Goal: Task Accomplishment & Management: Manage account settings

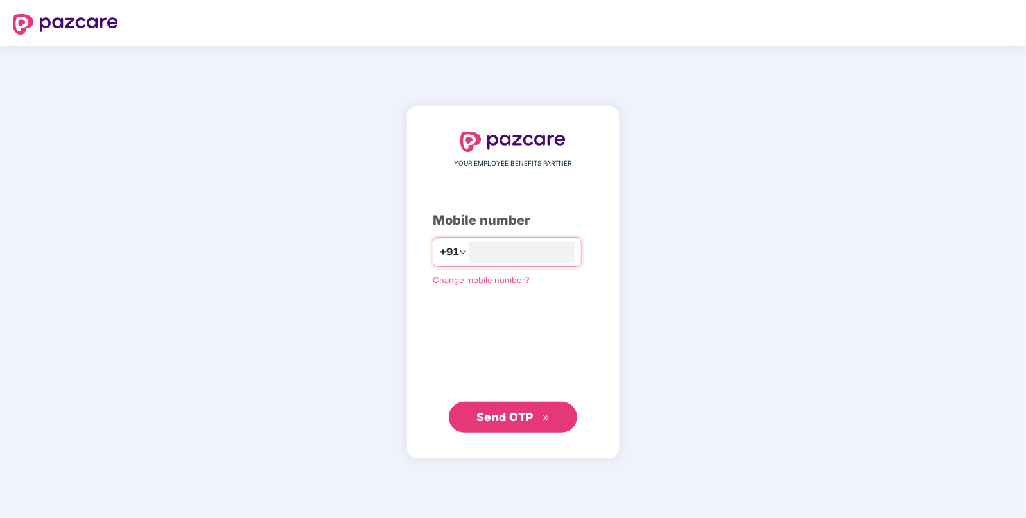
type input "**********"
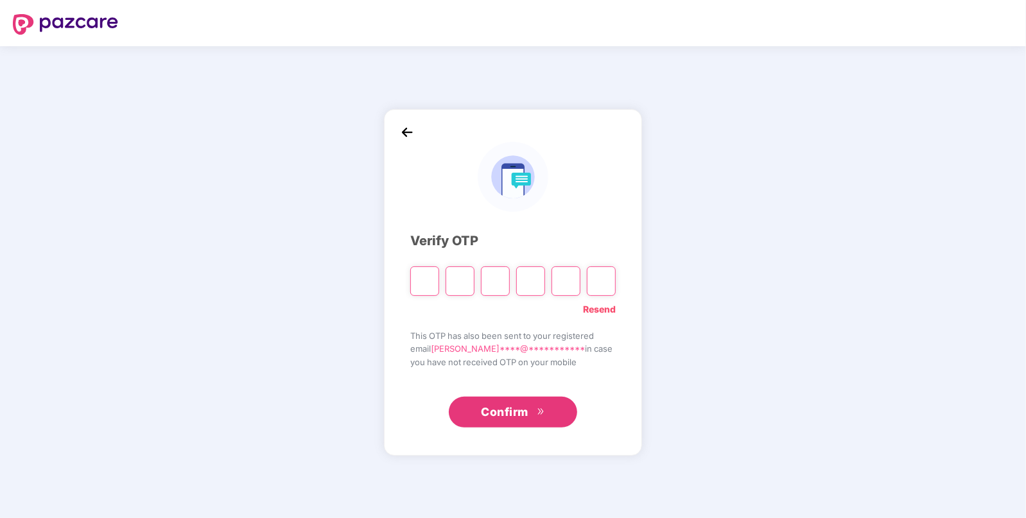
paste input "*"
type input "*"
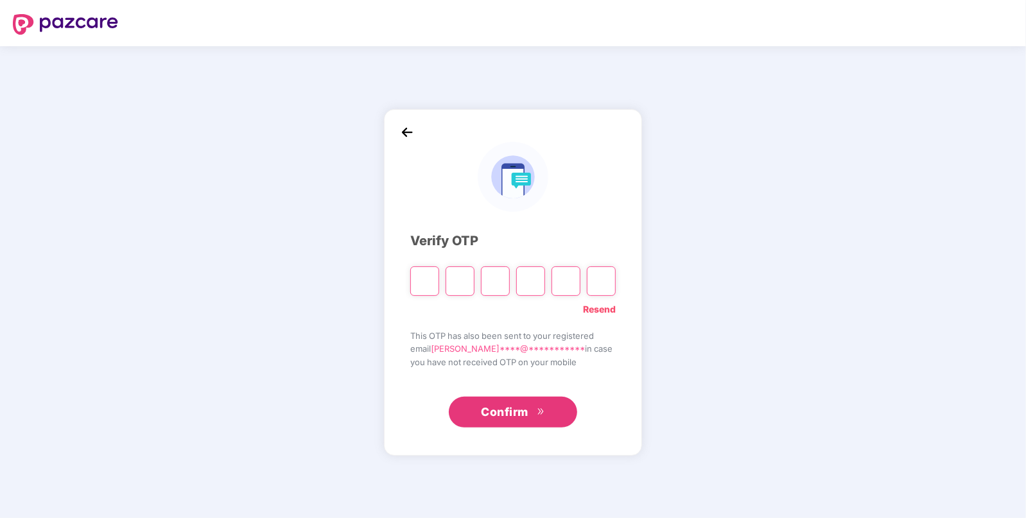
type input "*"
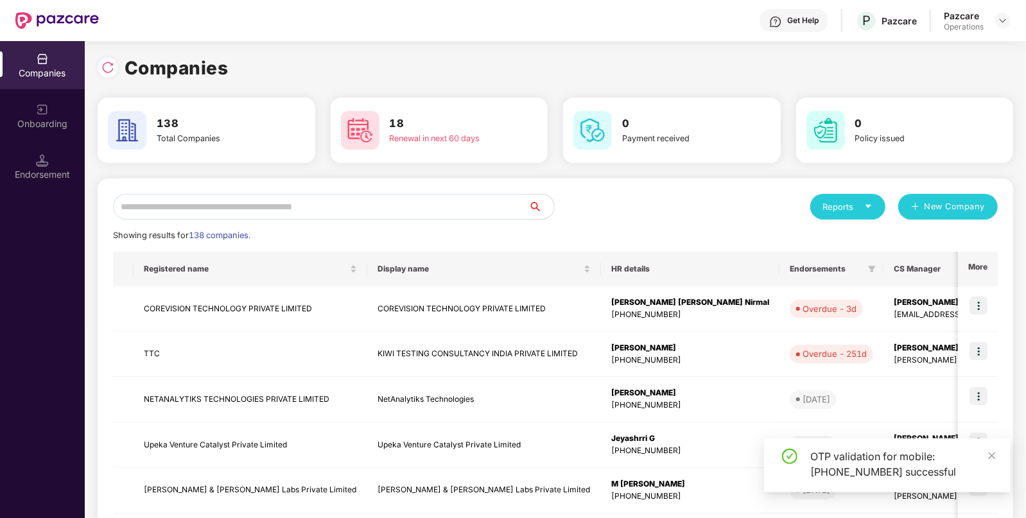
click at [381, 212] on input "text" at bounding box center [320, 207] width 415 height 26
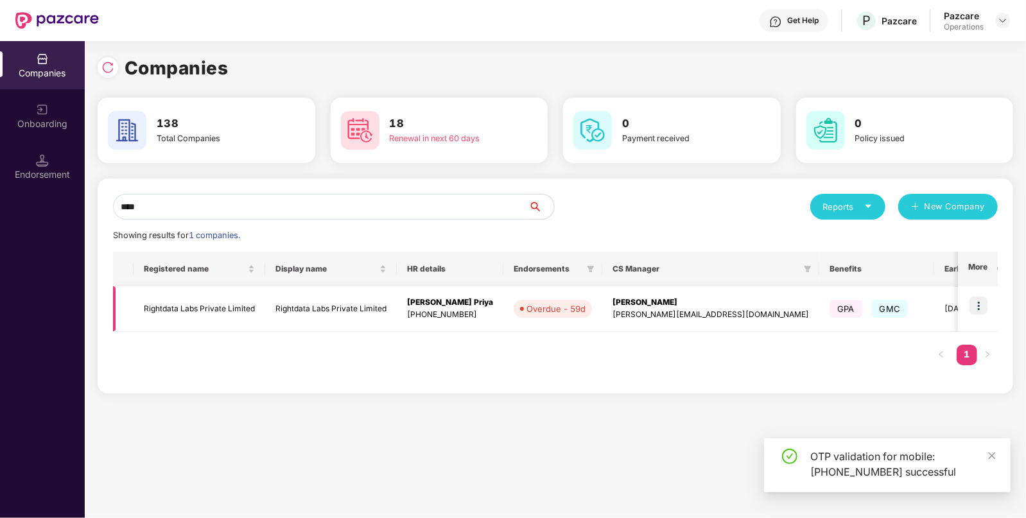
type input "****"
click at [341, 288] on td "Rightdata Labs Private Limited" at bounding box center [331, 309] width 132 height 46
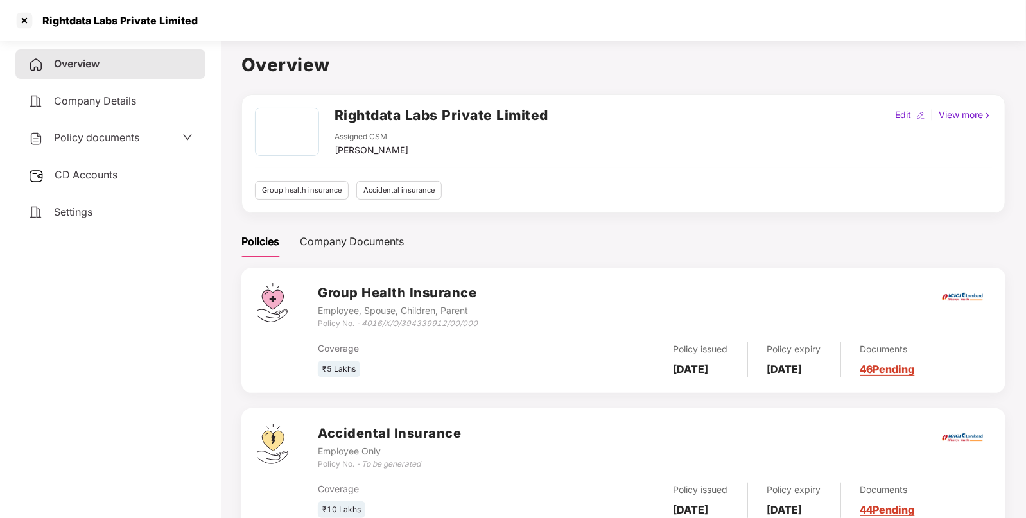
click at [45, 18] on div "Rightdata Labs Private Limited" at bounding box center [116, 20] width 163 height 13
click at [92, 22] on div "Rightdata Labs Private Limited" at bounding box center [116, 20] width 163 height 13
click at [70, 19] on div "Rightdata Labs Private Limited" at bounding box center [116, 20] width 163 height 13
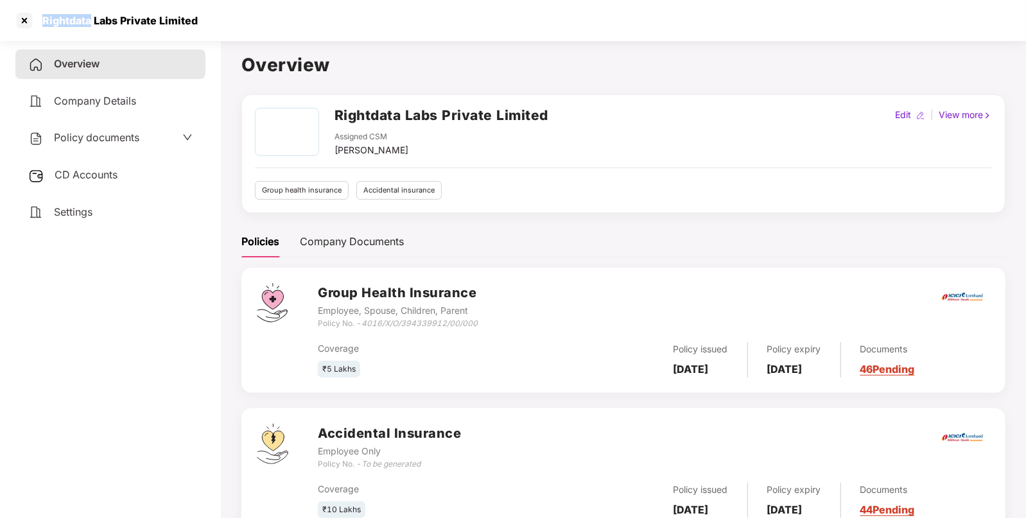
copy div "Rightdata"
click at [28, 20] on div at bounding box center [24, 20] width 21 height 21
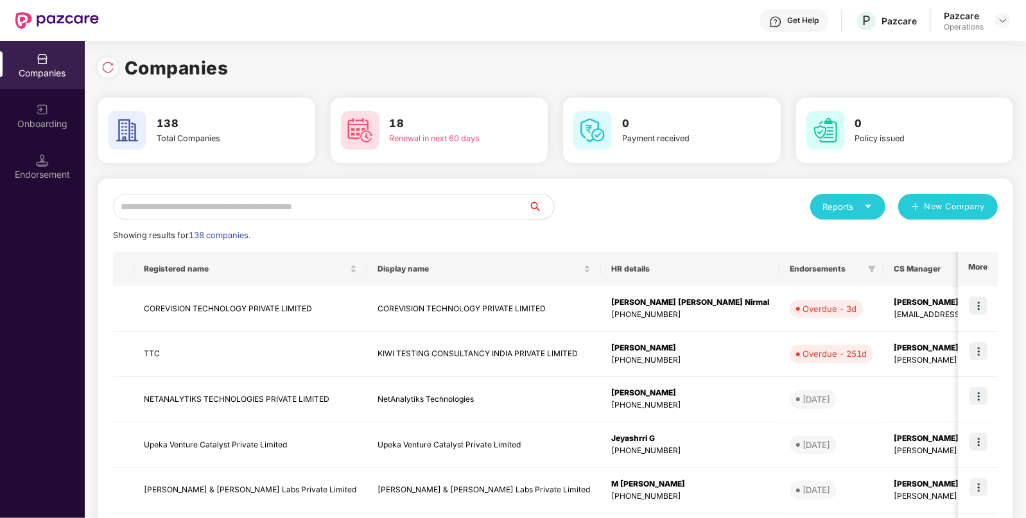
click at [285, 199] on input "text" at bounding box center [320, 207] width 415 height 26
paste input "*********"
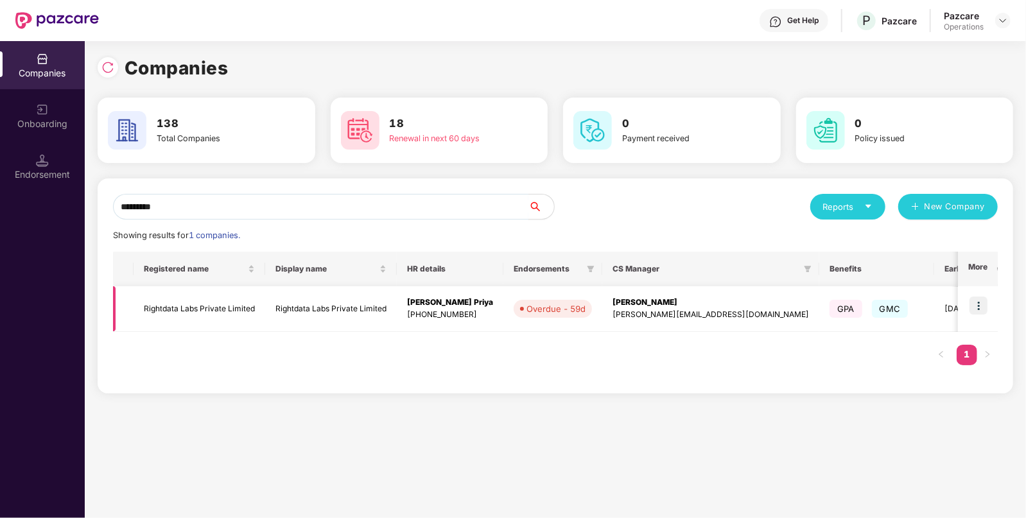
type input "*********"
click at [980, 307] on img at bounding box center [978, 305] width 18 height 18
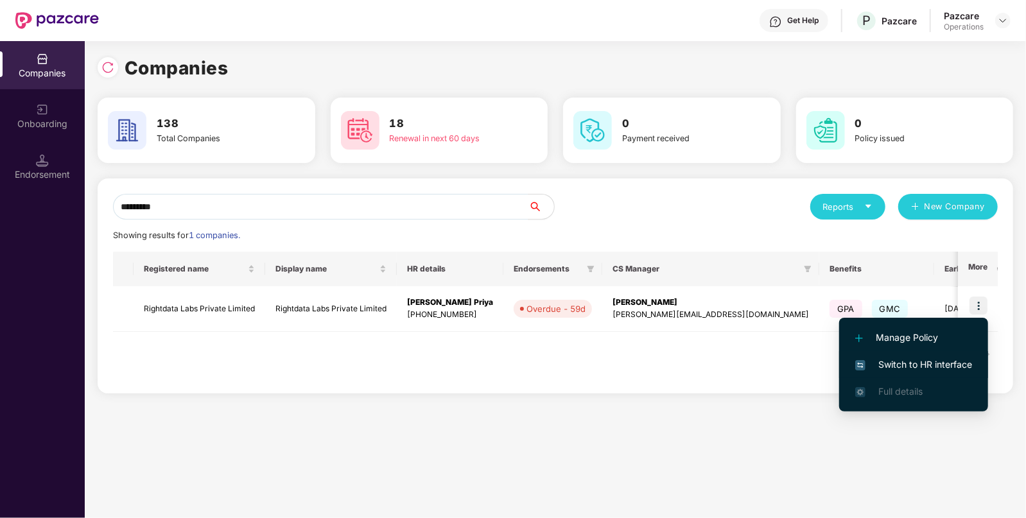
click at [936, 355] on li "Switch to HR interface" at bounding box center [913, 364] width 149 height 27
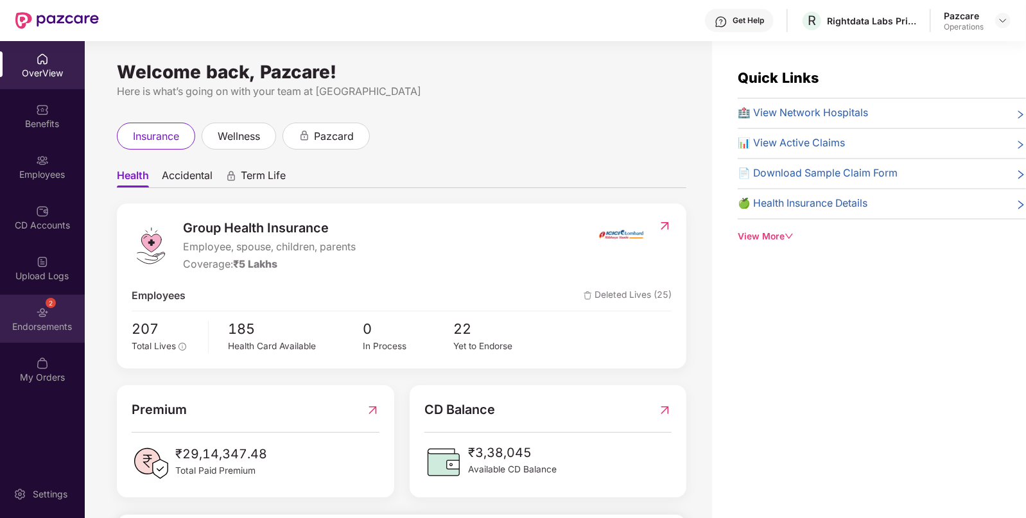
click at [55, 310] on div "2 Endorsements" at bounding box center [42, 319] width 85 height 48
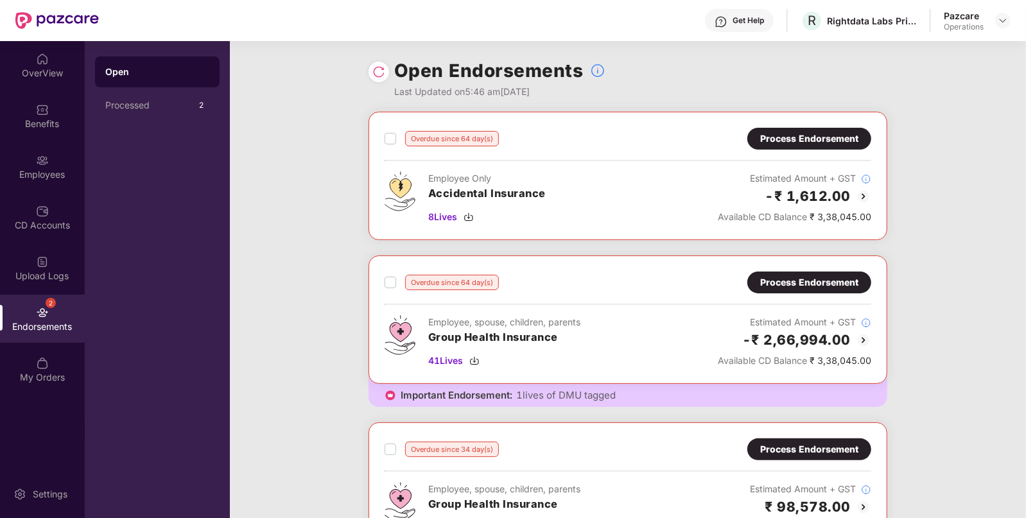
click at [802, 276] on div "Process Endorsement" at bounding box center [809, 282] width 98 height 14
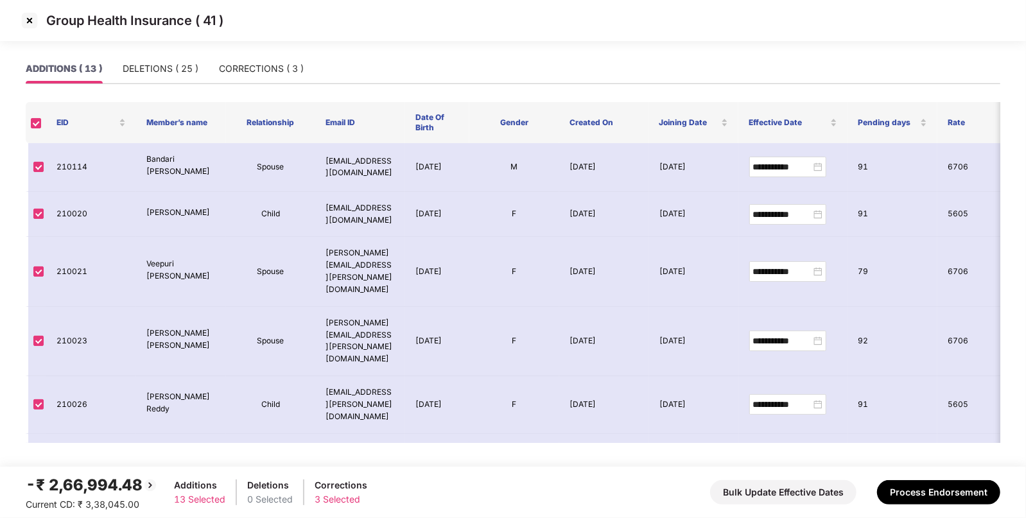
click at [26, 12] on img at bounding box center [29, 20] width 21 height 21
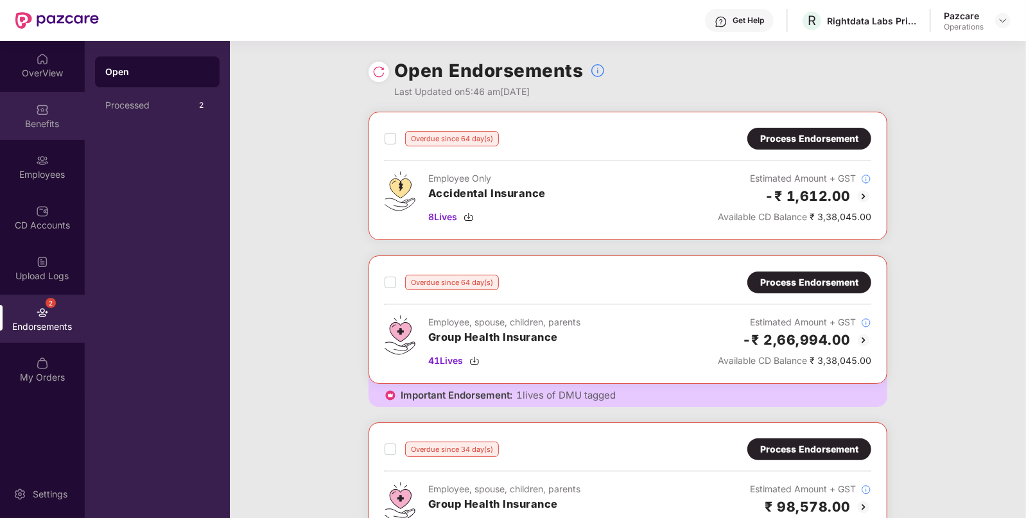
click at [44, 114] on img at bounding box center [42, 109] width 13 height 13
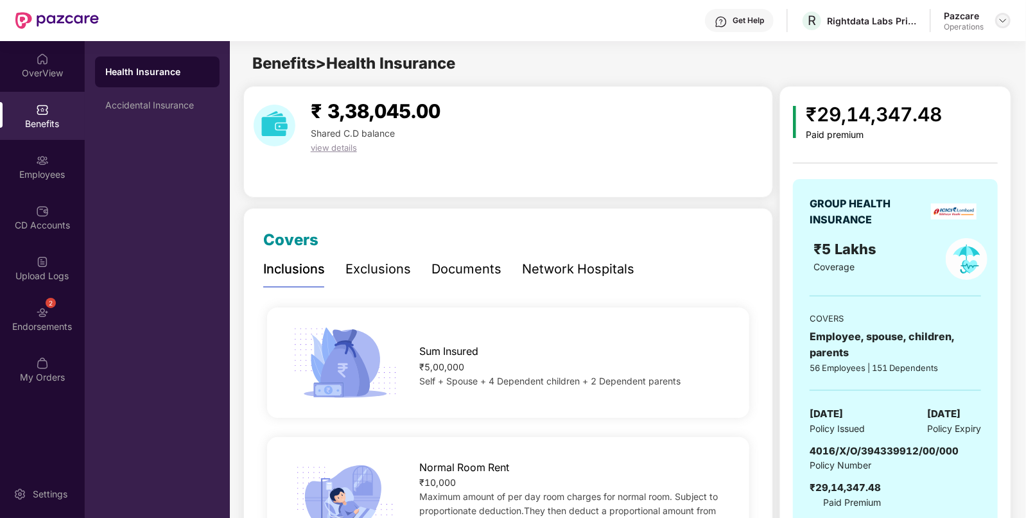
click at [1000, 17] on img at bounding box center [1002, 20] width 10 height 10
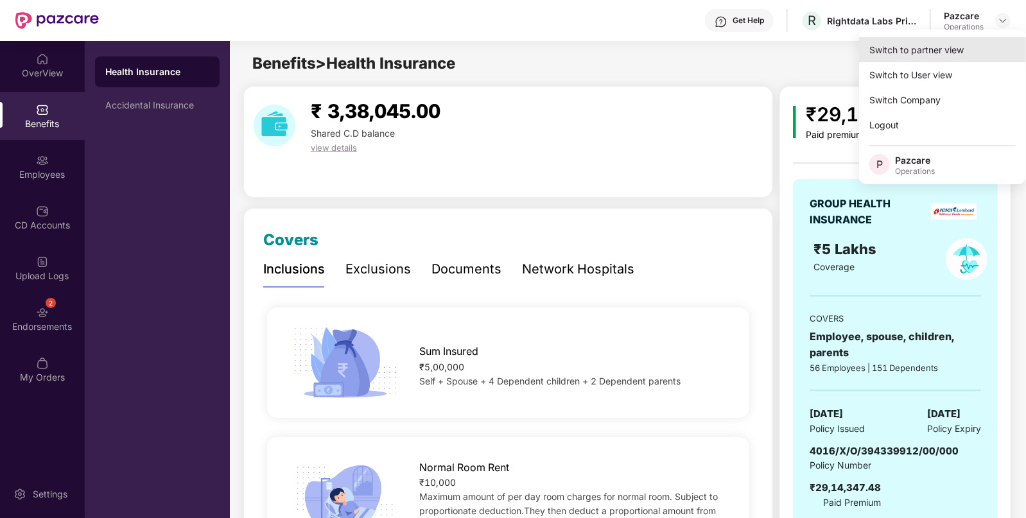
click at [870, 53] on div "Switch to partner view" at bounding box center [942, 49] width 167 height 25
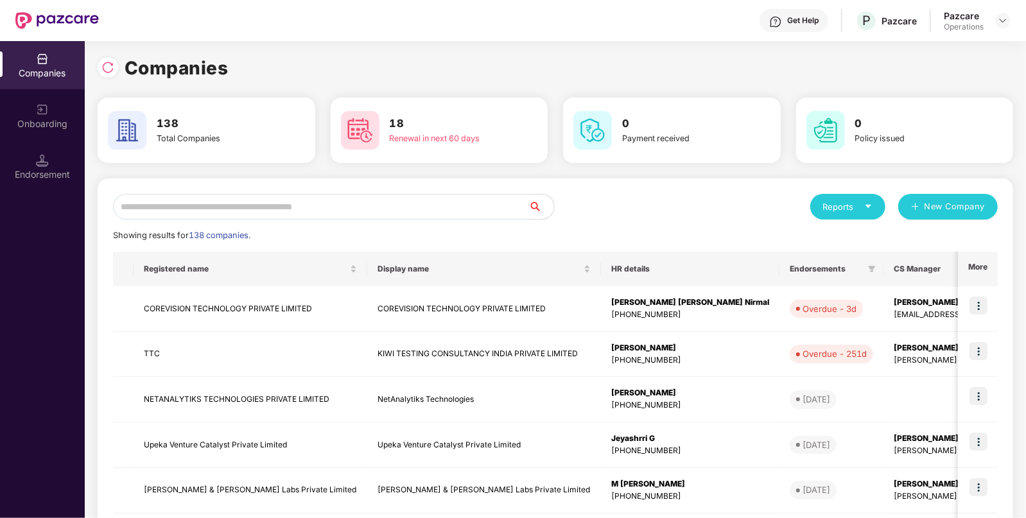
click at [343, 195] on input "text" at bounding box center [320, 207] width 415 height 26
paste input "*********"
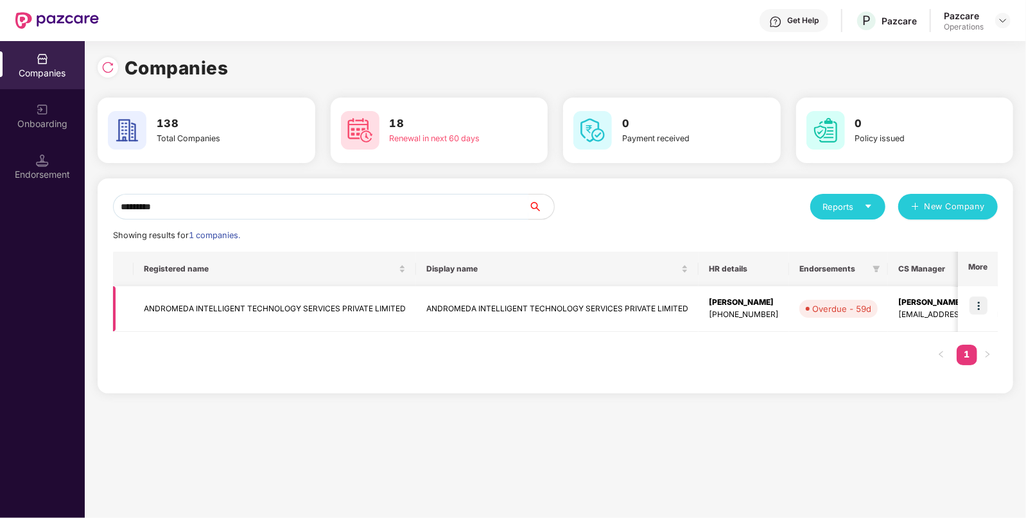
type input "*********"
click at [974, 307] on img at bounding box center [978, 305] width 18 height 18
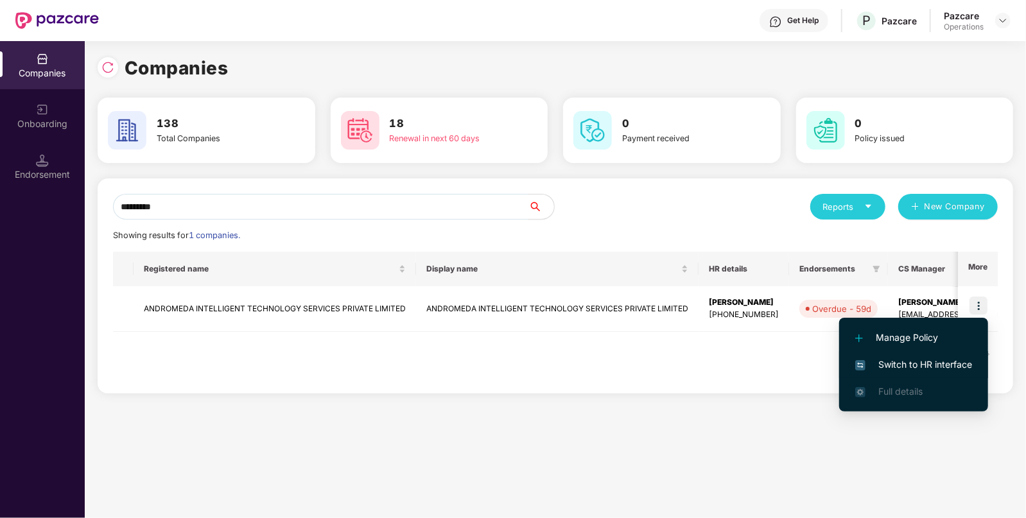
click at [860, 363] on img at bounding box center [860, 365] width 10 height 10
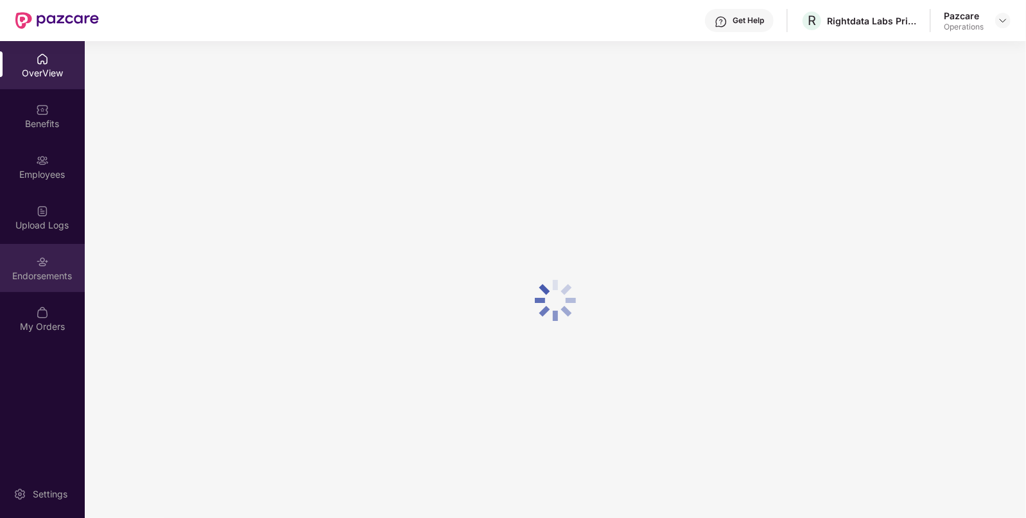
click at [48, 282] on div "Endorsements" at bounding box center [42, 268] width 85 height 48
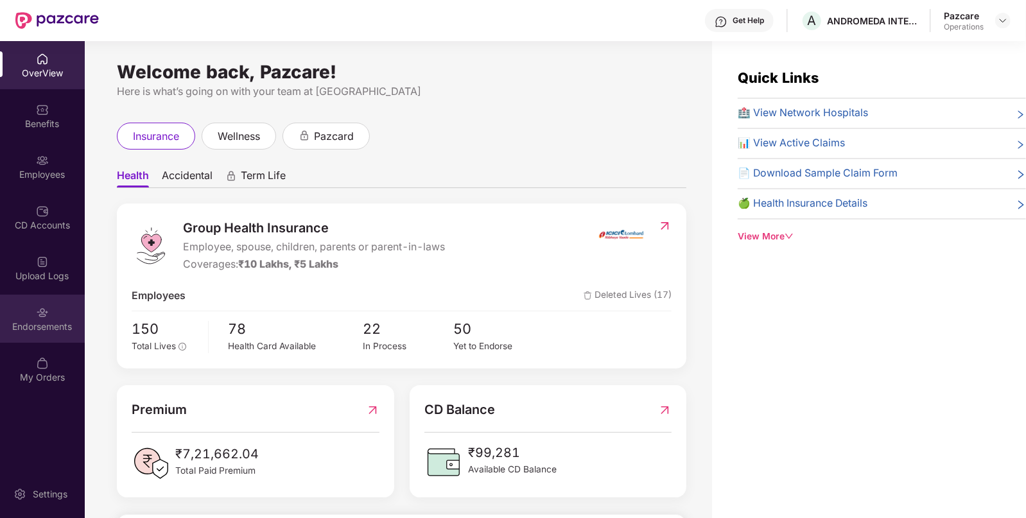
click at [38, 301] on div "Endorsements" at bounding box center [42, 319] width 85 height 48
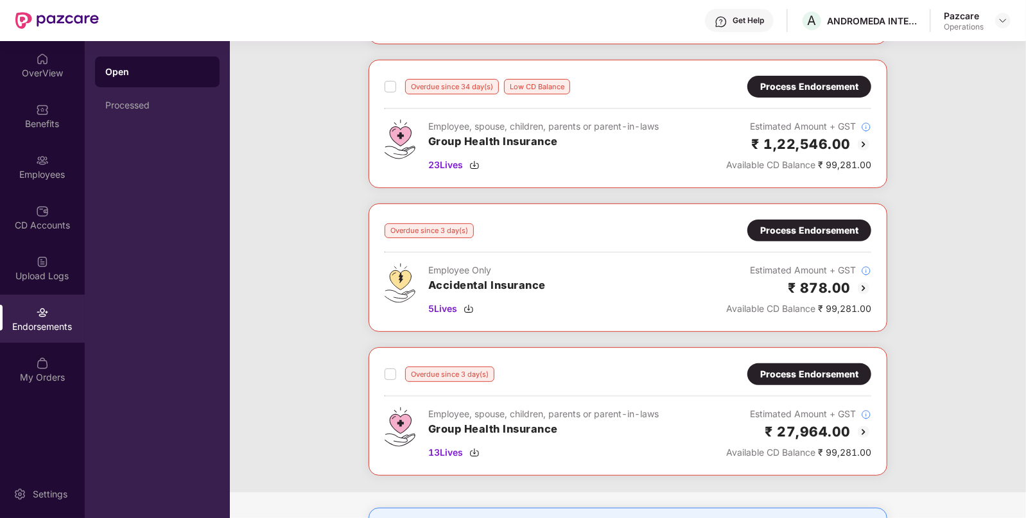
scroll to position [189, 0]
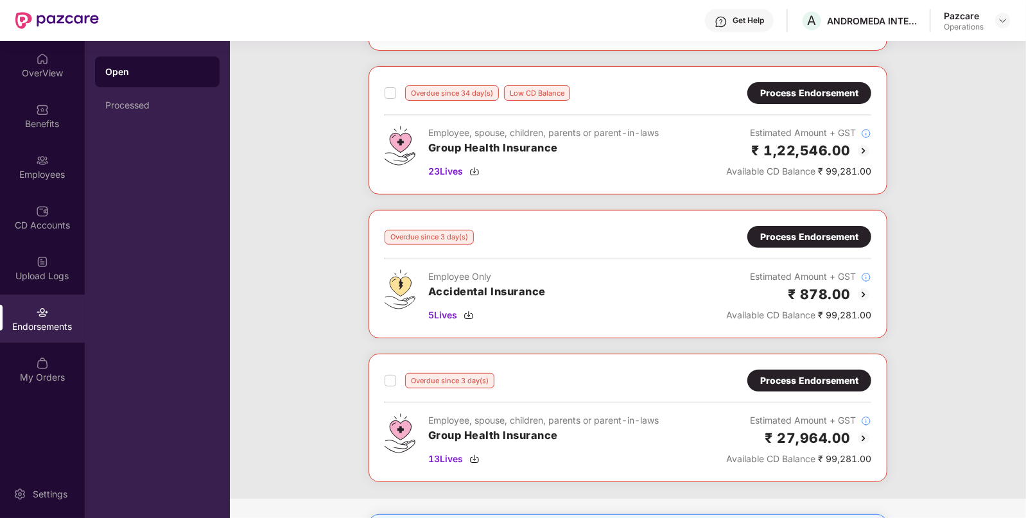
click at [809, 87] on div "Process Endorsement" at bounding box center [809, 93] width 98 height 14
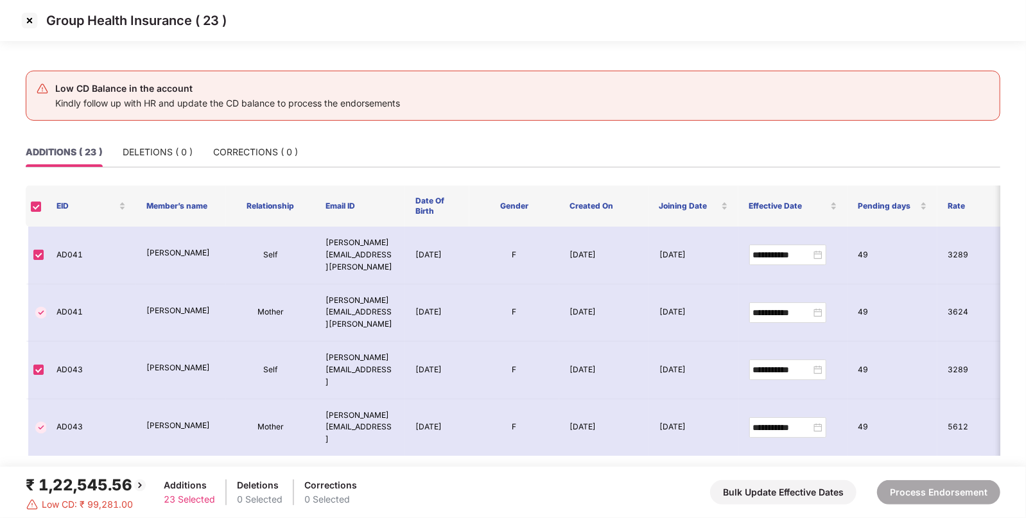
click at [28, 203] on th at bounding box center [36, 205] width 21 height 41
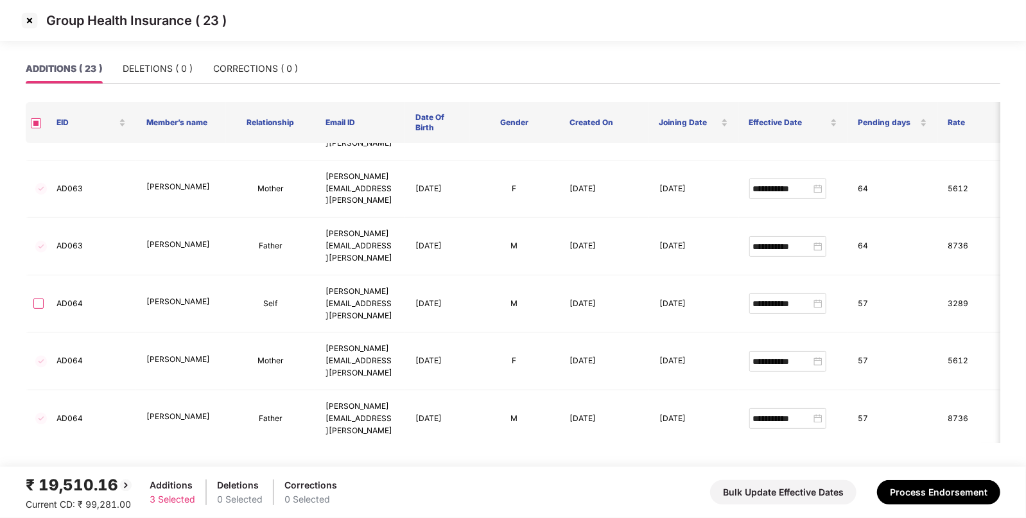
scroll to position [511, 0]
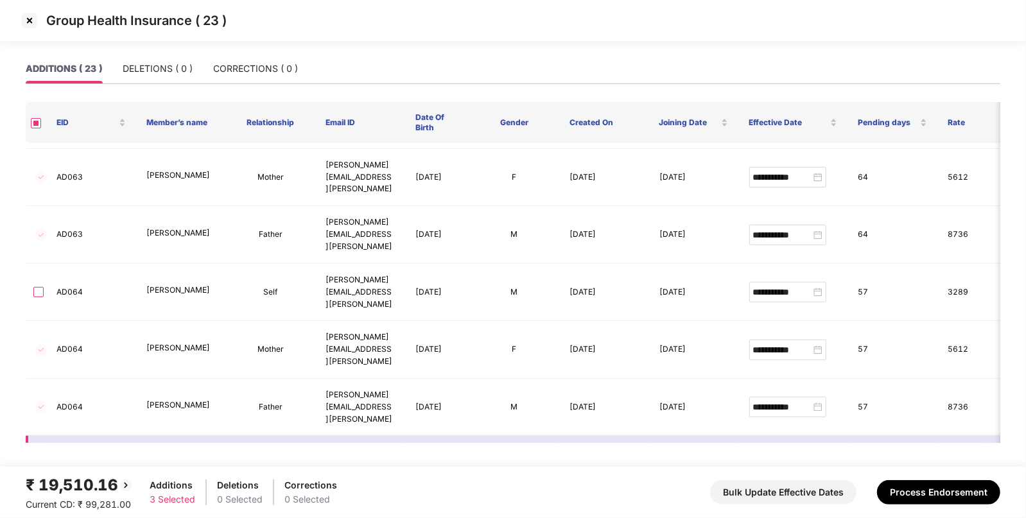
click at [818, 458] on div "**********" at bounding box center [787, 465] width 69 height 14
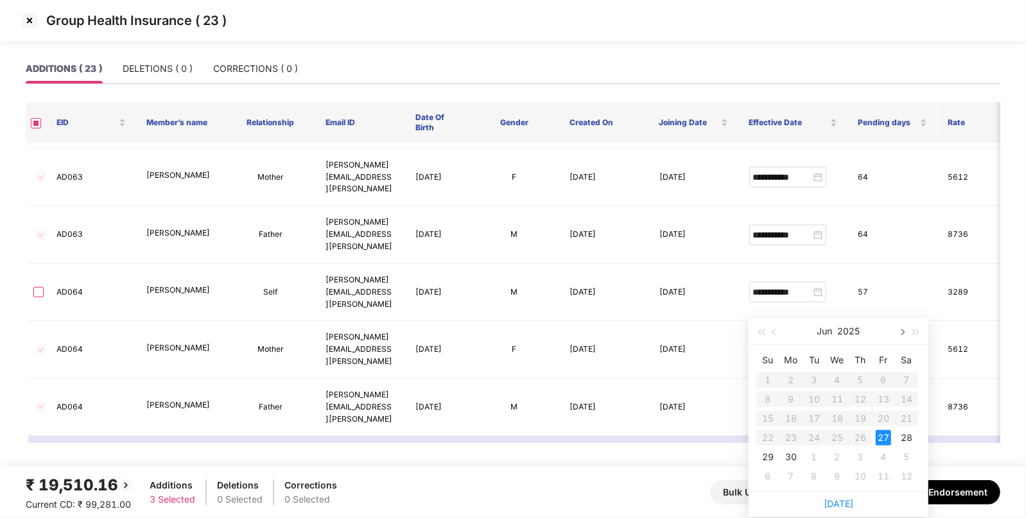
click at [905, 330] on button "button" at bounding box center [901, 331] width 14 height 26
type input "**********"
click at [881, 381] on div "4" at bounding box center [882, 379] width 15 height 15
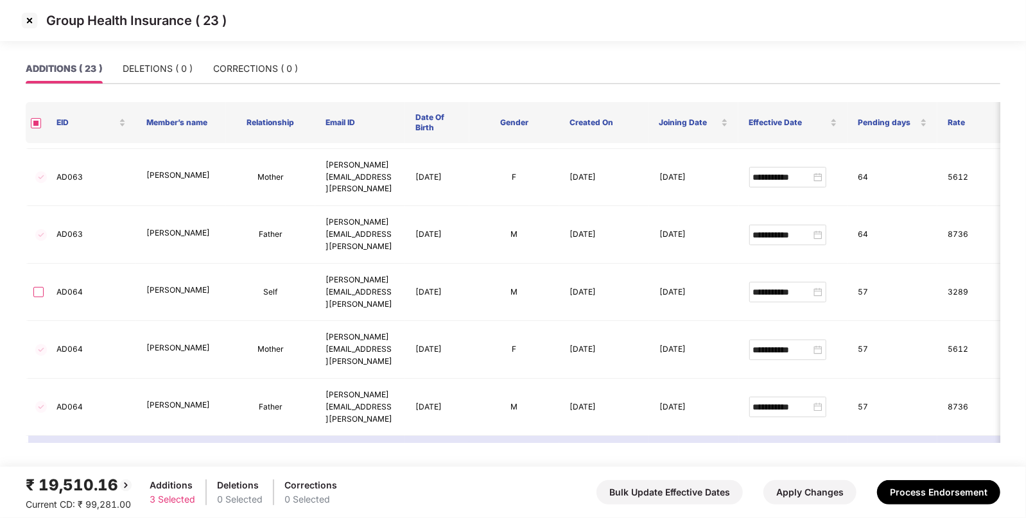
click at [817, 515] on div "**********" at bounding box center [787, 522] width 69 height 14
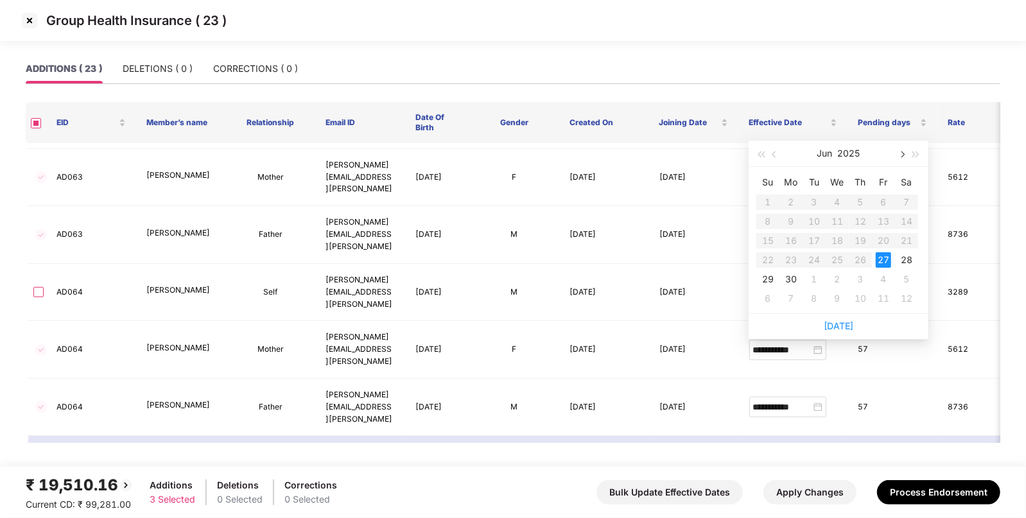
click at [897, 155] on button "button" at bounding box center [901, 154] width 14 height 26
type input "**********"
click at [884, 198] on div "4" at bounding box center [882, 201] width 15 height 15
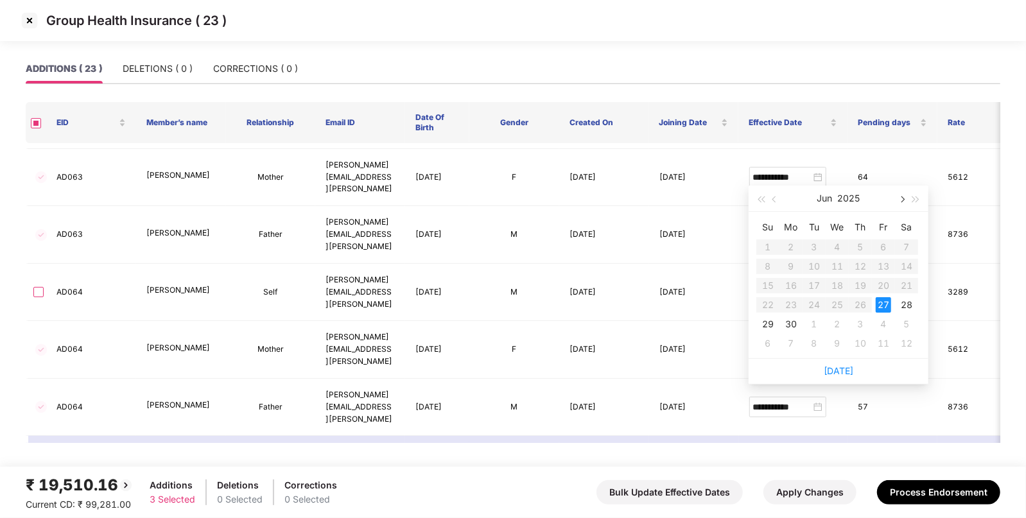
click at [904, 199] on span "button" at bounding box center [901, 199] width 6 height 6
type input "**********"
click at [882, 237] on td "4" at bounding box center [882, 246] width 23 height 19
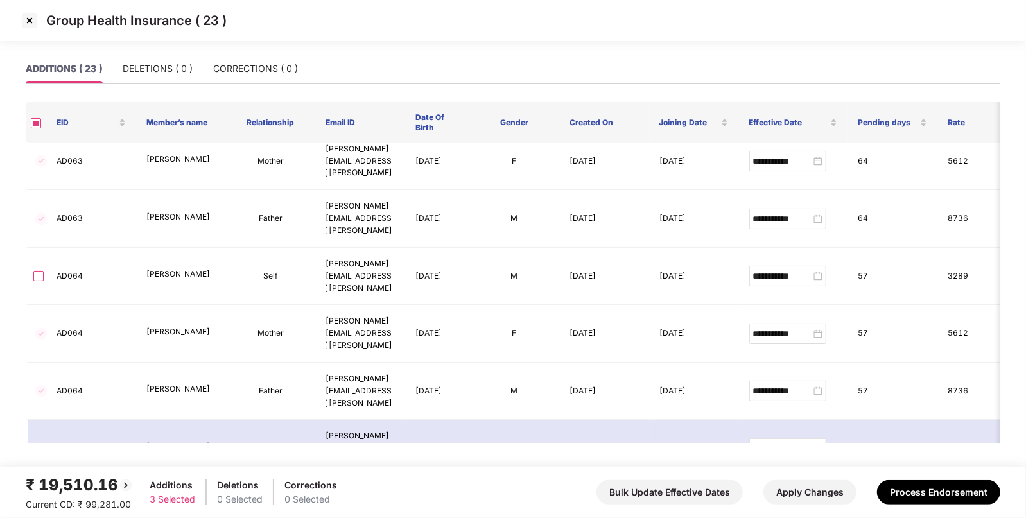
scroll to position [529, 0]
click at [802, 492] on button "Apply Changes" at bounding box center [809, 492] width 93 height 24
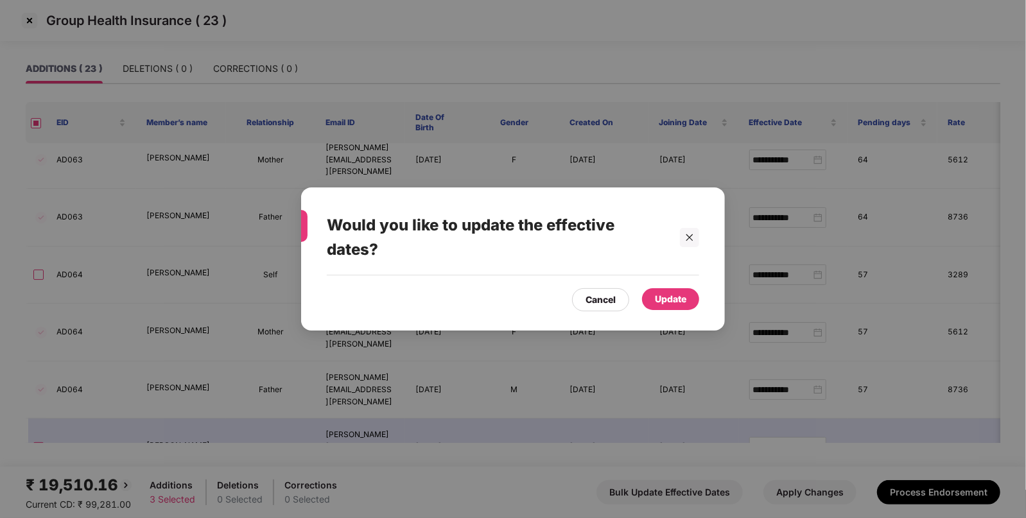
click at [655, 296] on div "Update" at bounding box center [670, 299] width 31 height 14
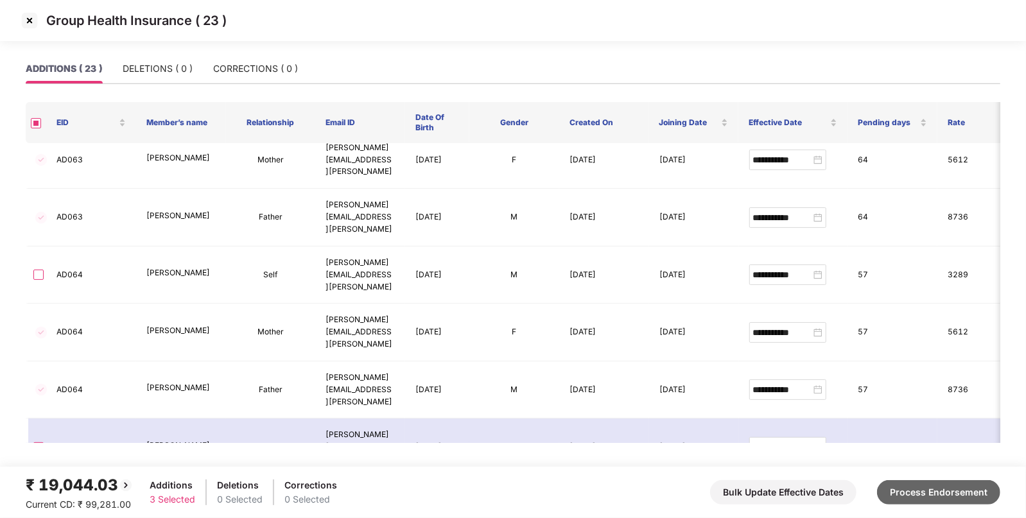
click at [891, 500] on button "Process Endorsement" at bounding box center [938, 492] width 123 height 24
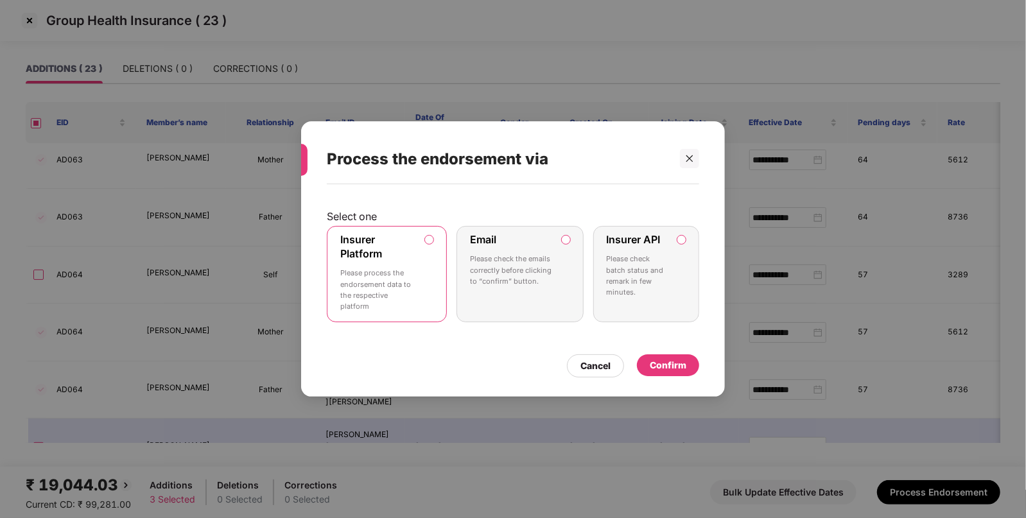
click at [686, 243] on label "Insurer API Please check batch status and remark in few minutes." at bounding box center [646, 274] width 106 height 96
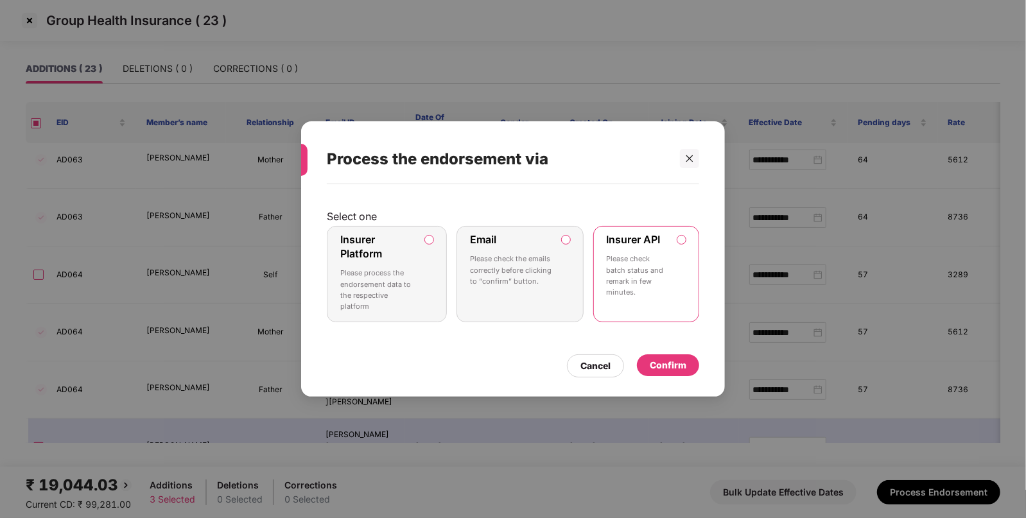
click at [674, 363] on div "Confirm" at bounding box center [667, 365] width 37 height 14
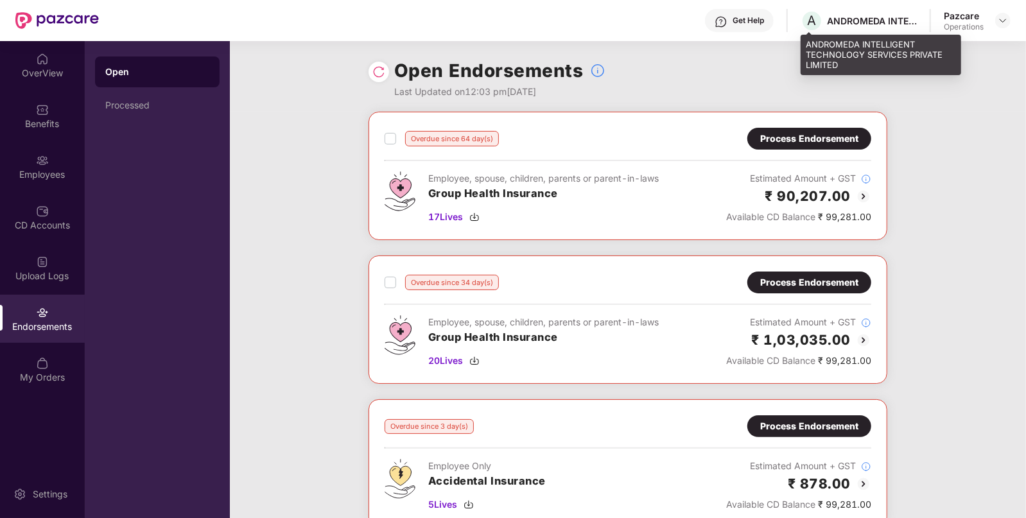
click at [841, 15] on div "ANDROMEDA INTELLIGENT TECHNOLOGY SERVICES PRIVATE LIMITED" at bounding box center [872, 21] width 90 height 12
copy div "ANDROMEDA"
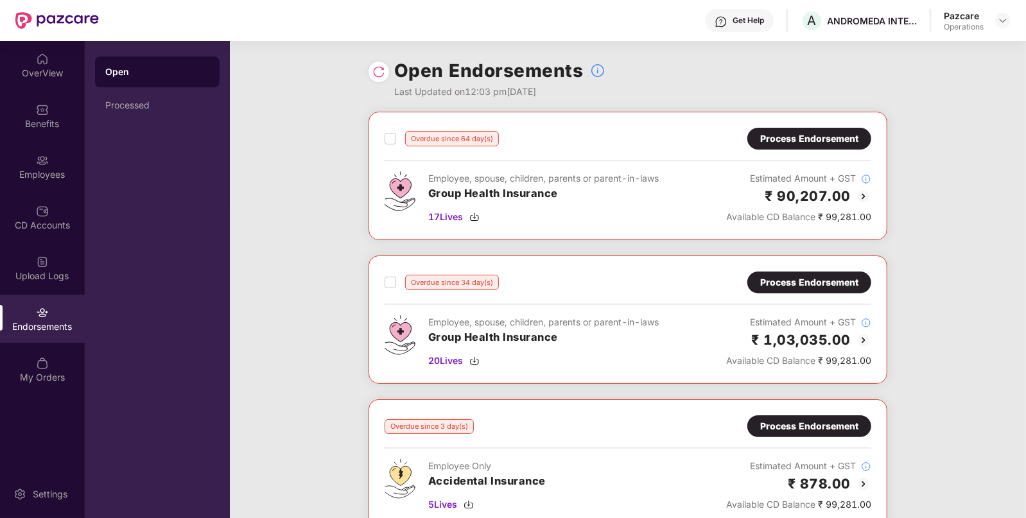
click at [599, 295] on div "Overdue since 34 day(s) Process Endorsement Employee, spouse, children, parents…" at bounding box center [627, 319] width 486 height 96
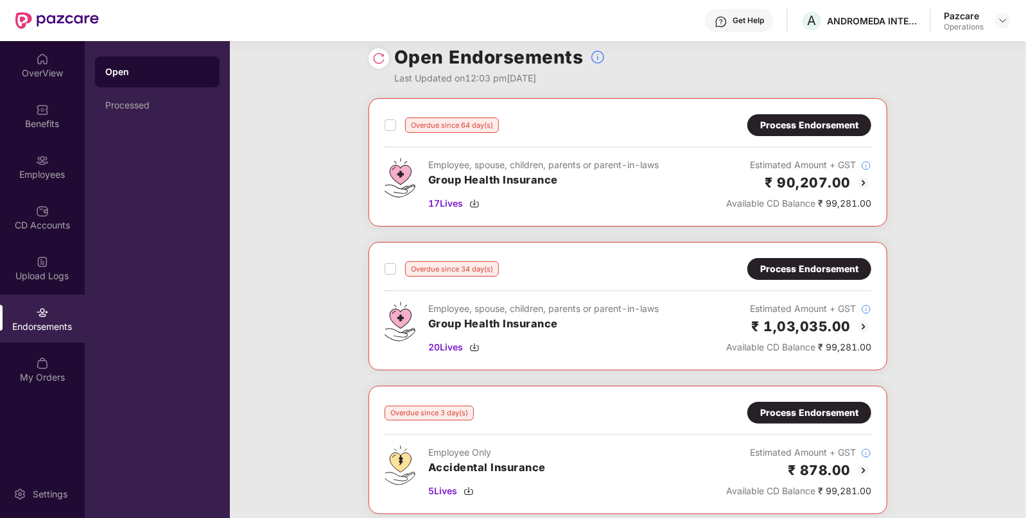
scroll to position [0, 0]
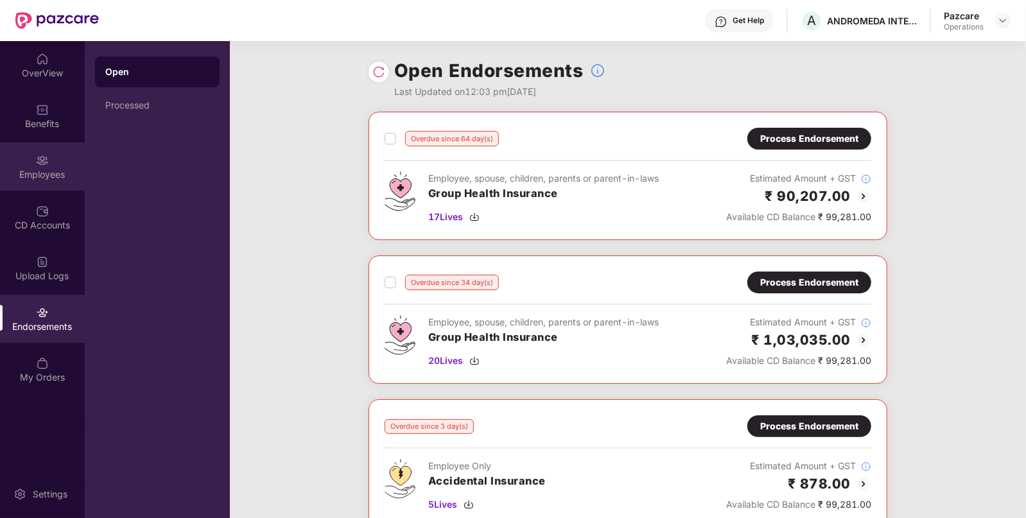
click at [51, 160] on div "Employees" at bounding box center [42, 166] width 85 height 48
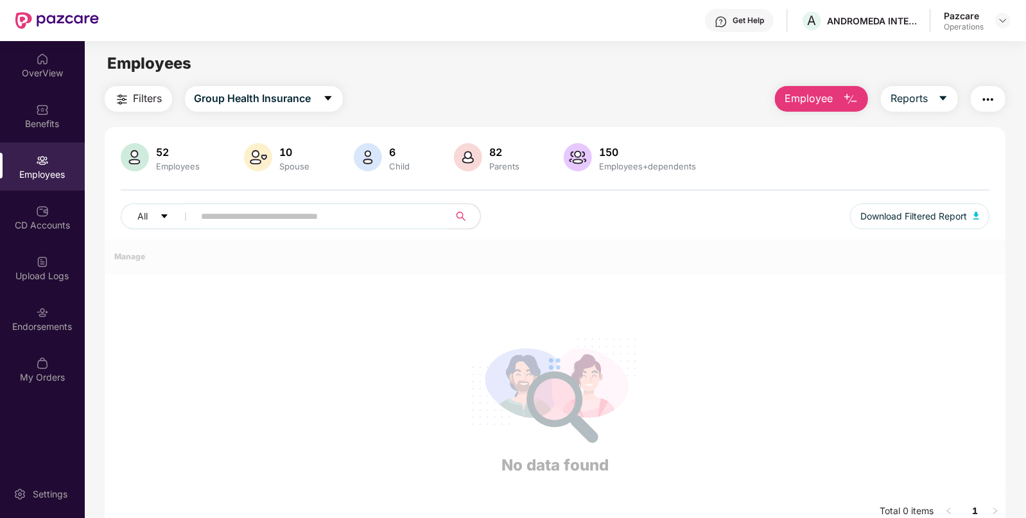
click at [143, 102] on span "Filters" at bounding box center [147, 98] width 29 height 16
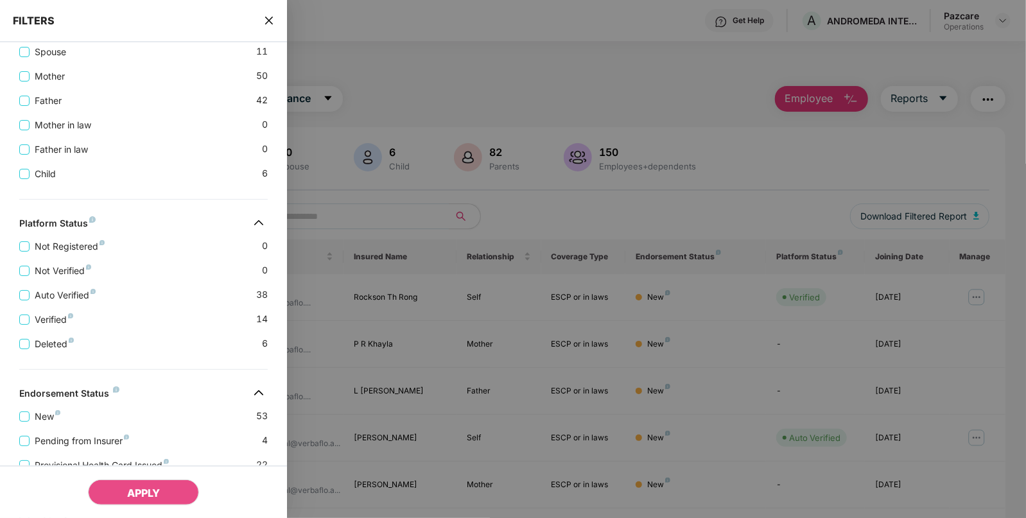
scroll to position [412, 0]
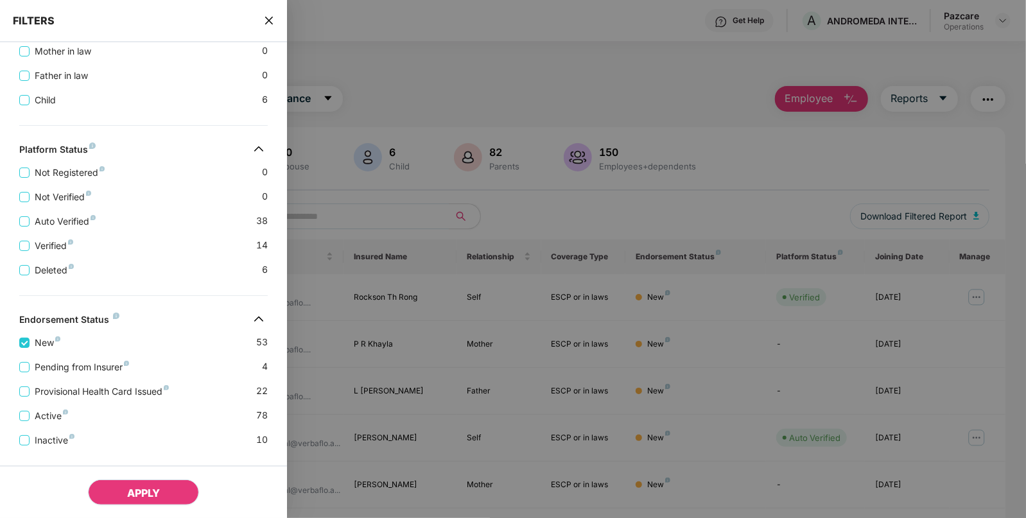
click at [141, 488] on span "APPLY" at bounding box center [143, 492] width 33 height 13
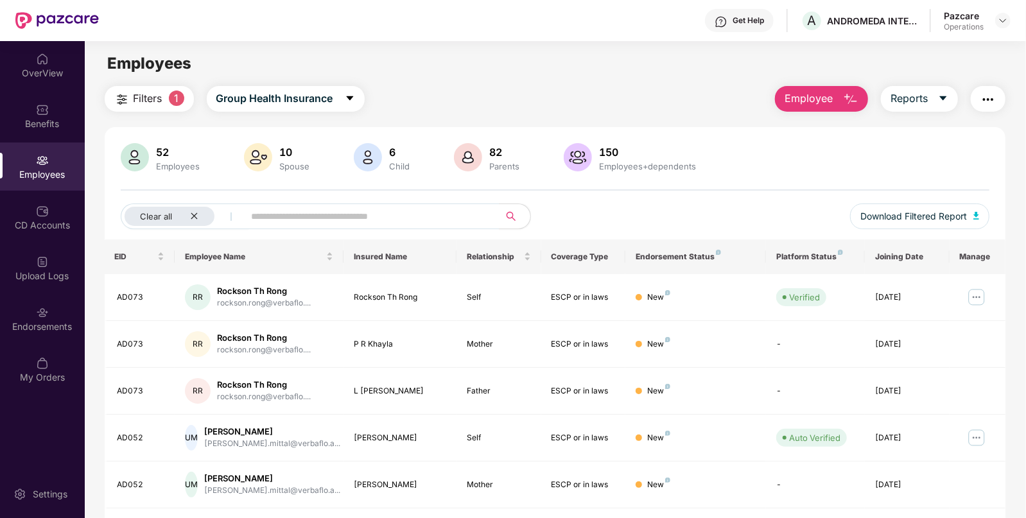
click at [150, 96] on span "Filters" at bounding box center [147, 98] width 29 height 16
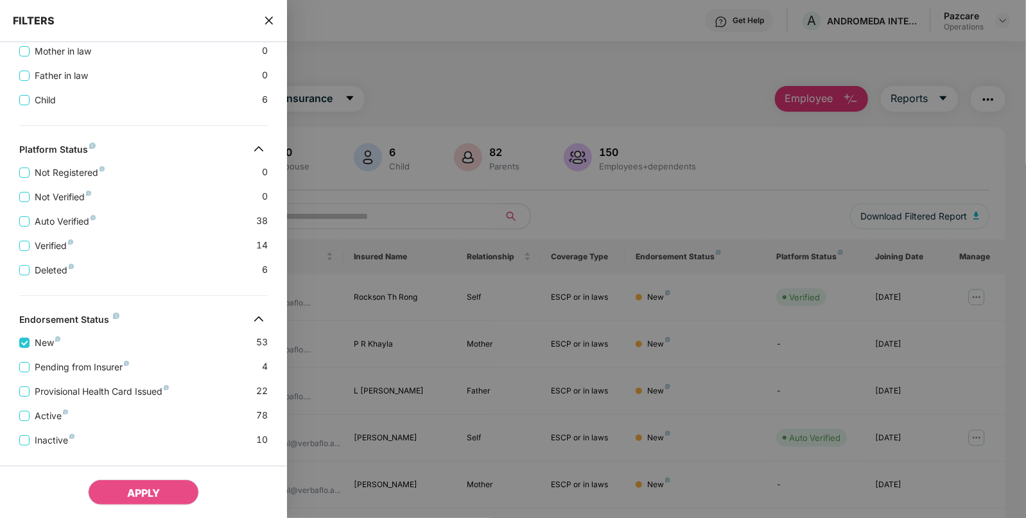
click at [270, 16] on icon "close" at bounding box center [269, 20] width 10 height 10
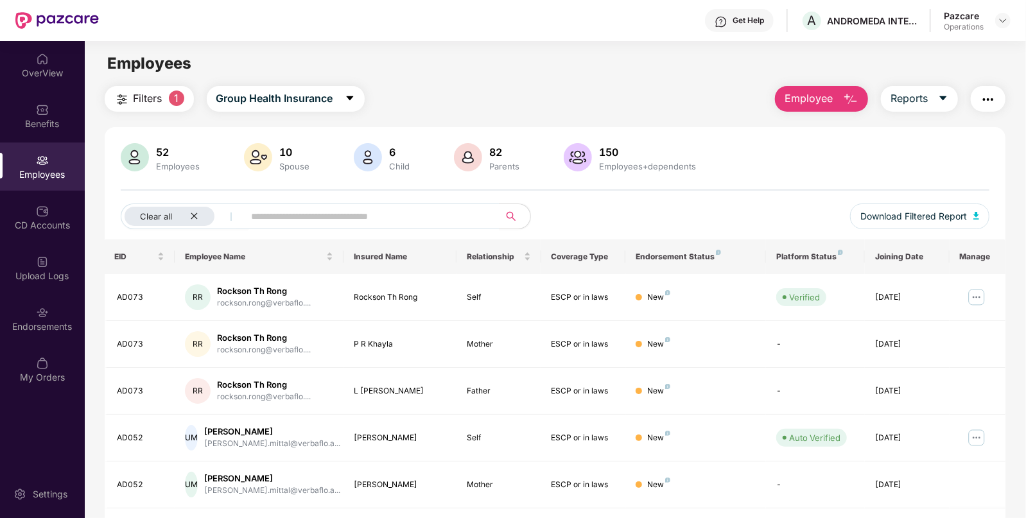
click at [145, 106] on span "Filters" at bounding box center [147, 98] width 29 height 16
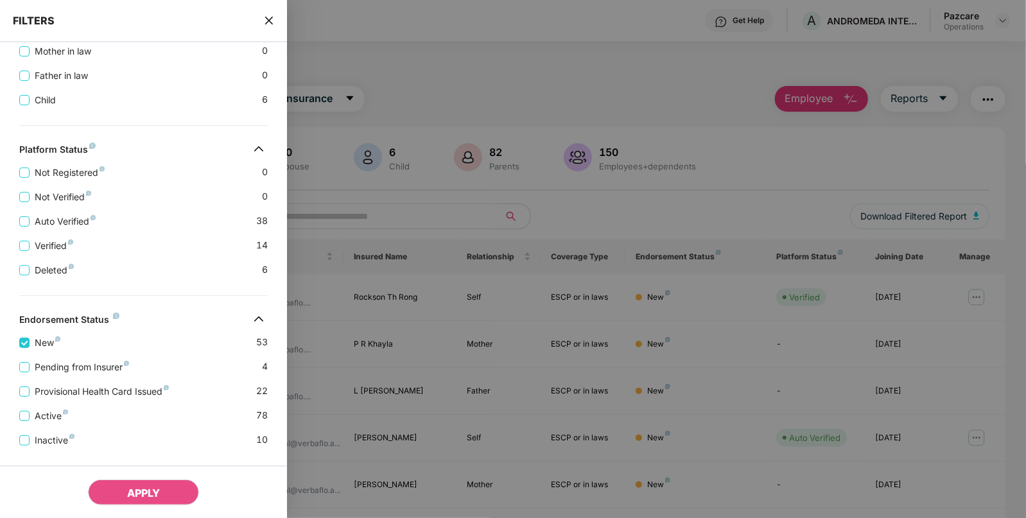
click at [266, 22] on icon "close" at bounding box center [269, 20] width 10 height 10
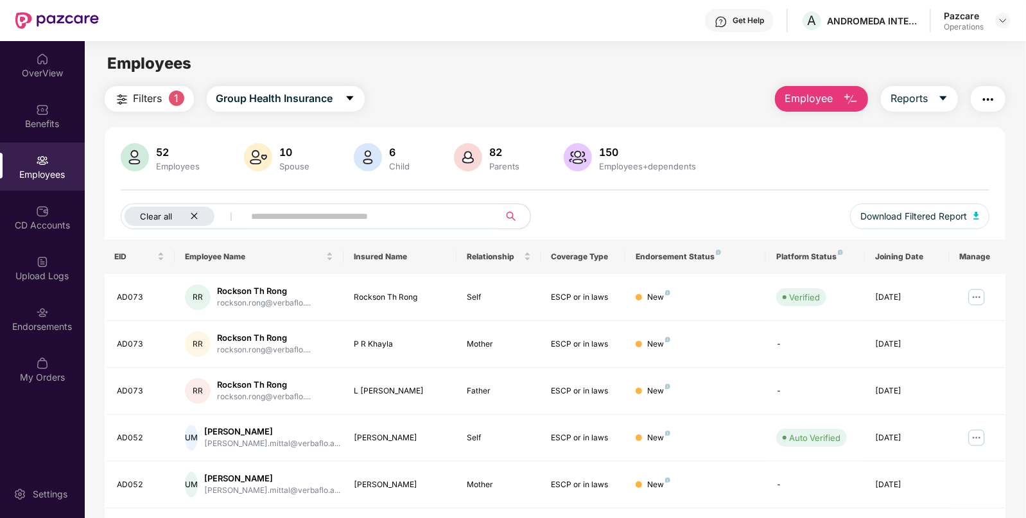
click at [191, 215] on icon "close" at bounding box center [194, 216] width 8 height 8
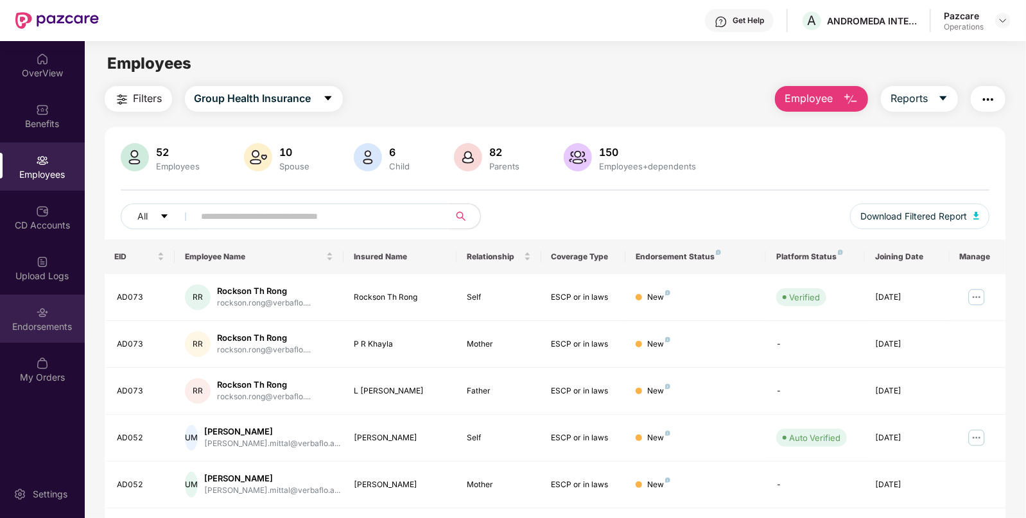
click at [16, 332] on div "Endorsements" at bounding box center [42, 326] width 85 height 13
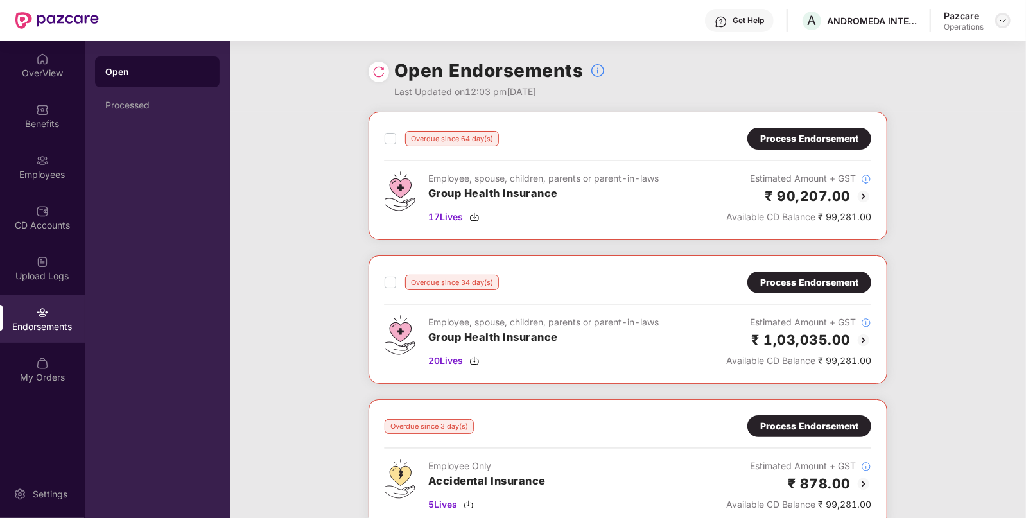
click at [1005, 19] on img at bounding box center [1002, 20] width 10 height 10
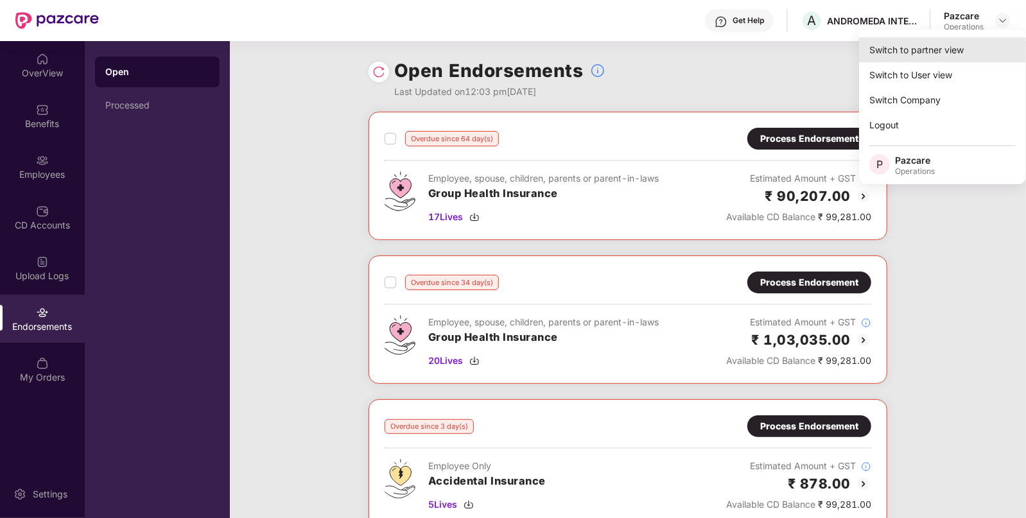
click at [923, 53] on div "Switch to partner view" at bounding box center [942, 49] width 167 height 25
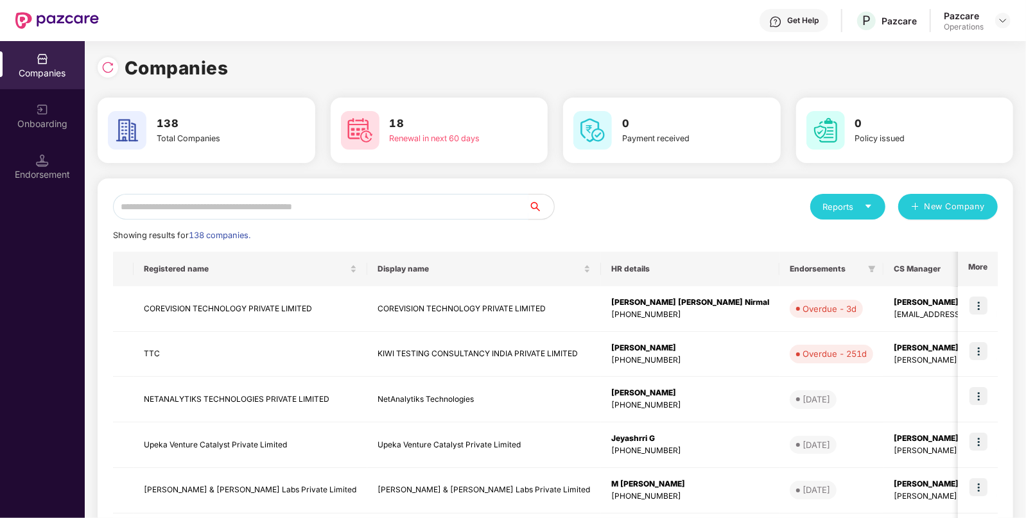
click at [271, 199] on input "text" at bounding box center [320, 207] width 415 height 26
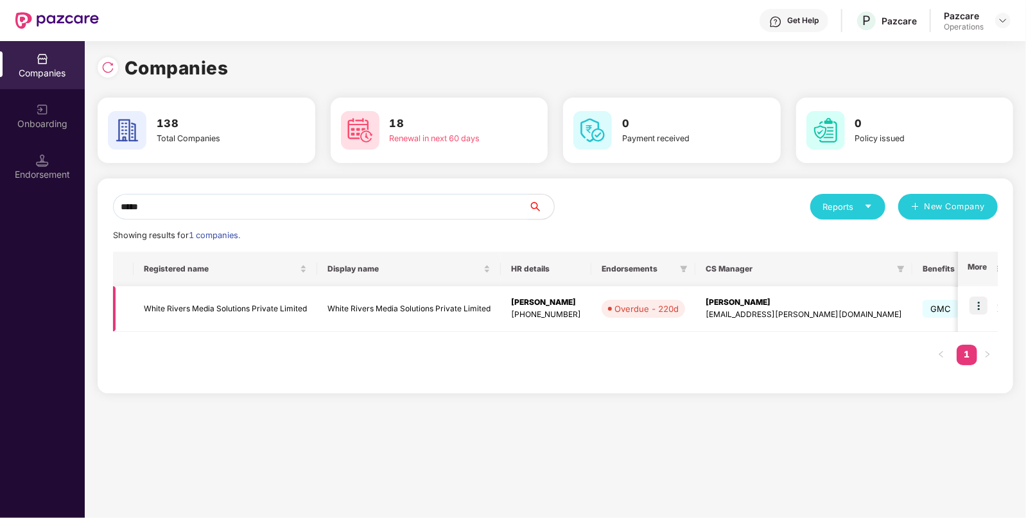
type input "*****"
click at [233, 302] on td "White Rivers Media Solutions Private Limited" at bounding box center [225, 309] width 184 height 46
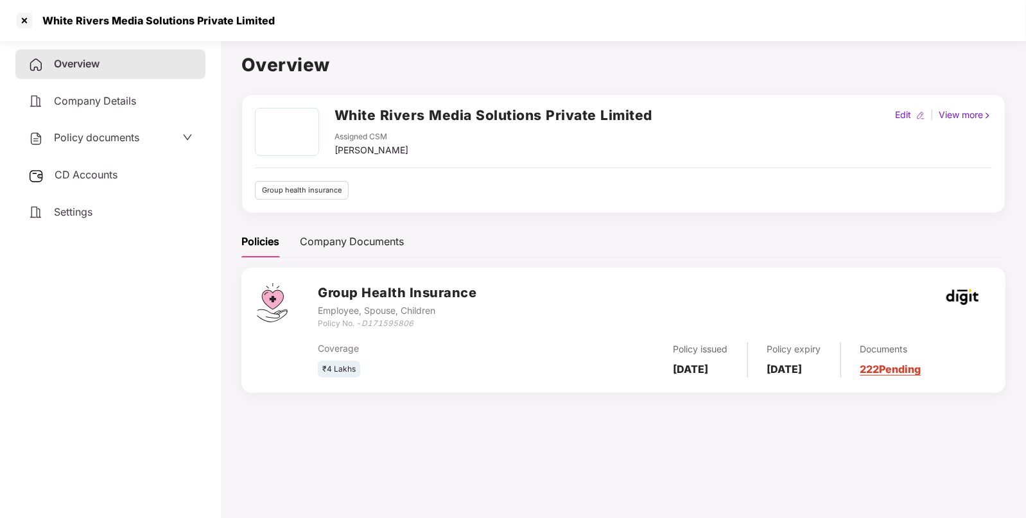
click at [56, 14] on div "White Rivers Media Solutions Private Limited" at bounding box center [155, 20] width 240 height 13
copy div "White"
click at [56, 14] on div "White Rivers Media Solutions Private Limited" at bounding box center [155, 20] width 240 height 13
click at [31, 24] on div at bounding box center [24, 20] width 21 height 21
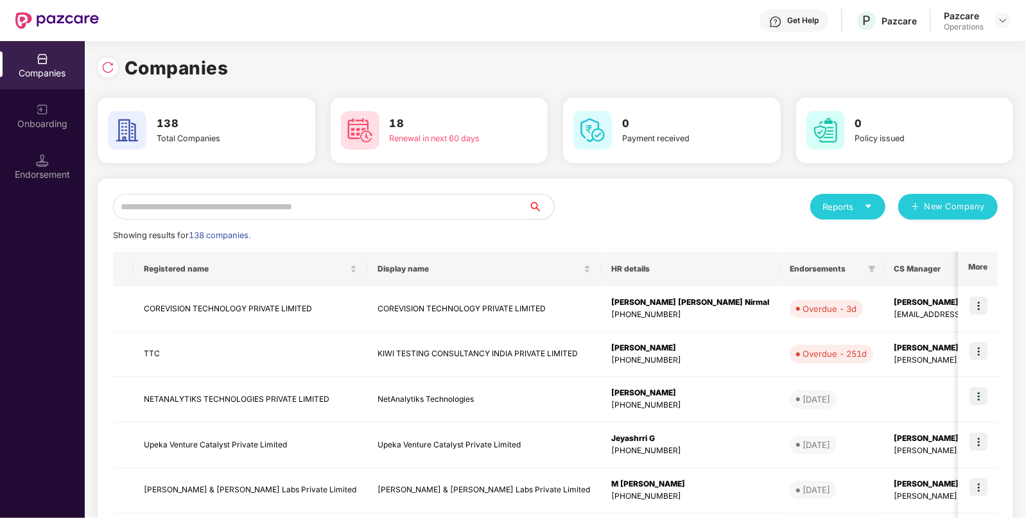
paste input "*****"
click at [289, 205] on input "*****" at bounding box center [320, 207] width 415 height 26
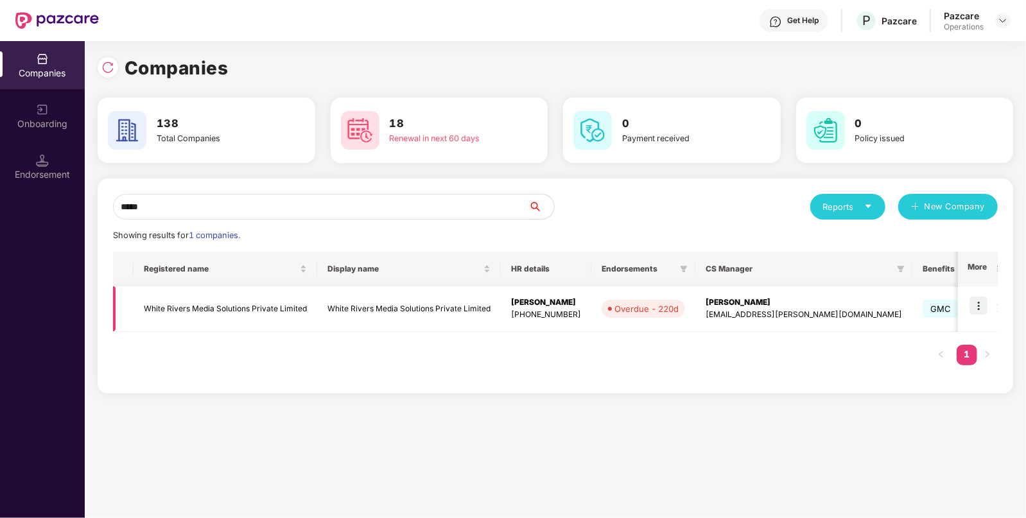
type input "*****"
click at [984, 308] on img at bounding box center [978, 305] width 18 height 18
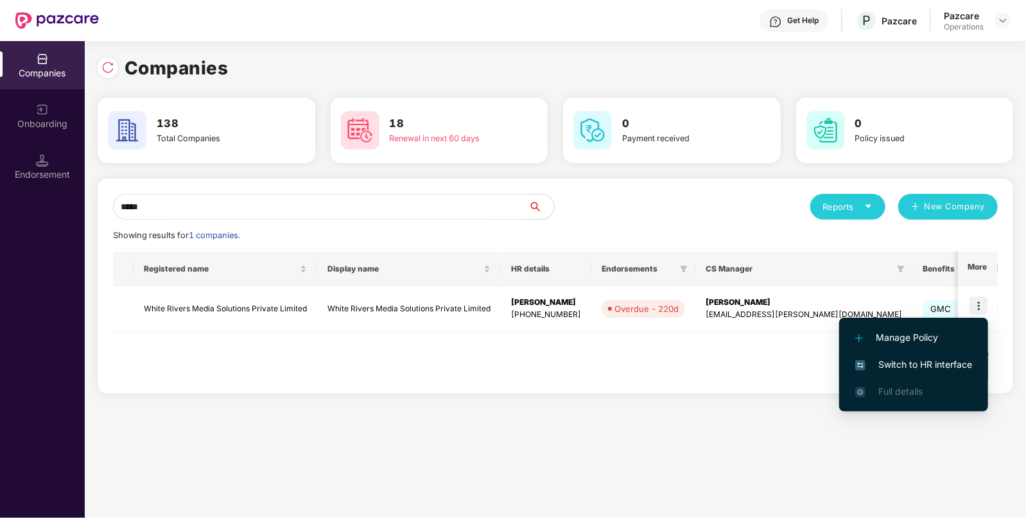
click at [945, 354] on li "Switch to HR interface" at bounding box center [913, 364] width 149 height 27
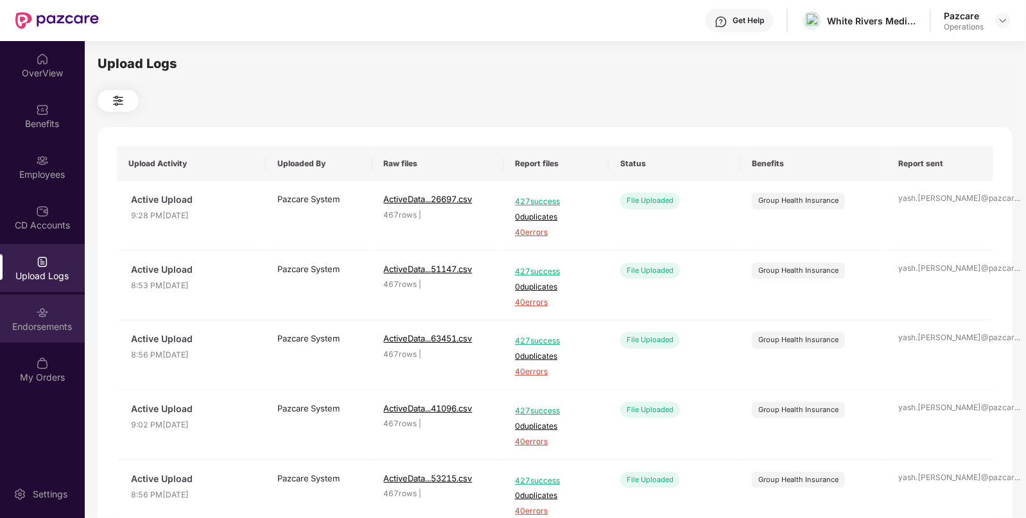
click at [47, 335] on div "Endorsements" at bounding box center [42, 319] width 85 height 48
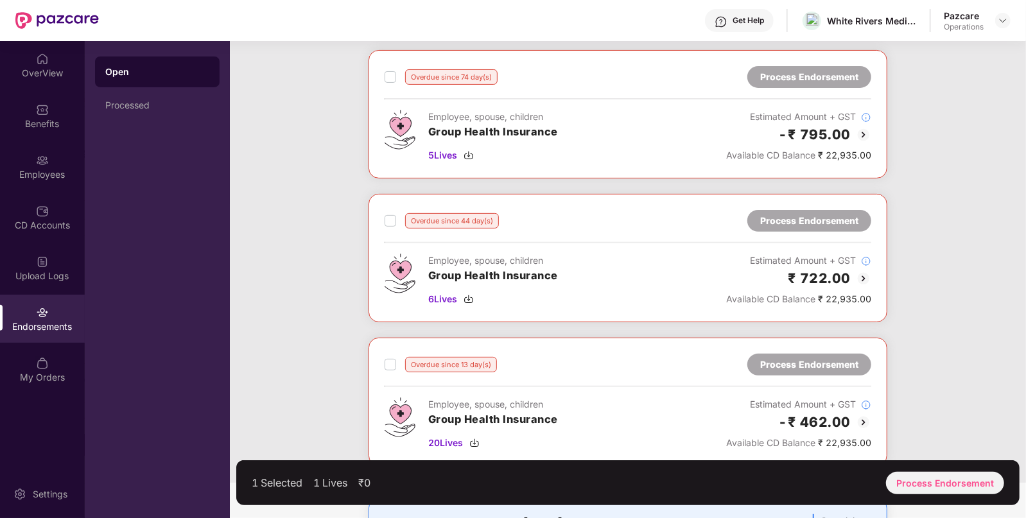
scroll to position [373, 0]
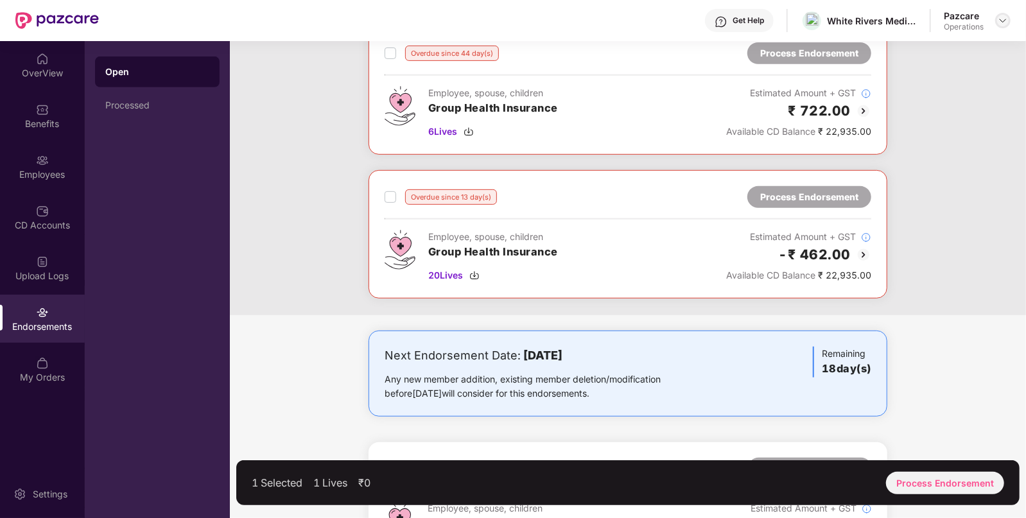
click at [1004, 15] on img at bounding box center [1002, 20] width 10 height 10
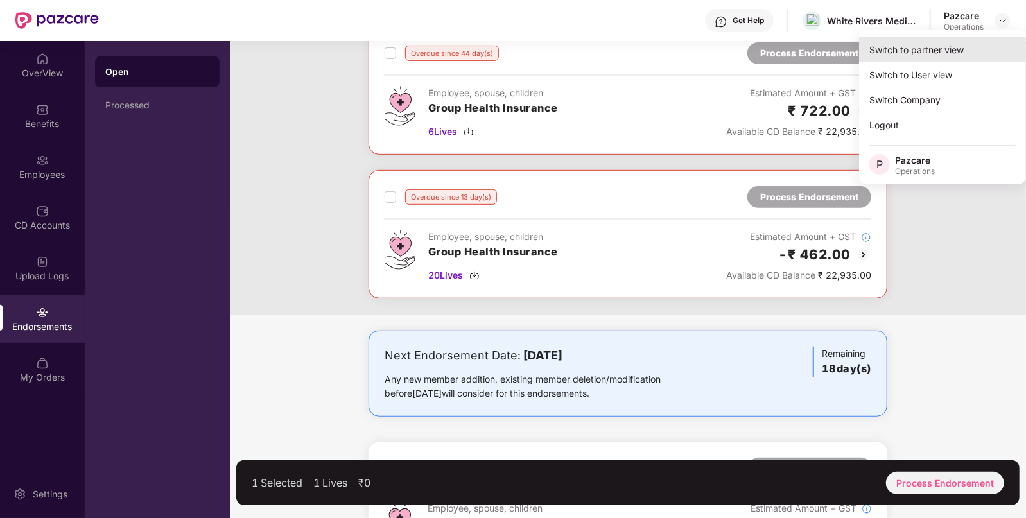
click at [946, 45] on div "Switch to partner view" at bounding box center [942, 49] width 167 height 25
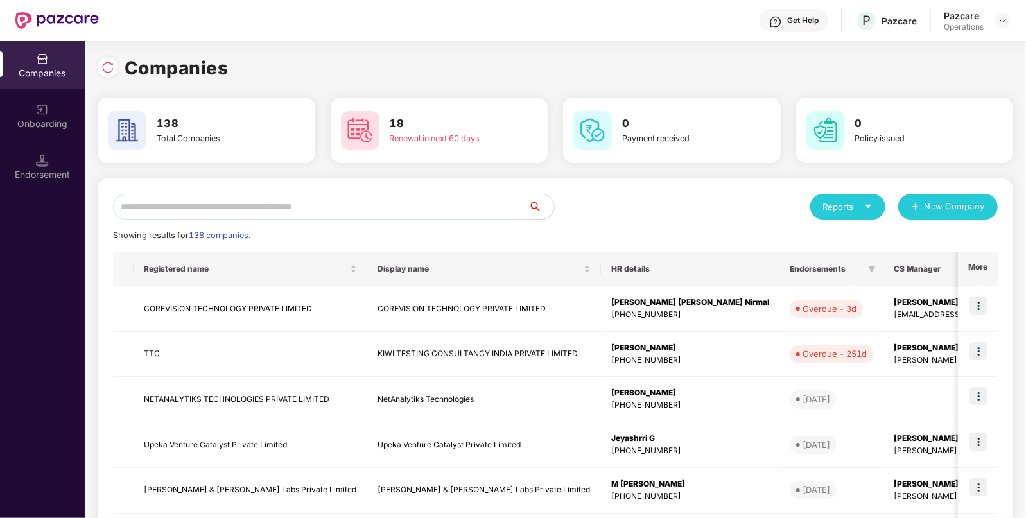
click at [359, 208] on input "text" at bounding box center [320, 207] width 415 height 26
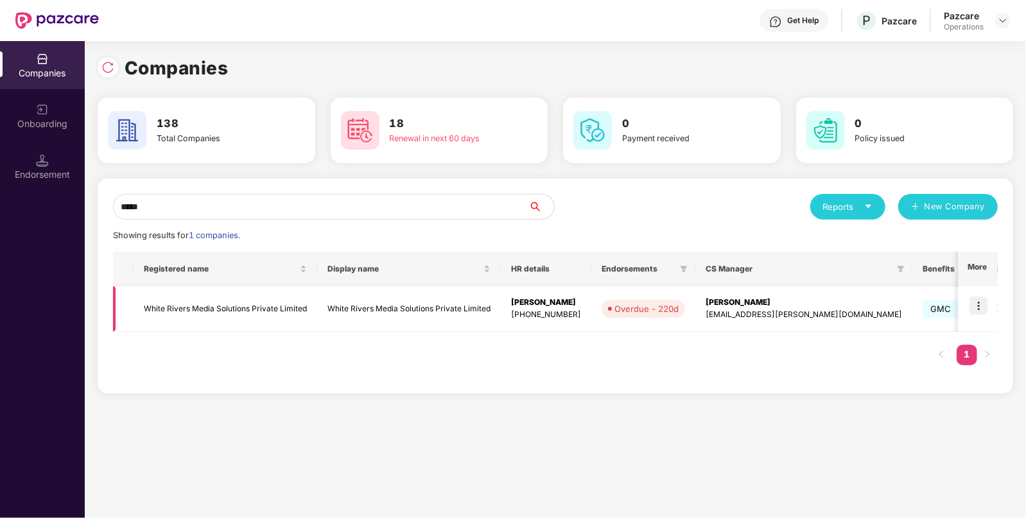
type input "*****"
click at [977, 309] on img at bounding box center [978, 305] width 18 height 18
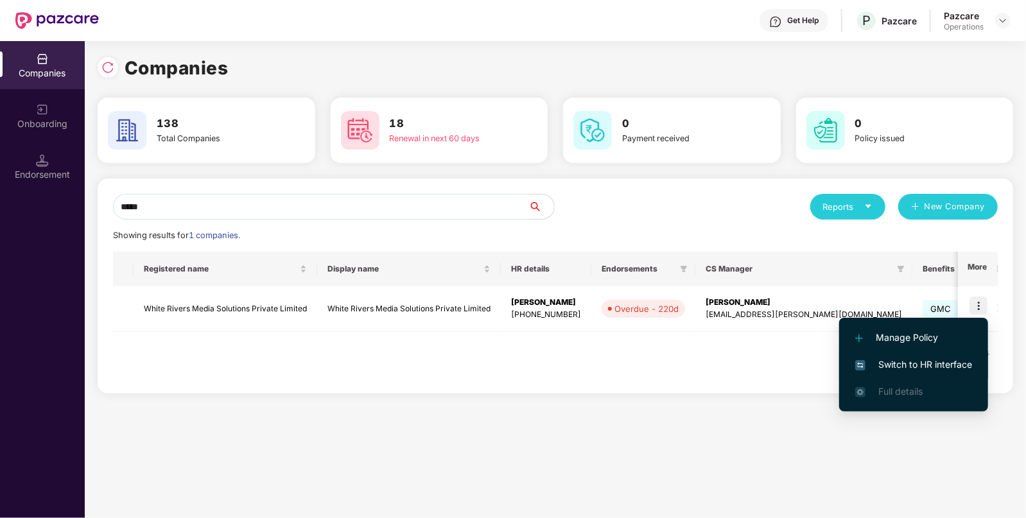
click at [920, 363] on span "Switch to HR interface" at bounding box center [913, 364] width 117 height 14
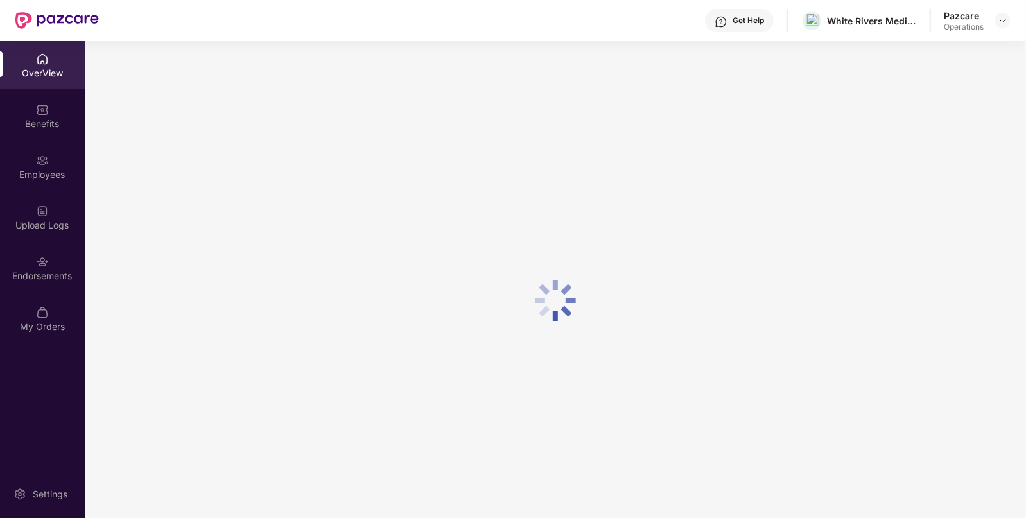
click at [57, 293] on div "OverView Benefits Employees Upload Logs Endorsements My Orders" at bounding box center [42, 193] width 85 height 304
click at [31, 271] on div "Endorsements" at bounding box center [42, 276] width 85 height 13
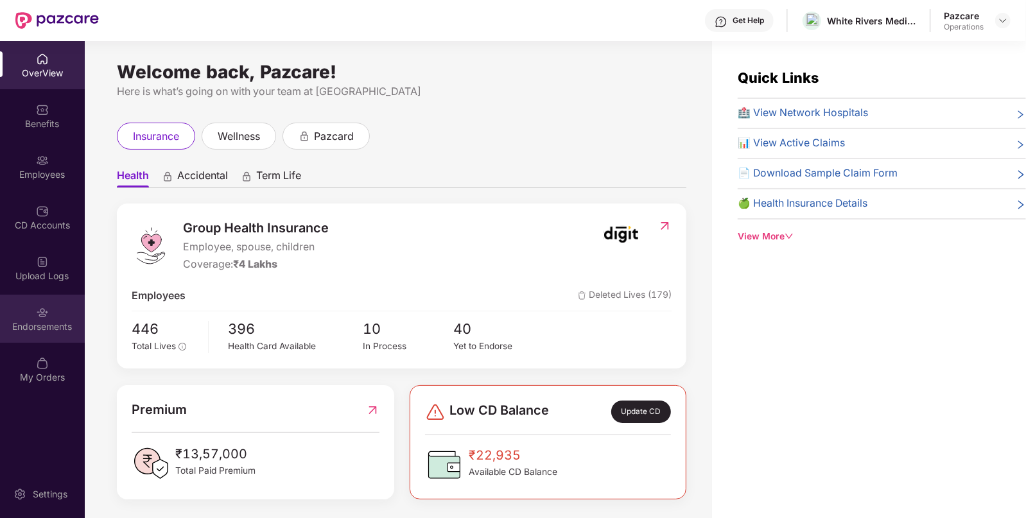
click at [39, 308] on img at bounding box center [42, 312] width 13 height 13
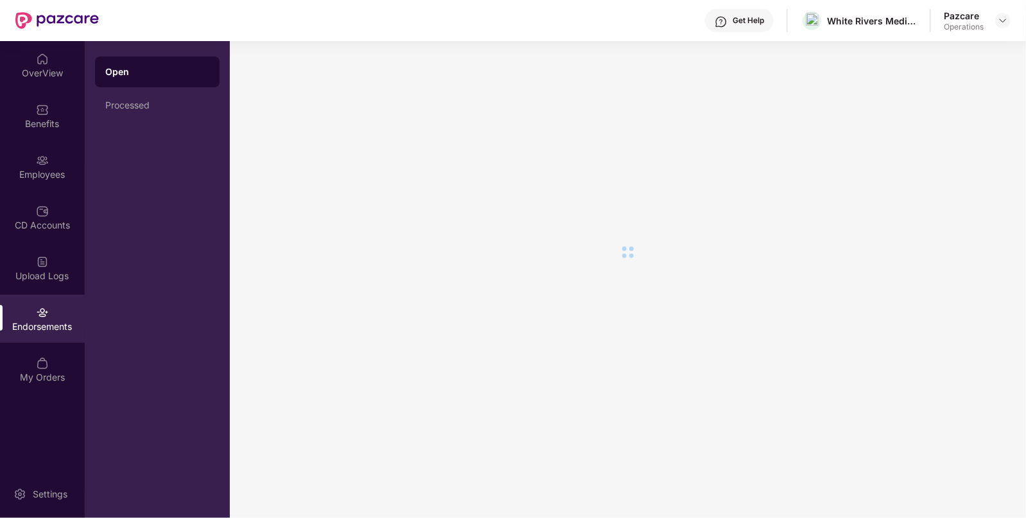
click at [39, 308] on img at bounding box center [42, 312] width 13 height 13
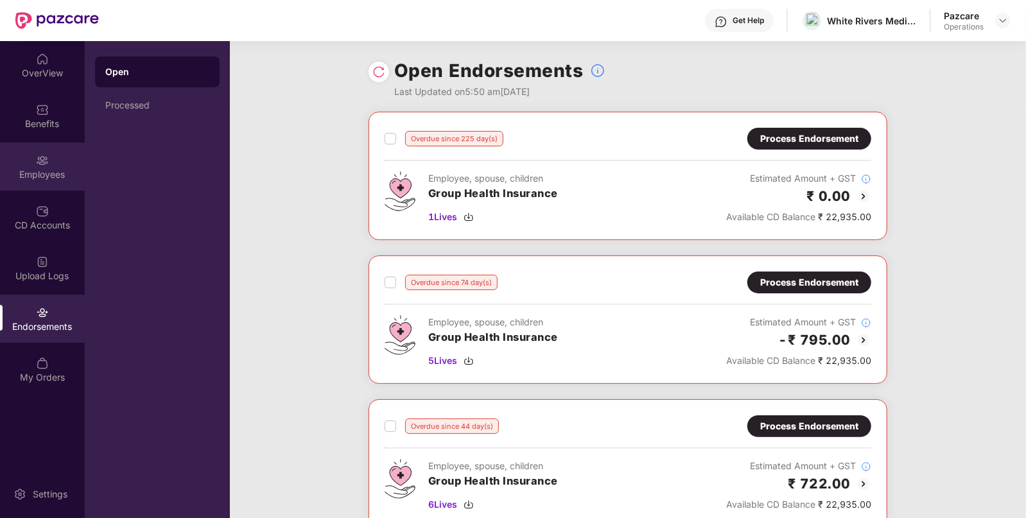
click at [51, 162] on div "Employees" at bounding box center [42, 166] width 85 height 48
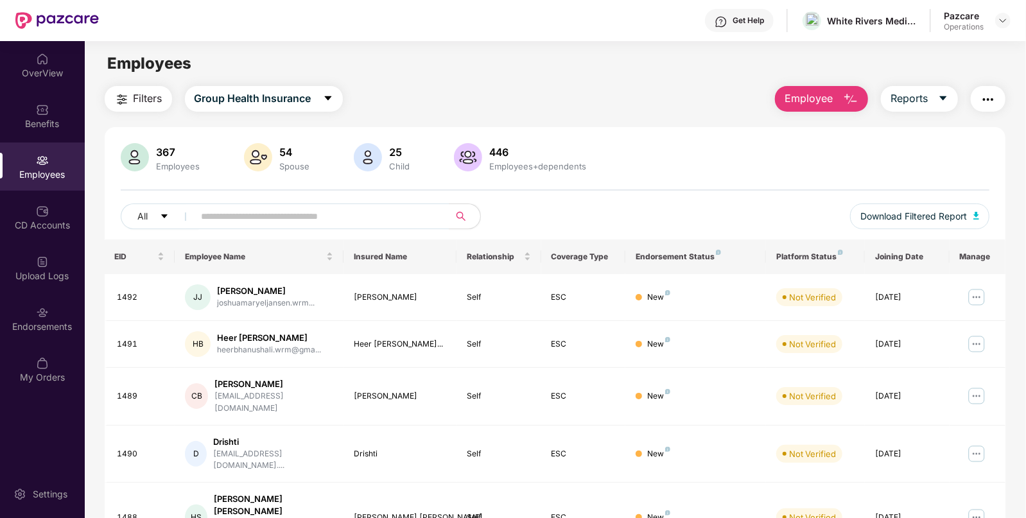
click at [153, 102] on span "Filters" at bounding box center [147, 98] width 29 height 16
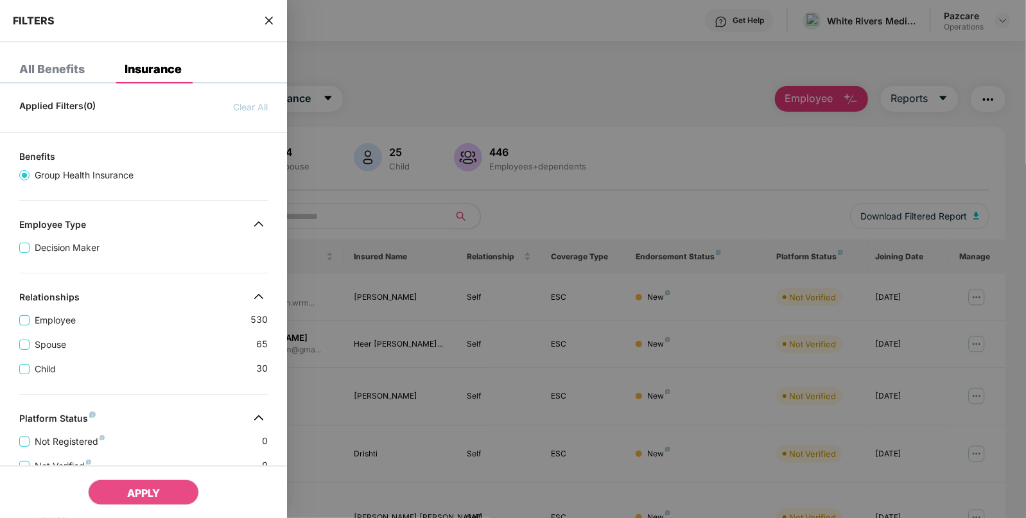
scroll to position [295, 0]
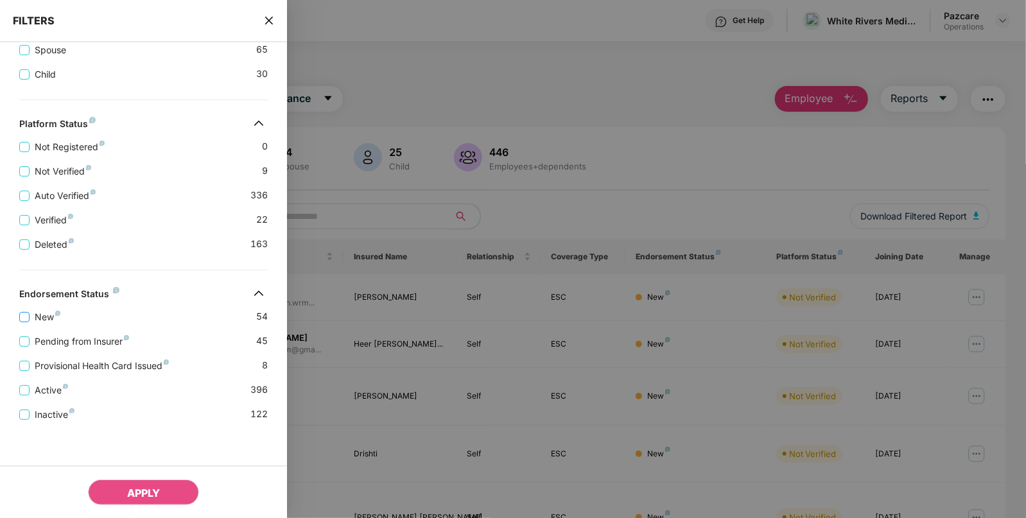
click at [30, 317] on span "New" at bounding box center [48, 317] width 36 height 14
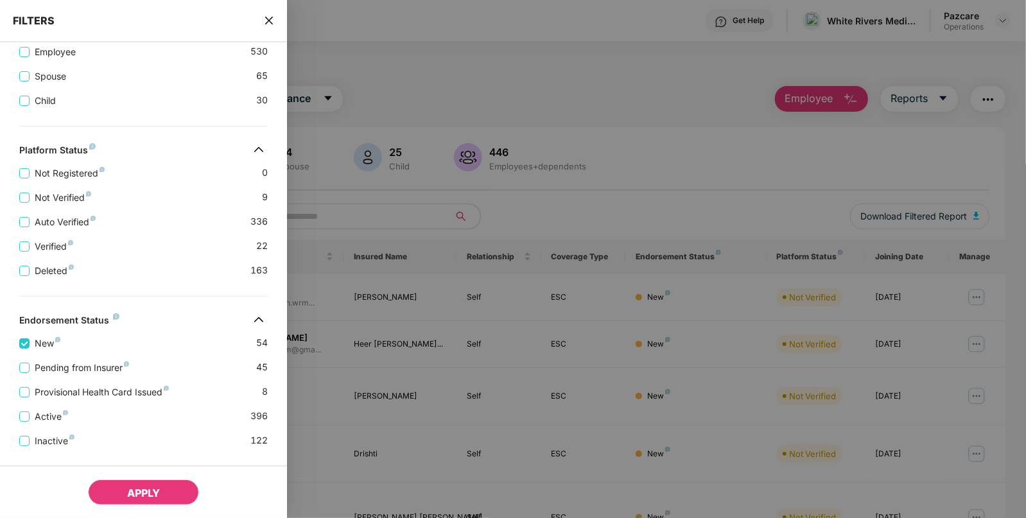
click at [132, 485] on button "APPLY" at bounding box center [143, 492] width 111 height 26
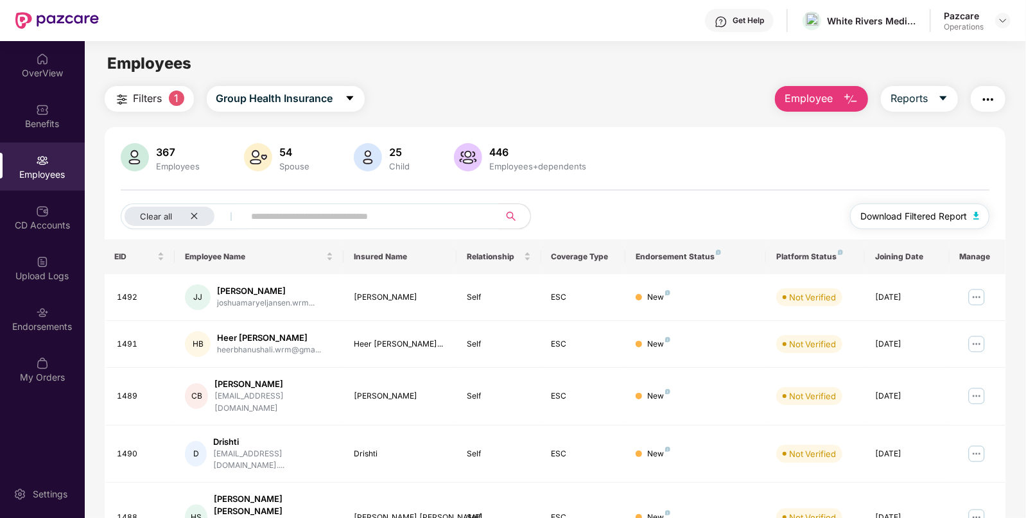
click at [977, 212] on img "button" at bounding box center [976, 216] width 6 height 8
click at [64, 334] on div "Endorsements" at bounding box center [42, 319] width 85 height 48
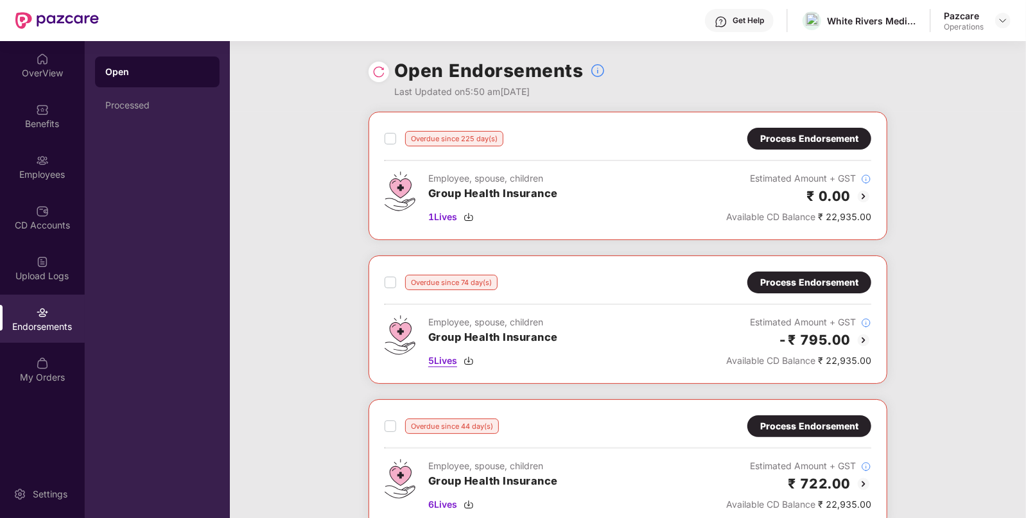
click at [474, 359] on img at bounding box center [468, 361] width 10 height 10
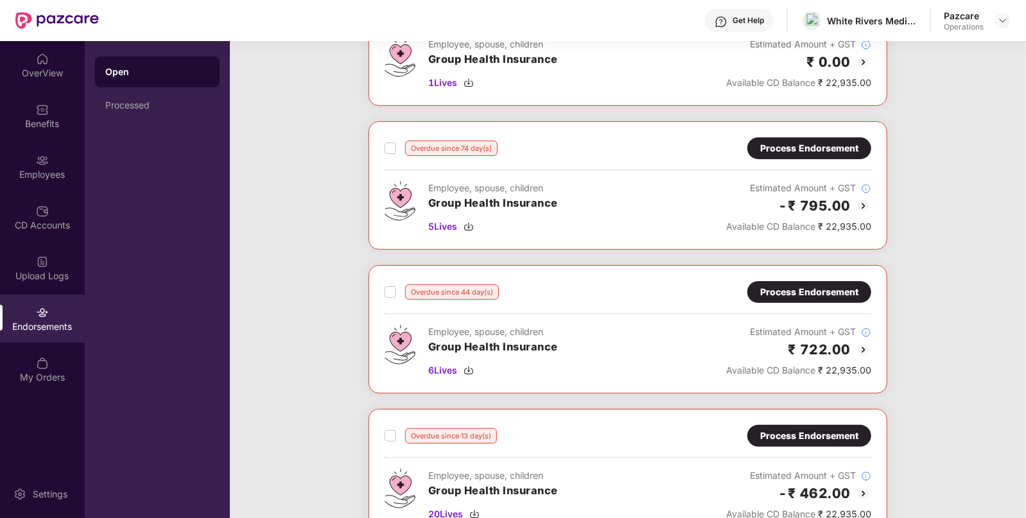
scroll to position [136, 0]
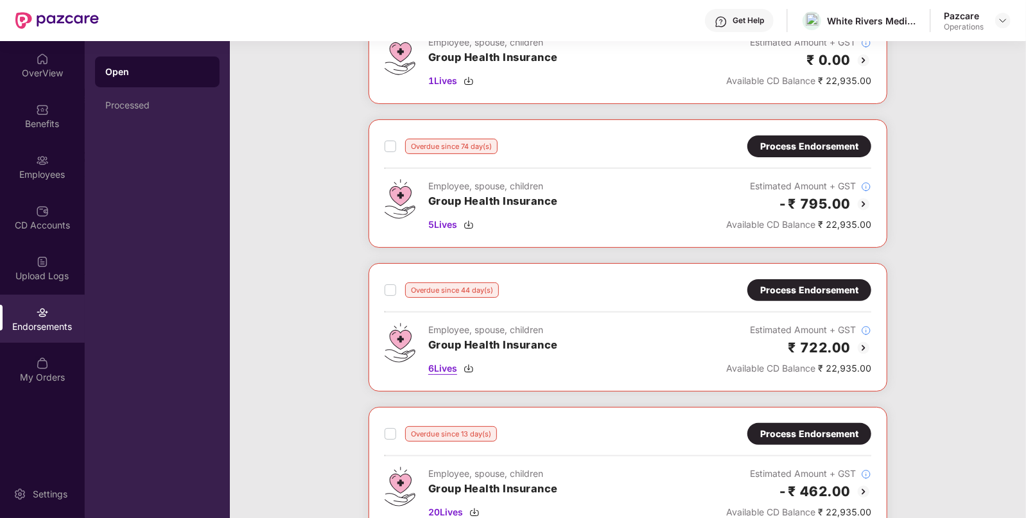
click at [477, 364] on div "6 Lives" at bounding box center [493, 368] width 130 height 14
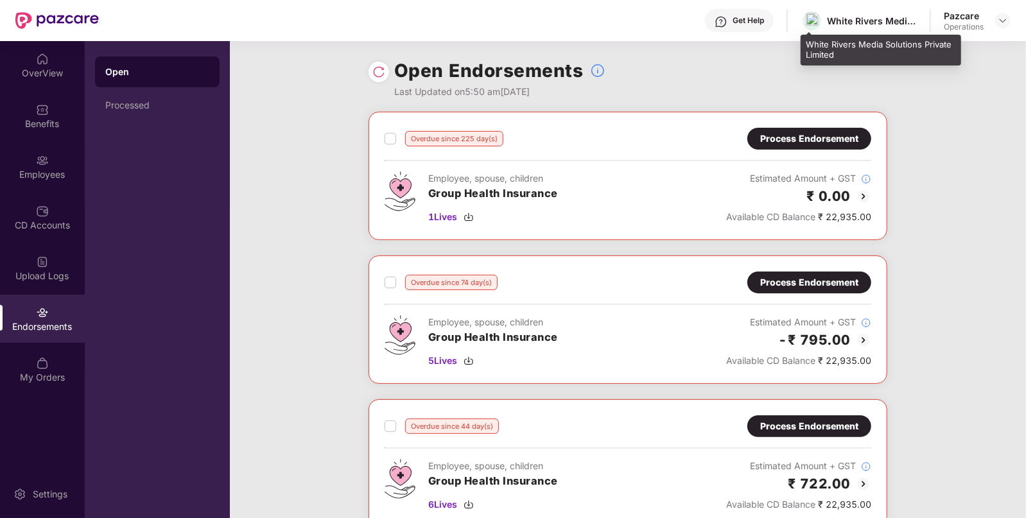
click at [871, 16] on div "White Rivers Media Solutions Private Limited" at bounding box center [872, 21] width 90 height 12
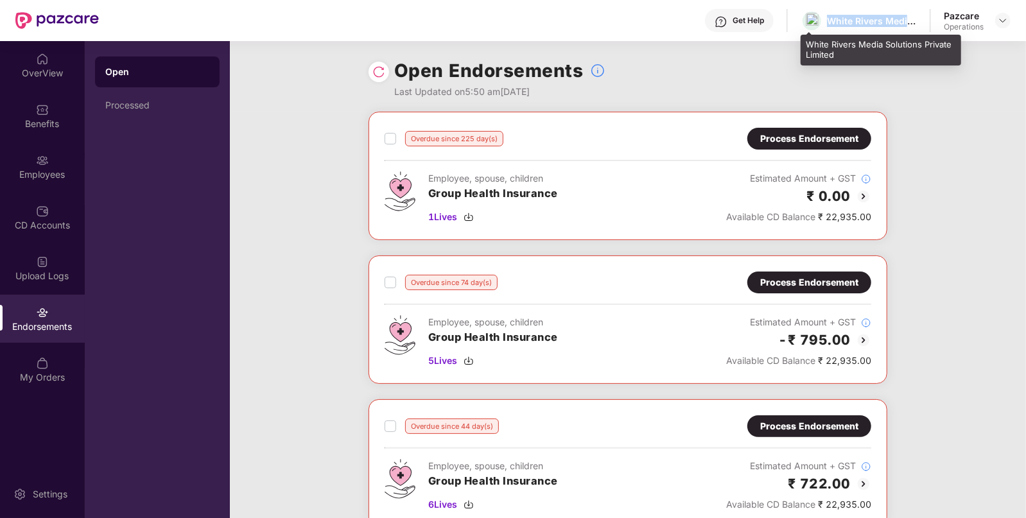
copy div "White Rivers Media Solutions Private Limited"
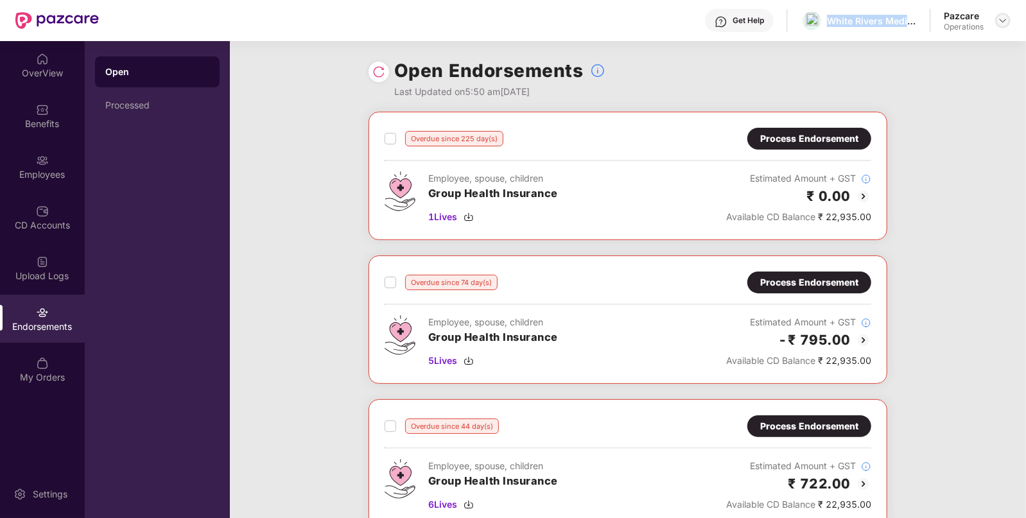
click at [997, 22] on img at bounding box center [1002, 20] width 10 height 10
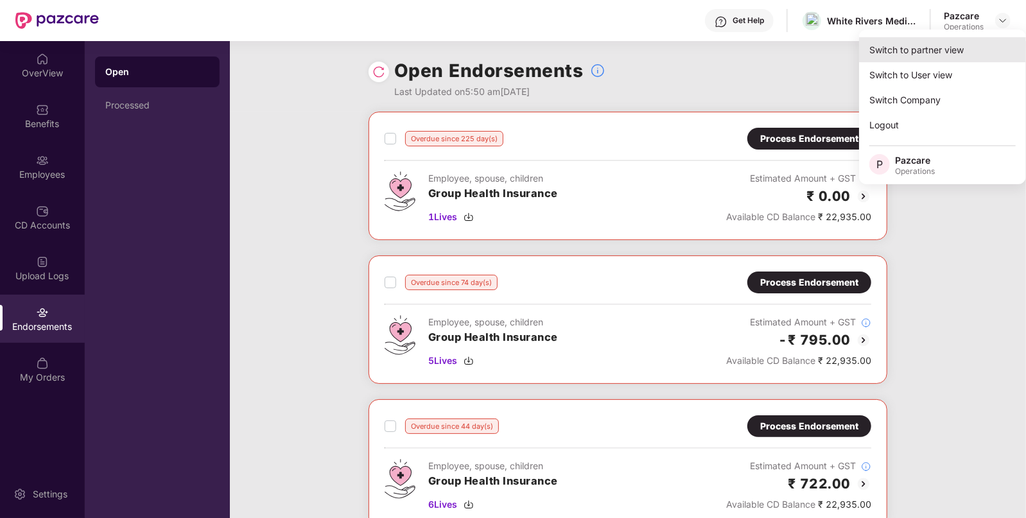
click at [937, 51] on div "Switch to partner view" at bounding box center [942, 49] width 167 height 25
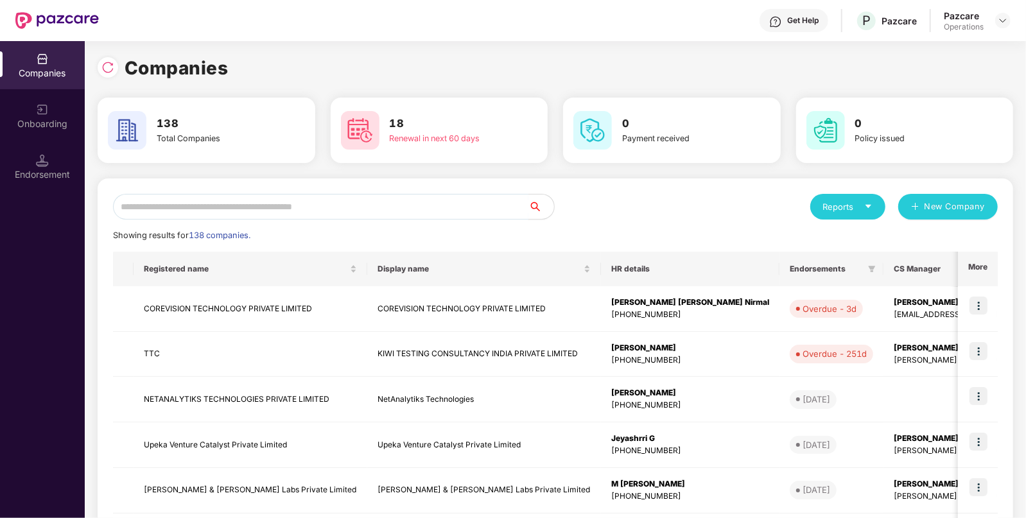
click at [385, 199] on input "text" at bounding box center [320, 207] width 415 height 26
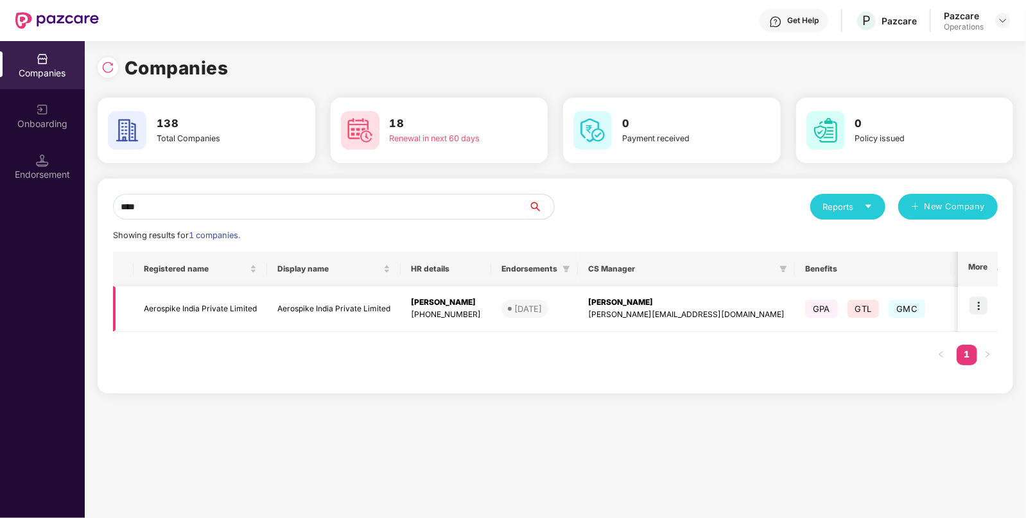
type input "****"
click at [972, 302] on img at bounding box center [978, 305] width 18 height 18
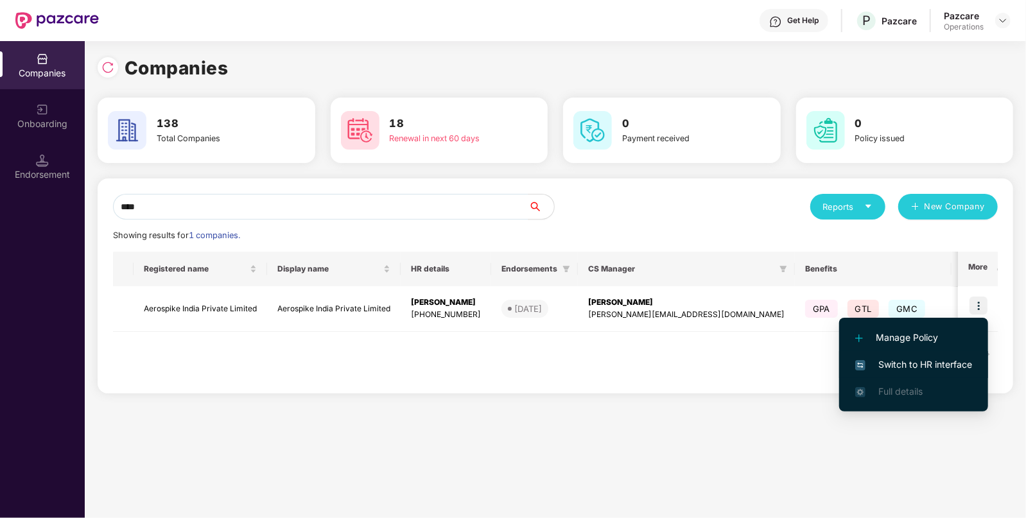
click at [927, 368] on span "Switch to HR interface" at bounding box center [913, 364] width 117 height 14
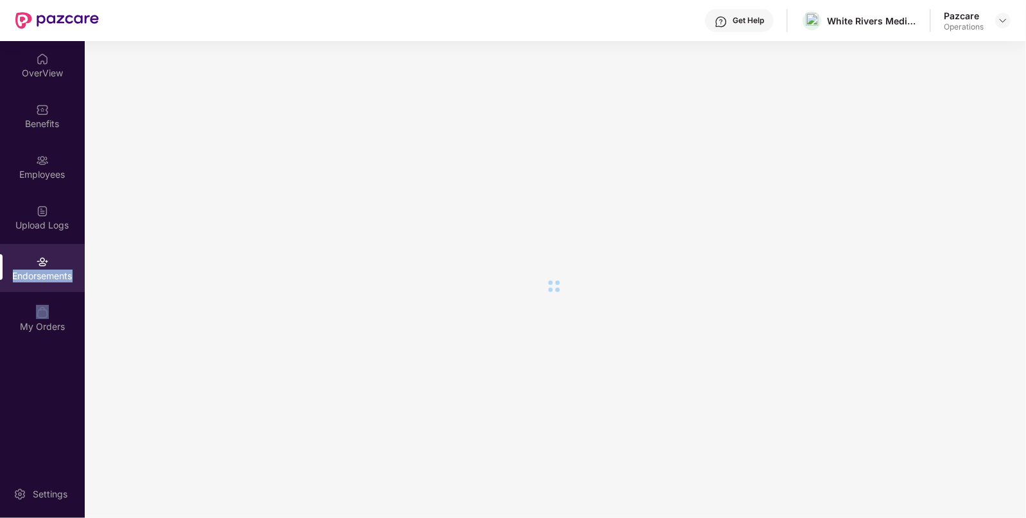
click at [32, 290] on div "Endorsements" at bounding box center [42, 268] width 85 height 48
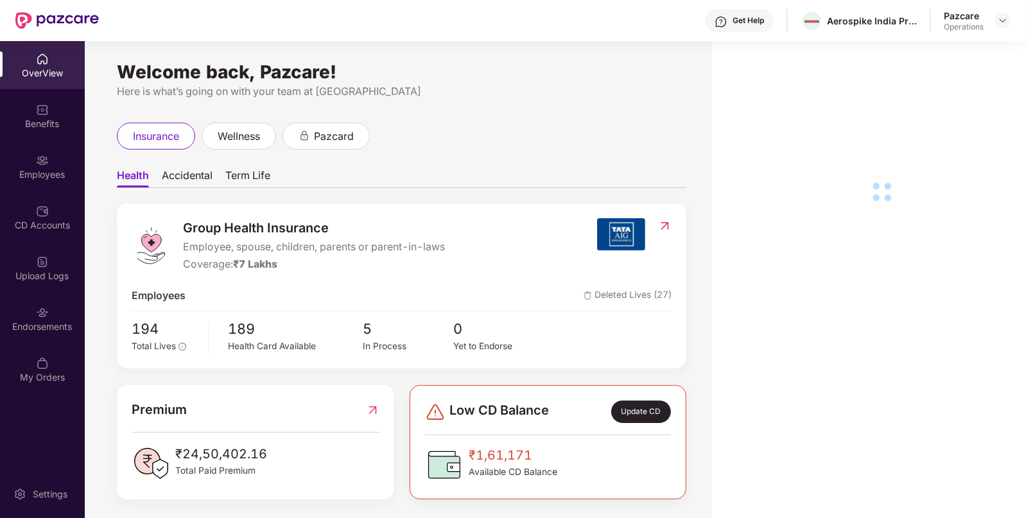
click at [32, 290] on div "Upload Logs" at bounding box center [42, 268] width 85 height 48
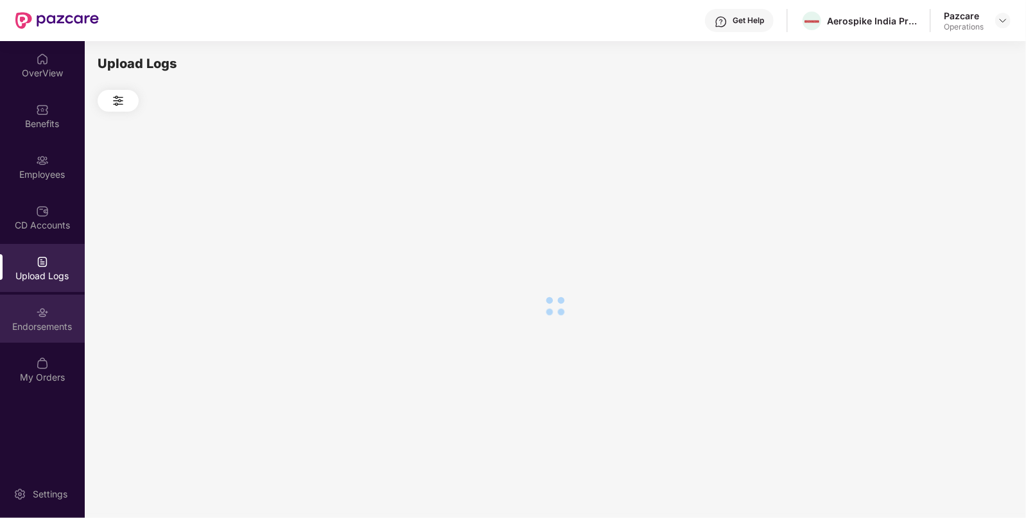
click at [37, 321] on div "Endorsements" at bounding box center [42, 326] width 85 height 13
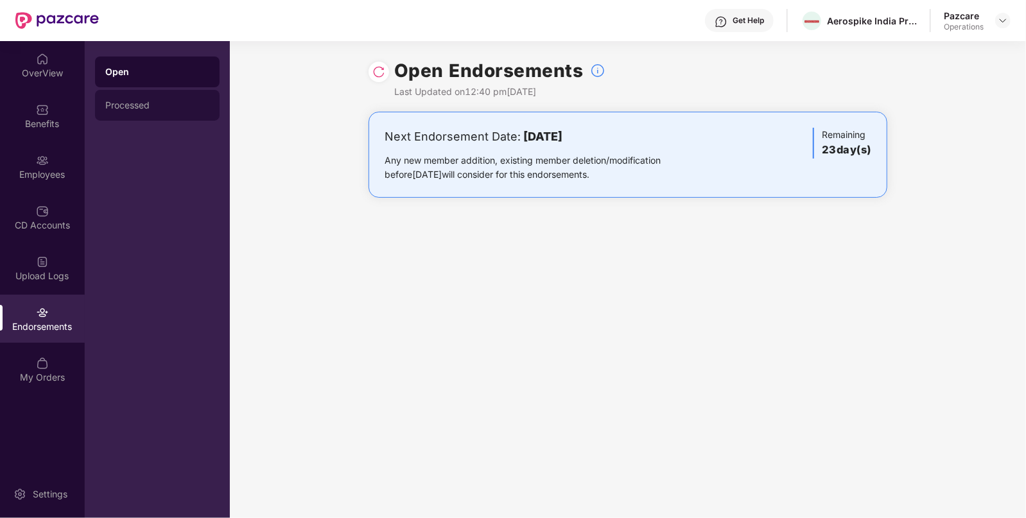
click at [158, 102] on div "Processed" at bounding box center [157, 105] width 104 height 10
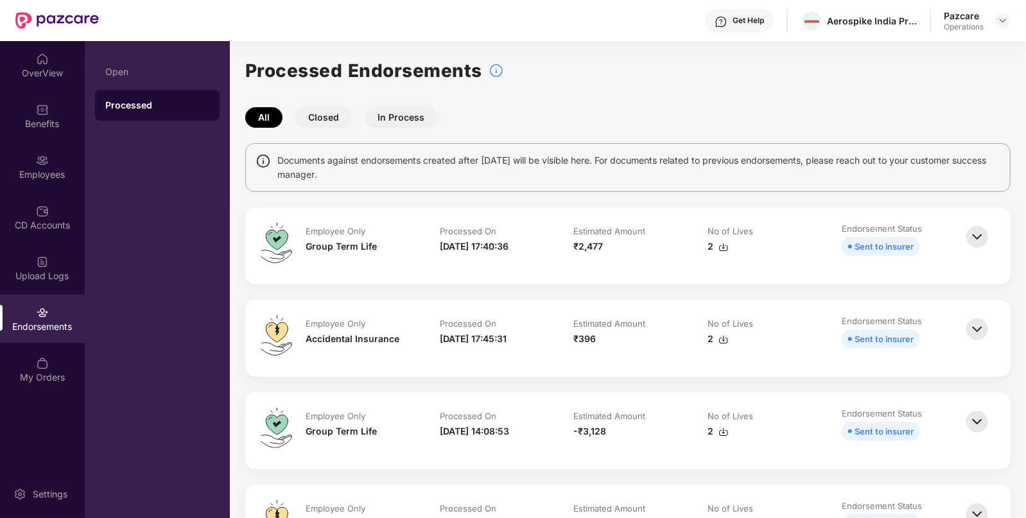
scroll to position [250, 0]
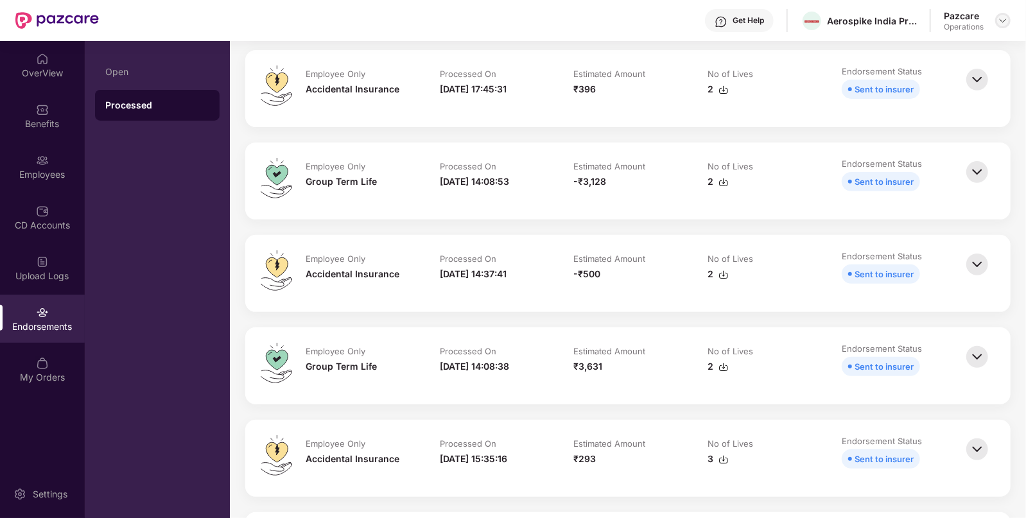
click at [1001, 22] on img at bounding box center [1002, 20] width 10 height 10
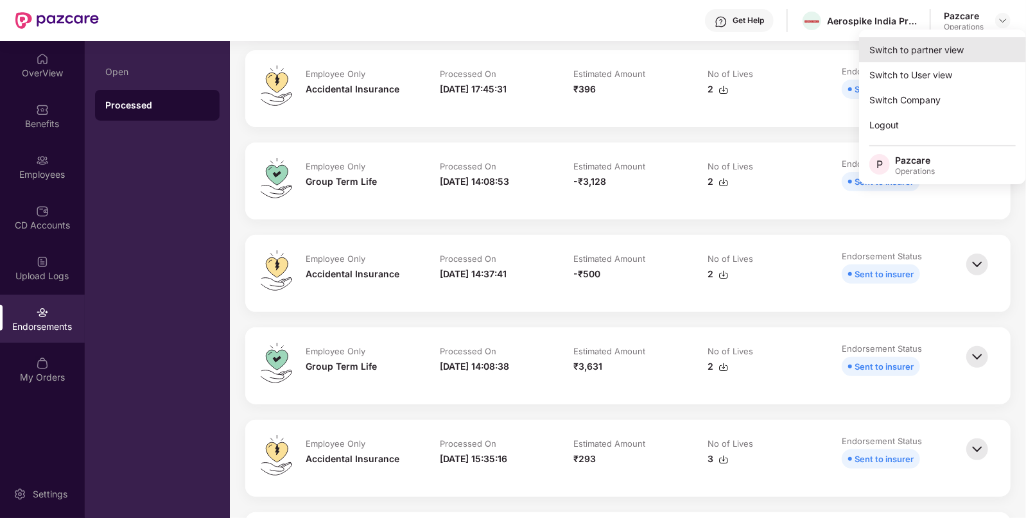
click at [949, 39] on div "Switch to partner view" at bounding box center [942, 49] width 167 height 25
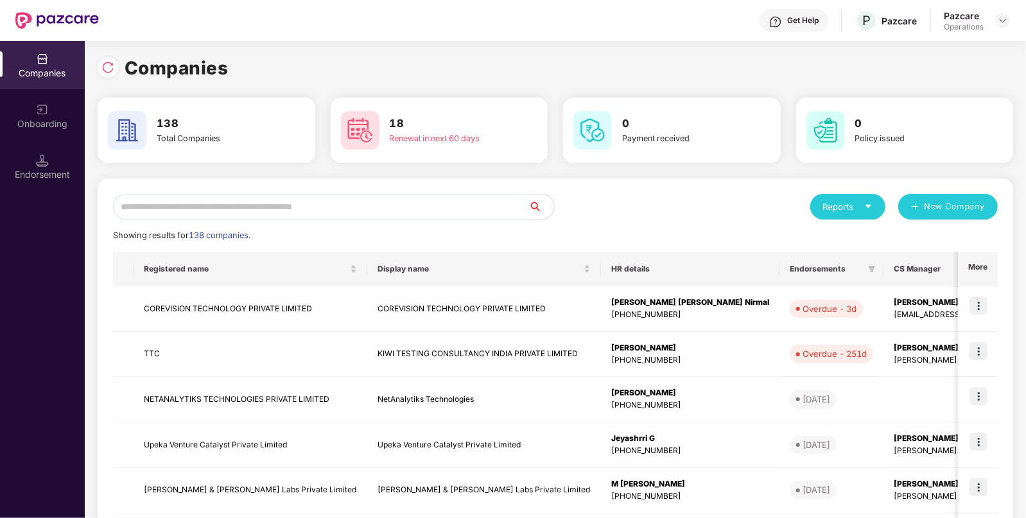
click at [367, 211] on input "text" at bounding box center [320, 207] width 415 height 26
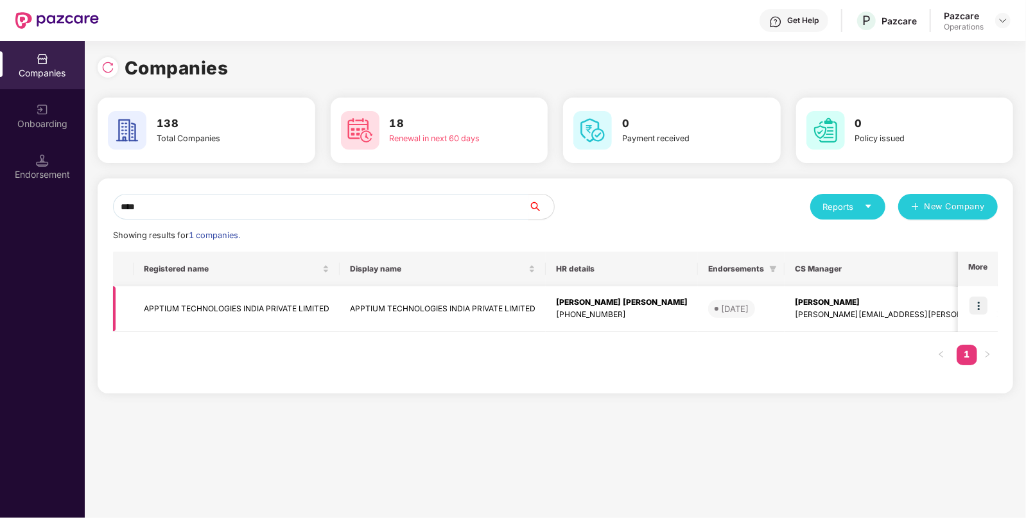
type input "****"
click at [981, 309] on img at bounding box center [978, 305] width 18 height 18
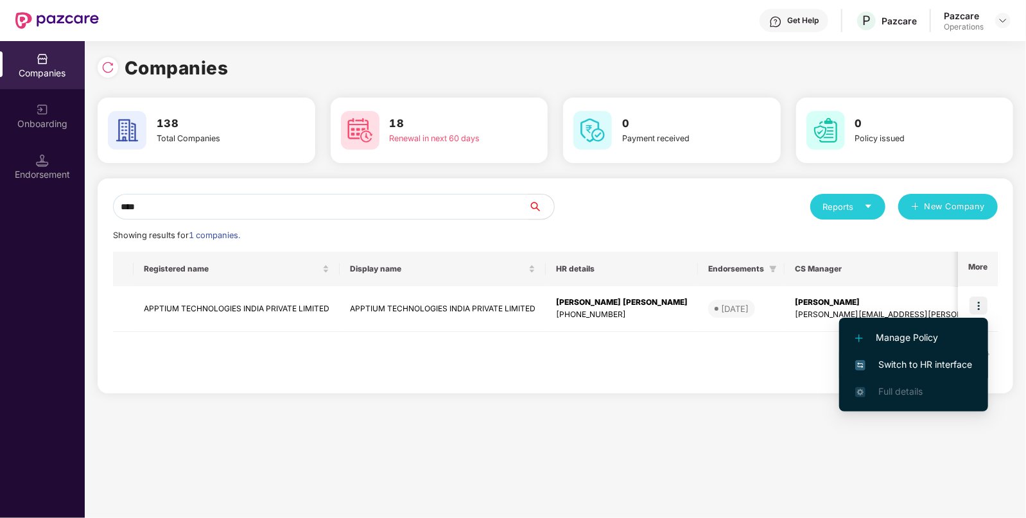
click at [906, 357] on span "Switch to HR interface" at bounding box center [913, 364] width 117 height 14
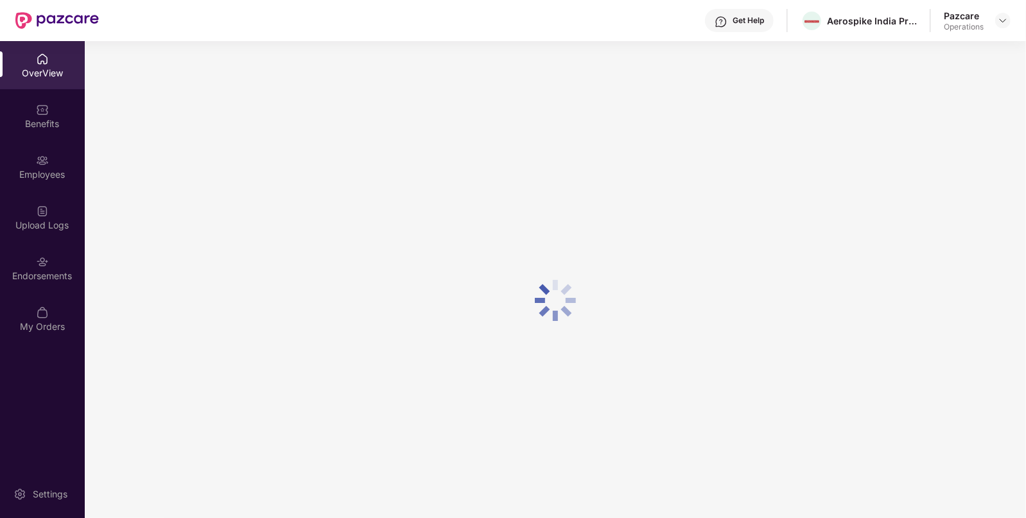
click at [45, 276] on div "Endorsements" at bounding box center [42, 276] width 85 height 13
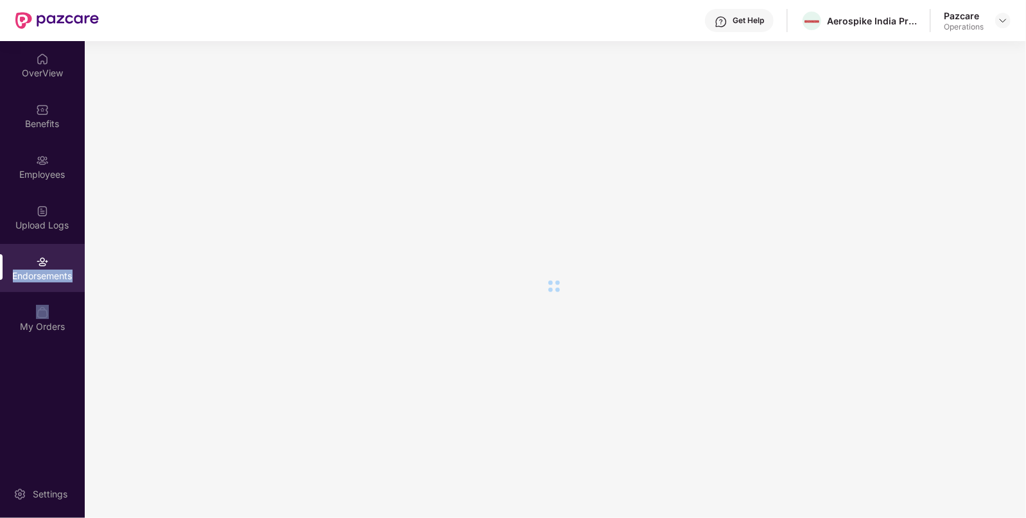
drag, startPoint x: 43, startPoint y: 292, endPoint x: 45, endPoint y: 276, distance: 16.2
click at [45, 276] on div "Endorsements" at bounding box center [42, 276] width 85 height 13
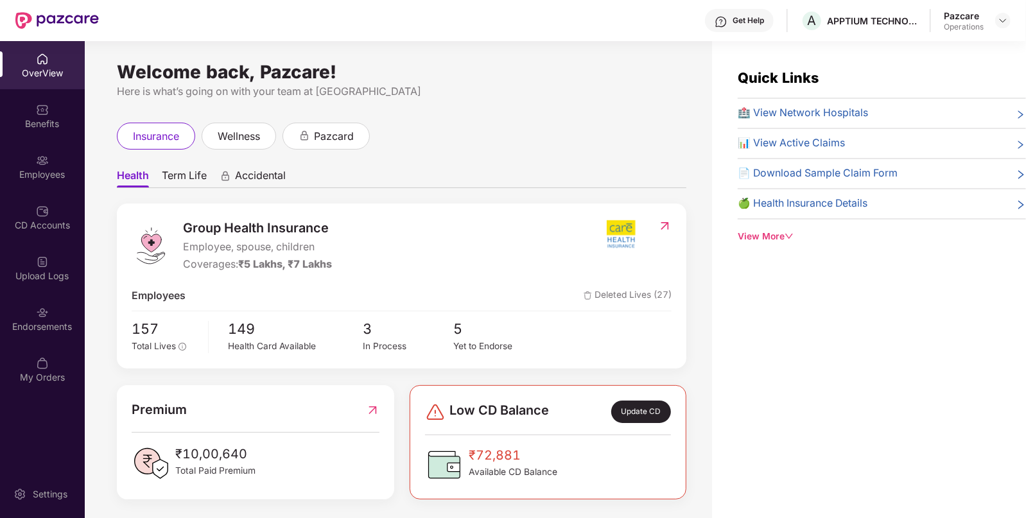
click at [36, 290] on div "Upload Logs" at bounding box center [42, 268] width 85 height 48
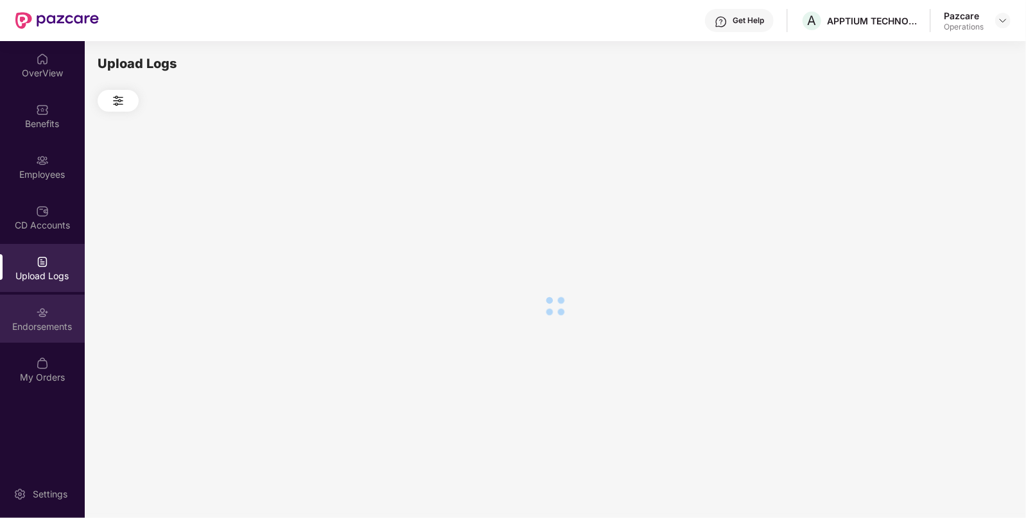
click at [39, 309] on img at bounding box center [42, 312] width 13 height 13
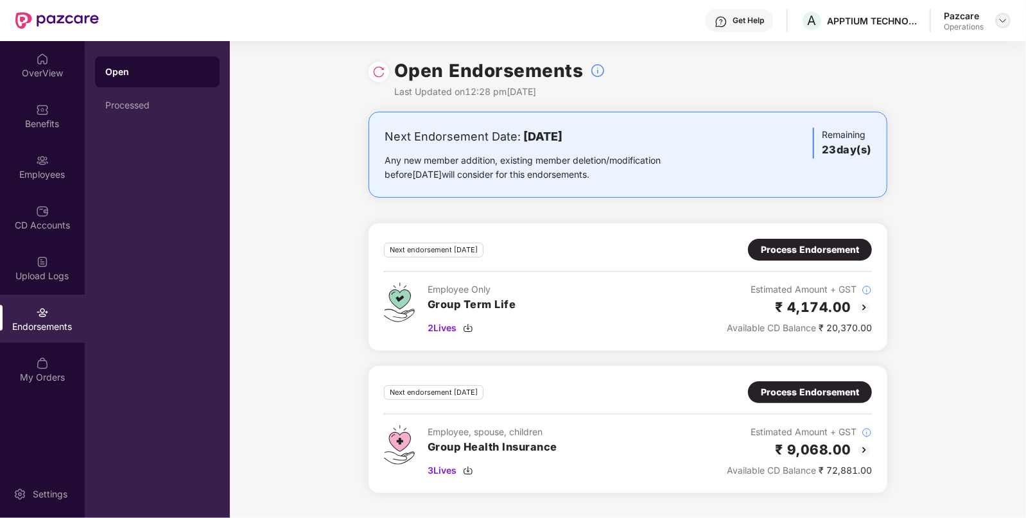
click at [999, 13] on div at bounding box center [1002, 20] width 15 height 15
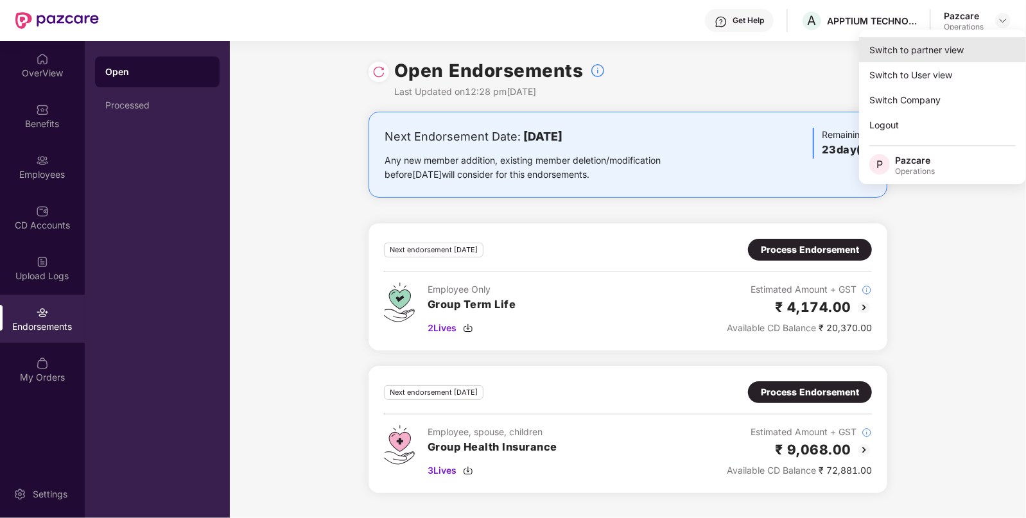
click at [943, 40] on div "Switch to partner view" at bounding box center [942, 49] width 167 height 25
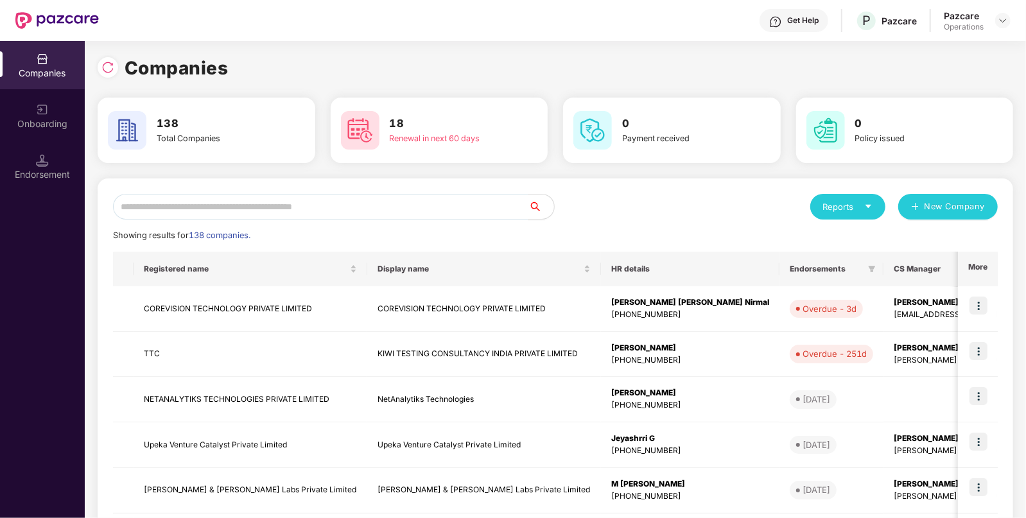
click at [52, 155] on div "Endorsement" at bounding box center [42, 166] width 85 height 48
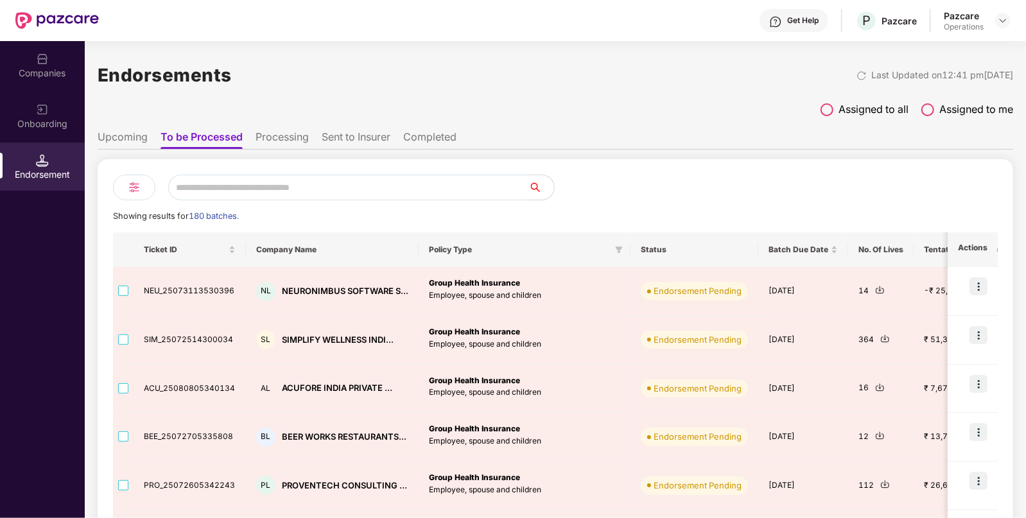
click at [277, 180] on input "text" at bounding box center [348, 188] width 360 height 26
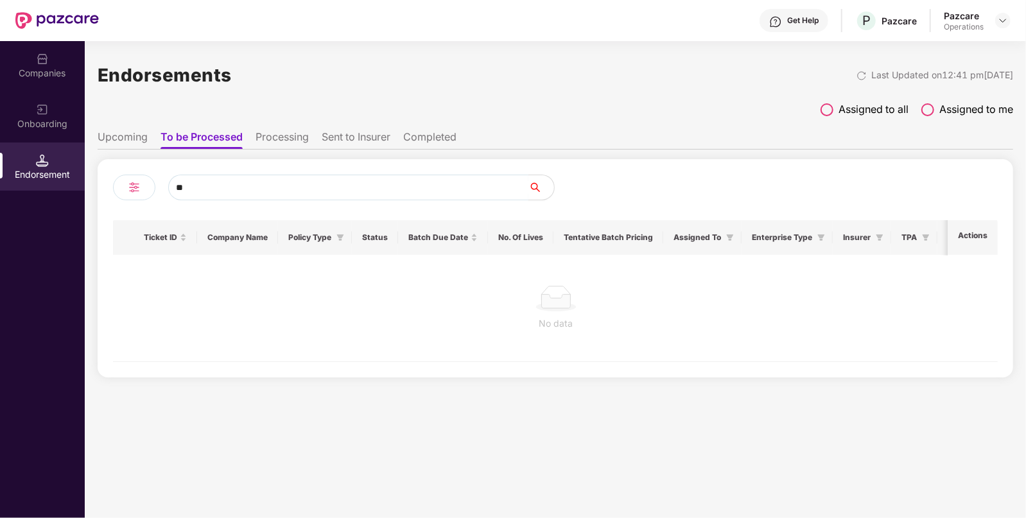
type input "*"
type input "*****"
click at [55, 82] on div "Companies" at bounding box center [42, 65] width 85 height 48
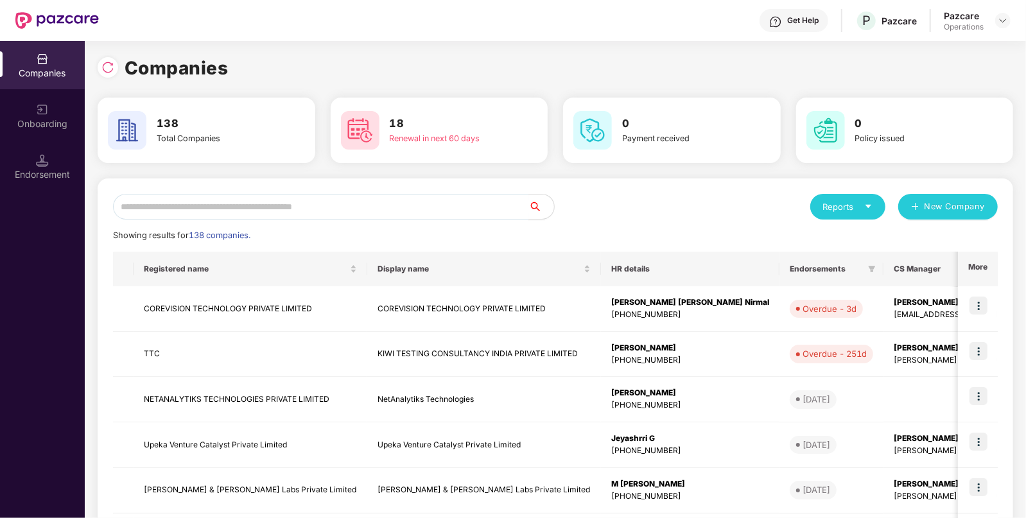
click at [312, 208] on input "text" at bounding box center [320, 207] width 415 height 26
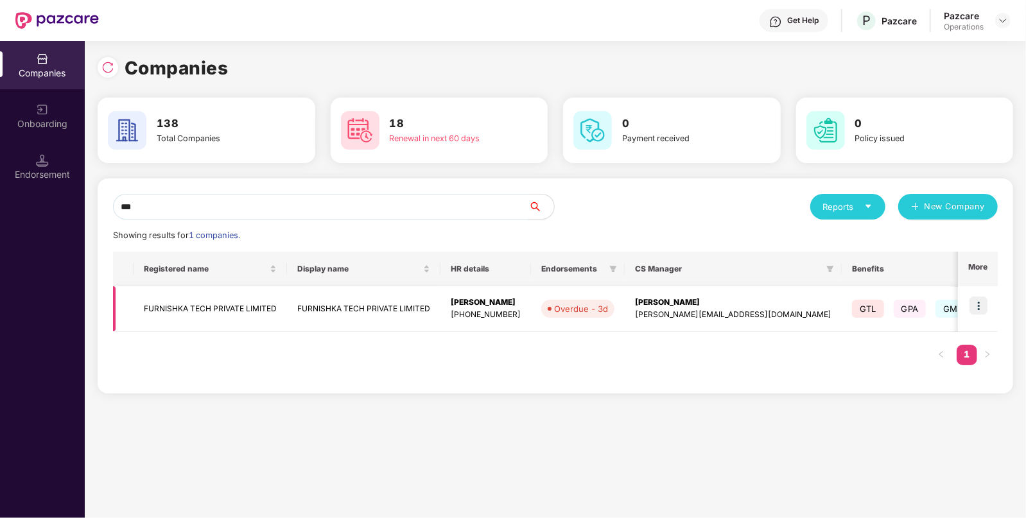
type input "***"
click at [975, 305] on img at bounding box center [978, 305] width 18 height 18
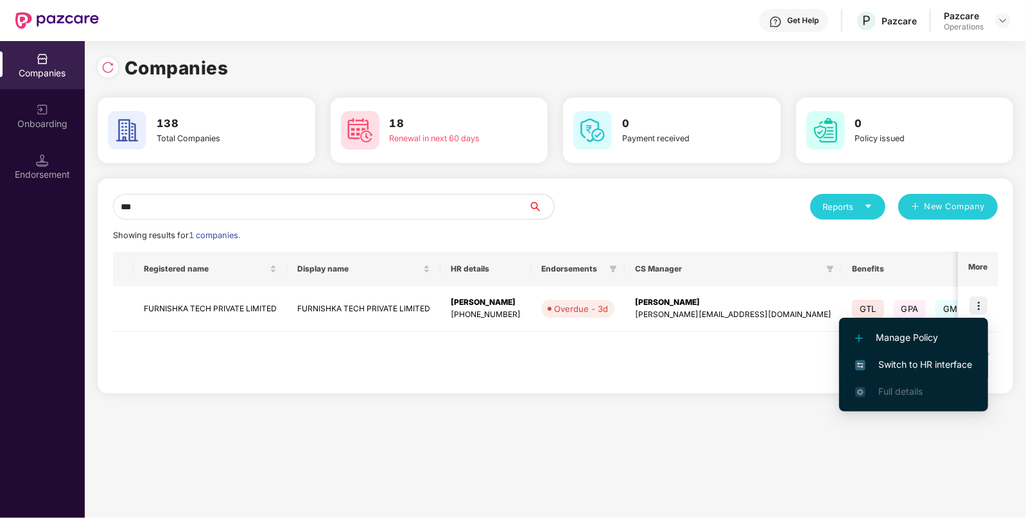
click at [921, 359] on span "Switch to HR interface" at bounding box center [913, 364] width 117 height 14
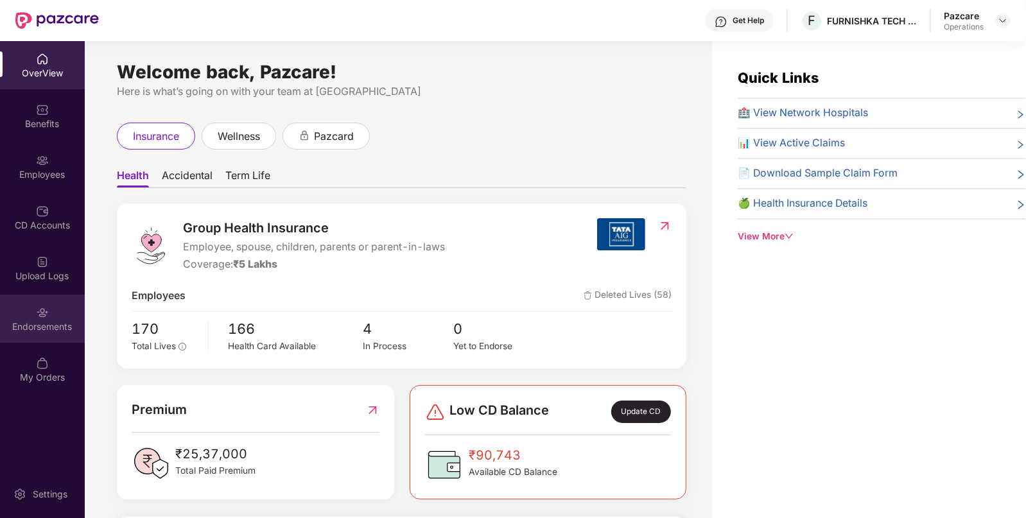
click at [35, 325] on div "Endorsements" at bounding box center [42, 326] width 85 height 13
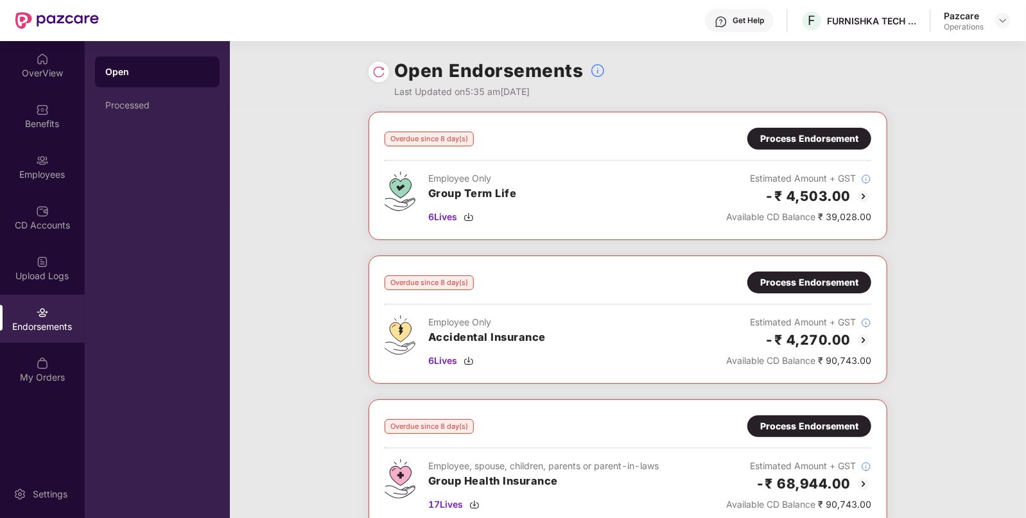
scroll to position [64, 0]
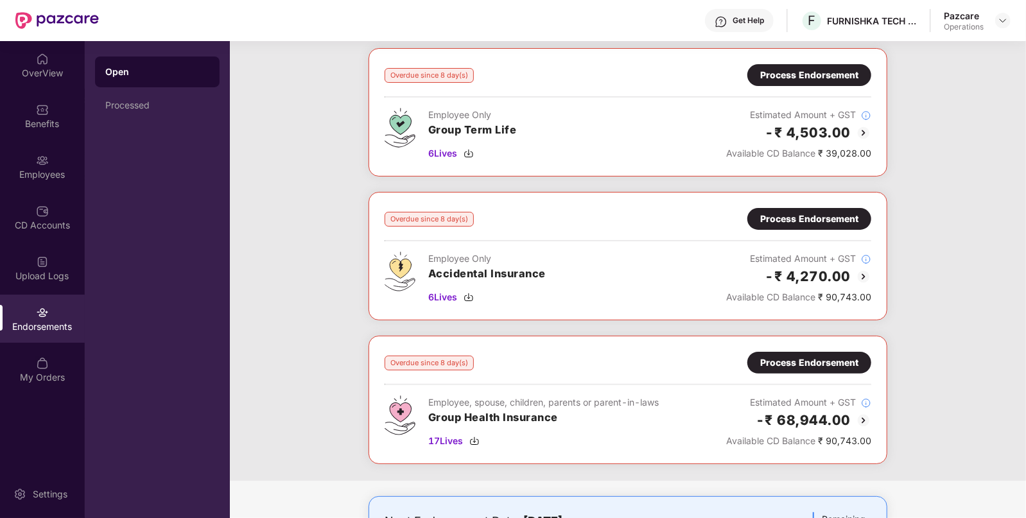
click at [836, 353] on div "Process Endorsement" at bounding box center [809, 363] width 124 height 22
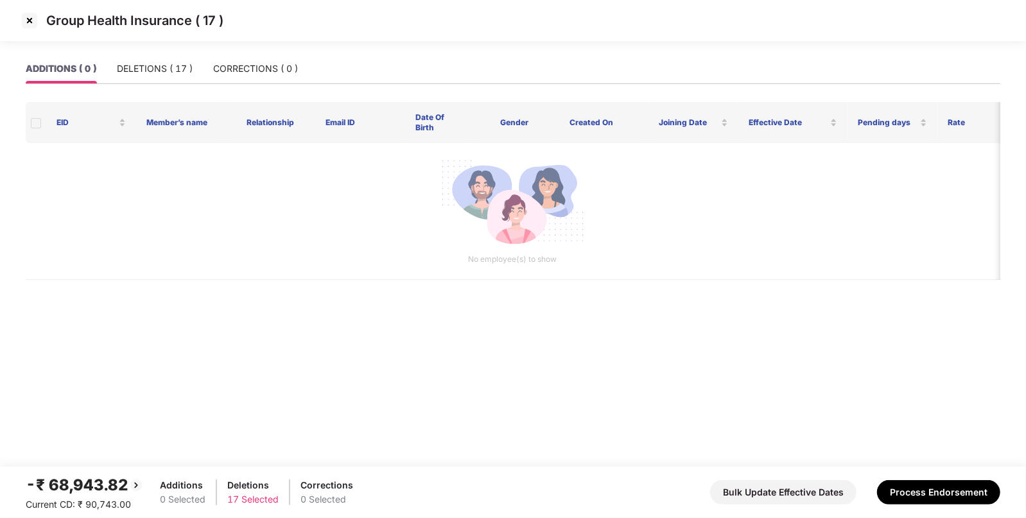
click at [27, 18] on img at bounding box center [29, 20] width 21 height 21
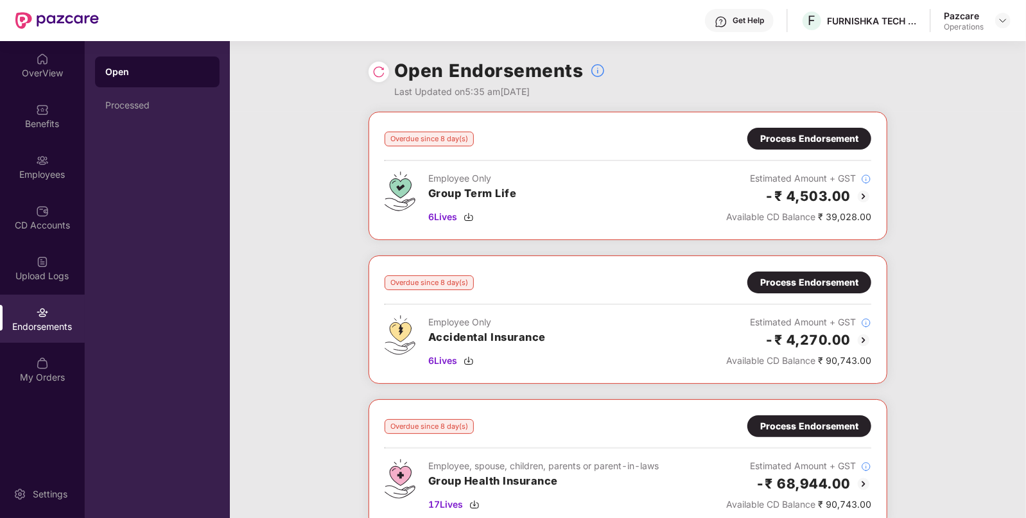
scroll to position [151, 0]
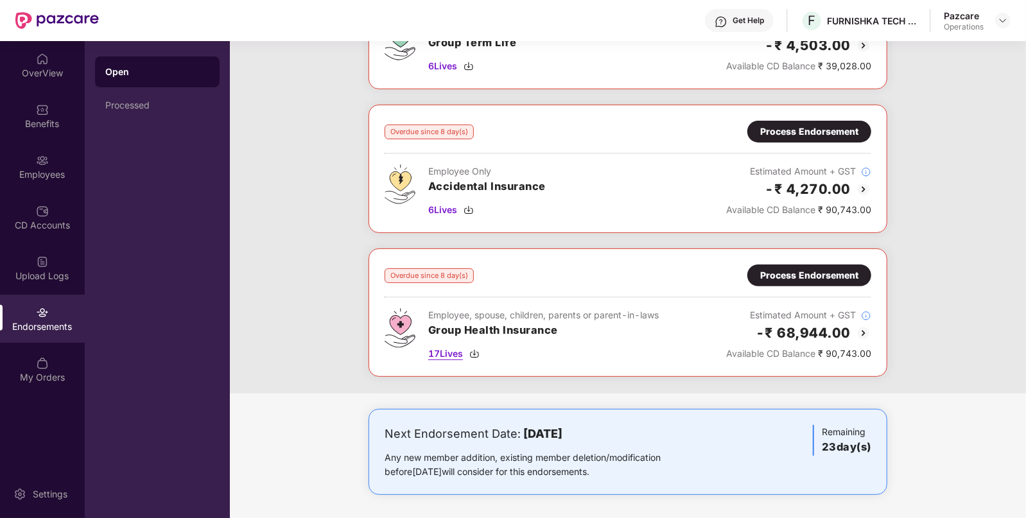
click at [476, 352] on img at bounding box center [474, 353] width 10 height 10
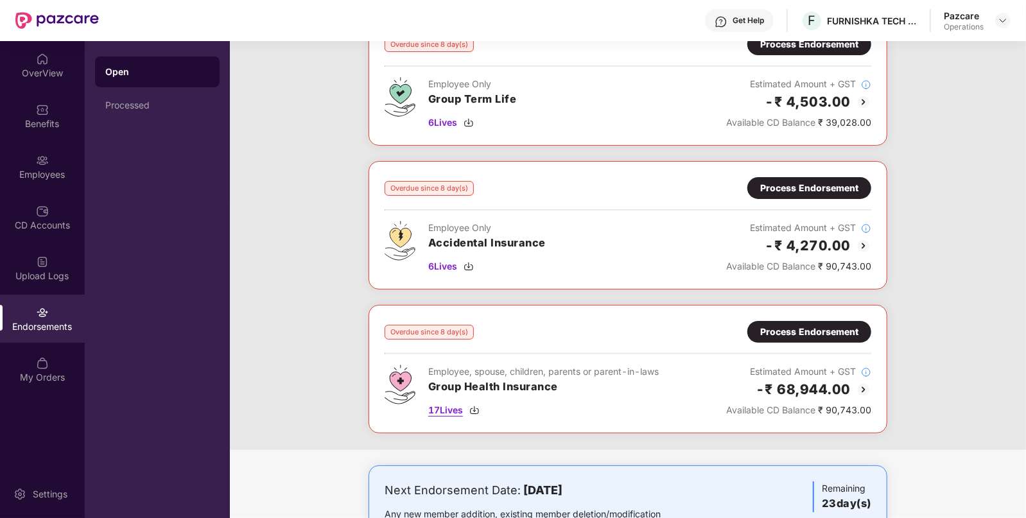
scroll to position [91, 0]
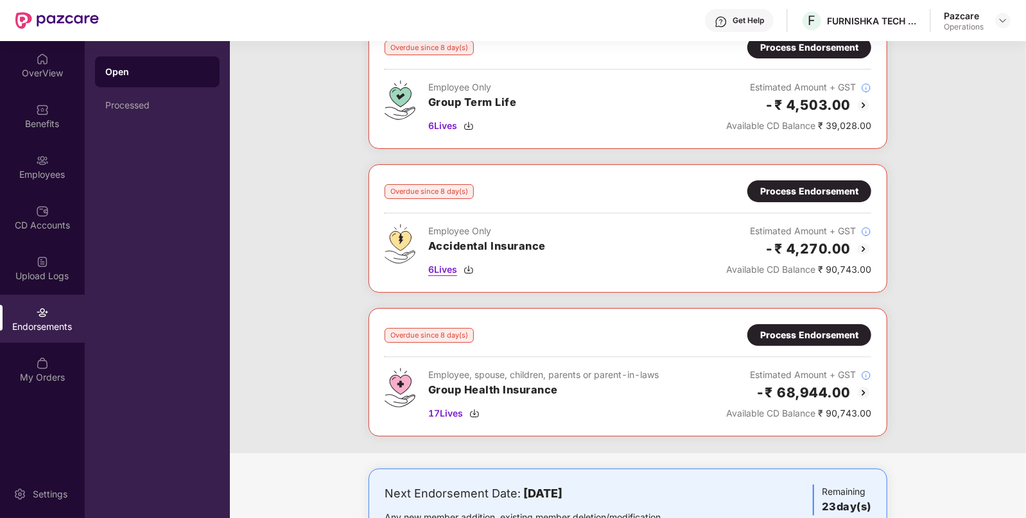
click at [469, 264] on img at bounding box center [468, 269] width 10 height 10
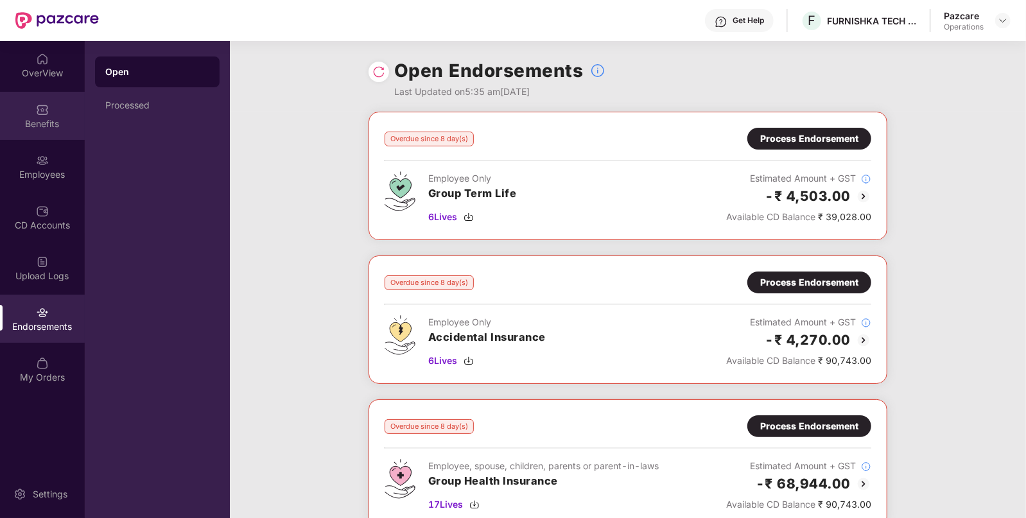
click at [35, 132] on div "Benefits" at bounding box center [42, 116] width 85 height 48
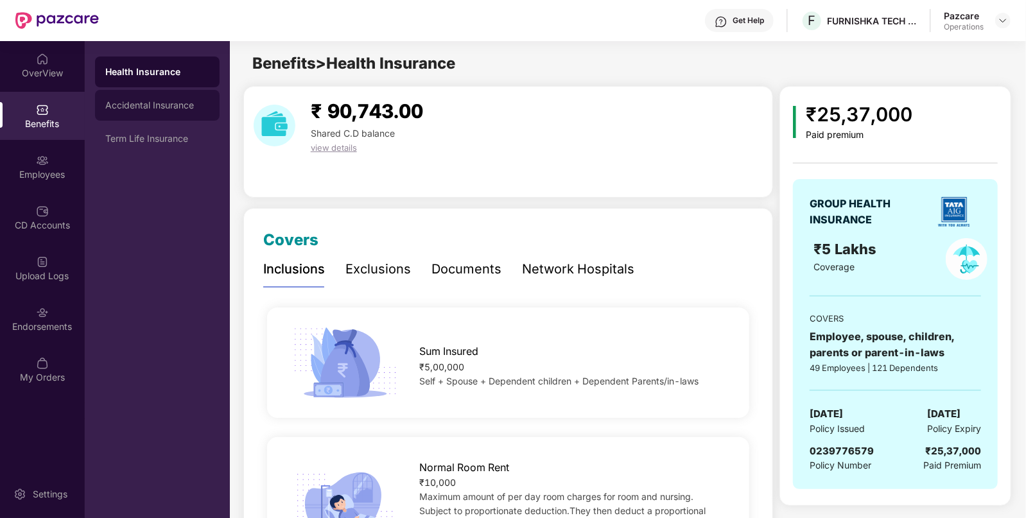
click at [185, 102] on div "Accidental Insurance" at bounding box center [157, 105] width 104 height 10
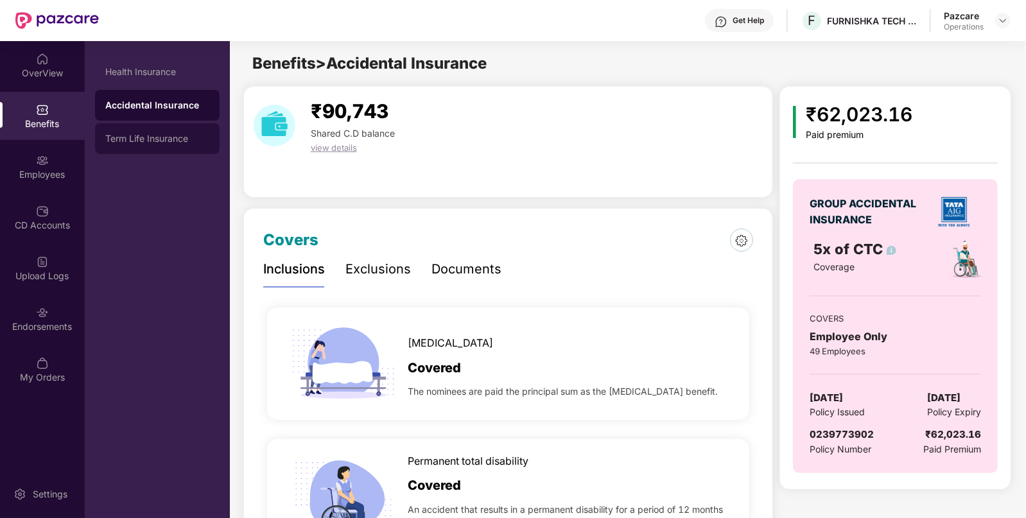
click at [134, 141] on div "Term Life Insurance" at bounding box center [157, 138] width 104 height 10
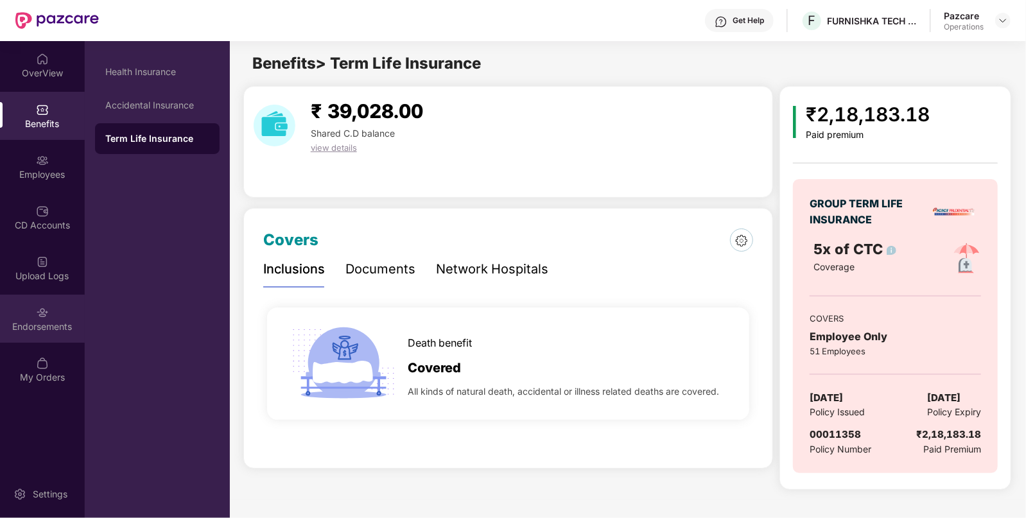
click at [29, 323] on div "Endorsements" at bounding box center [42, 326] width 85 height 13
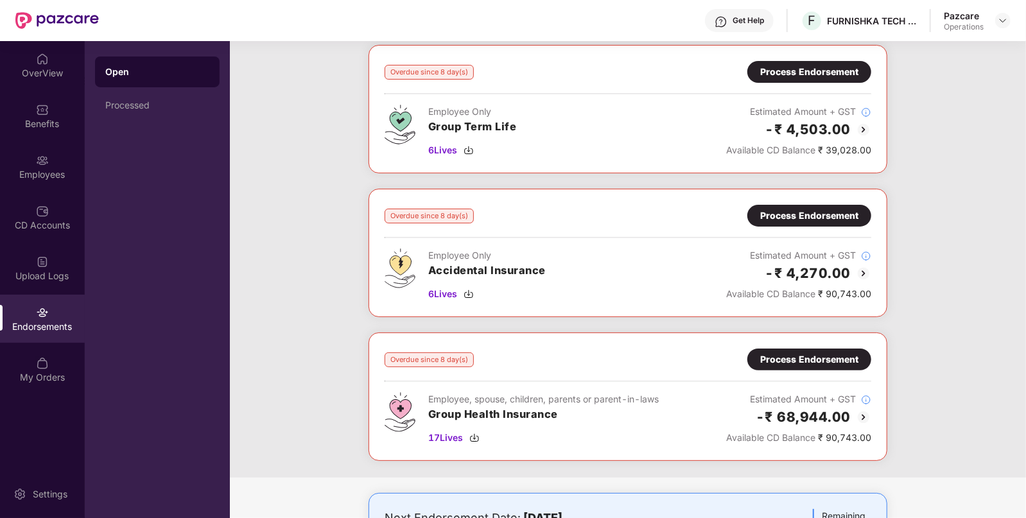
scroll to position [76, 0]
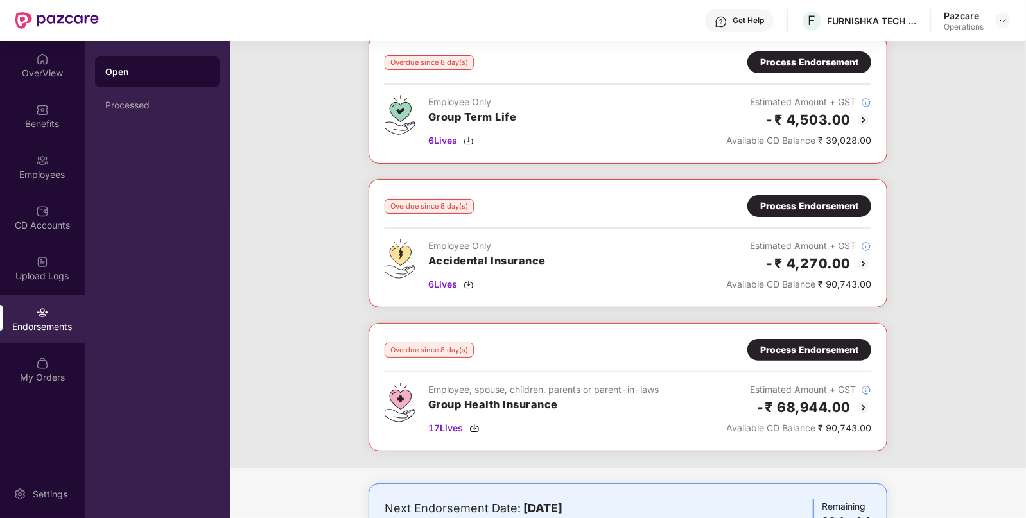
click at [821, 356] on div "Process Endorsement" at bounding box center [809, 350] width 124 height 22
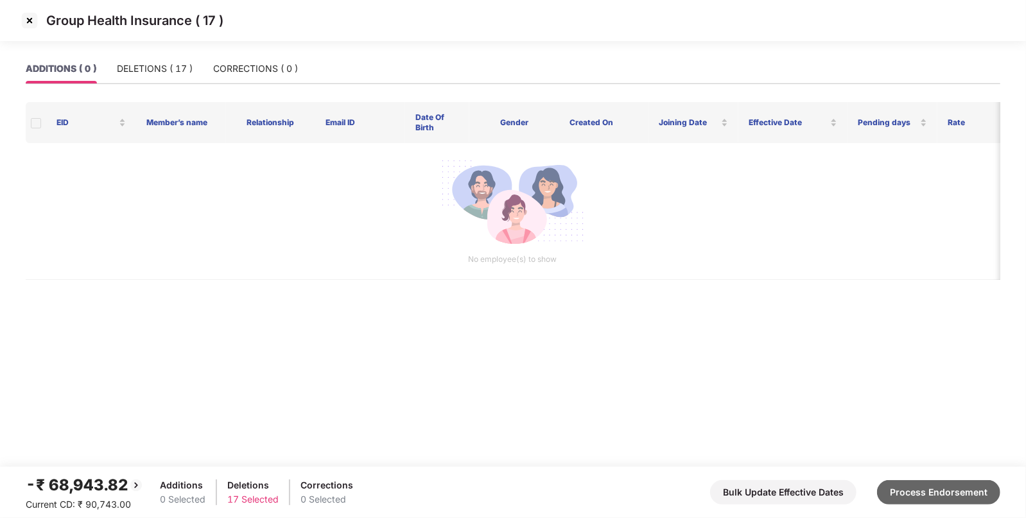
click at [931, 488] on button "Process Endorsement" at bounding box center [938, 492] width 123 height 24
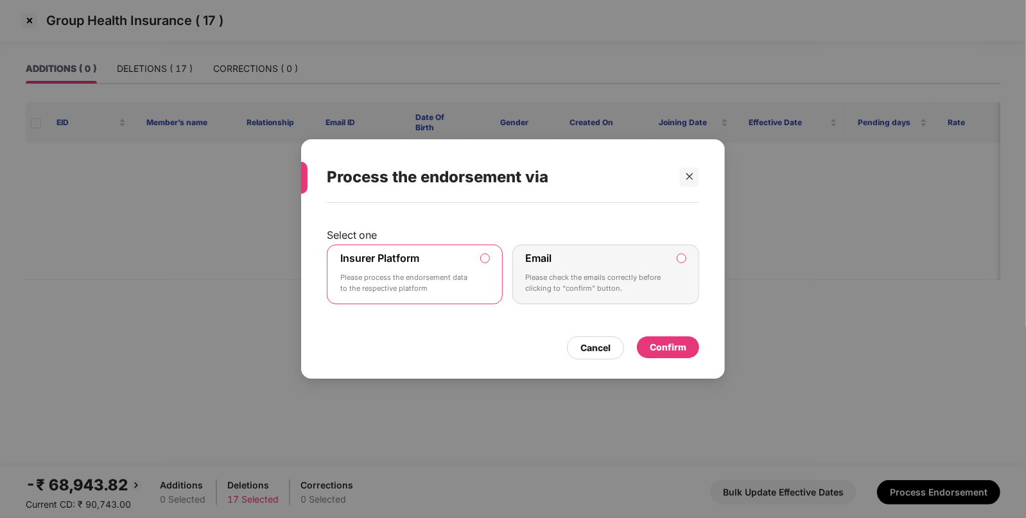
click at [673, 347] on div "Confirm" at bounding box center [667, 347] width 37 height 14
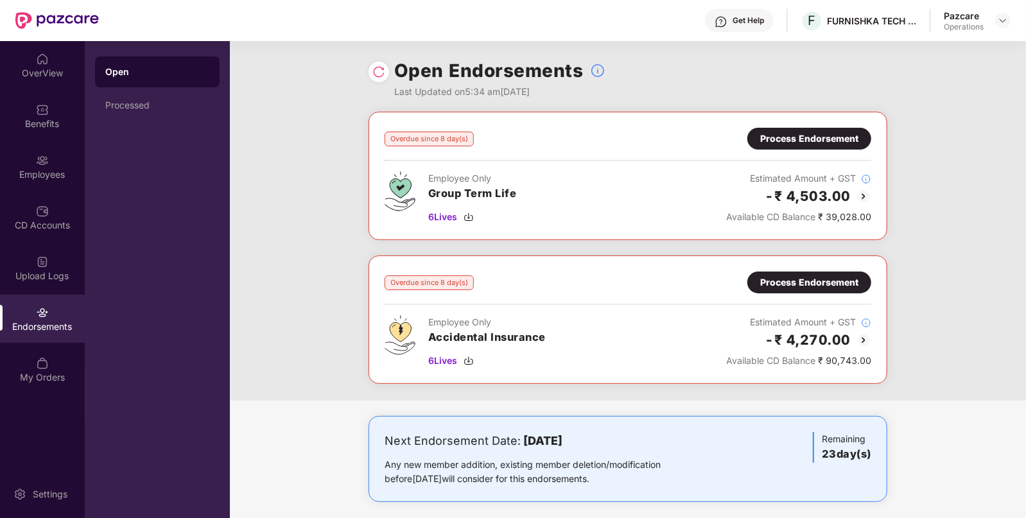
click at [812, 283] on div "Process Endorsement" at bounding box center [809, 282] width 98 height 14
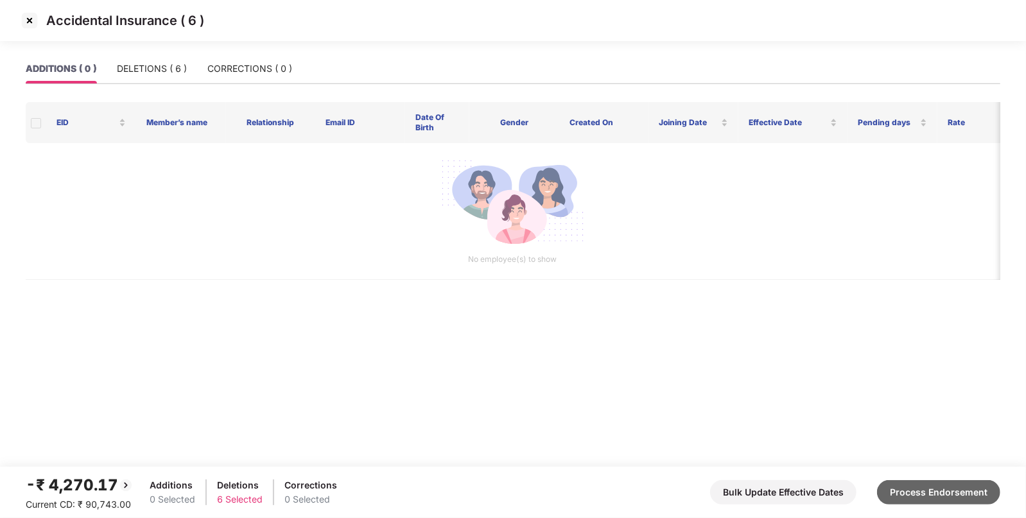
click at [908, 482] on button "Process Endorsement" at bounding box center [938, 492] width 123 height 24
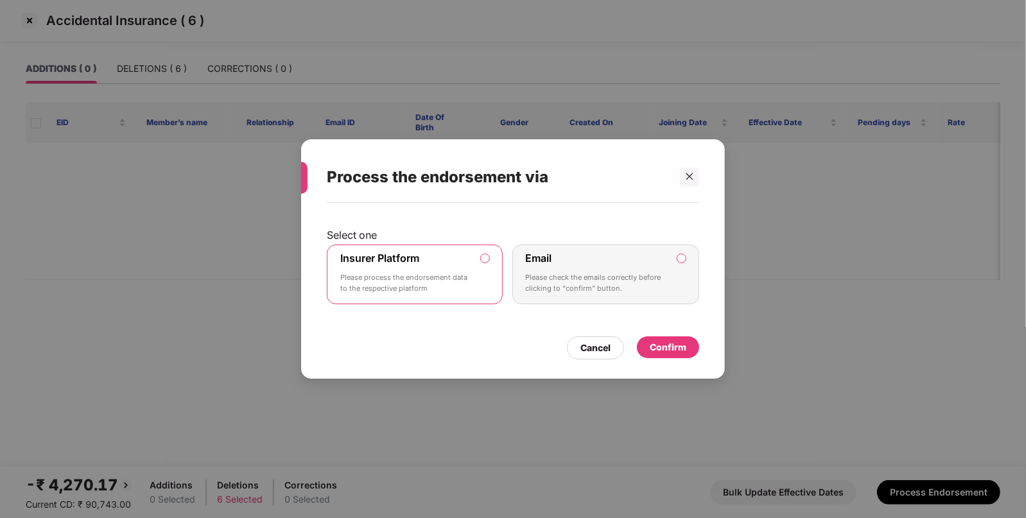
click at [670, 335] on div "Cancel Confirm" at bounding box center [513, 345] width 372 height 30
click at [671, 340] on div "Confirm" at bounding box center [667, 347] width 37 height 14
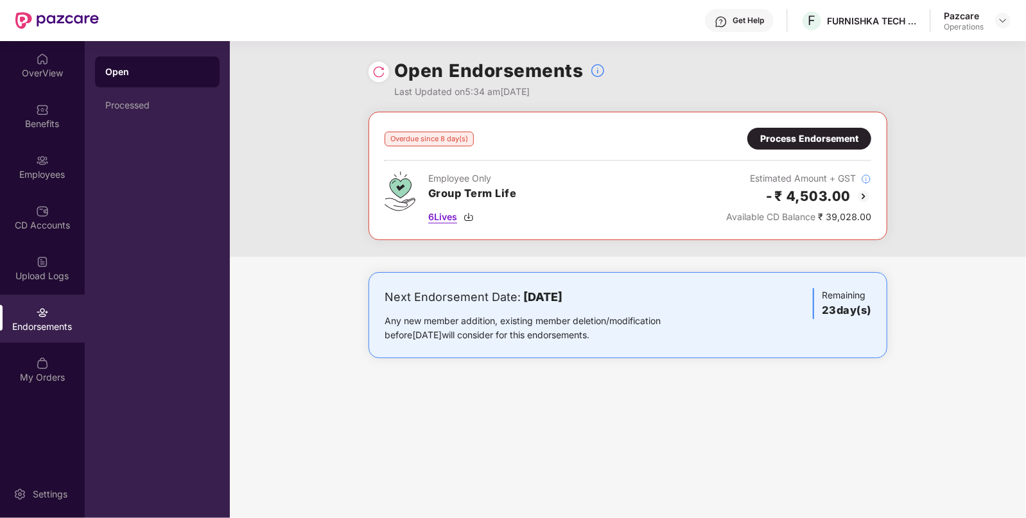
click at [470, 215] on img at bounding box center [468, 217] width 10 height 10
click at [1004, 19] on img at bounding box center [1002, 20] width 10 height 10
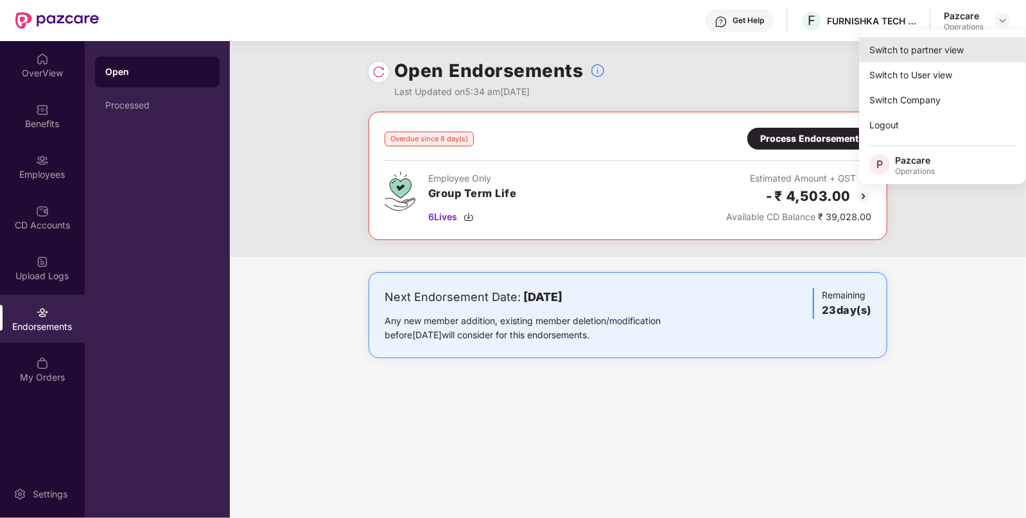
click at [935, 51] on div "Switch to partner view" at bounding box center [942, 49] width 167 height 25
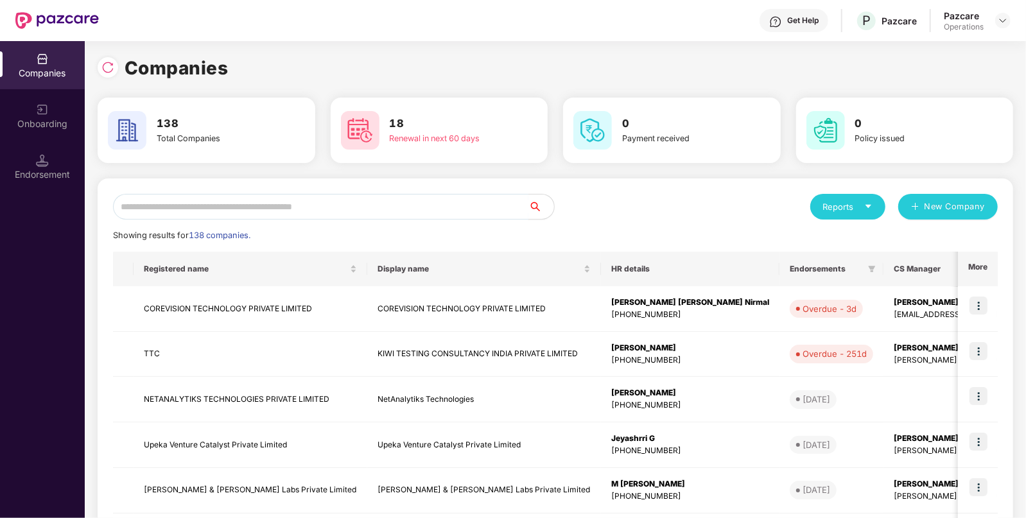
click at [395, 202] on input "text" at bounding box center [320, 207] width 415 height 26
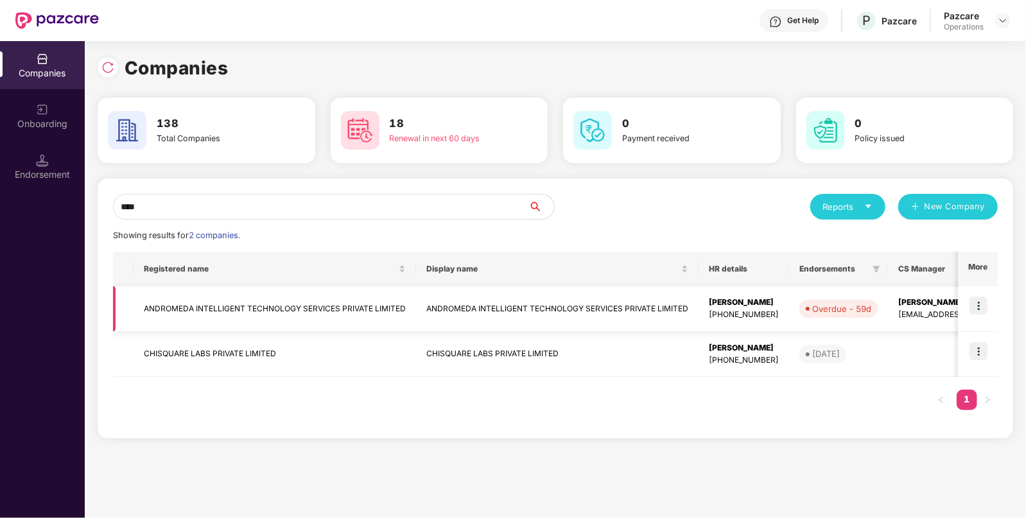
type input "****"
click at [982, 303] on img at bounding box center [978, 305] width 18 height 18
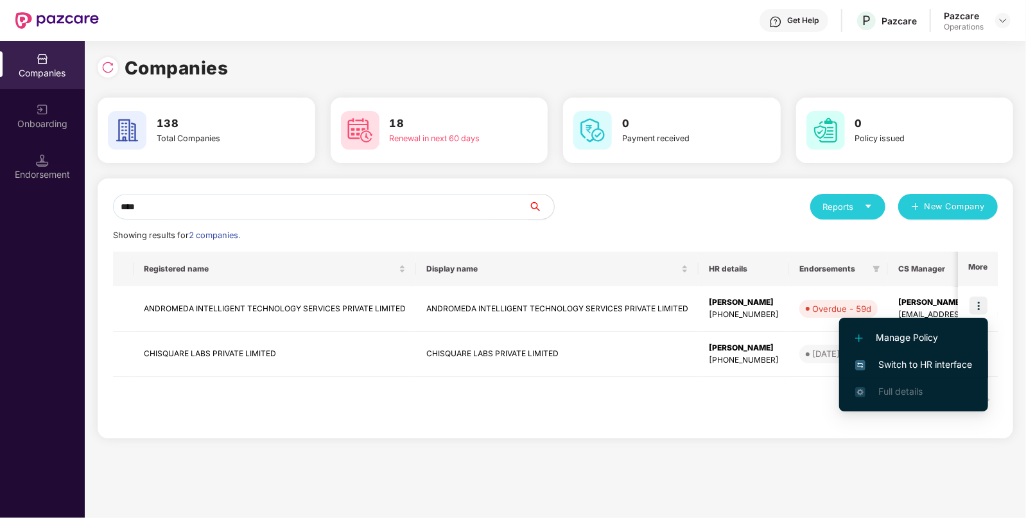
click at [904, 366] on span "Switch to HR interface" at bounding box center [913, 364] width 117 height 14
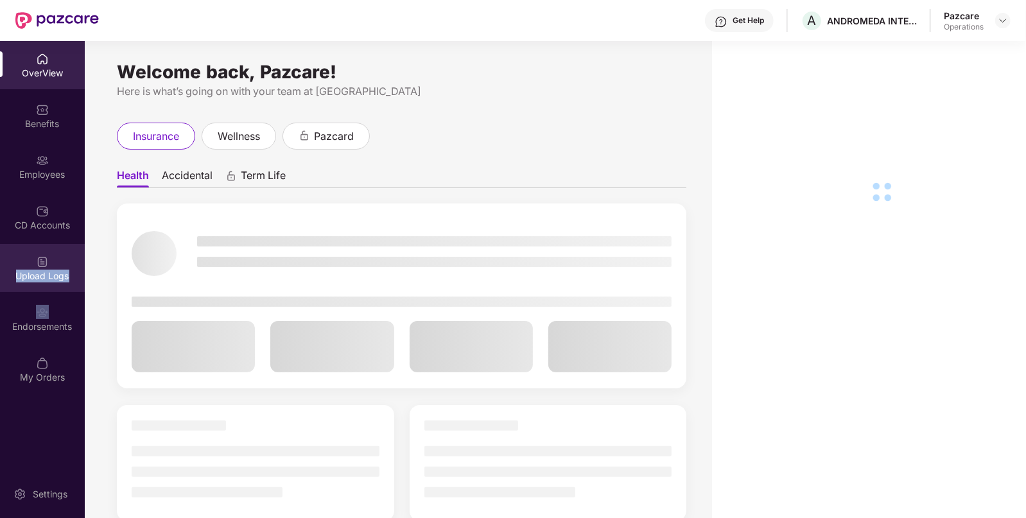
click at [46, 287] on div "Upload Logs" at bounding box center [42, 268] width 85 height 48
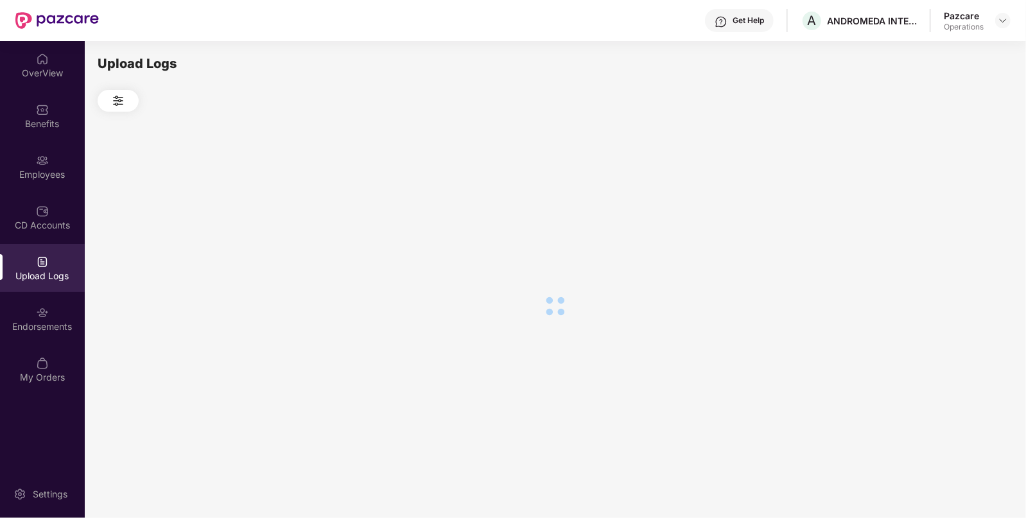
click at [45, 307] on img at bounding box center [42, 312] width 13 height 13
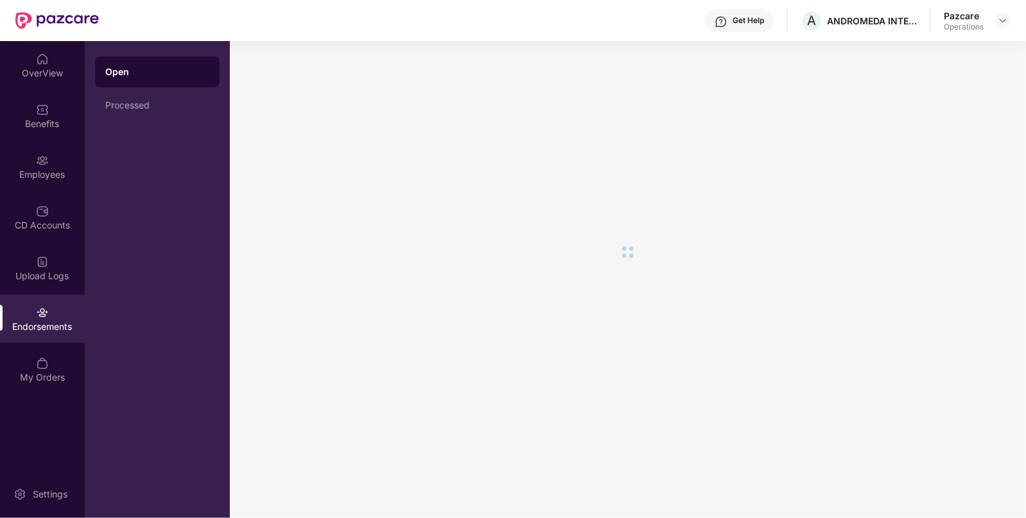
click at [45, 307] on img at bounding box center [42, 312] width 13 height 13
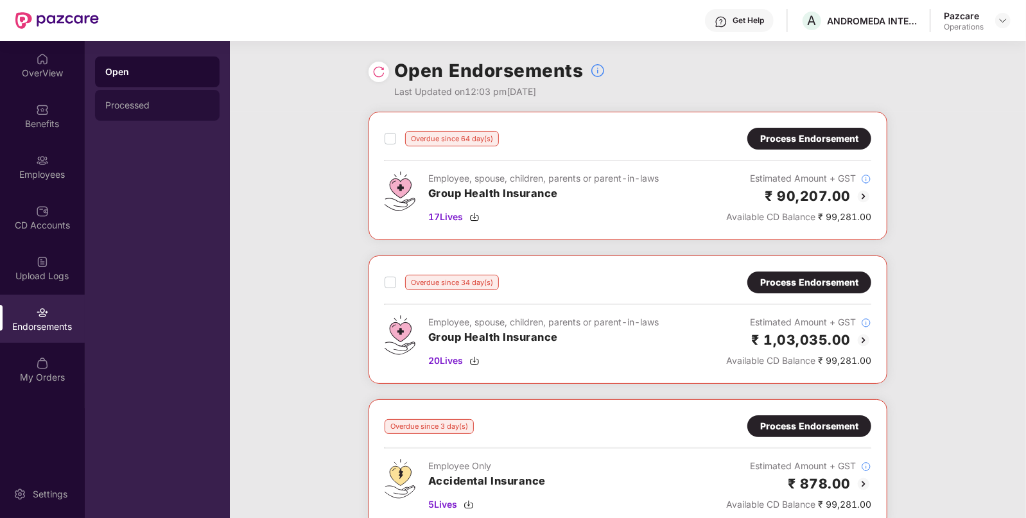
click at [144, 114] on div "Processed" at bounding box center [157, 105] width 124 height 31
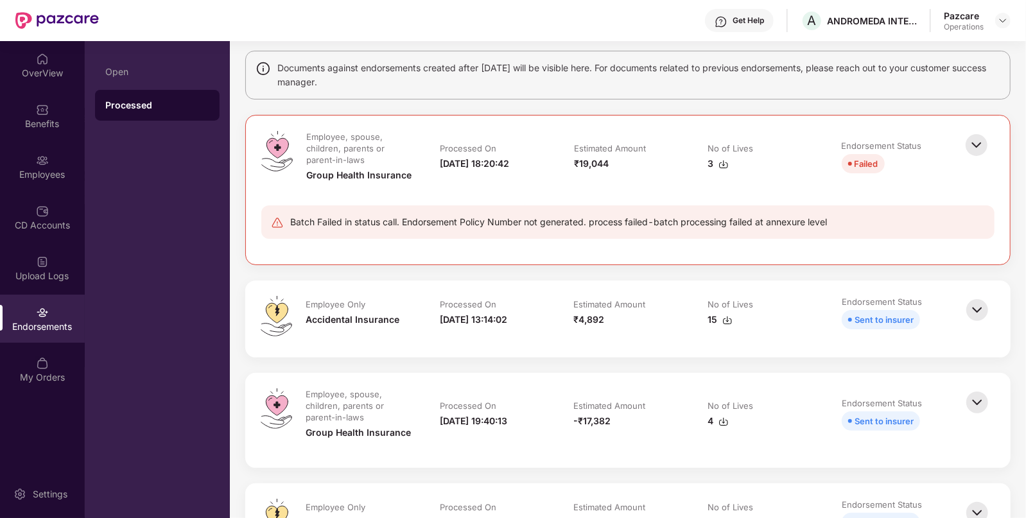
scroll to position [0, 0]
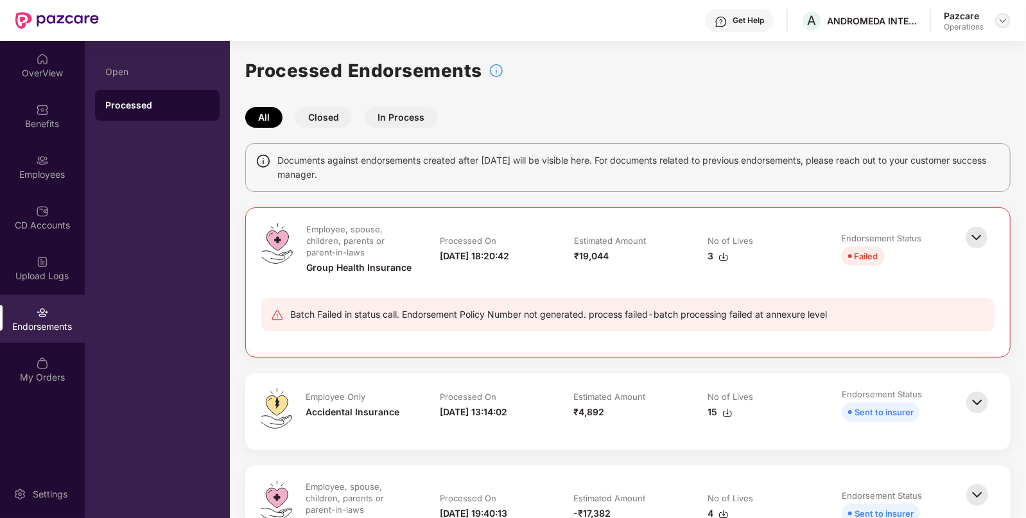
click at [1002, 22] on img at bounding box center [1002, 20] width 10 height 10
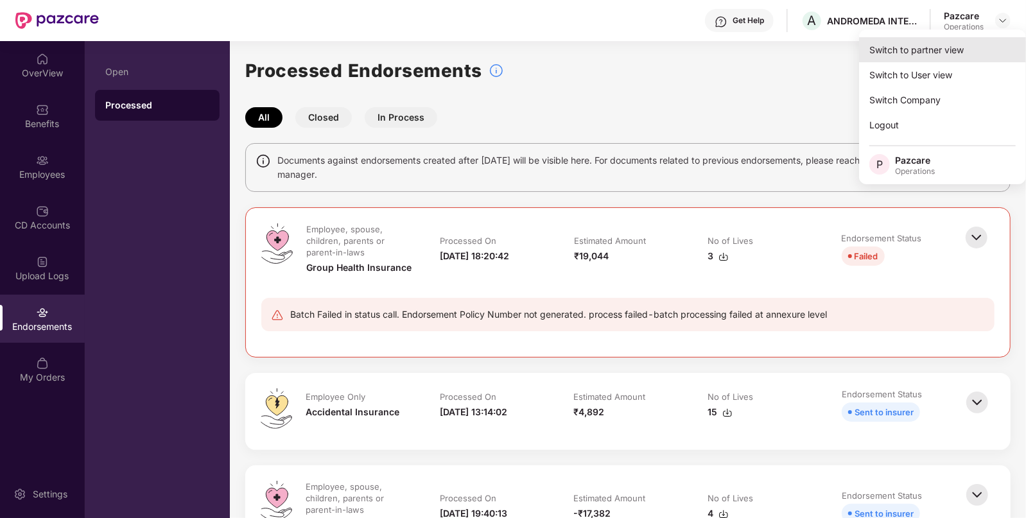
click at [979, 43] on div "Switch to partner view" at bounding box center [942, 49] width 167 height 25
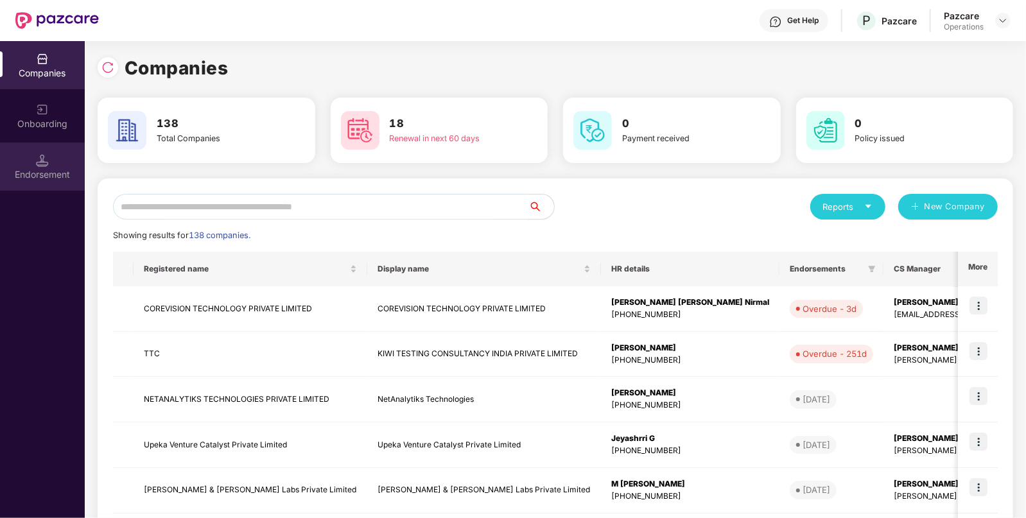
click at [36, 156] on img at bounding box center [42, 160] width 13 height 13
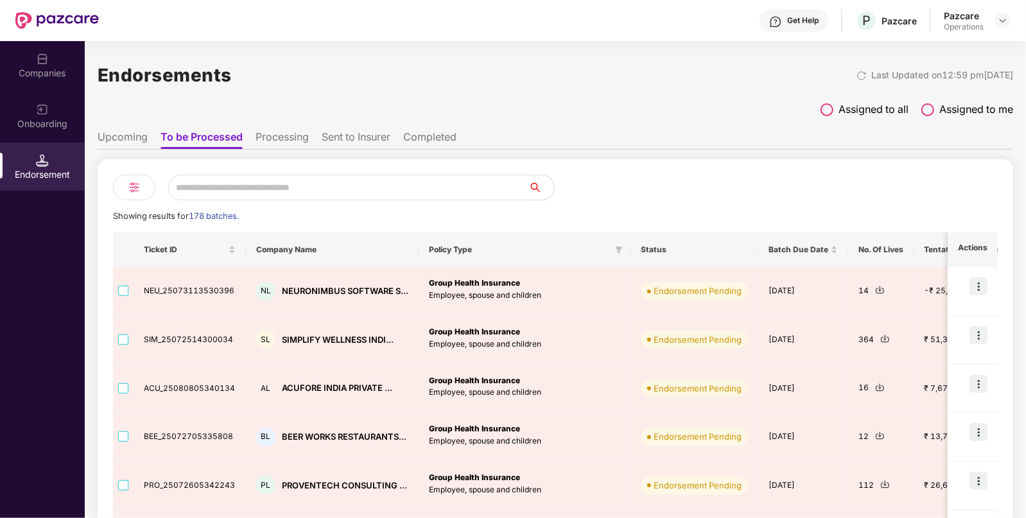
click at [332, 196] on input "text" at bounding box center [348, 188] width 360 height 26
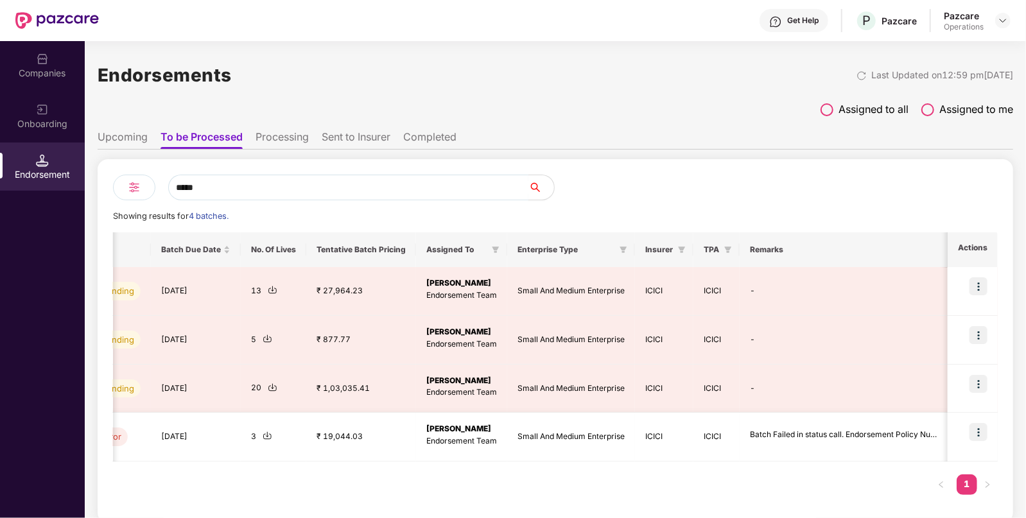
scroll to position [0, 1]
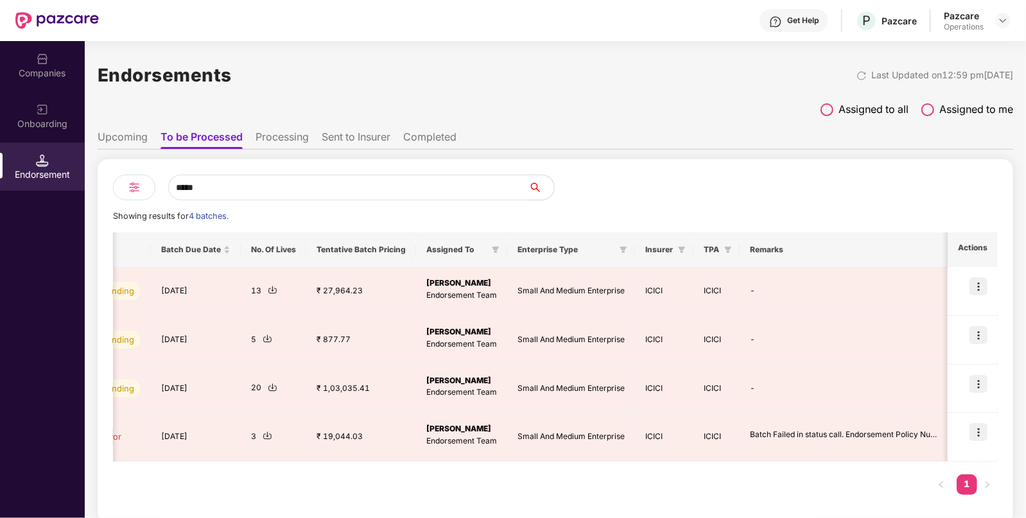
type input "*****"
click at [361, 130] on li "Sent to Insurer" at bounding box center [356, 139] width 69 height 19
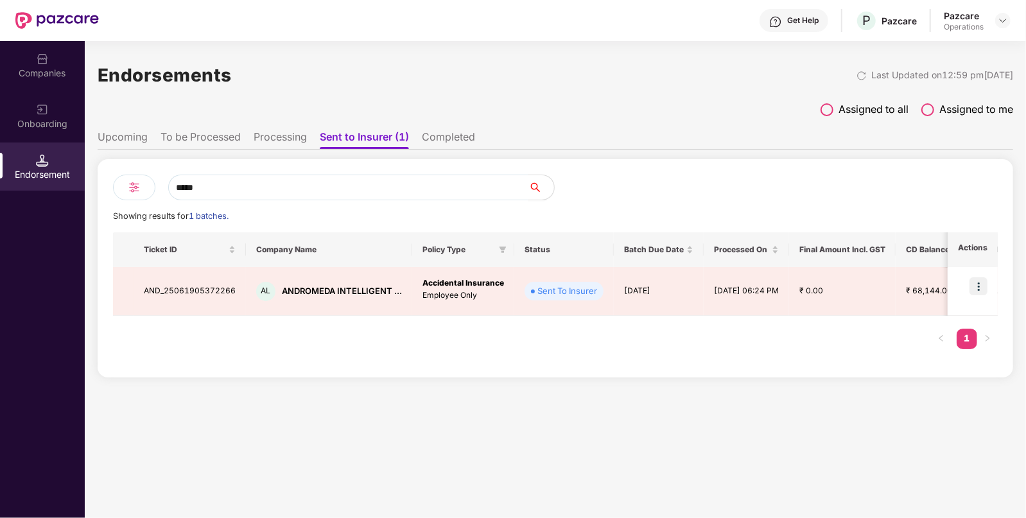
click at [280, 144] on li "Processing" at bounding box center [279, 139] width 53 height 19
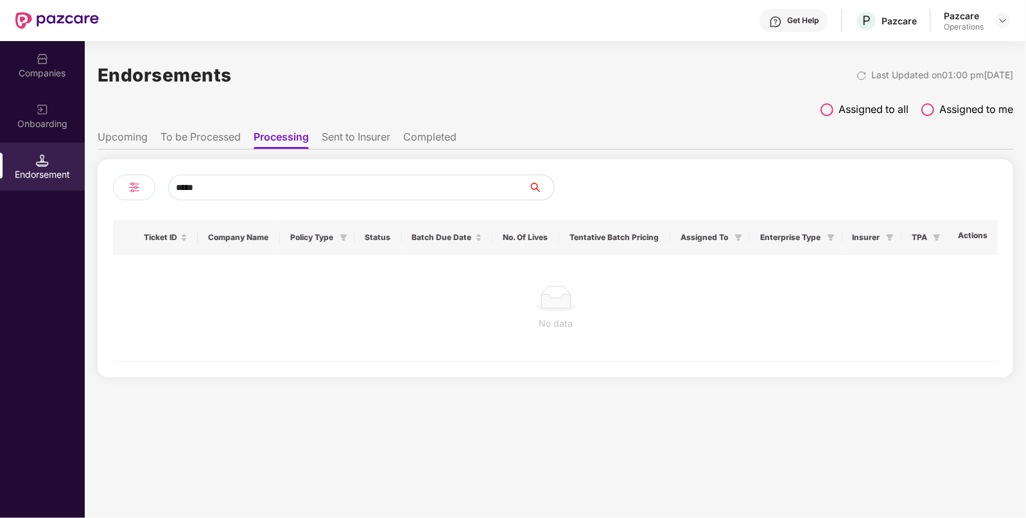
click at [207, 139] on li "To be Processed" at bounding box center [200, 139] width 80 height 19
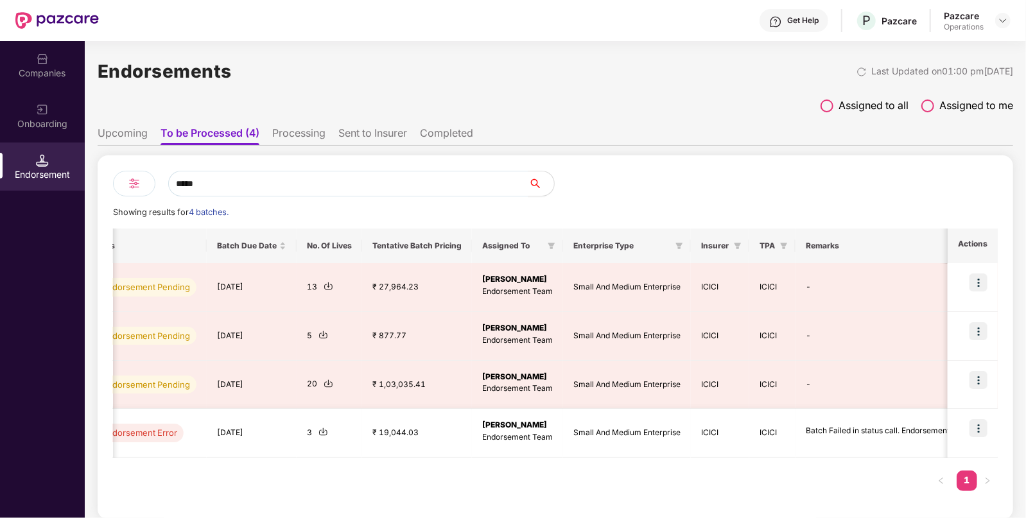
scroll to position [0, 601]
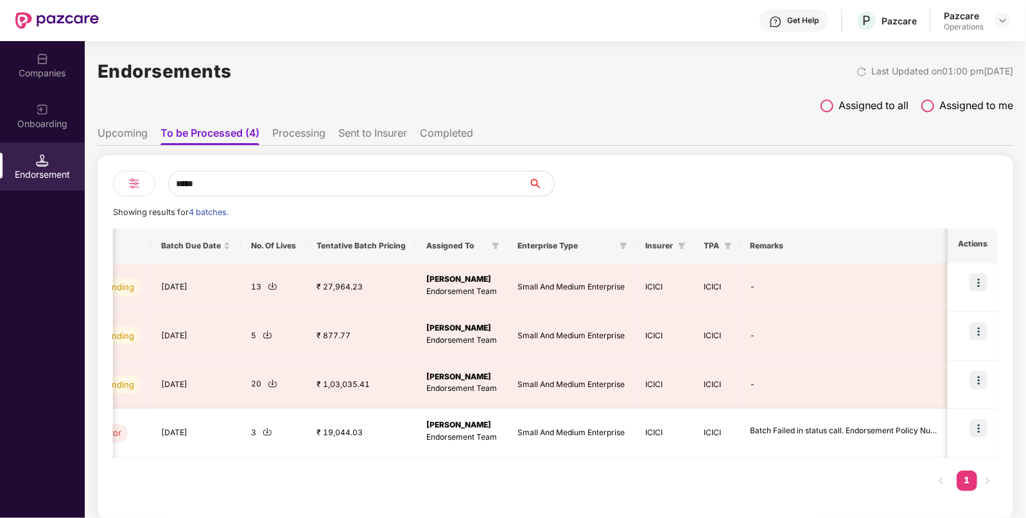
click at [976, 429] on img at bounding box center [978, 428] width 18 height 18
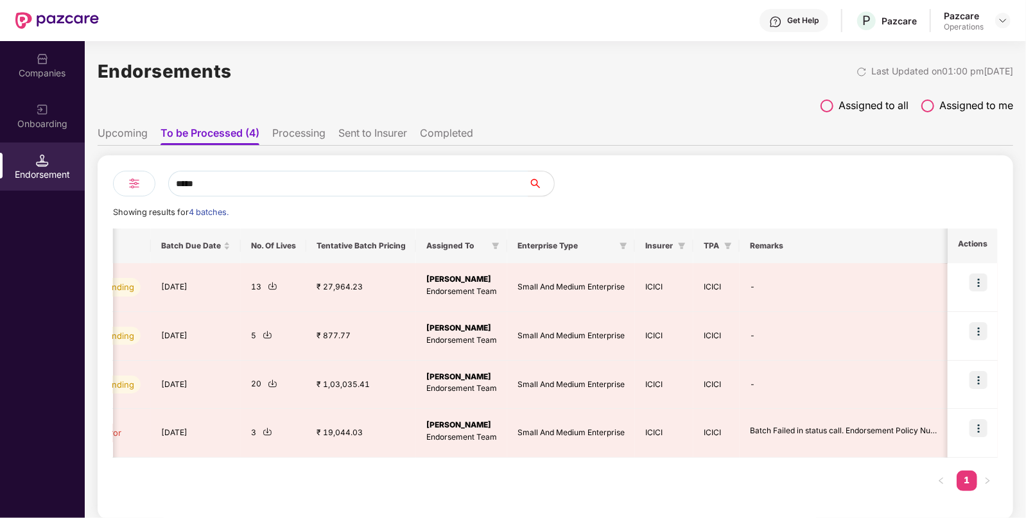
click at [35, 74] on div "Companies" at bounding box center [42, 73] width 85 height 13
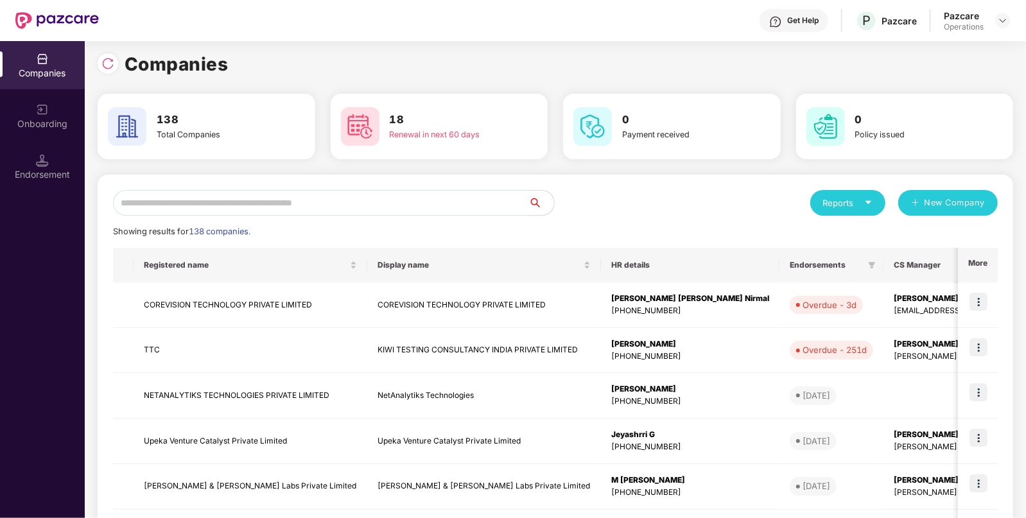
scroll to position [0, 0]
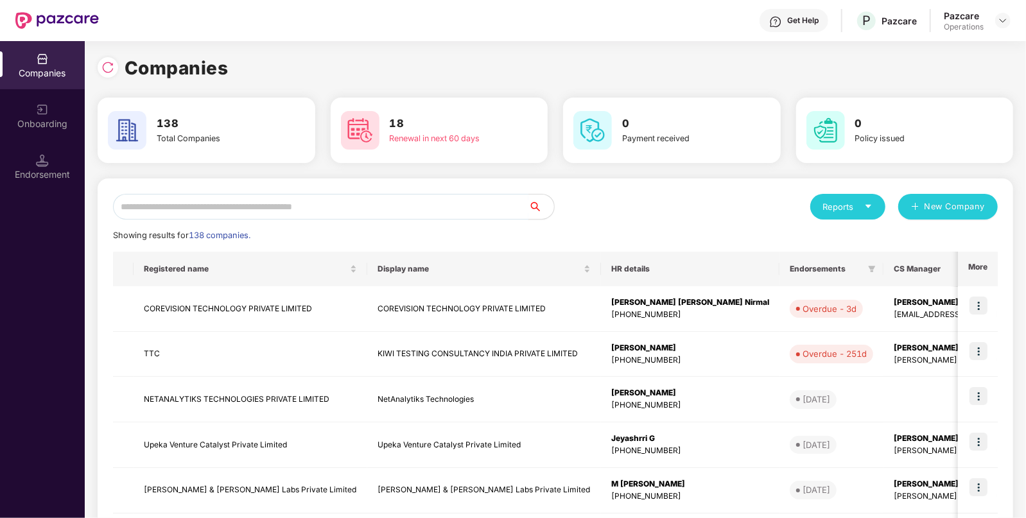
click at [188, 210] on input "text" at bounding box center [320, 207] width 415 height 26
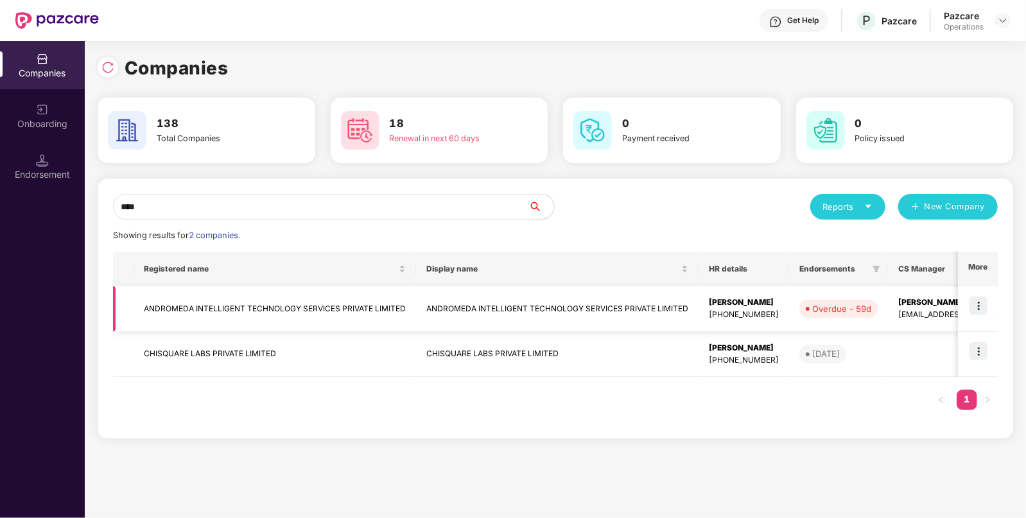
type input "****"
click at [977, 300] on img at bounding box center [978, 305] width 18 height 18
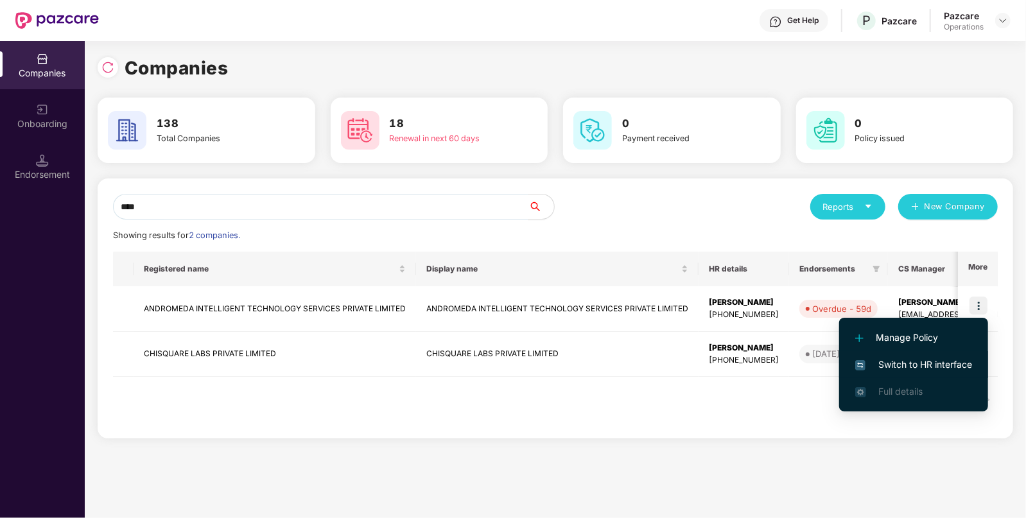
click at [925, 363] on span "Switch to HR interface" at bounding box center [913, 364] width 117 height 14
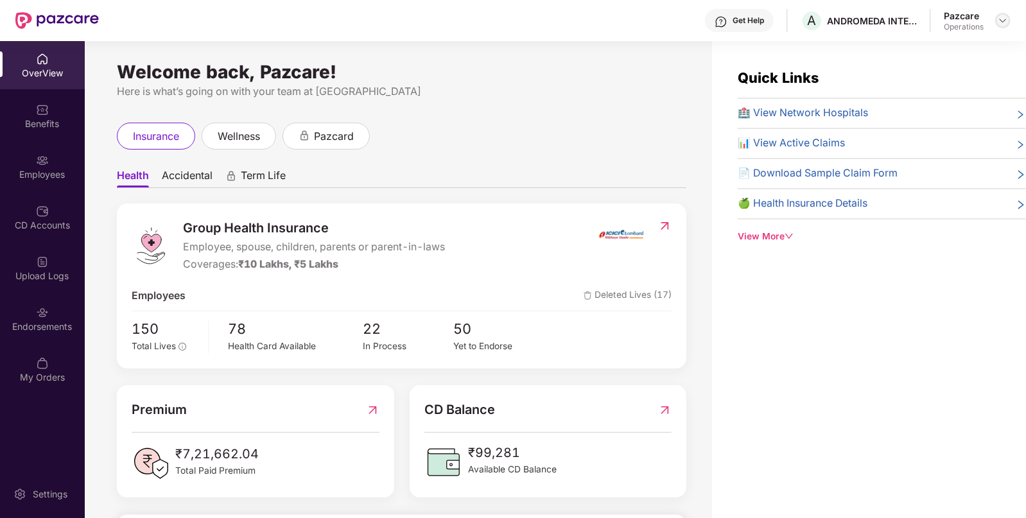
click at [1001, 20] on img at bounding box center [1002, 20] width 10 height 10
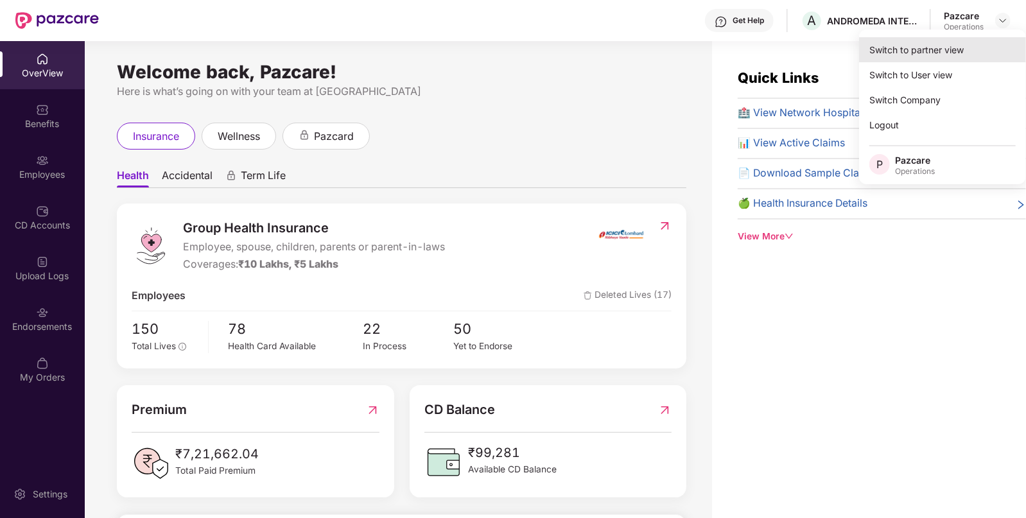
click at [899, 55] on div "Switch to partner view" at bounding box center [942, 49] width 167 height 25
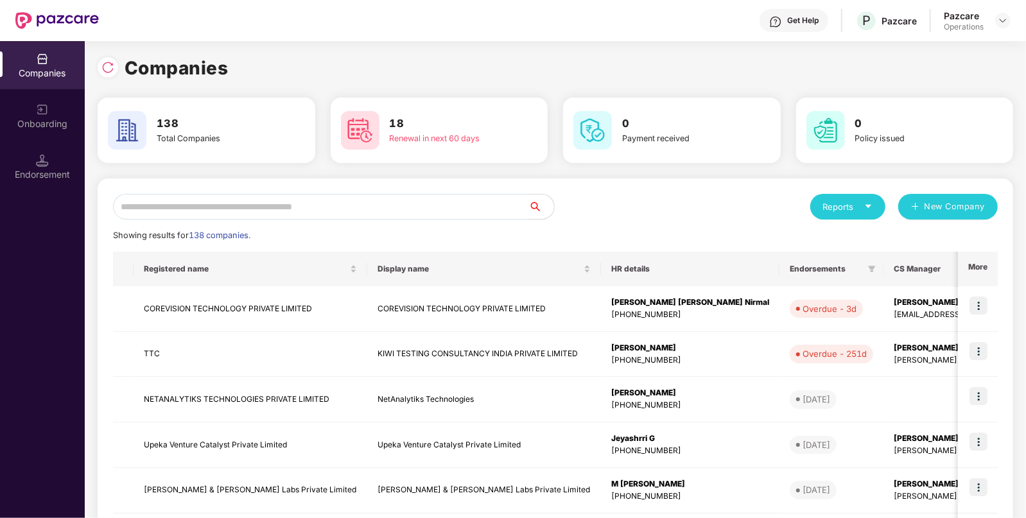
click at [369, 213] on input "text" at bounding box center [320, 207] width 415 height 26
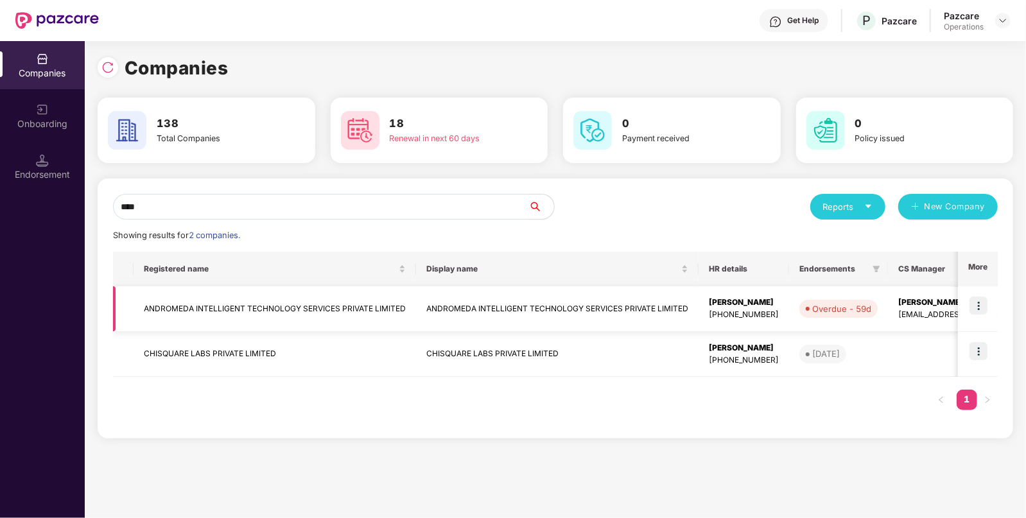
type input "****"
click at [189, 306] on td "ANDROMEDA INTELLIGENT TECHNOLOGY SERVICES PRIVATE LIMITED" at bounding box center [274, 309] width 282 height 46
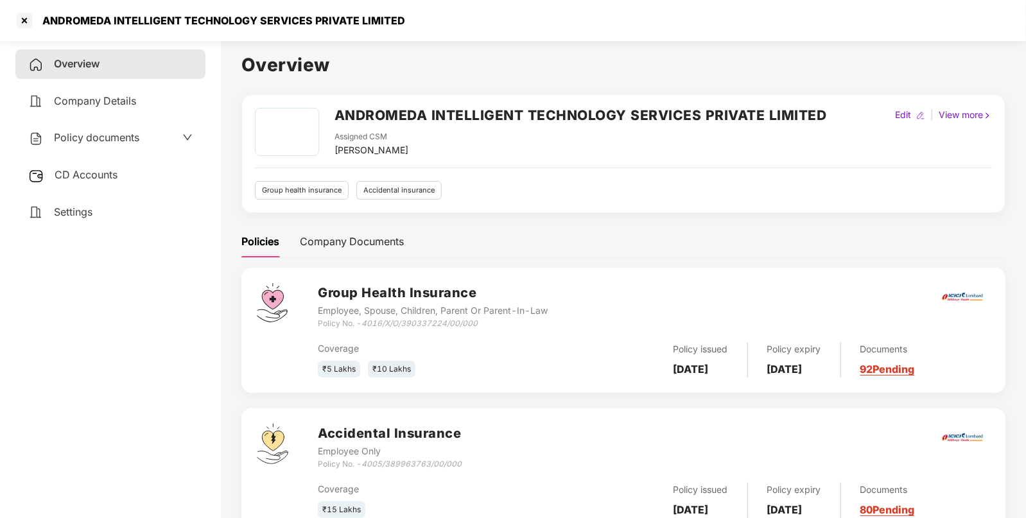
click at [94, 175] on span "CD Accounts" at bounding box center [86, 174] width 63 height 13
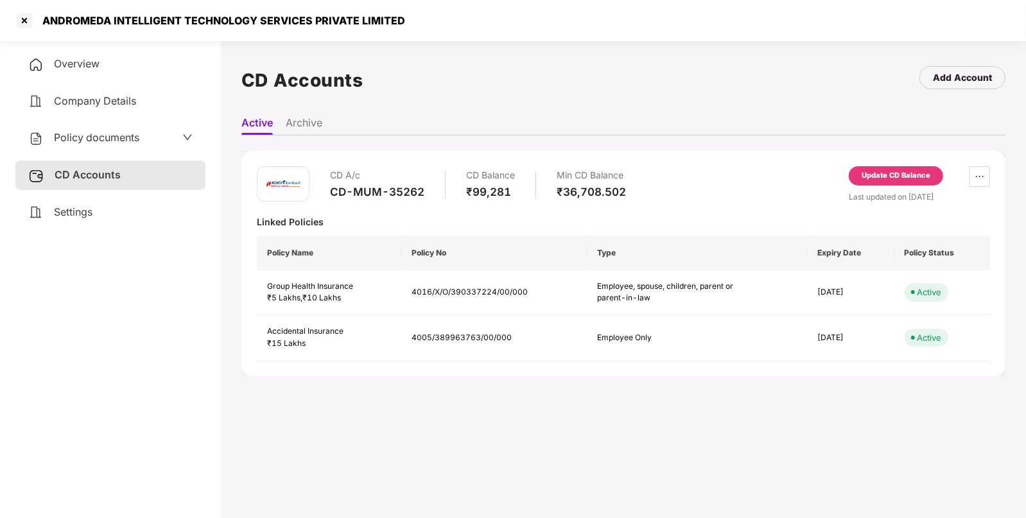
click at [913, 170] on div "Update CD Balance" at bounding box center [895, 176] width 69 height 12
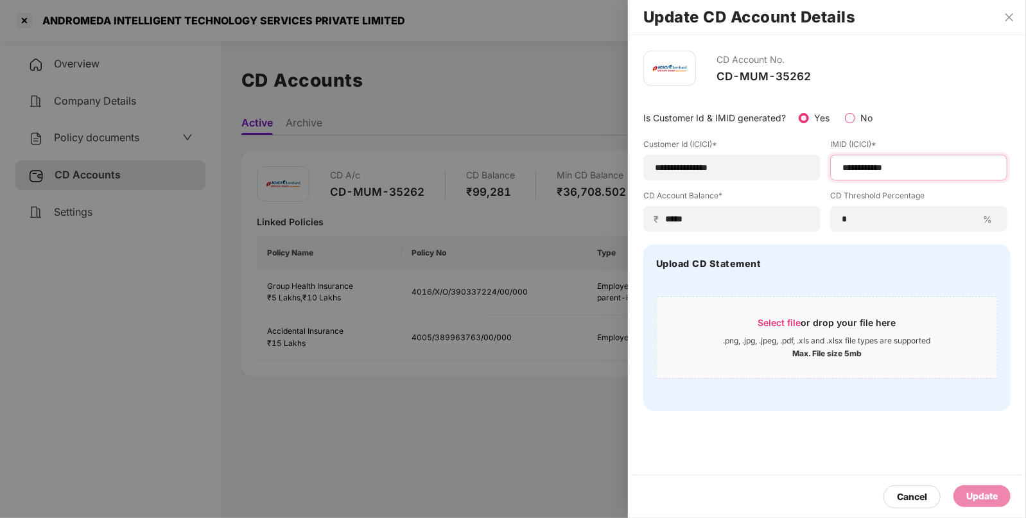
click at [914, 164] on input "**********" at bounding box center [918, 167] width 155 height 13
type input "*"
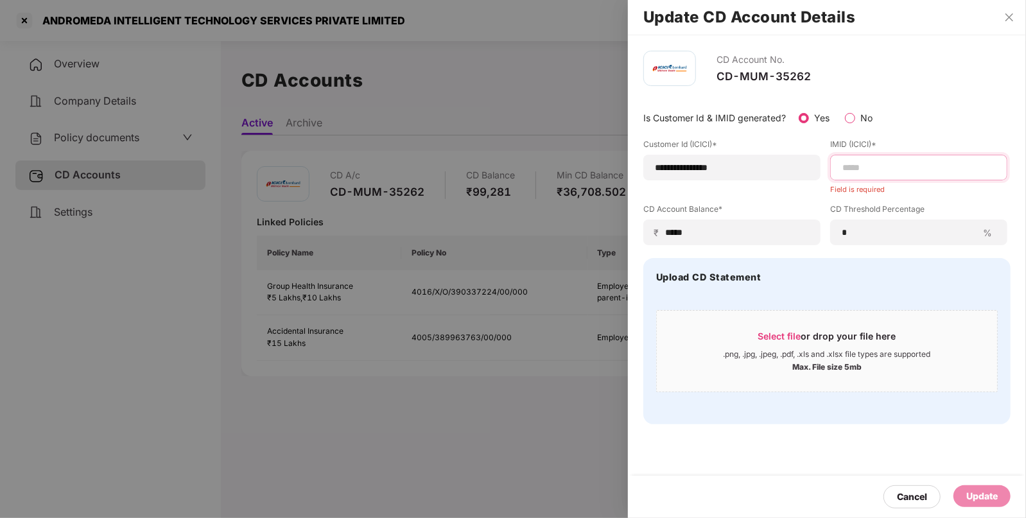
paste input "**********"
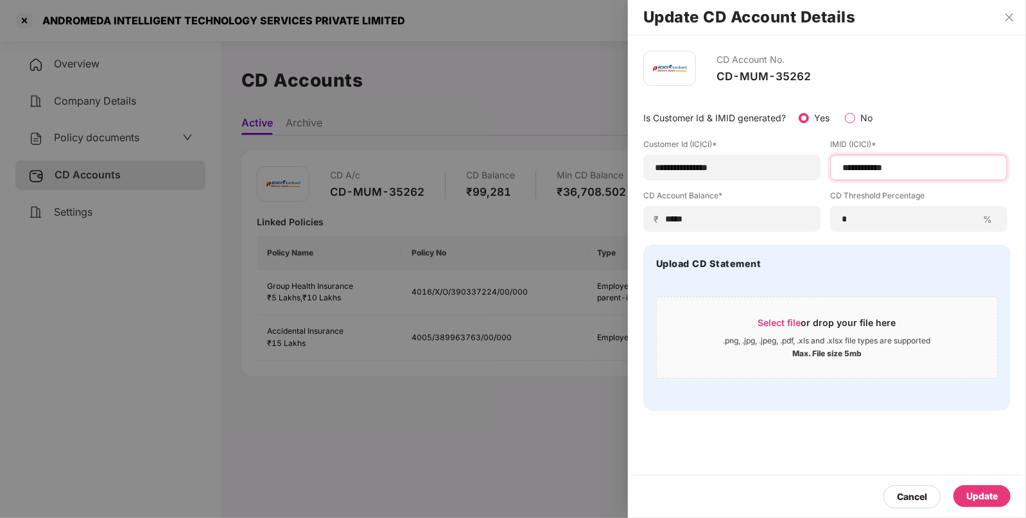
type input "**********"
click at [974, 499] on div "Update" at bounding box center [981, 496] width 31 height 14
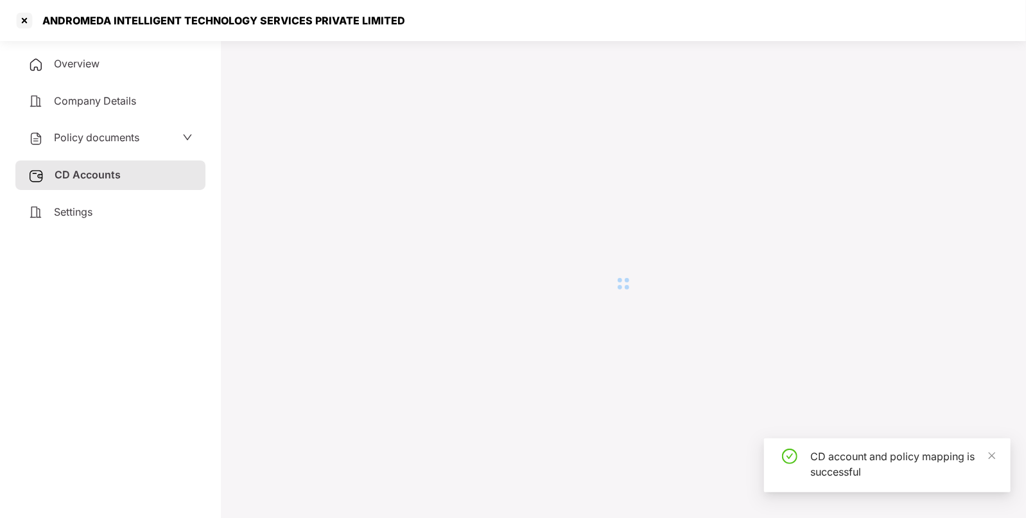
click at [87, 21] on div "ANDROMEDA INTELLIGENT TECHNOLOGY SERVICES PRIVATE LIMITED" at bounding box center [220, 20] width 370 height 13
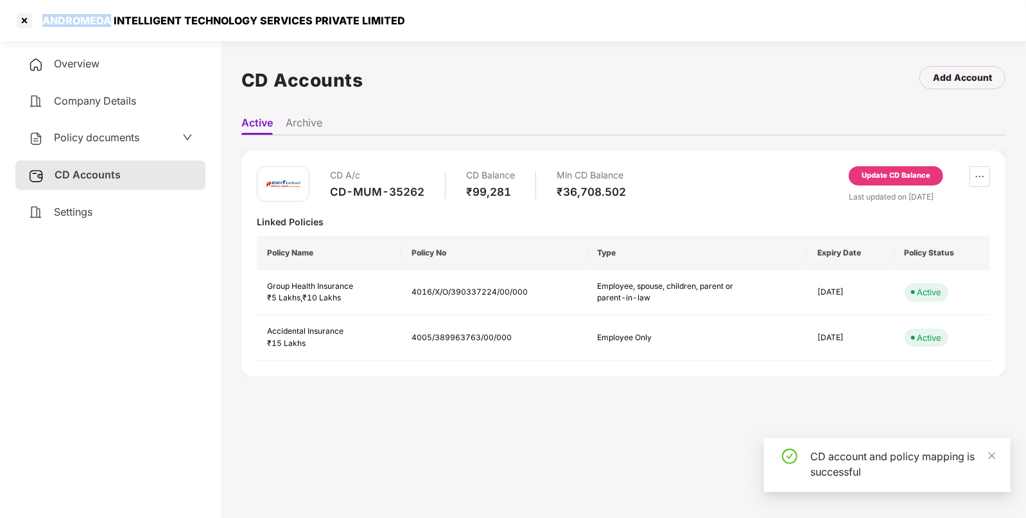
click at [87, 21] on div "ANDROMEDA INTELLIGENT TECHNOLOGY SERVICES PRIVATE LIMITED" at bounding box center [220, 20] width 370 height 13
copy div "ANDROMEDA"
click at [35, 19] on div "ANDROMEDA INTELLIGENT TECHNOLOGY SERVICES PRIVATE LIMITED" at bounding box center [220, 20] width 370 height 13
click at [25, 19] on div at bounding box center [24, 20] width 21 height 21
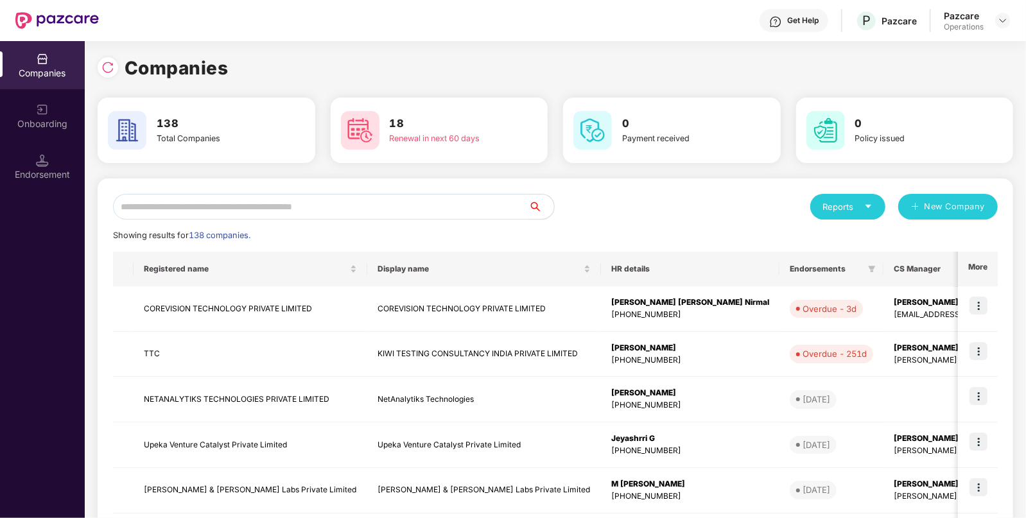
click at [341, 209] on input "text" at bounding box center [320, 207] width 415 height 26
paste input "*********"
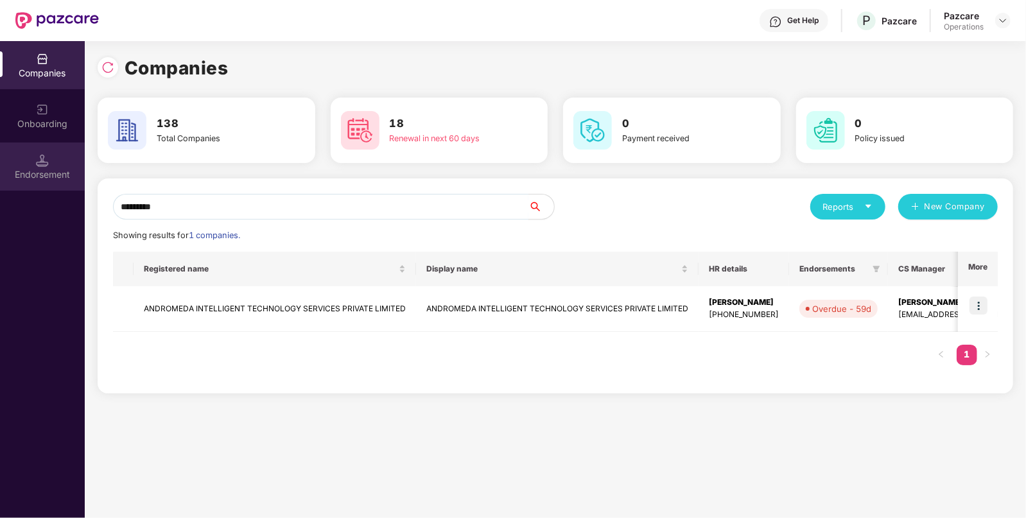
type input "*********"
click at [44, 168] on div "Endorsement" at bounding box center [42, 174] width 85 height 13
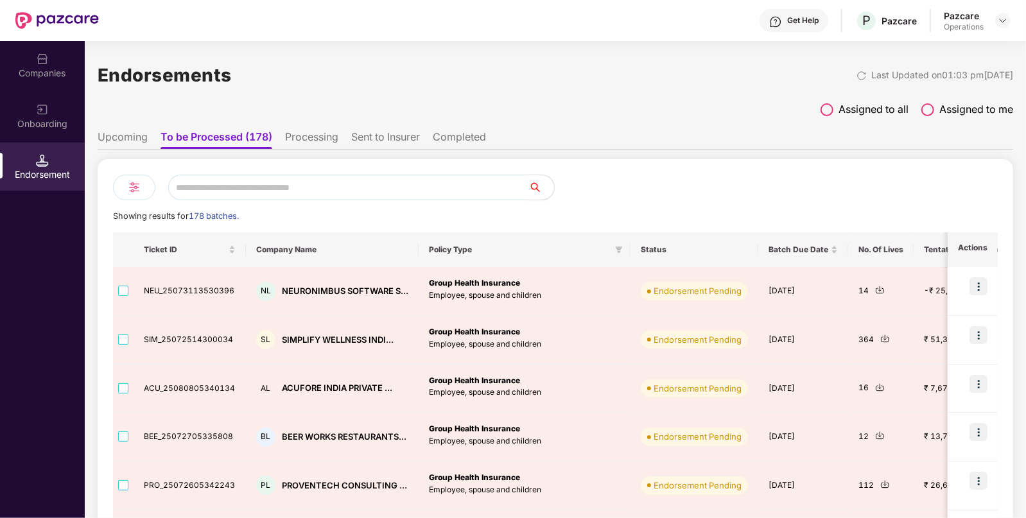
click at [363, 135] on li "Sent to Insurer" at bounding box center [385, 139] width 69 height 19
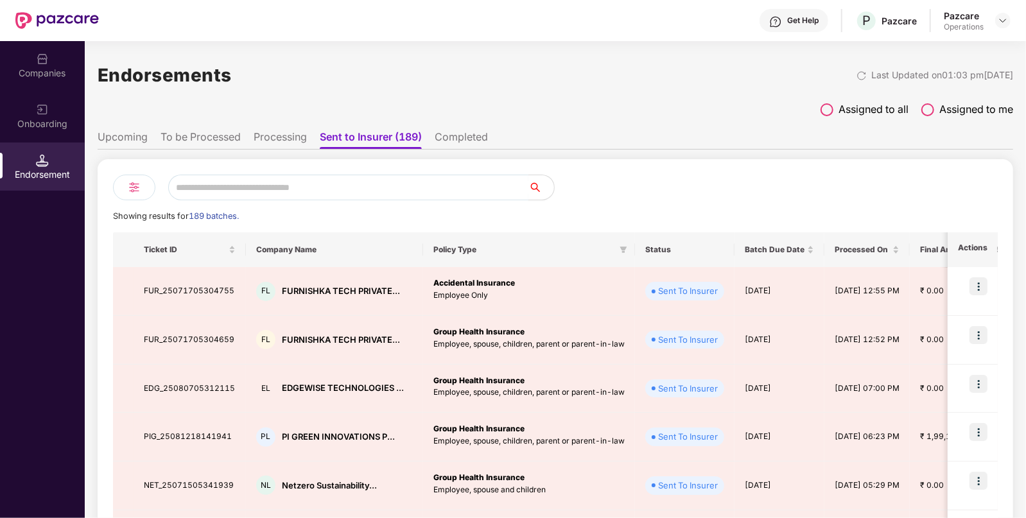
click at [271, 187] on input "text" at bounding box center [348, 188] width 360 height 26
paste input "*********"
type input "*********"
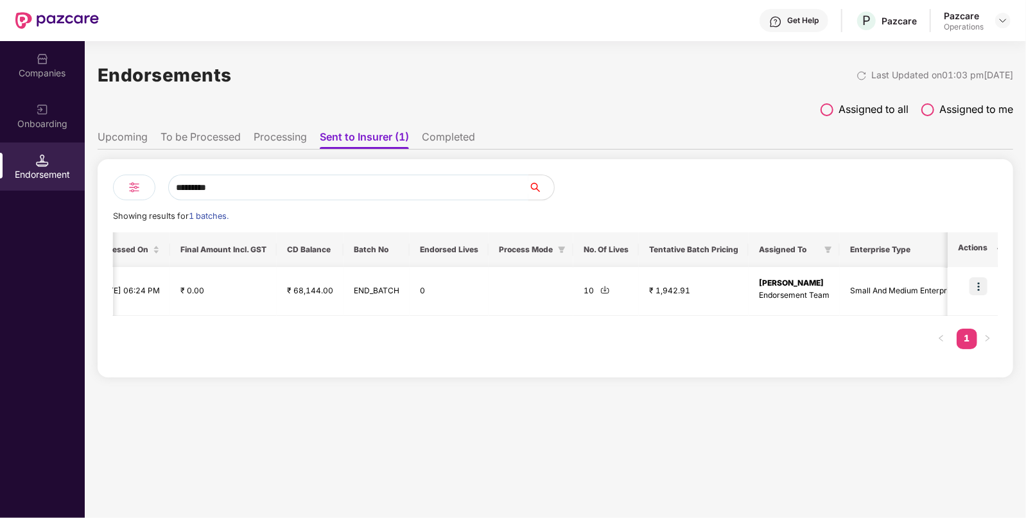
scroll to position [0, 760]
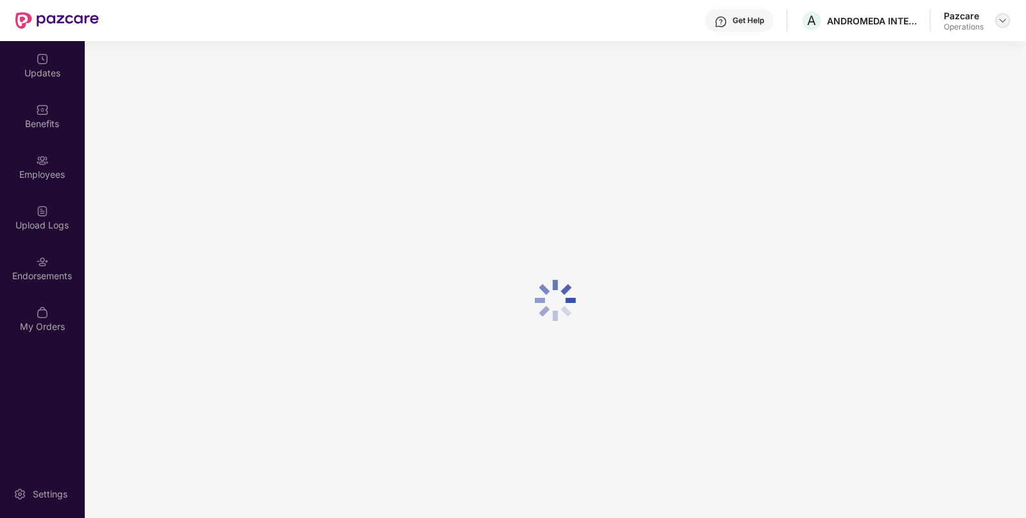
drag, startPoint x: 495, startPoint y: 236, endPoint x: 1003, endPoint y: 16, distance: 553.9
click at [1003, 16] on img at bounding box center [1002, 20] width 10 height 10
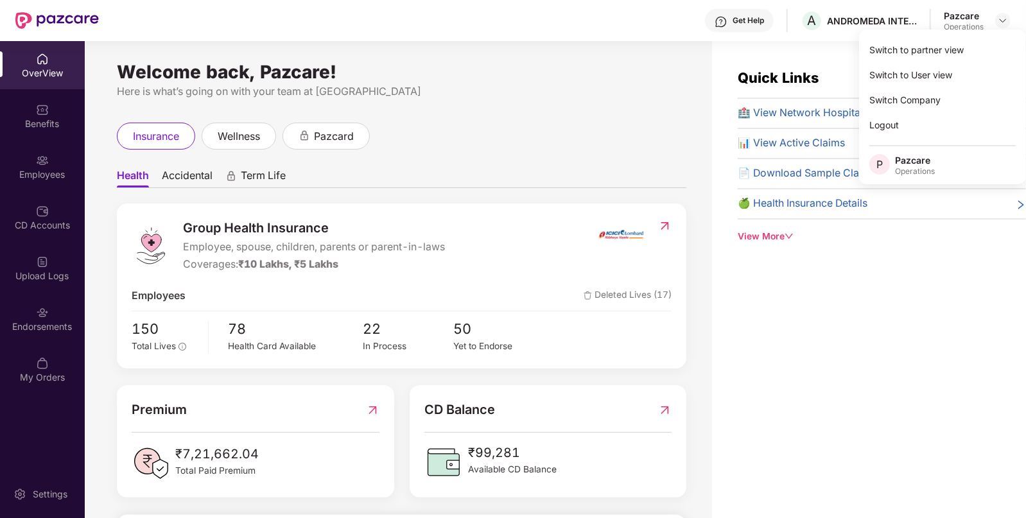
click at [924, 46] on div "Switch to partner view" at bounding box center [942, 49] width 167 height 25
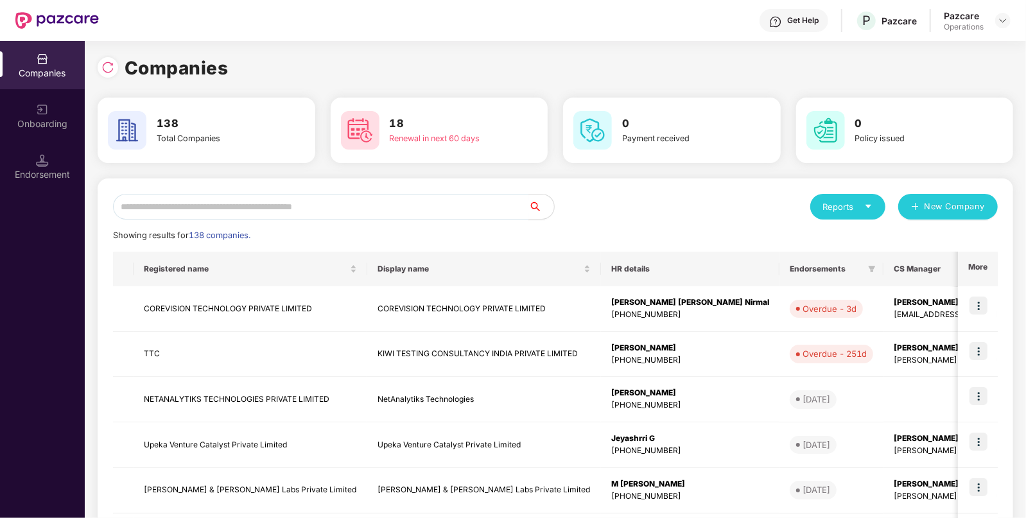
click at [158, 209] on input "text" at bounding box center [320, 207] width 415 height 26
click at [58, 174] on div "Endorsement" at bounding box center [42, 174] width 85 height 13
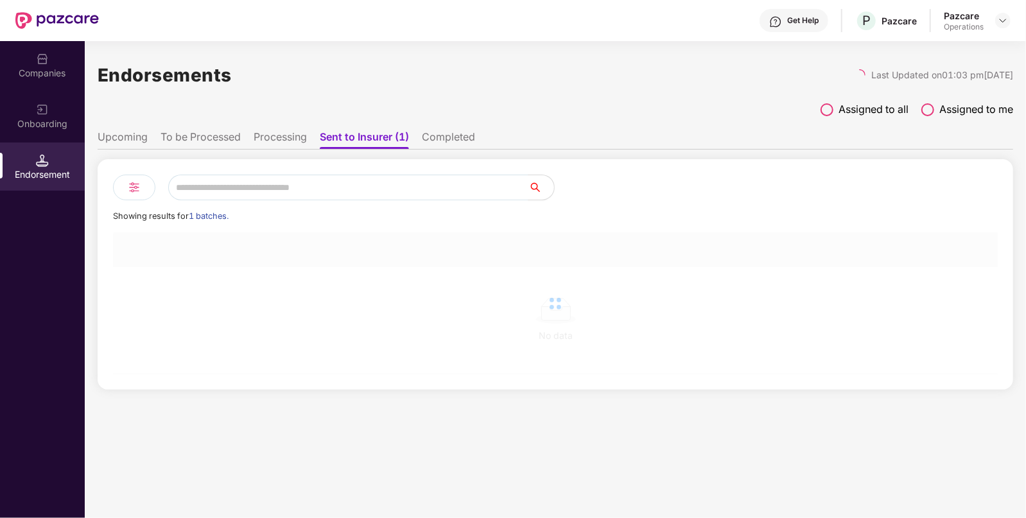
click at [191, 132] on li "To be Processed" at bounding box center [200, 139] width 80 height 19
click at [260, 183] on input "text" at bounding box center [348, 188] width 360 height 26
paste input "*********"
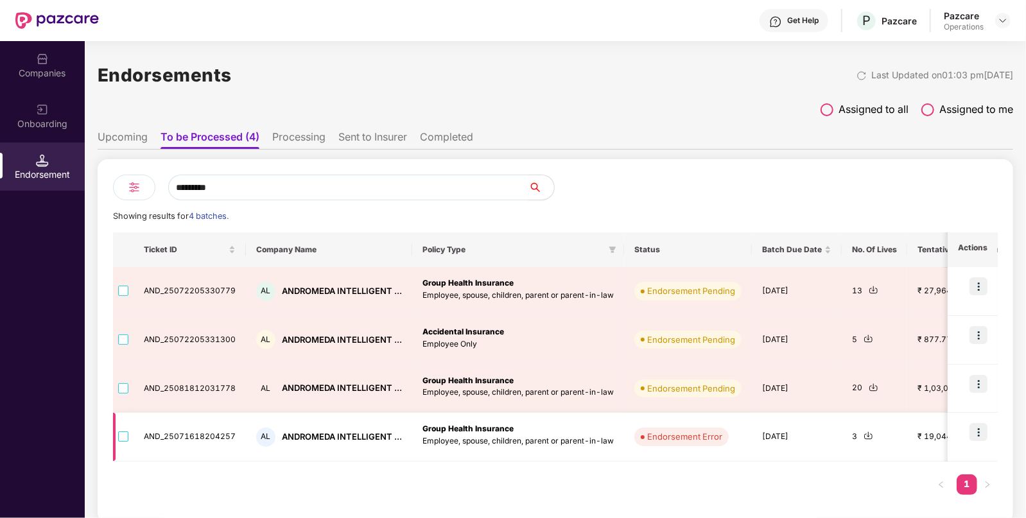
type input "*********"
click at [979, 430] on img at bounding box center [978, 432] width 18 height 18
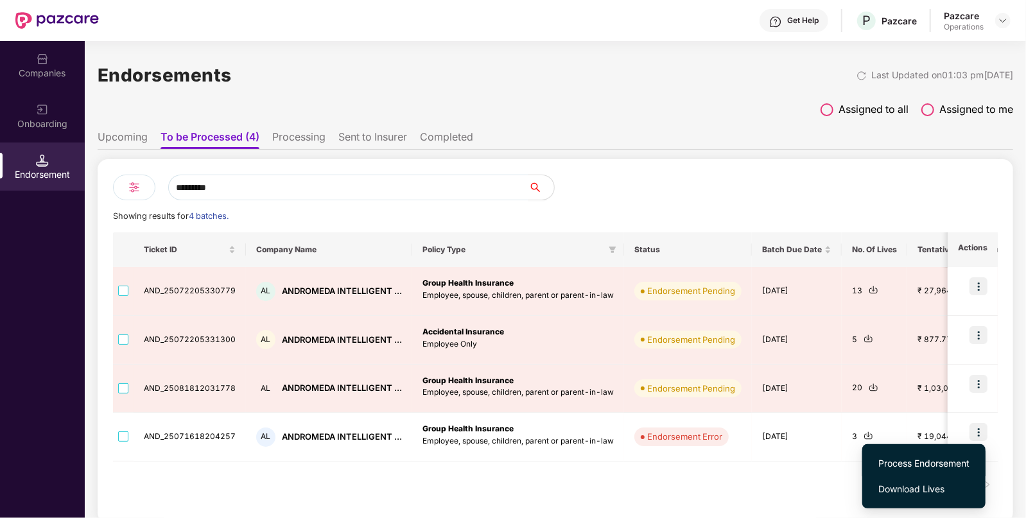
click at [906, 463] on span "Process Endorsement" at bounding box center [923, 463] width 91 height 14
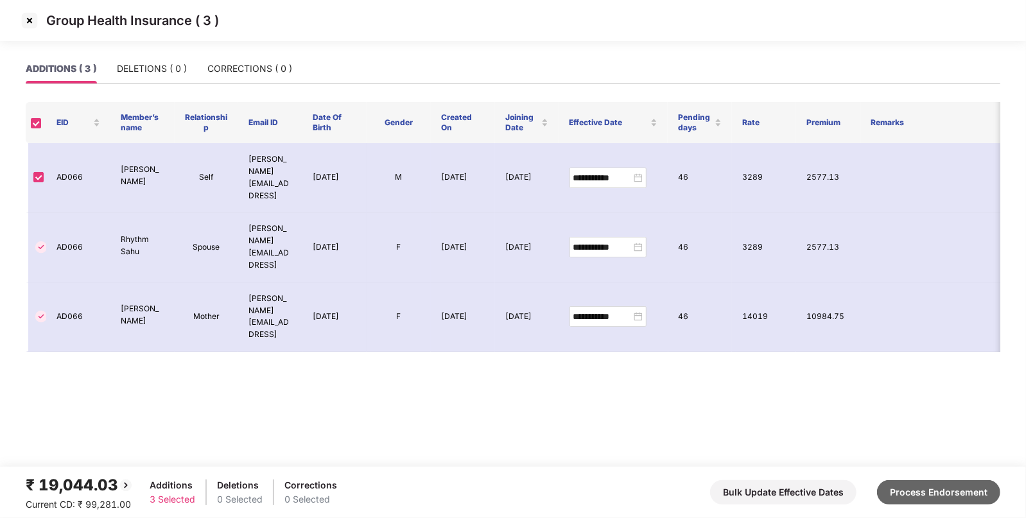
click at [918, 494] on button "Process Endorsement" at bounding box center [938, 492] width 123 height 24
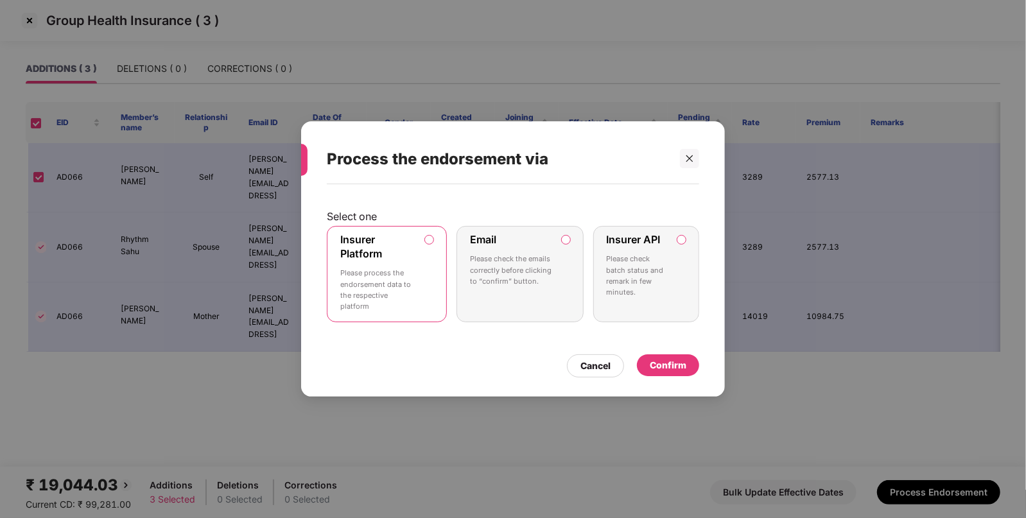
click at [675, 241] on label "Insurer API Please check batch status and remark in few minutes." at bounding box center [646, 274] width 106 height 96
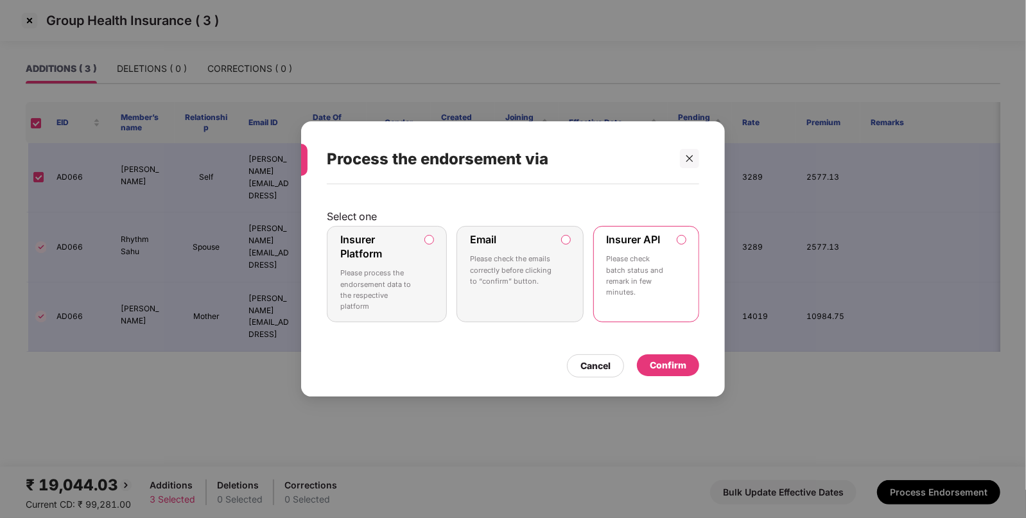
click at [672, 359] on div "Confirm" at bounding box center [667, 365] width 37 height 14
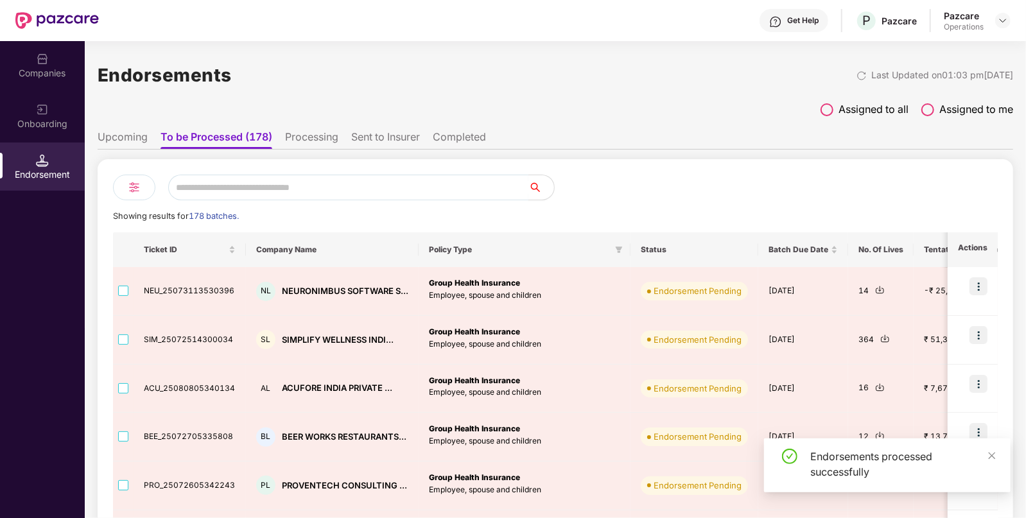
click at [271, 178] on input "text" at bounding box center [348, 188] width 360 height 26
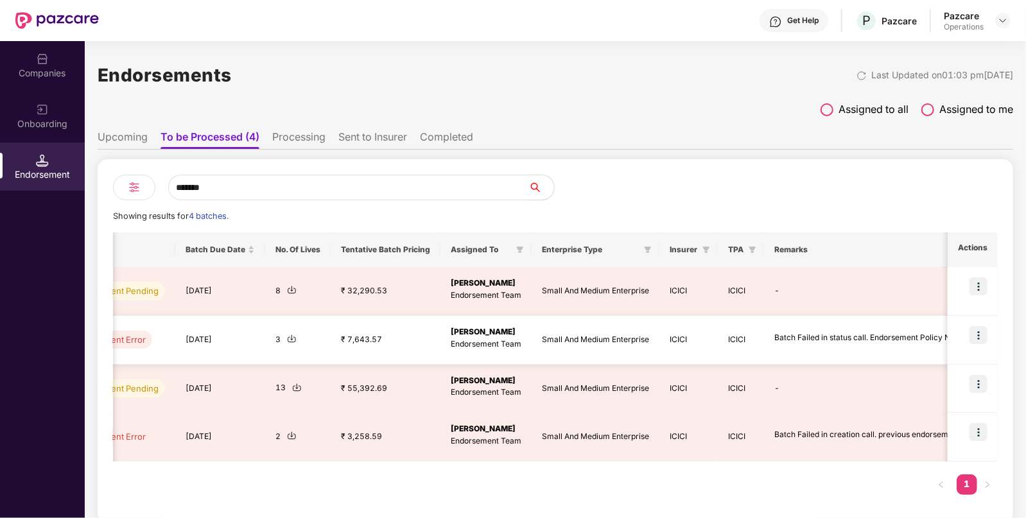
scroll to position [0, 589]
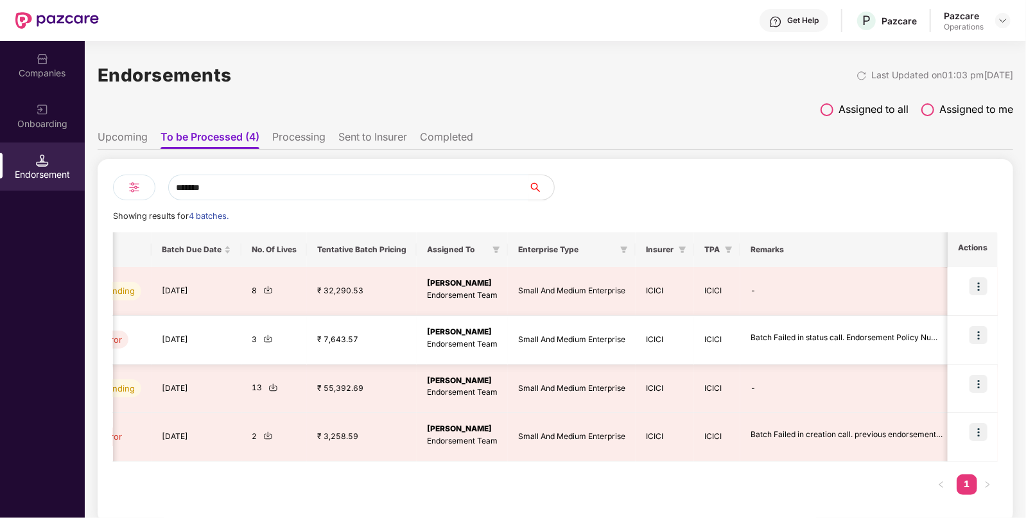
type input "*******"
click at [984, 332] on img at bounding box center [978, 335] width 18 height 18
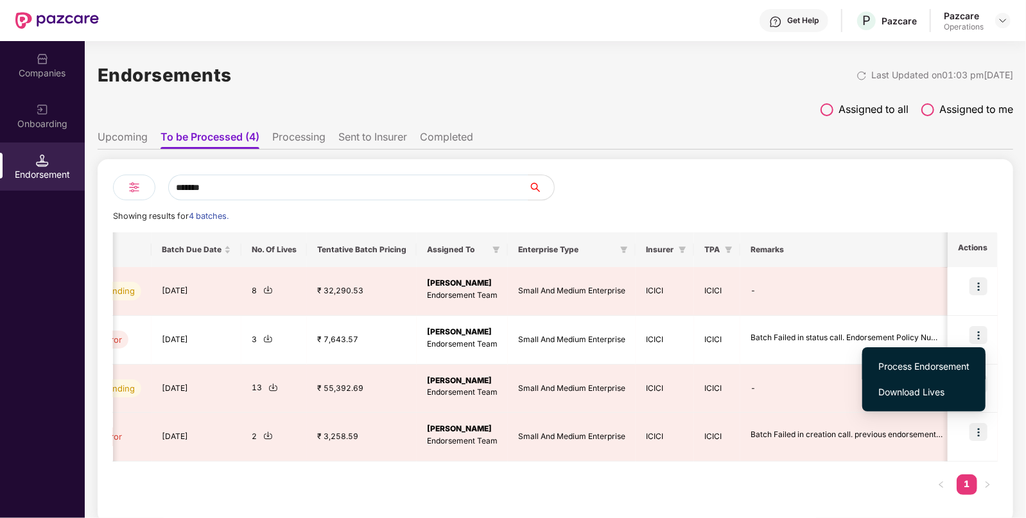
click at [921, 368] on span "Process Endorsement" at bounding box center [923, 366] width 91 height 14
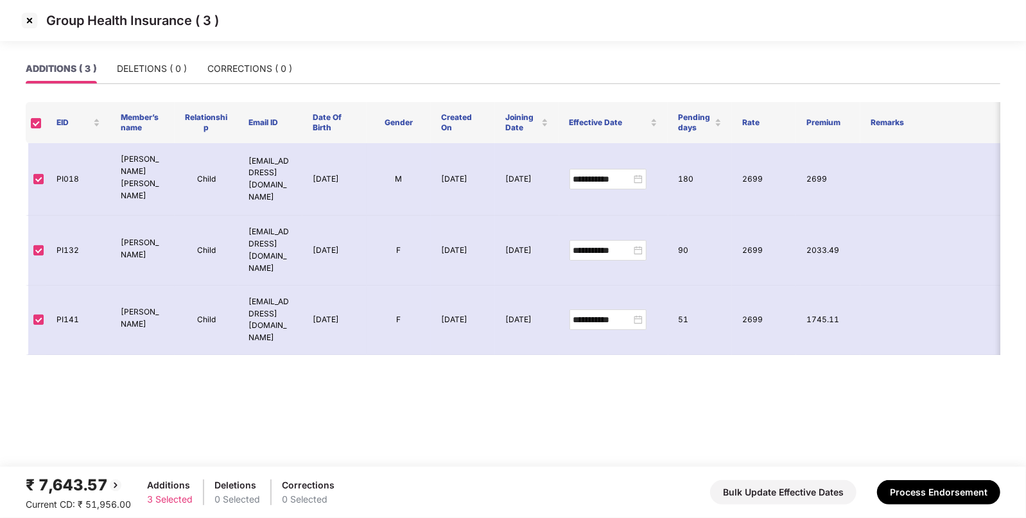
click at [36, 13] on img at bounding box center [29, 20] width 21 height 21
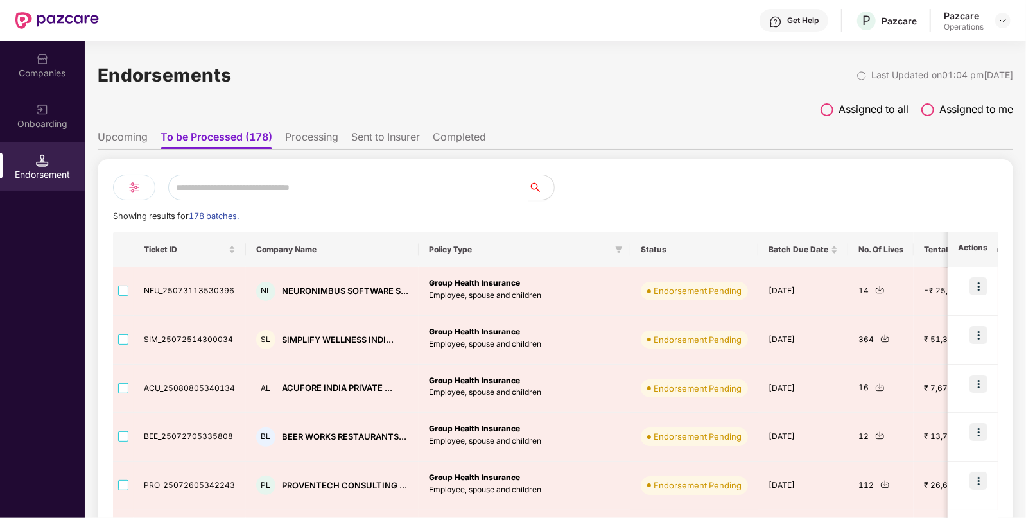
click at [237, 186] on input "text" at bounding box center [348, 188] width 360 height 26
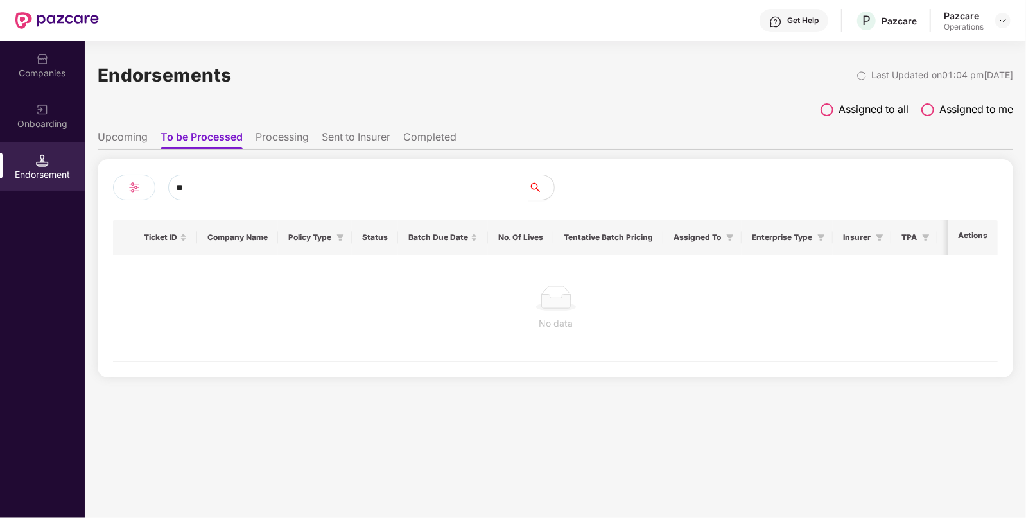
type input "*"
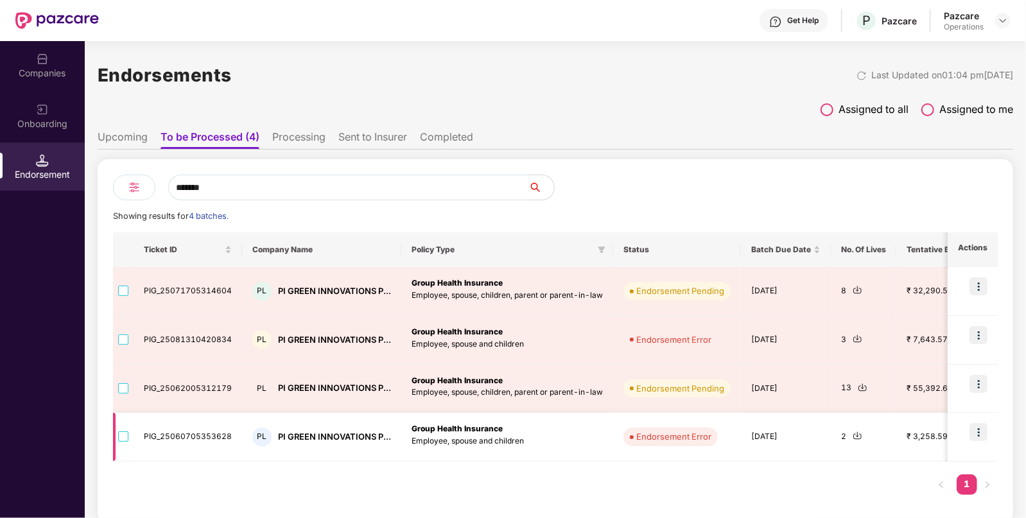
type input "*******"
click at [973, 427] on img at bounding box center [978, 432] width 18 height 18
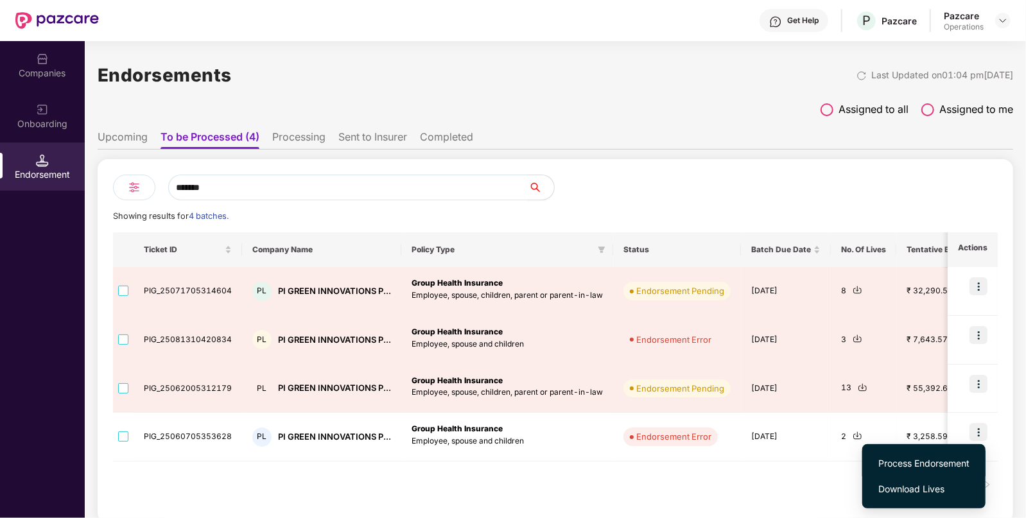
click at [909, 465] on span "Process Endorsement" at bounding box center [923, 463] width 91 height 14
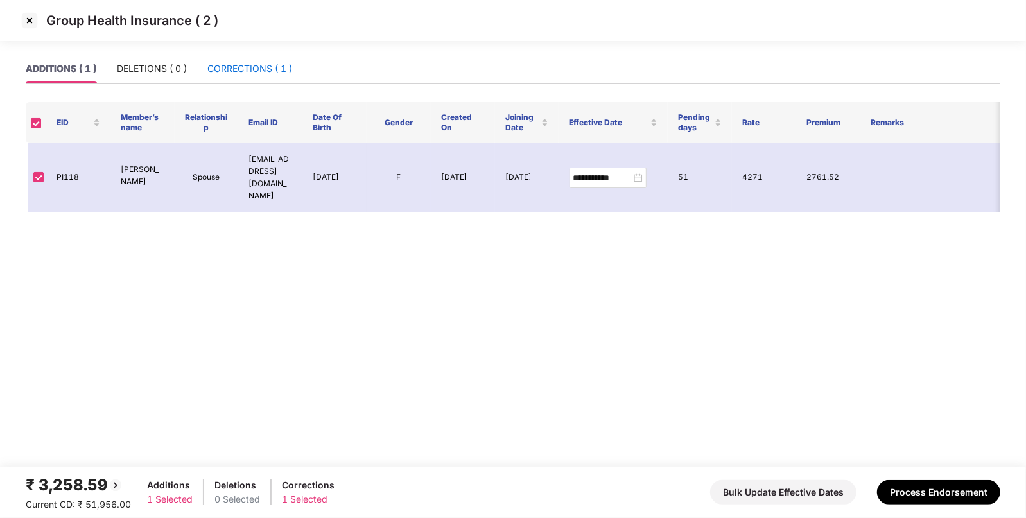
click at [257, 74] on div "CORRECTIONS ( 1 )" at bounding box center [249, 69] width 85 height 14
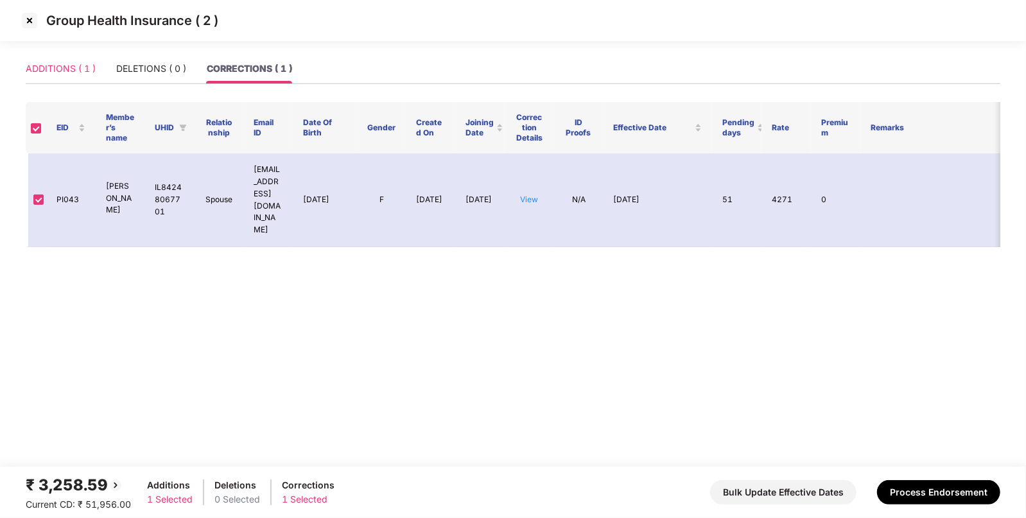
click at [64, 77] on div "ADDITIONS ( 1 )" at bounding box center [61, 69] width 70 height 30
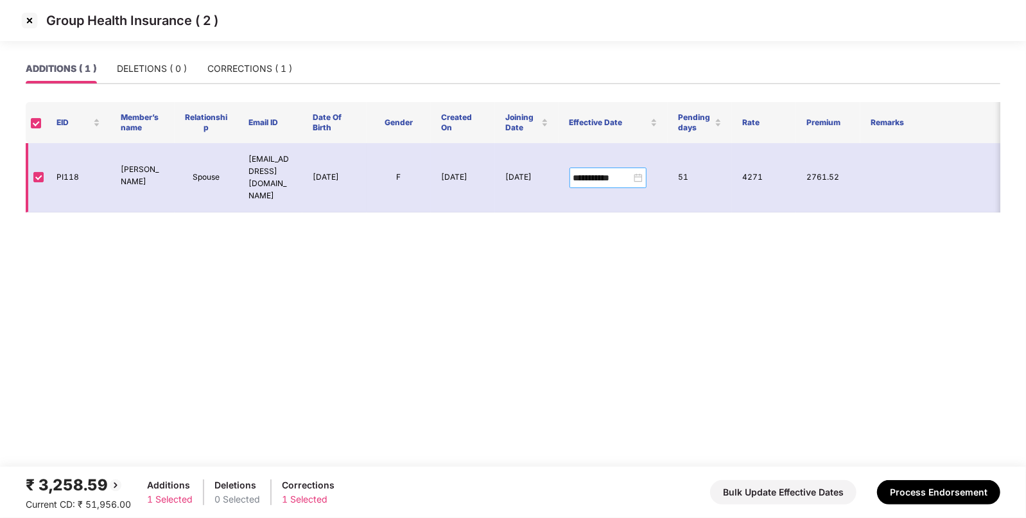
click at [635, 173] on div "**********" at bounding box center [607, 178] width 69 height 14
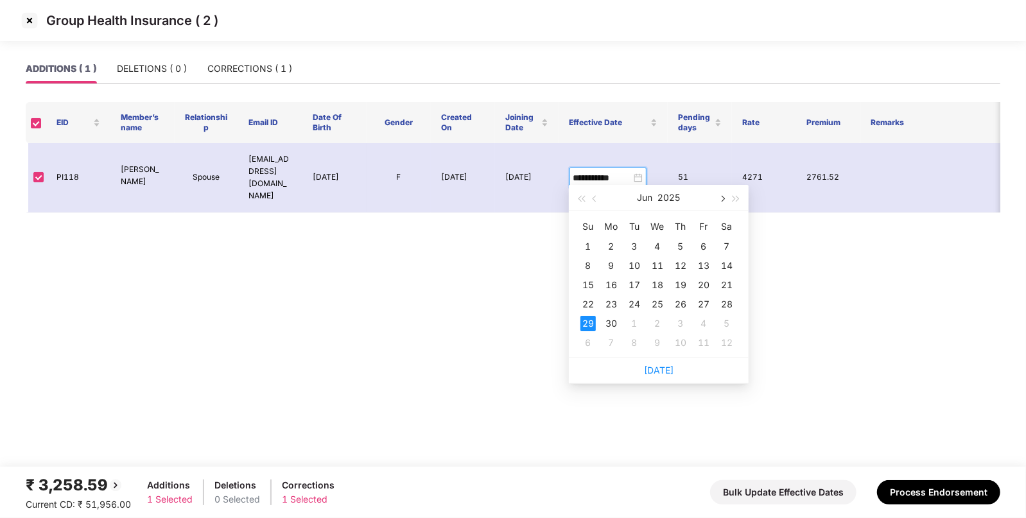
click at [716, 202] on button "button" at bounding box center [721, 198] width 14 height 26
type input "**********"
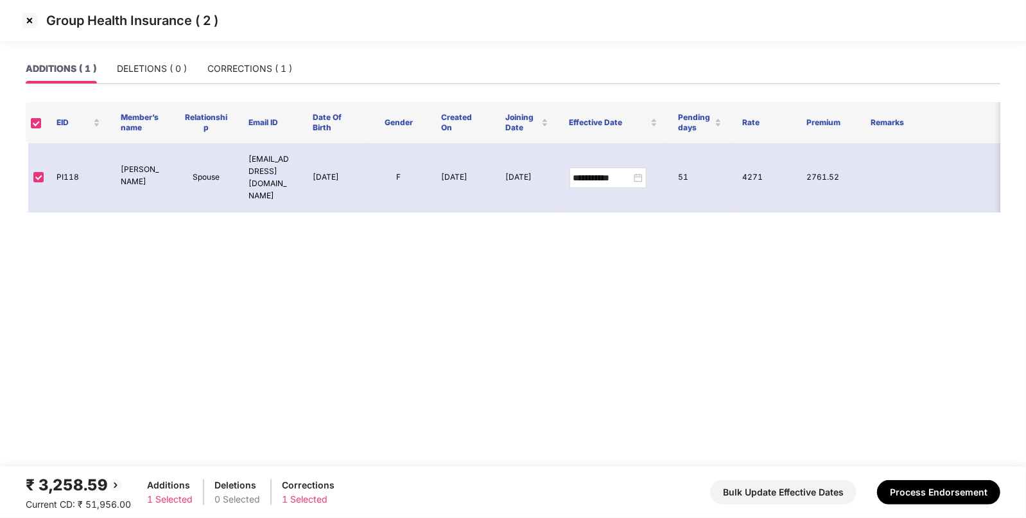
click at [20, 17] on img at bounding box center [29, 20] width 21 height 21
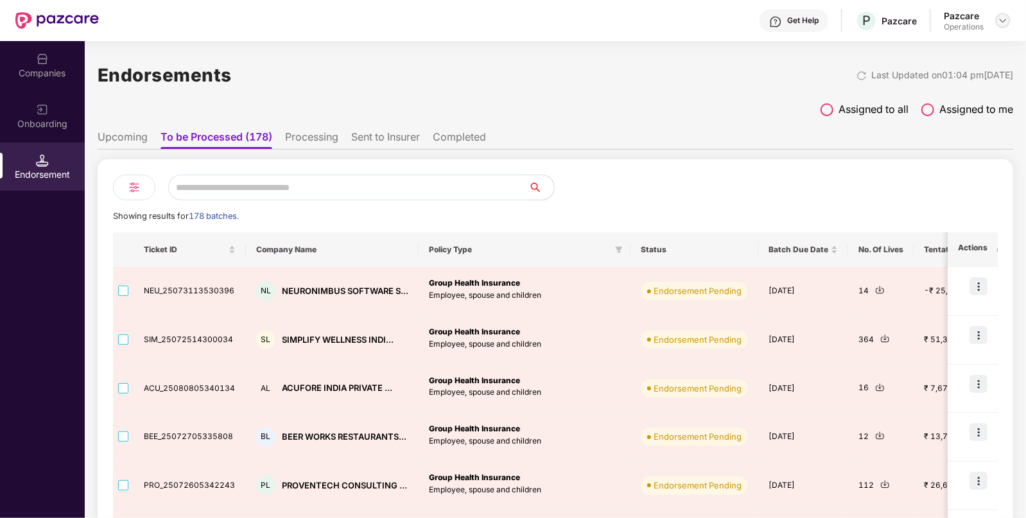
click at [999, 22] on img at bounding box center [1002, 20] width 10 height 10
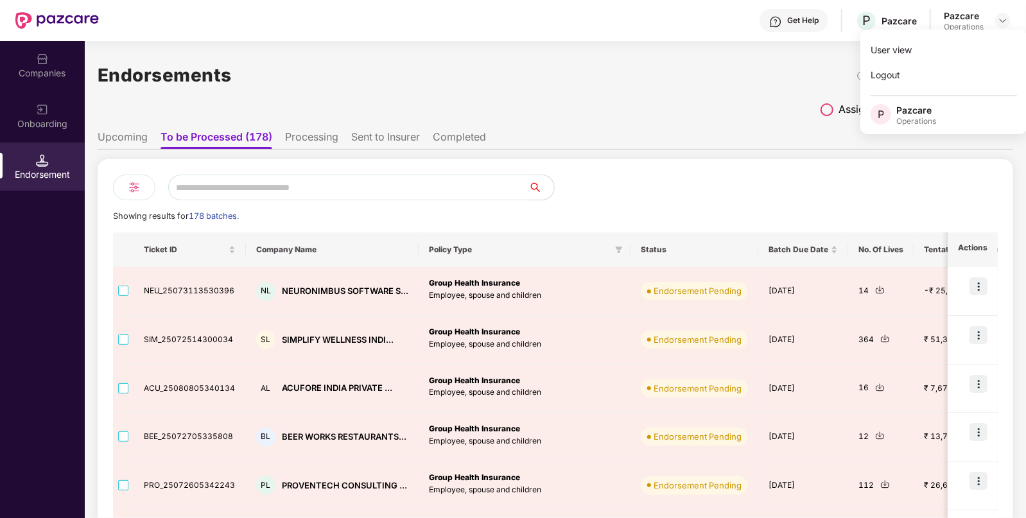
click at [45, 76] on div "Companies" at bounding box center [42, 73] width 85 height 13
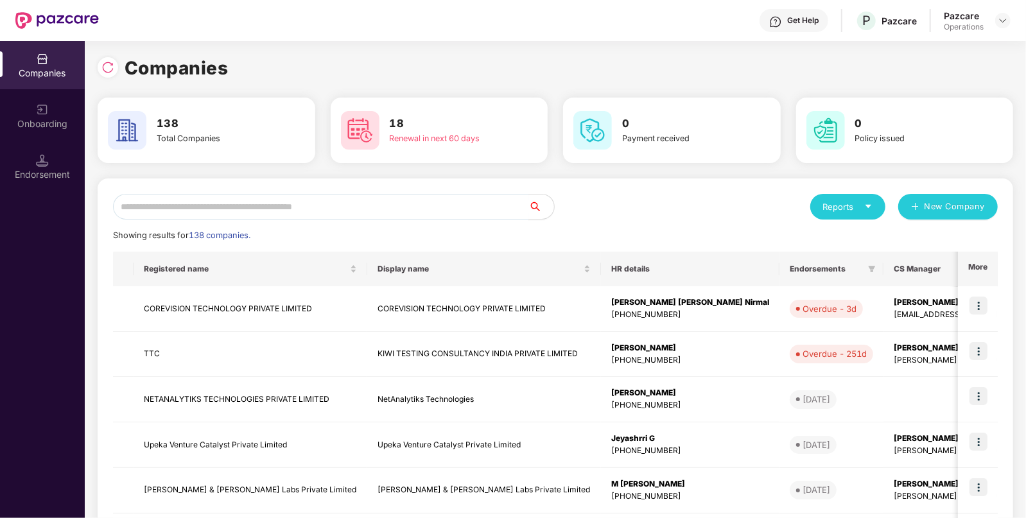
click at [324, 203] on input "text" at bounding box center [320, 207] width 415 height 26
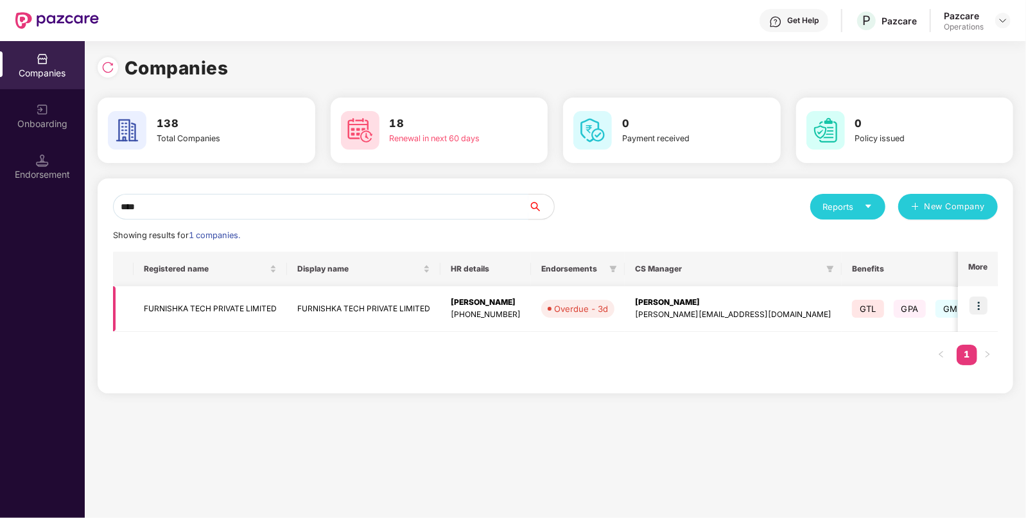
type input "****"
click at [282, 303] on td "FURNISHKA TECH PRIVATE LIMITED" at bounding box center [209, 309] width 153 height 46
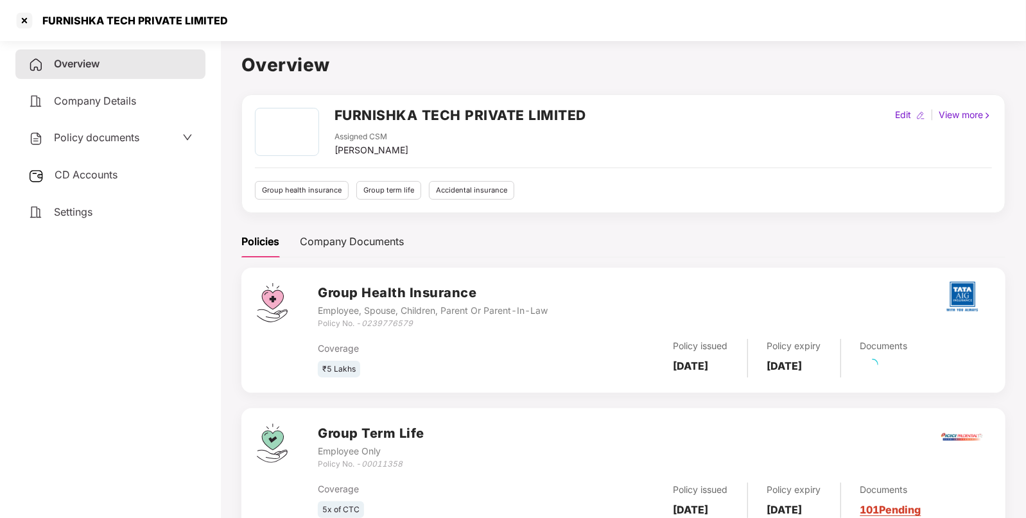
scroll to position [186, 0]
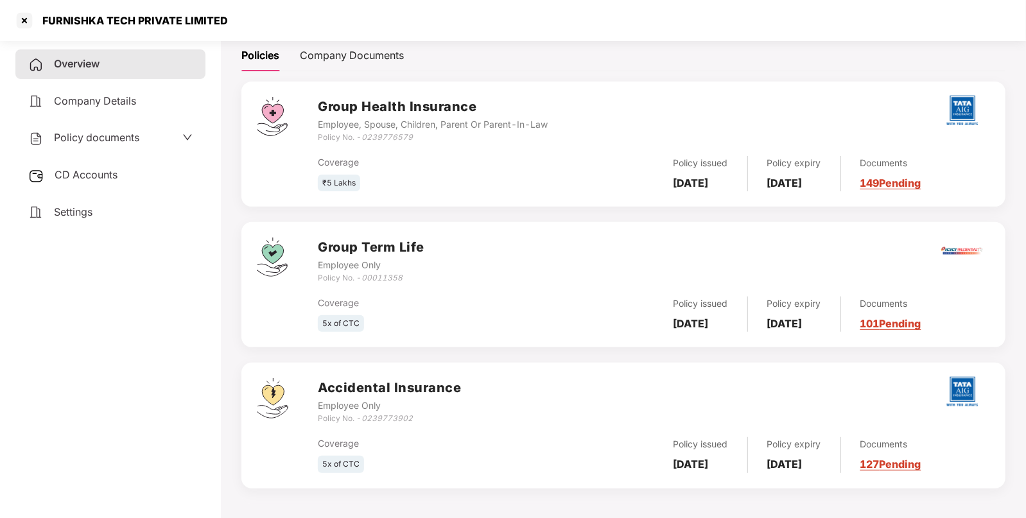
click at [375, 417] on icon "0239773902" at bounding box center [386, 418] width 51 height 10
click at [378, 276] on icon "00011358" at bounding box center [381, 278] width 41 height 10
copy icon "00011358"
click at [378, 276] on icon "00011358" at bounding box center [381, 278] width 41 height 10
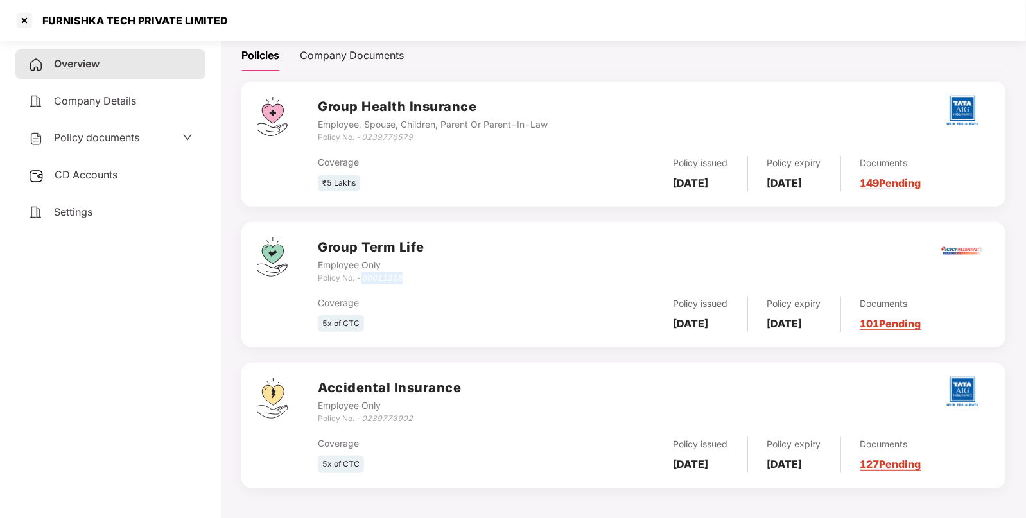
scroll to position [0, 0]
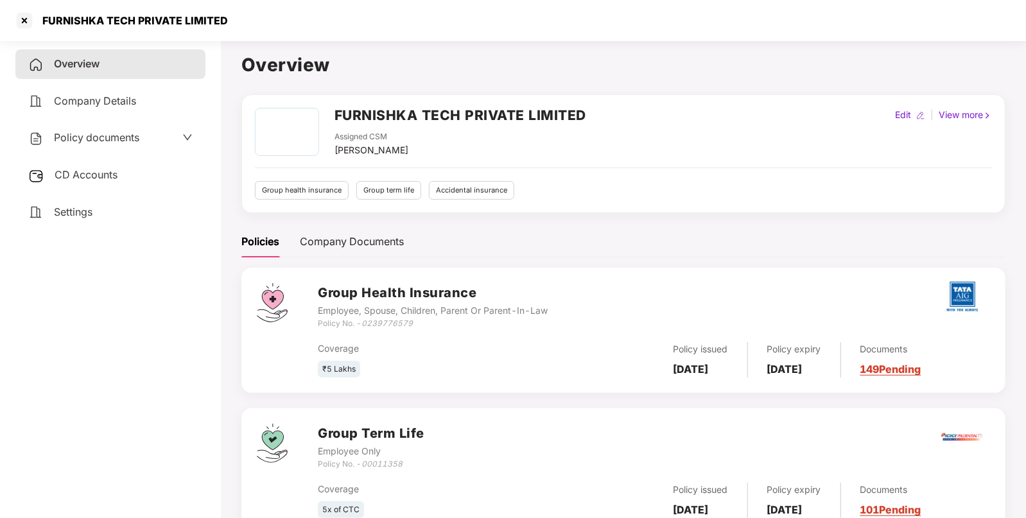
click at [79, 24] on div "FURNISHKA TECH PRIVATE LIMITED" at bounding box center [131, 20] width 193 height 13
copy div "FURNISHKA"
click at [79, 24] on div "FURNISHKA TECH PRIVATE LIMITED" at bounding box center [131, 20] width 193 height 13
click at [24, 22] on div at bounding box center [24, 20] width 21 height 21
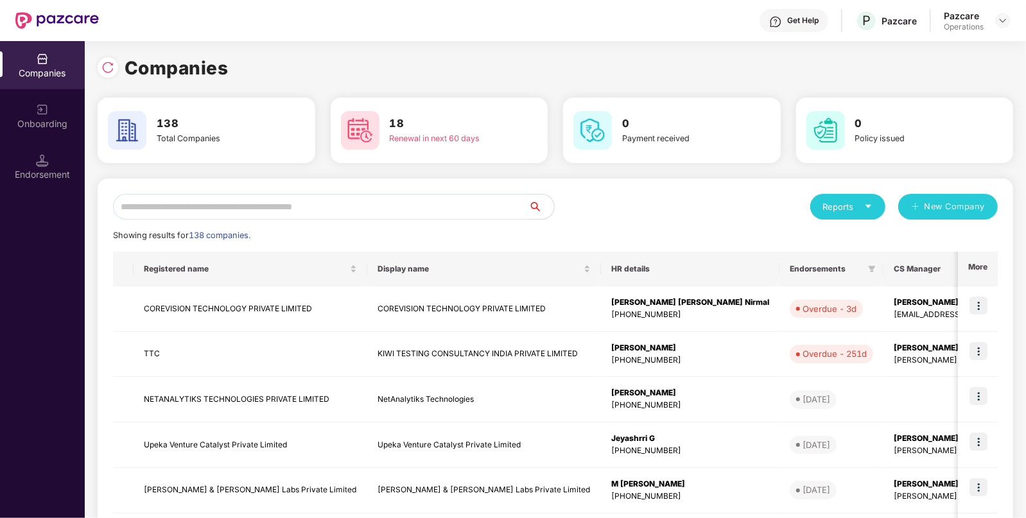
click at [406, 215] on input "text" at bounding box center [320, 207] width 415 height 26
paste input "*********"
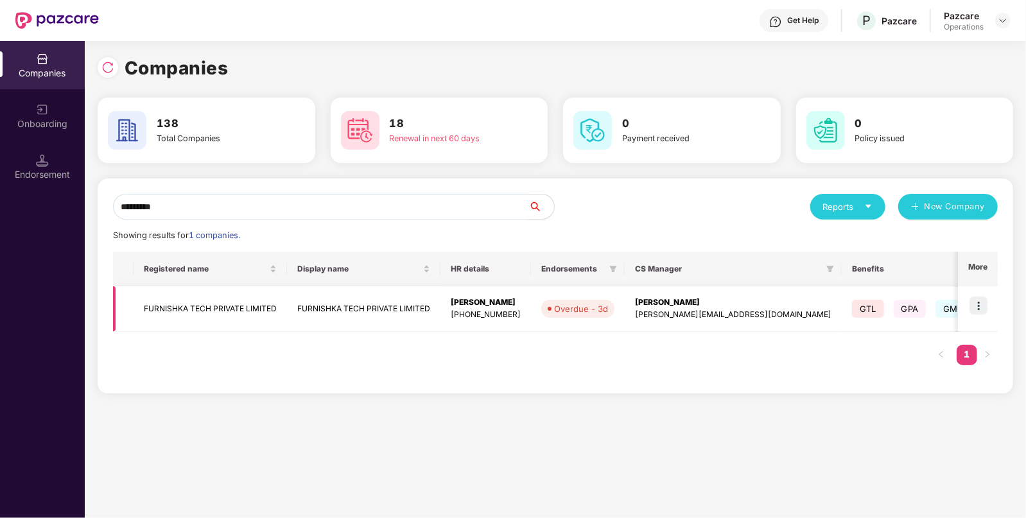
type input "*********"
click at [976, 309] on img at bounding box center [978, 305] width 18 height 18
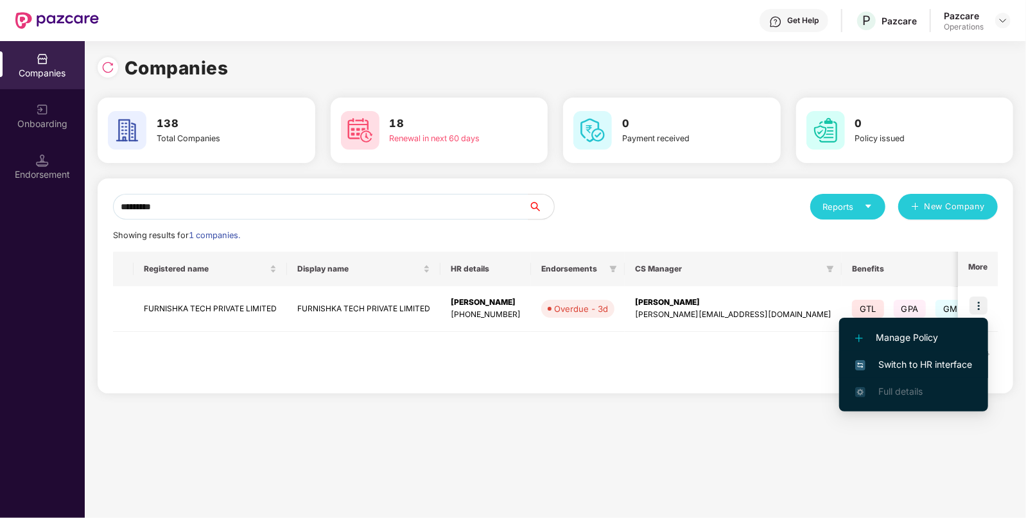
click at [918, 368] on span "Switch to HR interface" at bounding box center [913, 364] width 117 height 14
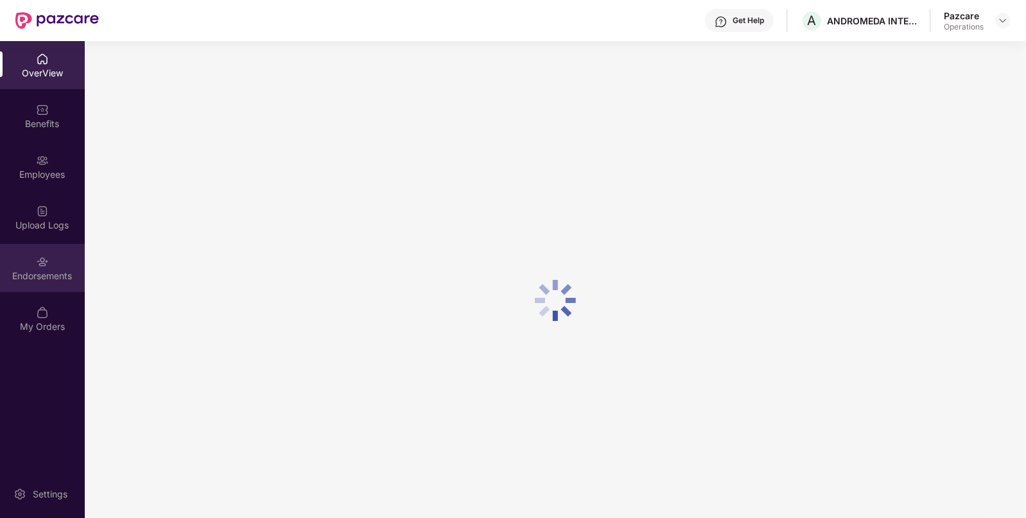
click at [41, 261] on img at bounding box center [42, 261] width 13 height 13
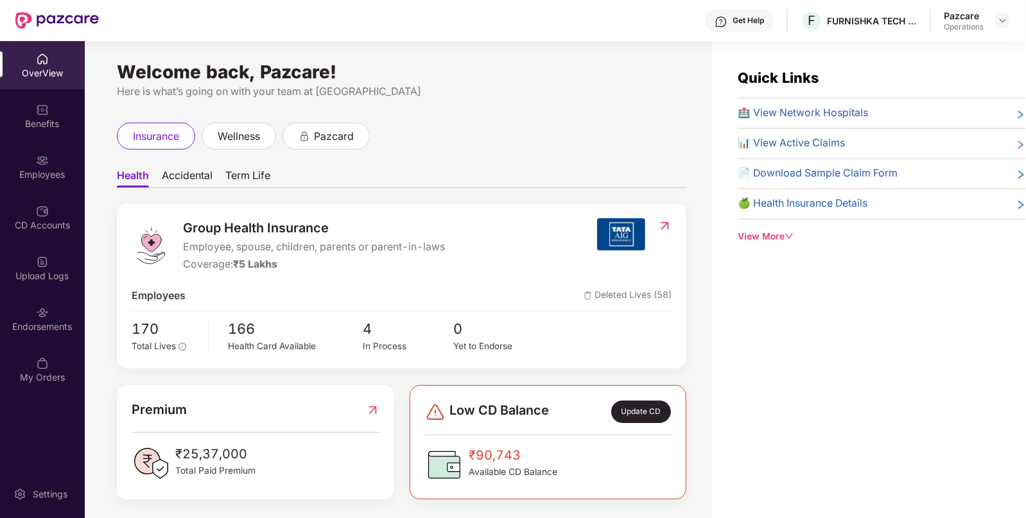
click at [35, 310] on div "Endorsements" at bounding box center [42, 319] width 85 height 48
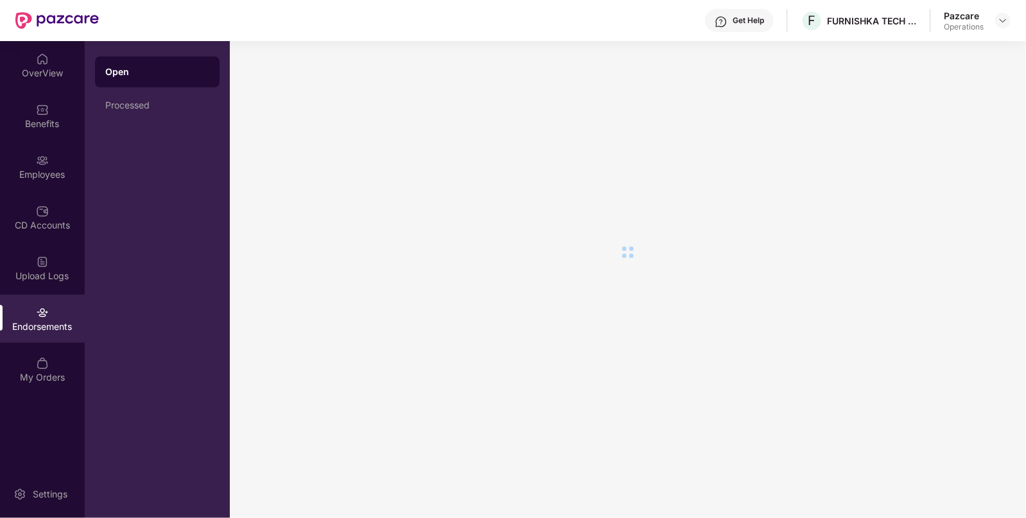
click at [35, 310] on div "Endorsements" at bounding box center [42, 319] width 85 height 48
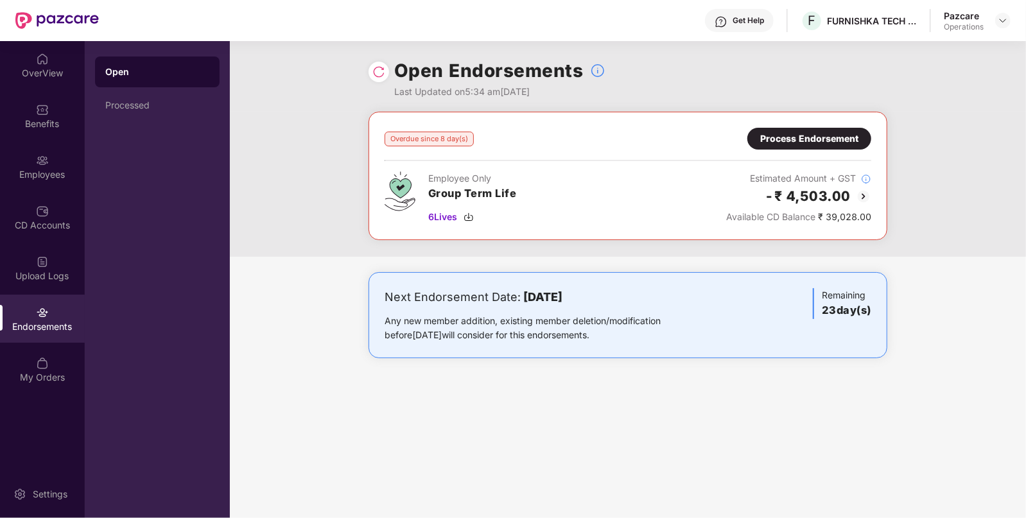
click at [827, 135] on div "Process Endorsement" at bounding box center [809, 139] width 98 height 14
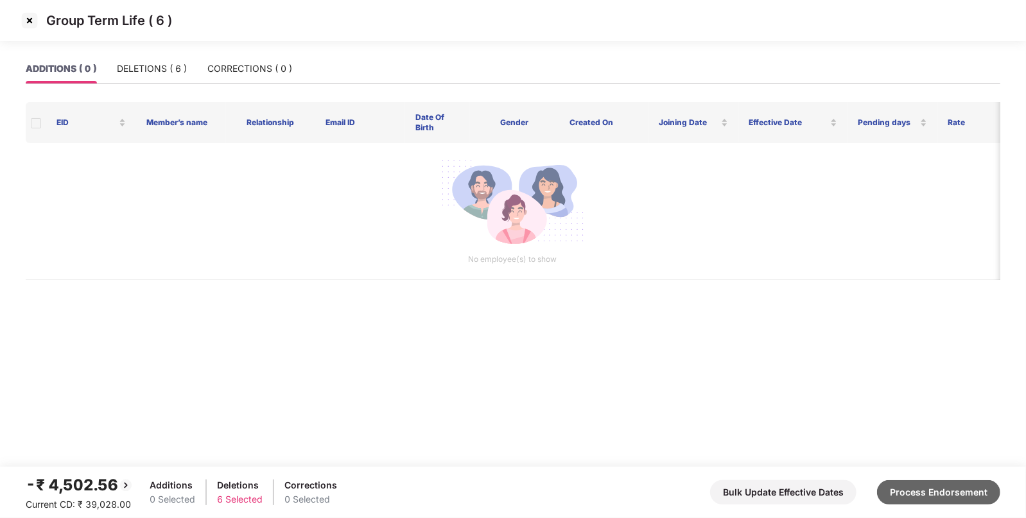
click at [943, 490] on button "Process Endorsement" at bounding box center [938, 492] width 123 height 24
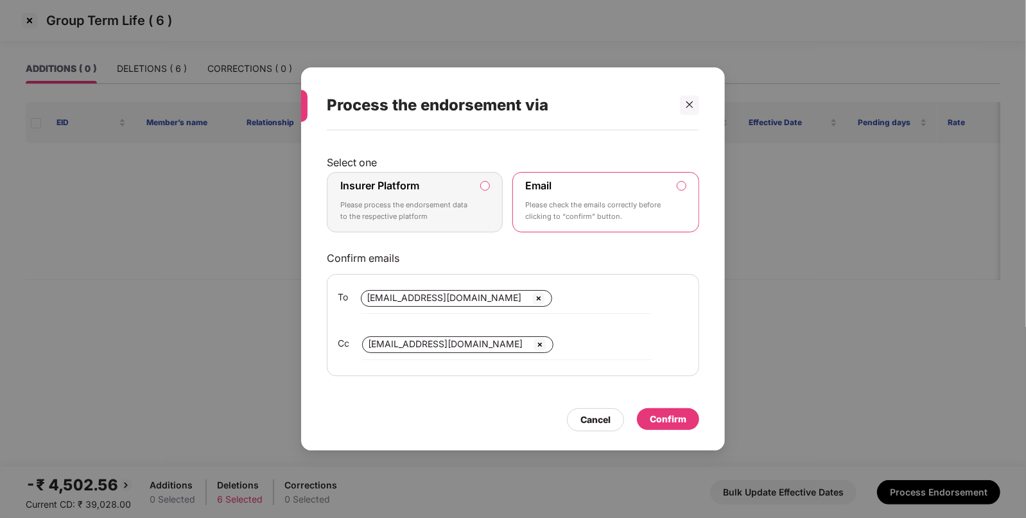
click at [488, 196] on label "Insurer Platform Please process the endorsement data to the respective platform" at bounding box center [415, 202] width 176 height 60
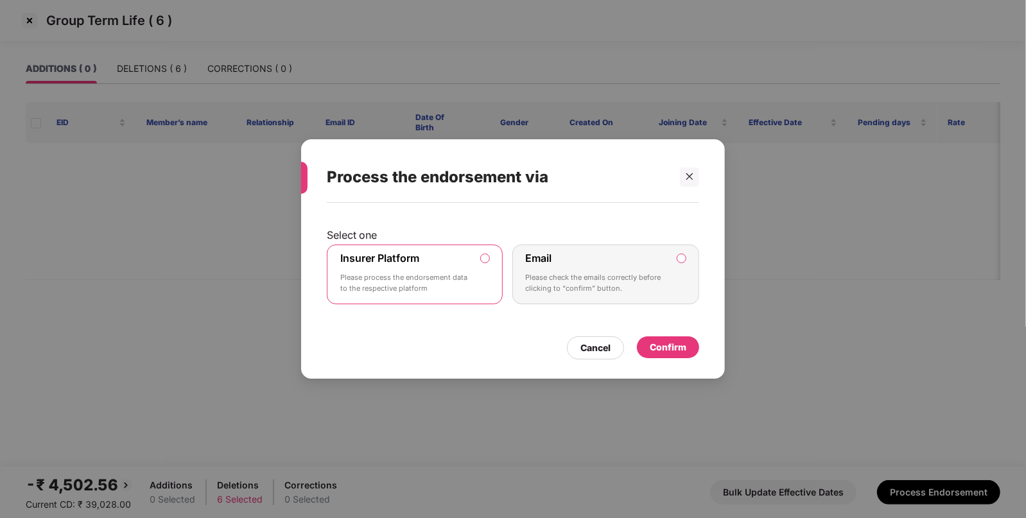
click at [668, 334] on div "Cancel Confirm" at bounding box center [513, 345] width 372 height 30
click at [664, 340] on div "Confirm" at bounding box center [667, 347] width 37 height 14
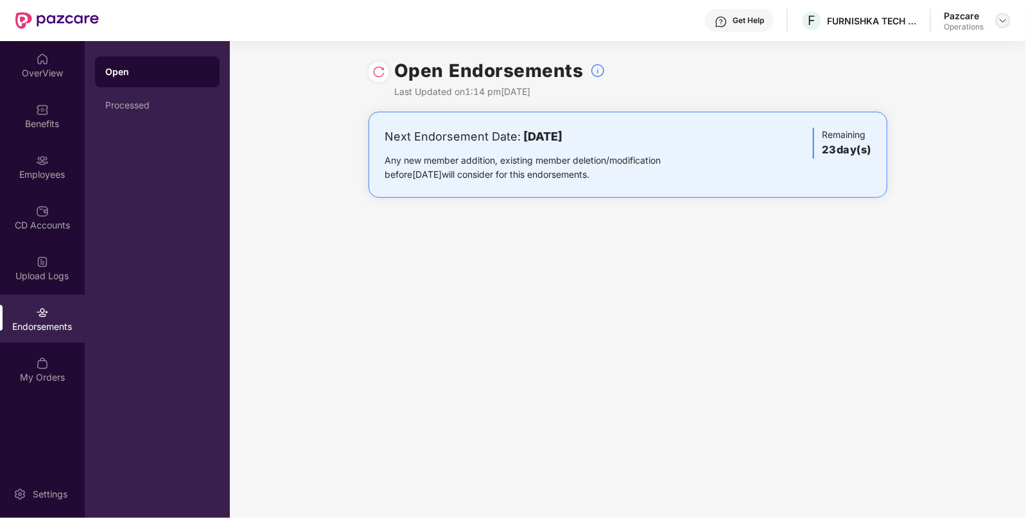
click at [1006, 22] on img at bounding box center [1002, 20] width 10 height 10
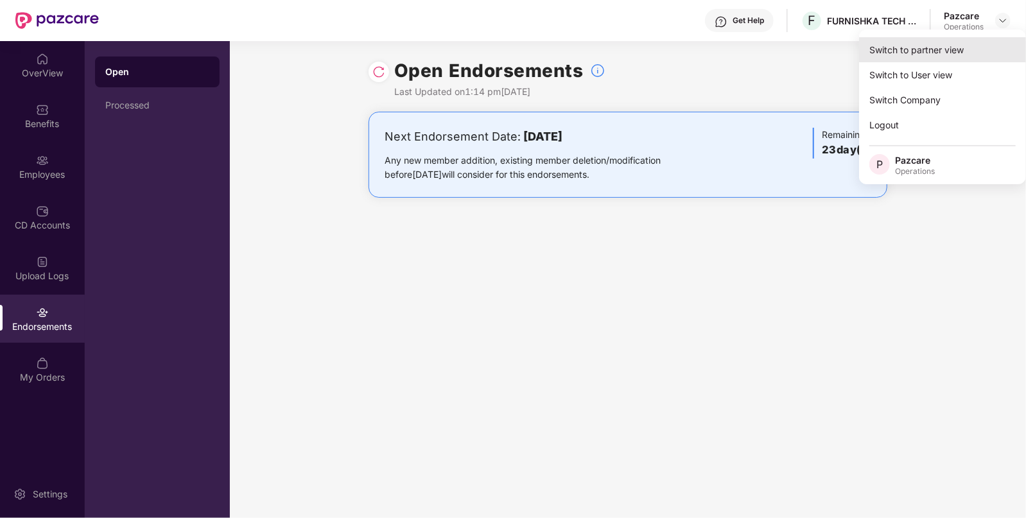
click at [929, 49] on div "Switch to partner view" at bounding box center [942, 49] width 167 height 25
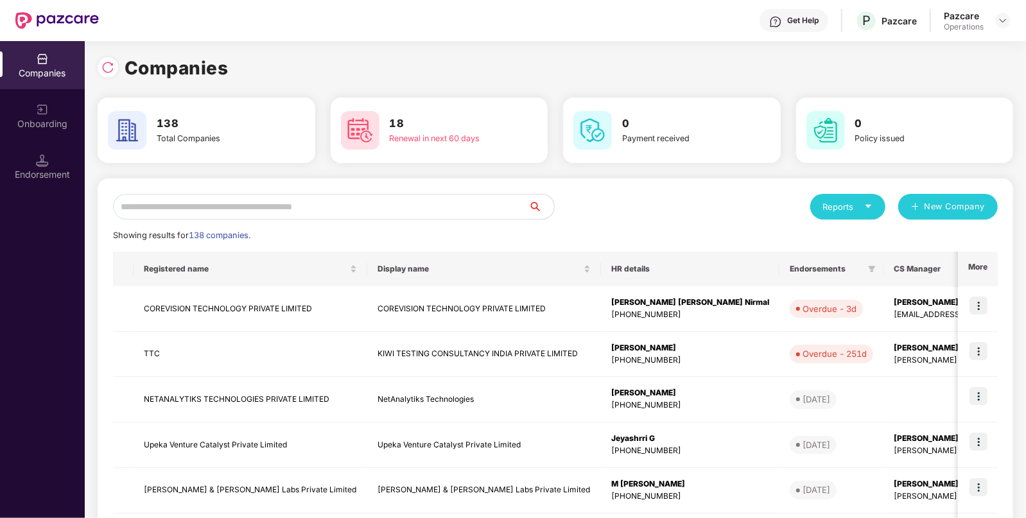
click at [359, 203] on input "text" at bounding box center [320, 207] width 415 height 26
paste input "*********"
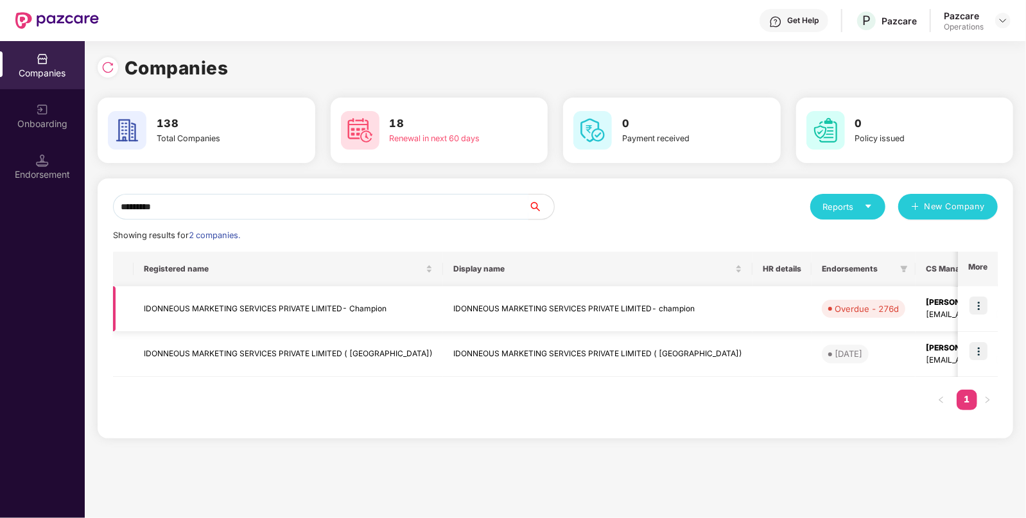
type input "*********"
click at [980, 309] on img at bounding box center [978, 305] width 18 height 18
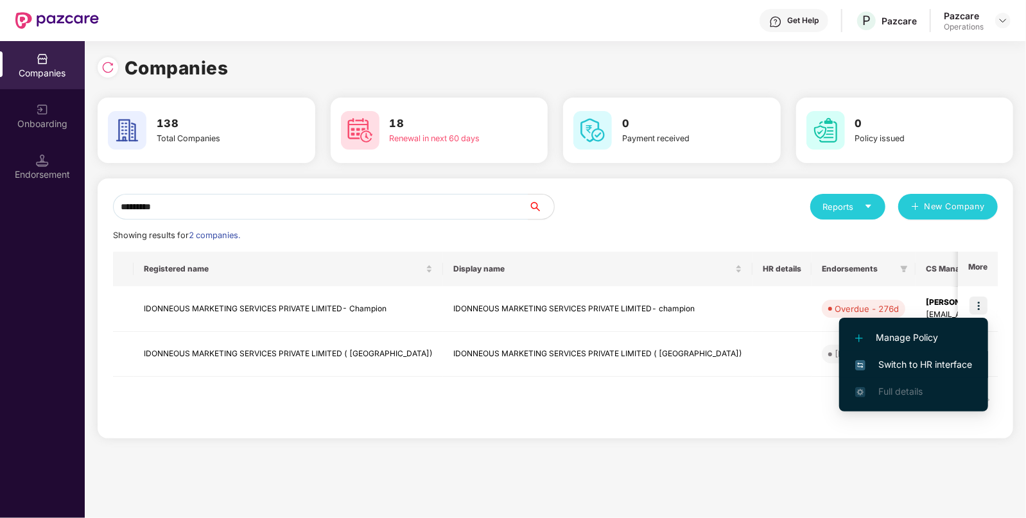
click at [926, 365] on span "Switch to HR interface" at bounding box center [913, 364] width 117 height 14
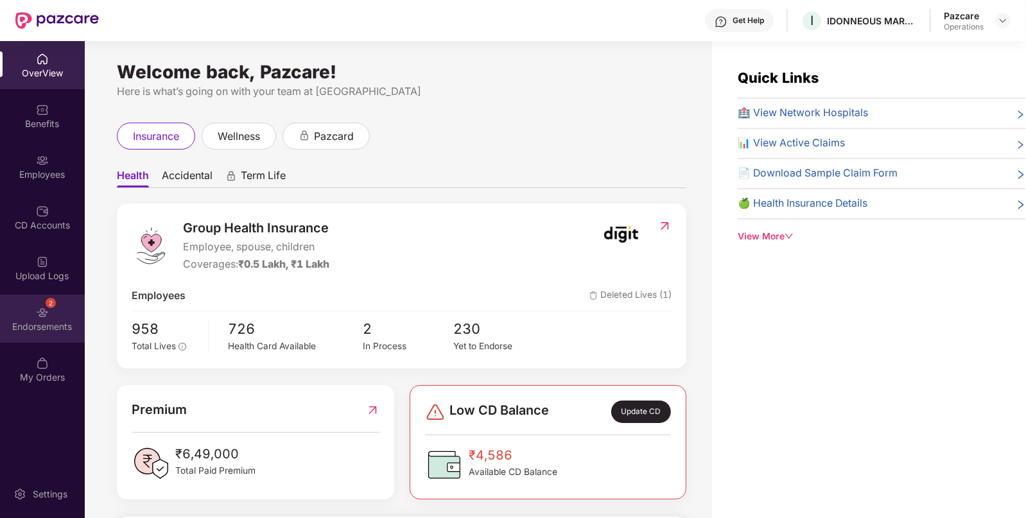
click at [15, 321] on div "Endorsements" at bounding box center [42, 326] width 85 height 13
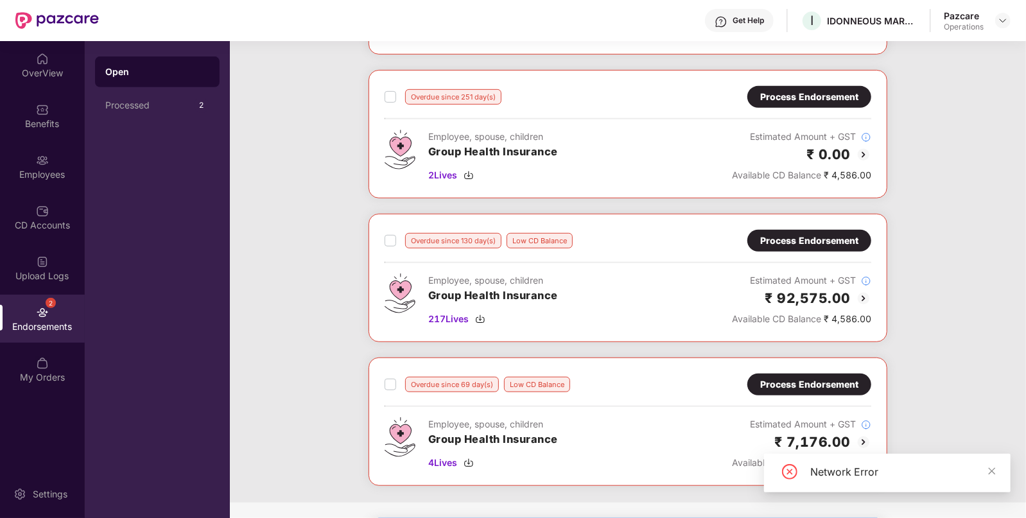
scroll to position [581, 0]
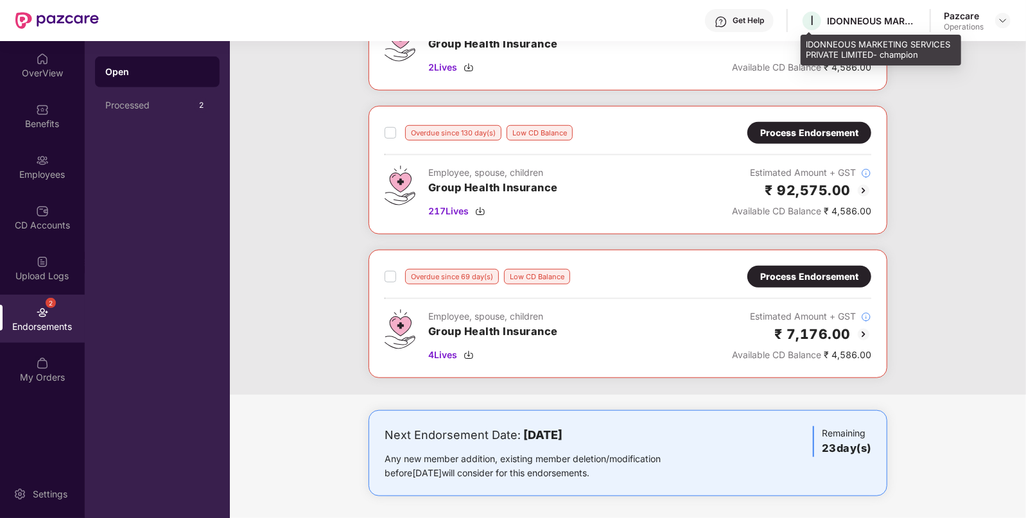
click at [841, 24] on div "IDONNEOUS MARKETING SERVICES PRIVATE LIMITED- champion" at bounding box center [872, 21] width 90 height 12
copy div "IDONNEOUS"
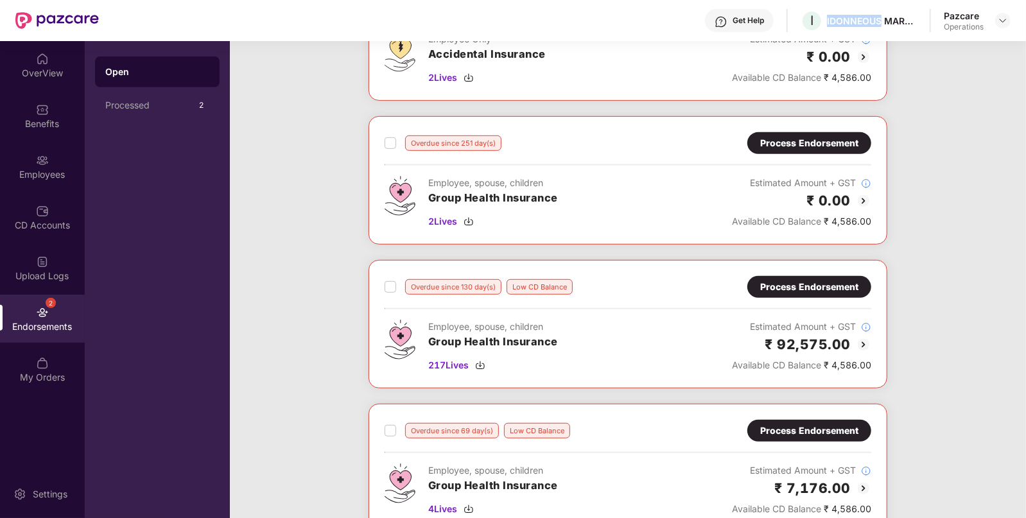
scroll to position [519, 0]
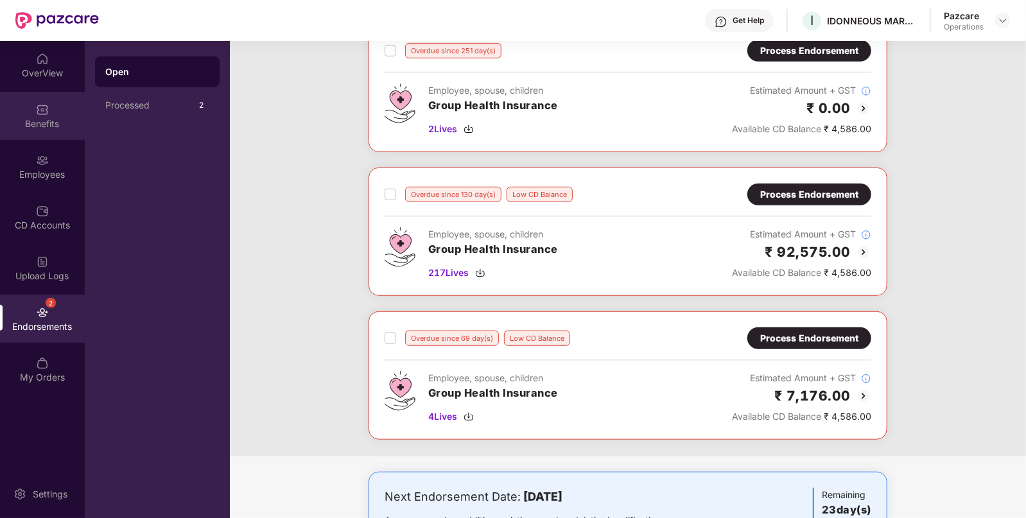
click at [61, 126] on div "Benefits" at bounding box center [42, 123] width 85 height 13
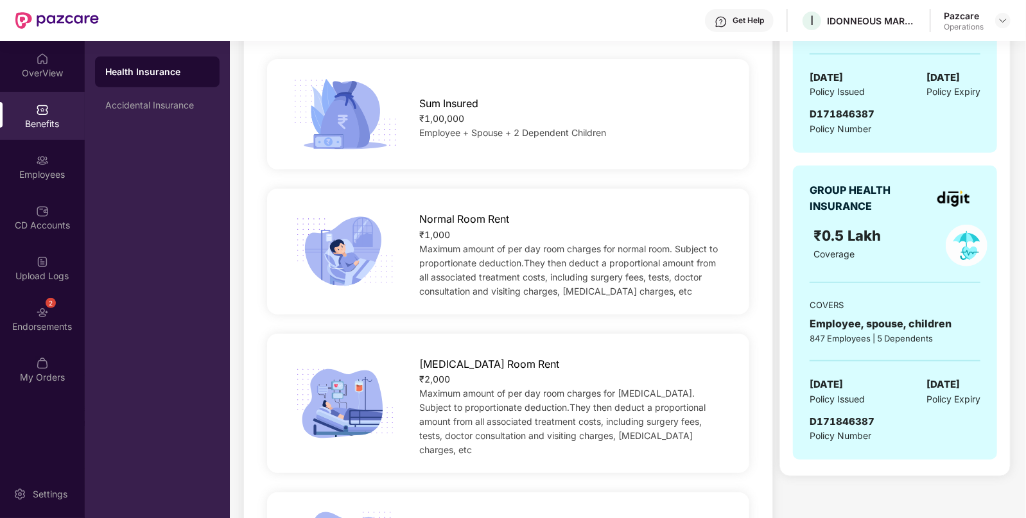
scroll to position [0, 0]
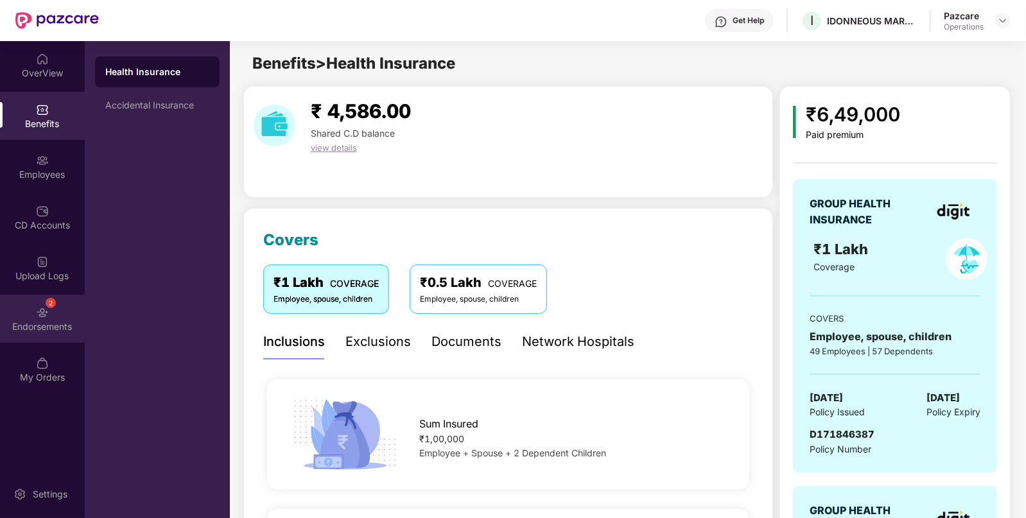
click at [51, 319] on div "2 Endorsements" at bounding box center [42, 319] width 85 height 48
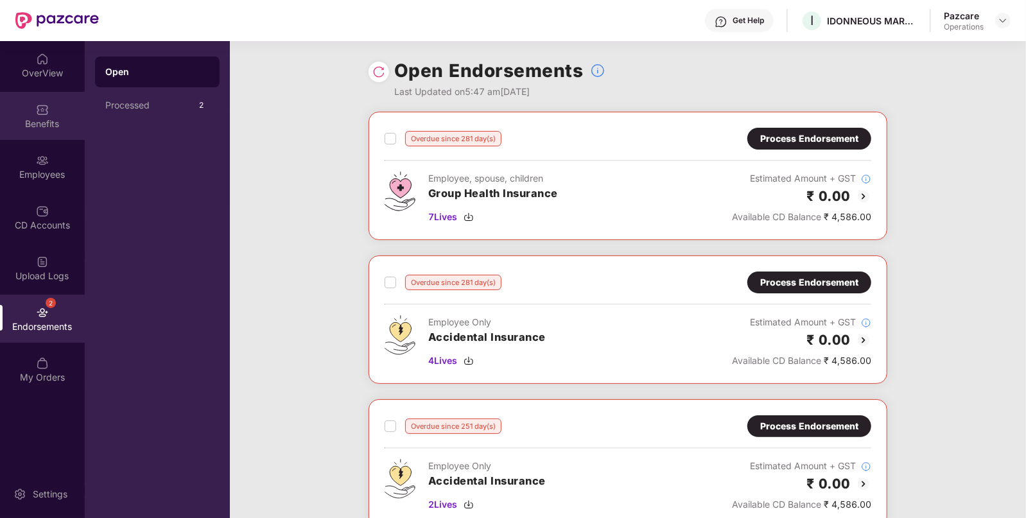
click at [16, 128] on div "Benefits" at bounding box center [42, 123] width 85 height 13
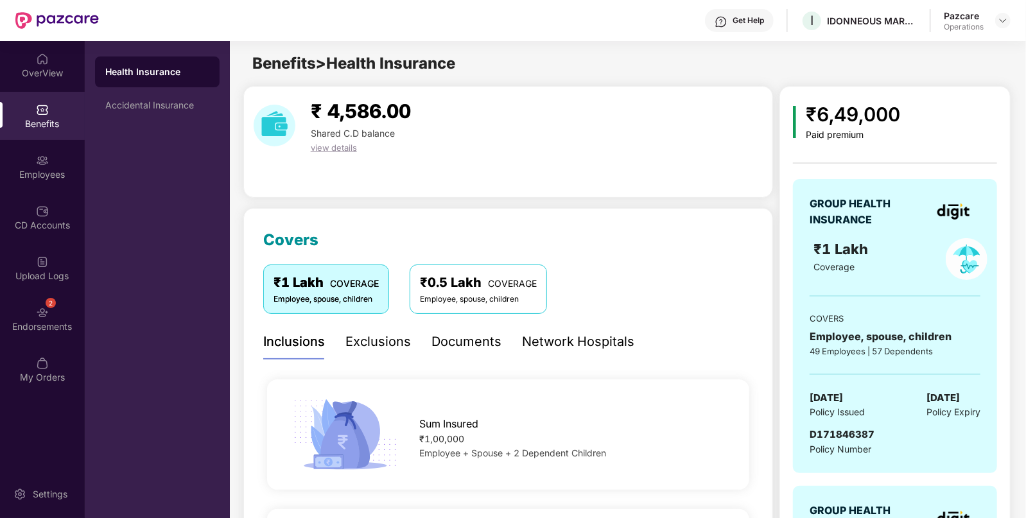
click at [823, 430] on span "D171846387" at bounding box center [841, 434] width 65 height 12
copy span "D171846387"
click at [823, 430] on span "D171846387" at bounding box center [841, 434] width 65 height 12
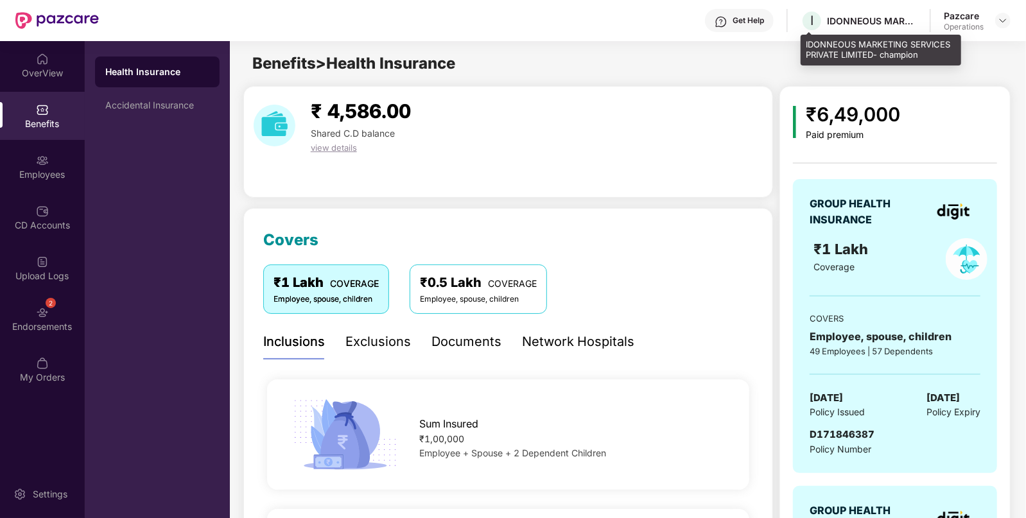
click at [888, 15] on div "IDONNEOUS MARKETING SERVICES PRIVATE LIMITED- champion" at bounding box center [872, 21] width 90 height 12
click at [886, 10] on div "I IDONNEOUS MARKETING SERVICES PRIVATE LIMITED- champion" at bounding box center [858, 21] width 116 height 22
click at [870, 15] on div "IDONNEOUS MARKETING SERVICES PRIVATE LIMITED- champion" at bounding box center [872, 21] width 90 height 12
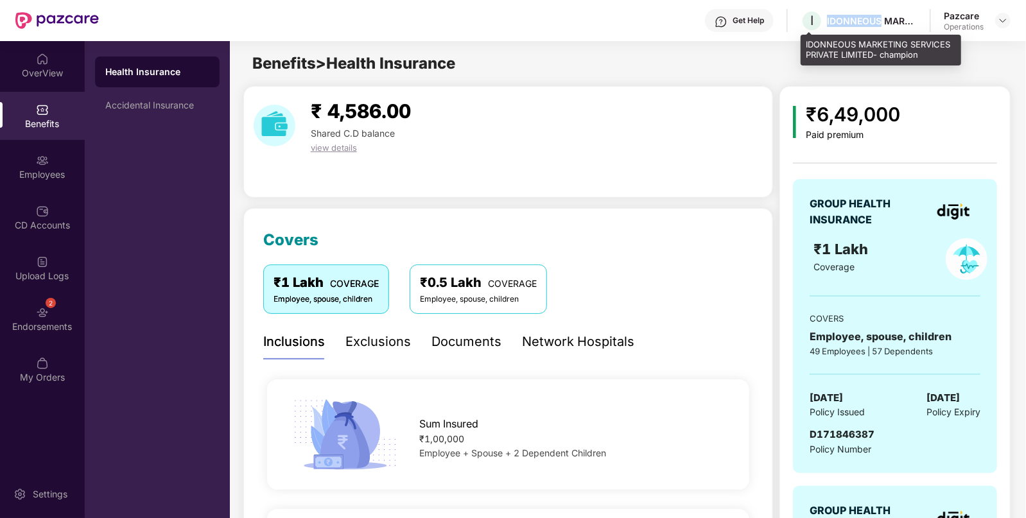
click at [870, 15] on div "IDONNEOUS MARKETING SERVICES PRIVATE LIMITED- champion" at bounding box center [872, 21] width 90 height 12
copy div "IDONNEOUS MARKETING SERVICES PRIVATE LIMITED- champion"
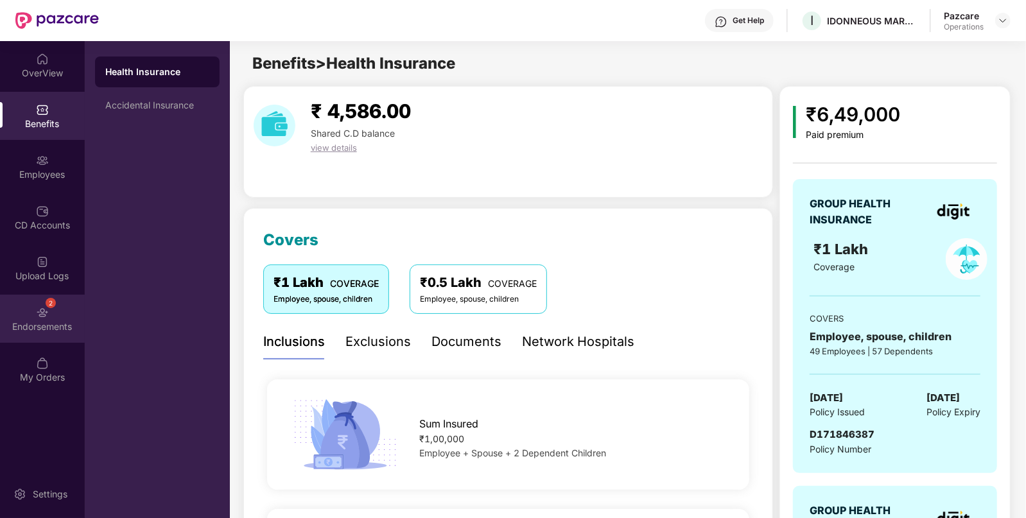
click at [44, 323] on div "Endorsements" at bounding box center [42, 326] width 85 height 13
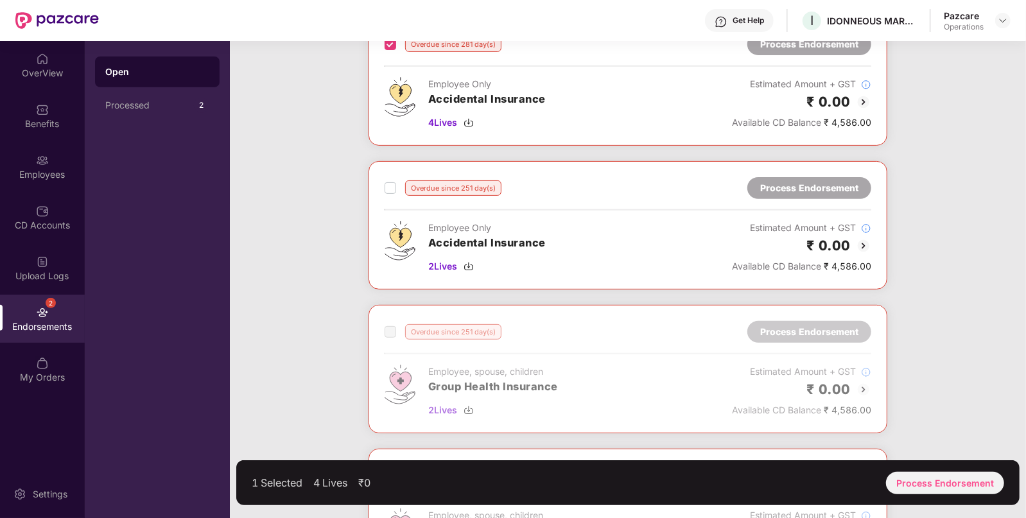
scroll to position [241, 0]
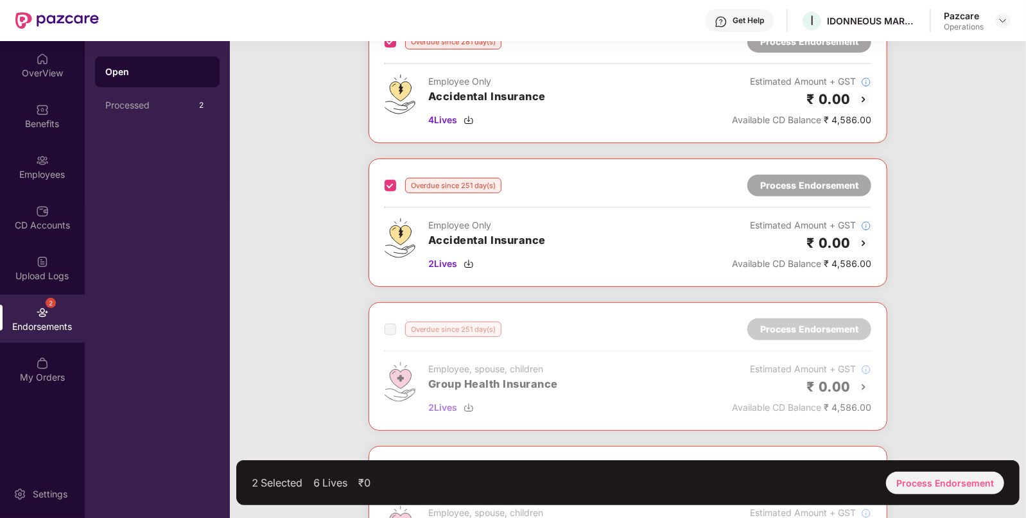
click at [934, 470] on div "2 Selected 6 Lives ₹0 Process Endorsement" at bounding box center [627, 482] width 783 height 45
click at [937, 478] on div "Process Endorsement" at bounding box center [945, 483] width 118 height 22
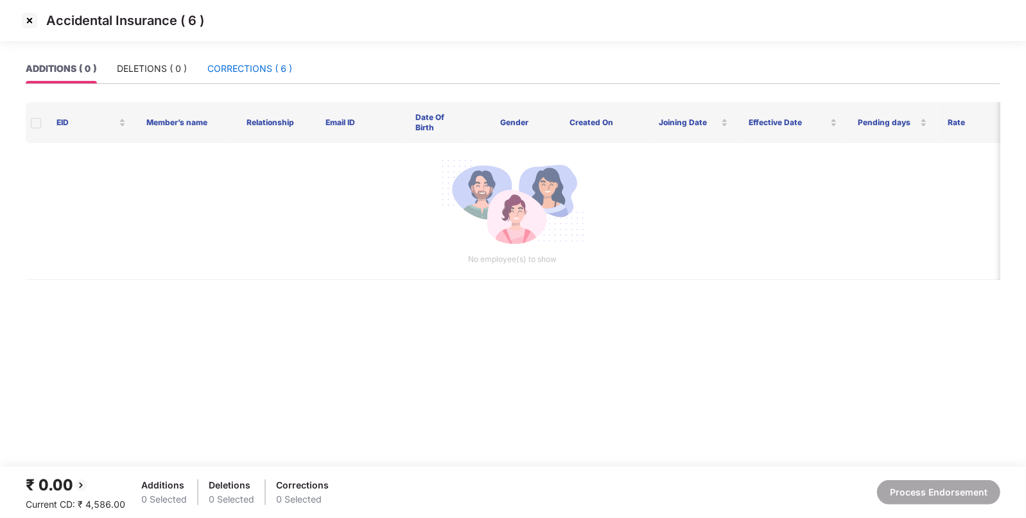
click at [247, 64] on div "CORRECTIONS ( 6 )" at bounding box center [249, 69] width 85 height 14
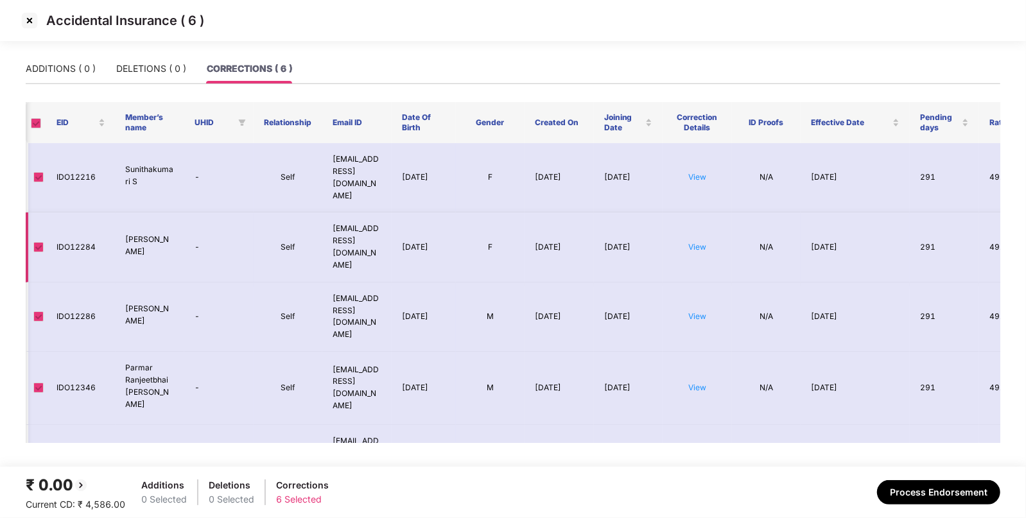
scroll to position [0, 117]
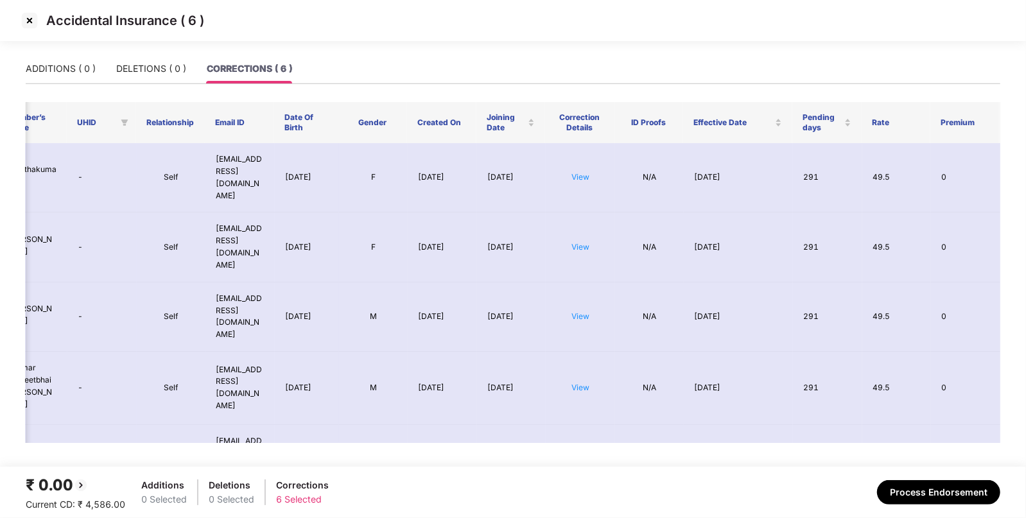
click at [32, 26] on img at bounding box center [29, 20] width 21 height 21
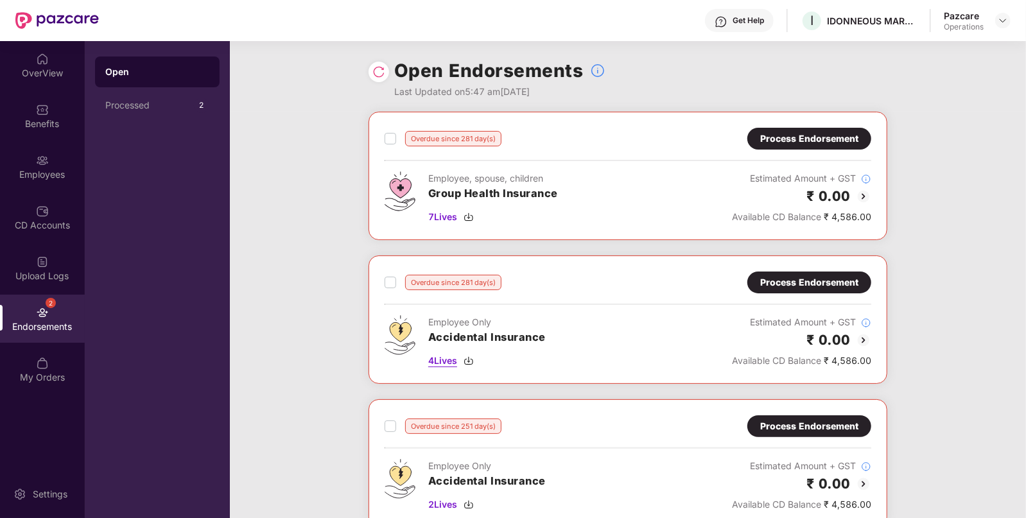
click at [468, 362] on img at bounding box center [468, 361] width 10 height 10
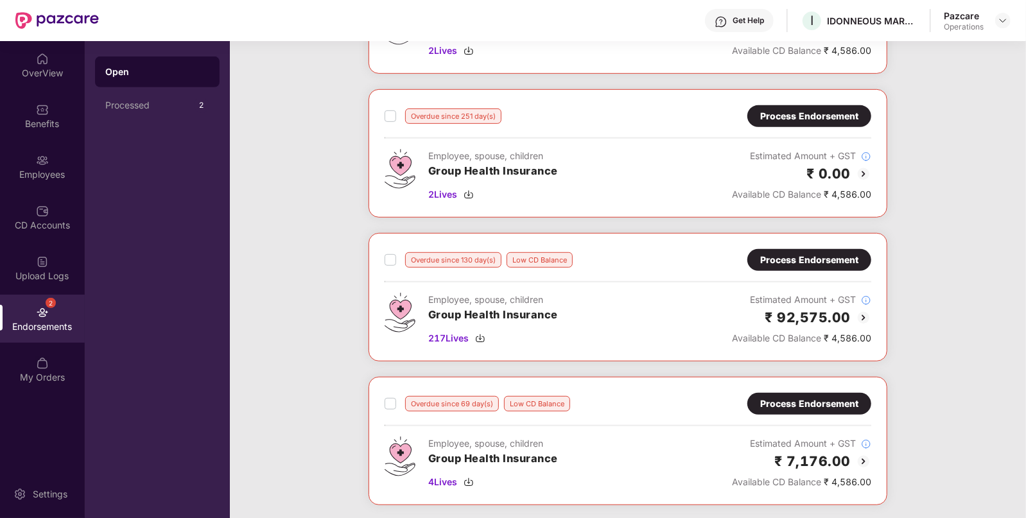
scroll to position [581, 0]
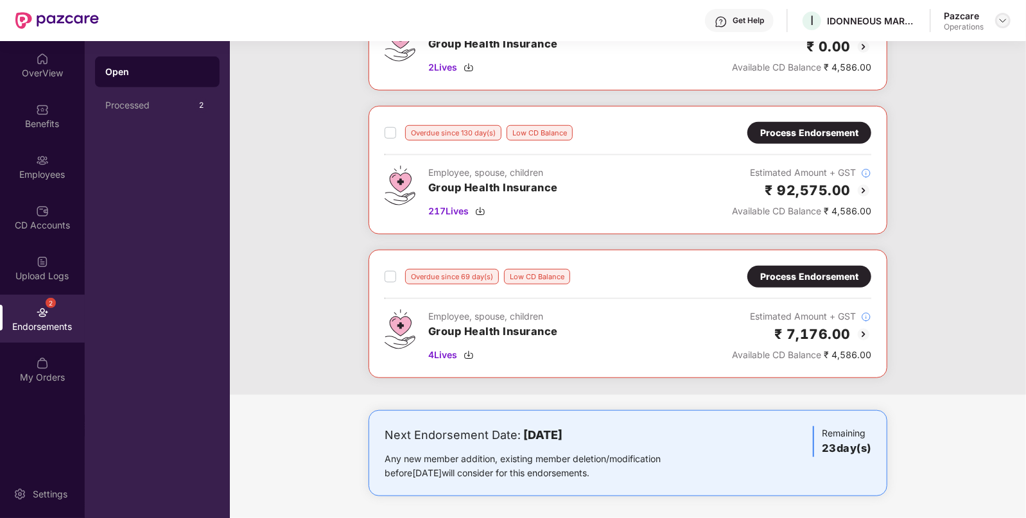
click at [1000, 18] on img at bounding box center [1002, 20] width 10 height 10
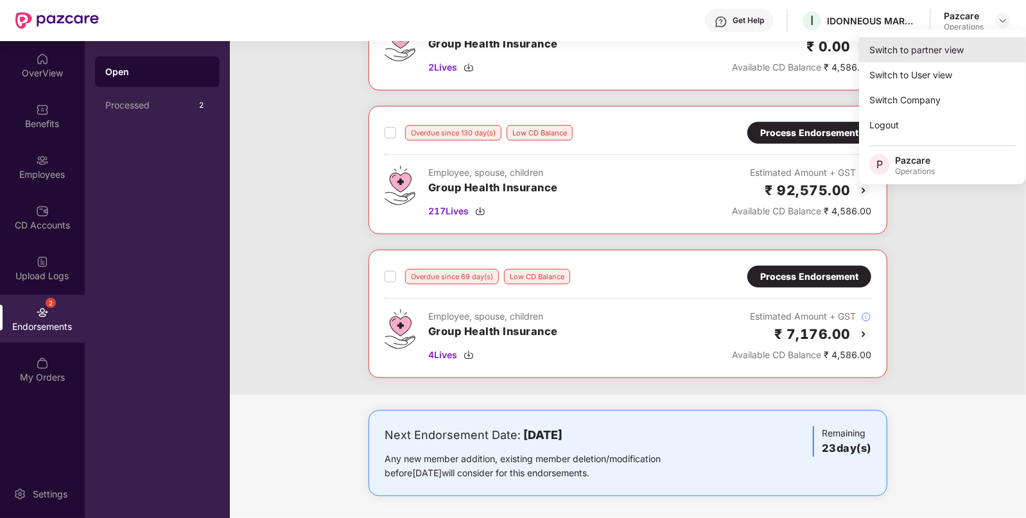
click at [914, 47] on div "Switch to partner view" at bounding box center [942, 49] width 167 height 25
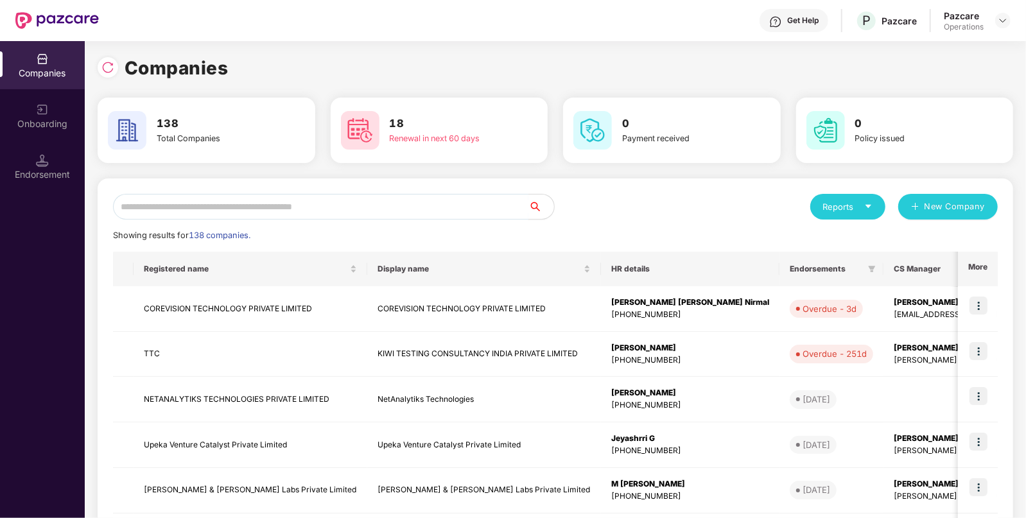
click at [449, 198] on input "text" at bounding box center [320, 207] width 415 height 26
paste input "*********"
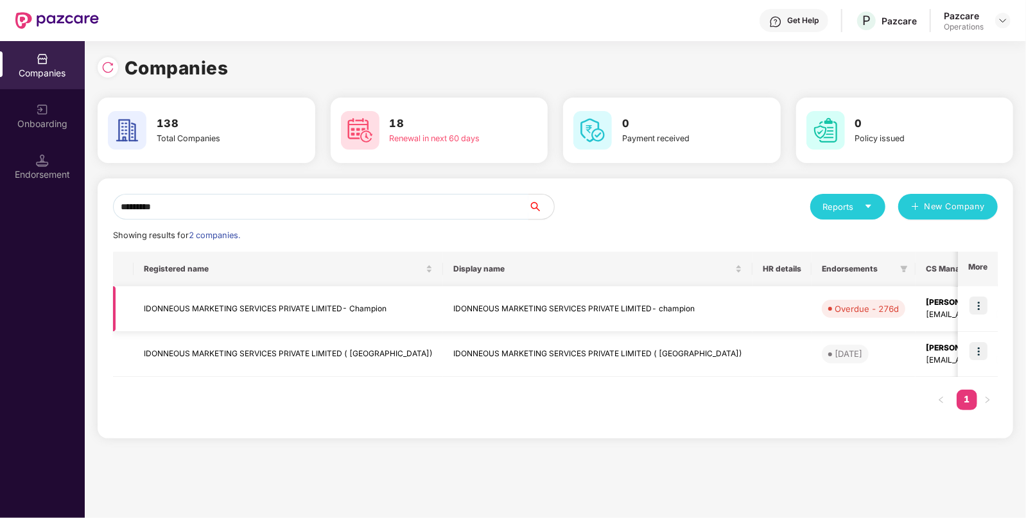
type input "*********"
click at [975, 304] on img at bounding box center [978, 305] width 18 height 18
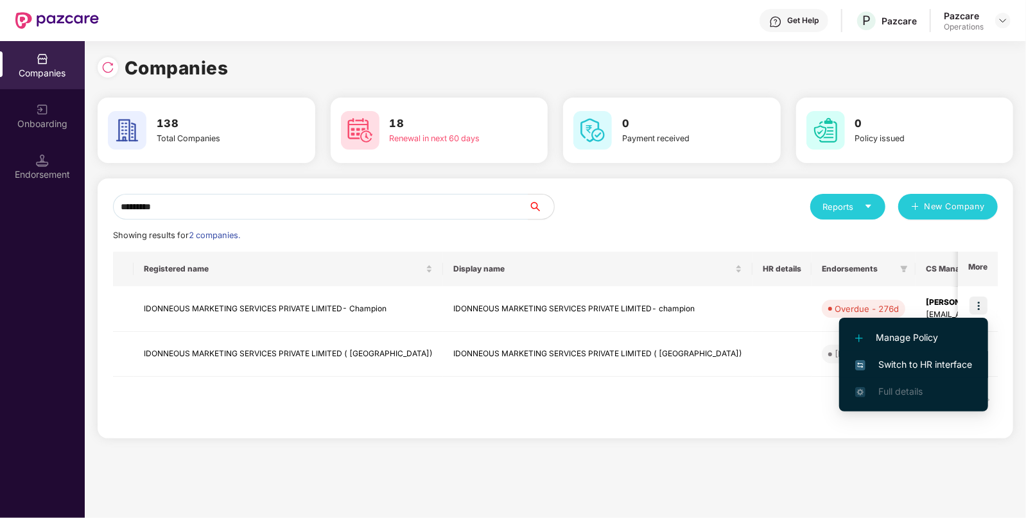
click at [936, 370] on span "Switch to HR interface" at bounding box center [913, 364] width 117 height 14
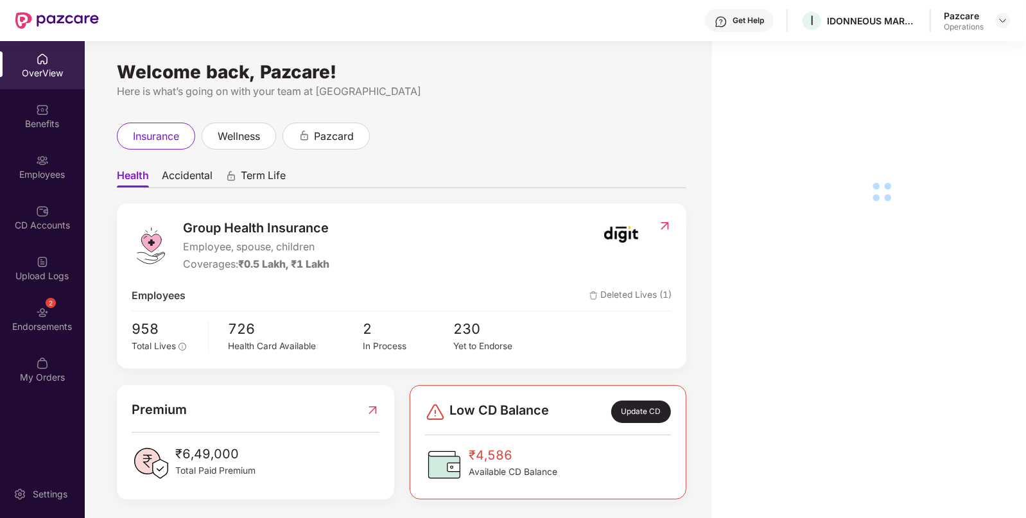
click at [37, 321] on div "Endorsements" at bounding box center [42, 326] width 85 height 13
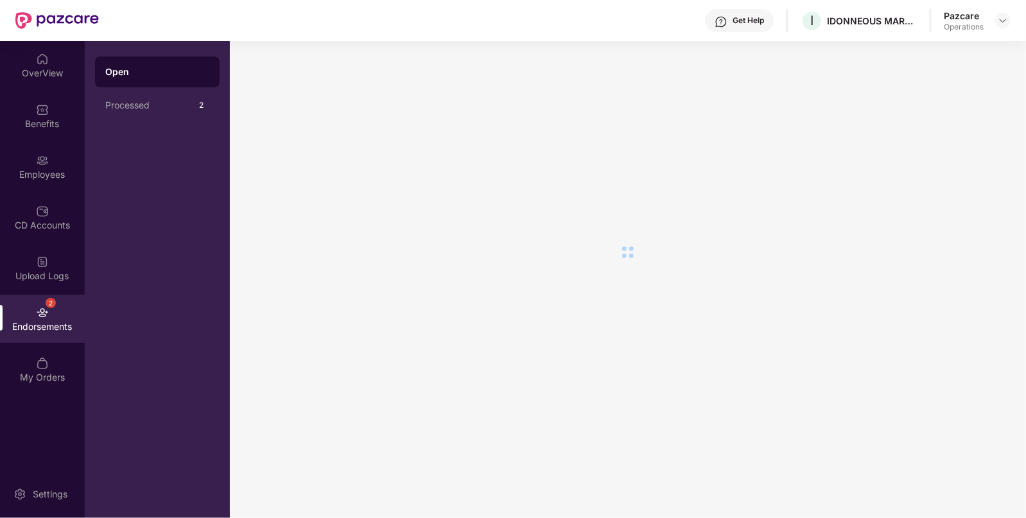
click at [37, 321] on div "Endorsements" at bounding box center [42, 326] width 85 height 13
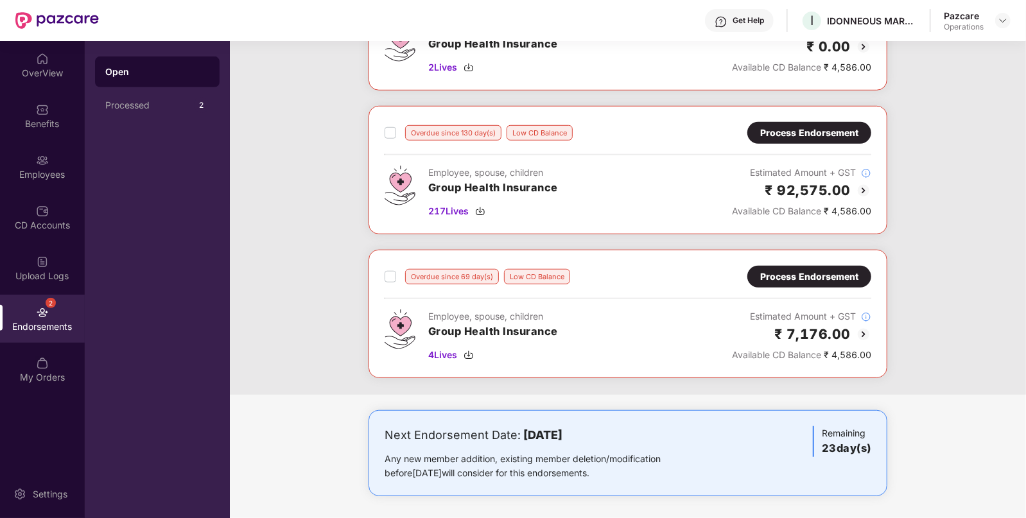
click at [841, 282] on div "Process Endorsement" at bounding box center [809, 277] width 124 height 22
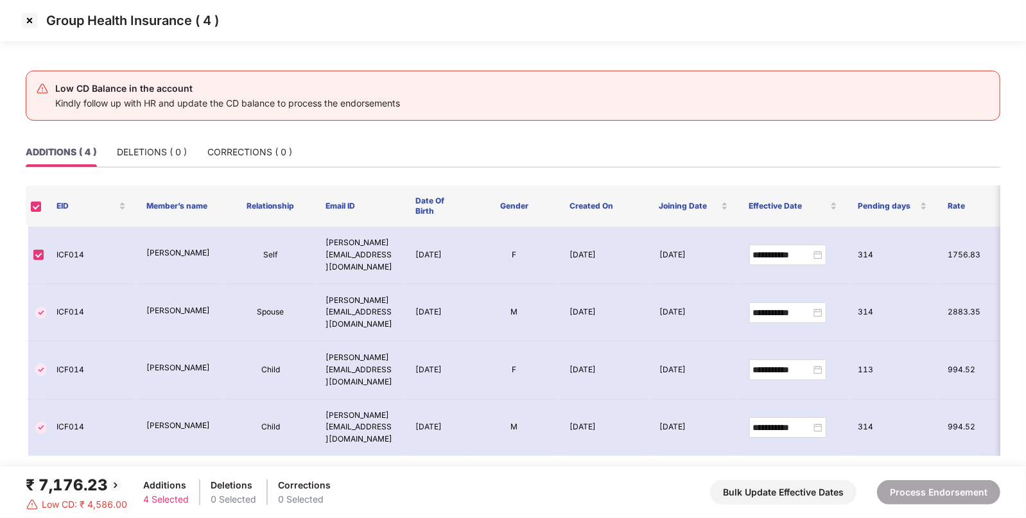
click at [26, 21] on img at bounding box center [29, 20] width 21 height 21
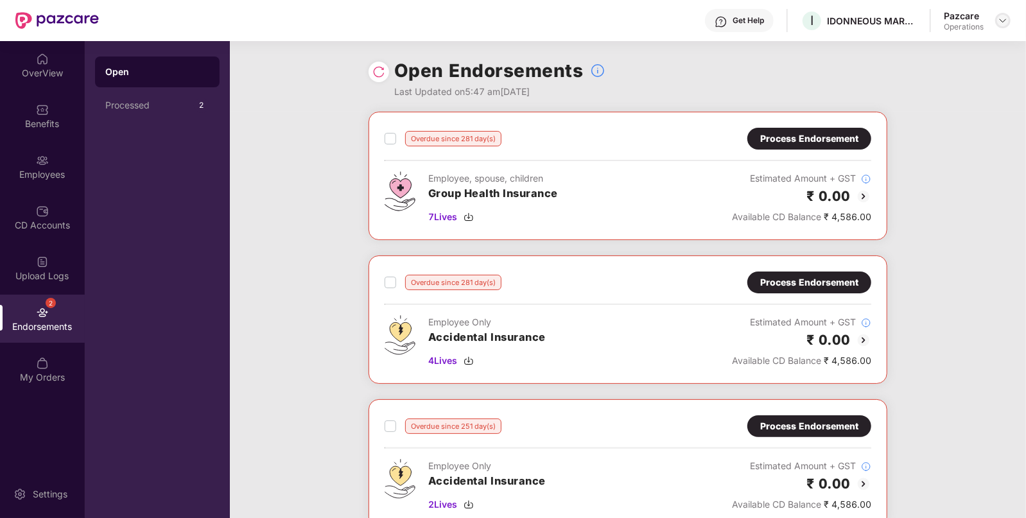
click at [1003, 21] on img at bounding box center [1002, 20] width 10 height 10
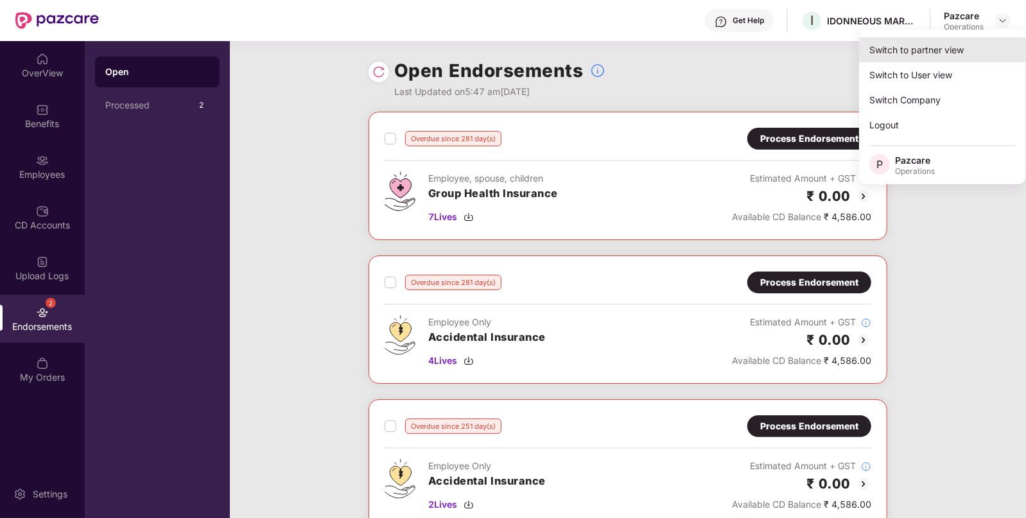
click at [914, 45] on div "Switch to partner view" at bounding box center [942, 49] width 167 height 25
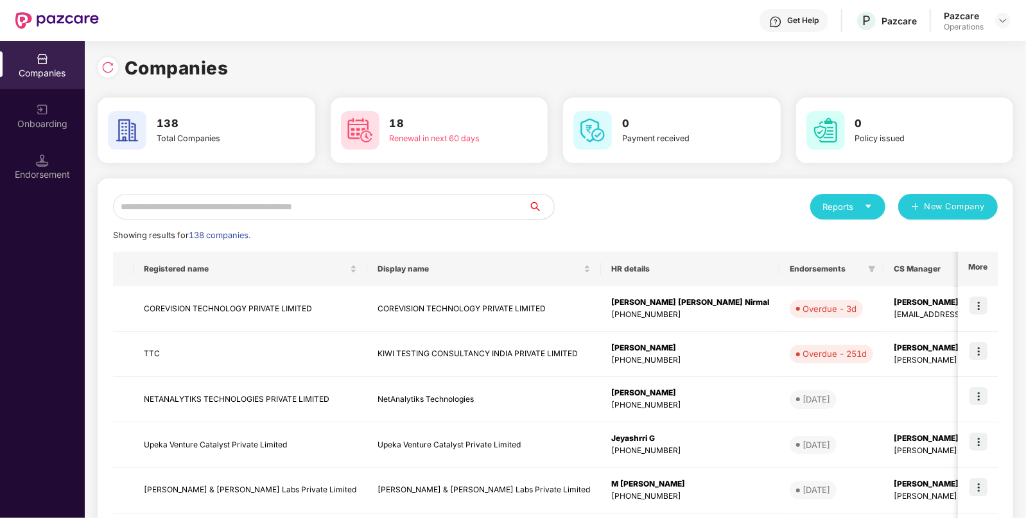
click at [353, 205] on input "text" at bounding box center [320, 207] width 415 height 26
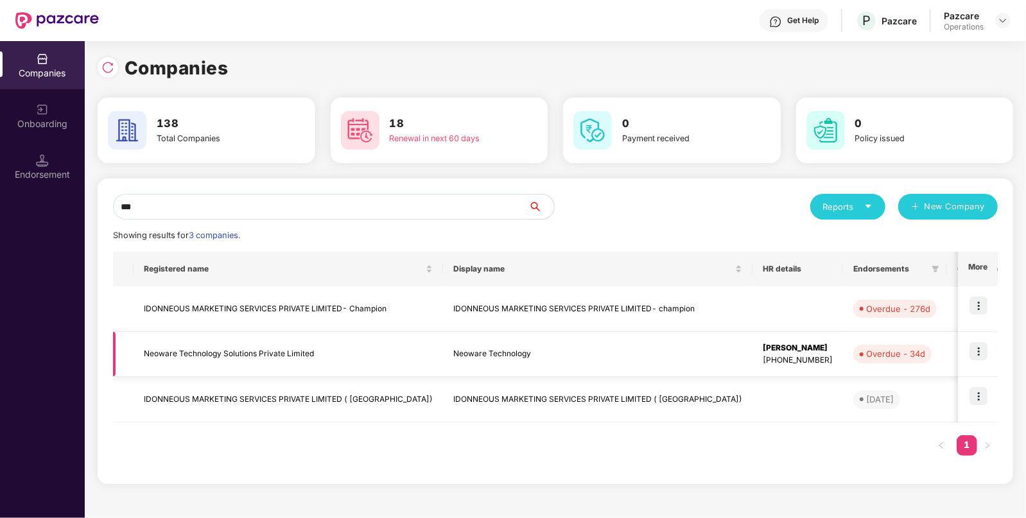
type input "***"
click at [979, 345] on img at bounding box center [978, 351] width 18 height 18
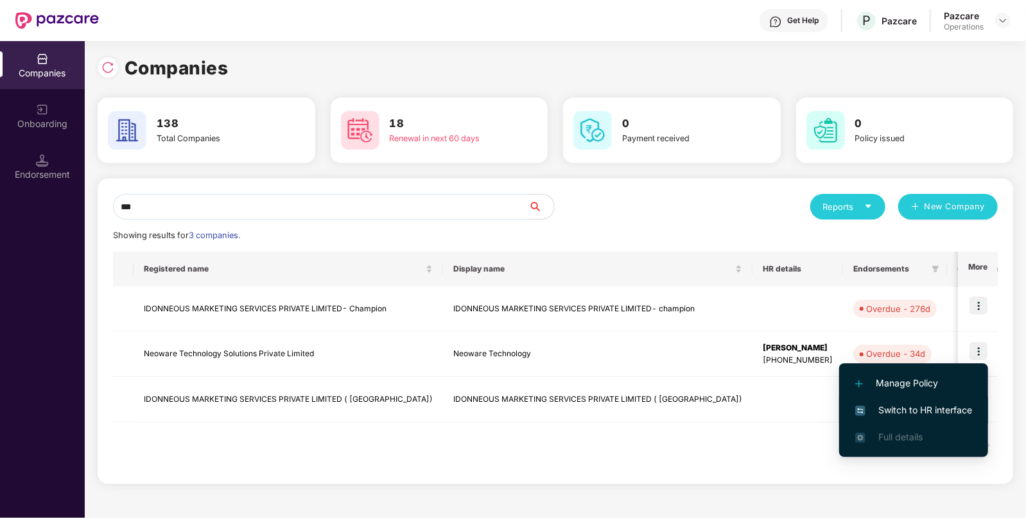
click at [908, 408] on span "Switch to HR interface" at bounding box center [913, 410] width 117 height 14
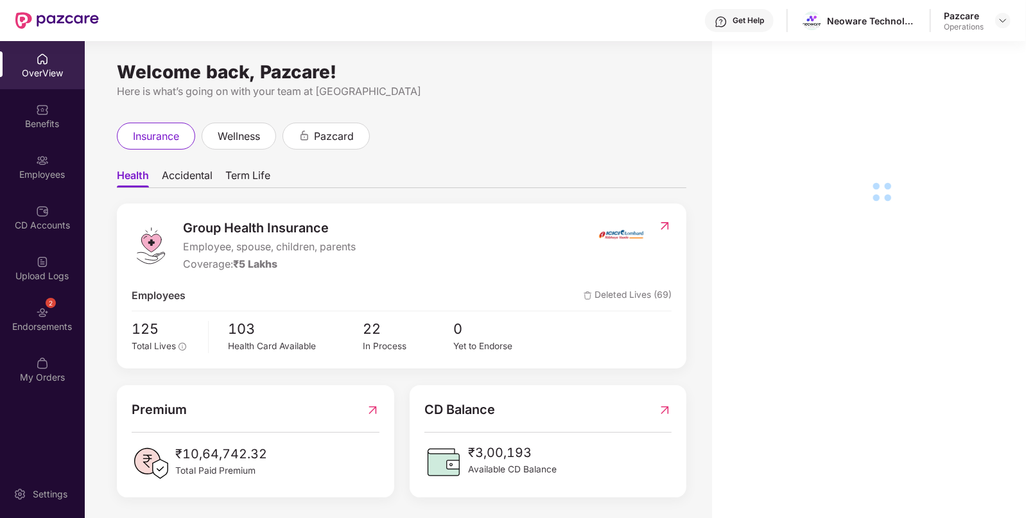
click at [37, 306] on img at bounding box center [42, 312] width 13 height 13
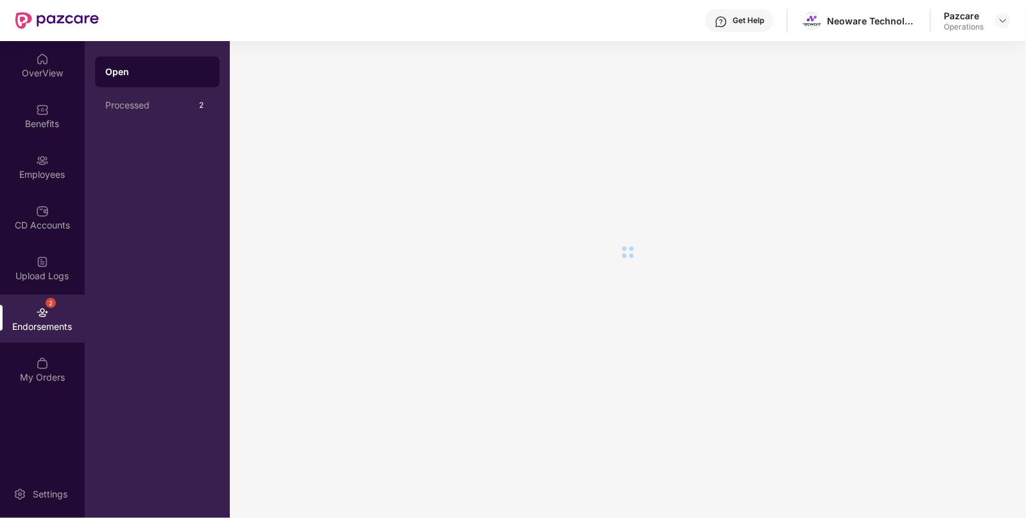
click at [37, 306] on img at bounding box center [42, 312] width 13 height 13
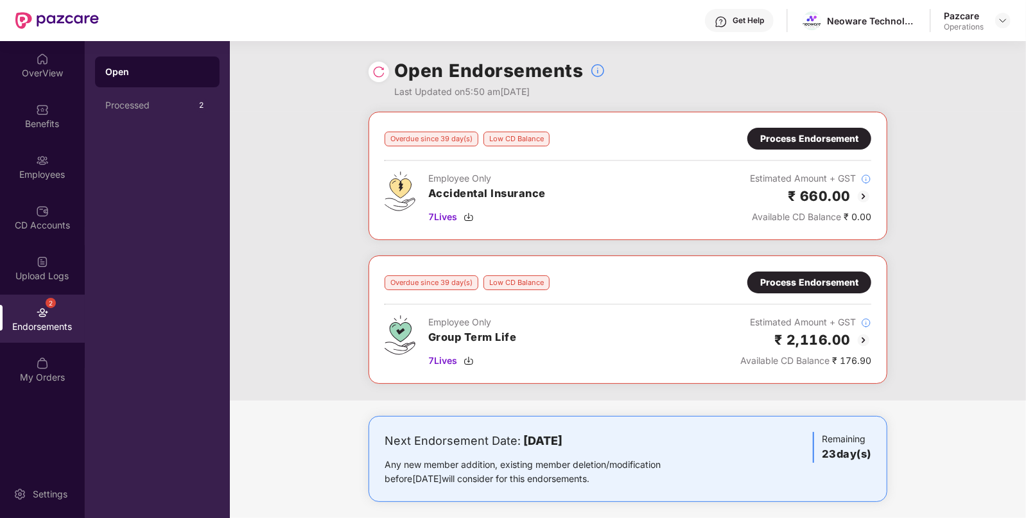
click at [748, 21] on div "Get Help" at bounding box center [747, 20] width 31 height 10
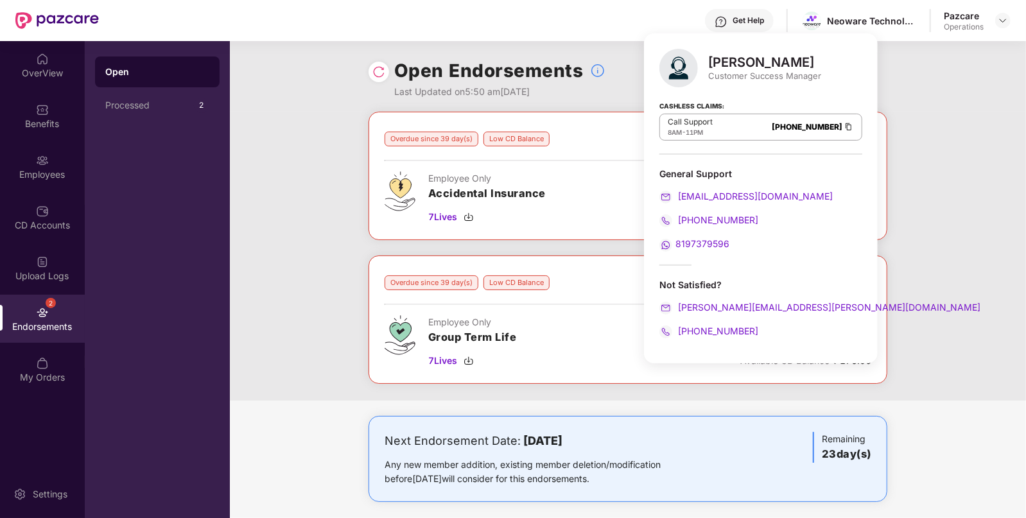
click at [748, 21] on div "Get Help" at bounding box center [747, 20] width 31 height 10
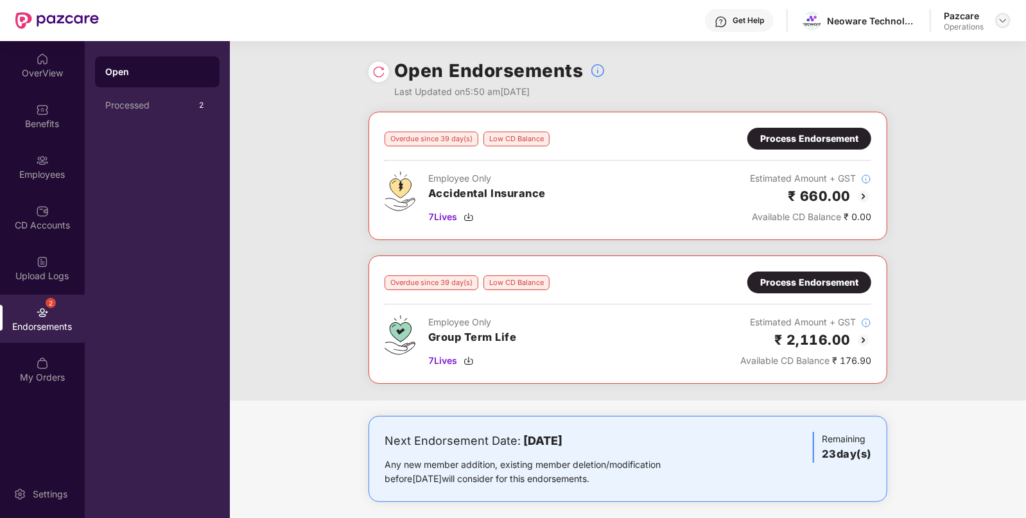
click at [998, 21] on img at bounding box center [1002, 20] width 10 height 10
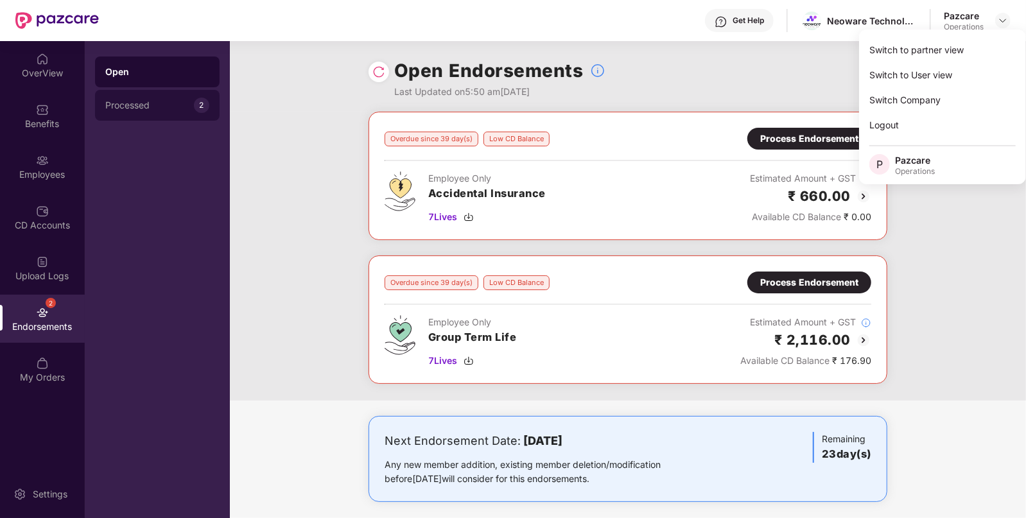
click at [153, 103] on div "Processed" at bounding box center [149, 105] width 89 height 10
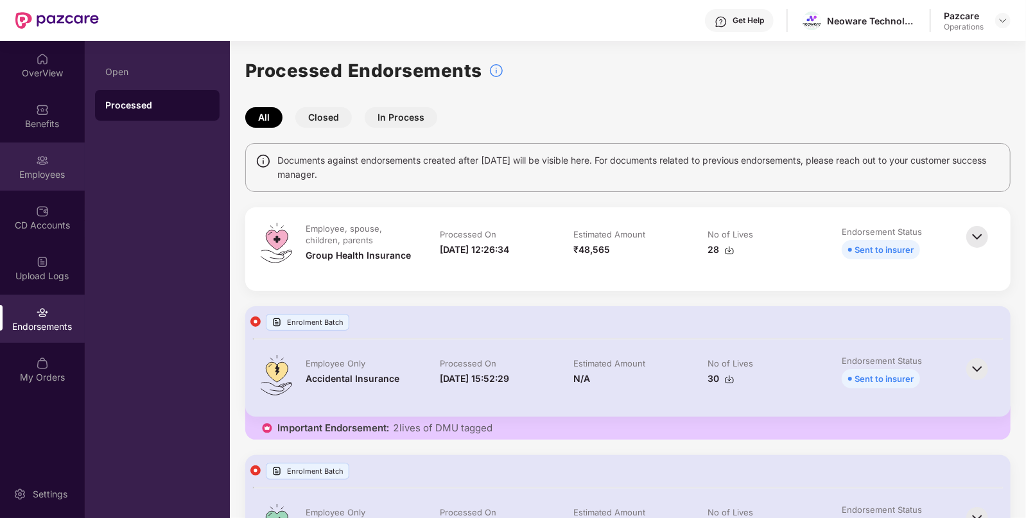
click at [73, 163] on div "Employees" at bounding box center [42, 166] width 85 height 48
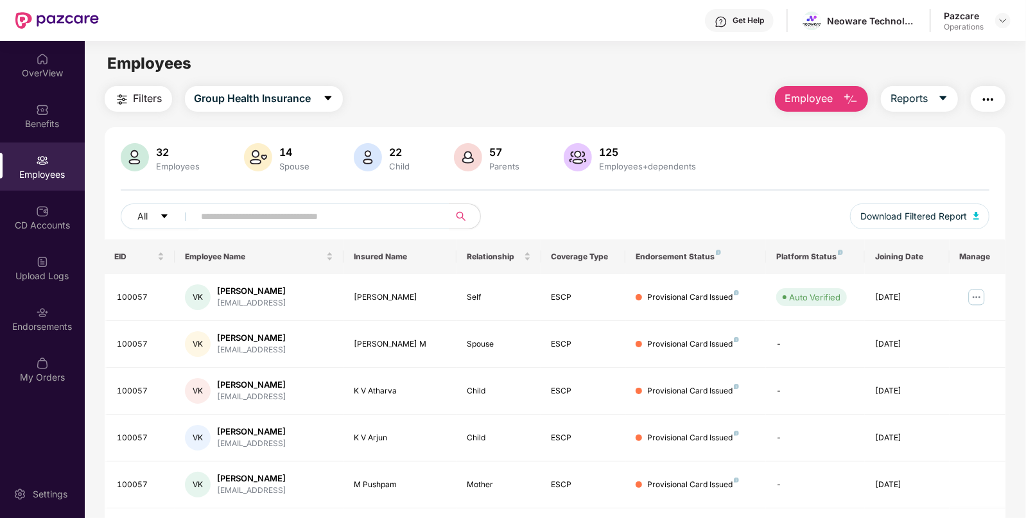
click at [146, 101] on span "Filters" at bounding box center [147, 98] width 29 height 16
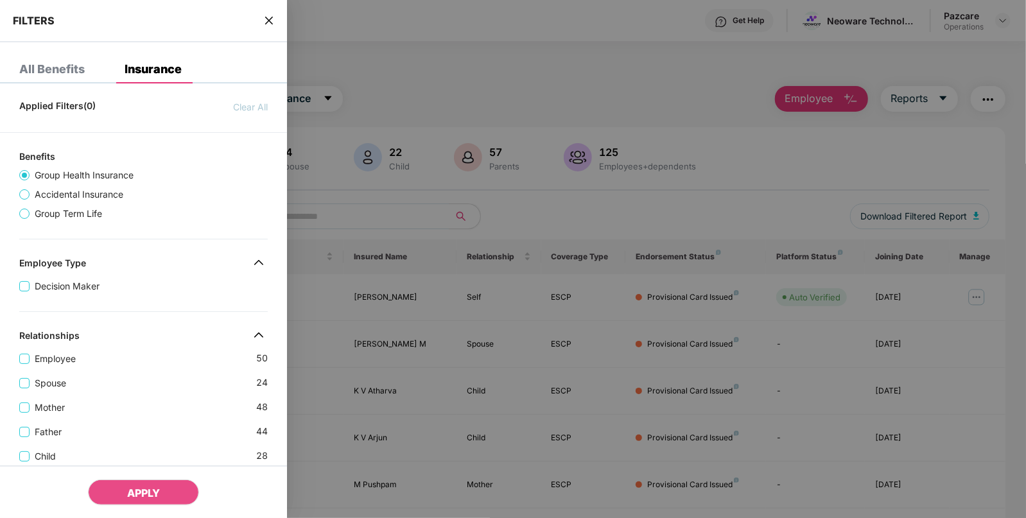
scroll to position [382, 0]
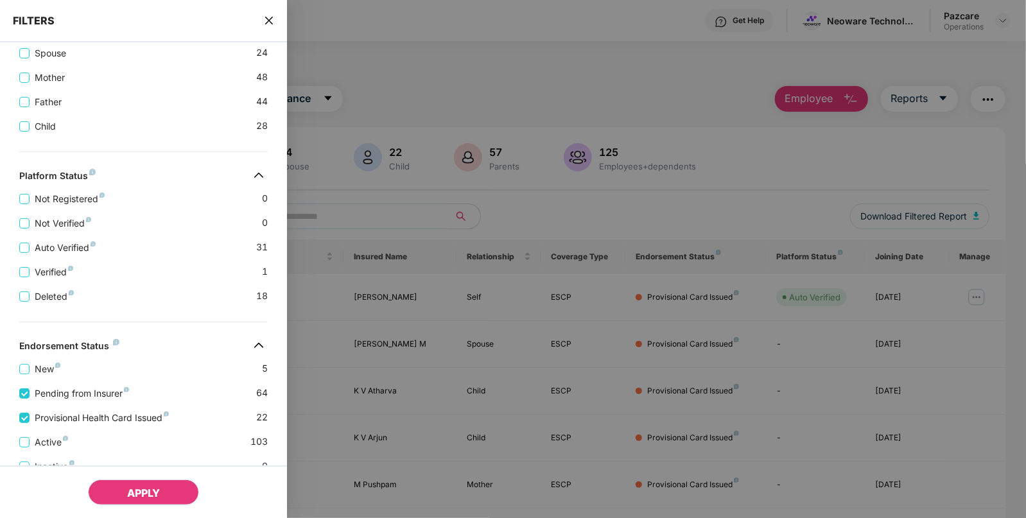
click at [173, 494] on button "APPLY" at bounding box center [143, 492] width 111 height 26
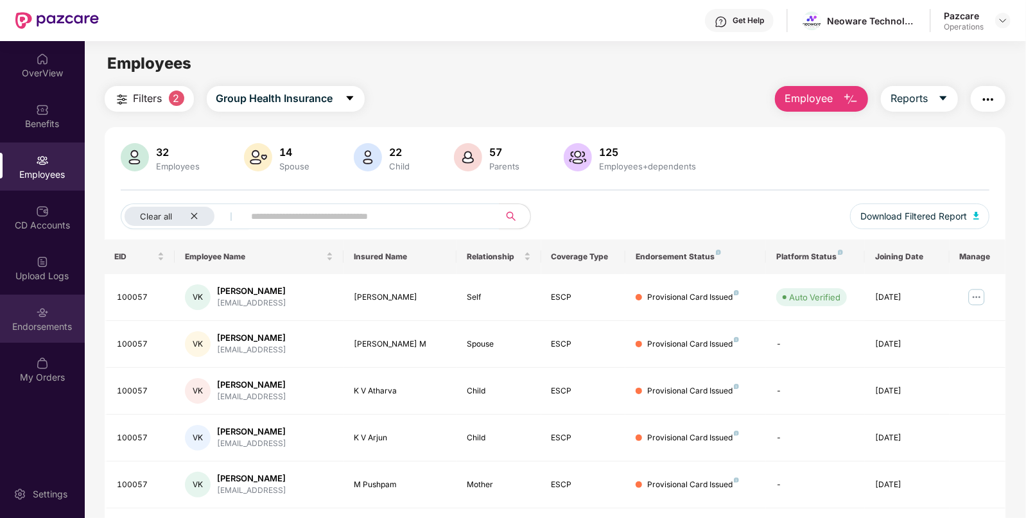
click at [58, 328] on div "Endorsements" at bounding box center [42, 326] width 85 height 13
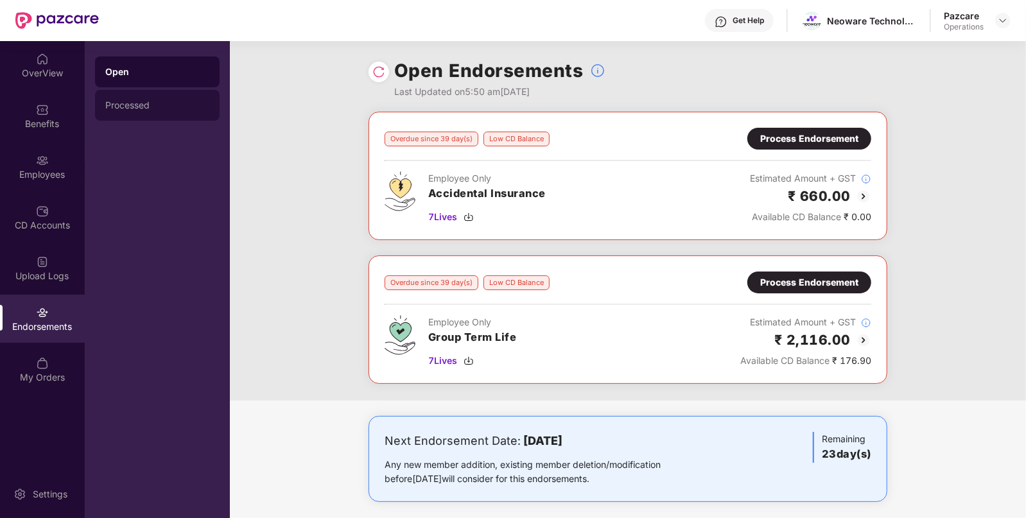
click at [108, 106] on div "Processed" at bounding box center [157, 105] width 104 height 10
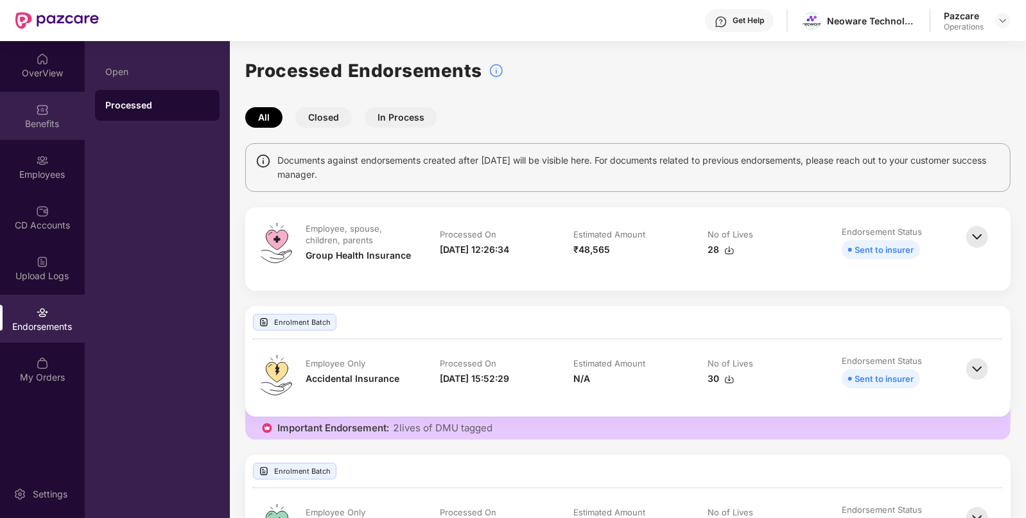
click at [61, 96] on div "Benefits" at bounding box center [42, 116] width 85 height 48
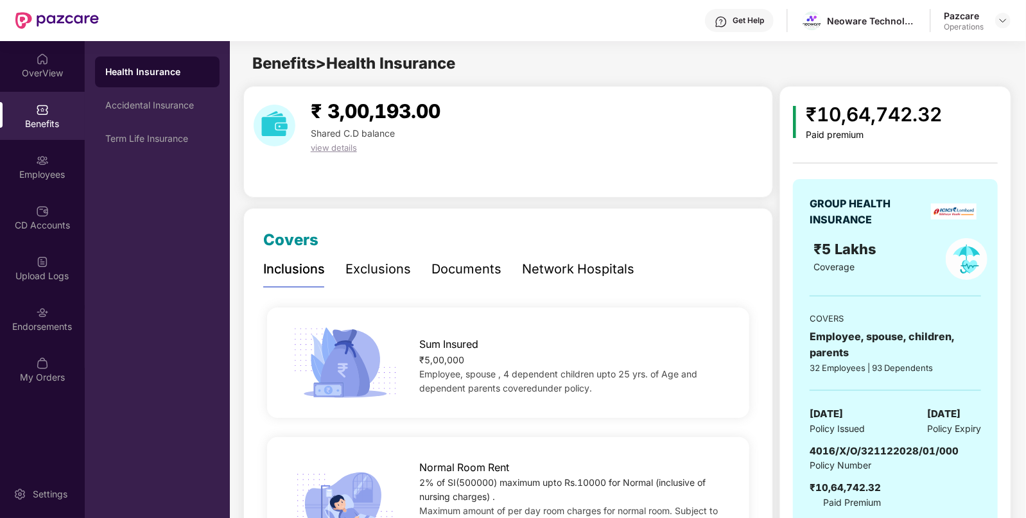
click at [862, 453] on span "4016/X/O/321122028/01/000" at bounding box center [883, 451] width 149 height 12
click at [40, 329] on div "Endorsements" at bounding box center [42, 326] width 85 height 13
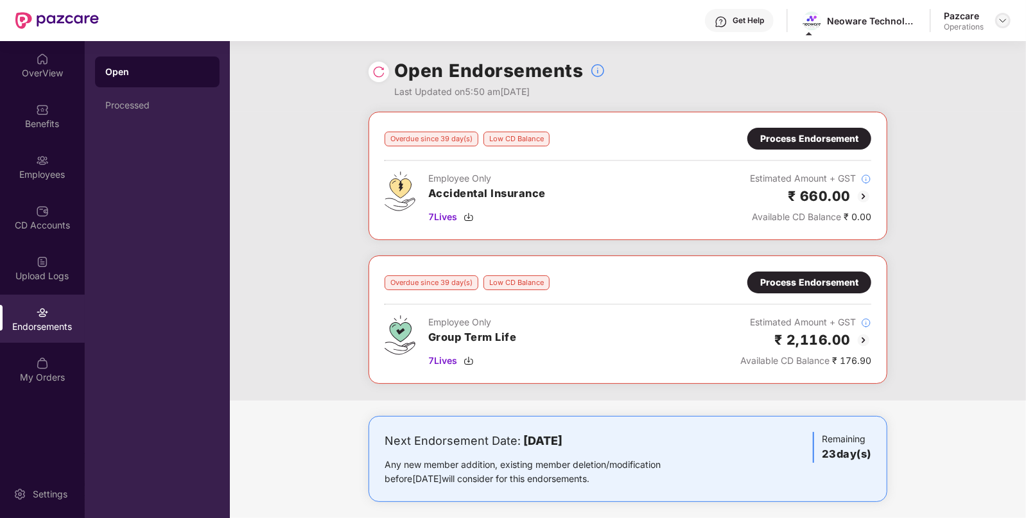
click at [997, 22] on img at bounding box center [1002, 20] width 10 height 10
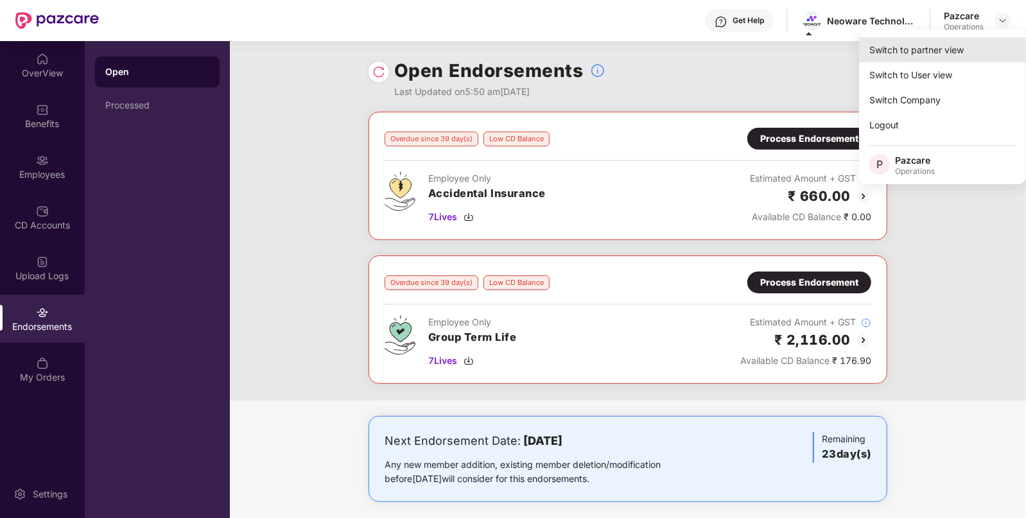
click at [923, 48] on div "Switch to partner view" at bounding box center [942, 49] width 167 height 25
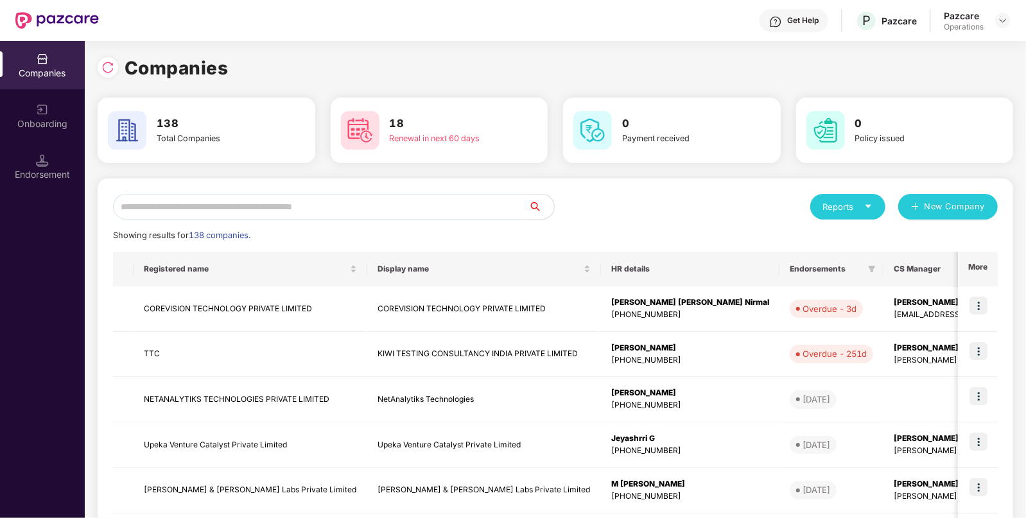
click at [259, 205] on input "text" at bounding box center [320, 207] width 415 height 26
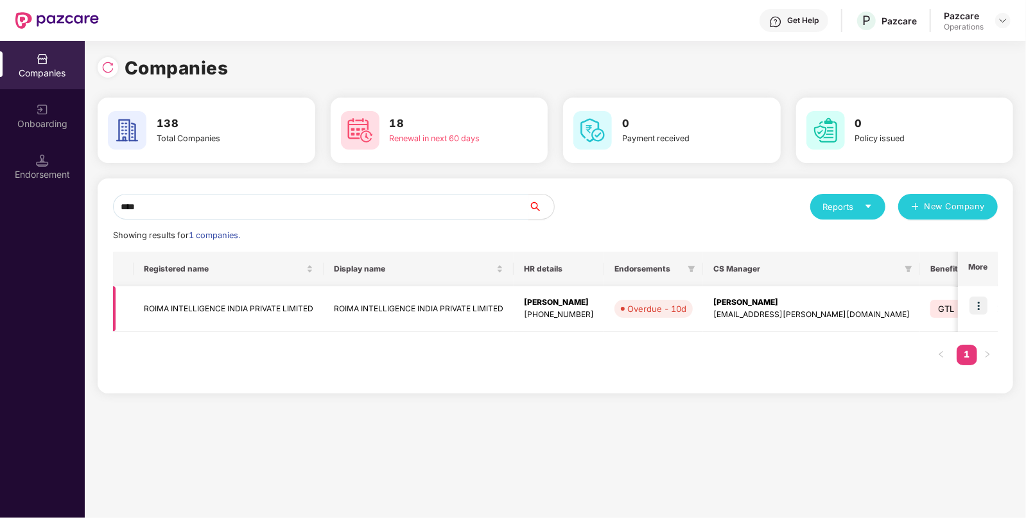
type input "****"
click at [263, 304] on td "ROIMA INTELLIGENCE INDIA PRIVATE LIMITED" at bounding box center [228, 309] width 190 height 46
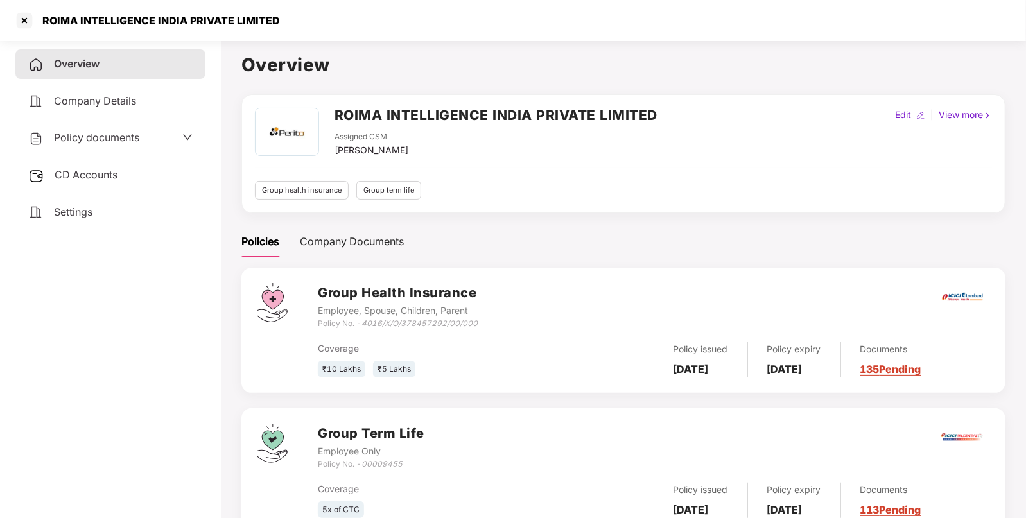
click at [96, 176] on span "CD Accounts" at bounding box center [86, 174] width 63 height 13
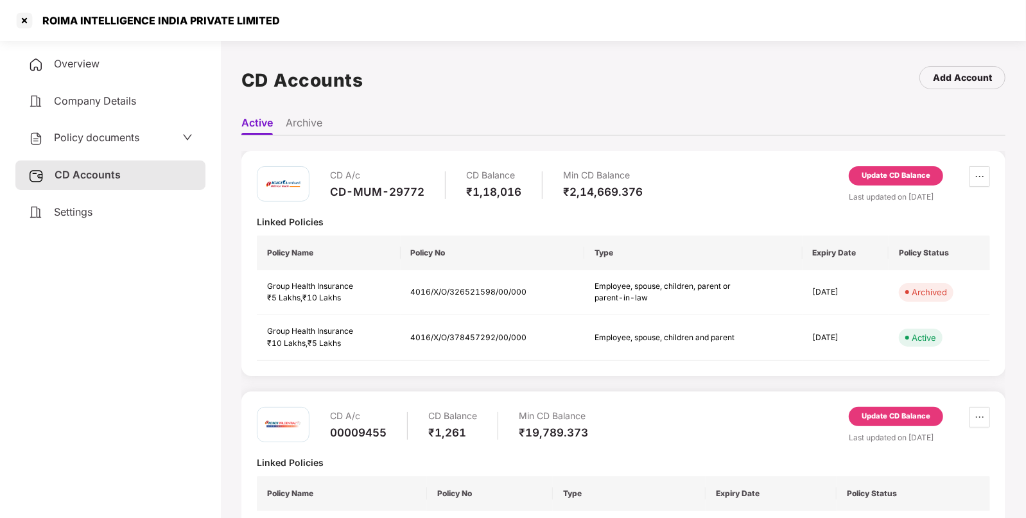
click at [402, 199] on div "CD A/c CD-MUM-29772" at bounding box center [377, 184] width 94 height 37
click at [21, 25] on div at bounding box center [24, 20] width 21 height 21
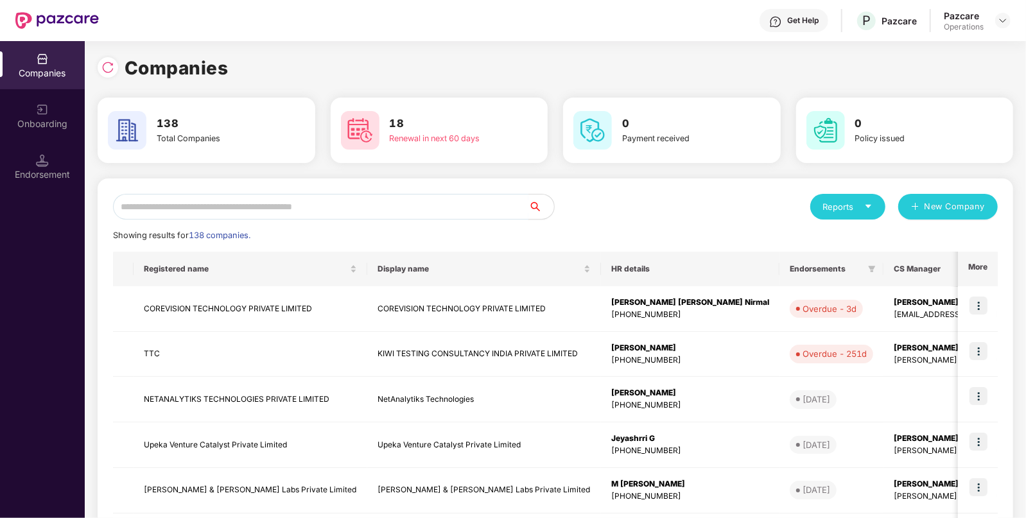
click at [343, 216] on input "text" at bounding box center [320, 207] width 415 height 26
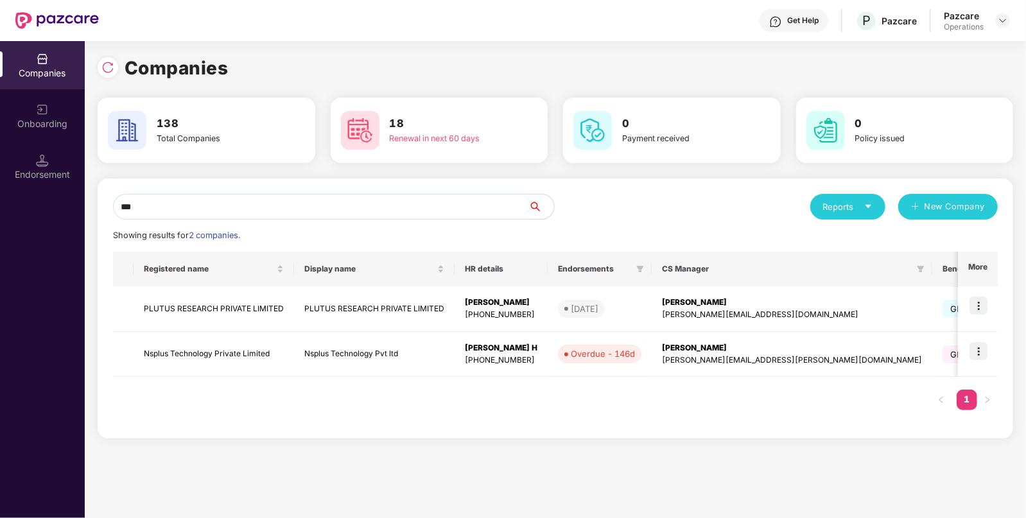
type input "***"
click at [262, 304] on td "PLUTUS RESEARCH PRIVATE LIMITED" at bounding box center [213, 309] width 160 height 46
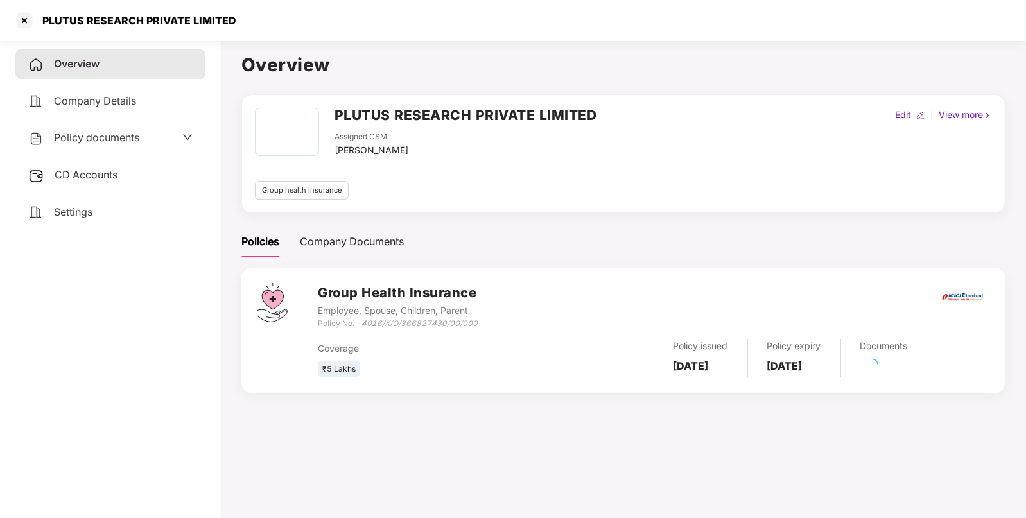
click at [92, 182] on div "CD Accounts" at bounding box center [110, 175] width 190 height 30
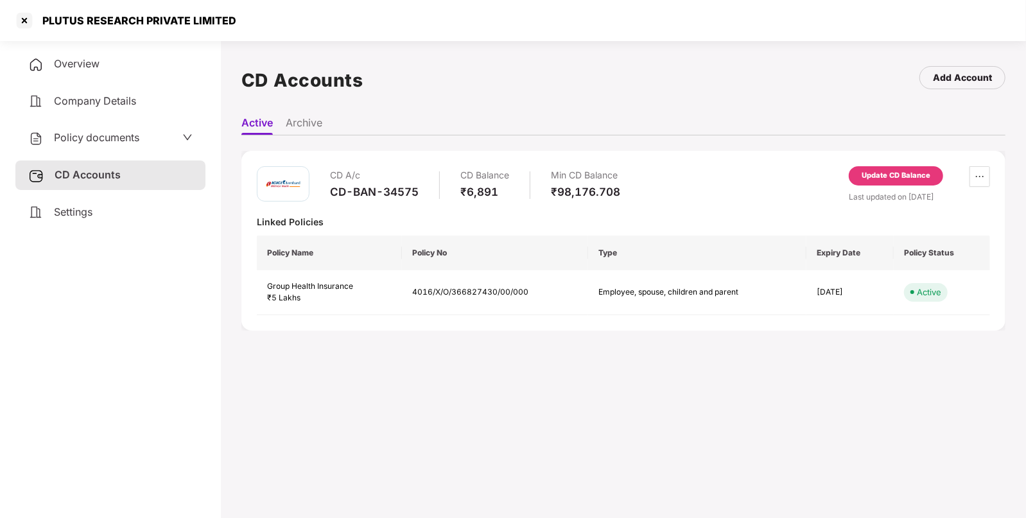
click at [381, 189] on div "CD-BAN-34575" at bounding box center [374, 192] width 89 height 14
click at [27, 13] on div at bounding box center [24, 20] width 21 height 21
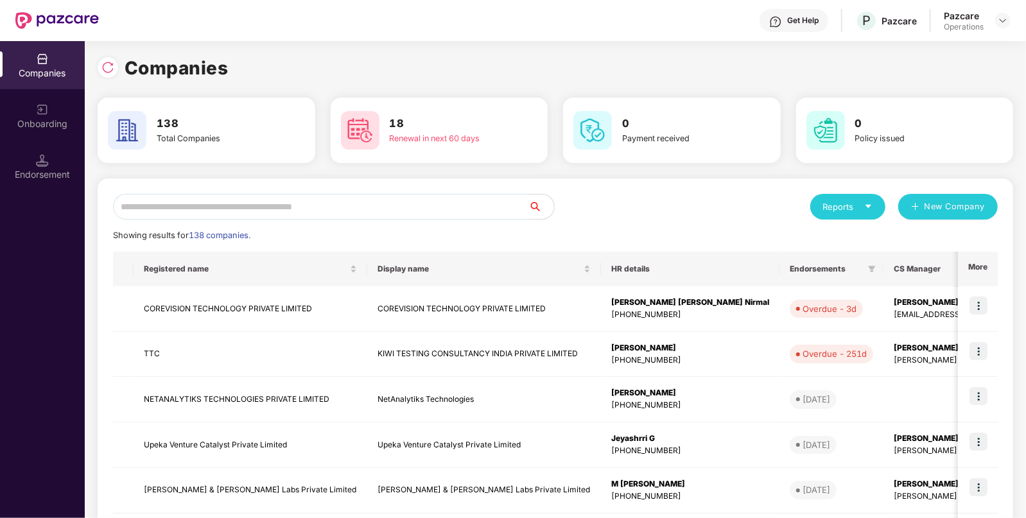
click at [397, 207] on input "text" at bounding box center [320, 207] width 415 height 26
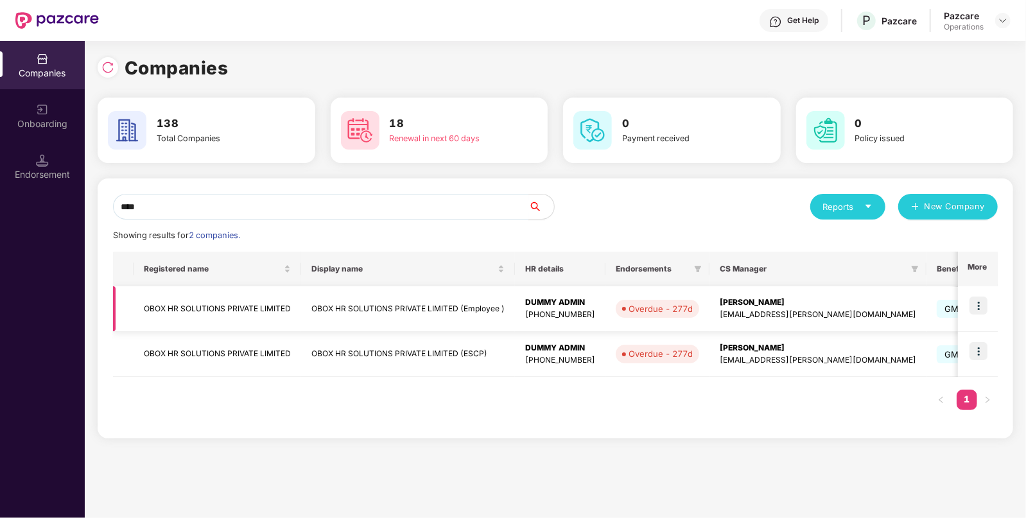
type input "****"
click at [979, 302] on img at bounding box center [978, 305] width 18 height 18
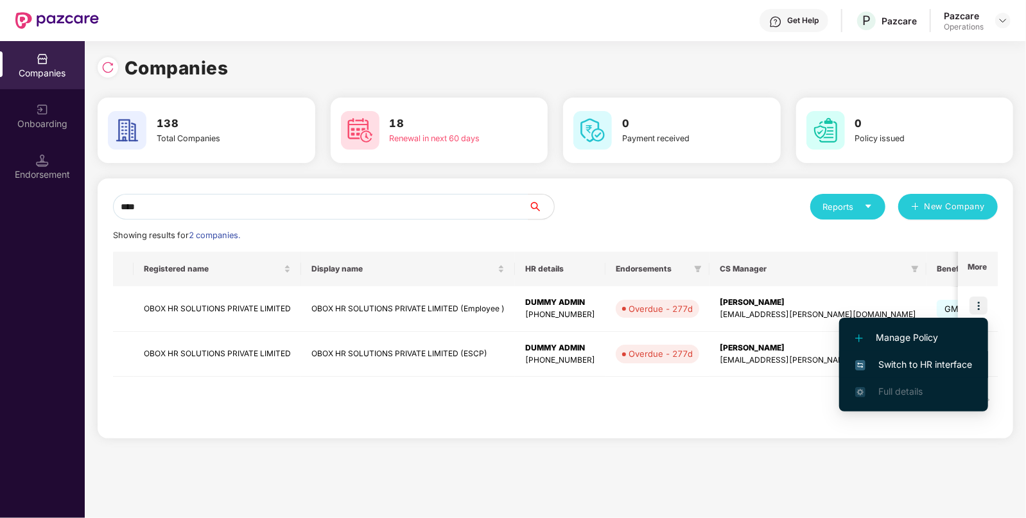
click at [902, 370] on span "Switch to HR interface" at bounding box center [913, 364] width 117 height 14
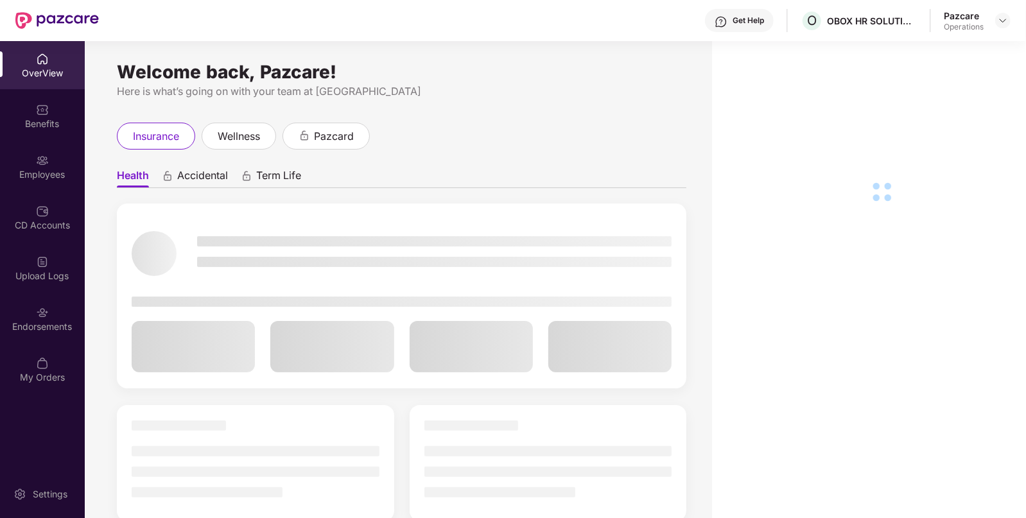
click at [49, 325] on div "Endorsements" at bounding box center [42, 326] width 85 height 13
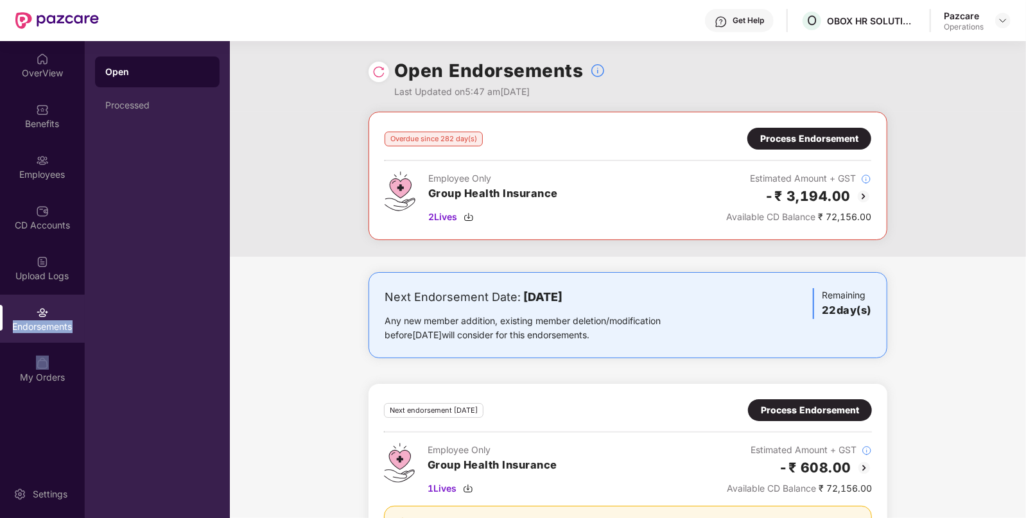
click at [49, 325] on div "Endorsements" at bounding box center [42, 326] width 85 height 13
click at [133, 110] on div "Processed" at bounding box center [157, 105] width 124 height 31
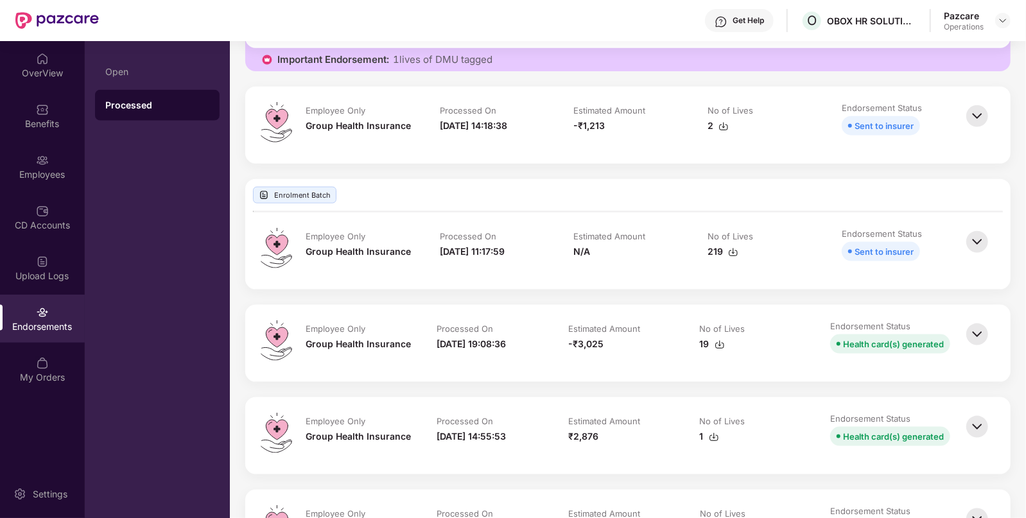
scroll to position [1010, 0]
click at [972, 334] on img at bounding box center [977, 333] width 28 height 28
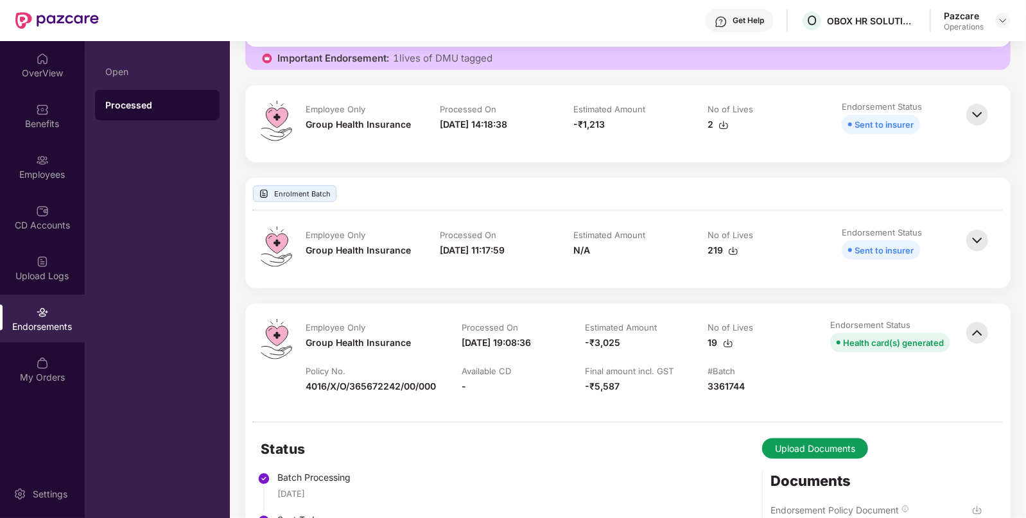
scroll to position [1103, 0]
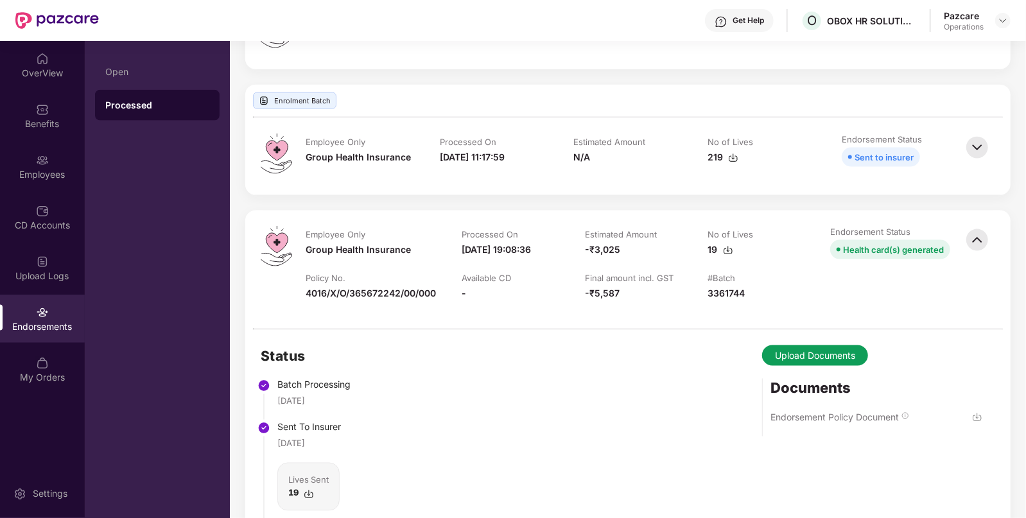
click at [975, 422] on img at bounding box center [977, 417] width 10 height 10
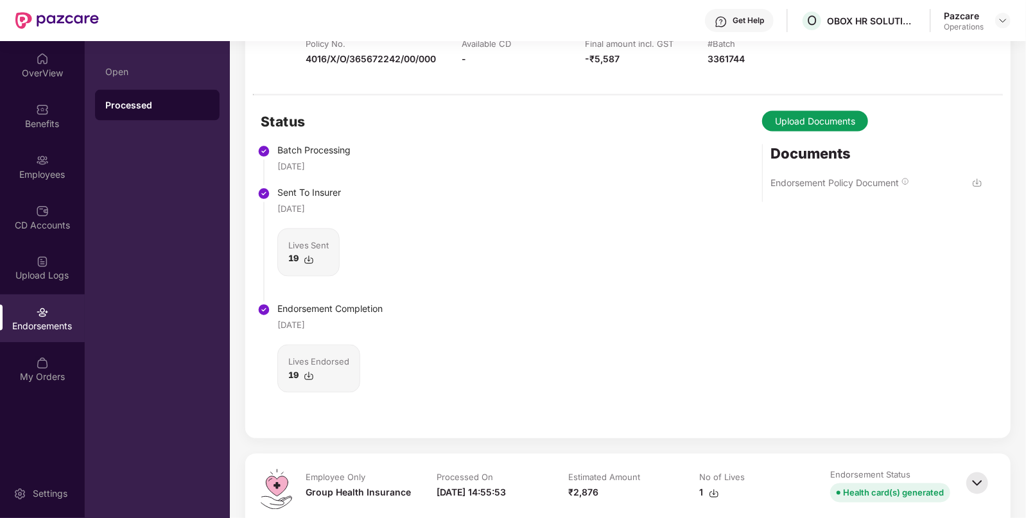
scroll to position [1339, 0]
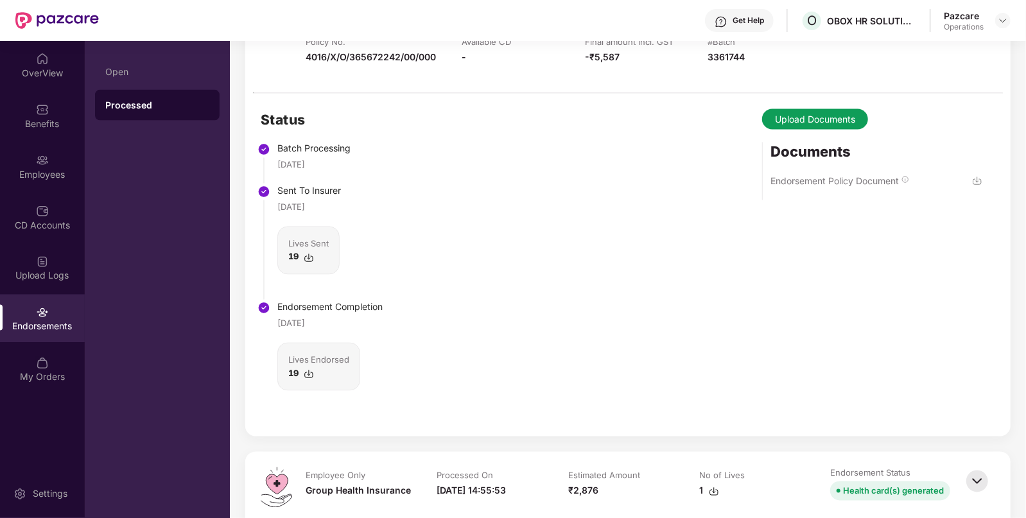
click at [311, 263] on img at bounding box center [309, 258] width 10 height 10
click at [311, 377] on img at bounding box center [309, 374] width 10 height 10
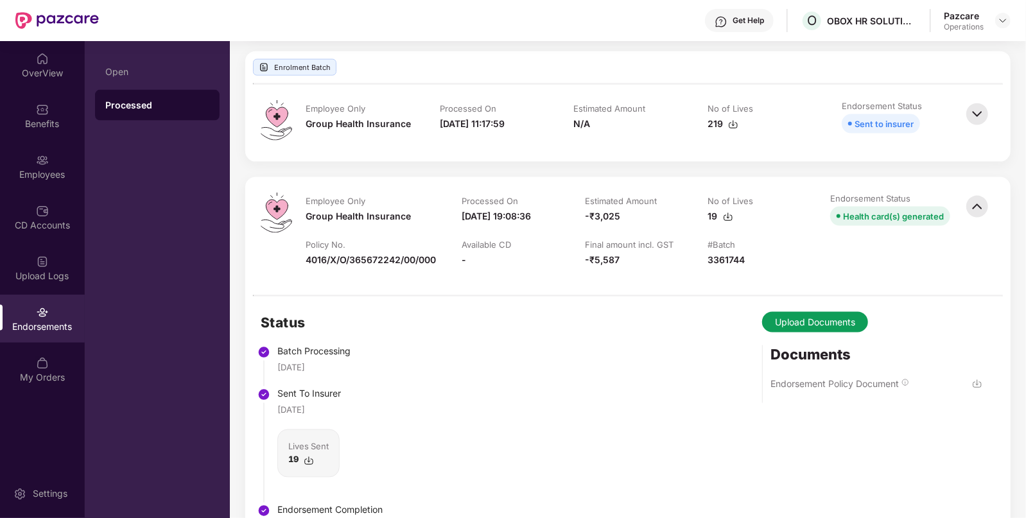
scroll to position [1133, 0]
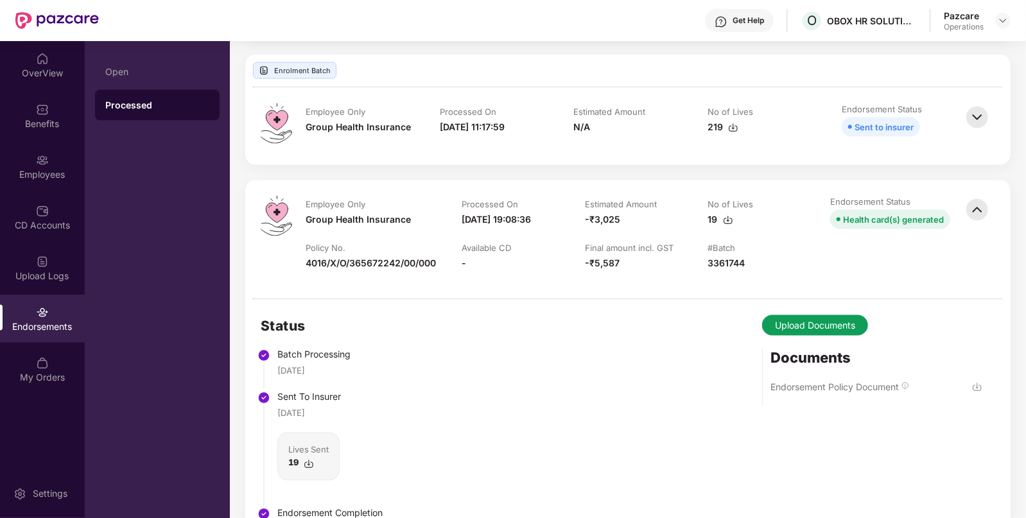
click at [977, 202] on img at bounding box center [977, 210] width 28 height 28
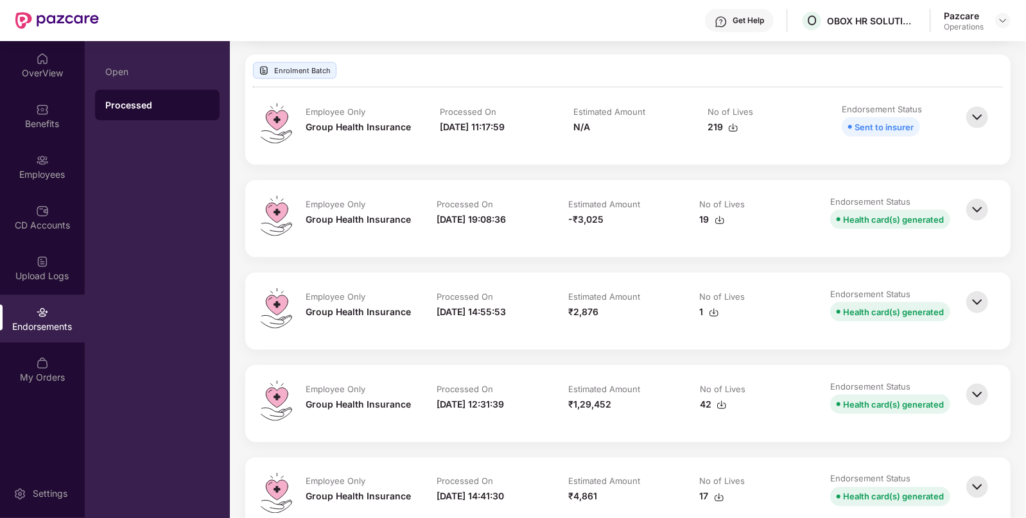
click at [977, 202] on img at bounding box center [977, 210] width 28 height 28
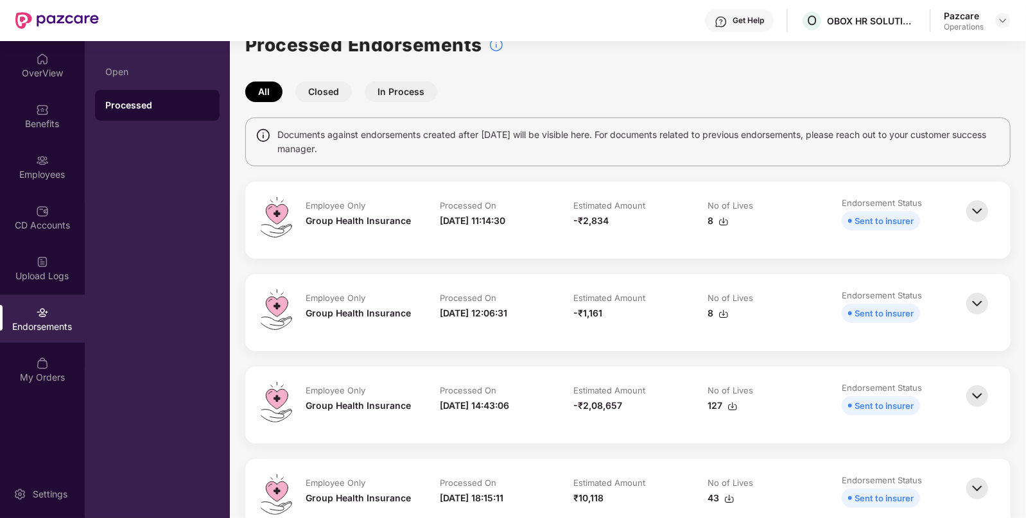
scroll to position [0, 0]
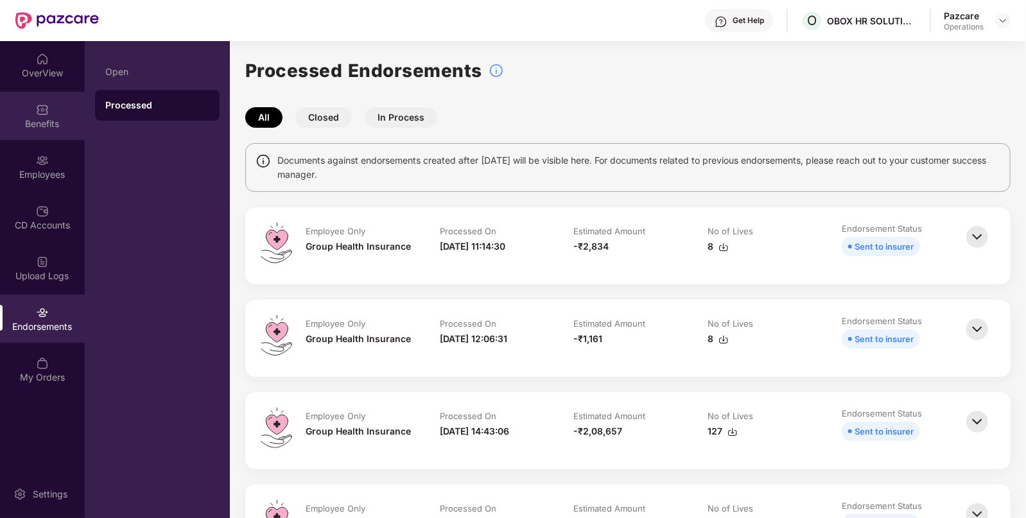
click at [73, 128] on div "Benefits" at bounding box center [42, 123] width 85 height 13
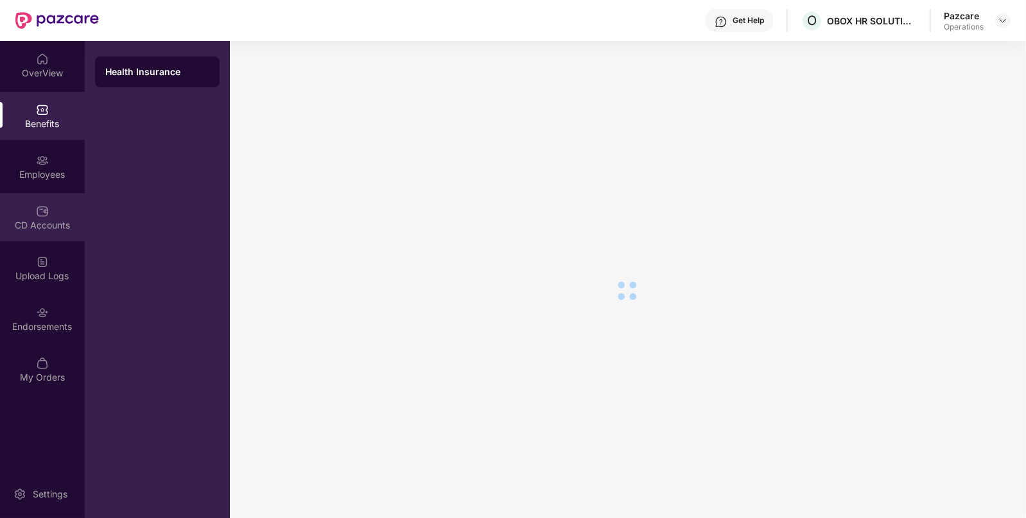
click at [26, 217] on div "CD Accounts" at bounding box center [42, 217] width 85 height 48
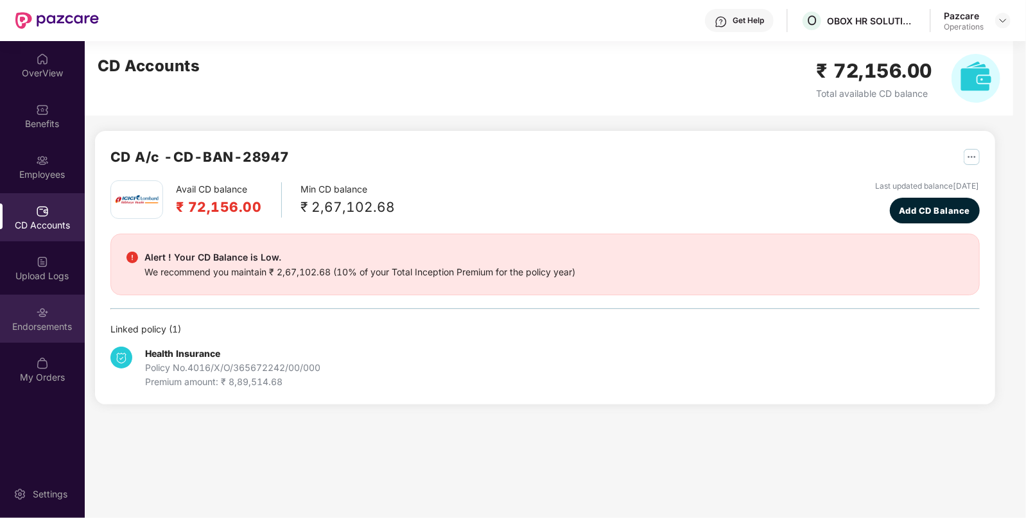
click at [39, 339] on div "Endorsements" at bounding box center [42, 319] width 85 height 48
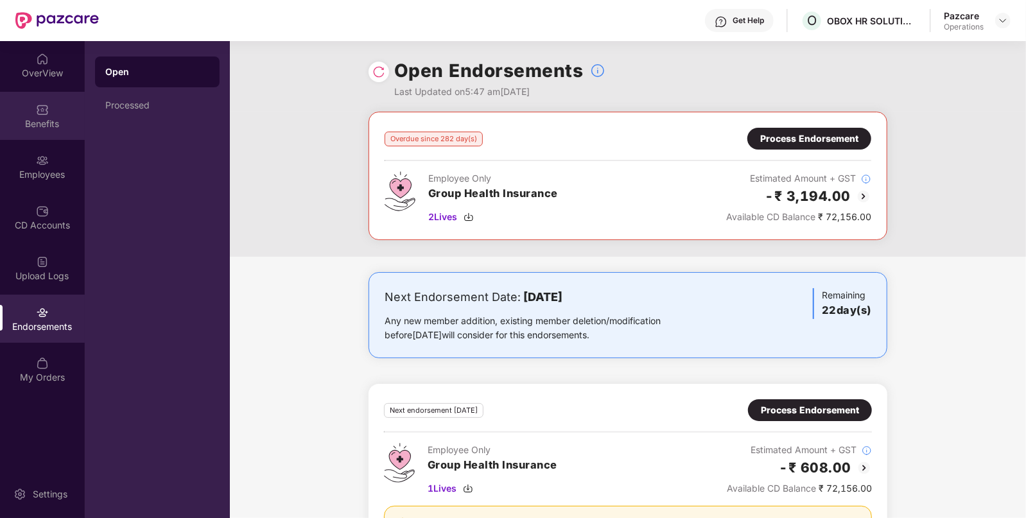
click at [58, 130] on div "Benefits" at bounding box center [42, 116] width 85 height 48
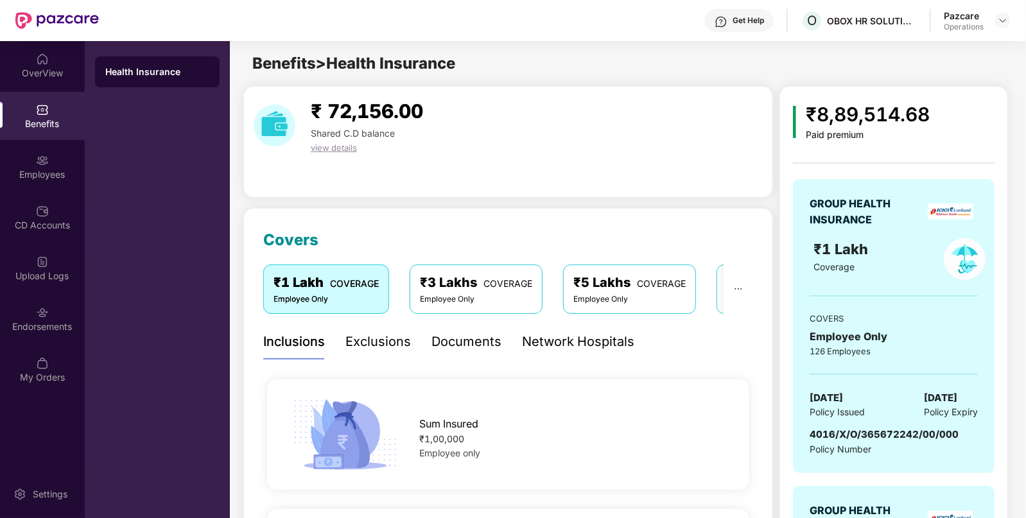
click at [823, 430] on span "4016/X/O/365672242/00/000" at bounding box center [883, 434] width 149 height 12
click at [32, 314] on div "Endorsements" at bounding box center [42, 319] width 85 height 48
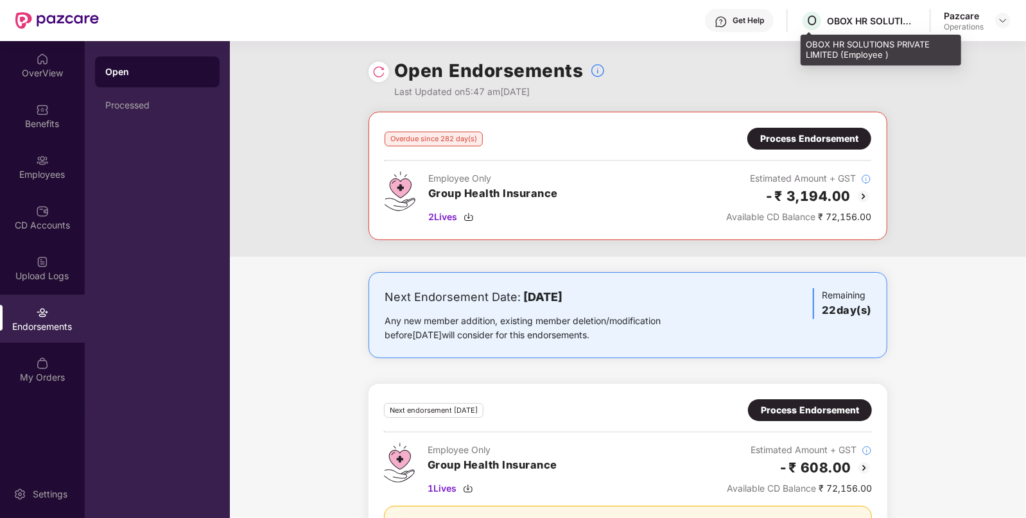
click at [868, 17] on div "OBOX HR SOLUTIONS PRIVATE LIMITED (Employee )" at bounding box center [872, 21] width 90 height 12
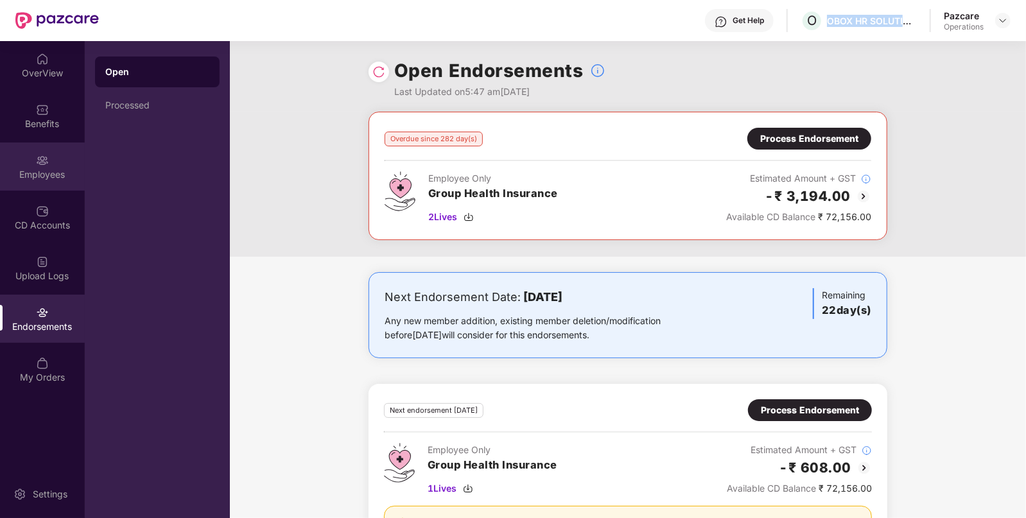
click at [39, 166] on img at bounding box center [42, 160] width 13 height 13
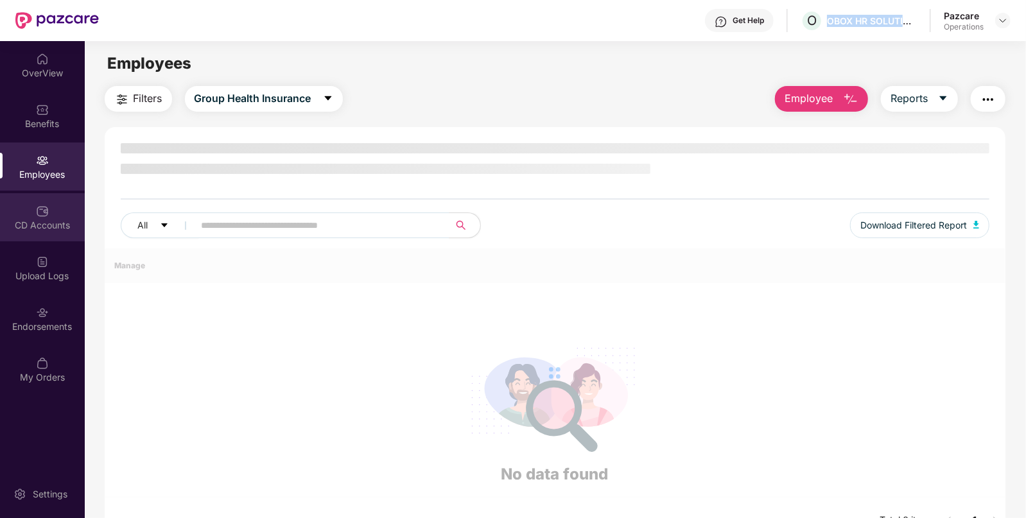
click at [40, 212] on img at bounding box center [42, 211] width 13 height 13
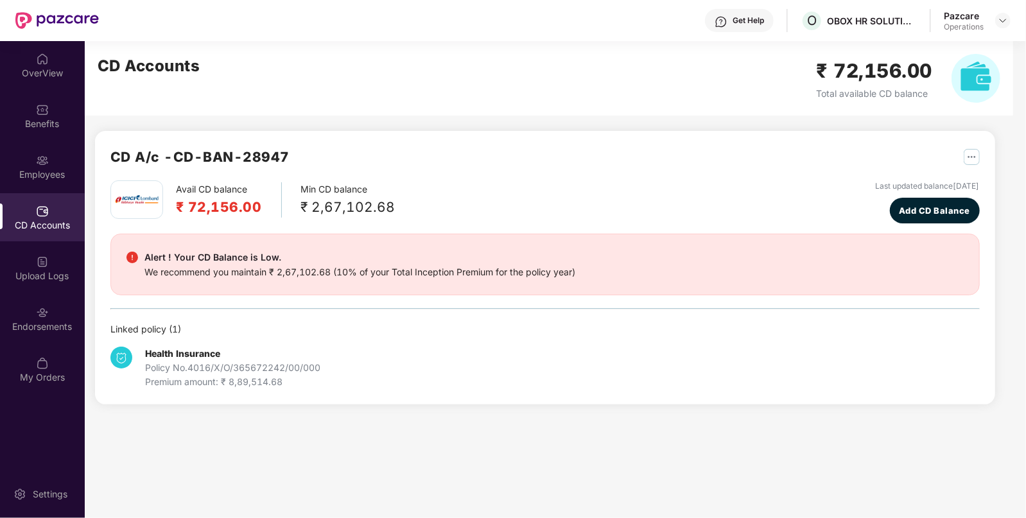
click at [257, 157] on h2 "CD A/c - CD-BAN-28947" at bounding box center [199, 156] width 179 height 21
click at [67, 123] on div "Benefits" at bounding box center [42, 123] width 85 height 13
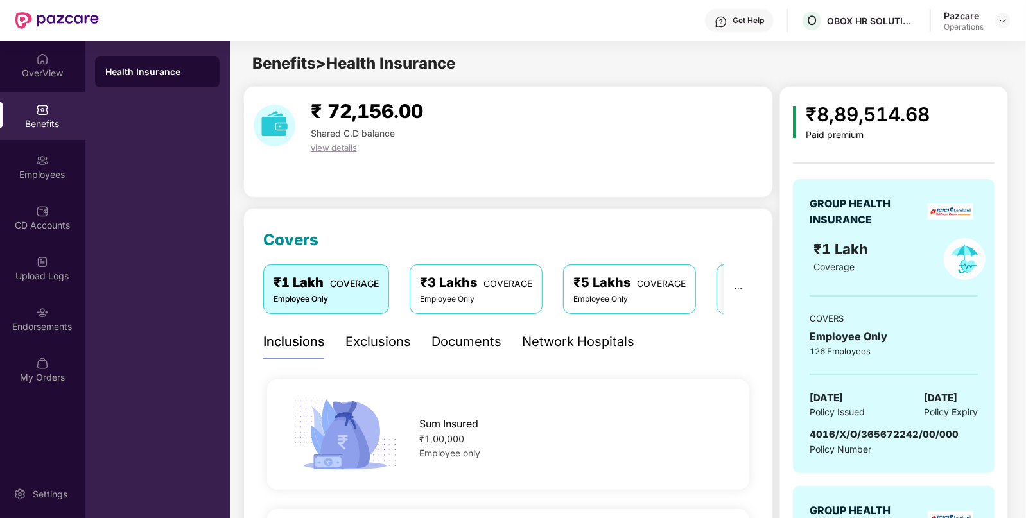
click at [889, 435] on span "4016/X/O/365672242/00/000" at bounding box center [883, 434] width 149 height 12
click at [1002, 25] on img at bounding box center [1002, 20] width 10 height 10
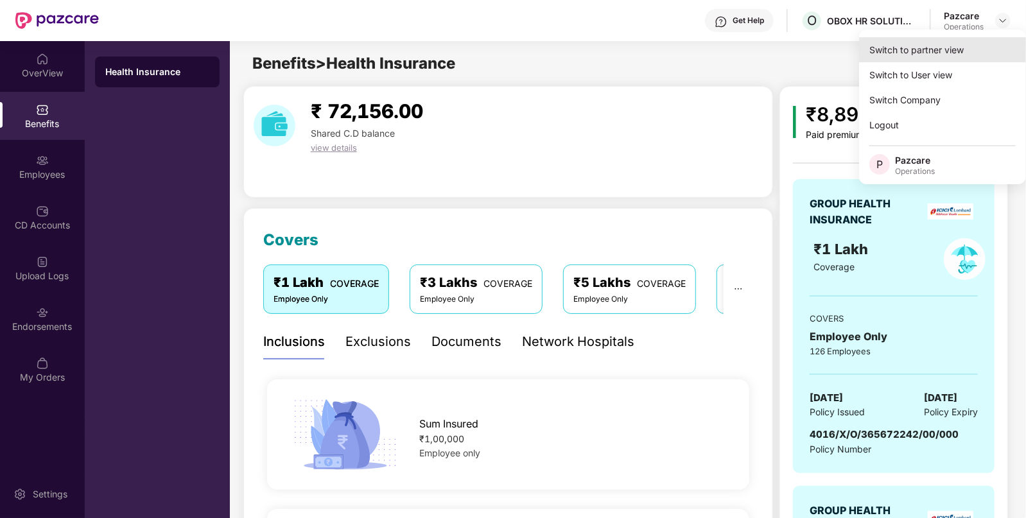
click at [924, 47] on div "Switch to partner view" at bounding box center [942, 49] width 167 height 25
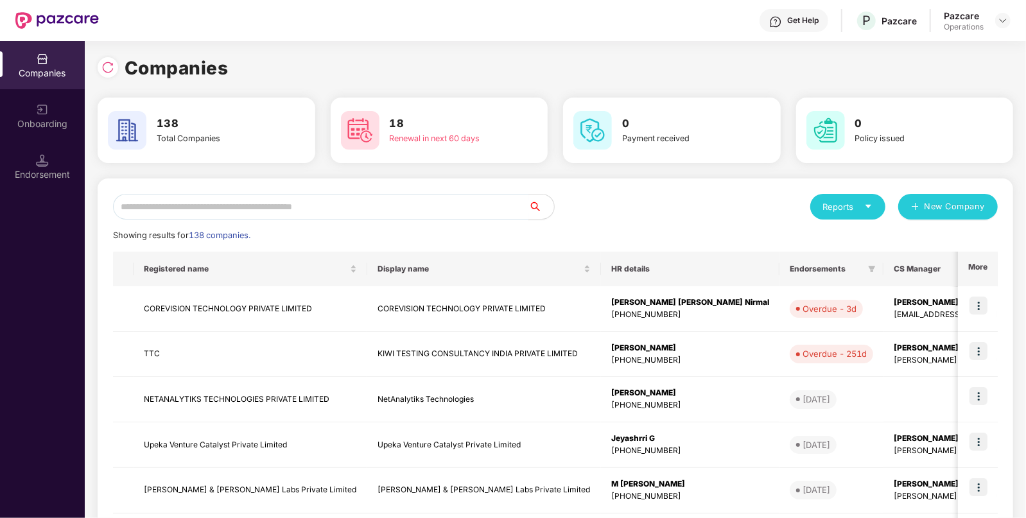
click at [339, 201] on input "text" at bounding box center [320, 207] width 415 height 26
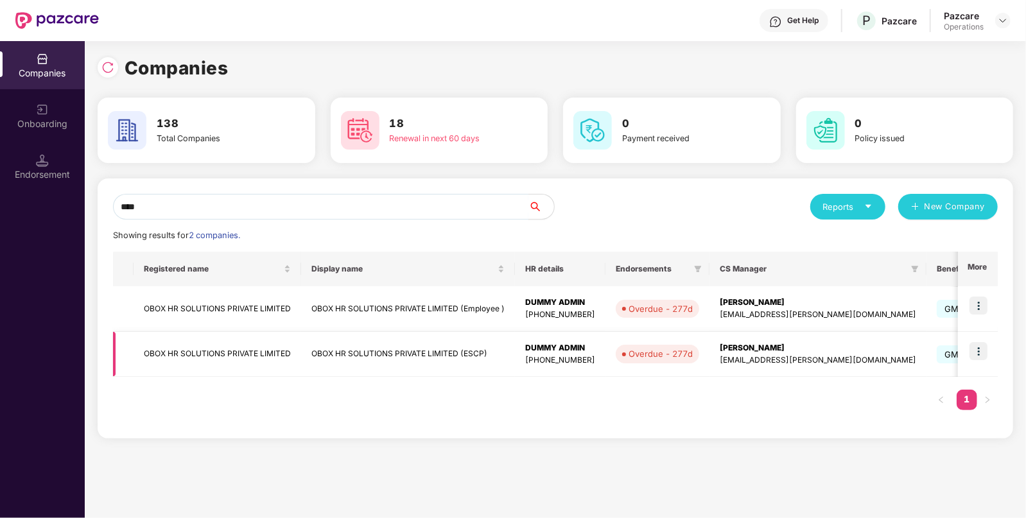
type input "****"
click at [327, 354] on td "OBOX HR SOLUTIONS PRIVATE LIMITED (ESCP)" at bounding box center [408, 355] width 214 height 46
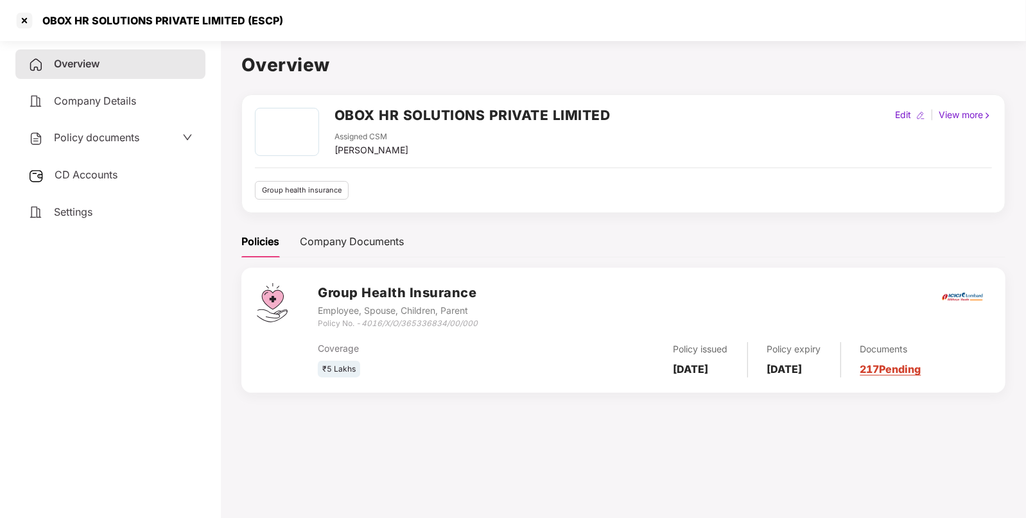
click at [420, 330] on div "Coverage ₹5 Lakhs Policy issued [DATE] Policy expiry [DATE] Documents 217 Pendi…" at bounding box center [654, 354] width 672 height 48
click at [393, 321] on icon "4016/X/O/365336834/00/000" at bounding box center [419, 323] width 116 height 10
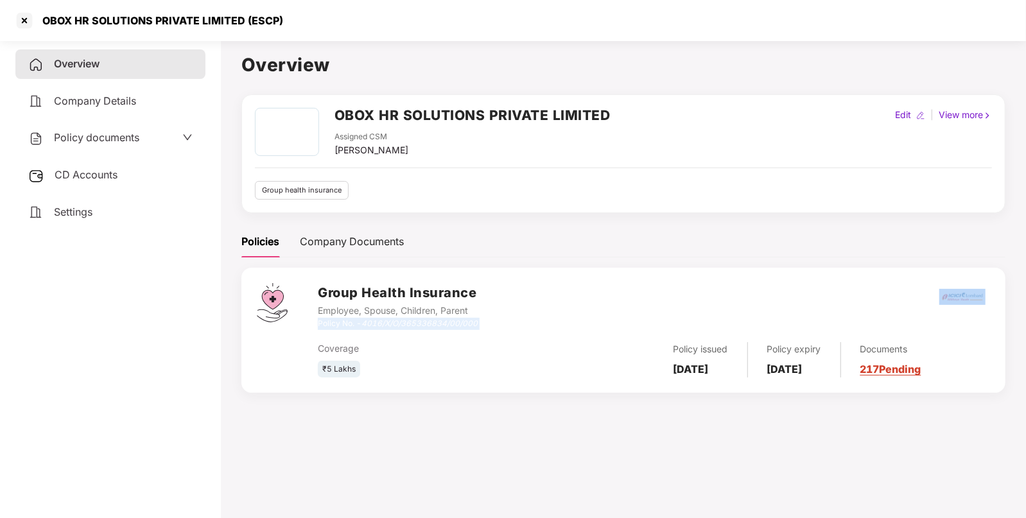
copy div "Policy No. - 4016/X/O/365336834/00/000"
click at [24, 22] on div at bounding box center [24, 20] width 21 height 21
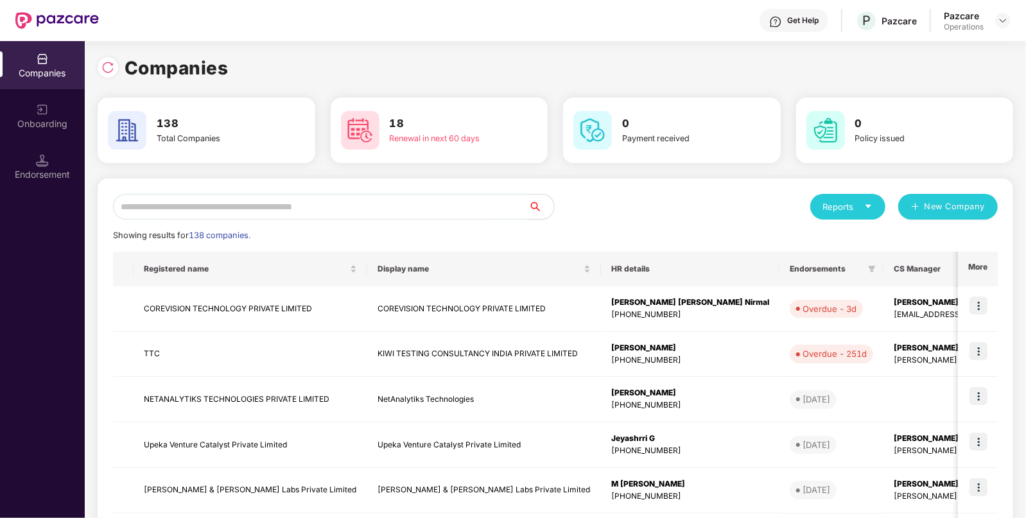
click at [221, 191] on div "Reports New Company Showing results for 138 companies. Registered name Display …" at bounding box center [555, 489] width 915 height 623
click at [184, 210] on input "text" at bounding box center [320, 207] width 415 height 26
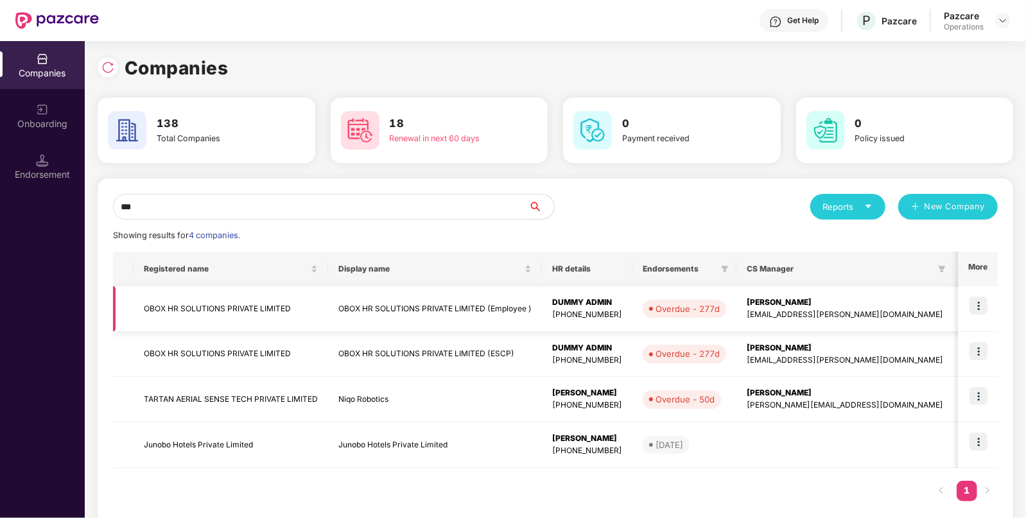
type input "***"
click at [372, 297] on td "OBOX HR SOLUTIONS PRIVATE LIMITED (Employee )" at bounding box center [435, 309] width 214 height 46
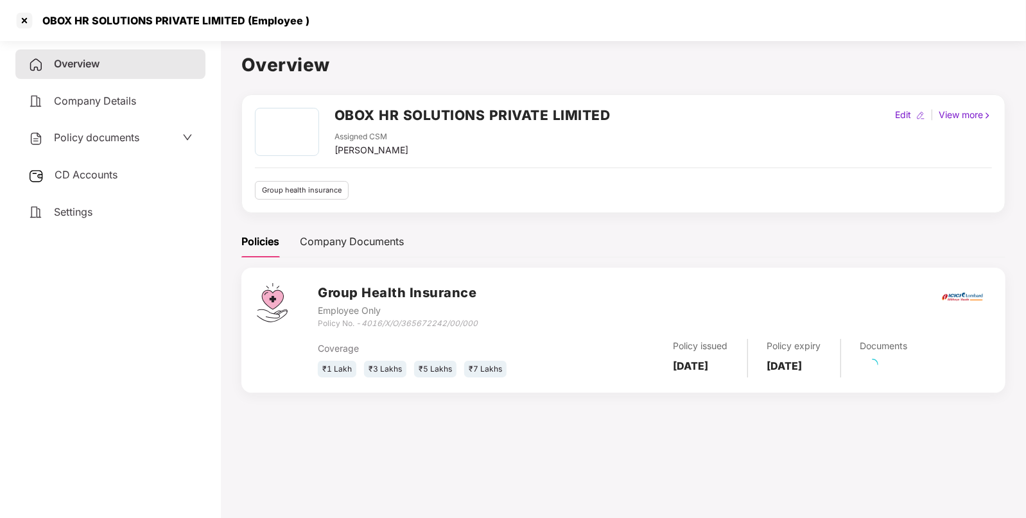
click at [452, 313] on div "Employee Only" at bounding box center [398, 311] width 160 height 14
click at [431, 330] on div "Coverage ₹1 Lakh ₹3 Lakhs ₹5 Lakhs ₹7 Lakhs Policy issued [DATE] Policy expiry …" at bounding box center [654, 354] width 672 height 48
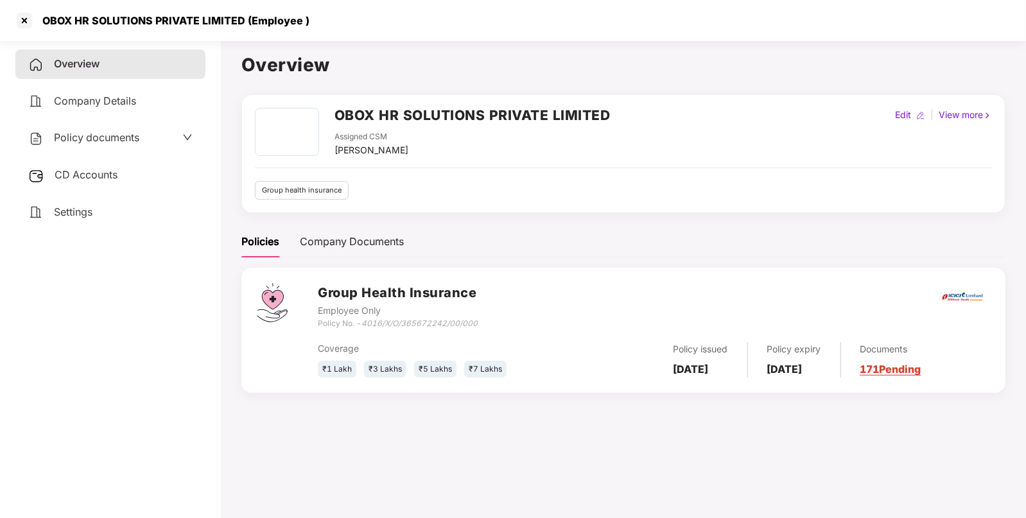
click at [431, 330] on div "Coverage ₹1 Lakh ₹3 Lakhs ₹5 Lakhs ₹7 Lakhs Policy issued [DATE] Policy expiry …" at bounding box center [654, 354] width 672 height 48
click at [415, 325] on icon "4016/X/O/365672242/00/000" at bounding box center [419, 323] width 116 height 10
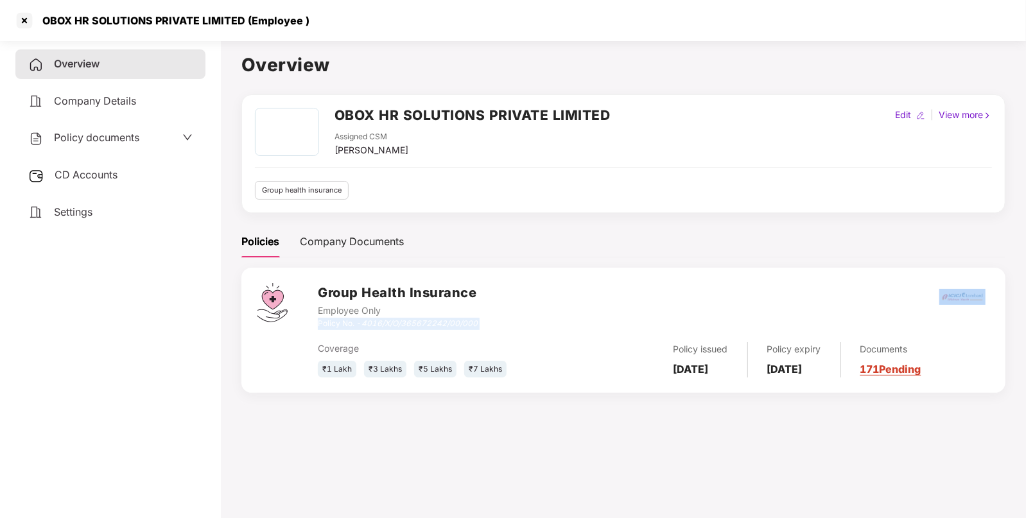
click at [415, 325] on icon "4016/X/O/365672242/00/000" at bounding box center [419, 323] width 116 height 10
copy div "Policy No. - 4016/X/O/365672242/00/000"
click at [814, 446] on main "Overview OBOX HR SOLUTIONS PRIVATE LIMITED Assigned CSM [PERSON_NAME] Edit | Vi…" at bounding box center [623, 294] width 805 height 518
click at [28, 19] on div at bounding box center [24, 20] width 21 height 21
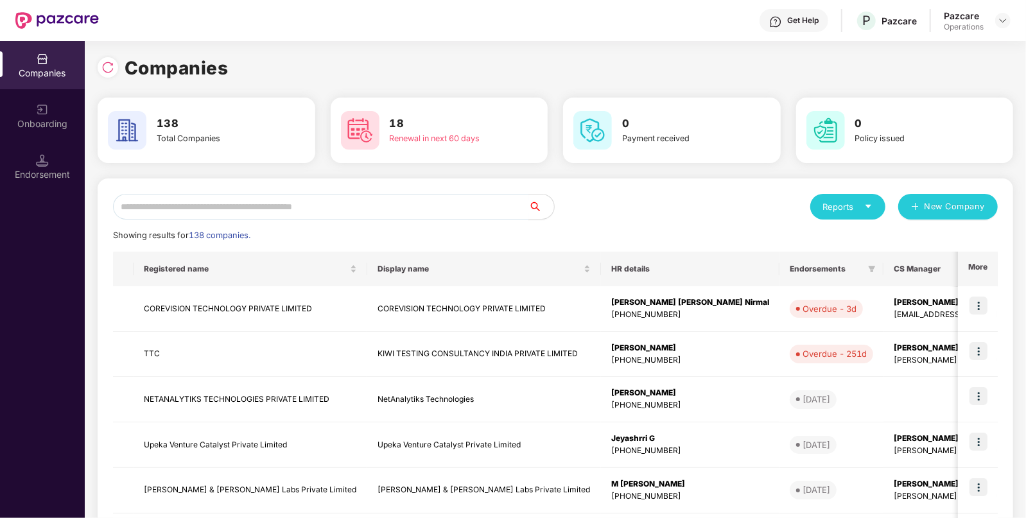
click at [424, 218] on input "text" at bounding box center [320, 207] width 415 height 26
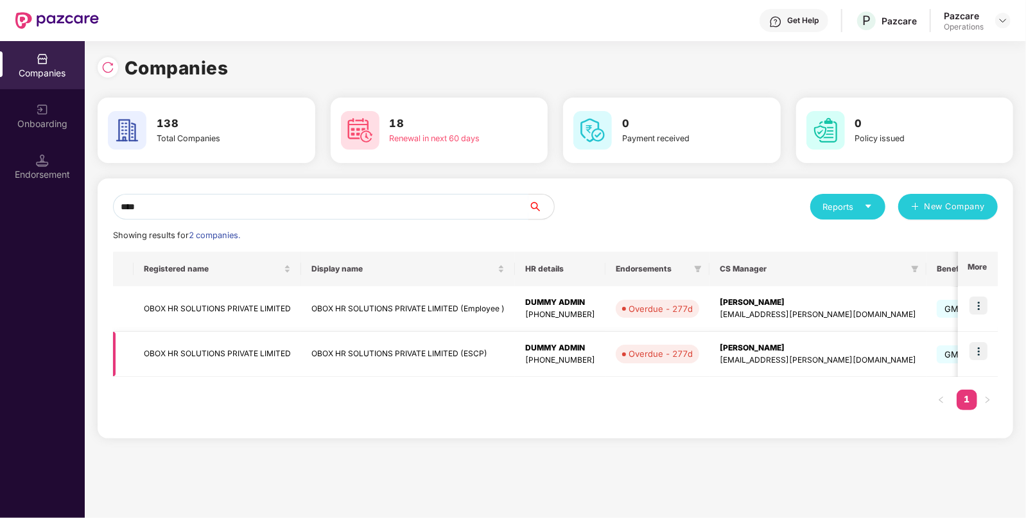
type input "****"
click at [982, 353] on img at bounding box center [978, 351] width 18 height 18
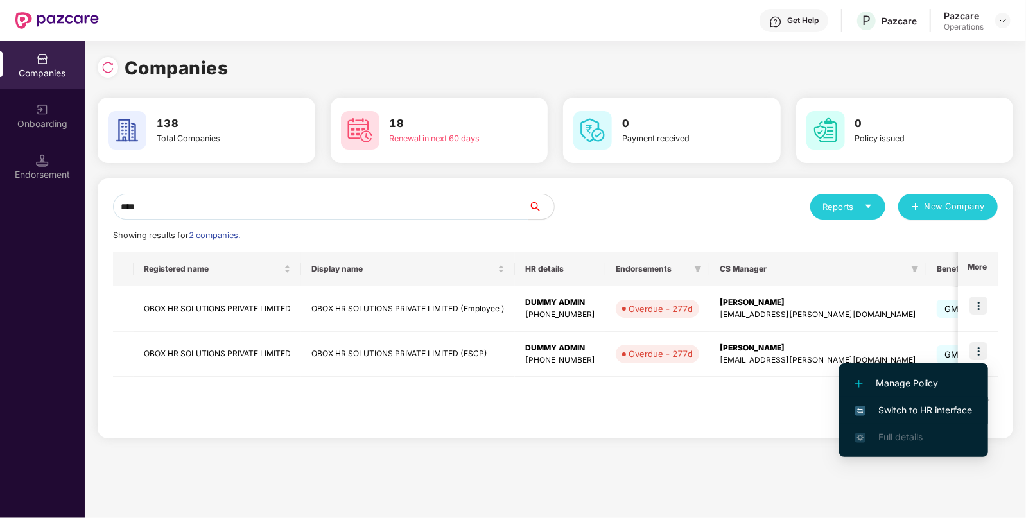
click at [866, 417] on li "Switch to HR interface" at bounding box center [913, 410] width 149 height 27
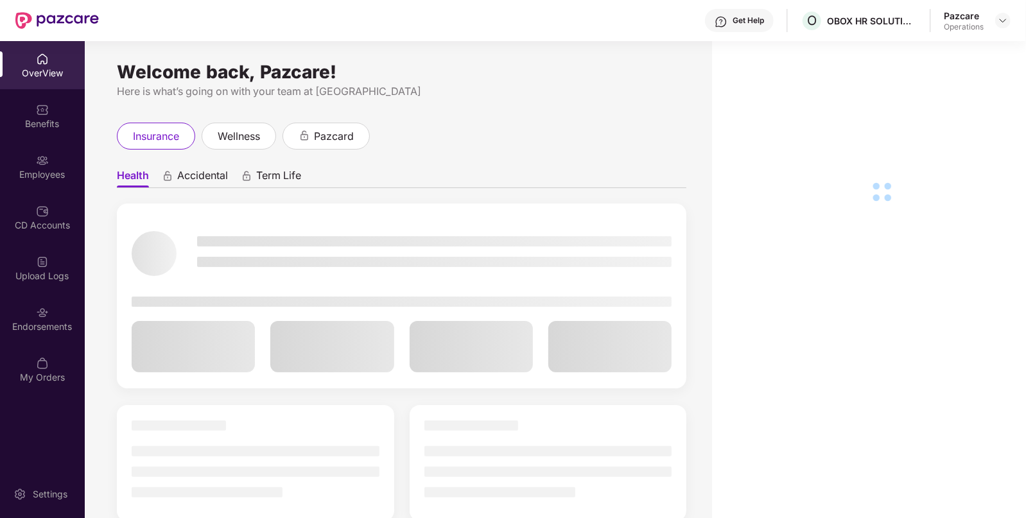
click at [39, 284] on div "Upload Logs" at bounding box center [42, 268] width 85 height 48
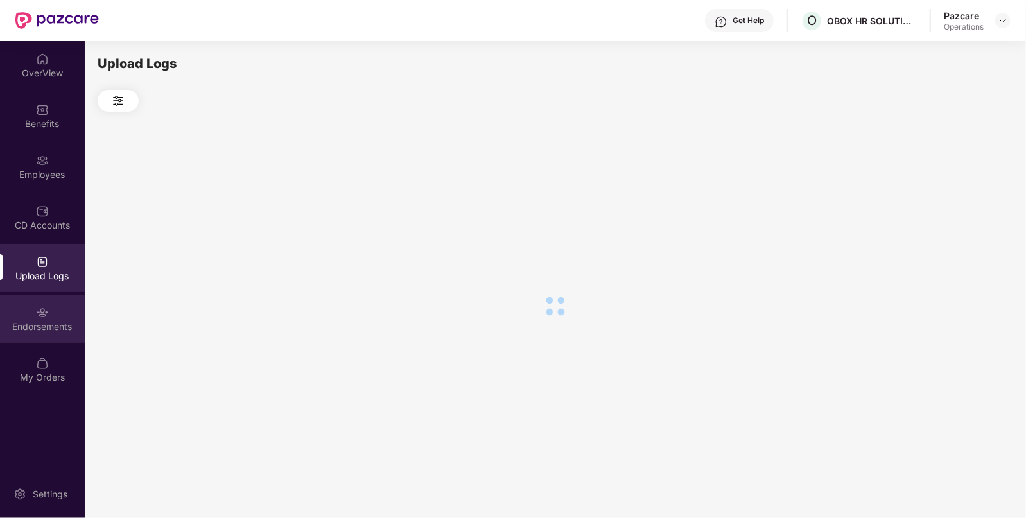
click at [30, 311] on div "Endorsements" at bounding box center [42, 319] width 85 height 48
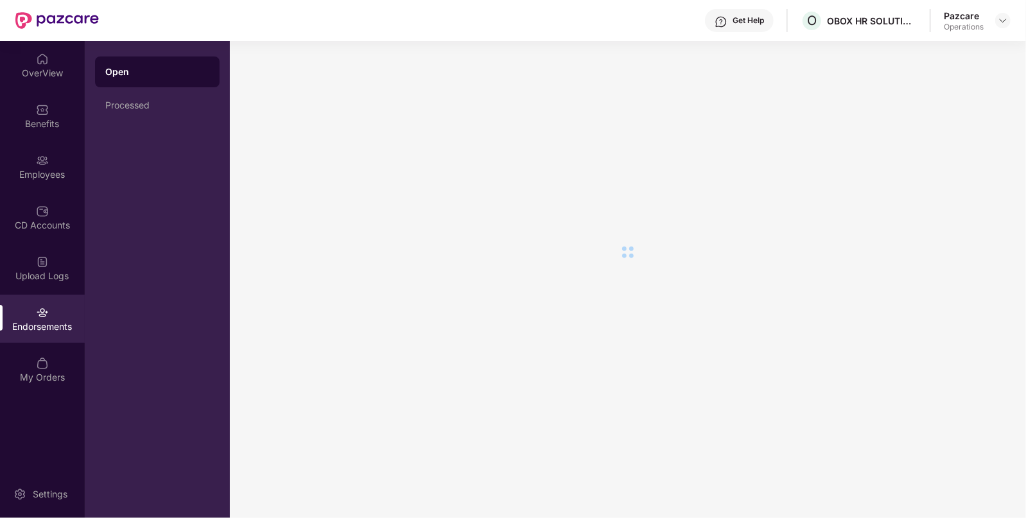
click at [30, 311] on div "Endorsements" at bounding box center [42, 319] width 85 height 48
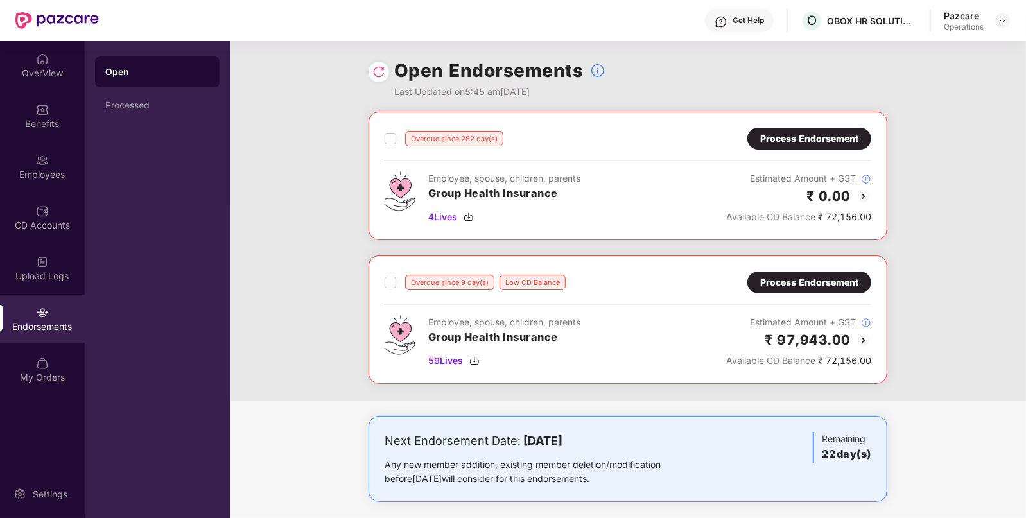
click at [760, 289] on div "Process Endorsement" at bounding box center [809, 282] width 98 height 14
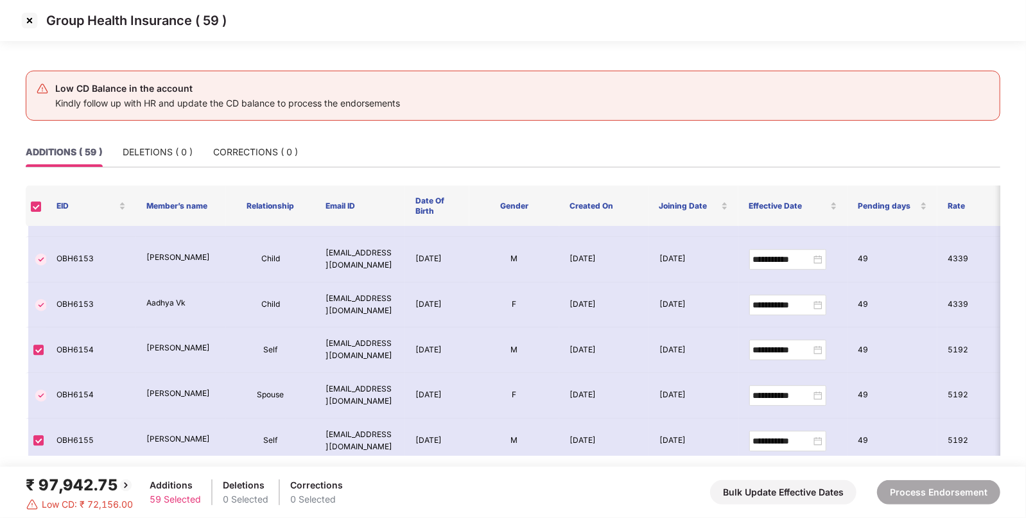
scroll to position [2498, 0]
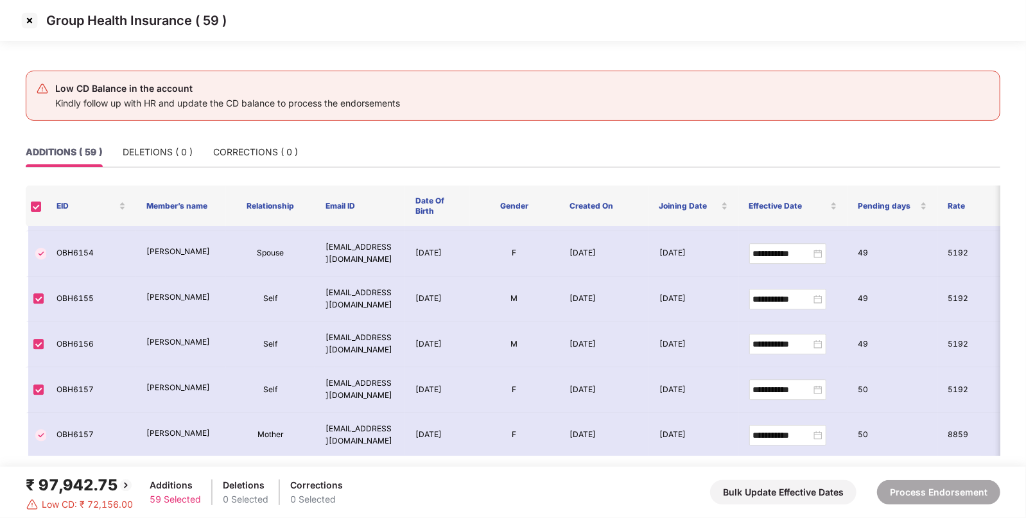
click at [22, 16] on img at bounding box center [29, 20] width 21 height 21
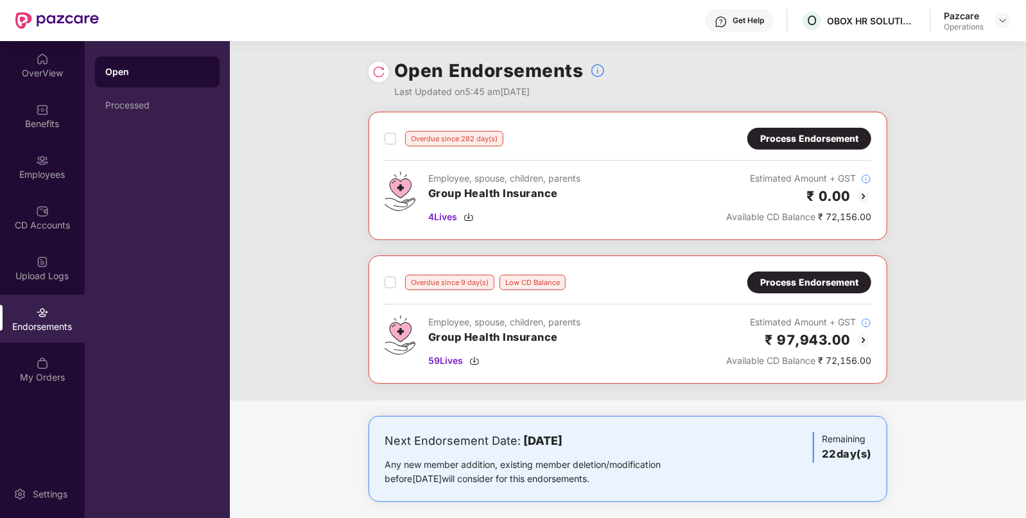
click at [842, 289] on div "Process Endorsement" at bounding box center [809, 282] width 124 height 22
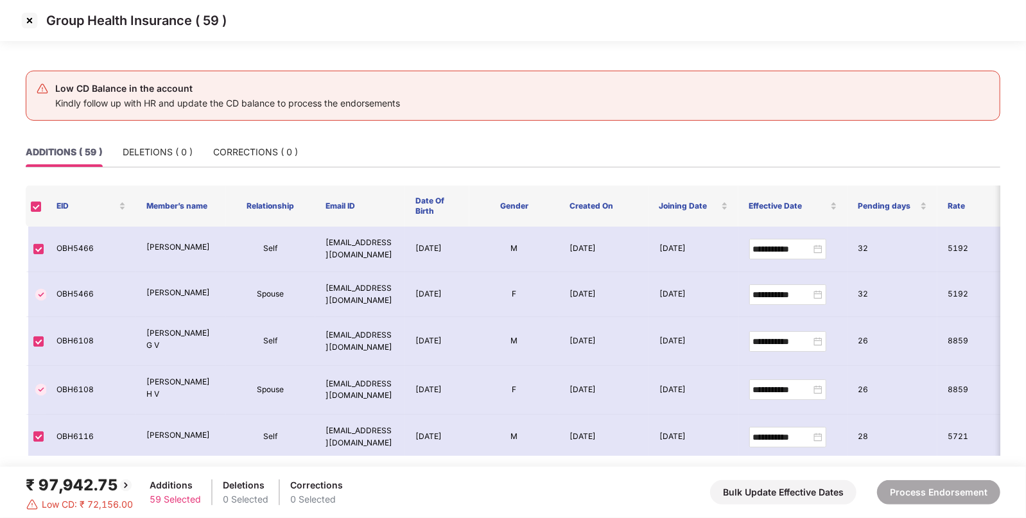
click at [67, 483] on div "₹ 97,942.75" at bounding box center [80, 485] width 108 height 24
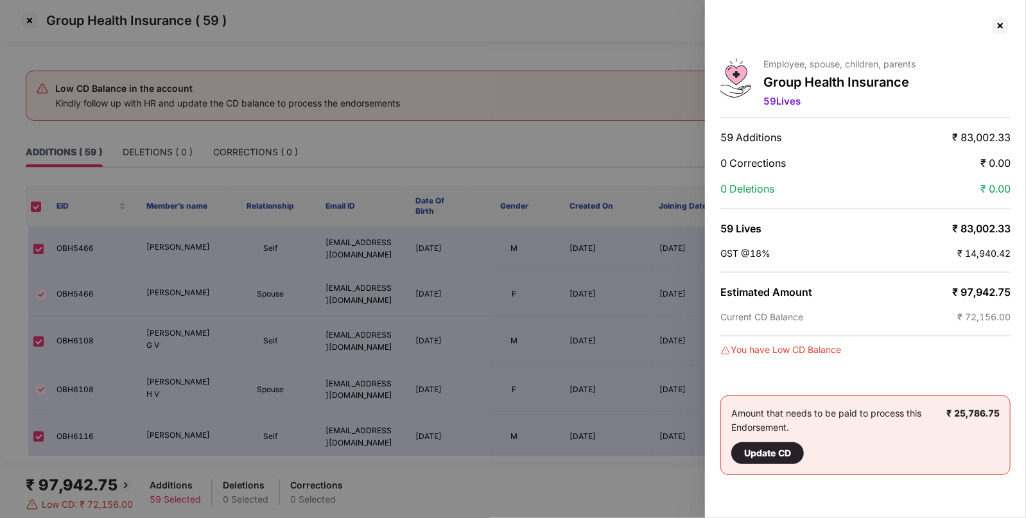
click at [984, 286] on span "₹ 97,942.75" at bounding box center [981, 292] width 58 height 13
copy span "97,942.75"
click at [1002, 27] on div at bounding box center [1000, 25] width 21 height 21
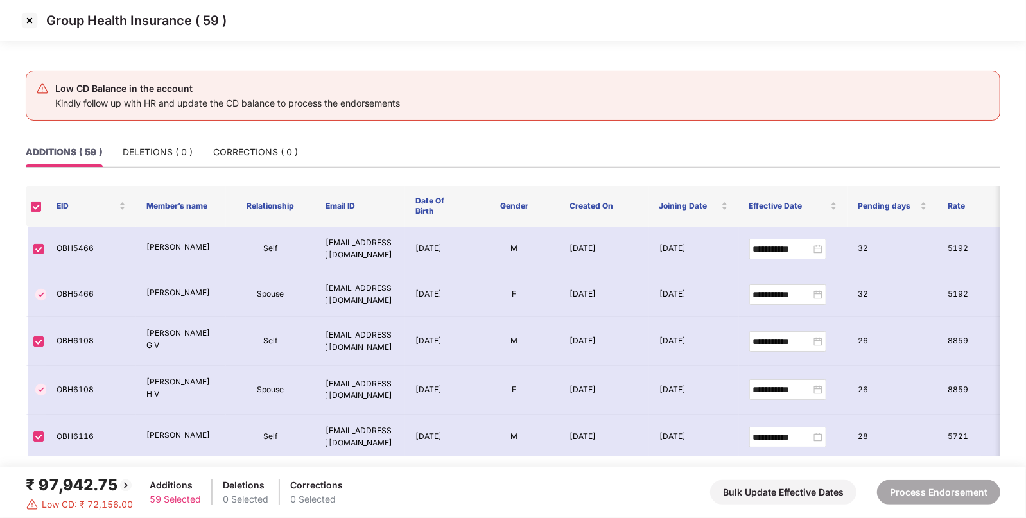
click at [37, 16] on img at bounding box center [29, 20] width 21 height 21
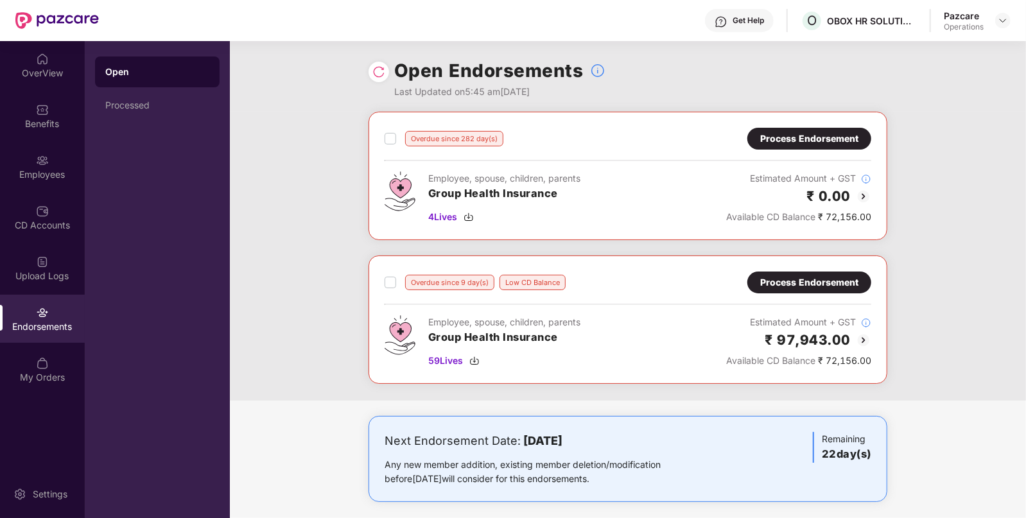
click at [744, 30] on div "Get Help" at bounding box center [739, 20] width 69 height 23
click at [845, 27] on div "O OBOX HR SOLUTIONS PRIVATE LIMITED (ESCP)" at bounding box center [858, 21] width 116 height 22
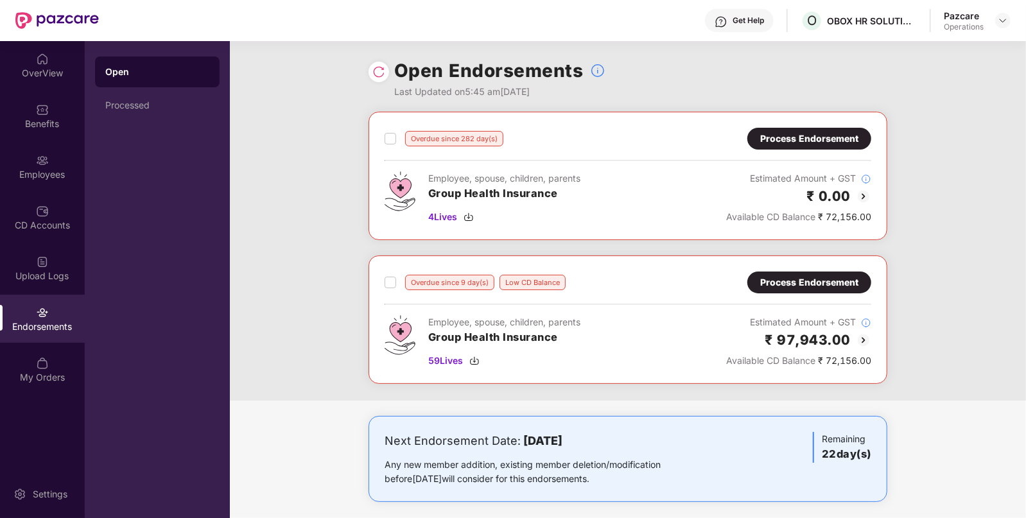
click at [963, 101] on div "Open Endorsements Last Updated on 5:45 am[DATE]" at bounding box center [628, 76] width 796 height 71
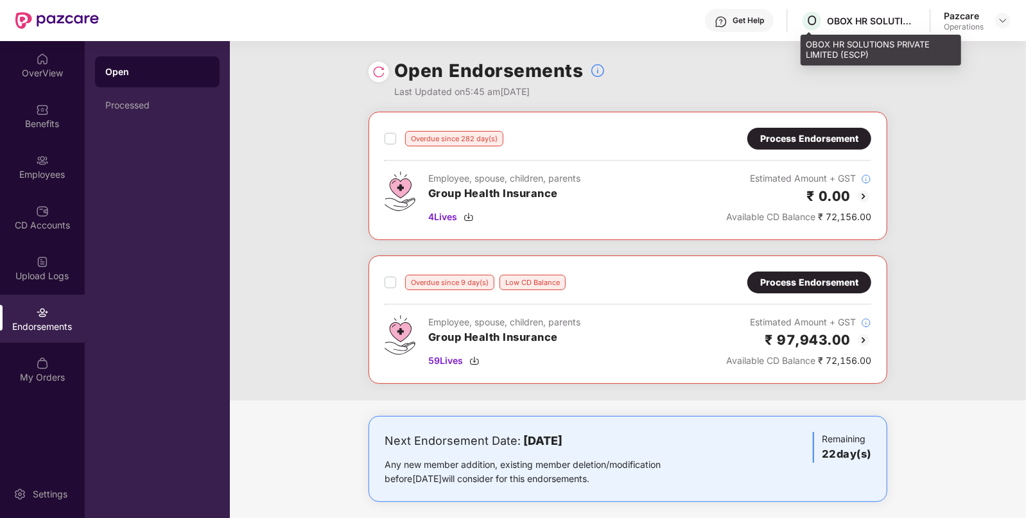
click at [887, 13] on div "O OBOX HR SOLUTIONS PRIVATE LIMITED (ESCP)" at bounding box center [858, 21] width 116 height 22
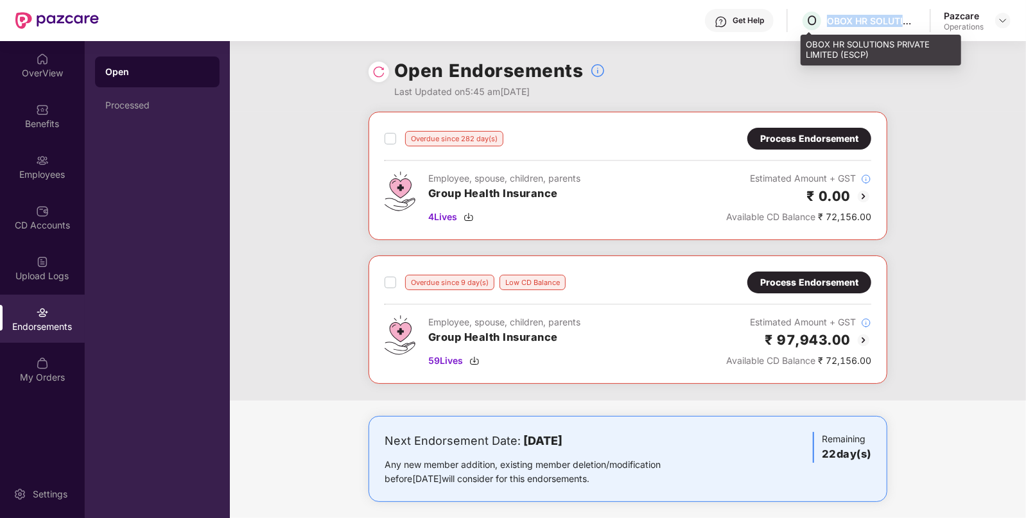
copy div "OBOX HR SOLUTIONS PRIVATE LIMITED (ESCP)"
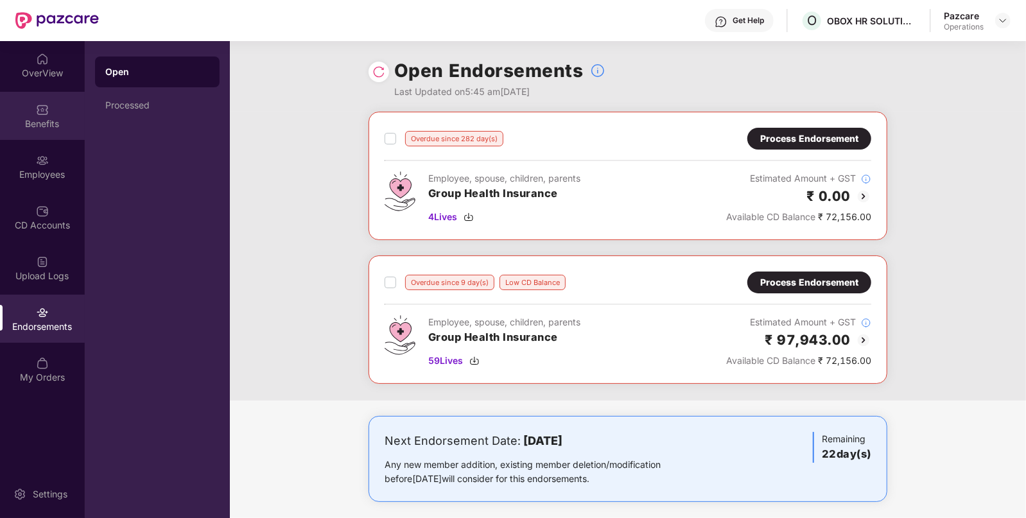
click at [32, 105] on div "Benefits" at bounding box center [42, 116] width 85 height 48
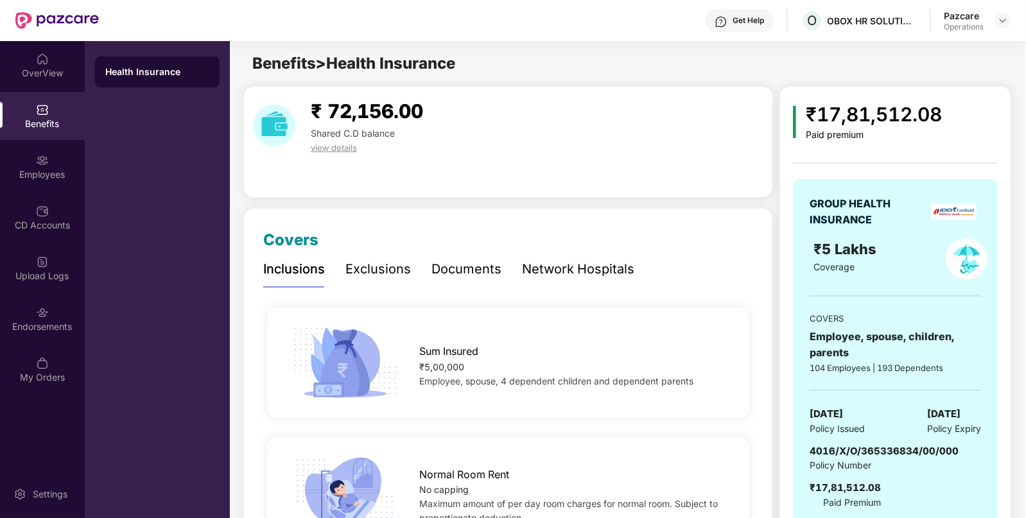
click at [845, 449] on span "4016/X/O/365336834/00/000" at bounding box center [883, 451] width 149 height 12
copy span "4016/X/O/365336834/00/000"
click at [72, 175] on div "Employees" at bounding box center [42, 174] width 85 height 13
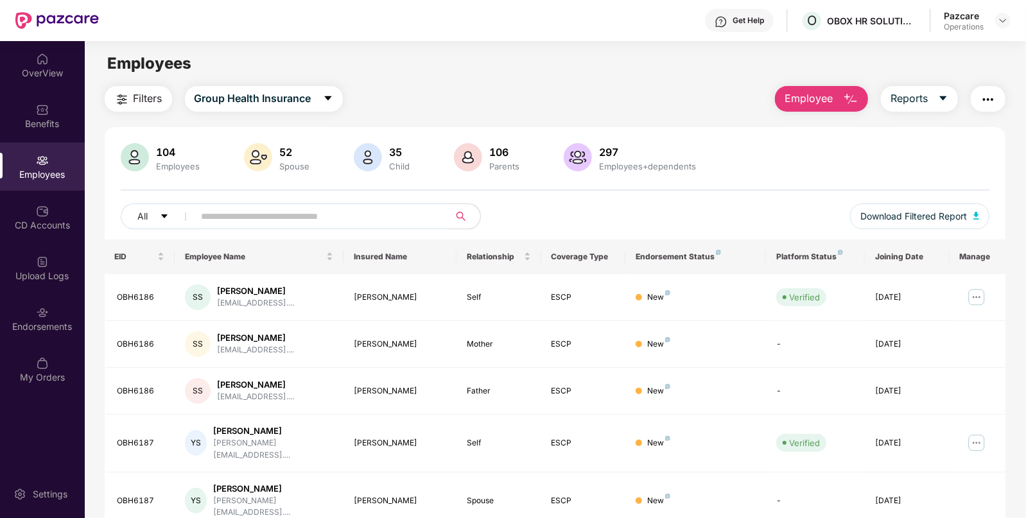
click at [133, 101] on span "Filters" at bounding box center [147, 98] width 29 height 16
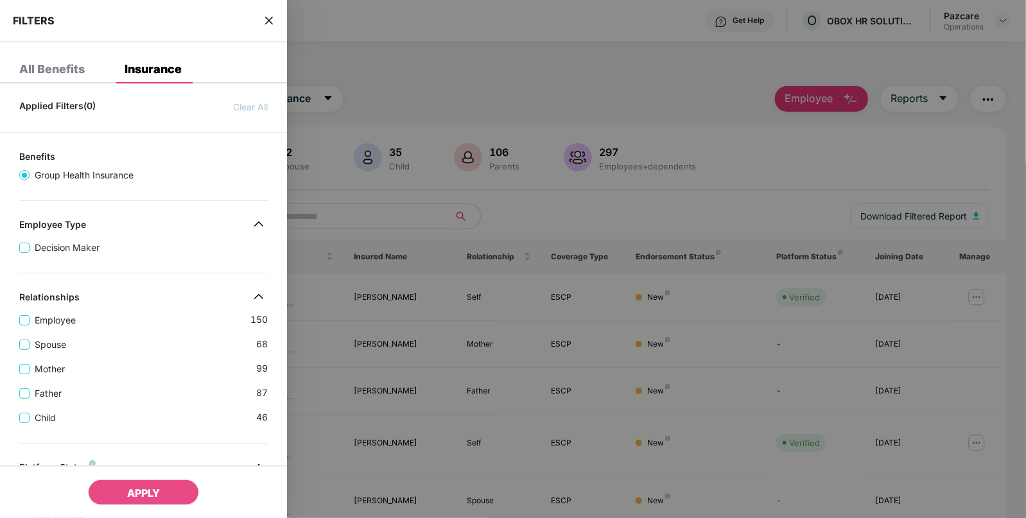
scroll to position [343, 0]
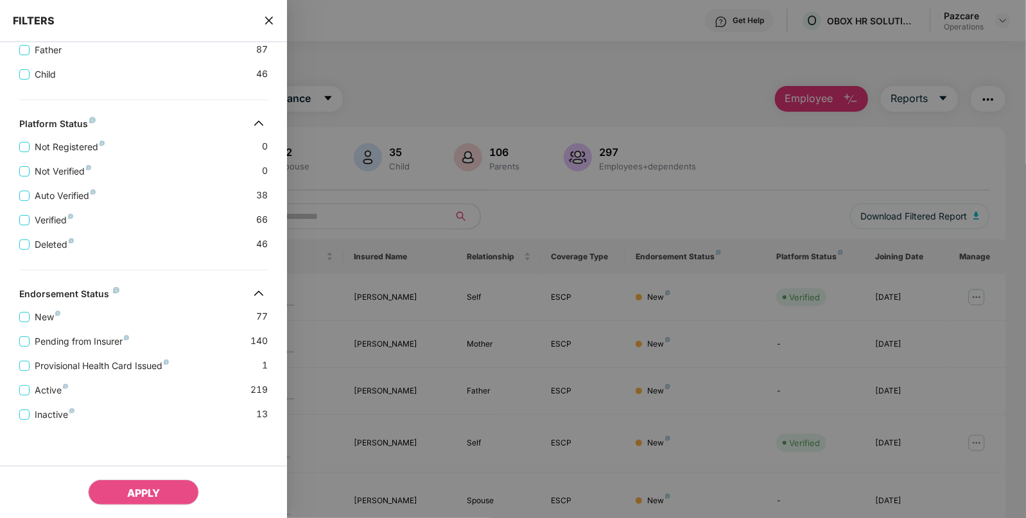
click at [265, 21] on icon "close" at bounding box center [269, 20] width 10 height 10
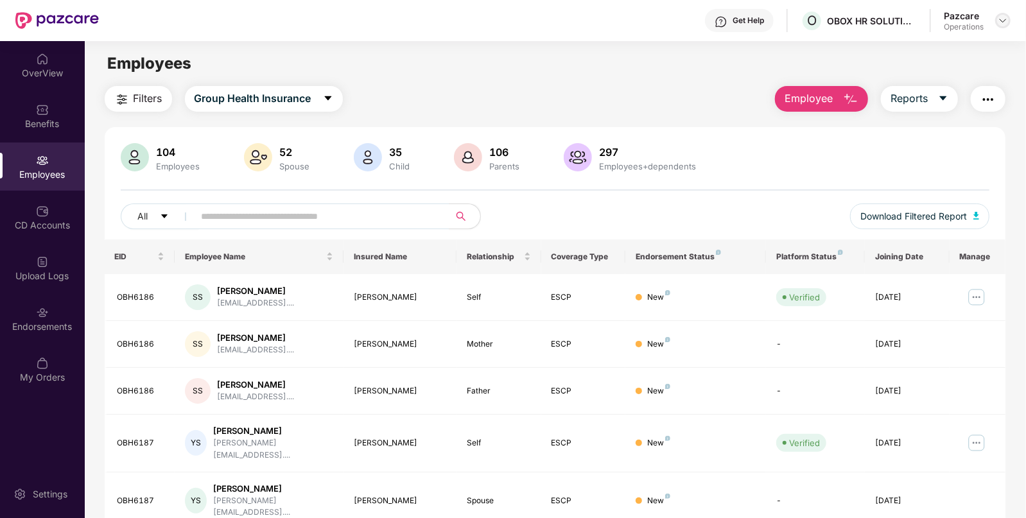
click at [1004, 16] on img at bounding box center [1002, 20] width 10 height 10
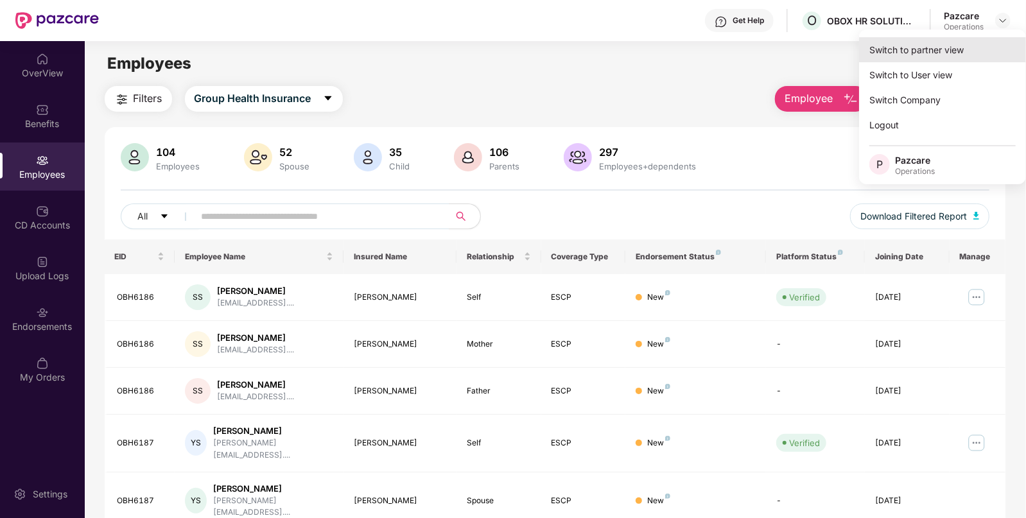
click at [910, 53] on div "Switch to partner view" at bounding box center [942, 49] width 167 height 25
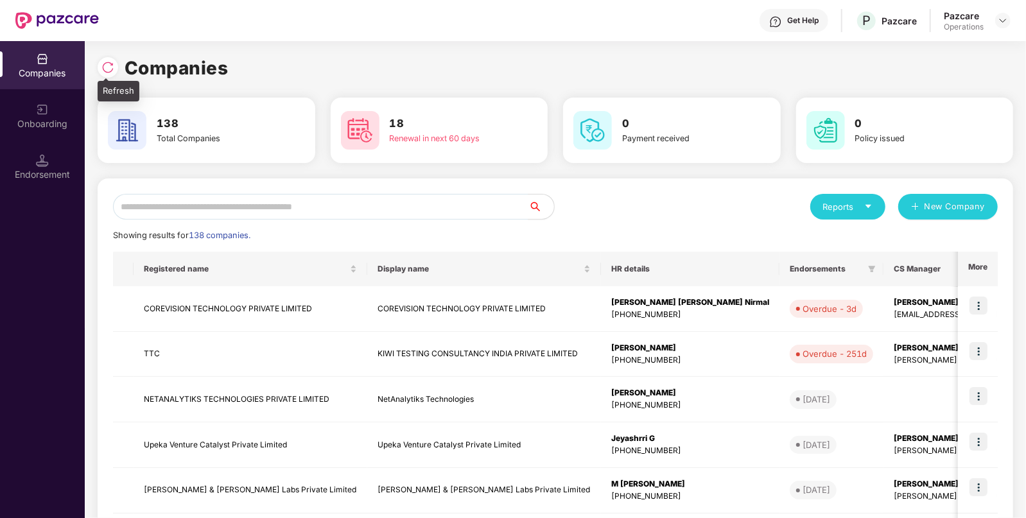
click at [98, 64] on div at bounding box center [108, 67] width 21 height 21
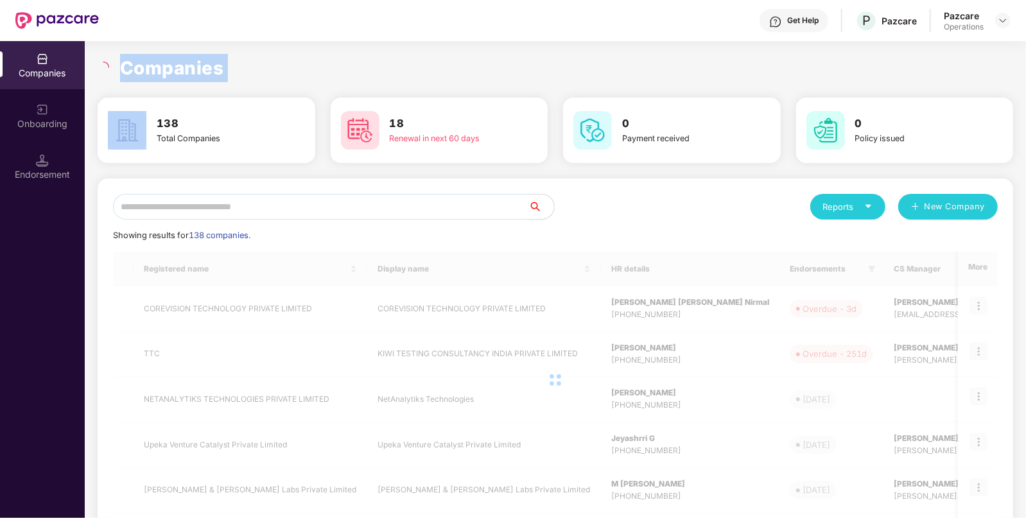
click at [98, 64] on icon "loading" at bounding box center [104, 68] width 12 height 12
click at [97, 64] on icon "loading" at bounding box center [103, 67] width 15 height 15
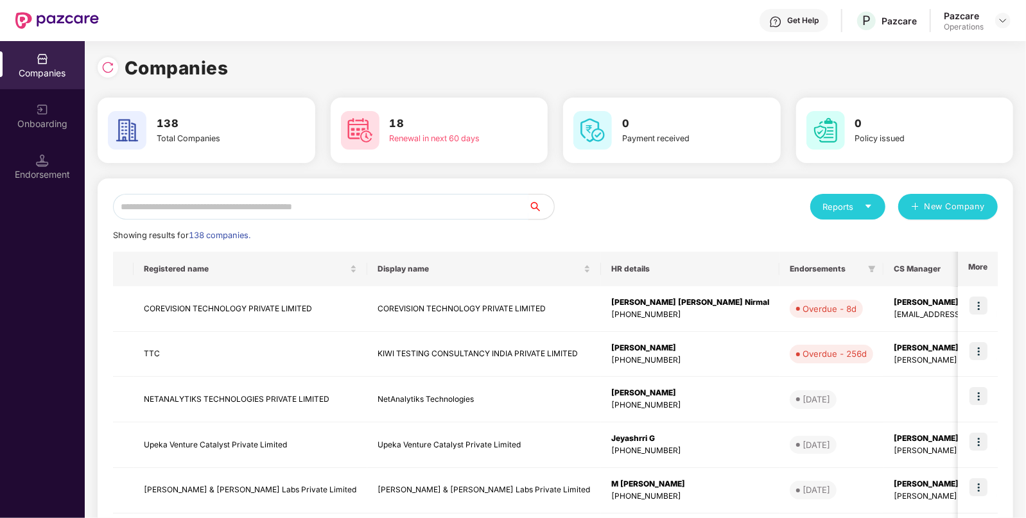
click at [244, 202] on input "text" at bounding box center [320, 207] width 415 height 26
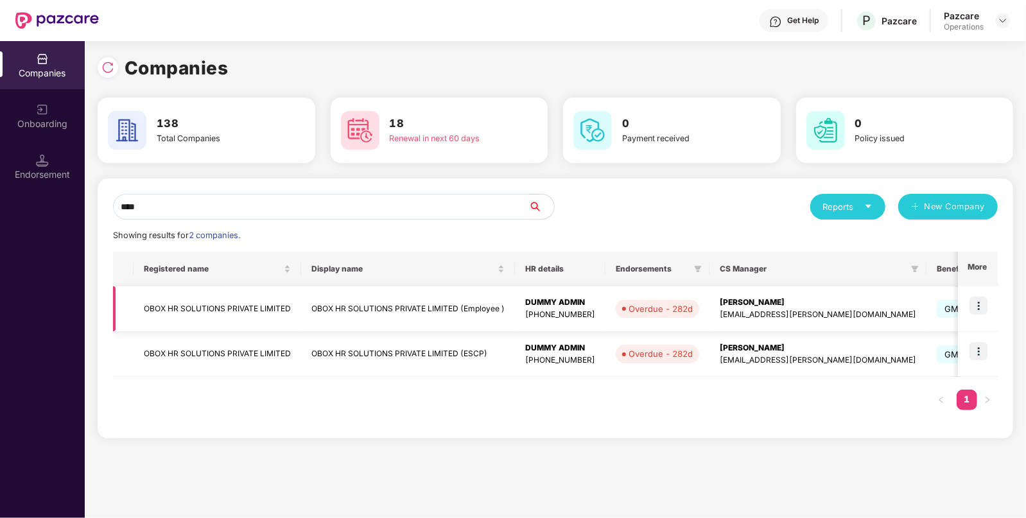
type input "****"
click at [978, 305] on img at bounding box center [978, 305] width 18 height 18
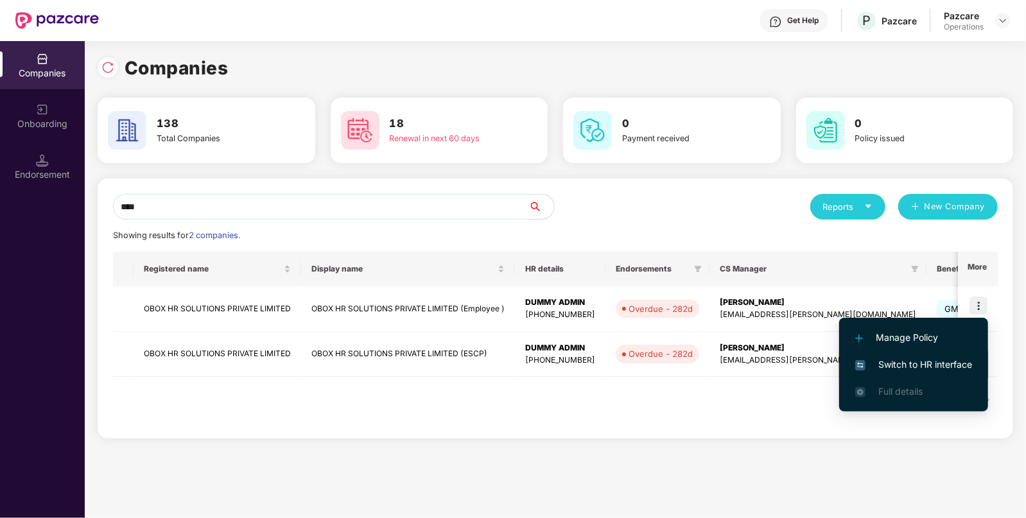
click at [911, 358] on span "Switch to HR interface" at bounding box center [913, 364] width 117 height 14
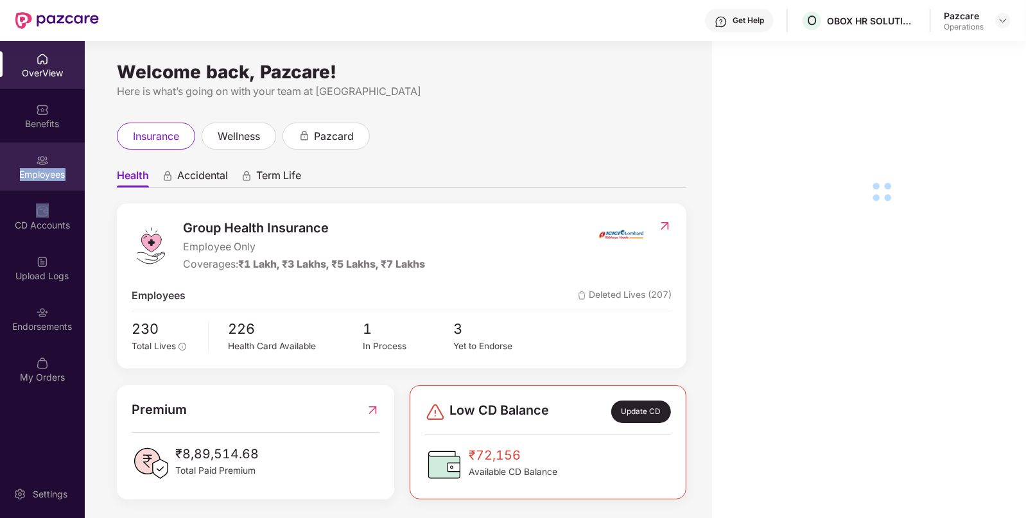
drag, startPoint x: 54, startPoint y: 188, endPoint x: 47, endPoint y: 179, distance: 11.4
click at [47, 179] on div "Employees" at bounding box center [42, 174] width 85 height 13
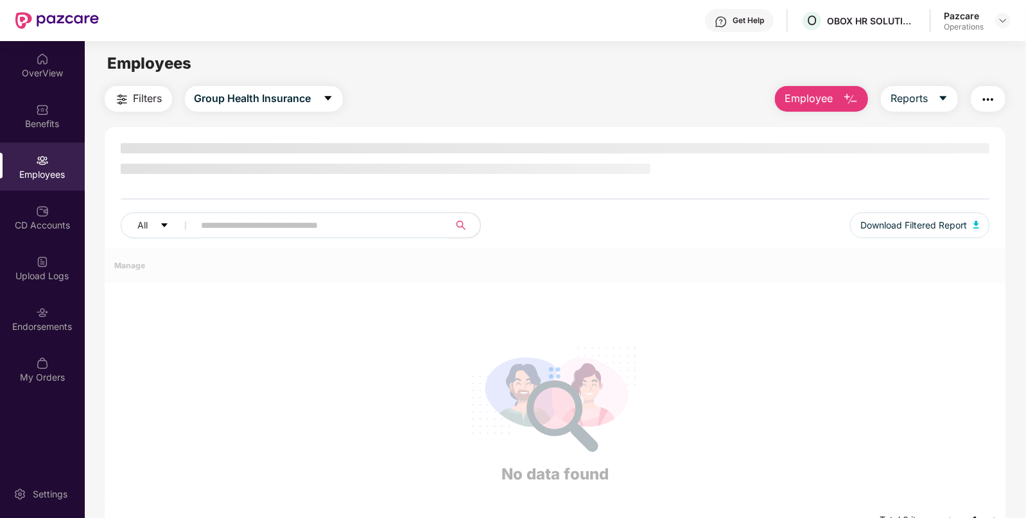
click at [47, 179] on div "Employees" at bounding box center [42, 174] width 85 height 13
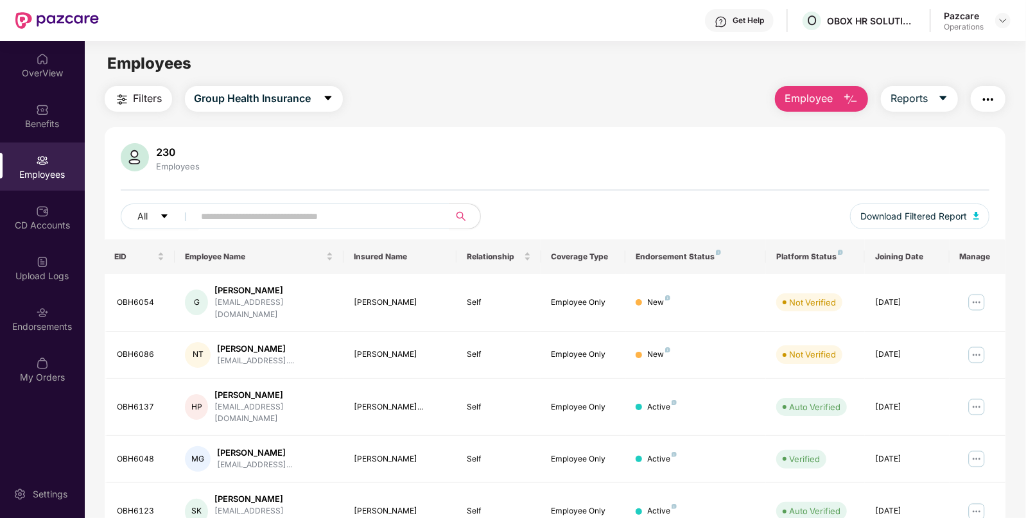
click at [982, 94] on img "button" at bounding box center [987, 99] width 15 height 15
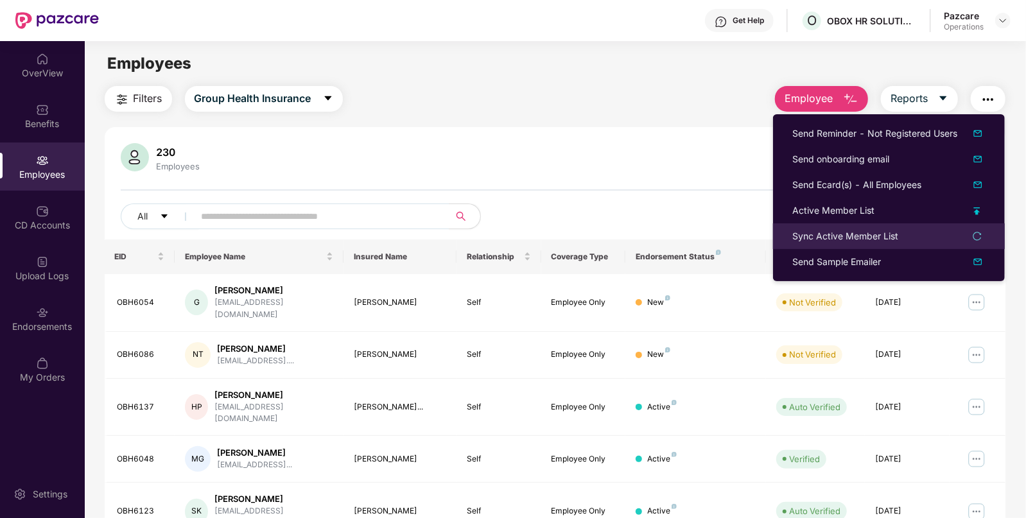
click at [784, 237] on li "Sync Active Member List" at bounding box center [889, 236] width 232 height 26
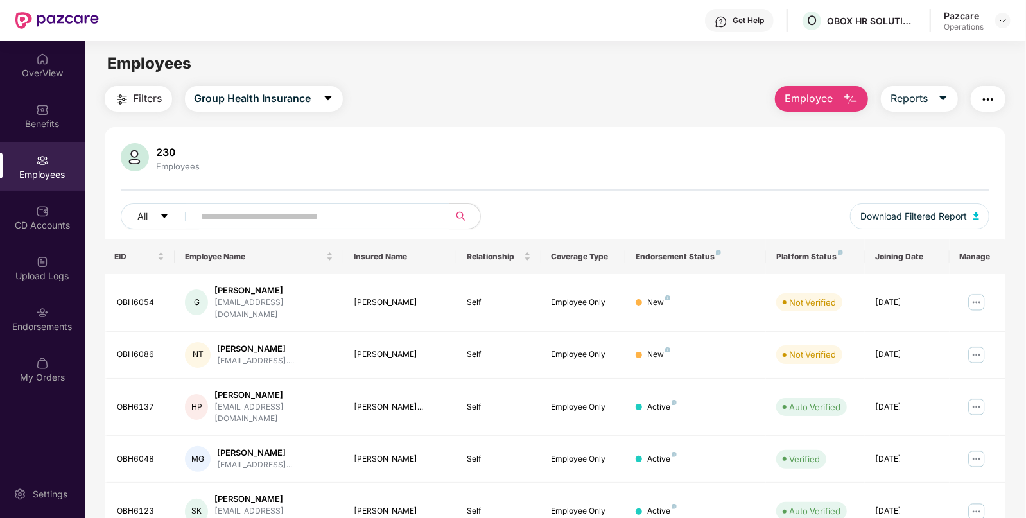
click at [982, 96] on img "button" at bounding box center [987, 99] width 15 height 15
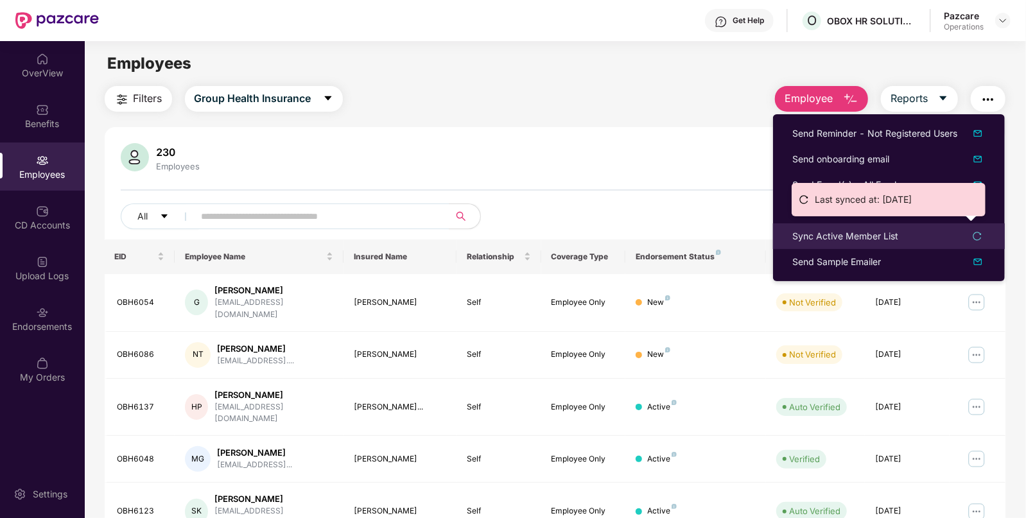
click at [797, 232] on div "Sync Active Member List" at bounding box center [845, 236] width 106 height 14
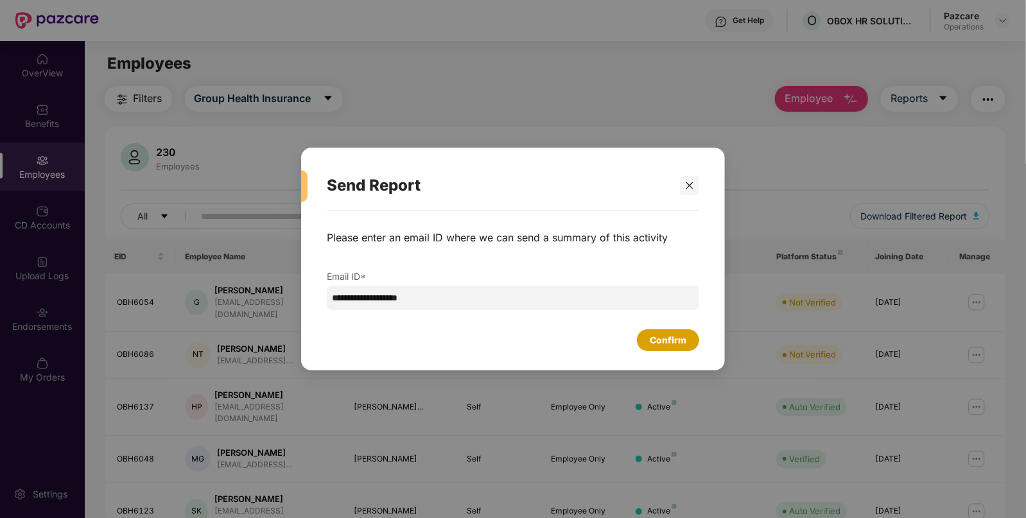
click at [645, 337] on div "Confirm" at bounding box center [668, 340] width 62 height 22
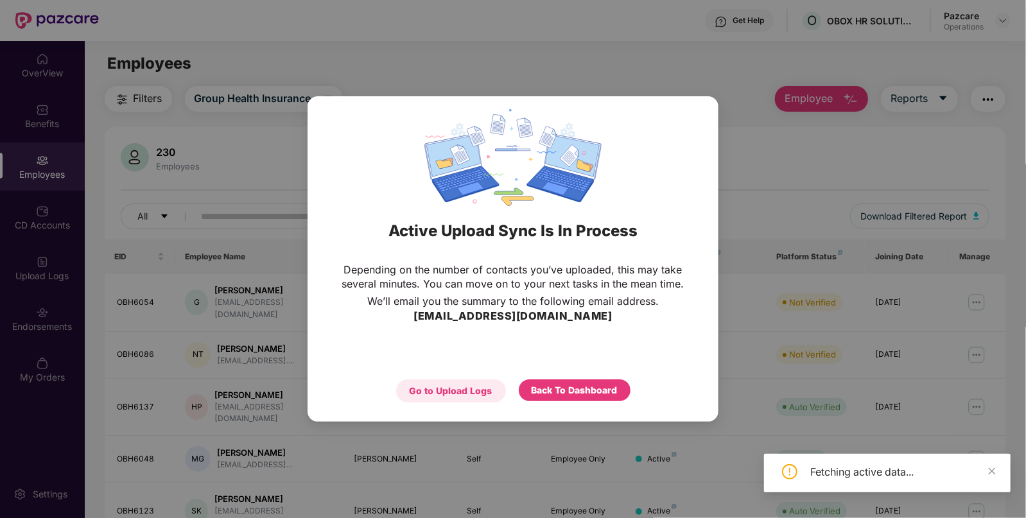
click at [446, 391] on div "Go to Upload Logs" at bounding box center [450, 391] width 83 height 14
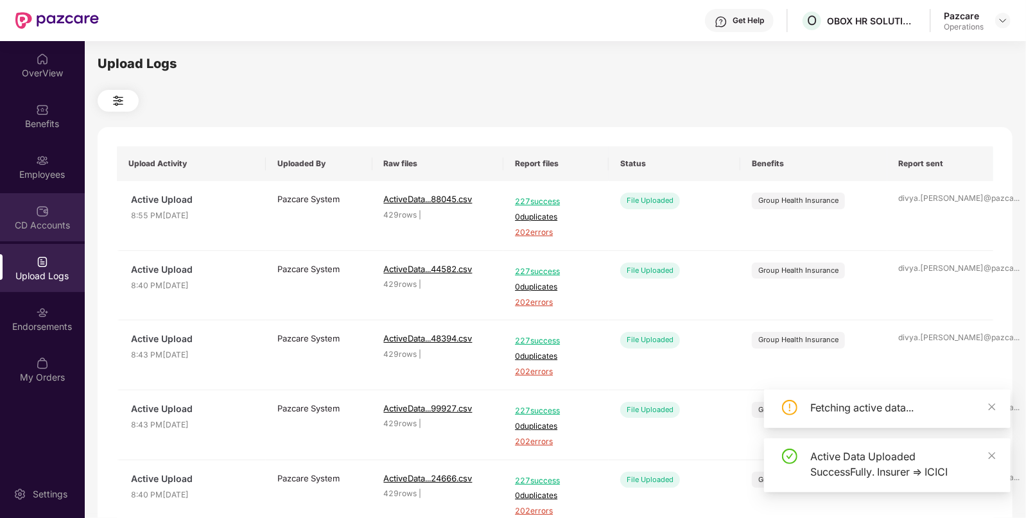
click at [35, 204] on div "CD Accounts" at bounding box center [42, 217] width 85 height 48
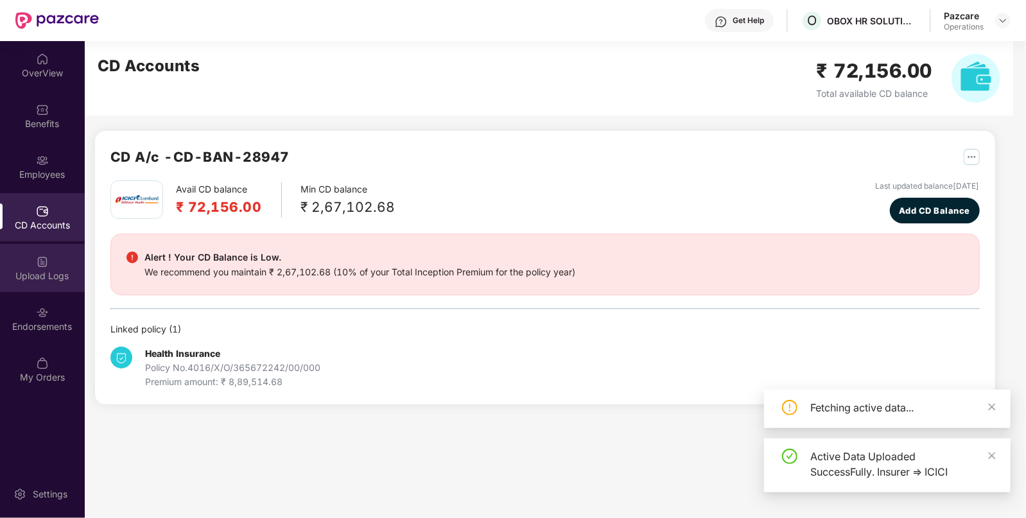
click at [28, 248] on div "Upload Logs" at bounding box center [42, 268] width 85 height 48
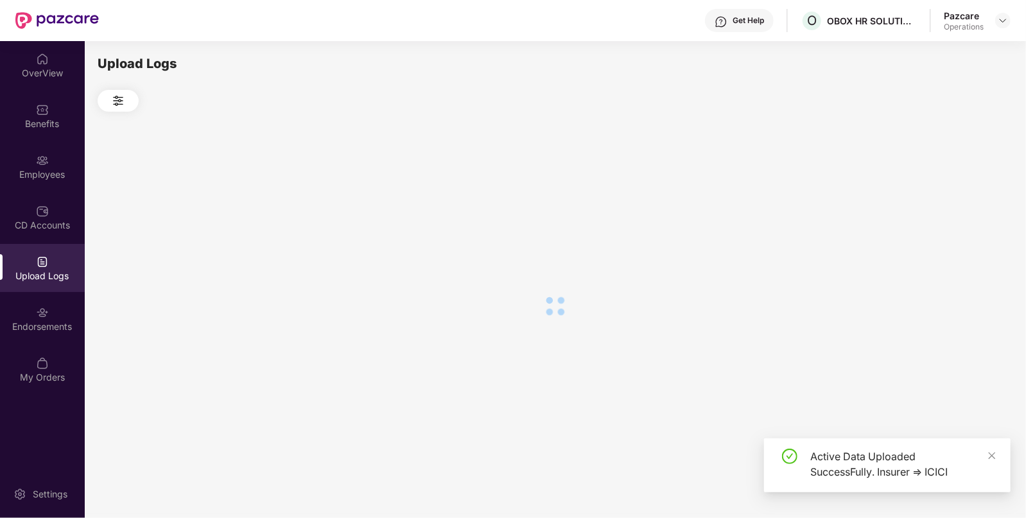
click at [28, 248] on div "Upload Logs" at bounding box center [42, 268] width 85 height 48
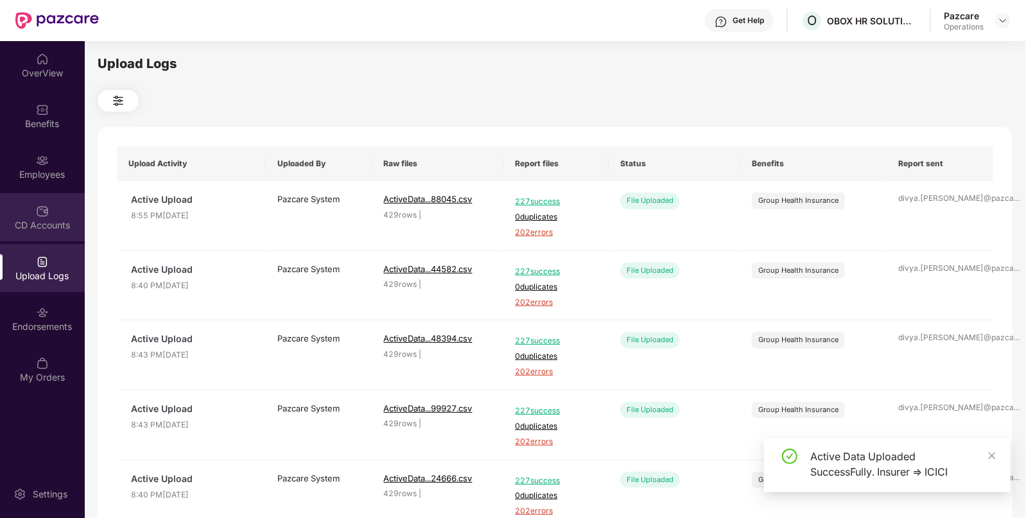
click at [15, 193] on div "CD Accounts" at bounding box center [42, 217] width 85 height 48
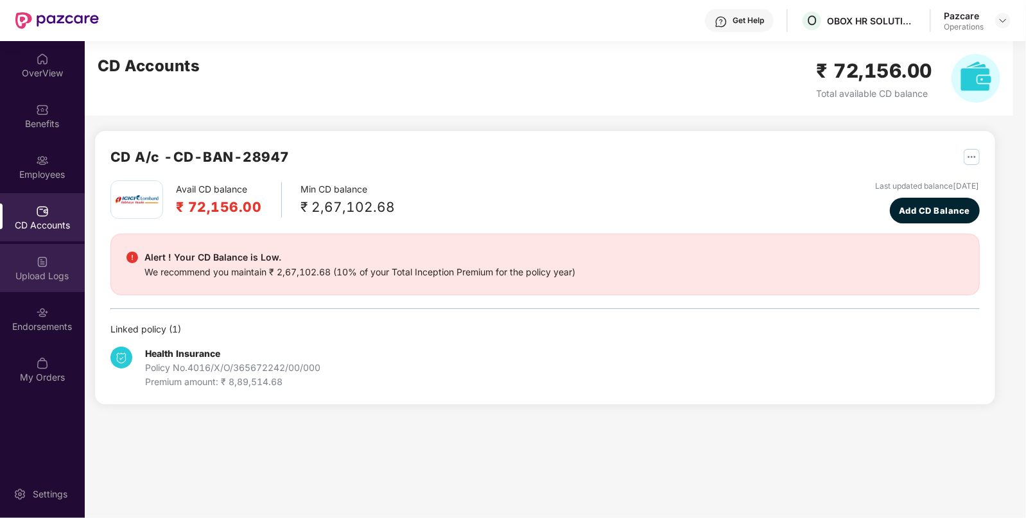
click at [19, 259] on div "Upload Logs" at bounding box center [42, 268] width 85 height 48
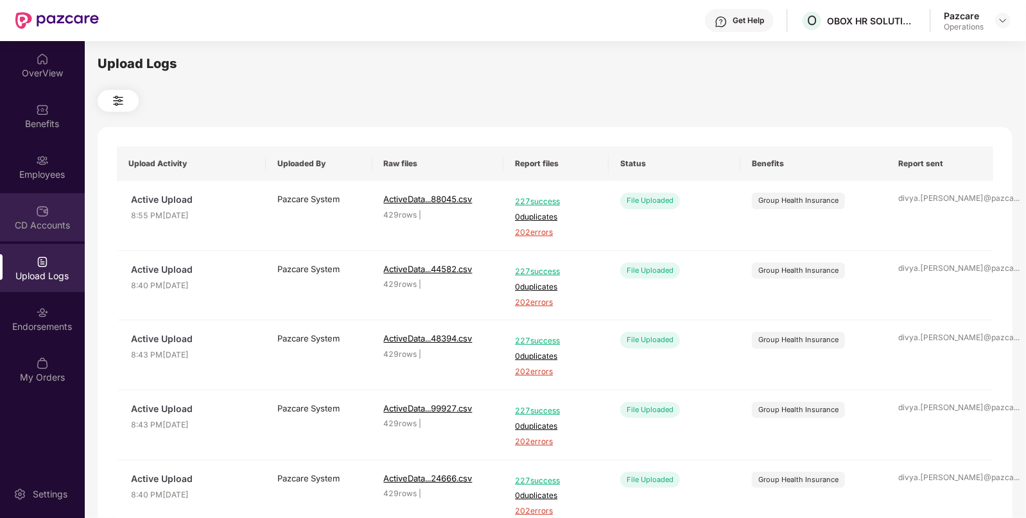
click at [26, 198] on div "CD Accounts" at bounding box center [42, 217] width 85 height 48
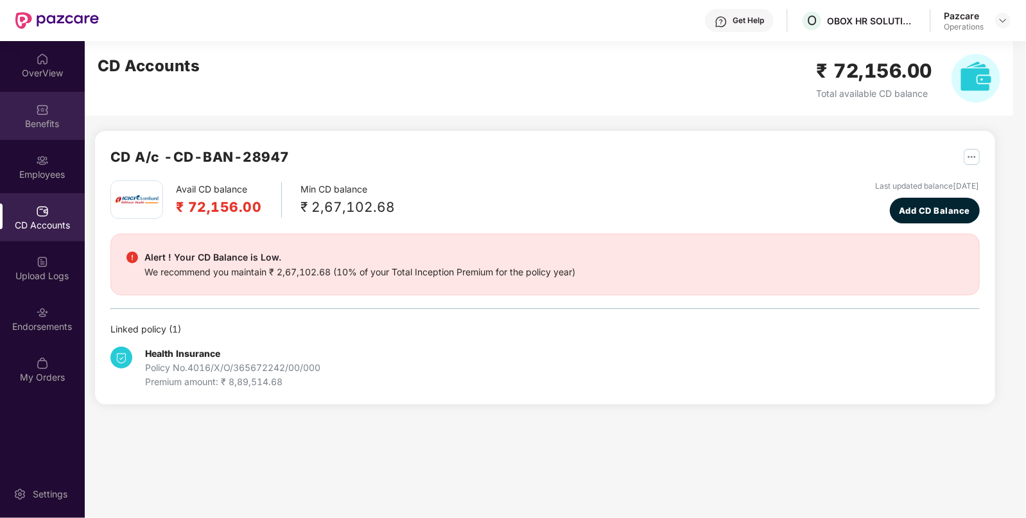
click at [29, 117] on div "Benefits" at bounding box center [42, 123] width 85 height 13
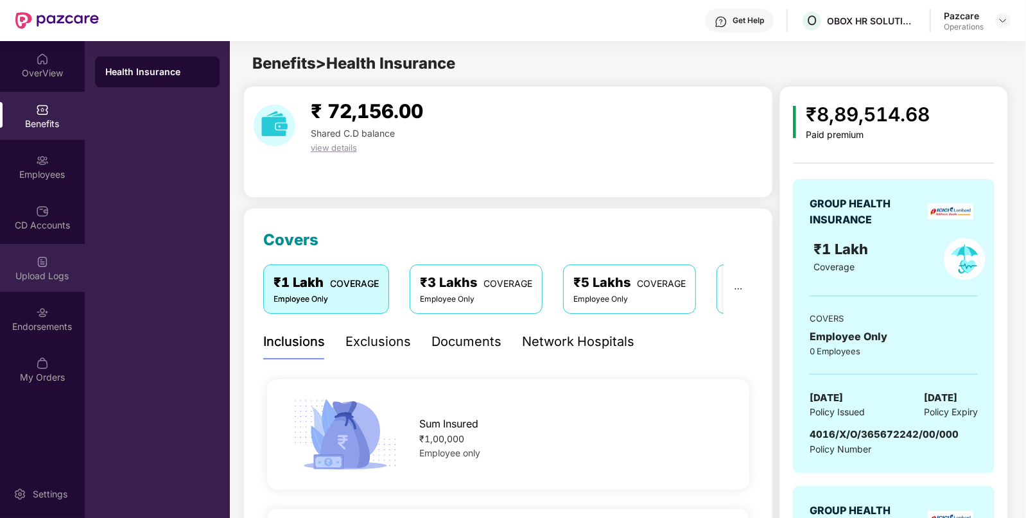
click at [21, 250] on div "Upload Logs" at bounding box center [42, 268] width 85 height 48
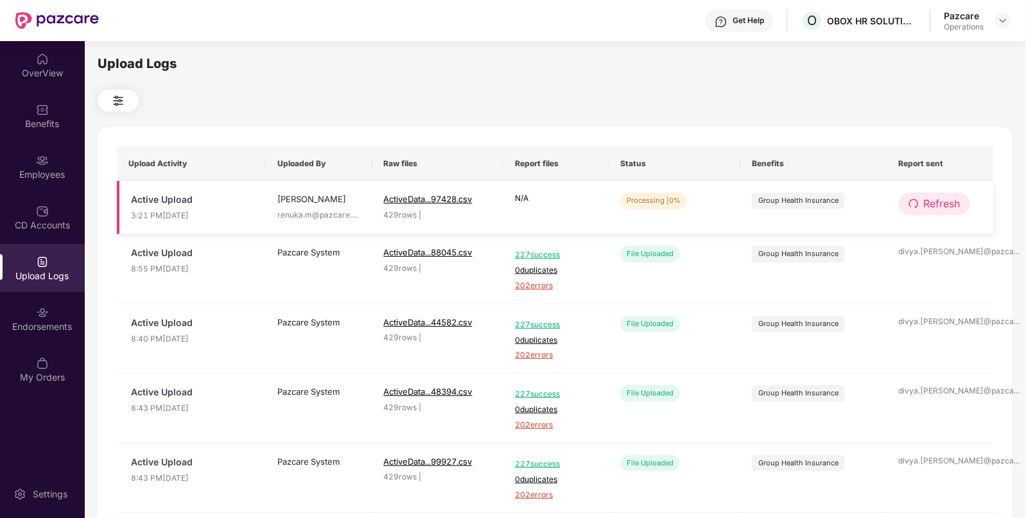
click at [921, 210] on button "Refresh" at bounding box center [933, 204] width 71 height 22
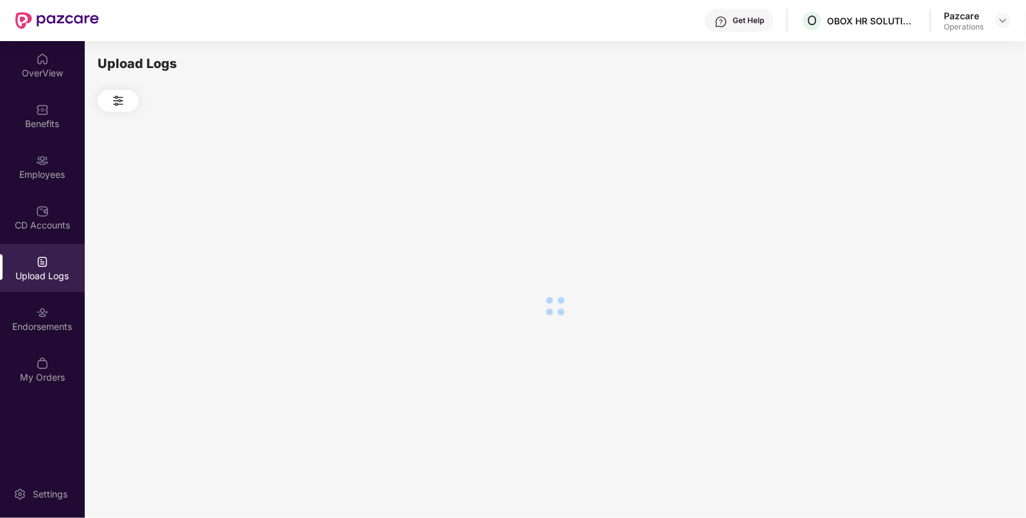
click at [921, 210] on div at bounding box center [555, 306] width 914 height 388
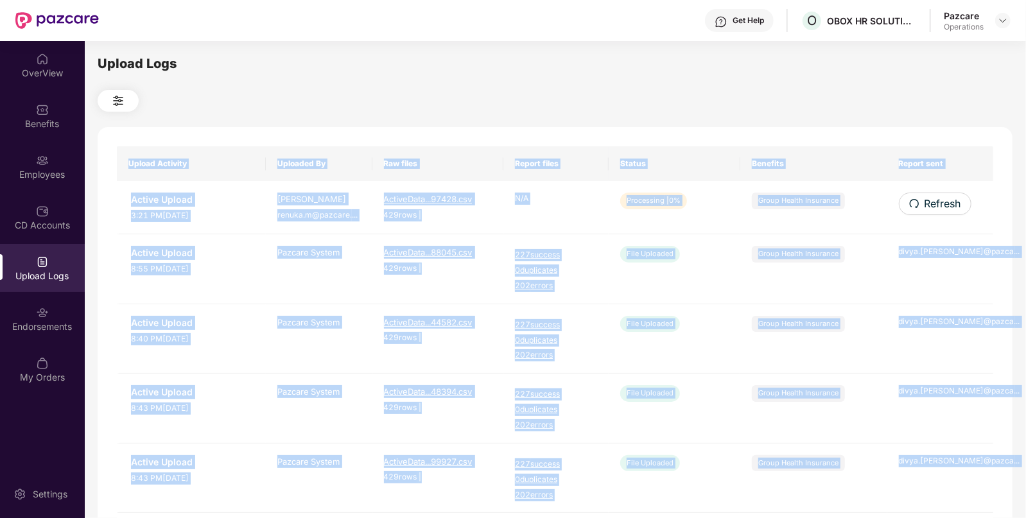
click at [921, 210] on button "Refresh" at bounding box center [934, 204] width 73 height 22
click at [921, 210] on div "Upload Activity Uploaded By Raw files Report files Status Benefits Report sent …" at bounding box center [555, 520] width 914 height 787
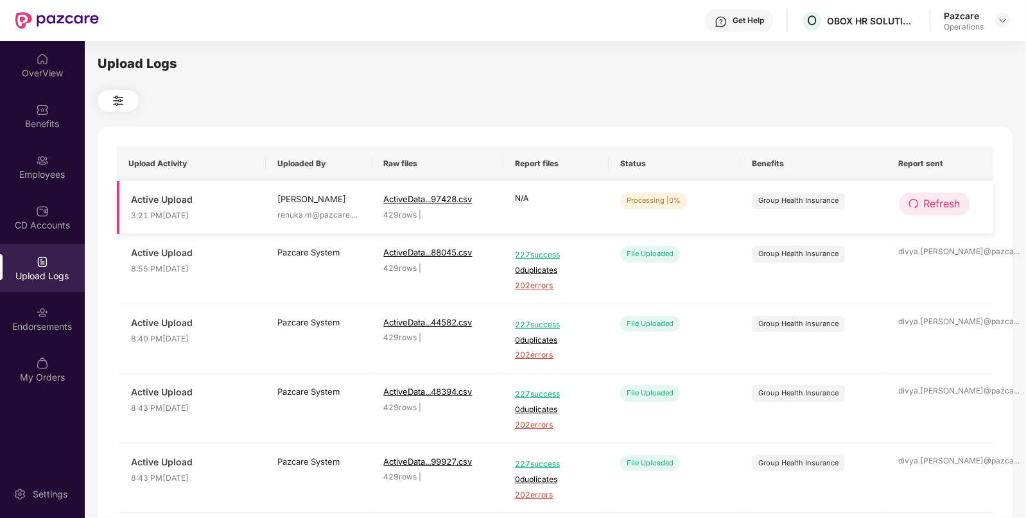
click at [921, 210] on button "Refresh" at bounding box center [933, 204] width 71 height 22
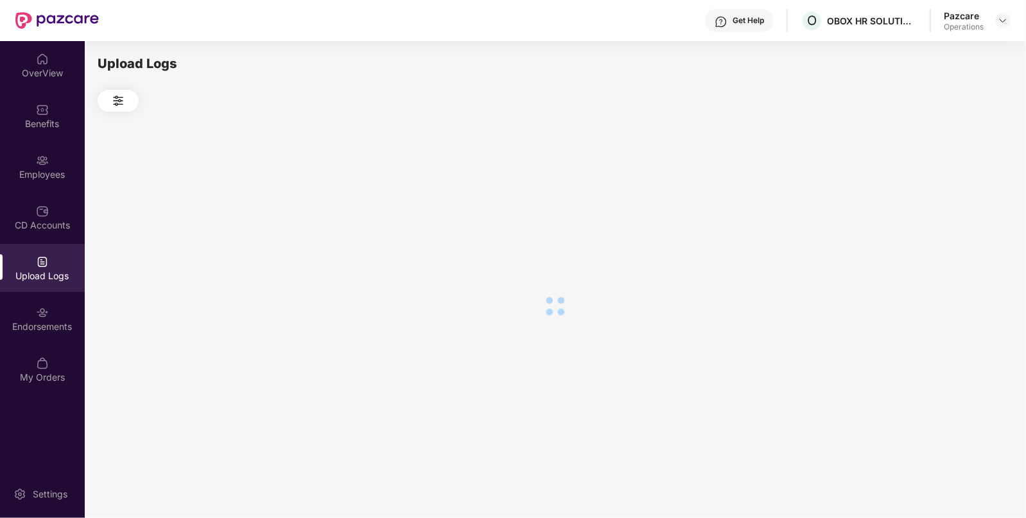
click at [921, 210] on div at bounding box center [555, 306] width 914 height 388
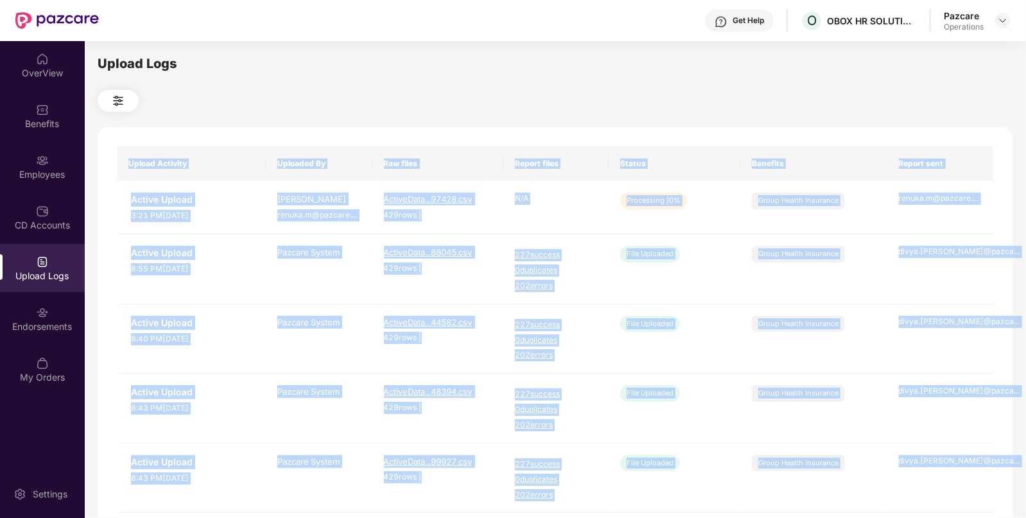
click at [722, 128] on div "Upload Activity Uploaded By Raw files Report files Status Benefits Report sent …" at bounding box center [555, 520] width 914 height 787
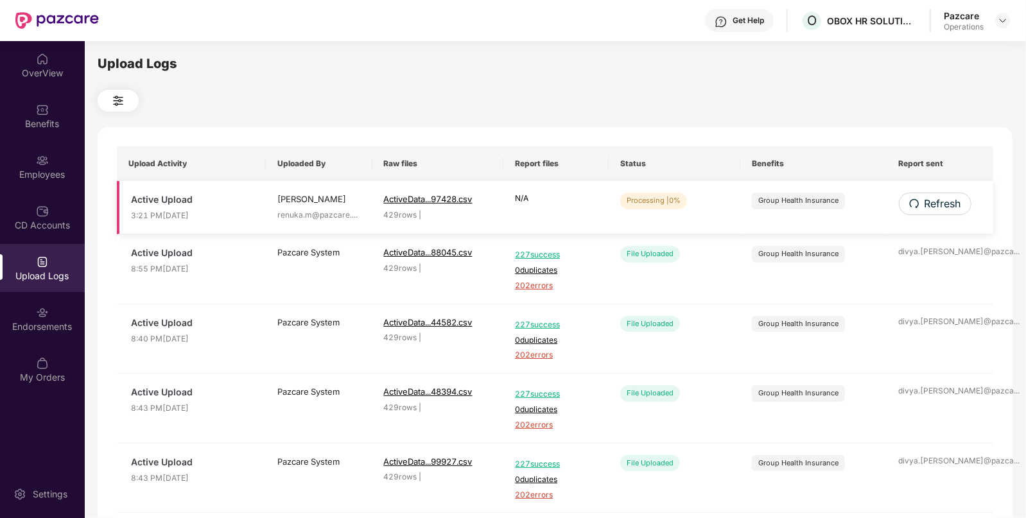
click at [966, 215] on td "Refresh" at bounding box center [940, 207] width 107 height 53
drag, startPoint x: 966, startPoint y: 215, endPoint x: 927, endPoint y: 202, distance: 41.2
click at [927, 202] on td "Refresh" at bounding box center [940, 207] width 107 height 53
click at [927, 202] on span "Refresh" at bounding box center [941, 204] width 37 height 16
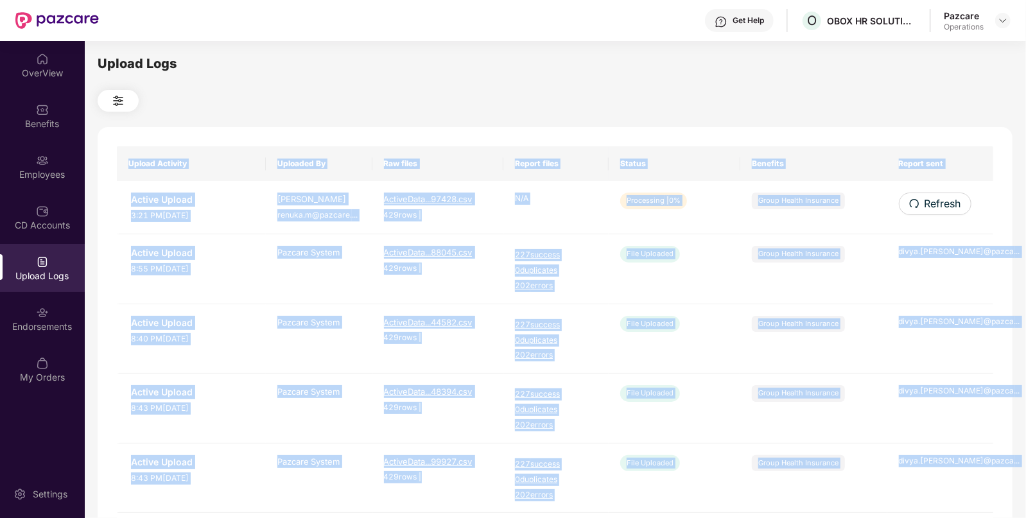
click at [927, 202] on div "Upload Activity Uploaded By Raw files Report files Status Benefits Report sent …" at bounding box center [555, 520] width 914 height 787
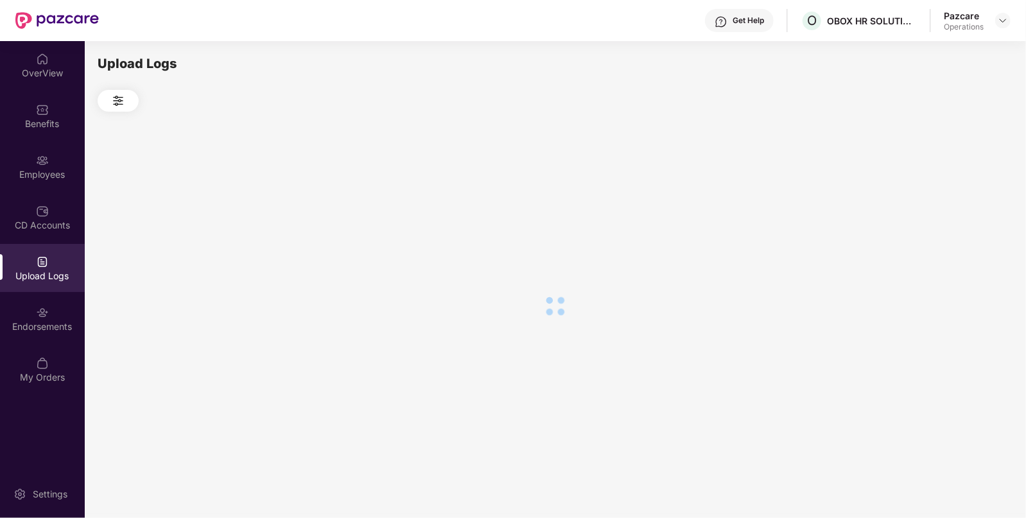
click at [927, 202] on div at bounding box center [555, 306] width 914 height 388
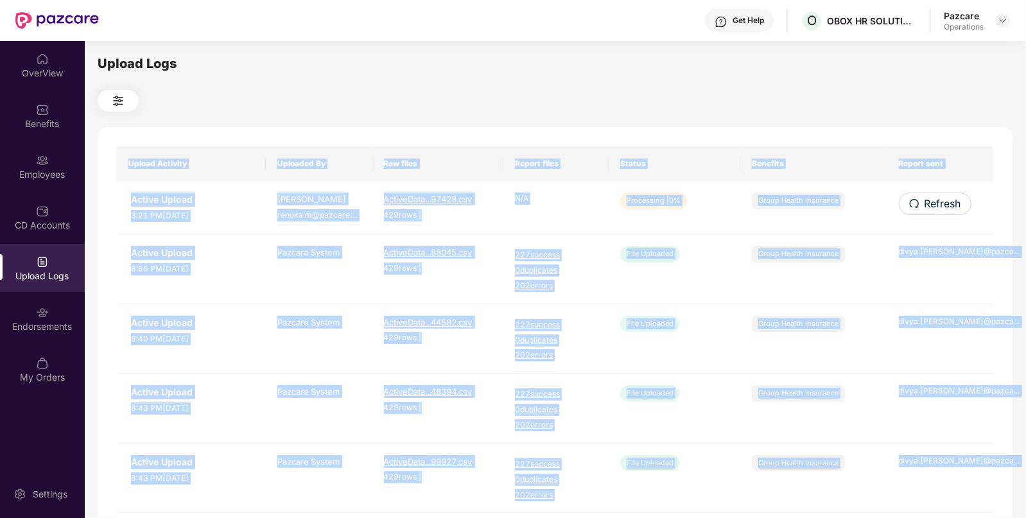
click at [927, 202] on span "Refresh" at bounding box center [942, 204] width 37 height 16
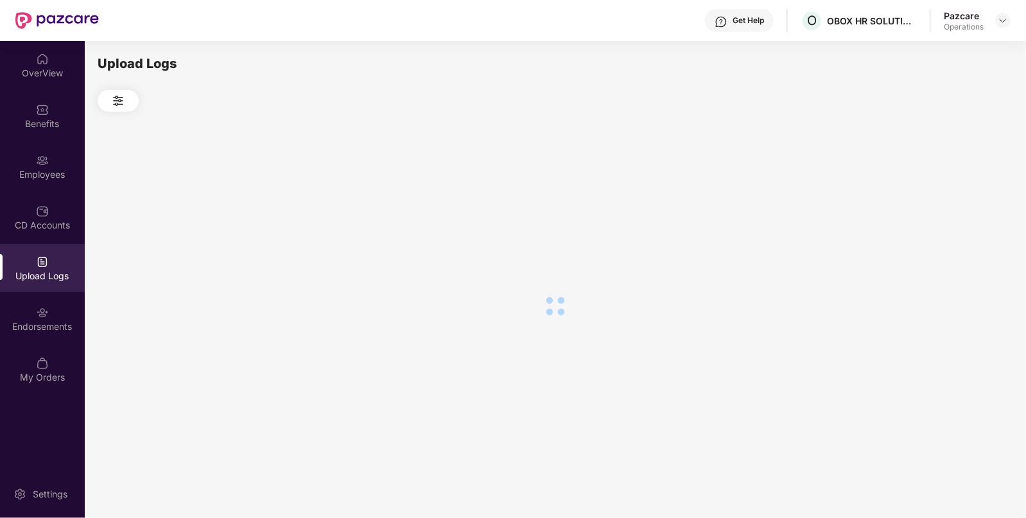
click at [927, 202] on div at bounding box center [555, 306] width 914 height 388
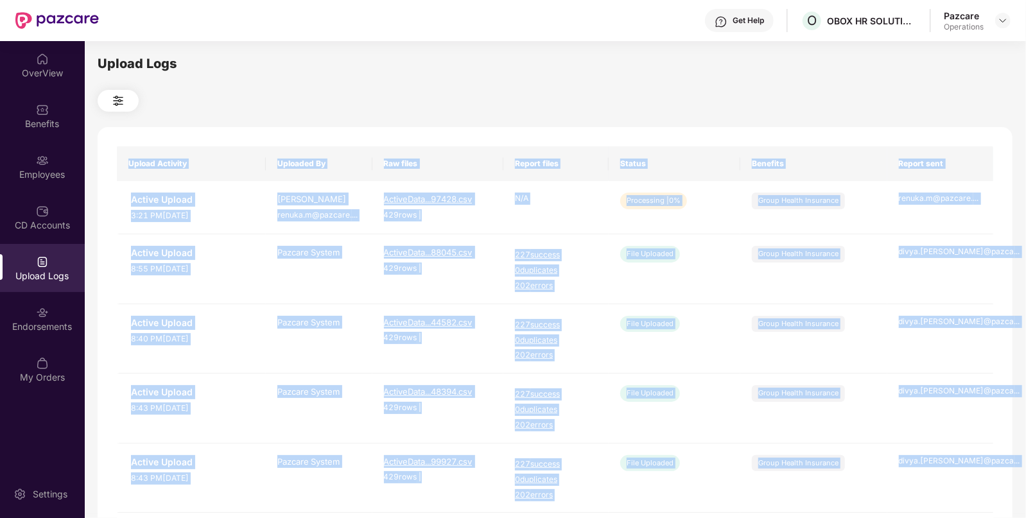
click at [803, 133] on div "Upload Activity Uploaded By Raw files Report files Status Benefits Report sent …" at bounding box center [555, 520] width 914 height 787
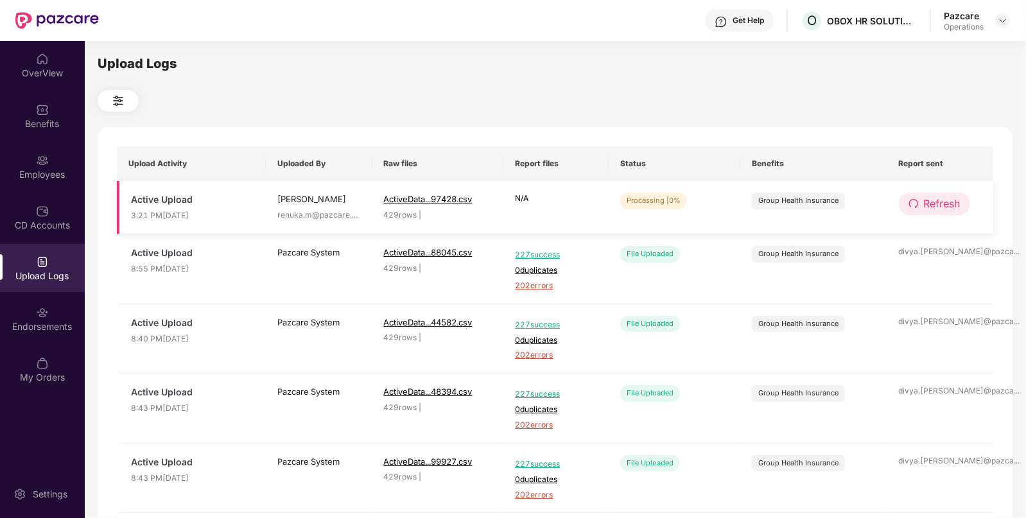
click at [947, 211] on span "Refresh" at bounding box center [941, 204] width 37 height 16
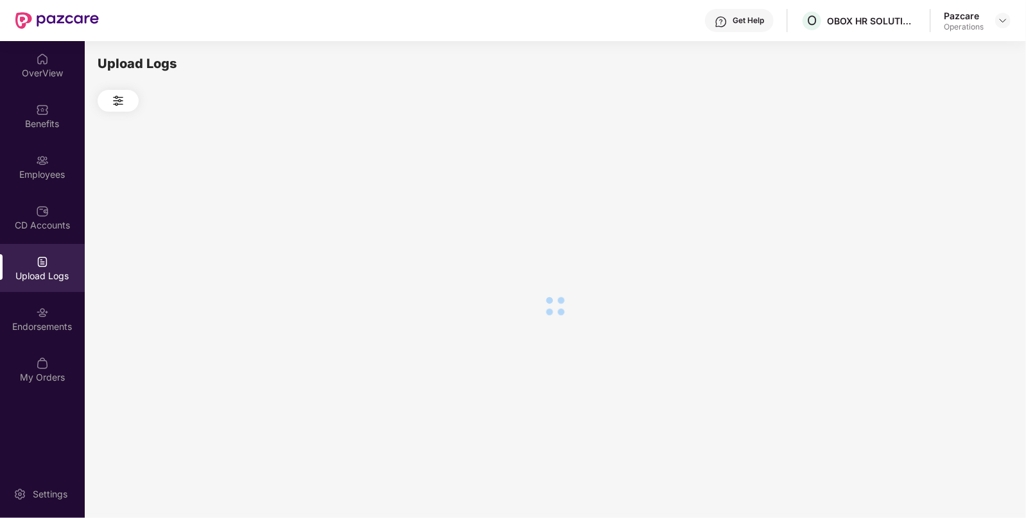
click at [947, 211] on div at bounding box center [555, 306] width 914 height 388
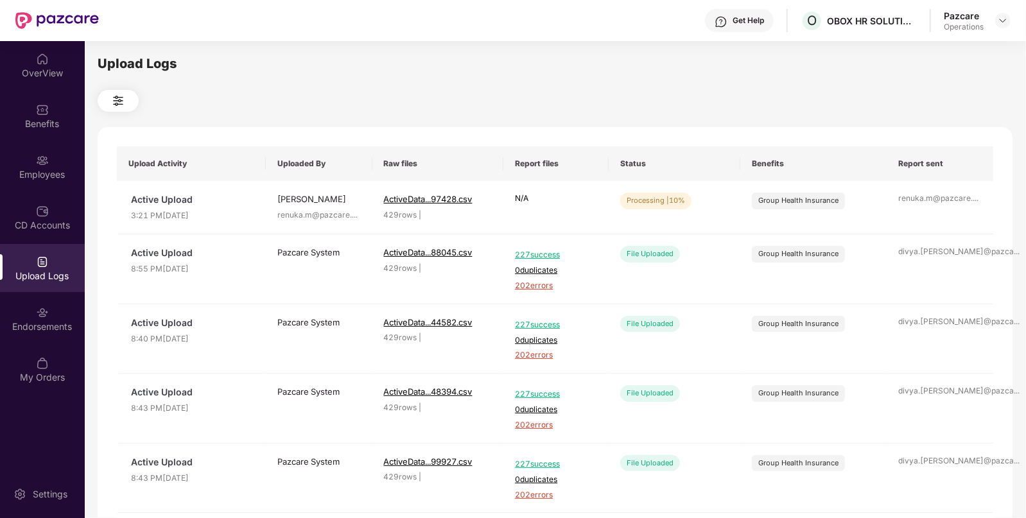
click at [564, 87] on div "Upload Logs Upload Activity Uploaded By Raw files Report files Status Benefits …" at bounding box center [555, 277] width 914 height 447
click at [920, 202] on button "Refresh" at bounding box center [933, 204] width 71 height 22
click at [920, 202] on button "Refresh" at bounding box center [934, 204] width 73 height 22
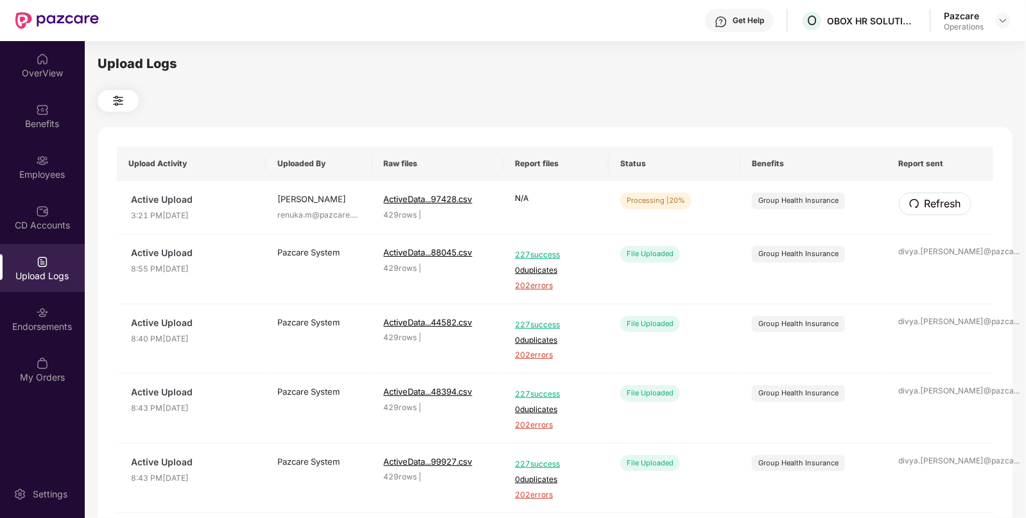
click at [920, 202] on button "Refresh" at bounding box center [934, 204] width 73 height 22
click at [941, 198] on span "Refresh" at bounding box center [941, 204] width 37 height 16
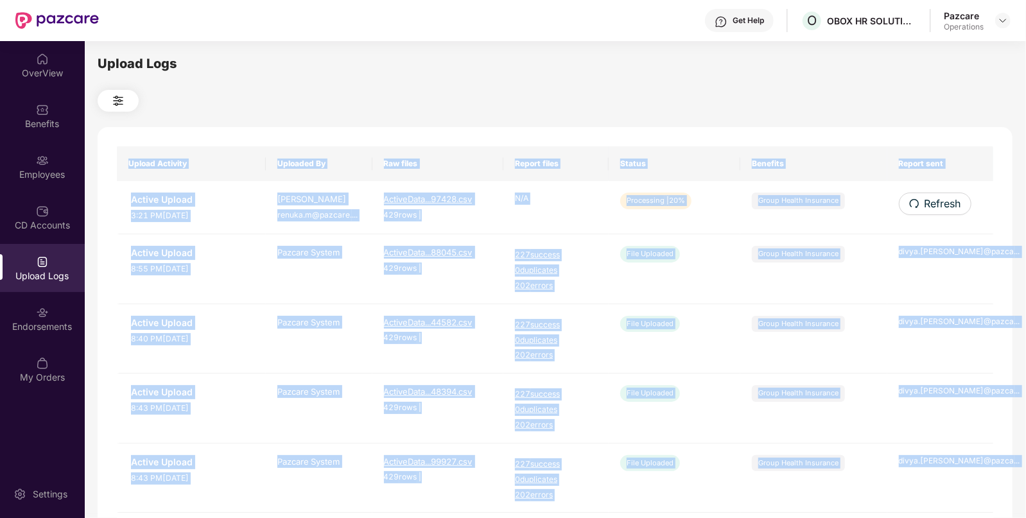
click at [941, 198] on div "Upload Activity Uploaded By Raw files Report files Status Benefits Report sent …" at bounding box center [555, 520] width 914 height 787
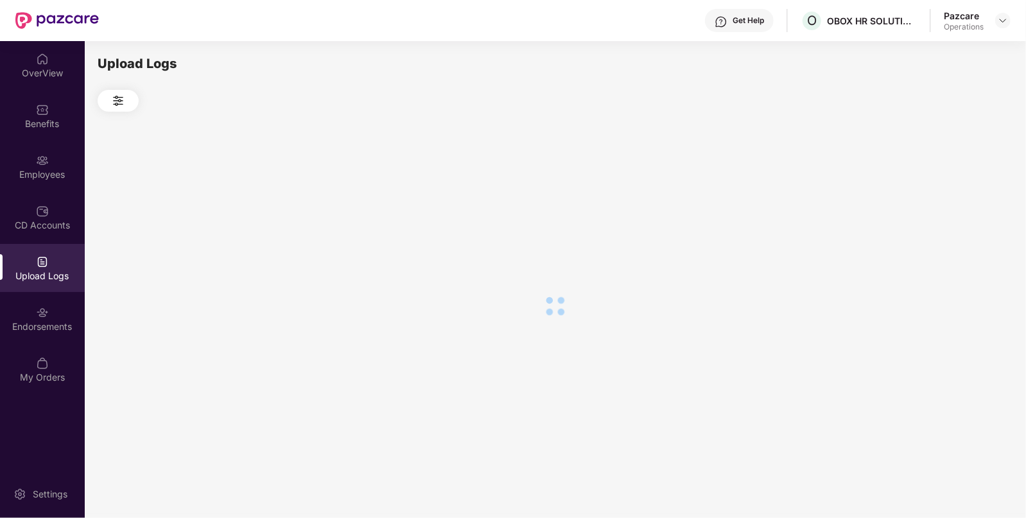
click at [941, 198] on div at bounding box center [555, 306] width 914 height 388
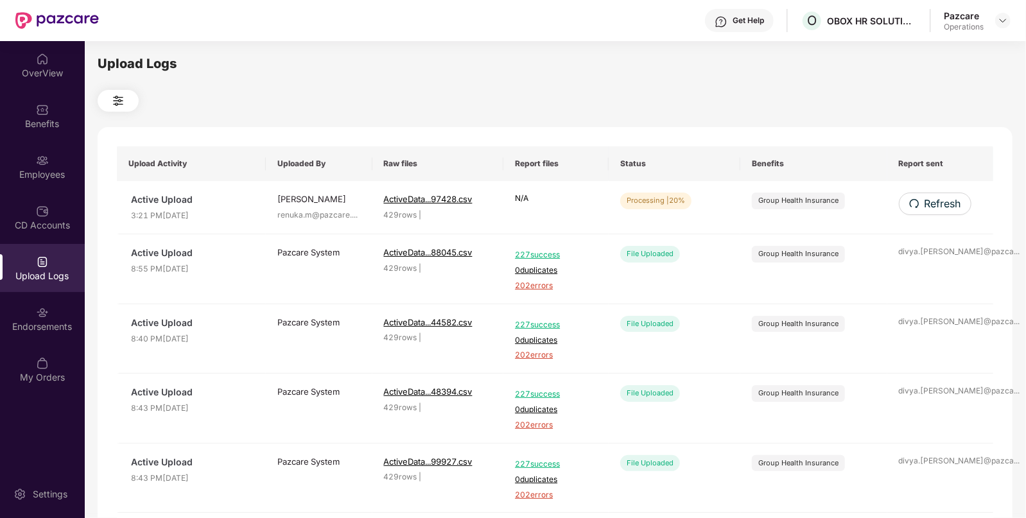
click at [941, 198] on span "Refresh" at bounding box center [942, 204] width 37 height 16
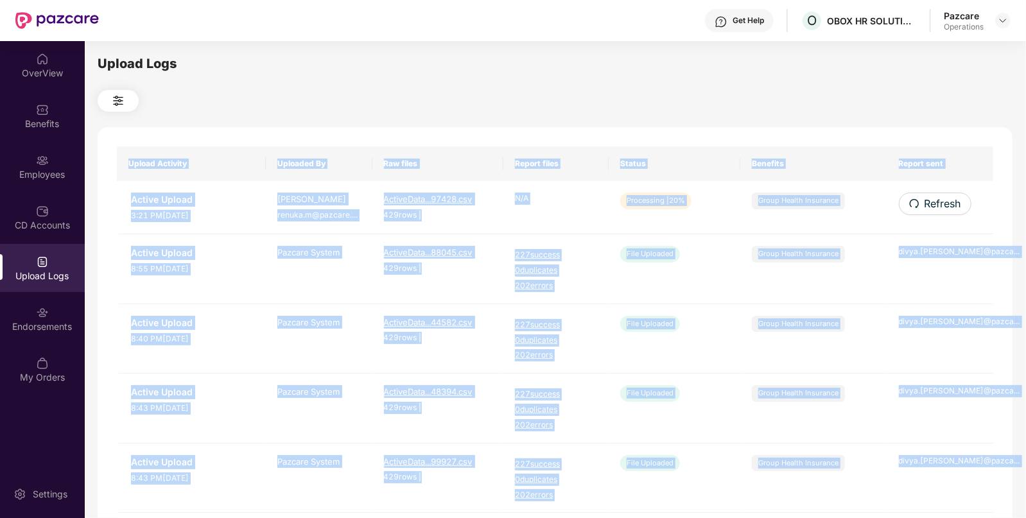
click at [941, 198] on div "Upload Activity Uploaded By Raw files Report files Status Benefits Report sent …" at bounding box center [555, 520] width 914 height 787
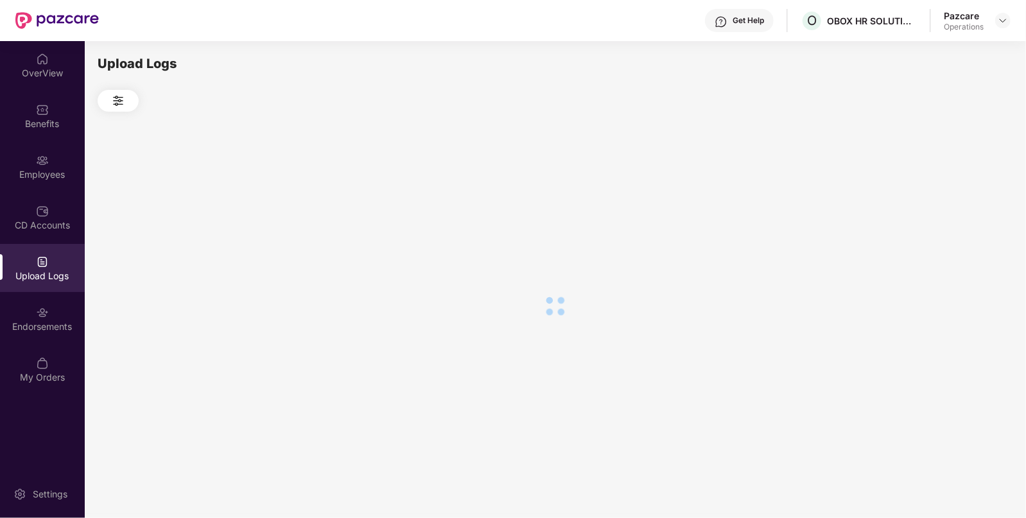
click at [941, 198] on div at bounding box center [555, 306] width 914 height 388
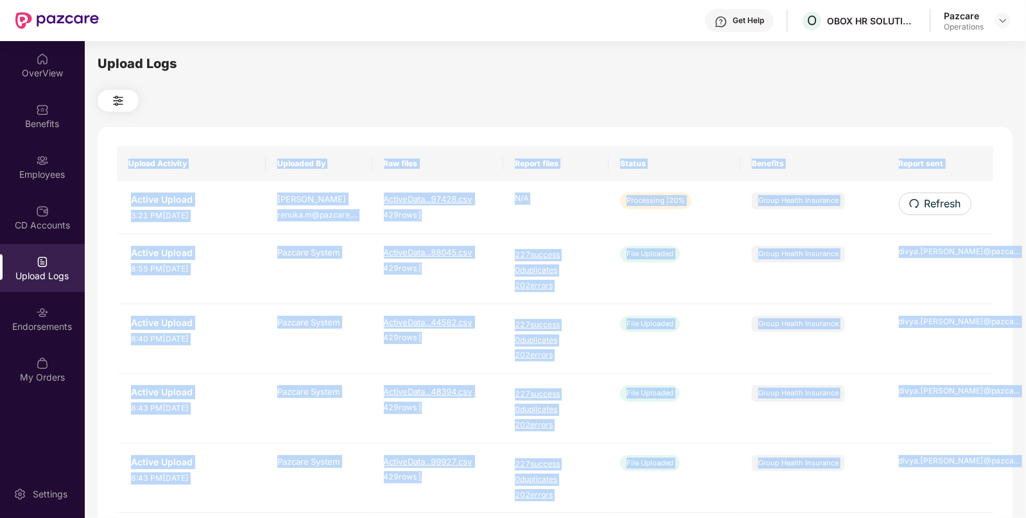
click at [941, 198] on span "Refresh" at bounding box center [942, 204] width 37 height 16
click at [941, 198] on div "Upload Activity Uploaded By Raw files Report files Status Benefits Report sent …" at bounding box center [555, 520] width 914 height 787
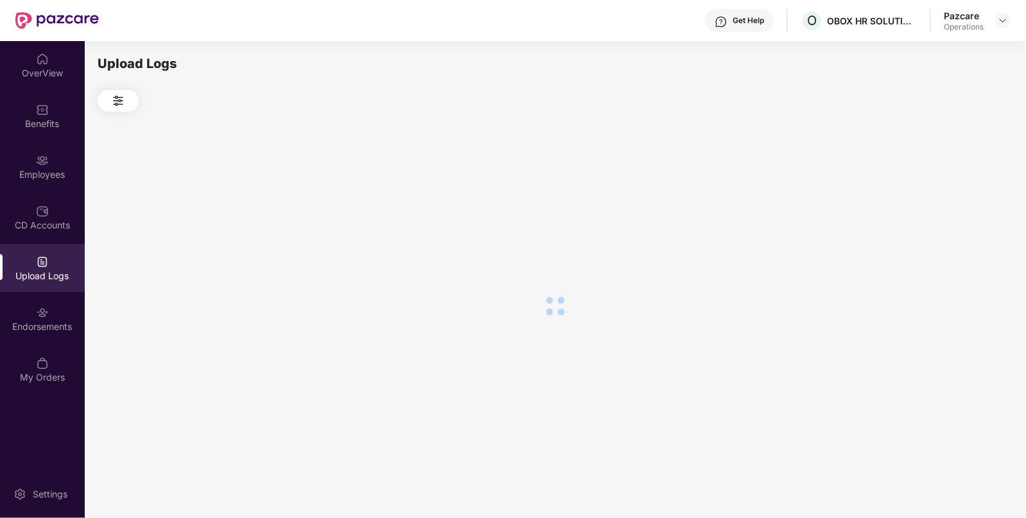
click at [941, 198] on div at bounding box center [555, 306] width 914 height 388
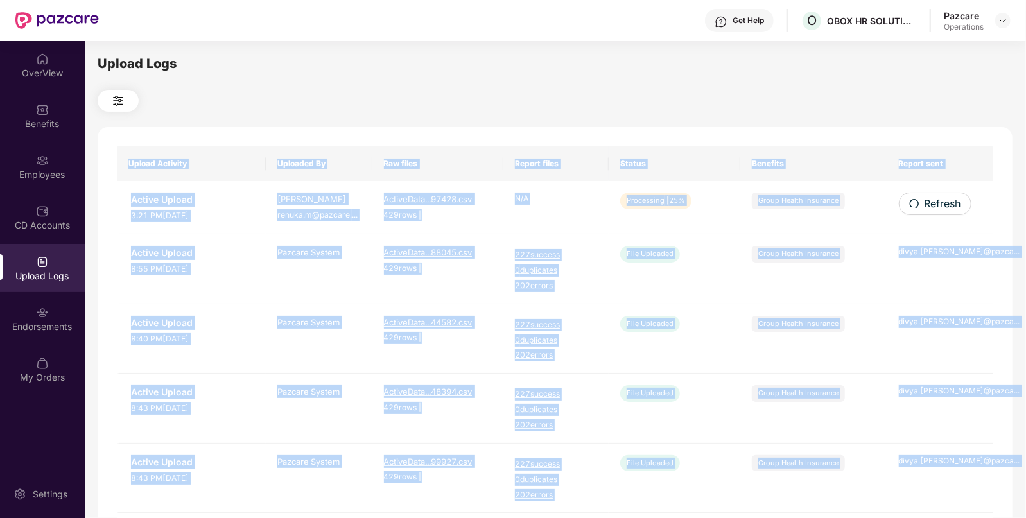
click at [941, 198] on span "Refresh" at bounding box center [942, 204] width 37 height 16
click at [941, 198] on div "Upload Activity Uploaded By Raw files Report files Status Benefits Report sent …" at bounding box center [555, 520] width 914 height 787
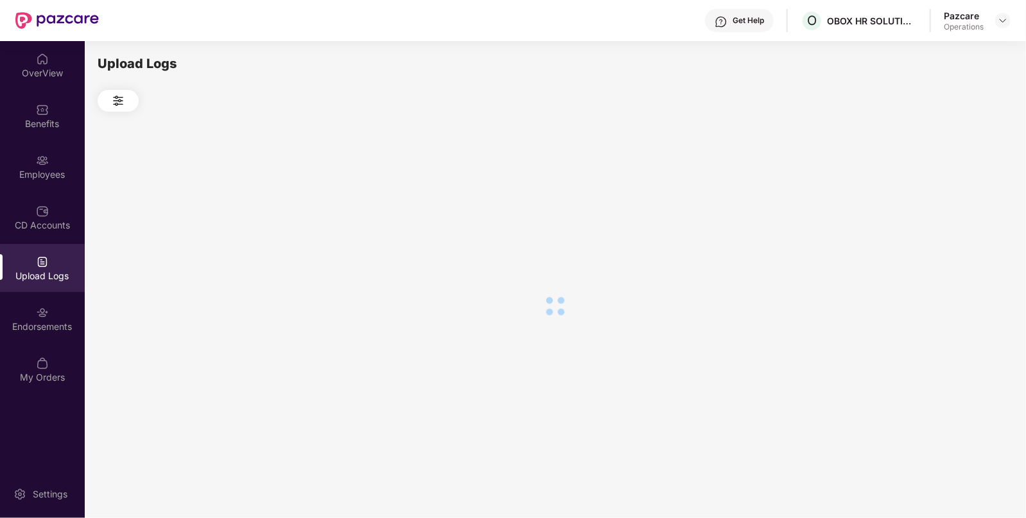
click at [941, 198] on div at bounding box center [555, 306] width 914 height 388
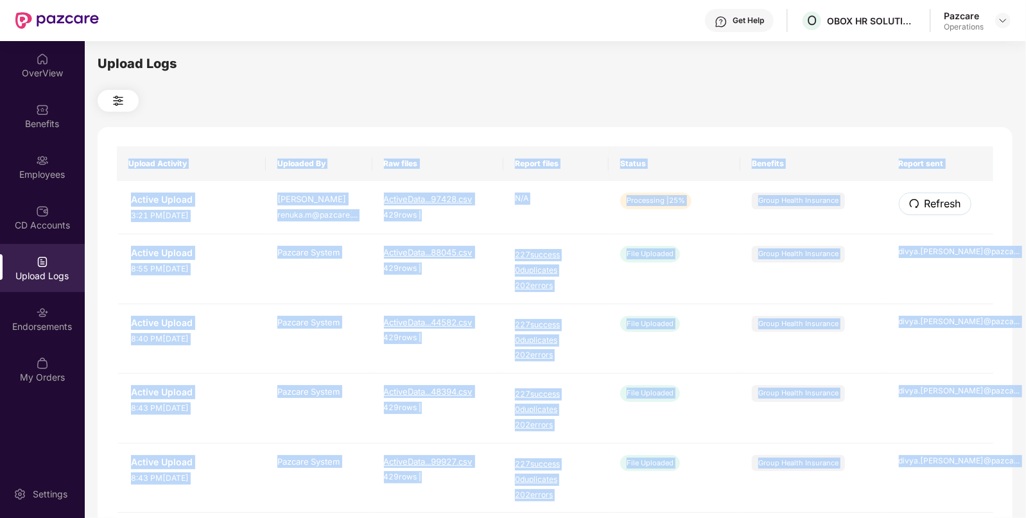
click at [941, 198] on span "Refresh" at bounding box center [942, 204] width 37 height 16
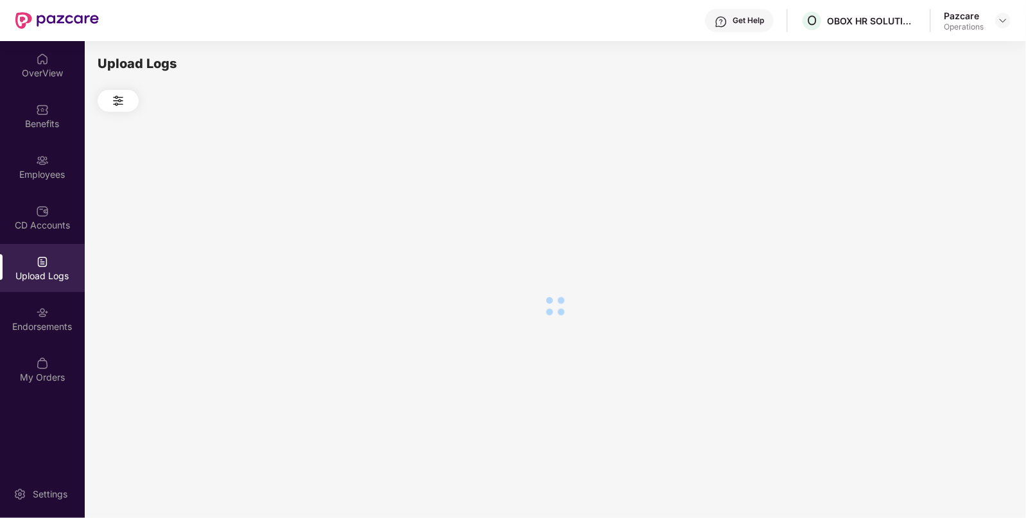
click at [941, 198] on div at bounding box center [555, 306] width 914 height 388
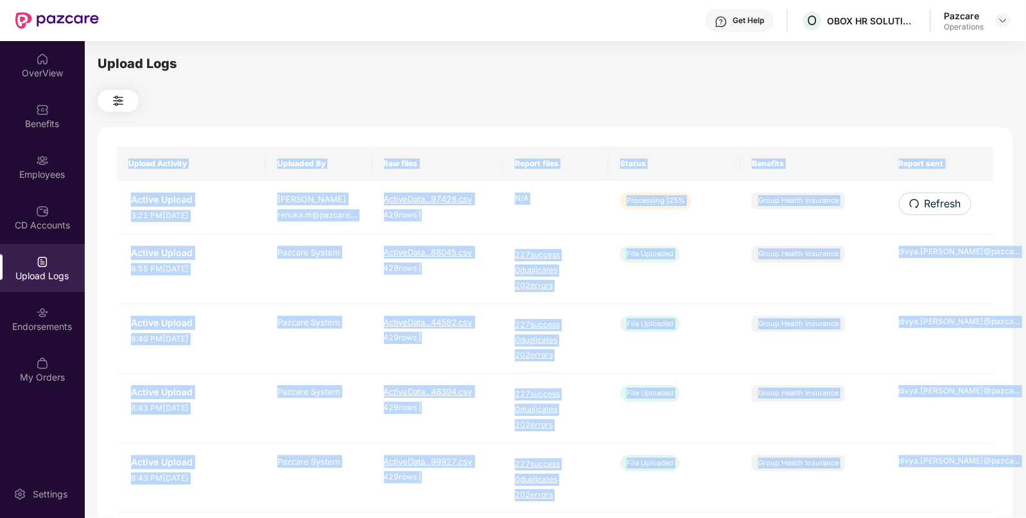
click at [941, 198] on span "Refresh" at bounding box center [942, 204] width 37 height 16
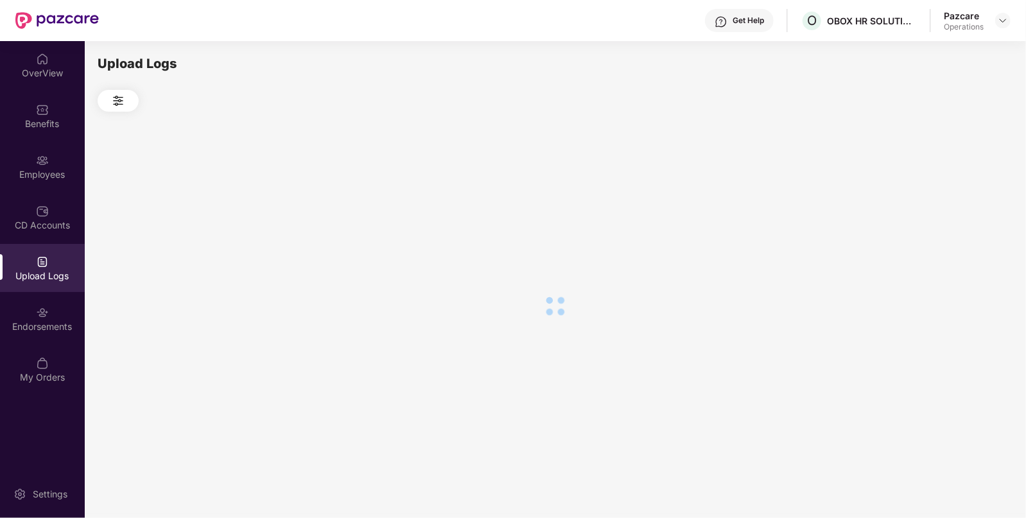
click at [941, 198] on div at bounding box center [555, 306] width 914 height 388
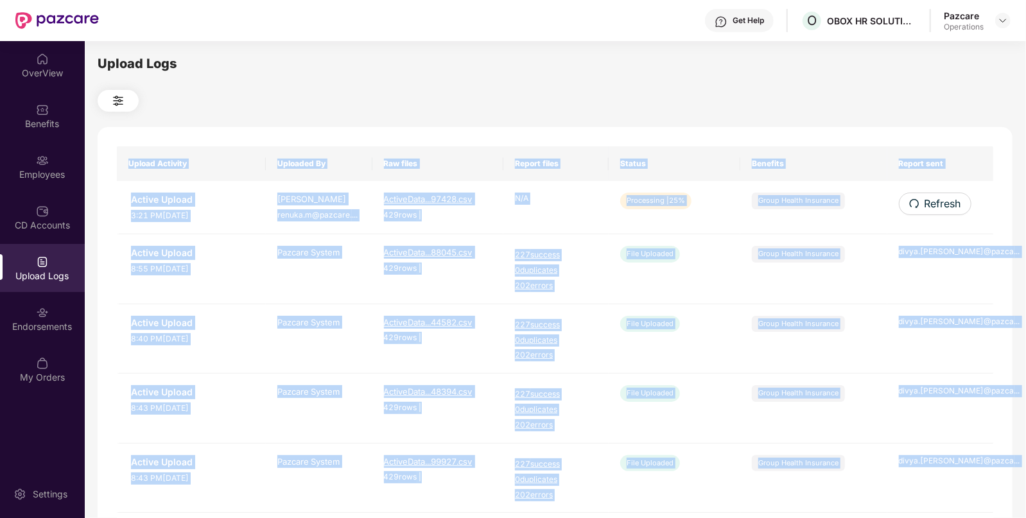
click at [941, 198] on span "Refresh" at bounding box center [942, 204] width 37 height 16
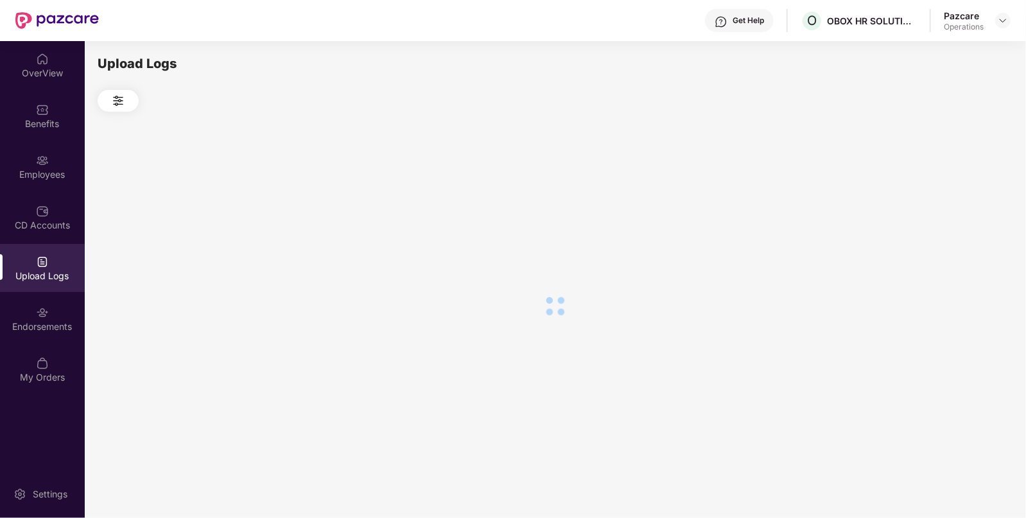
click at [941, 198] on div at bounding box center [555, 306] width 914 height 388
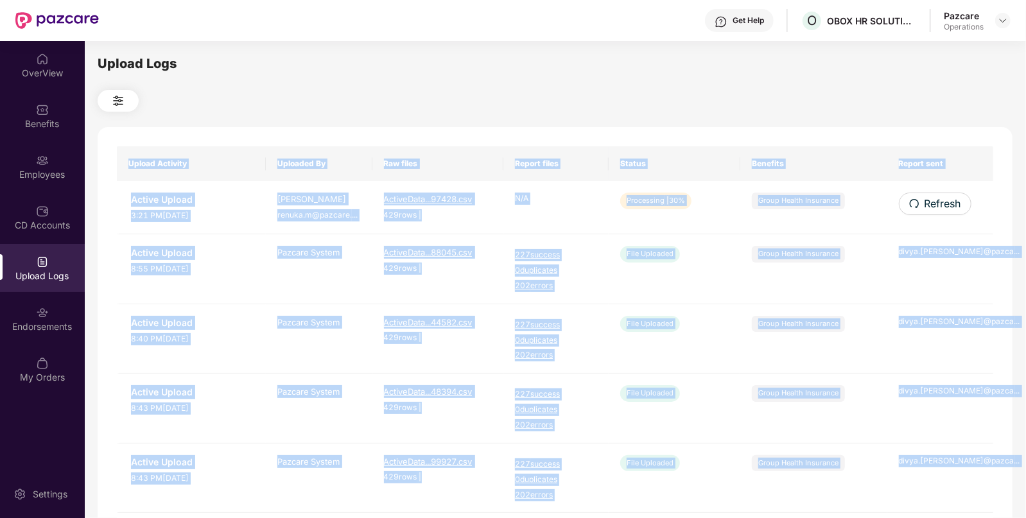
click at [941, 198] on span "Refresh" at bounding box center [942, 204] width 37 height 16
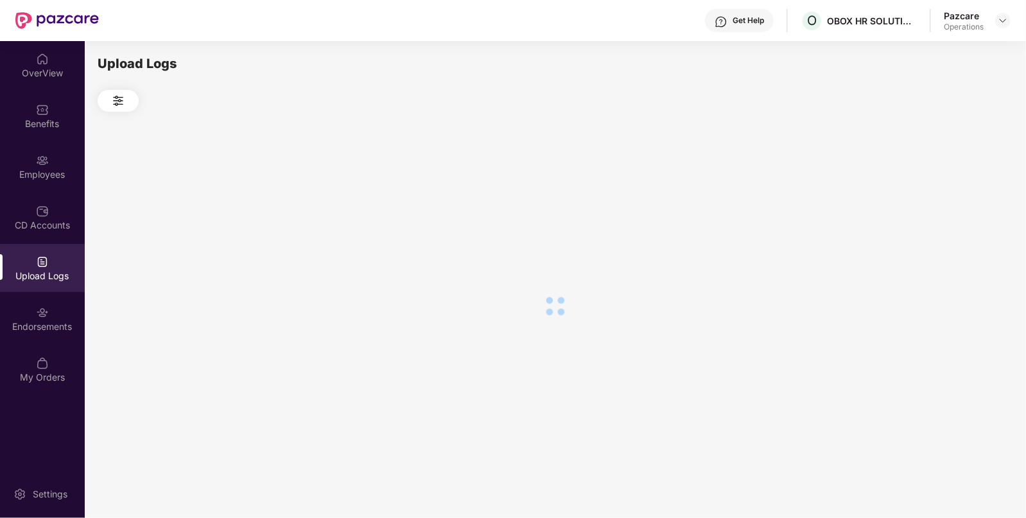
click at [941, 198] on div at bounding box center [555, 306] width 914 height 388
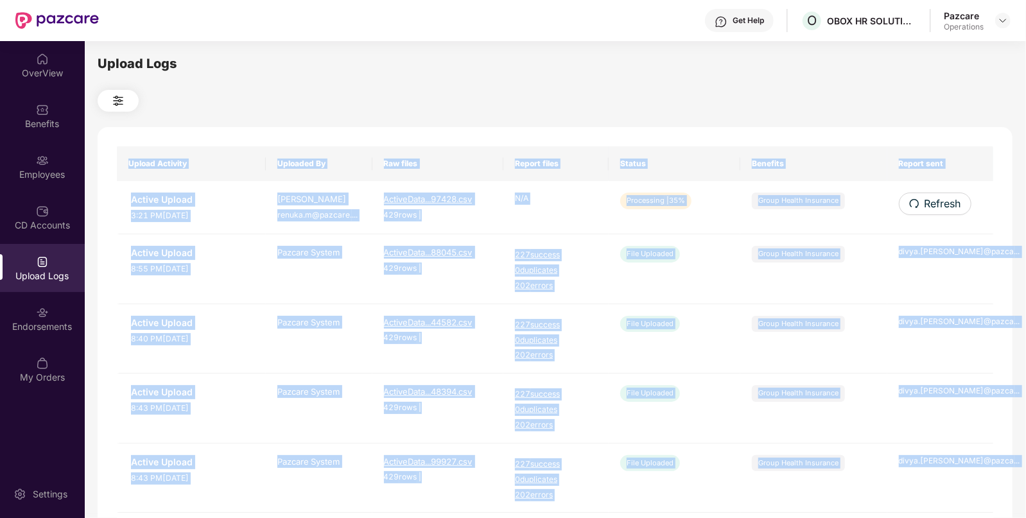
click at [941, 198] on div "Upload Activity Uploaded By Raw files Report files Status Benefits Report sent …" at bounding box center [555, 520] width 914 height 787
click at [941, 198] on span "Refresh" at bounding box center [942, 204] width 37 height 16
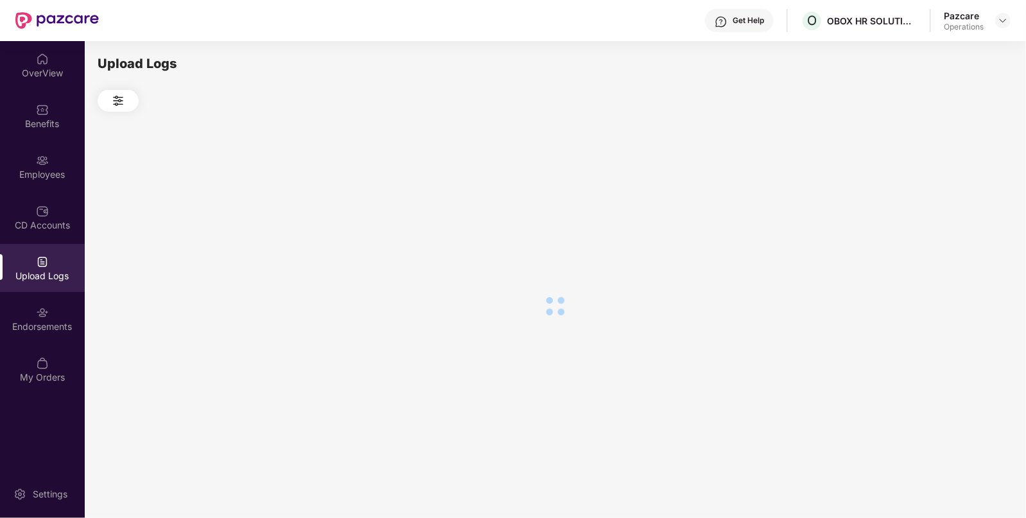
click at [941, 198] on div at bounding box center [555, 306] width 914 height 388
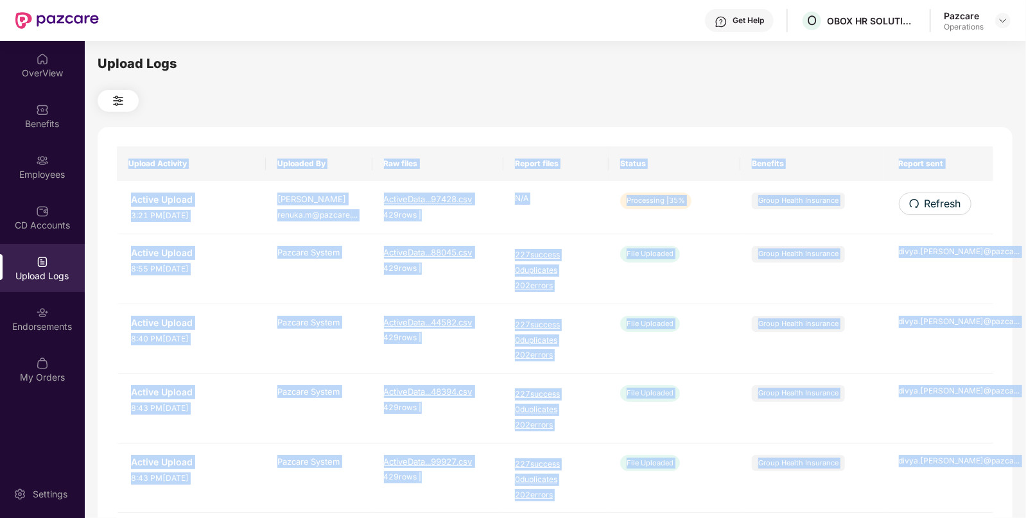
click at [941, 198] on div "Upload Activity Uploaded By Raw files Report files Status Benefits Report sent …" at bounding box center [555, 520] width 914 height 787
click at [941, 198] on span "Refresh" at bounding box center [941, 204] width 37 height 16
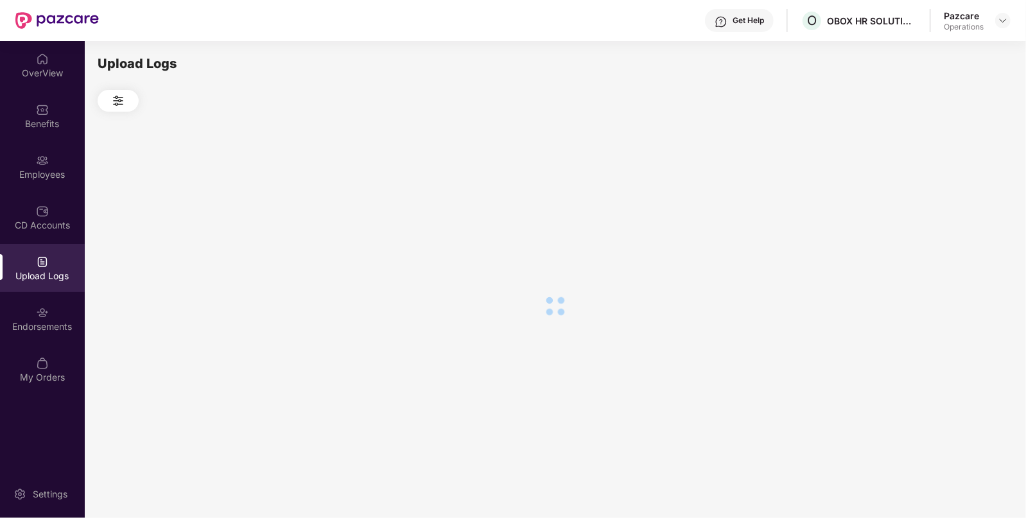
click at [941, 198] on div at bounding box center [555, 306] width 914 height 388
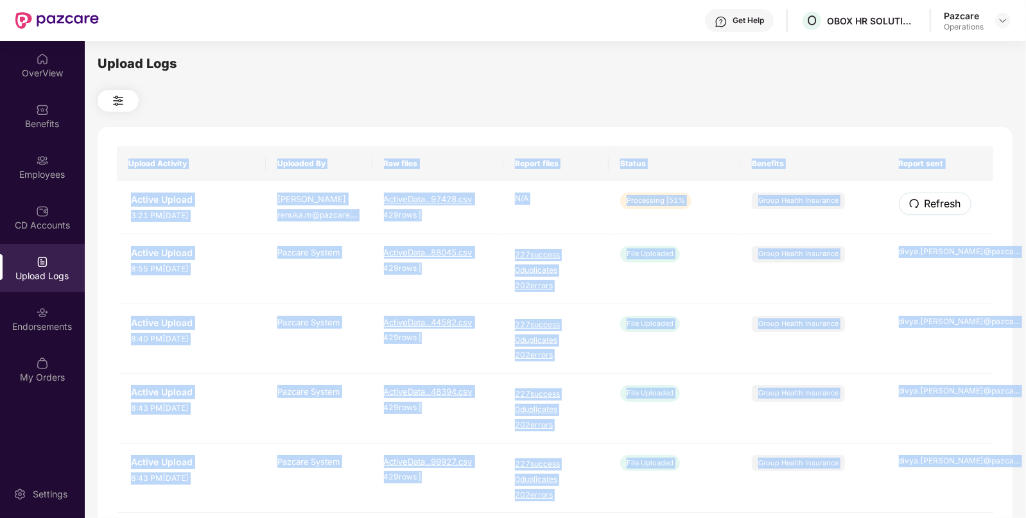
click at [941, 198] on span "Refresh" at bounding box center [942, 204] width 37 height 16
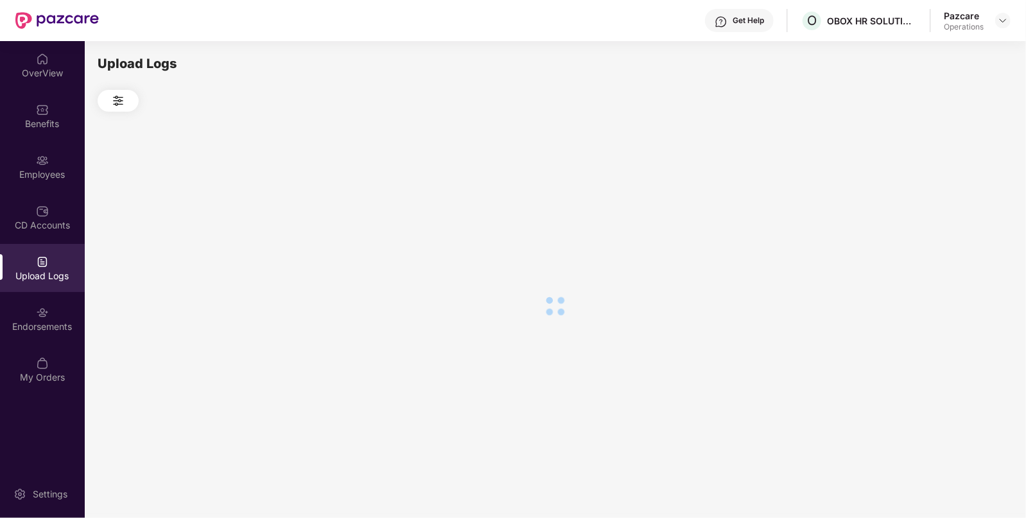
click at [941, 198] on div at bounding box center [555, 306] width 914 height 388
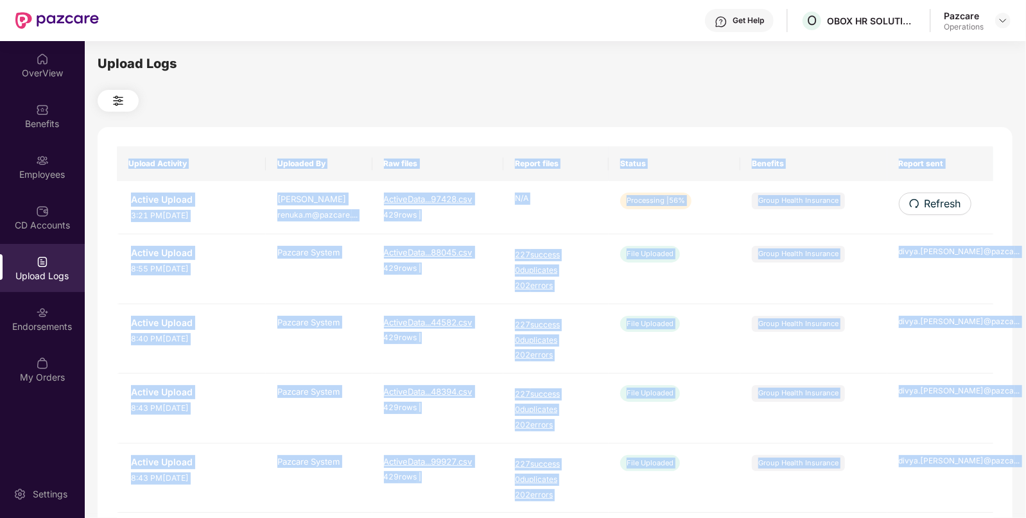
click at [941, 198] on span "Refresh" at bounding box center [942, 204] width 37 height 16
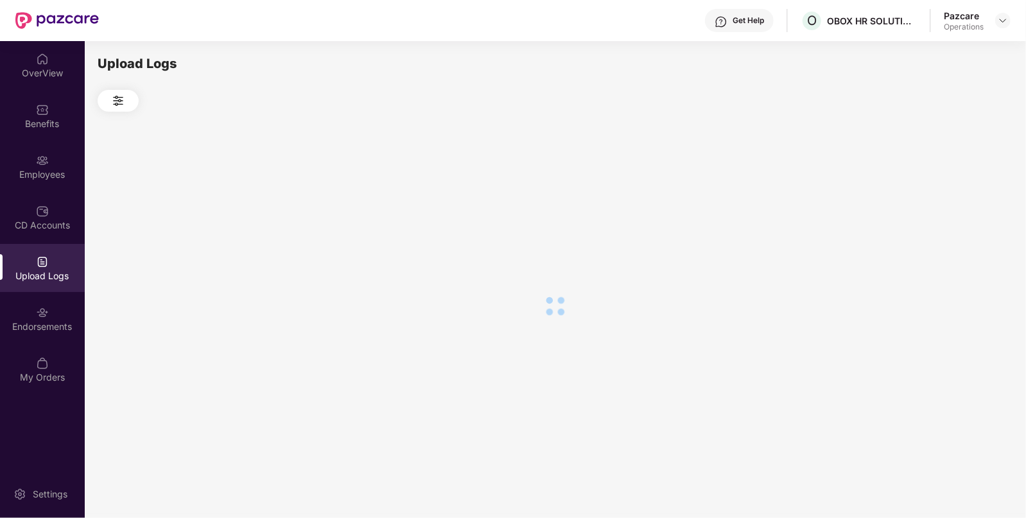
click at [941, 198] on div at bounding box center [555, 306] width 914 height 388
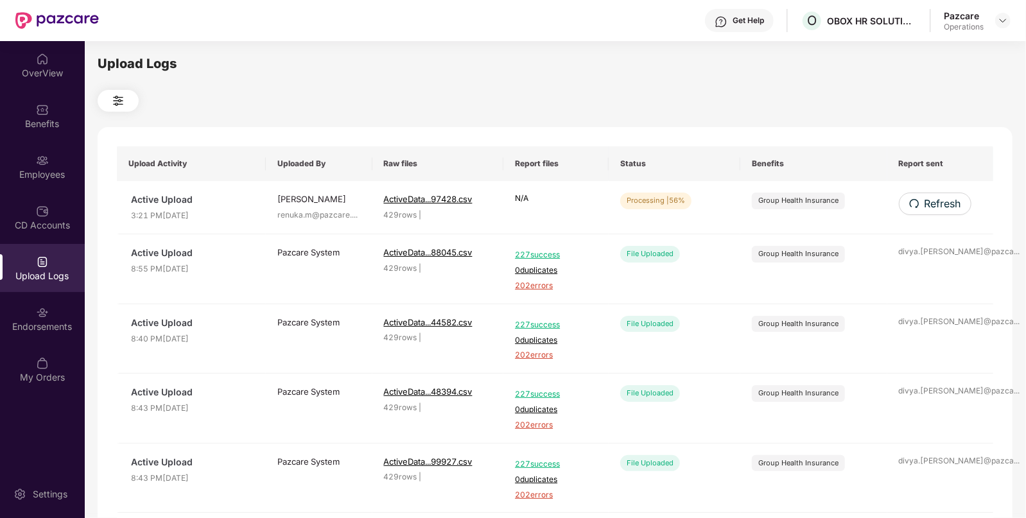
click at [941, 198] on span "Refresh" at bounding box center [942, 204] width 37 height 16
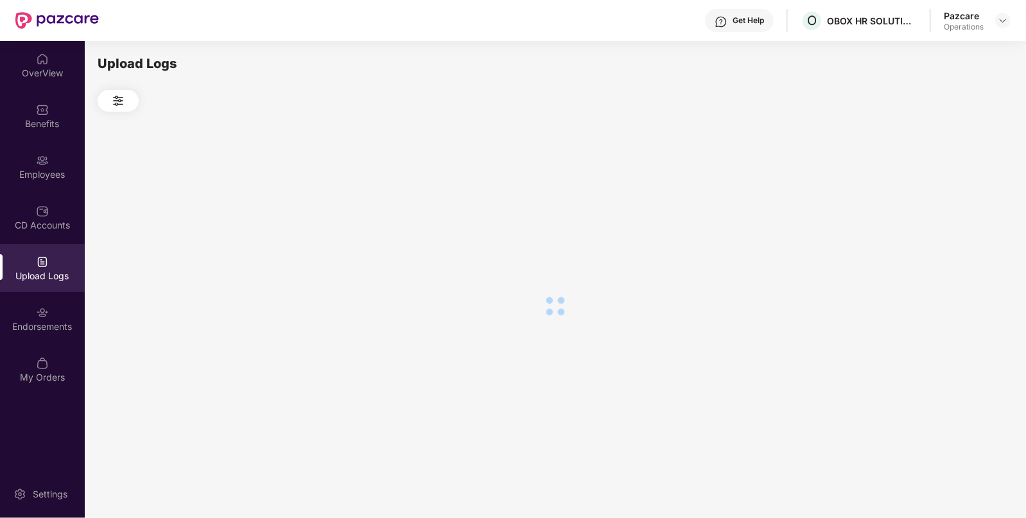
click at [941, 198] on div at bounding box center [555, 306] width 914 height 388
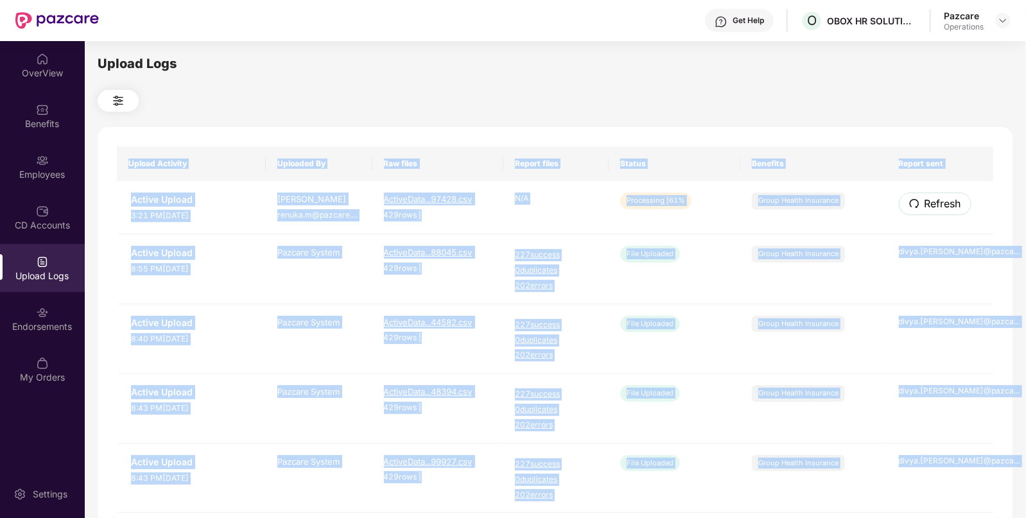
click at [941, 198] on span "Refresh" at bounding box center [942, 204] width 37 height 16
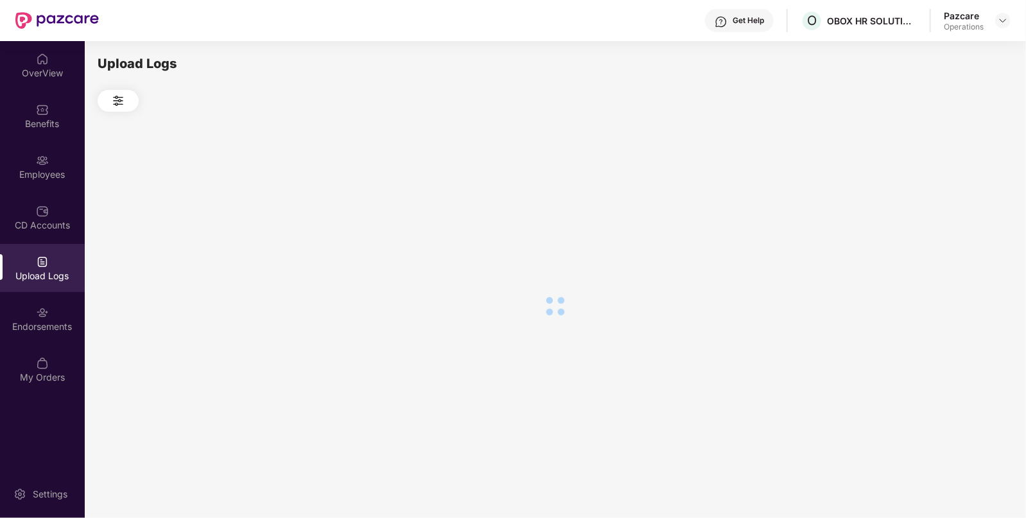
click at [941, 198] on div at bounding box center [555, 306] width 914 height 388
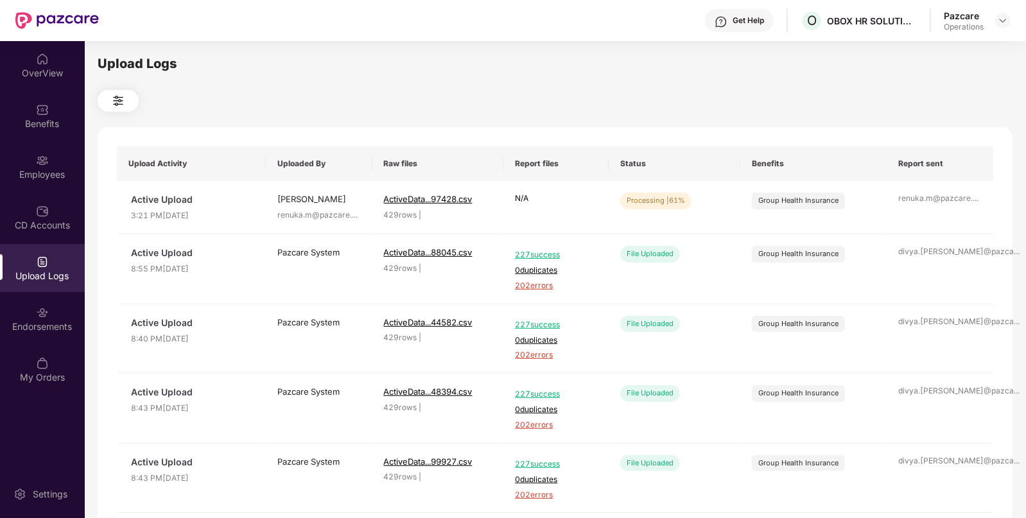
click at [760, 111] on div at bounding box center [555, 101] width 914 height 22
click at [947, 209] on span "Refresh" at bounding box center [941, 204] width 37 height 16
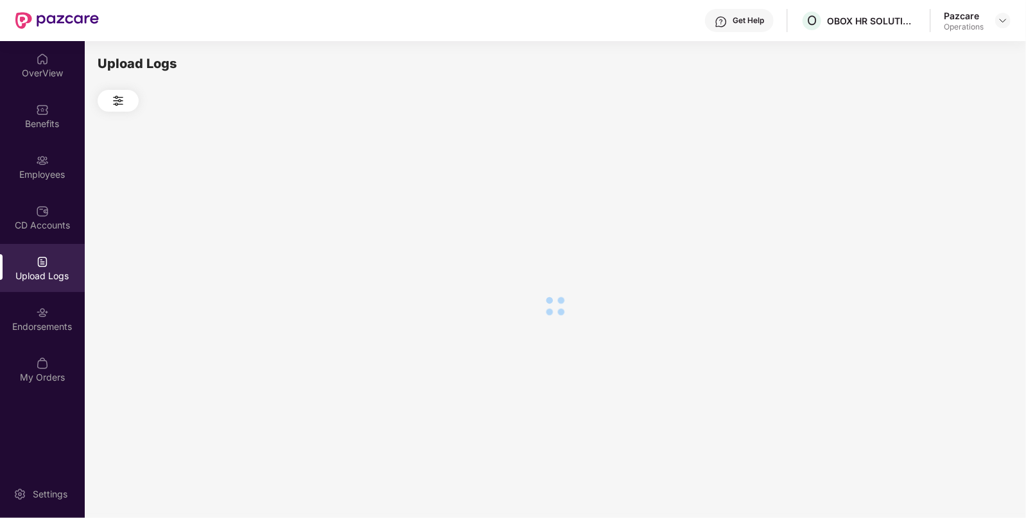
click at [947, 209] on div at bounding box center [555, 306] width 914 height 388
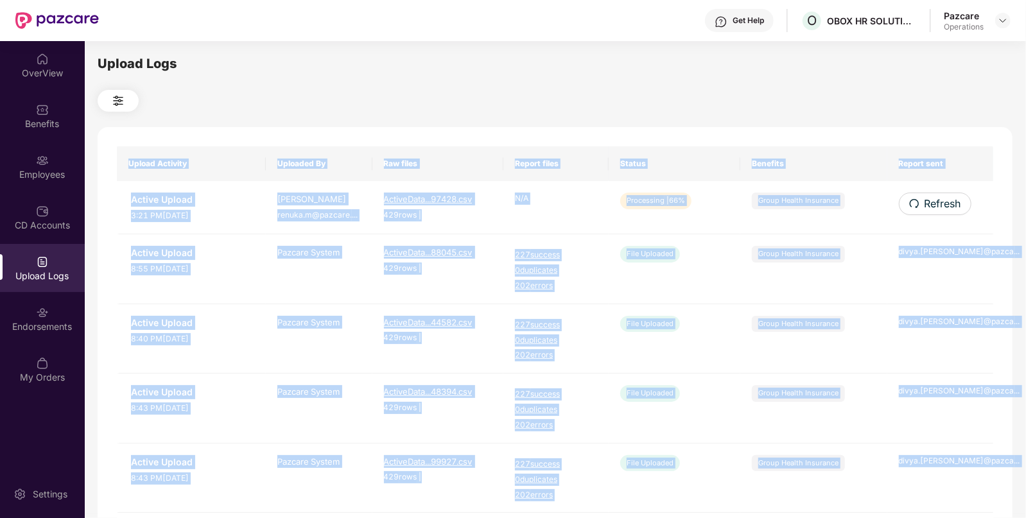
click at [947, 209] on div "Upload Activity Uploaded By Raw files Report files Status Benefits Report sent …" at bounding box center [555, 520] width 914 height 787
click at [947, 209] on span "Refresh" at bounding box center [941, 204] width 37 height 16
click at [947, 209] on div "Upload Activity Uploaded By Raw files Report files Status Benefits Report sent …" at bounding box center [555, 520] width 914 height 787
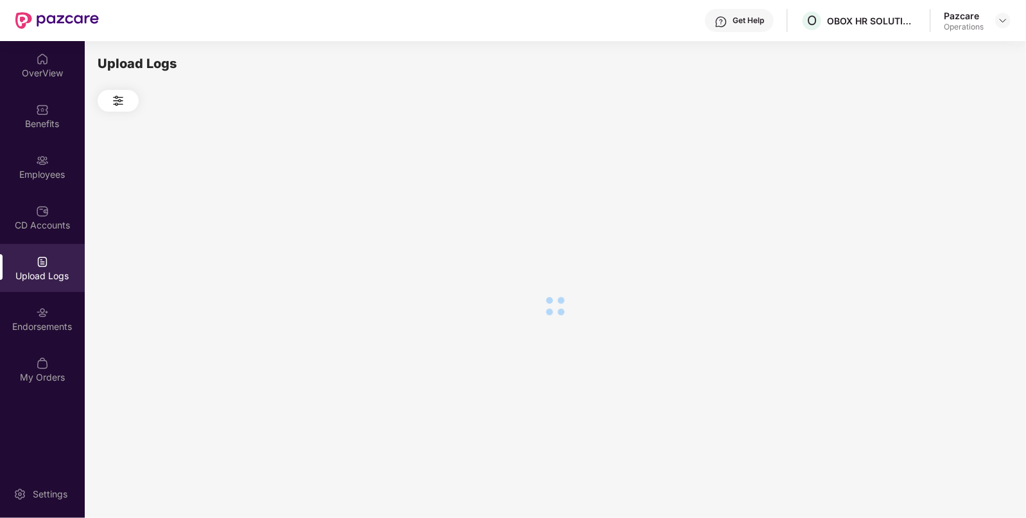
click at [947, 209] on div at bounding box center [555, 306] width 914 height 388
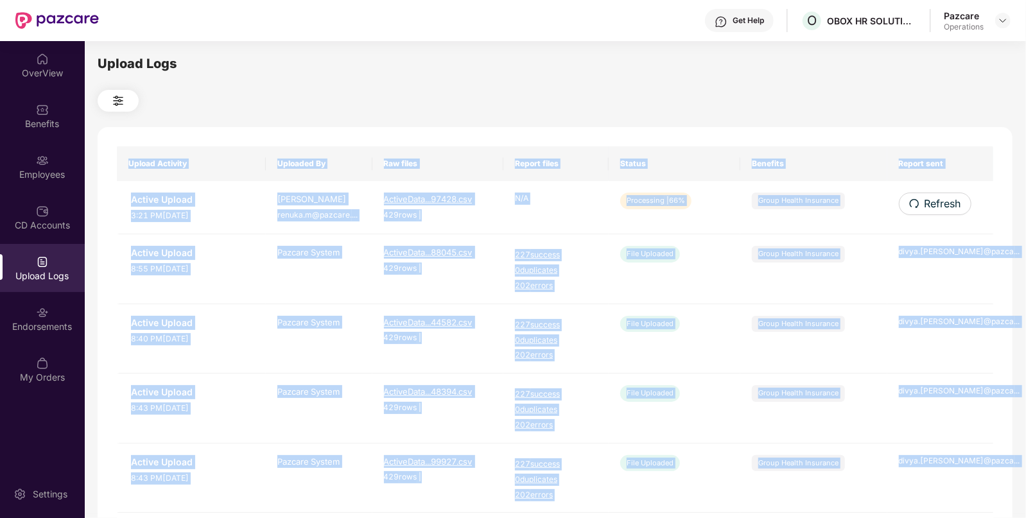
click at [947, 209] on div "Upload Activity Uploaded By Raw files Report files Status Benefits Report sent …" at bounding box center [555, 520] width 914 height 787
click at [947, 209] on span "Refresh" at bounding box center [941, 204] width 37 height 16
click at [947, 209] on div "Upload Activity Uploaded By Raw files Report files Status Benefits Report sent …" at bounding box center [555, 520] width 914 height 787
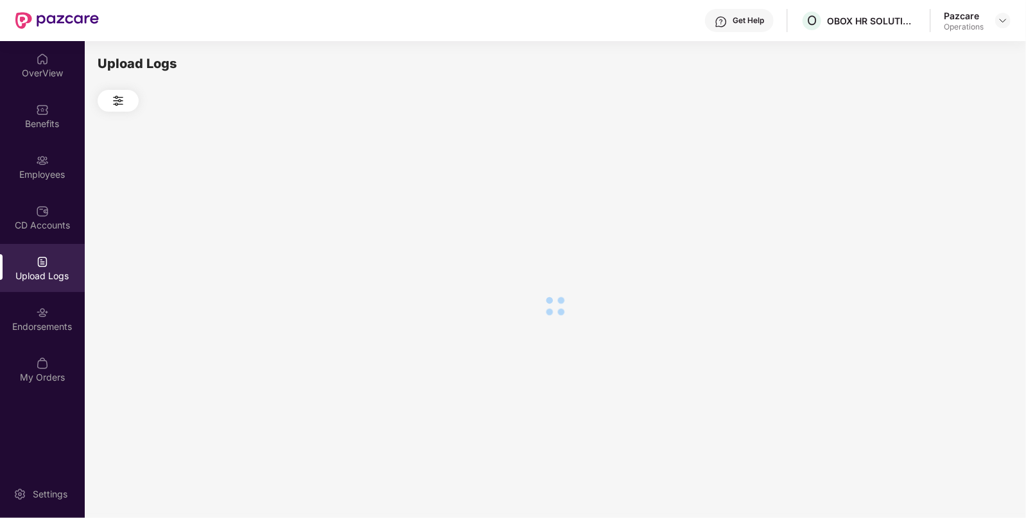
click at [947, 209] on div at bounding box center [555, 306] width 914 height 388
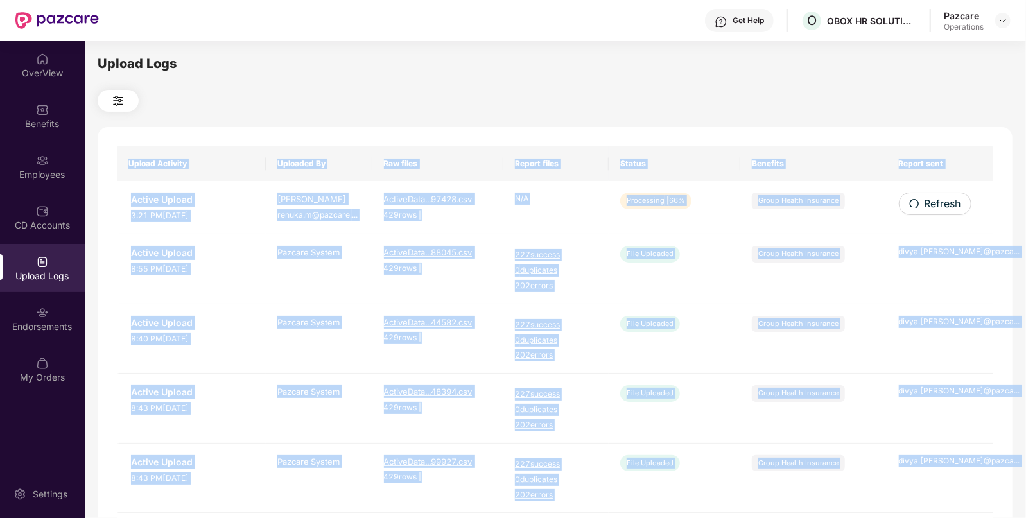
click at [947, 209] on span "Refresh" at bounding box center [942, 204] width 37 height 16
click at [947, 209] on div "Upload Activity Uploaded By Raw files Report files Status Benefits Report sent …" at bounding box center [555, 520] width 914 height 787
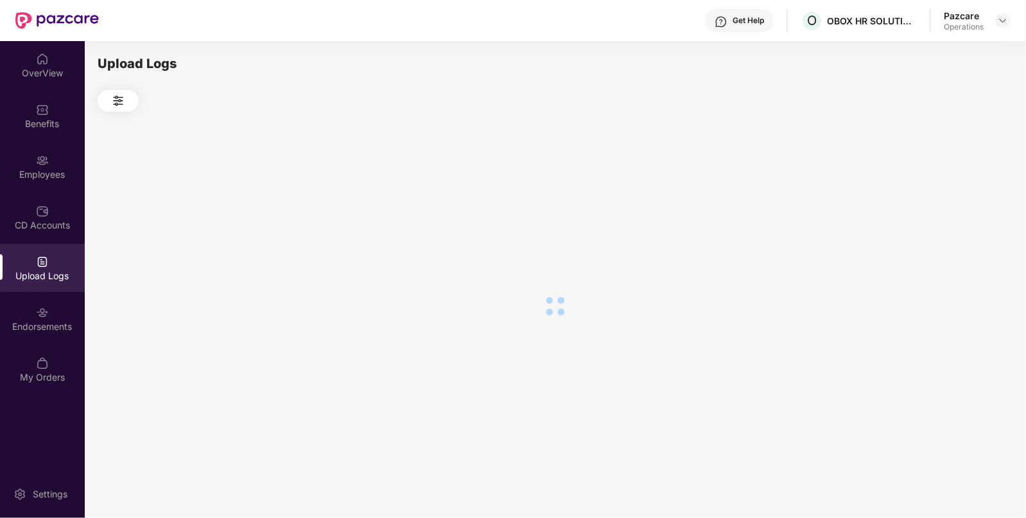
click at [947, 209] on div at bounding box center [555, 306] width 914 height 388
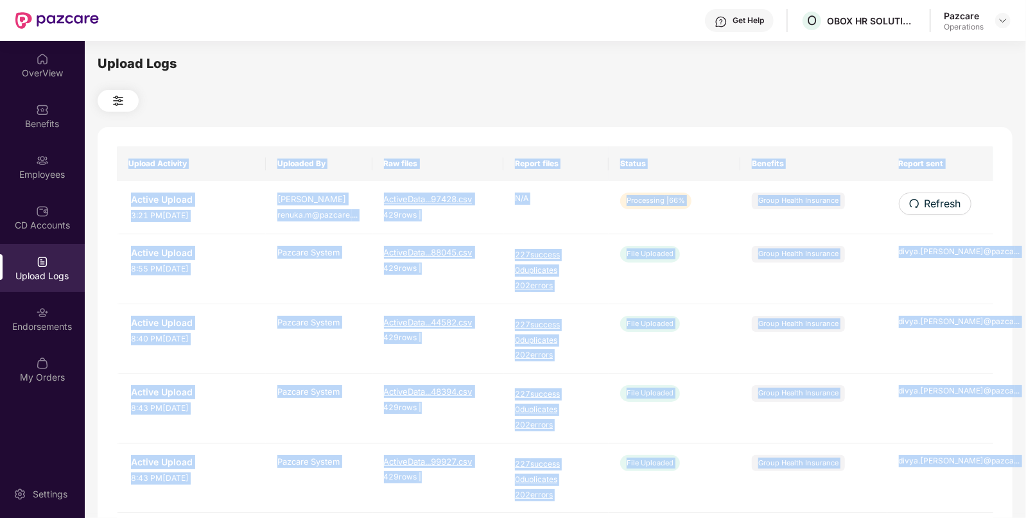
click at [947, 209] on span "Refresh" at bounding box center [942, 204] width 37 height 16
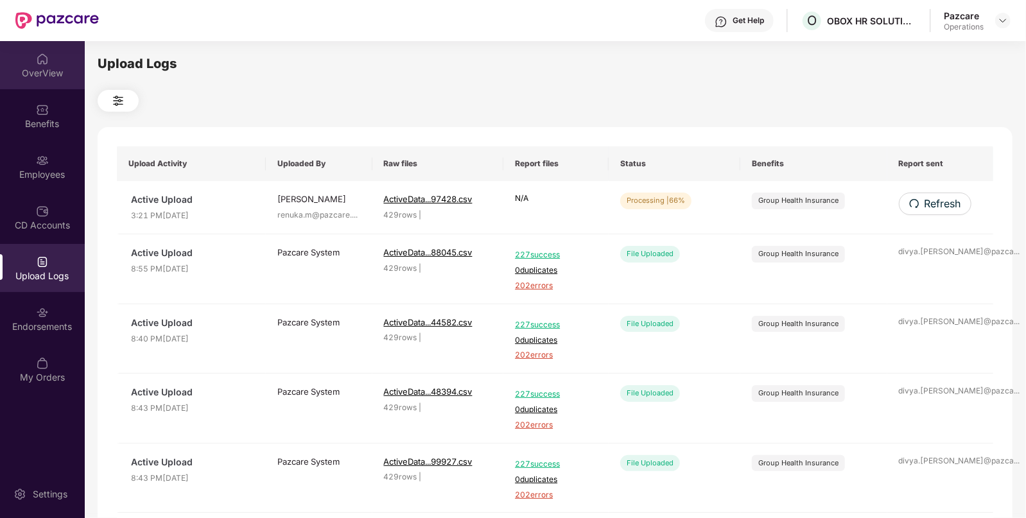
click at [45, 71] on div "OverView" at bounding box center [42, 73] width 85 height 13
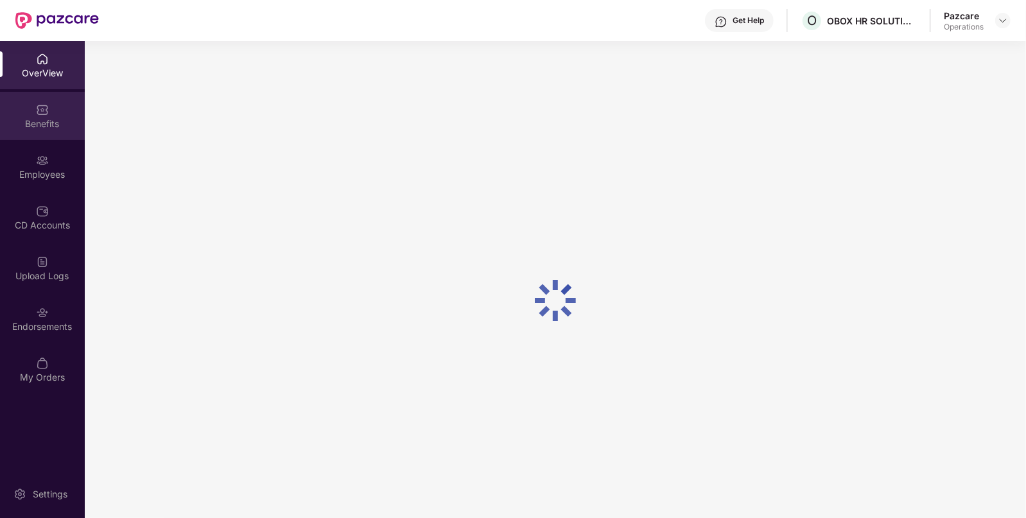
click at [44, 103] on img at bounding box center [42, 109] width 13 height 13
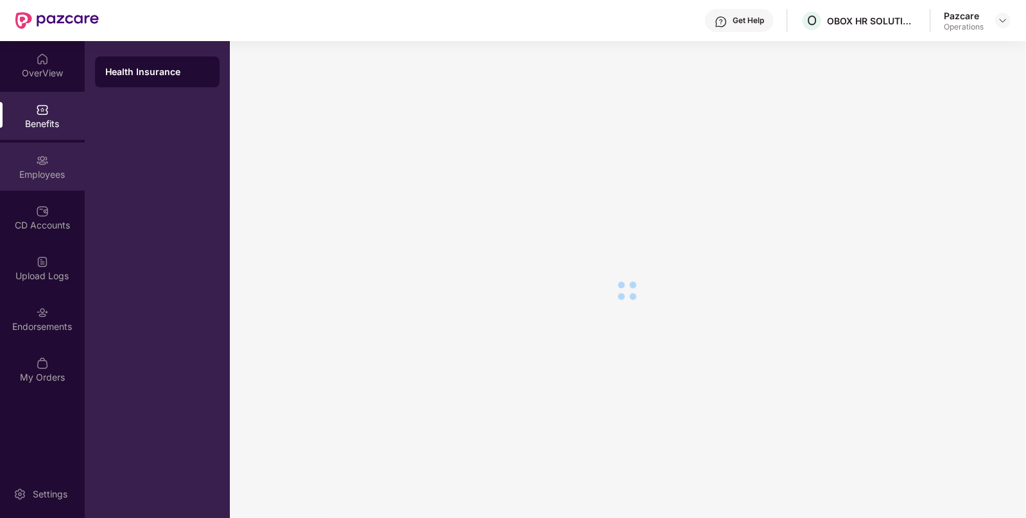
click at [42, 184] on div "Employees" at bounding box center [42, 166] width 85 height 48
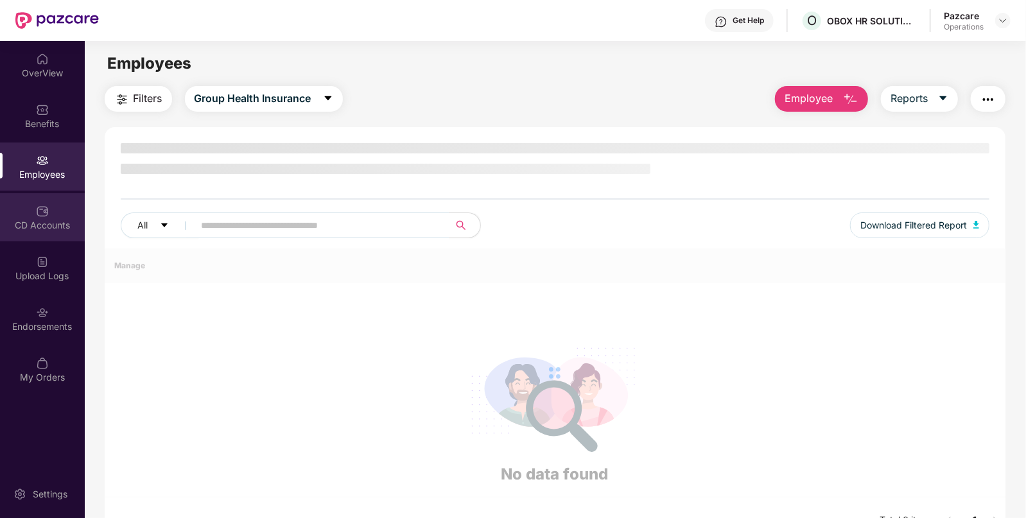
click at [41, 219] on div "CD Accounts" at bounding box center [42, 225] width 85 height 13
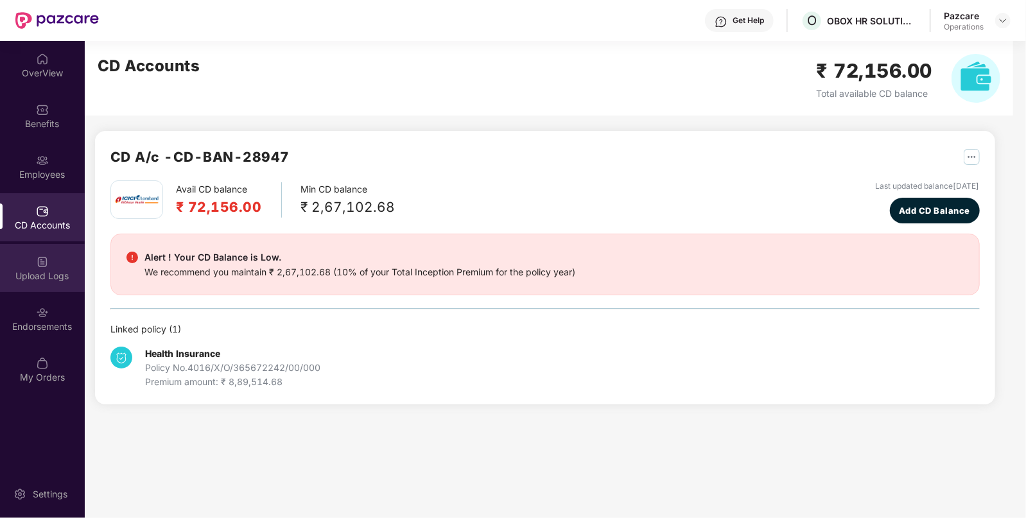
click at [40, 259] on img at bounding box center [42, 261] width 13 height 13
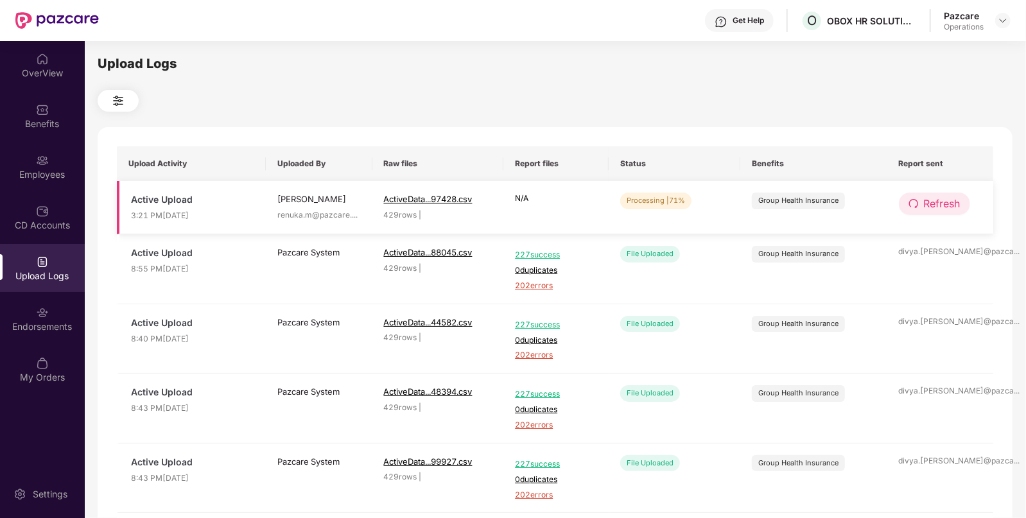
click at [929, 201] on span "Refresh" at bounding box center [941, 204] width 37 height 16
click at [929, 201] on span "Refresh" at bounding box center [942, 204] width 37 height 16
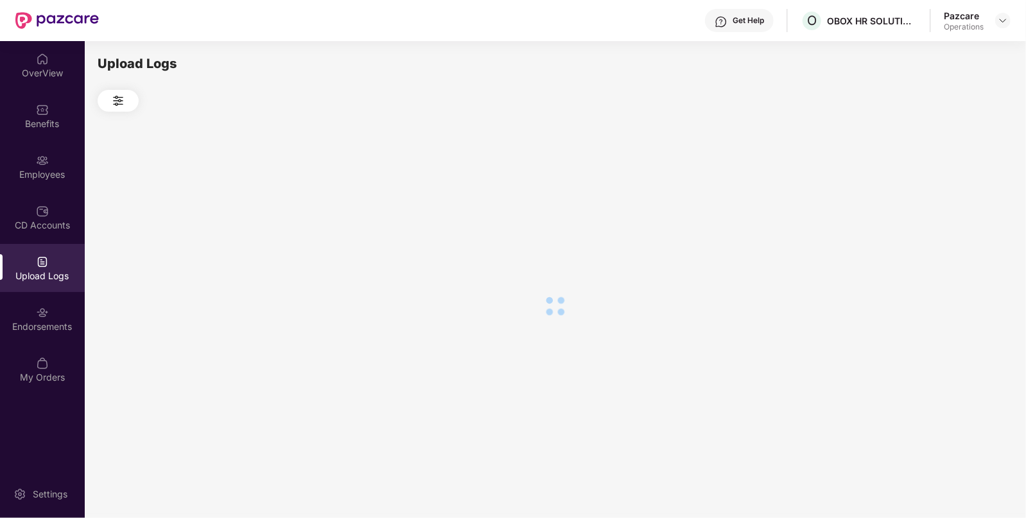
click at [929, 201] on div at bounding box center [555, 306] width 914 height 388
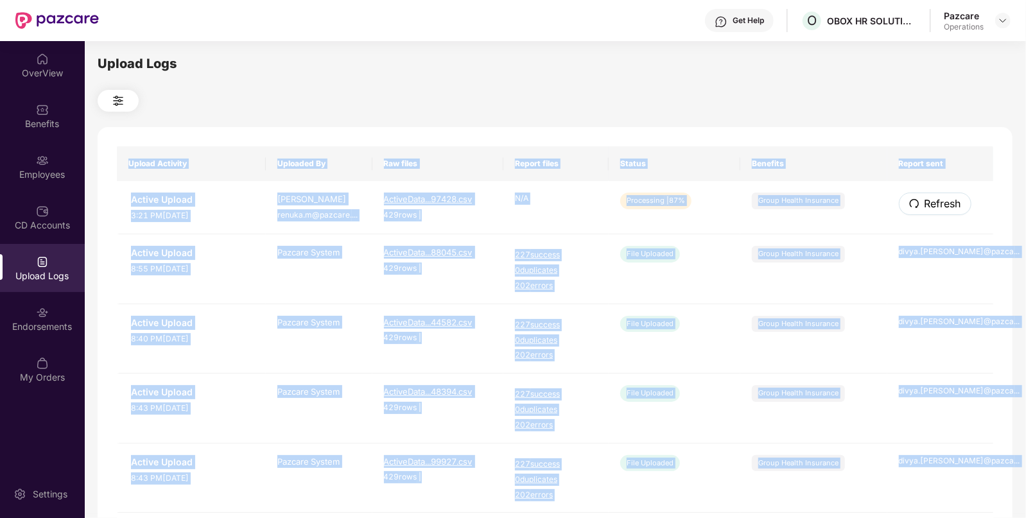
click at [929, 201] on span "Refresh" at bounding box center [942, 204] width 37 height 16
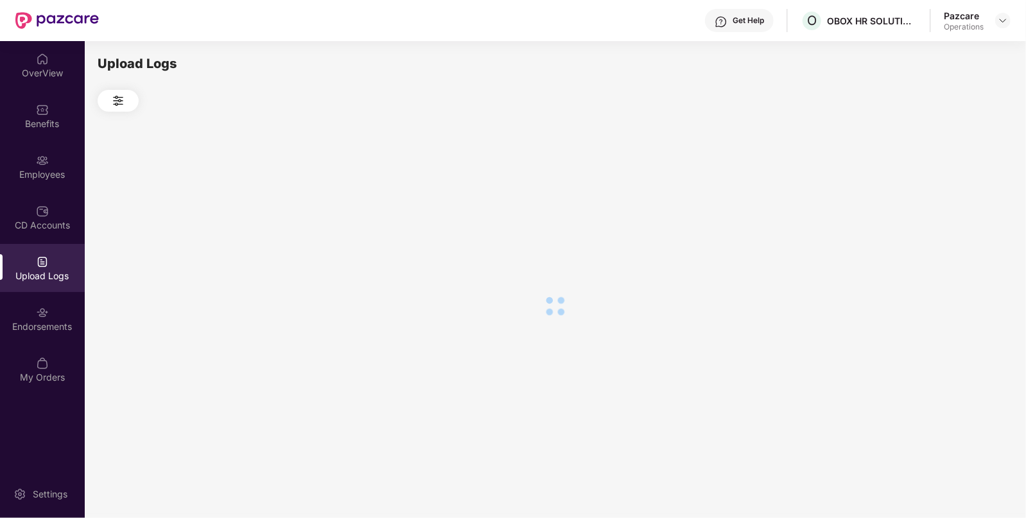
click at [929, 201] on div at bounding box center [555, 306] width 914 height 388
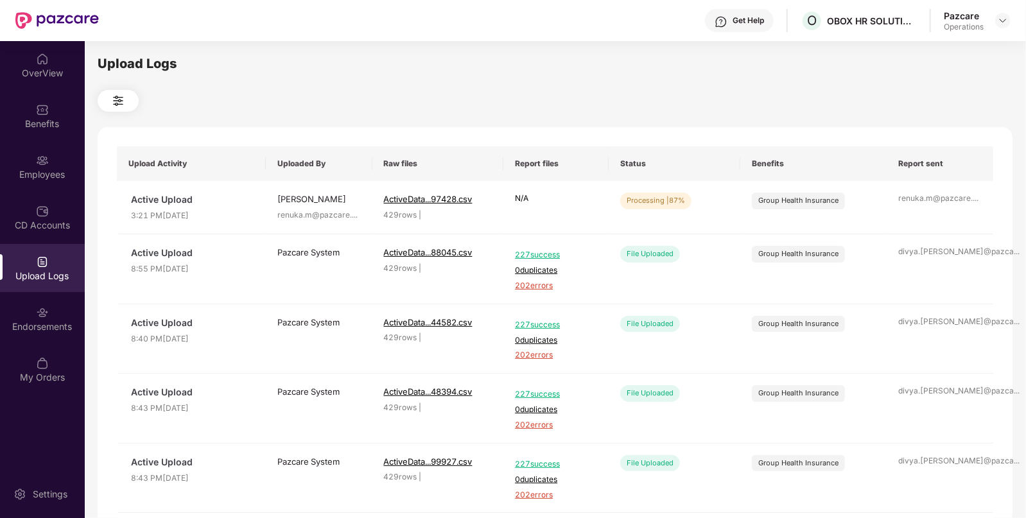
click at [696, 107] on div at bounding box center [555, 101] width 914 height 22
click at [947, 205] on span "Refresh" at bounding box center [941, 204] width 37 height 16
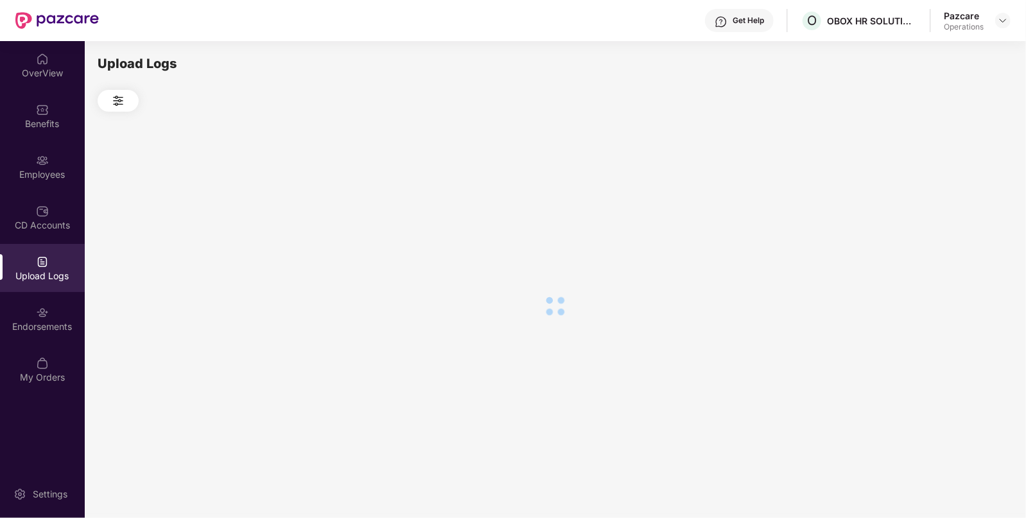
click at [947, 205] on div at bounding box center [555, 306] width 914 height 388
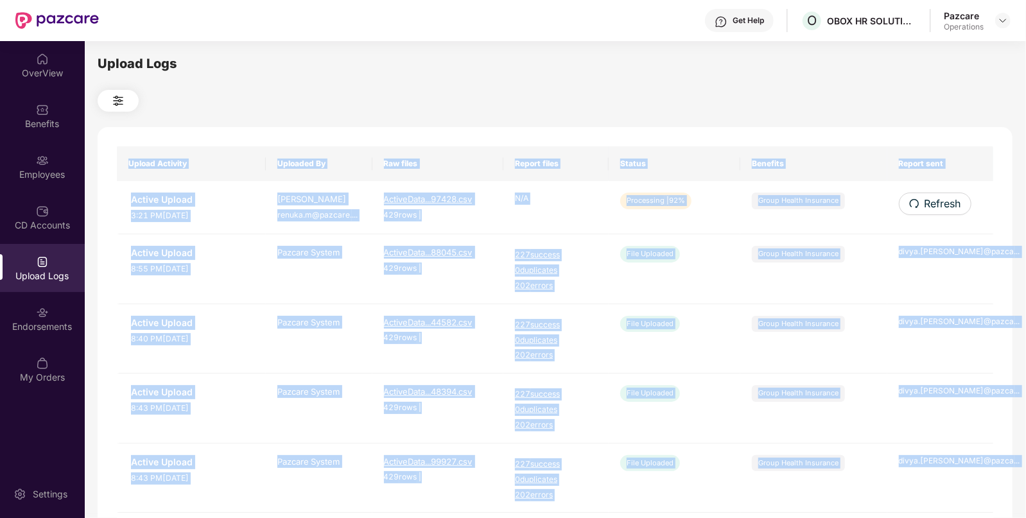
click at [947, 205] on div "Upload Activity Uploaded By Raw files Report files Status Benefits Report sent …" at bounding box center [555, 520] width 914 height 787
click at [947, 205] on span "Refresh" at bounding box center [941, 204] width 37 height 16
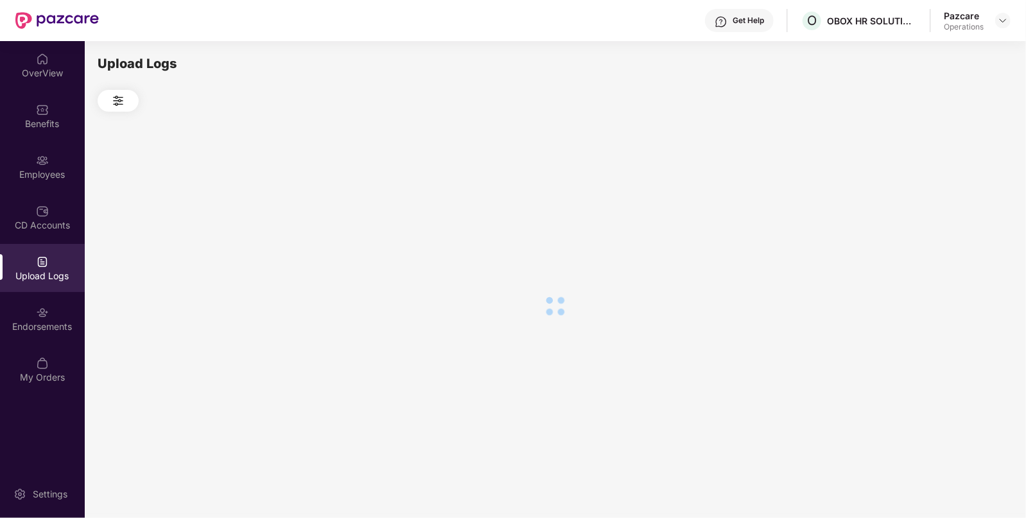
click at [947, 205] on div at bounding box center [555, 306] width 914 height 388
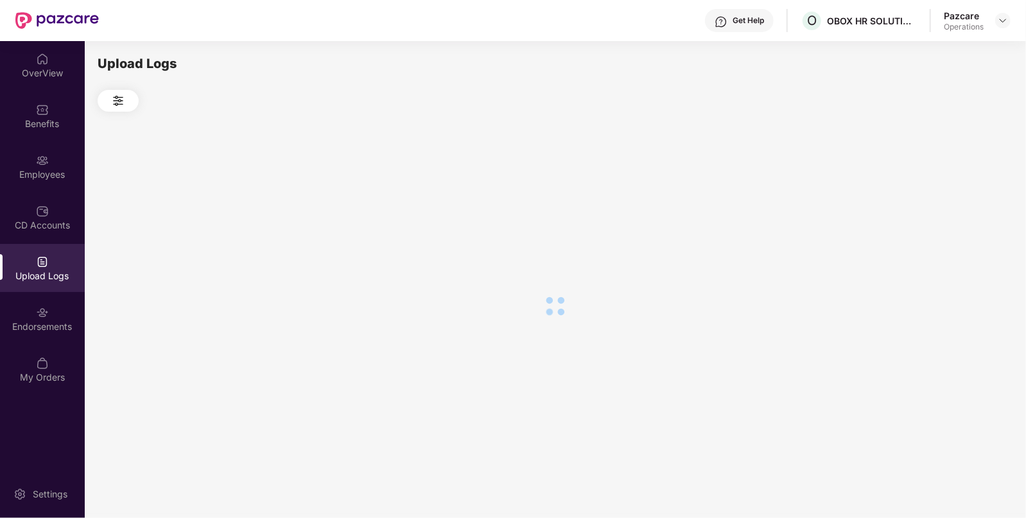
click at [947, 205] on div at bounding box center [555, 306] width 914 height 388
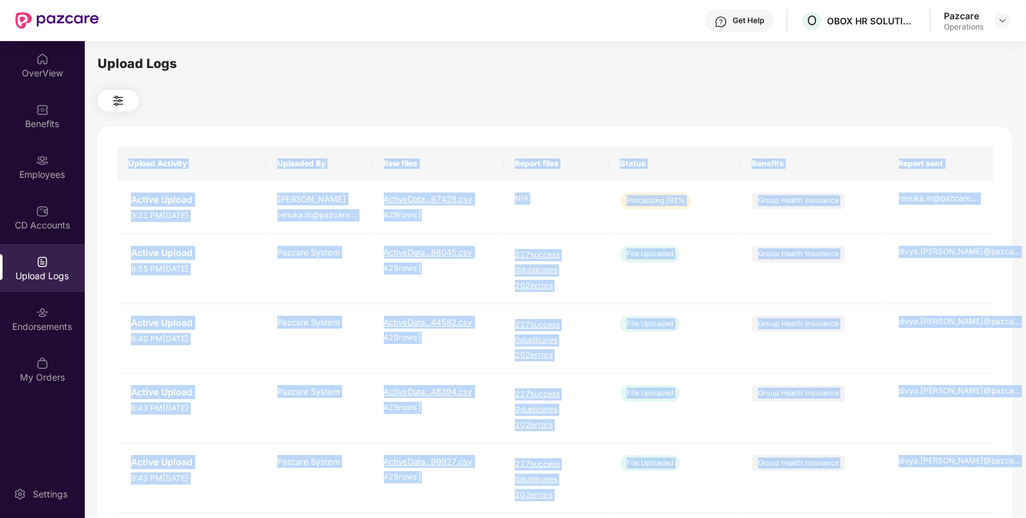
click at [723, 126] on div "Upload Logs Upload Activity Uploaded By Raw files Report files Status Benefits …" at bounding box center [555, 277] width 914 height 447
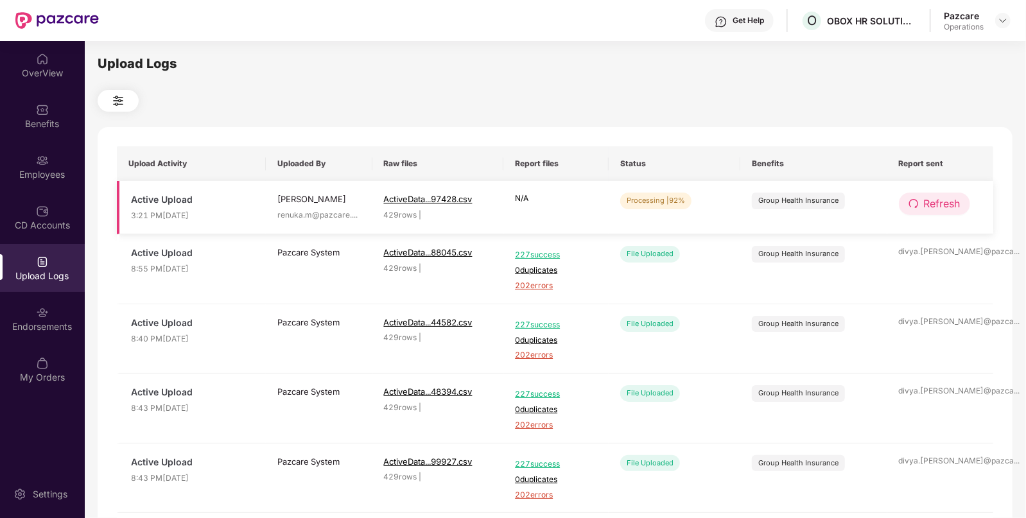
click at [925, 196] on span "Refresh" at bounding box center [941, 204] width 37 height 16
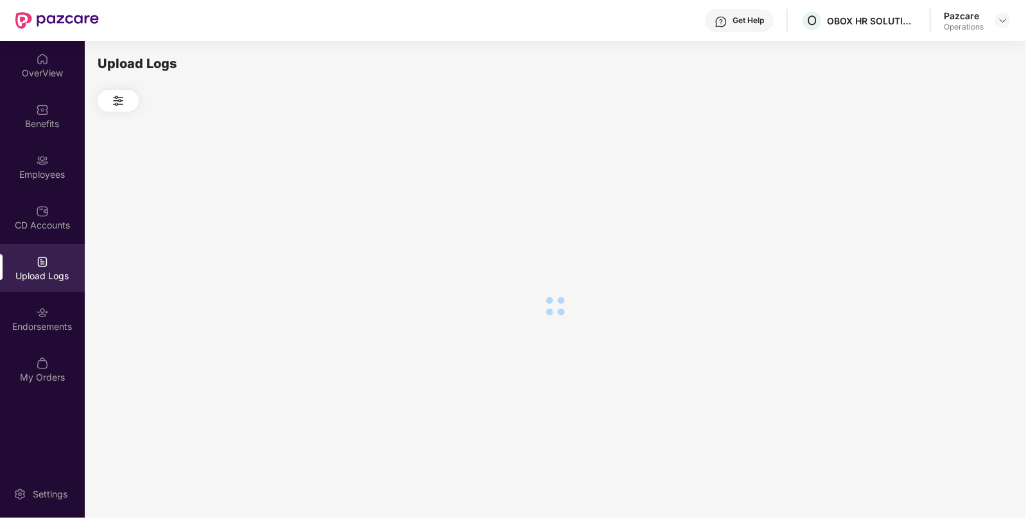
click at [925, 196] on div at bounding box center [555, 306] width 914 height 388
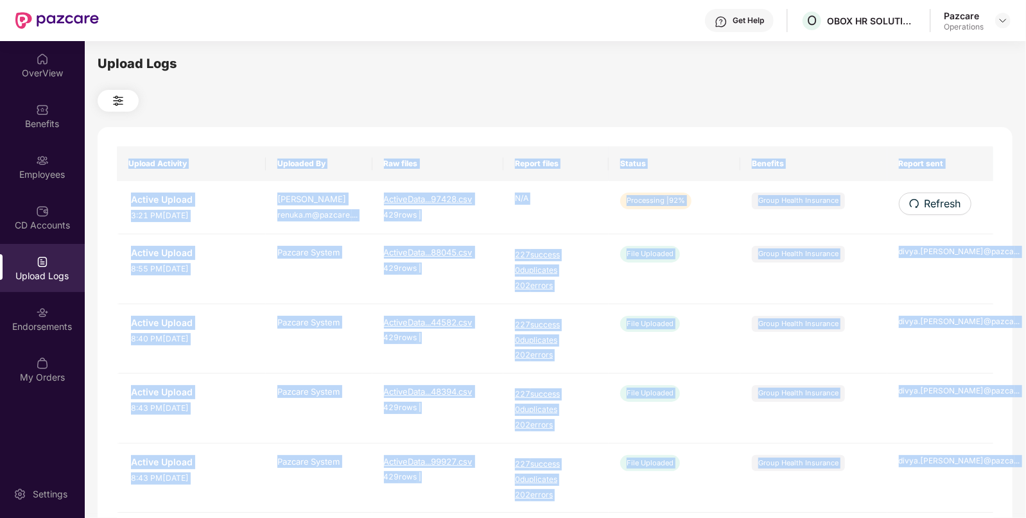
click at [925, 196] on span "Refresh" at bounding box center [942, 204] width 37 height 16
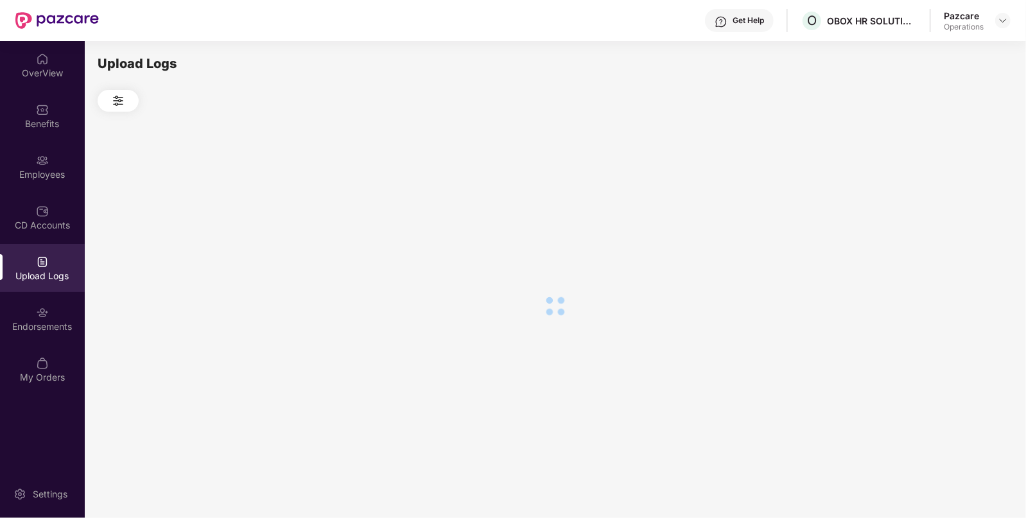
click at [925, 196] on div at bounding box center [555, 306] width 914 height 388
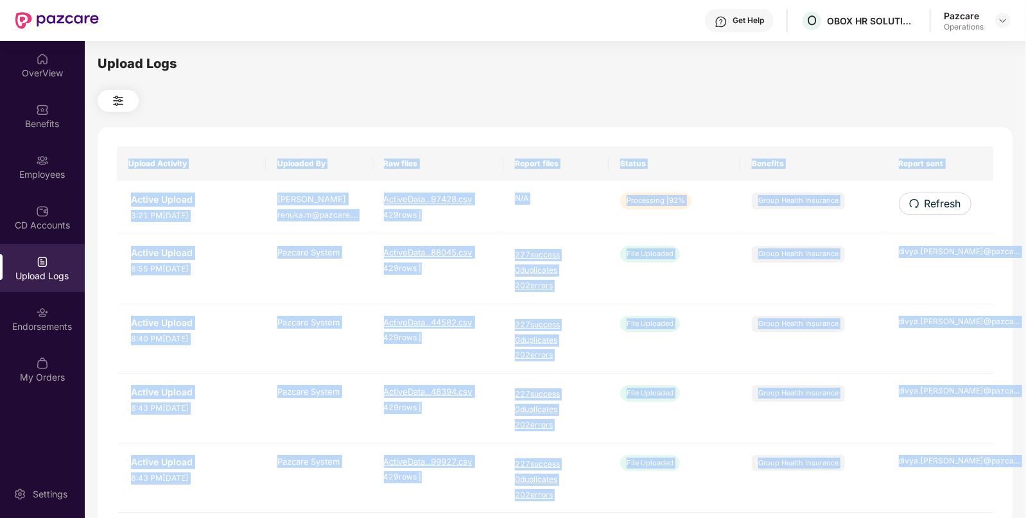
click at [925, 196] on div "Upload Activity Uploaded By Raw files Report files Status Benefits Report sent …" at bounding box center [555, 520] width 914 height 787
click at [925, 196] on span "Refresh" at bounding box center [941, 204] width 37 height 16
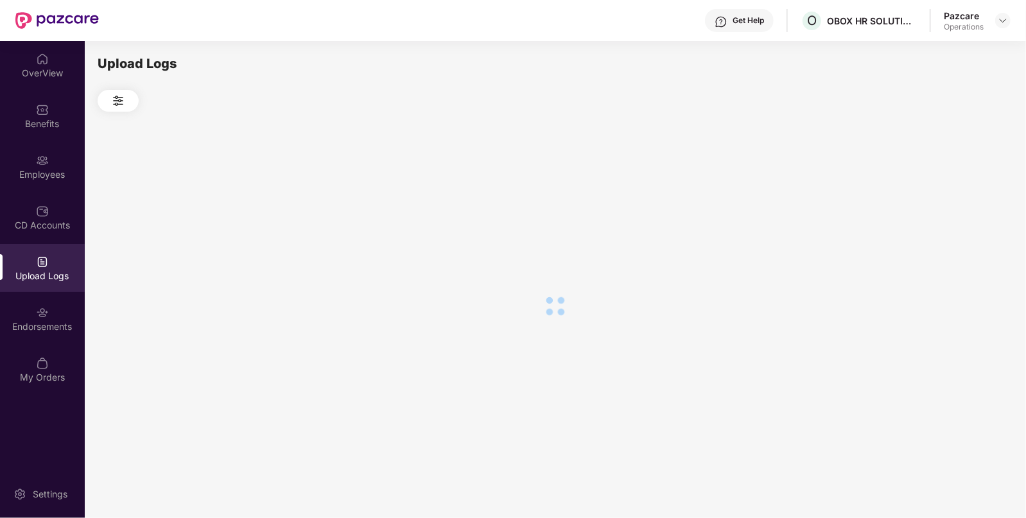
click at [925, 196] on div at bounding box center [555, 306] width 914 height 388
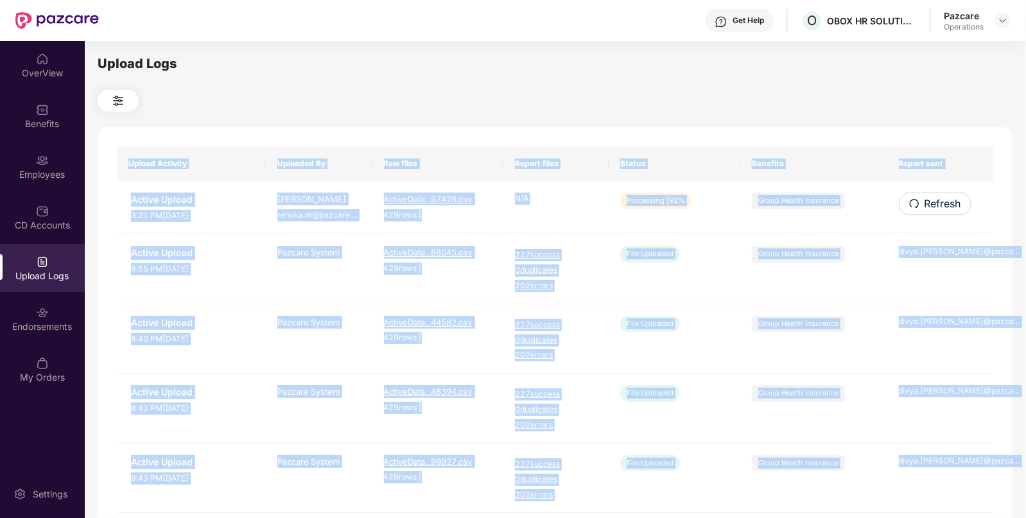
click at [925, 196] on span "Refresh" at bounding box center [942, 204] width 37 height 16
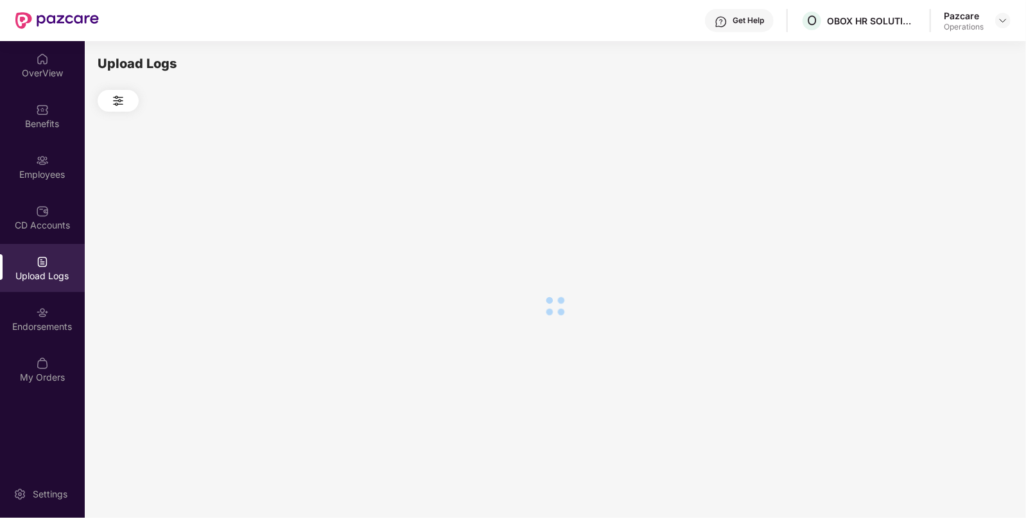
click at [925, 196] on div at bounding box center [555, 306] width 914 height 388
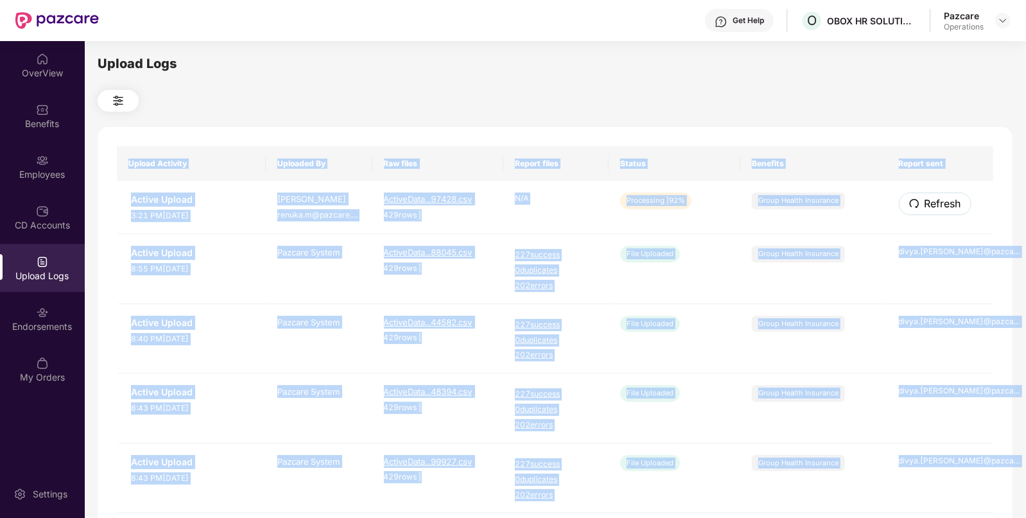
click at [925, 196] on span "Refresh" at bounding box center [942, 204] width 37 height 16
click at [925, 196] on div "Upload Activity Uploaded By Raw files Report files Status Benefits Report sent …" at bounding box center [555, 520] width 914 height 787
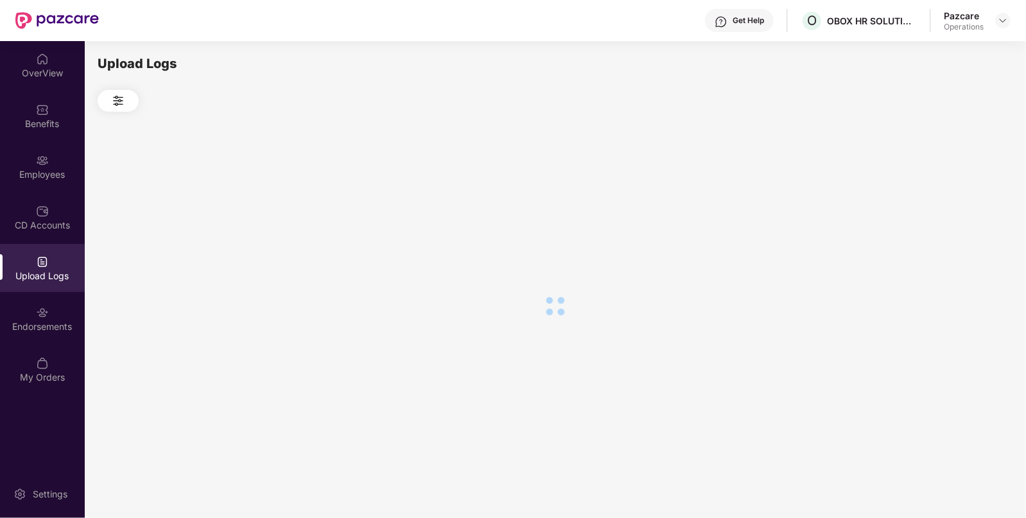
click at [925, 196] on div at bounding box center [555, 306] width 914 height 388
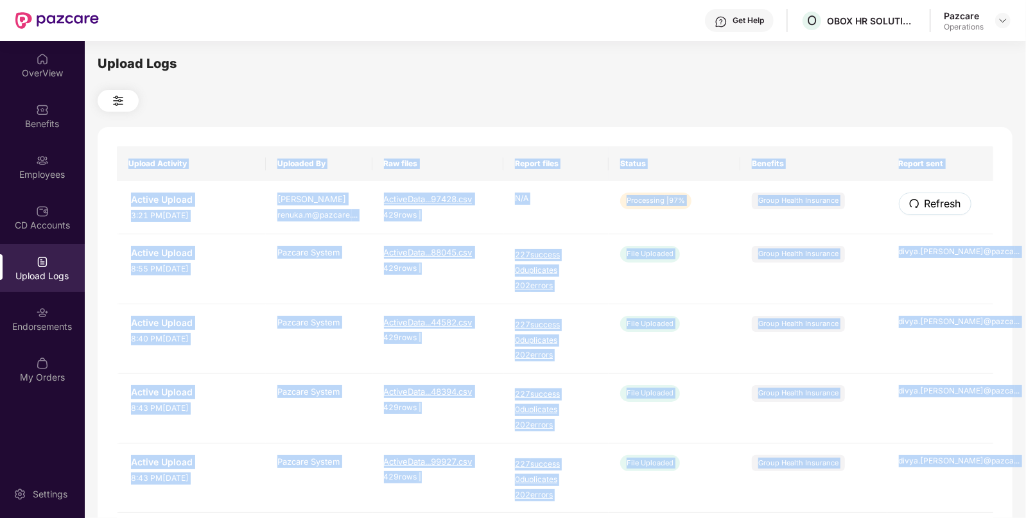
click at [925, 196] on span "Refresh" at bounding box center [942, 204] width 37 height 16
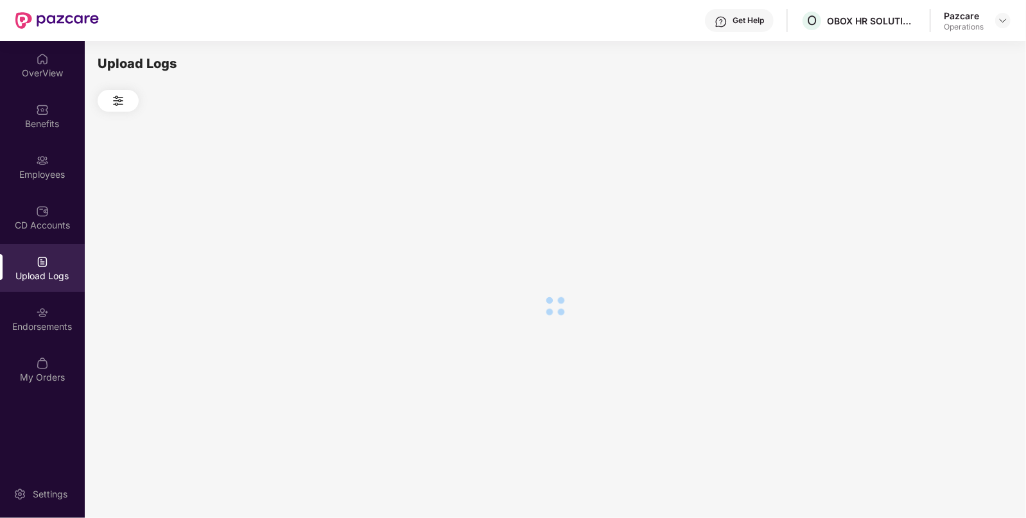
click at [925, 196] on div at bounding box center [555, 306] width 914 height 388
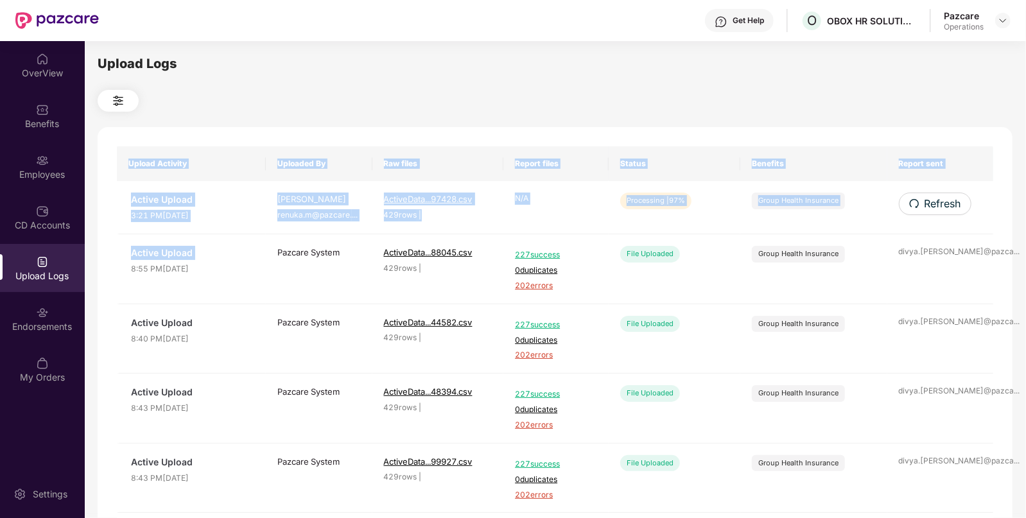
click at [925, 196] on div "Upload Activity Uploaded By Raw files Report files Status Benefits Report sent …" at bounding box center [555, 520] width 914 height 787
click at [925, 196] on span "Refresh" at bounding box center [942, 204] width 37 height 16
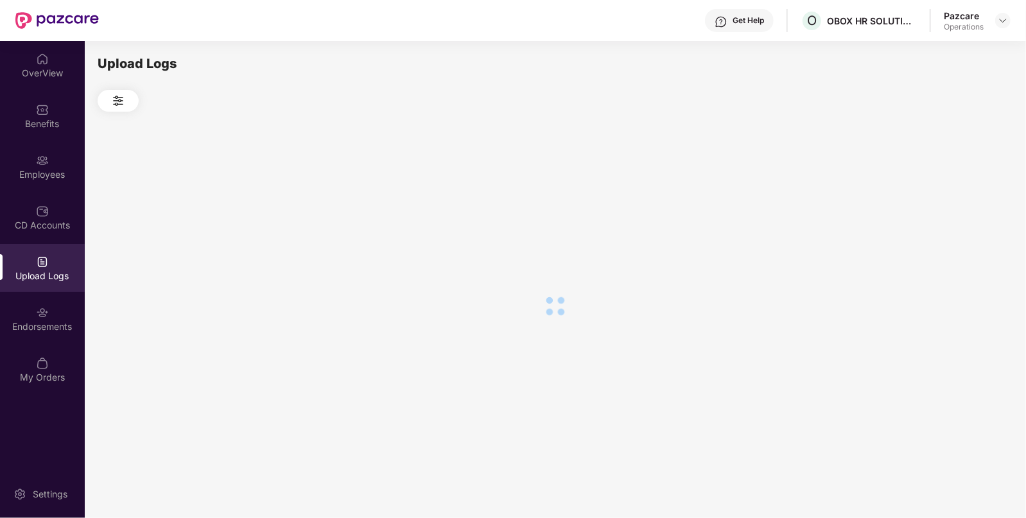
click at [925, 196] on div at bounding box center [555, 306] width 914 height 388
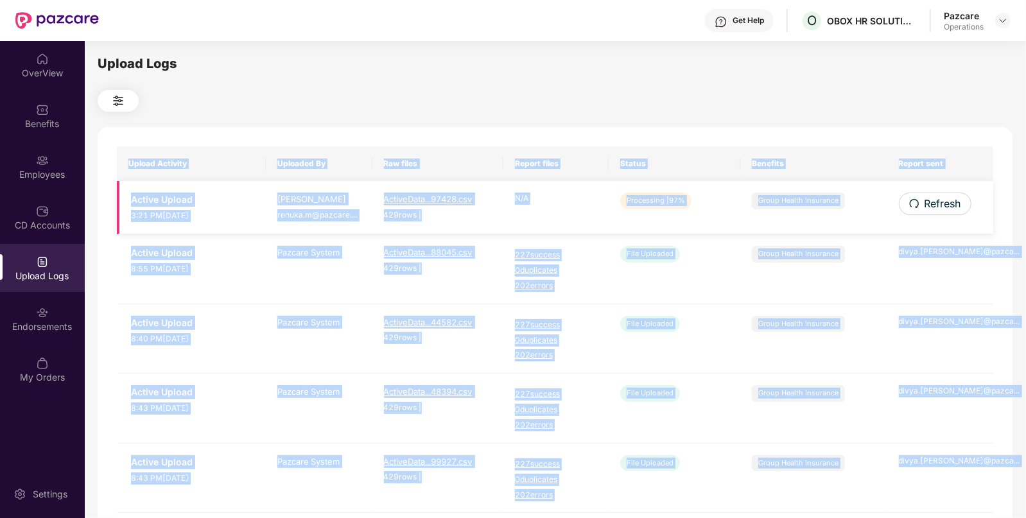
click at [877, 199] on td "Group Health Insurance" at bounding box center [813, 207] width 147 height 53
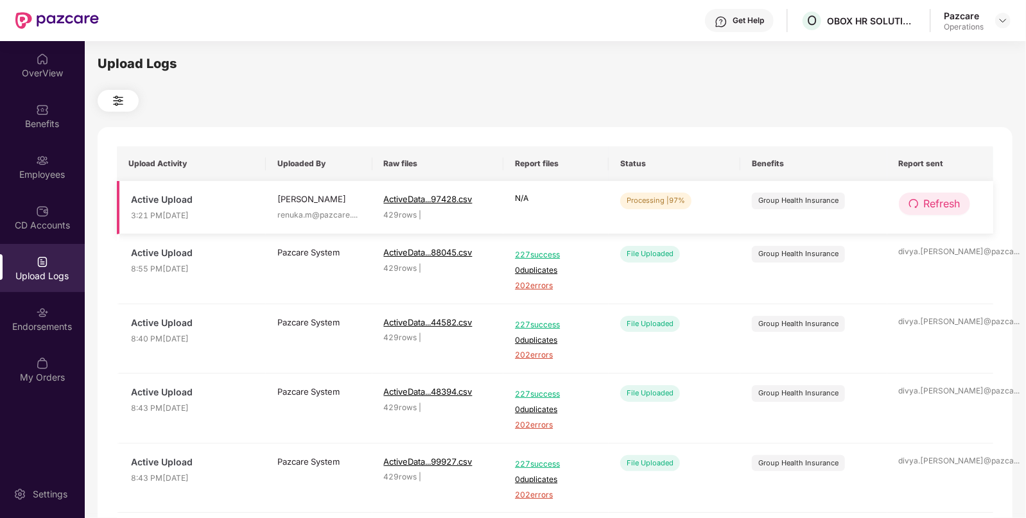
click at [920, 206] on button "Refresh" at bounding box center [933, 204] width 71 height 22
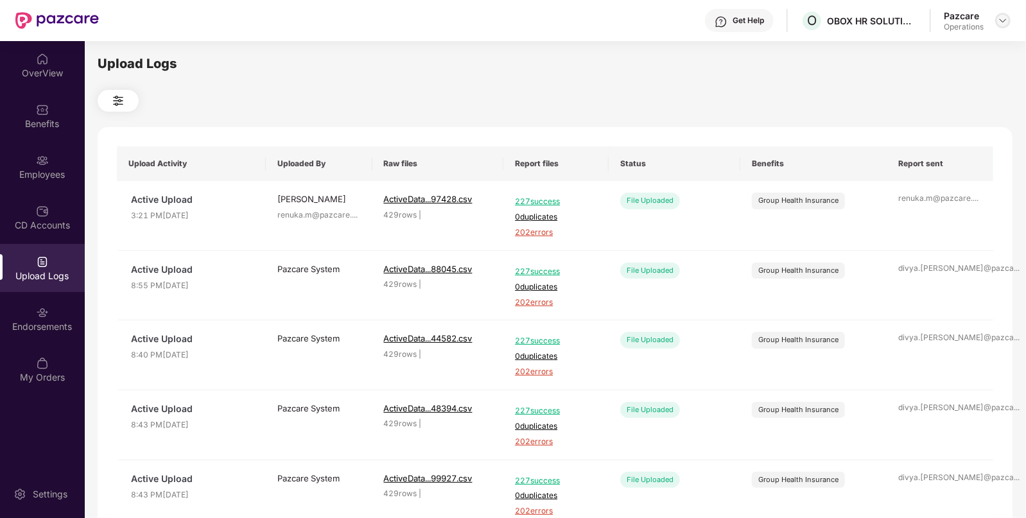
click at [1002, 19] on img at bounding box center [1002, 20] width 10 height 10
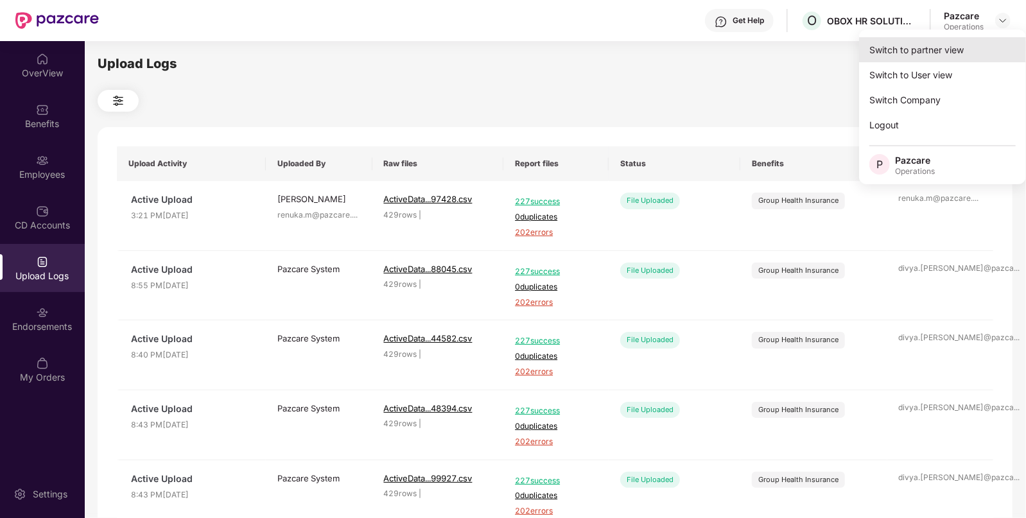
click at [908, 51] on div "Switch to partner view" at bounding box center [942, 49] width 167 height 25
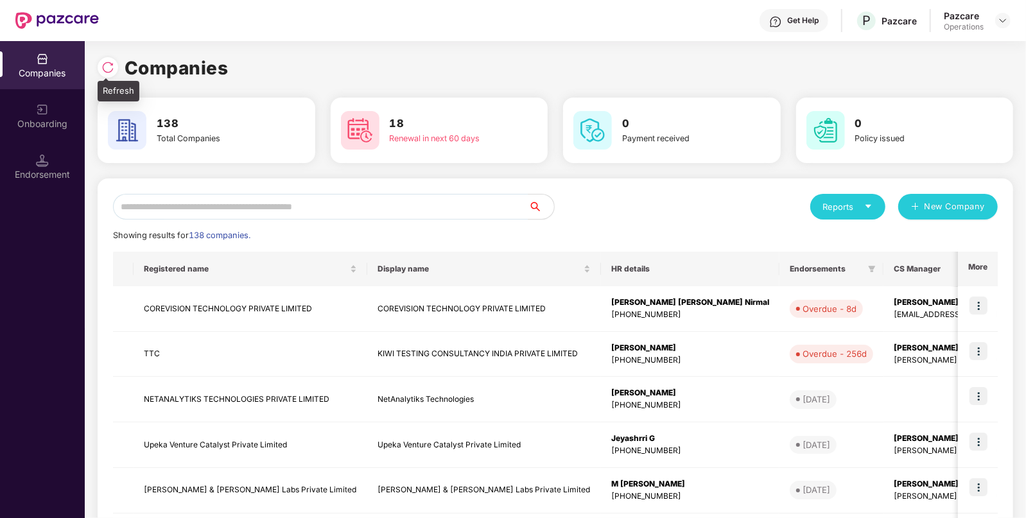
click at [103, 67] on img at bounding box center [107, 67] width 13 height 13
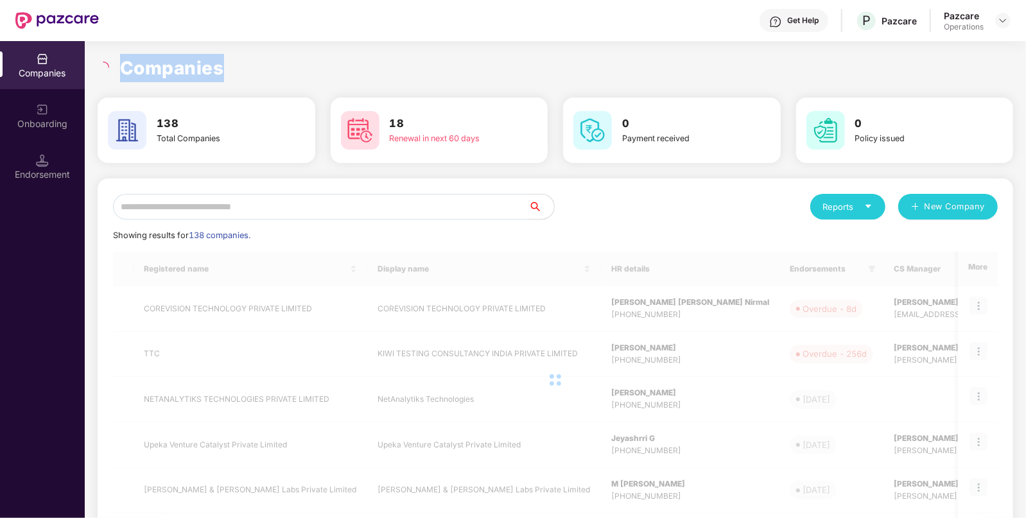
click at [103, 67] on icon "loading" at bounding box center [104, 68] width 12 height 12
click at [144, 198] on input "text" at bounding box center [320, 207] width 415 height 26
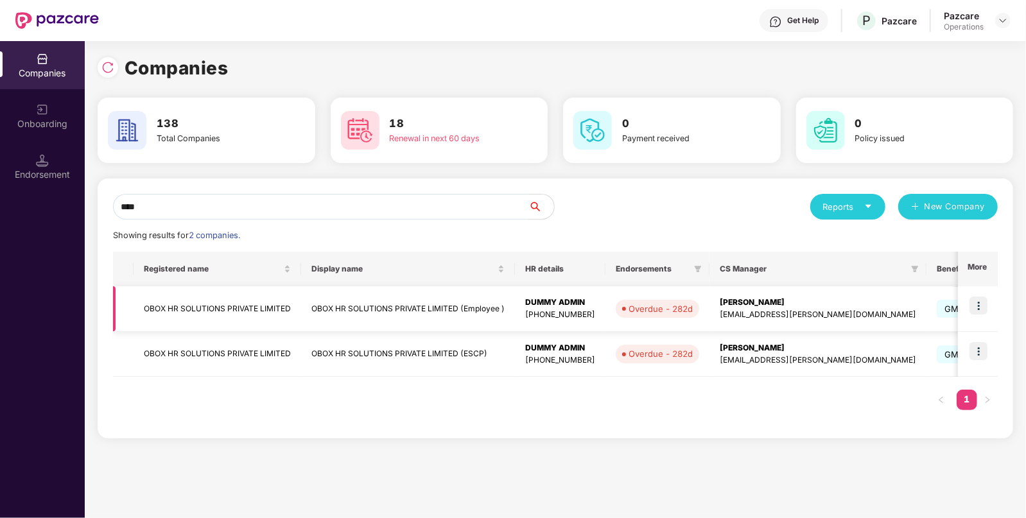
type input "****"
click at [977, 302] on img at bounding box center [978, 305] width 18 height 18
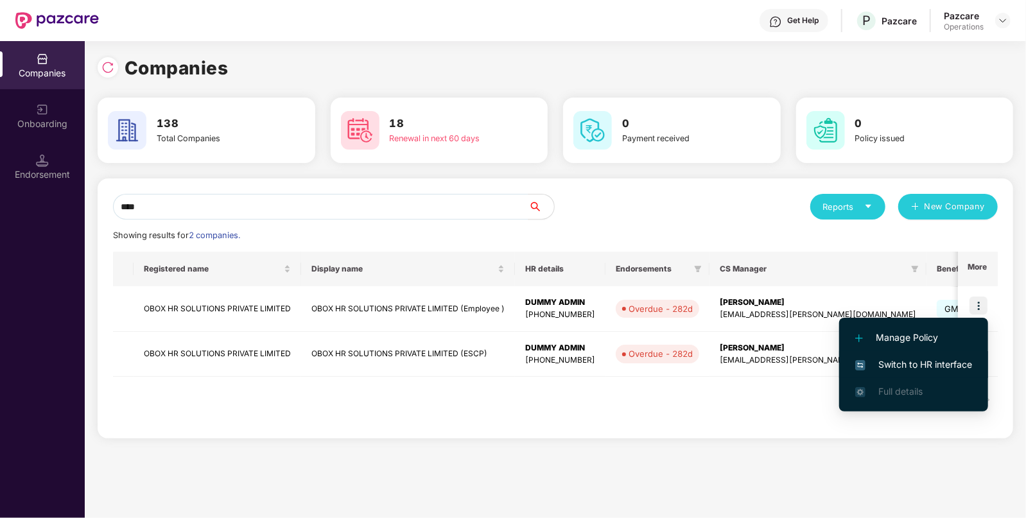
click at [895, 359] on span "Switch to HR interface" at bounding box center [913, 364] width 117 height 14
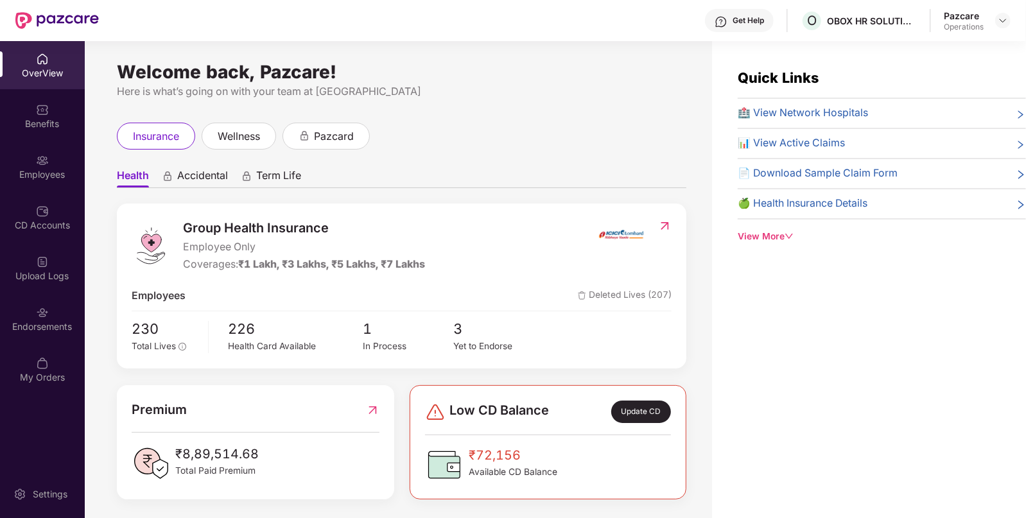
click at [53, 284] on div "Upload Logs" at bounding box center [42, 268] width 85 height 48
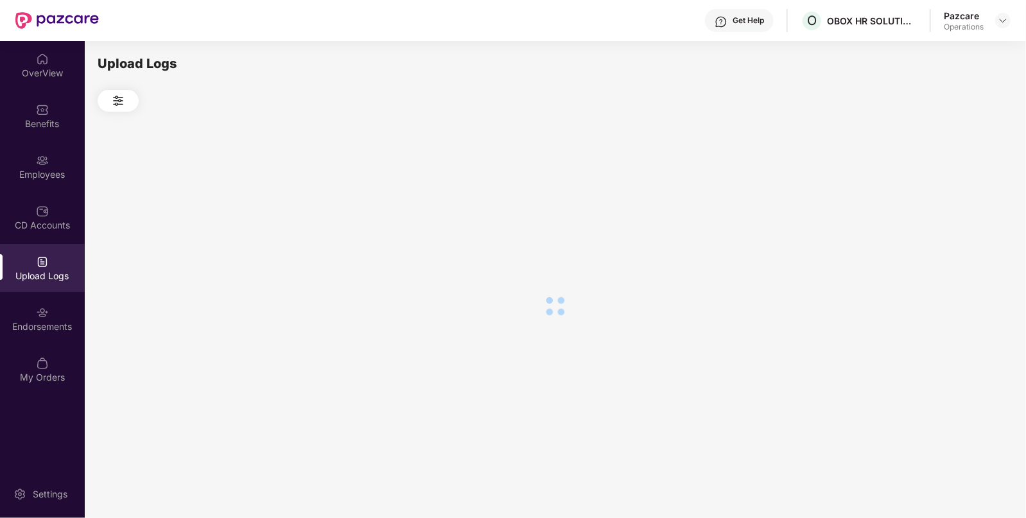
click at [53, 284] on div "Upload Logs" at bounding box center [42, 268] width 85 height 48
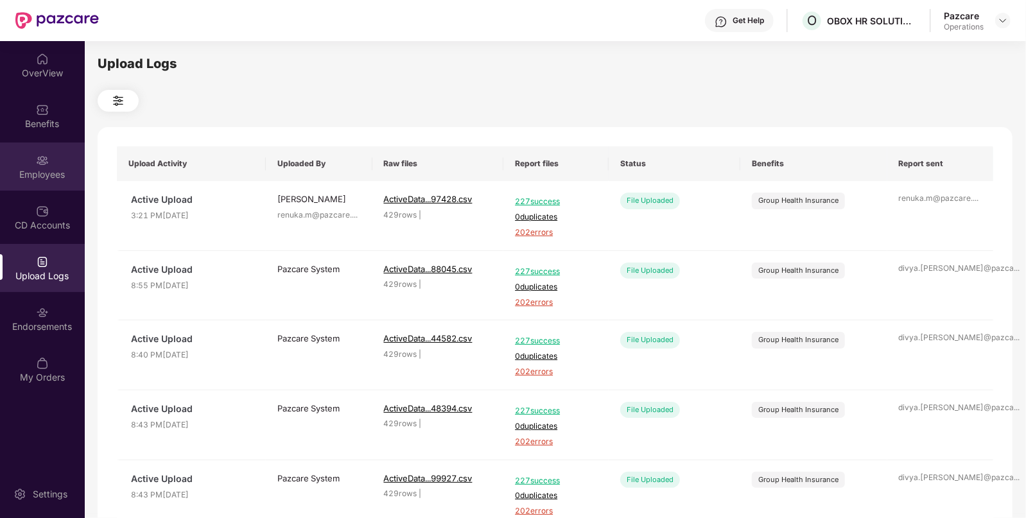
click at [40, 160] on img at bounding box center [42, 160] width 13 height 13
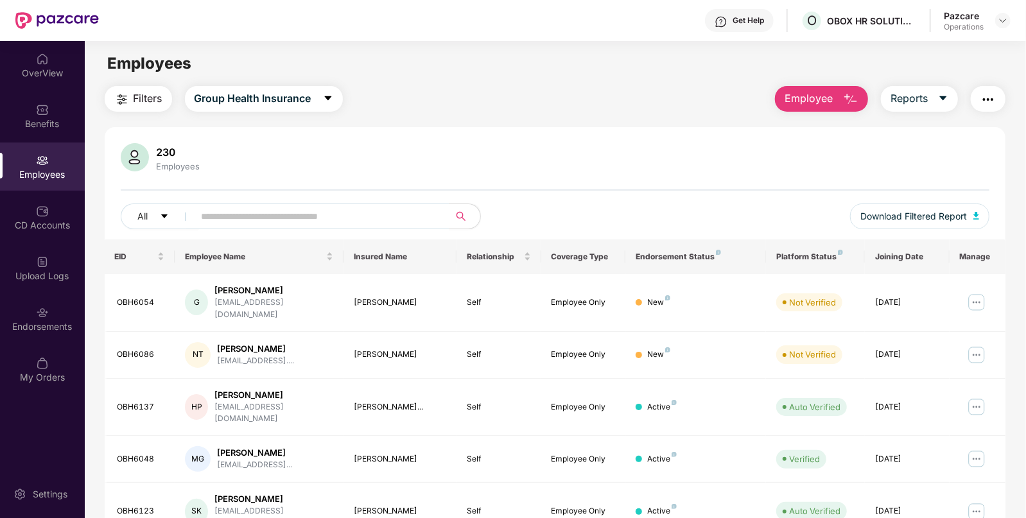
click at [141, 94] on span "Filters" at bounding box center [147, 98] width 29 height 16
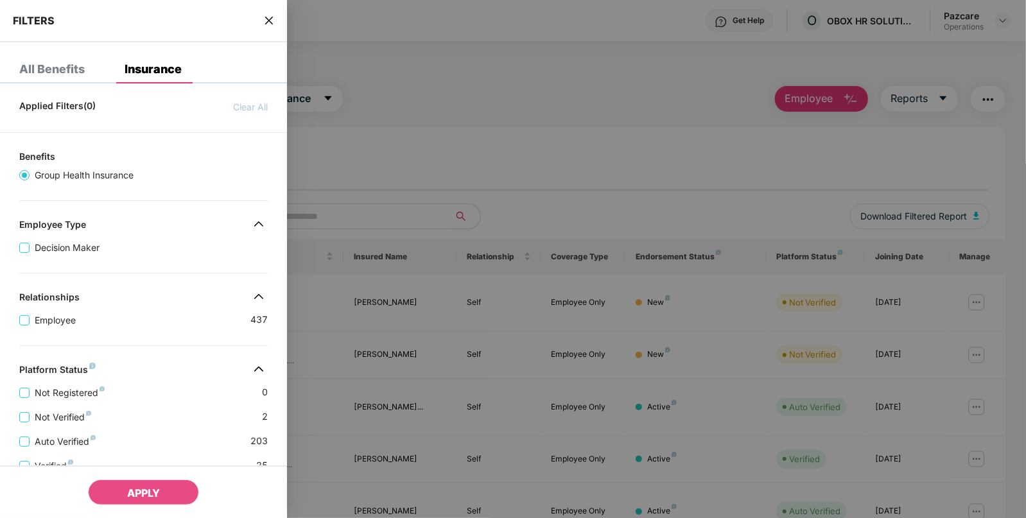
scroll to position [246, 0]
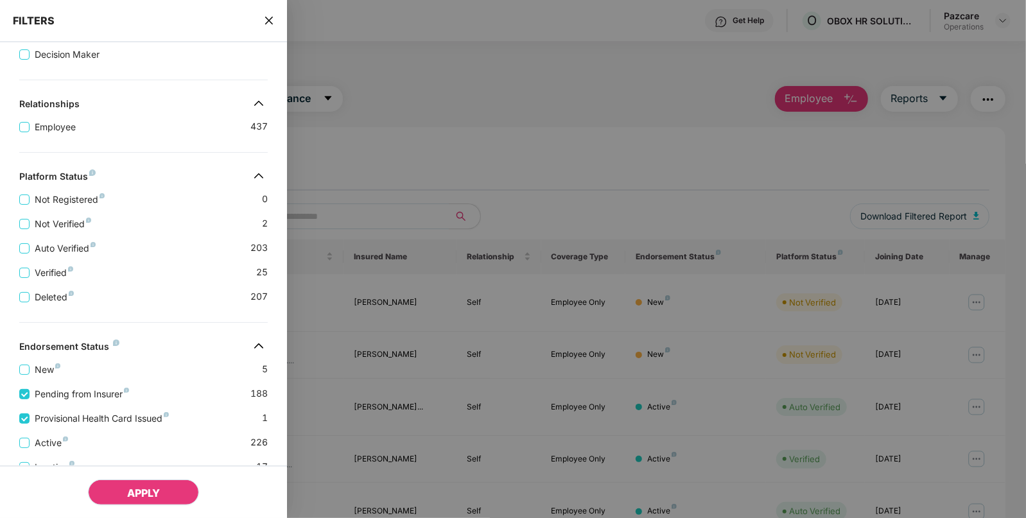
click at [144, 498] on span "APPLY" at bounding box center [143, 492] width 33 height 13
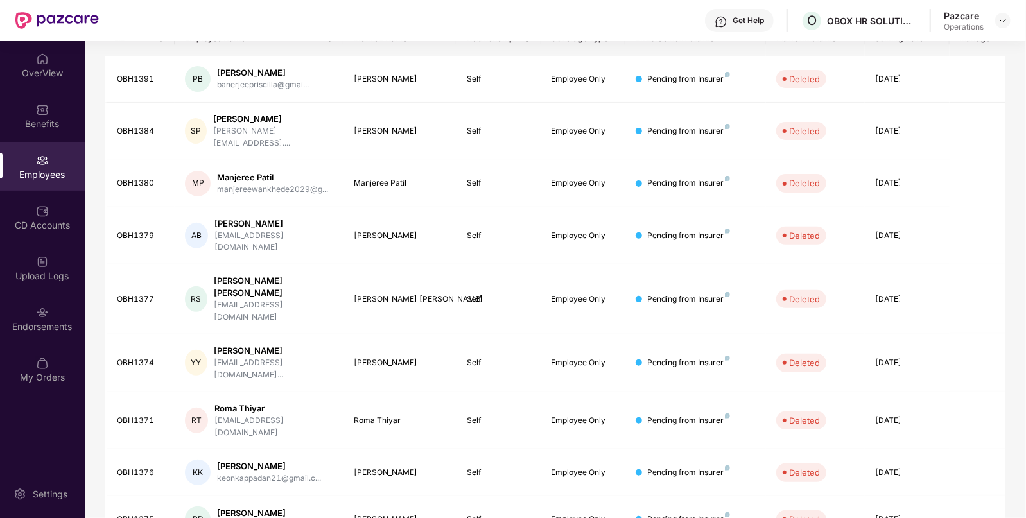
scroll to position [269, 0]
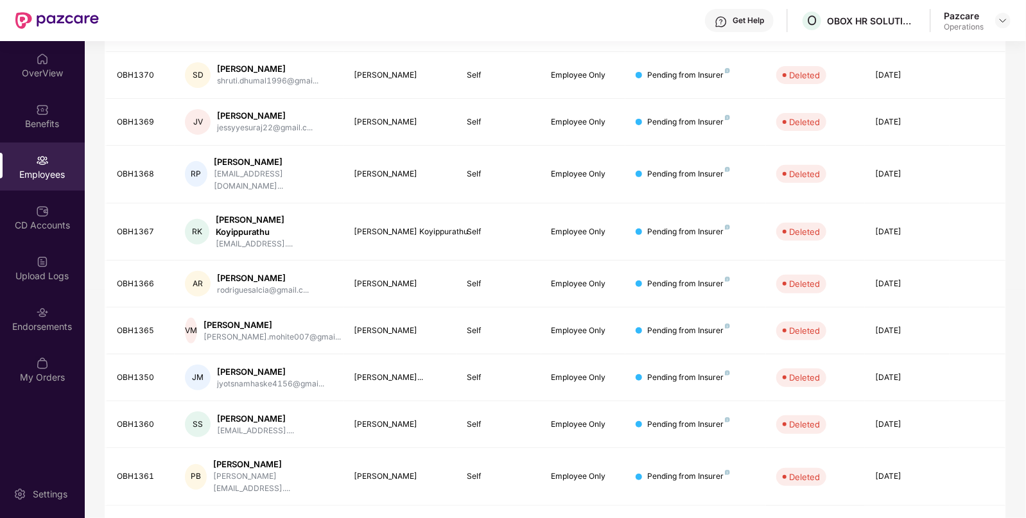
click at [888, 517] on link "3" at bounding box center [887, 528] width 21 height 19
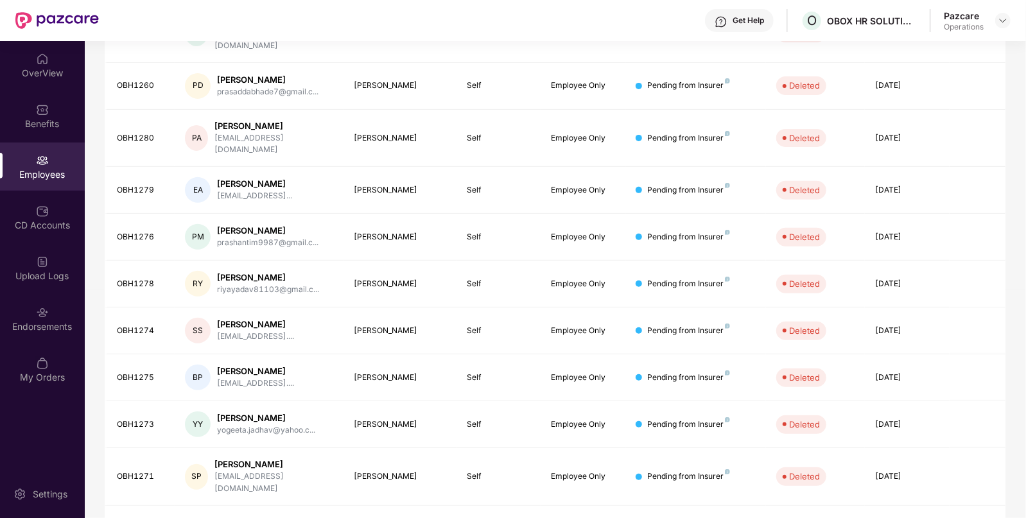
click at [968, 517] on link "19" at bounding box center [974, 528] width 21 height 19
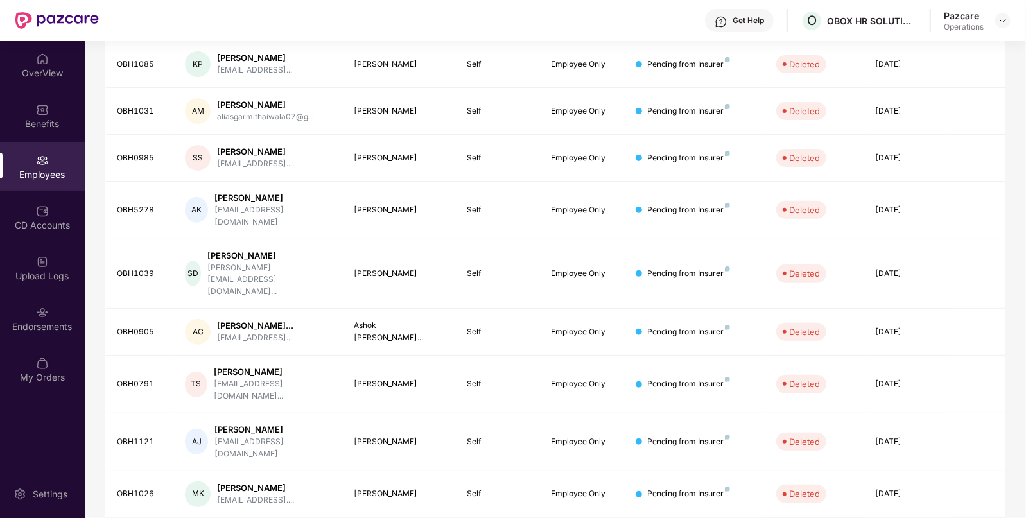
scroll to position [0, 0]
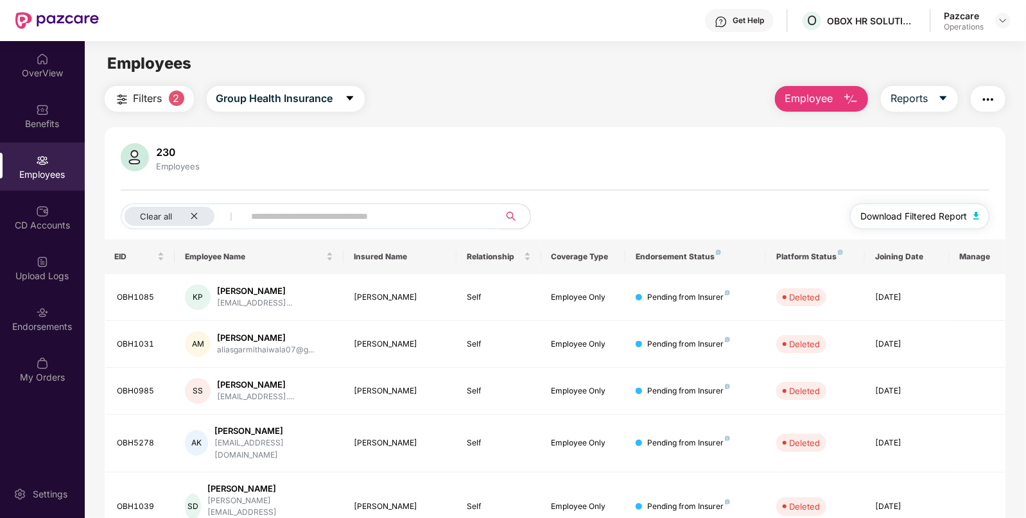
click at [975, 218] on img "button" at bounding box center [976, 216] width 6 height 8
click at [191, 217] on icon "close" at bounding box center [194, 216] width 8 height 8
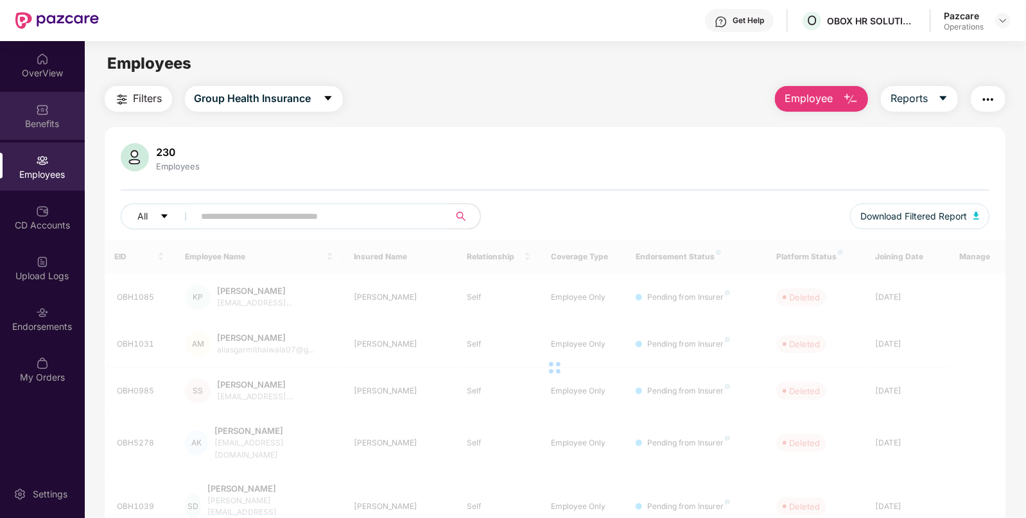
click at [44, 133] on div "Benefits" at bounding box center [42, 116] width 85 height 48
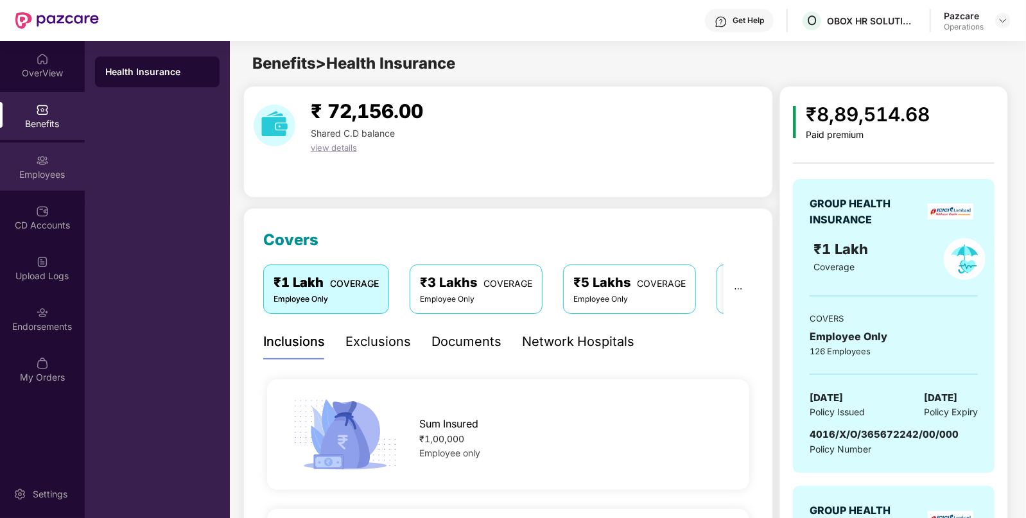
click at [56, 185] on div "Employees" at bounding box center [42, 166] width 85 height 48
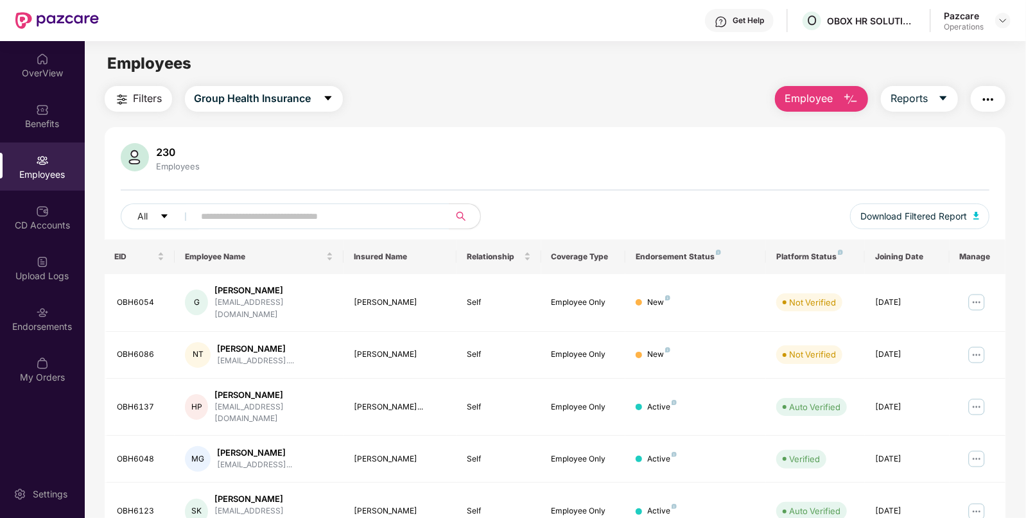
click at [990, 94] on img "button" at bounding box center [987, 99] width 15 height 15
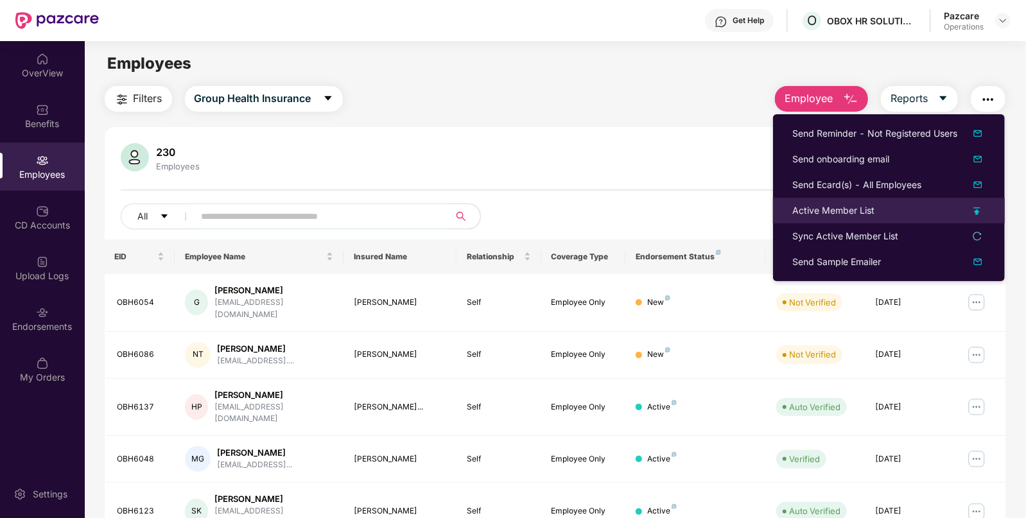
click at [817, 214] on div "Active Member List" at bounding box center [833, 210] width 82 height 14
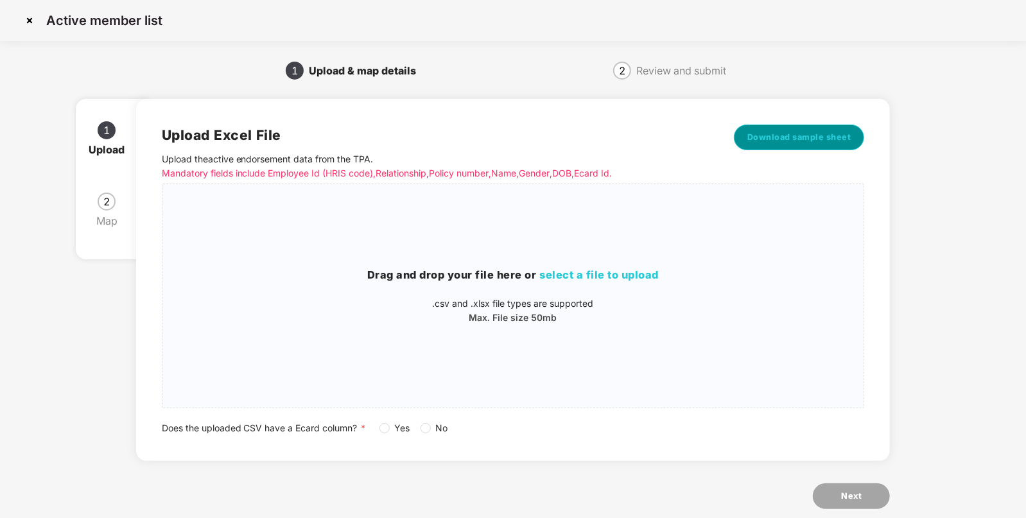
click at [794, 126] on button "Download sample sheet" at bounding box center [799, 137] width 131 height 26
click at [583, 268] on h3 "Drag and drop your file here or select a file to upload" at bounding box center [512, 275] width 701 height 17
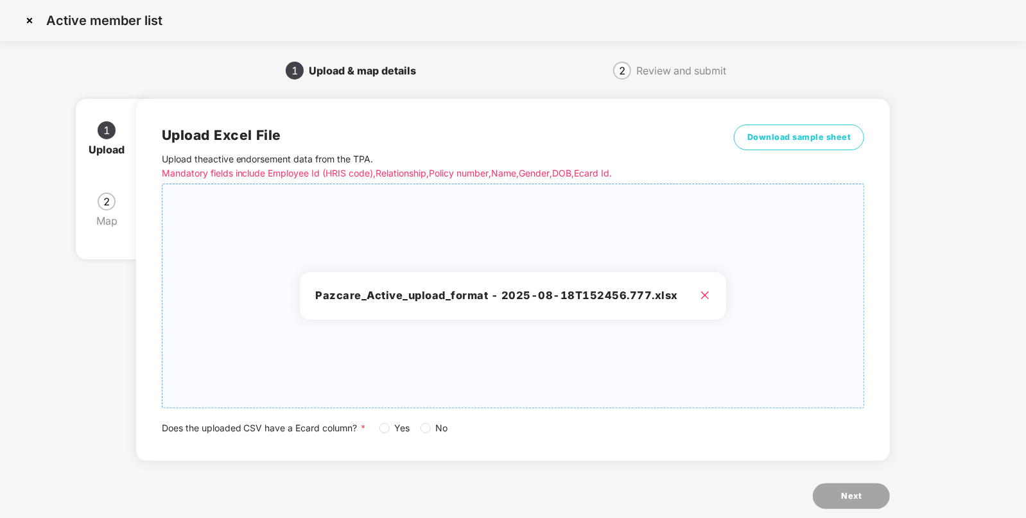
click at [390, 428] on span "Yes" at bounding box center [403, 428] width 26 height 14
click at [827, 497] on button "Next" at bounding box center [850, 496] width 77 height 26
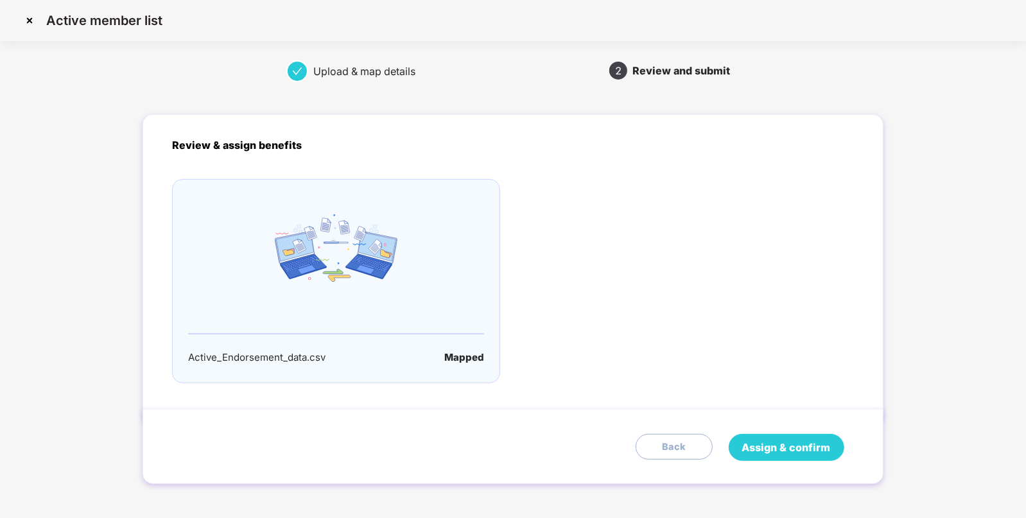
click at [780, 443] on span "Assign & confirm" at bounding box center [786, 448] width 89 height 16
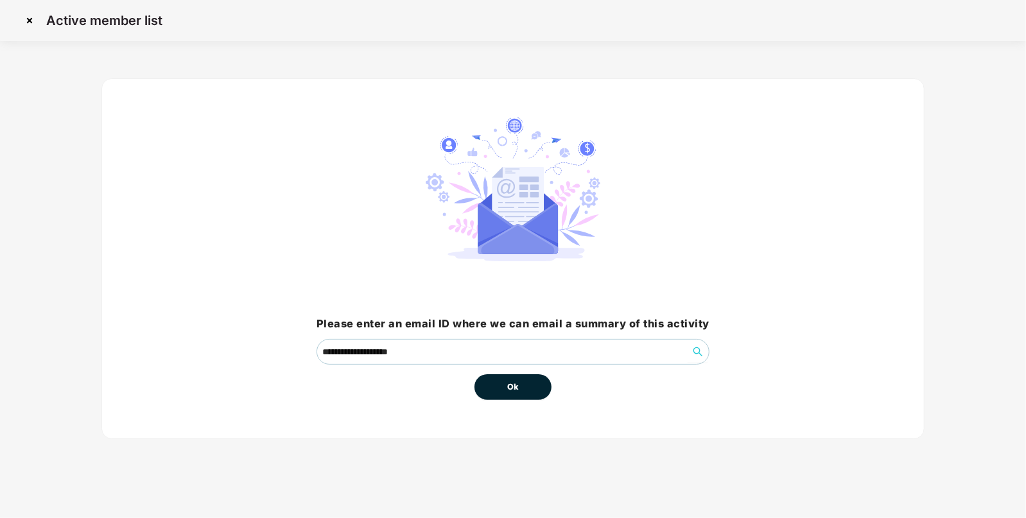
click at [507, 388] on span "Ok" at bounding box center [513, 387] width 12 height 13
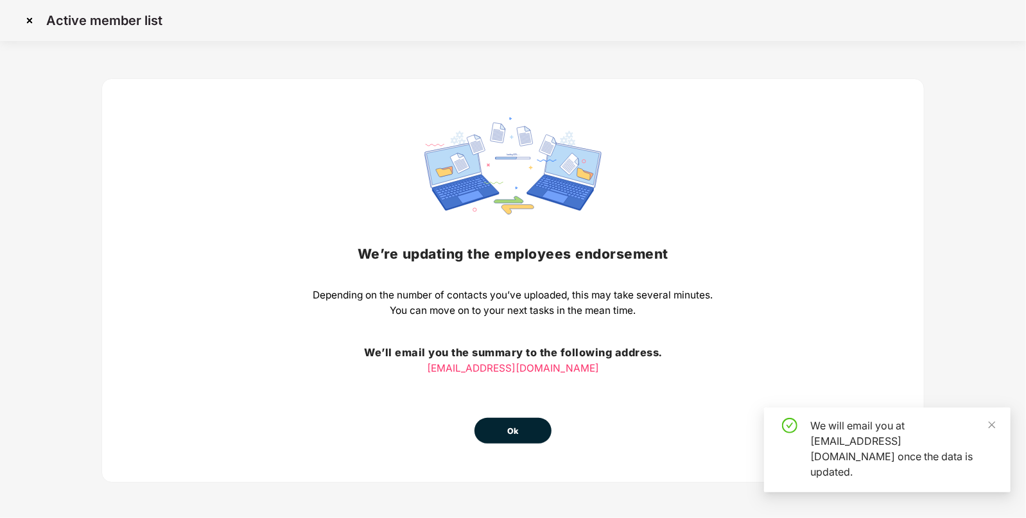
click at [506, 422] on button "Ok" at bounding box center [512, 431] width 77 height 26
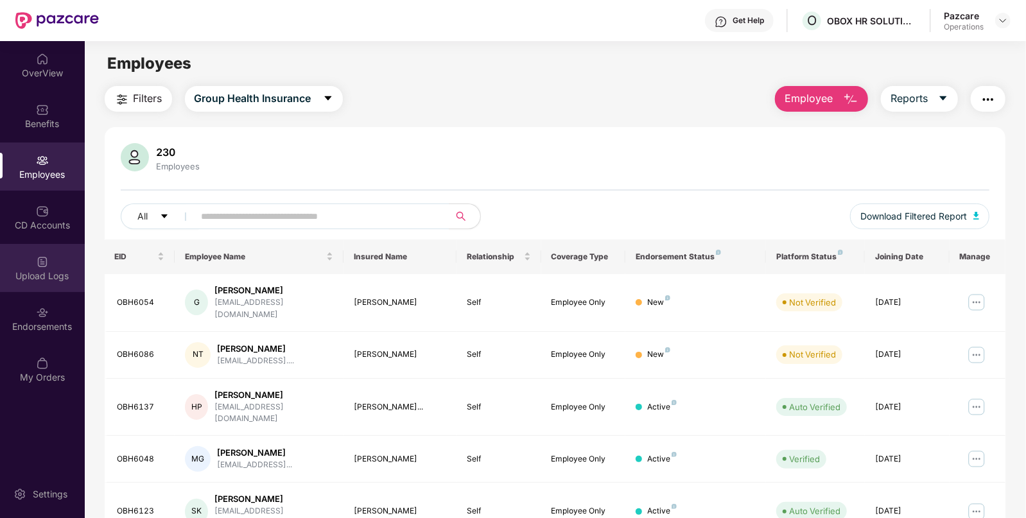
click at [23, 255] on div "Upload Logs" at bounding box center [42, 268] width 85 height 48
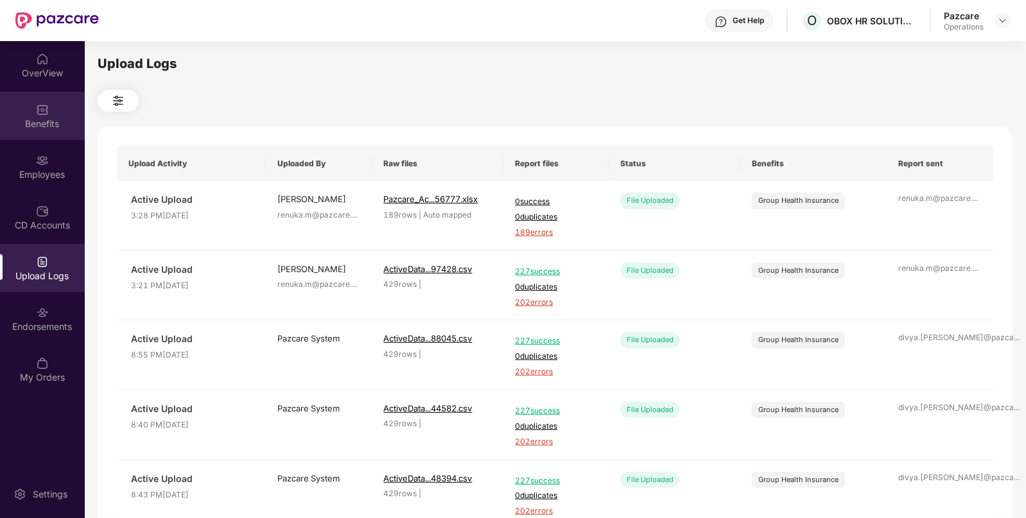
click at [67, 125] on div "Benefits" at bounding box center [42, 123] width 85 height 13
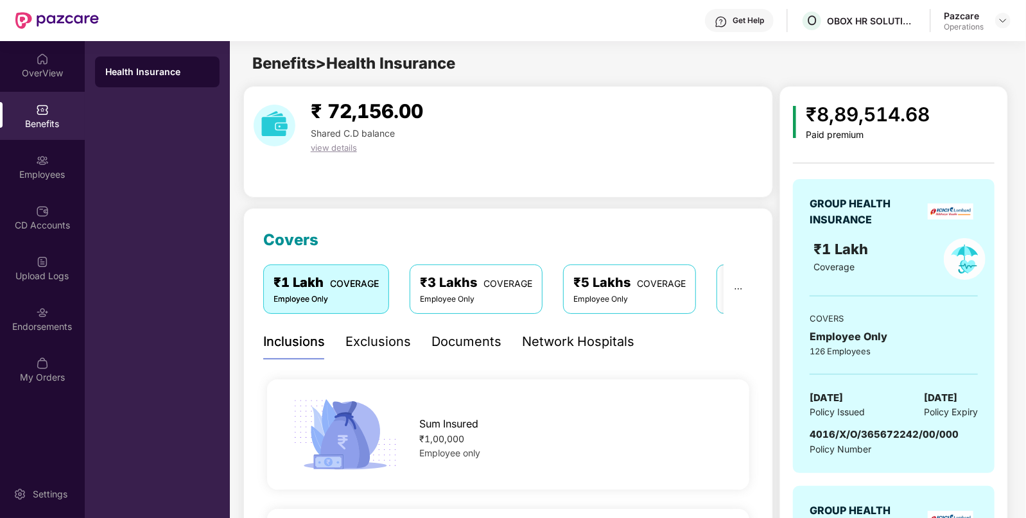
click at [843, 390] on span "[DATE]" at bounding box center [825, 397] width 33 height 15
copy span "[DATE]"
click at [35, 168] on div "Employees" at bounding box center [42, 174] width 85 height 13
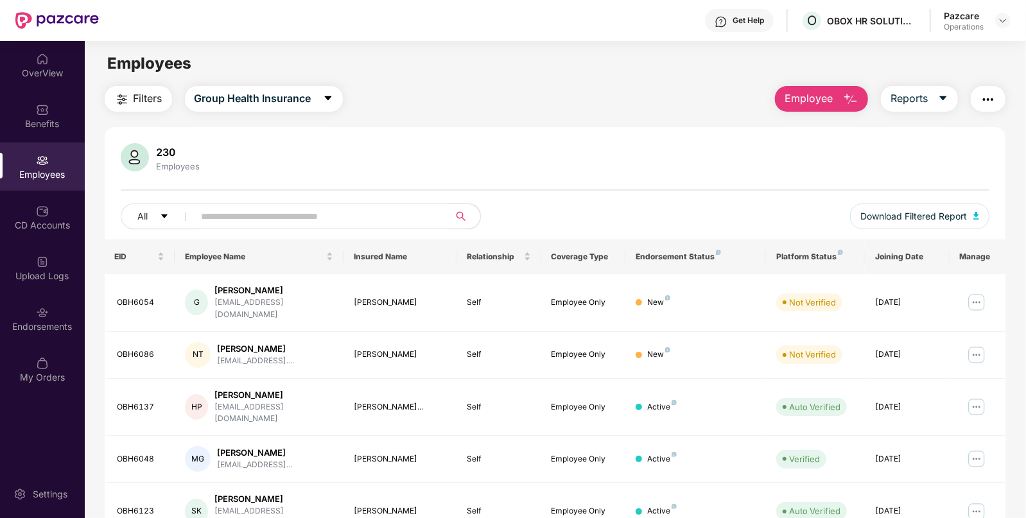
click at [993, 95] on img "button" at bounding box center [987, 99] width 15 height 15
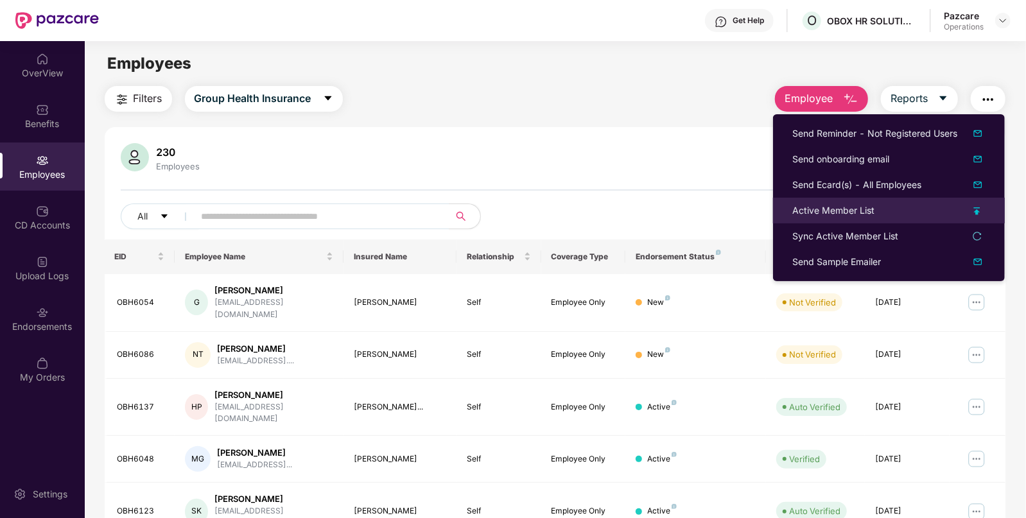
click at [812, 211] on div "Active Member List" at bounding box center [833, 210] width 82 height 14
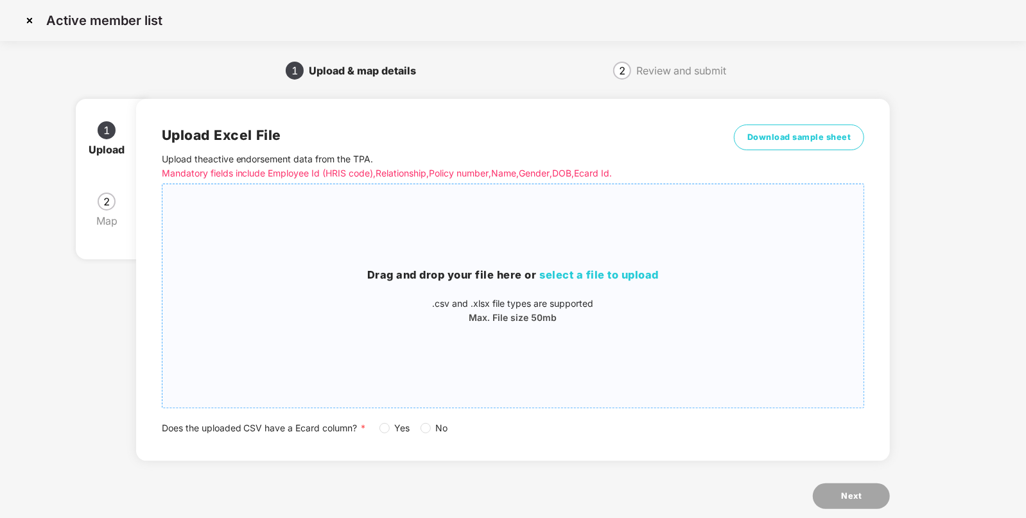
click at [578, 267] on h3 "Drag and drop your file here or select a file to upload" at bounding box center [512, 275] width 701 height 17
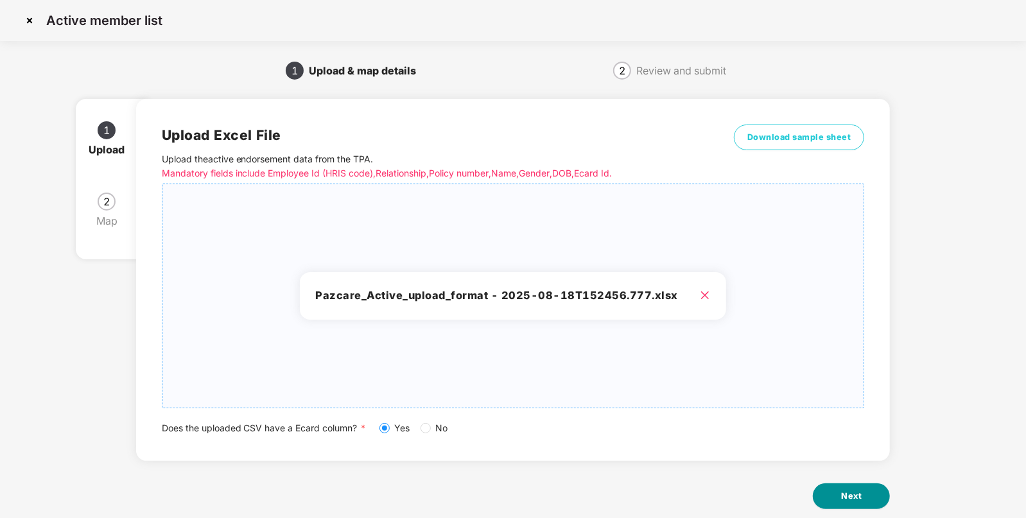
click at [828, 484] on button "Next" at bounding box center [850, 496] width 77 height 26
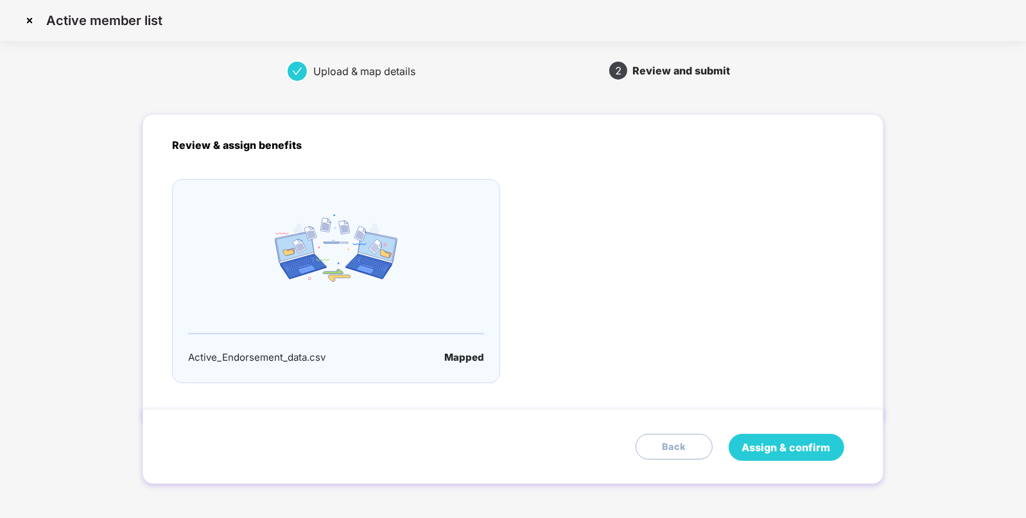
click at [767, 454] on span "Assign & confirm" at bounding box center [786, 448] width 89 height 16
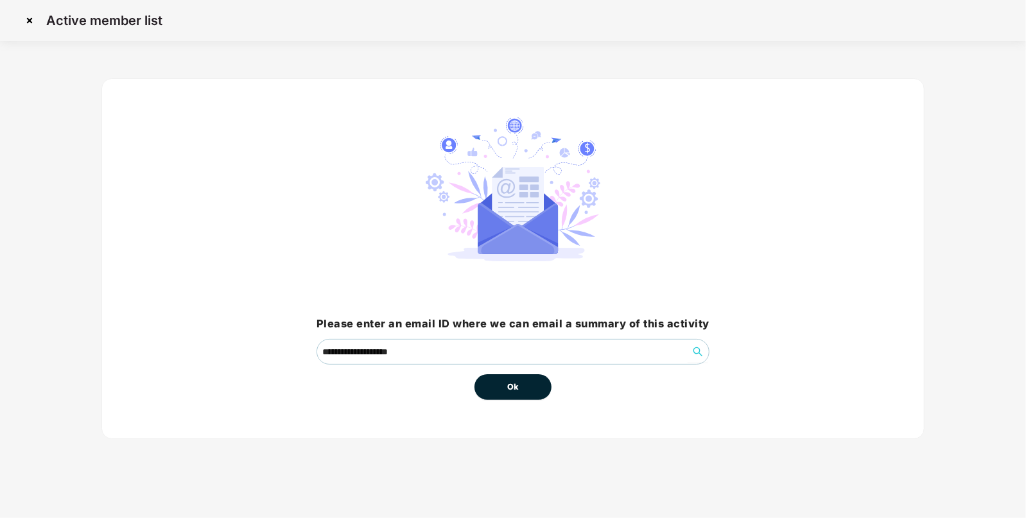
click at [530, 388] on button "Ok" at bounding box center [512, 387] width 77 height 26
click at [497, 383] on button "Ok" at bounding box center [512, 387] width 77 height 26
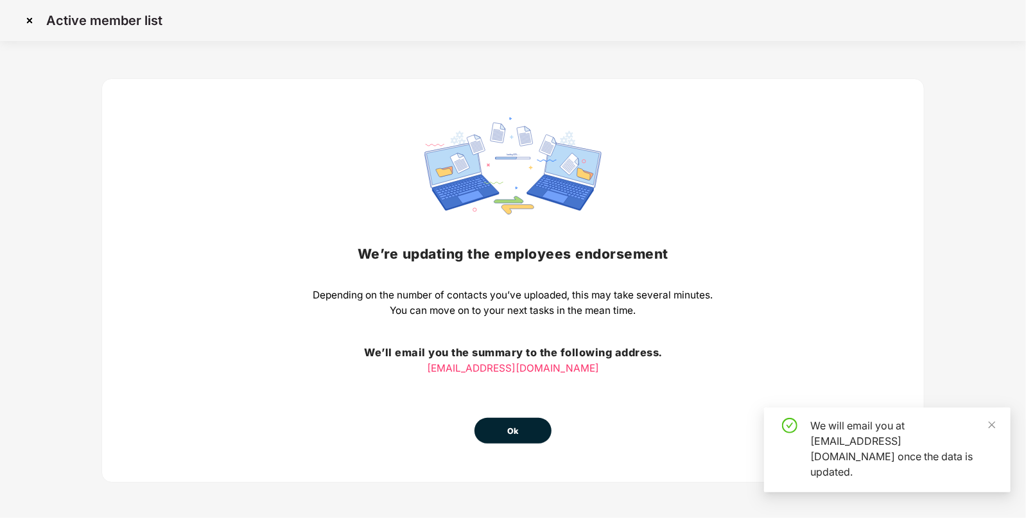
click at [529, 433] on button "Ok" at bounding box center [512, 431] width 77 height 26
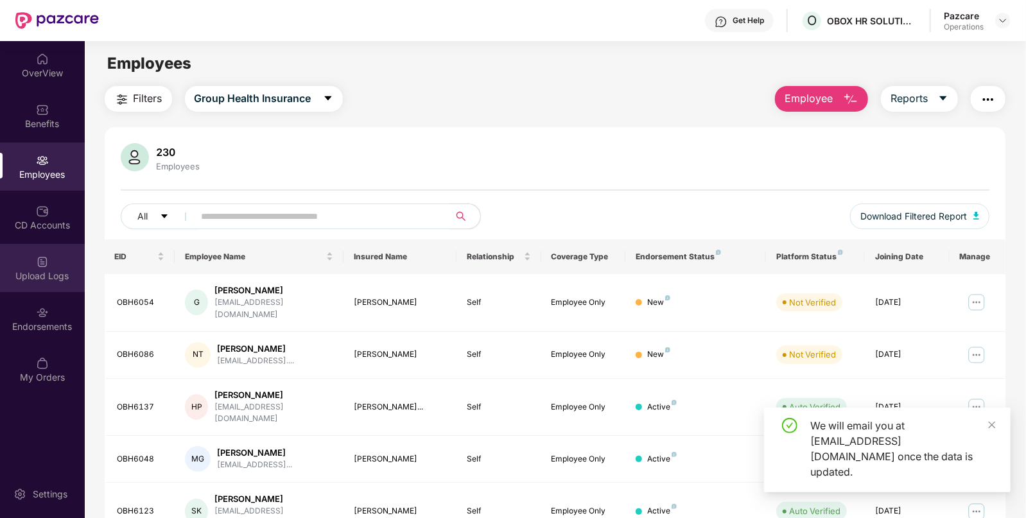
click at [10, 257] on div "Upload Logs" at bounding box center [42, 268] width 85 height 48
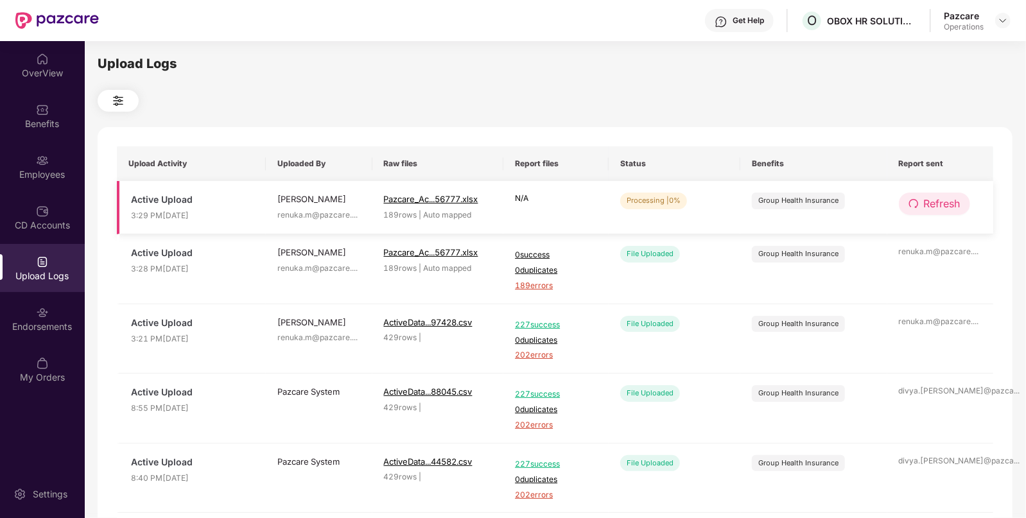
click at [923, 201] on span "Refresh" at bounding box center [941, 204] width 37 height 16
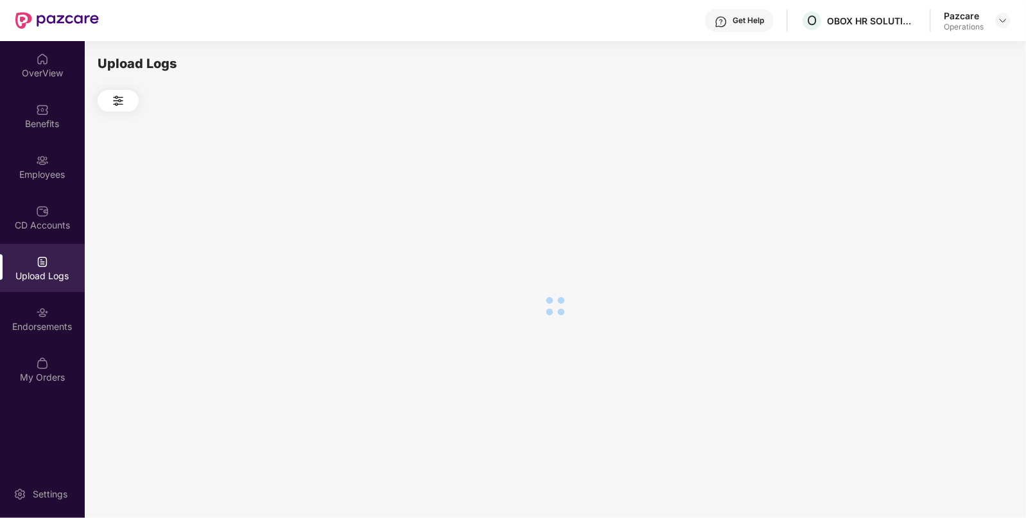
click at [922, 201] on div at bounding box center [555, 306] width 914 height 388
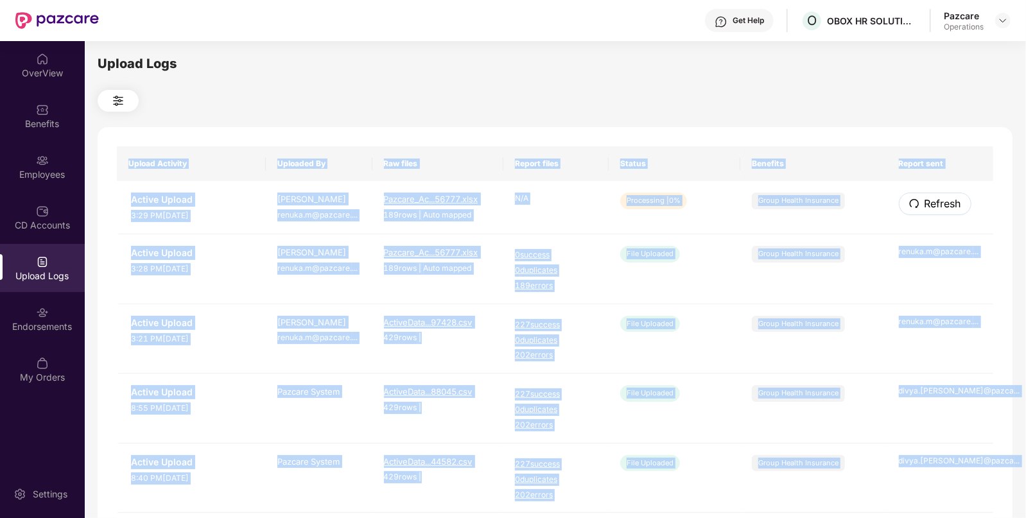
click at [924, 201] on span "Refresh" at bounding box center [942, 204] width 37 height 16
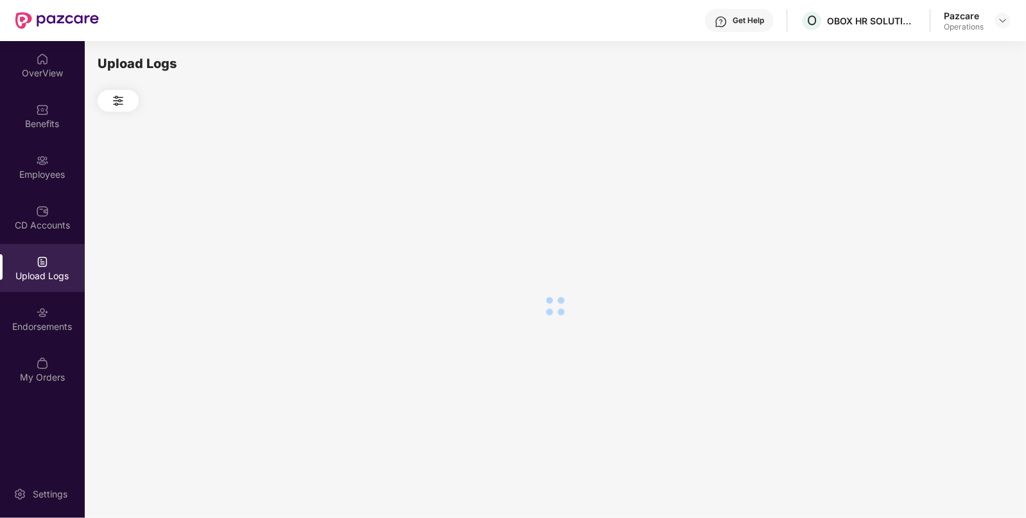
click at [922, 201] on div at bounding box center [555, 306] width 914 height 388
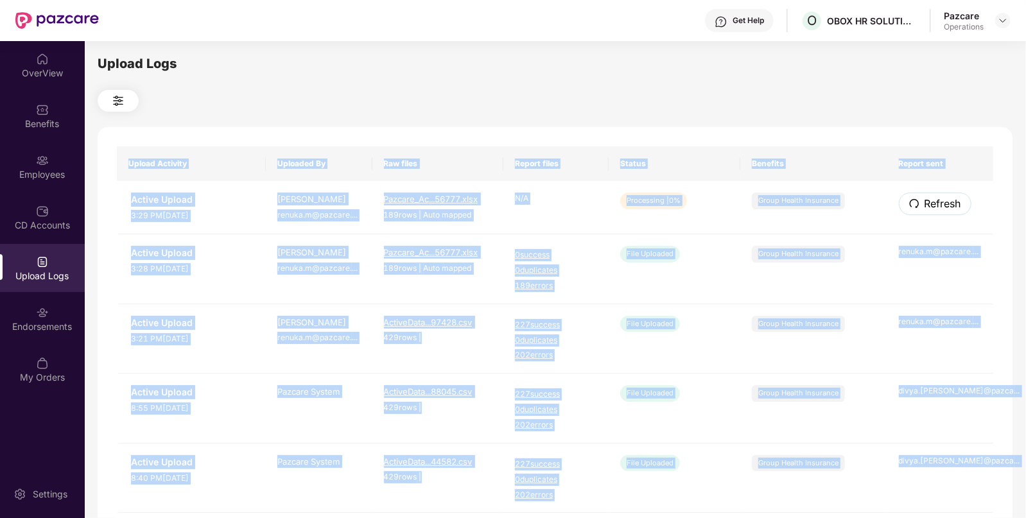
click at [924, 201] on span "Refresh" at bounding box center [942, 204] width 37 height 16
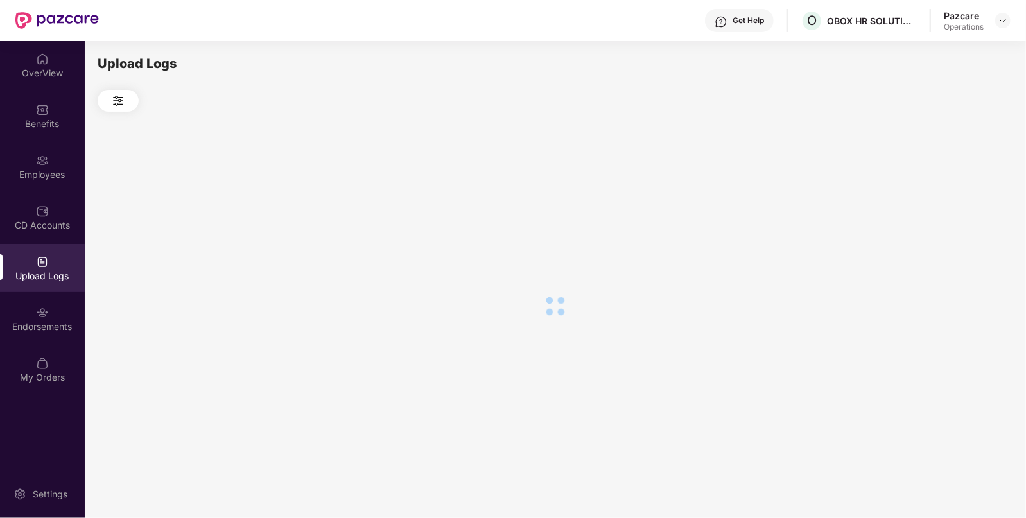
click at [922, 201] on div at bounding box center [555, 306] width 914 height 388
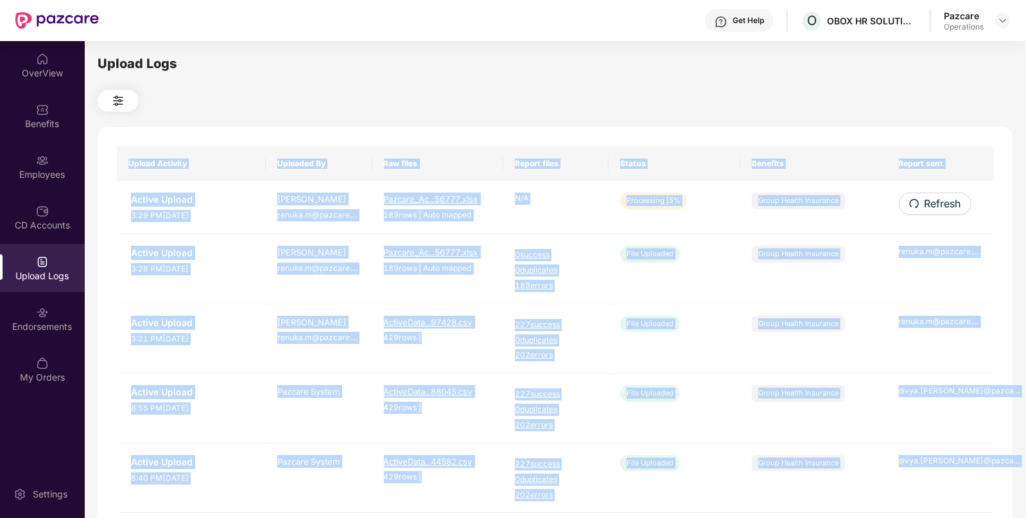
click at [922, 201] on div "Upload Activity Uploaded By Raw files Report files Status Benefits Report sent …" at bounding box center [555, 520] width 914 height 787
click at [936, 196] on span "Refresh" at bounding box center [941, 204] width 37 height 16
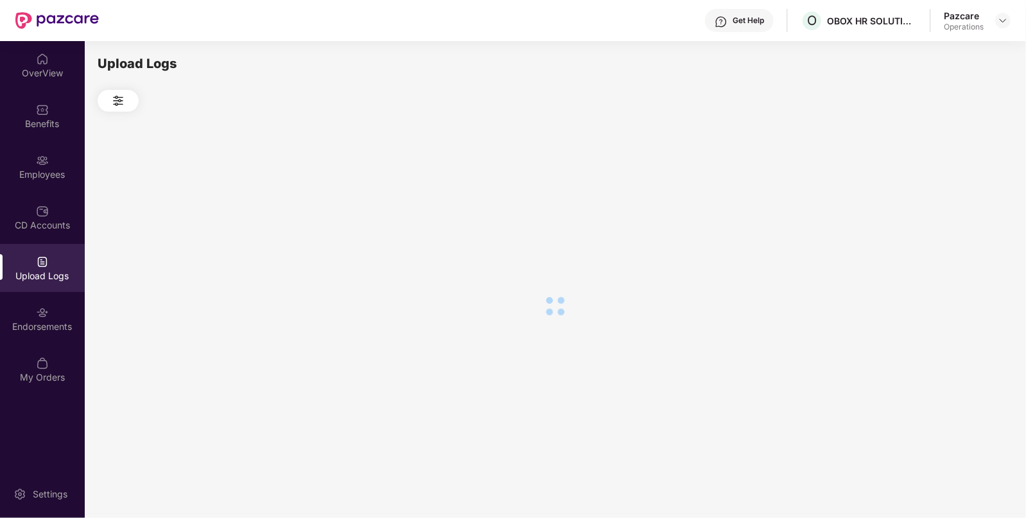
click at [936, 196] on div at bounding box center [555, 306] width 914 height 388
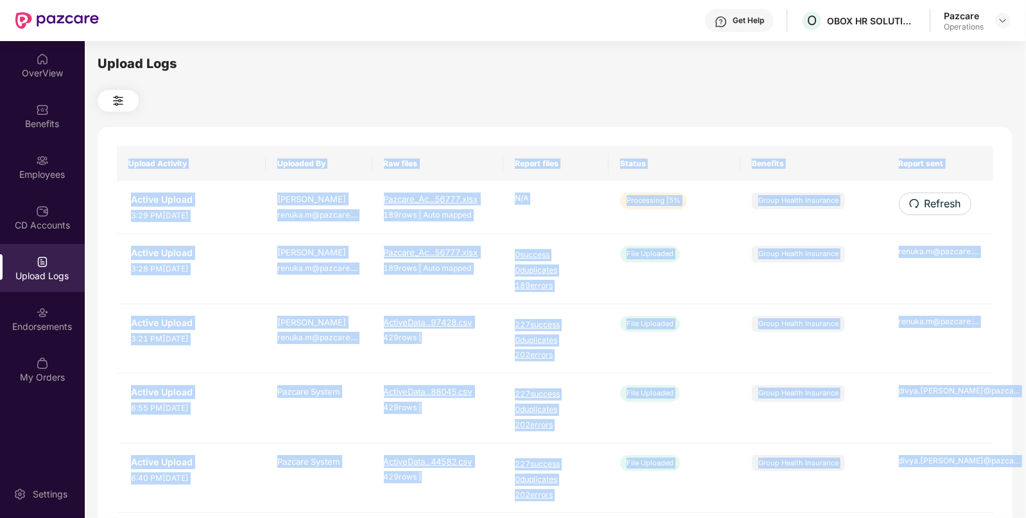
click at [936, 196] on span "Refresh" at bounding box center [942, 204] width 37 height 16
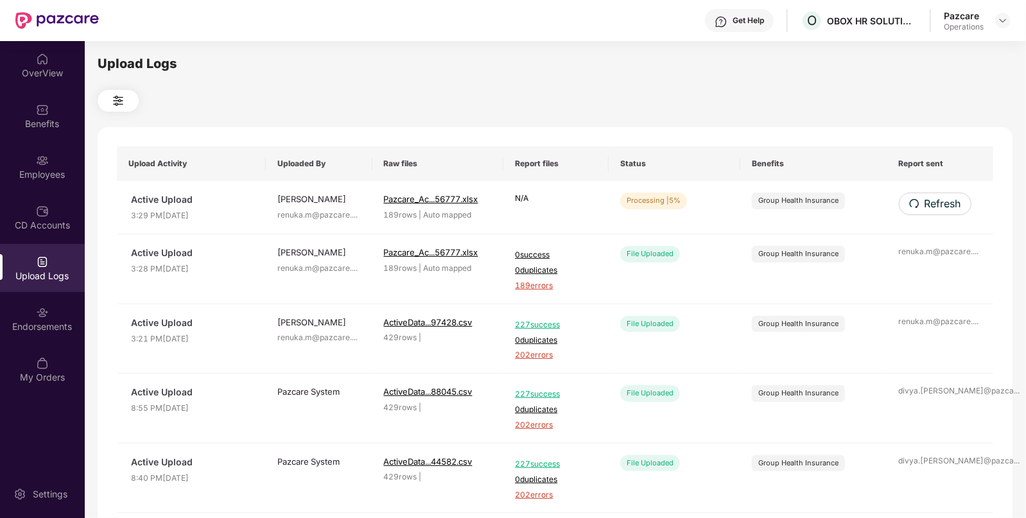
click at [725, 112] on div at bounding box center [555, 101] width 914 height 22
click at [938, 200] on span "Refresh" at bounding box center [941, 204] width 37 height 16
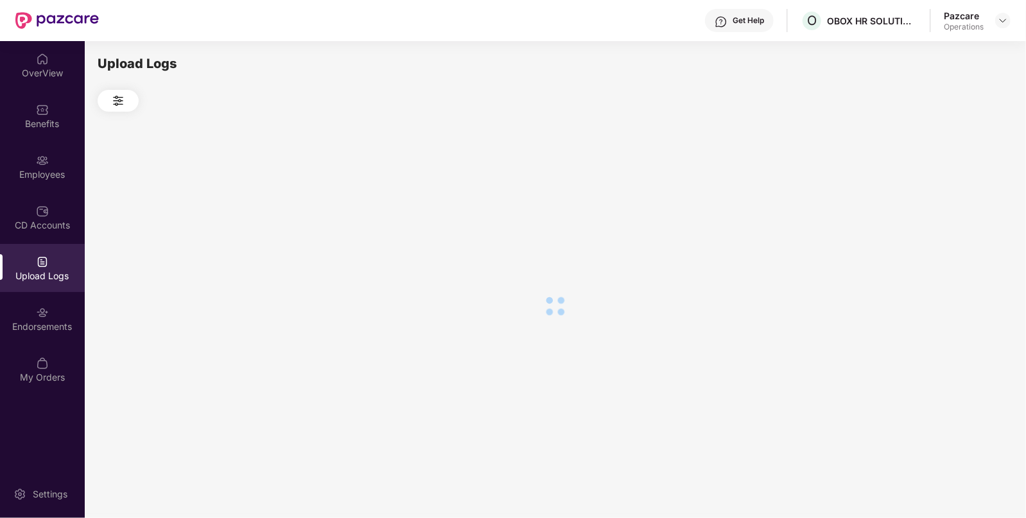
click at [938, 200] on div at bounding box center [555, 306] width 914 height 388
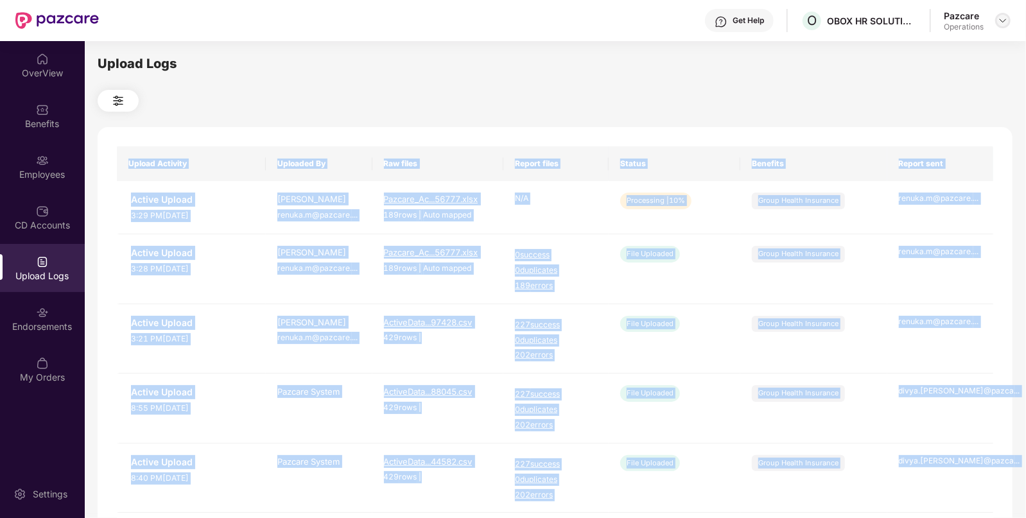
click at [1001, 19] on img at bounding box center [1002, 20] width 10 height 10
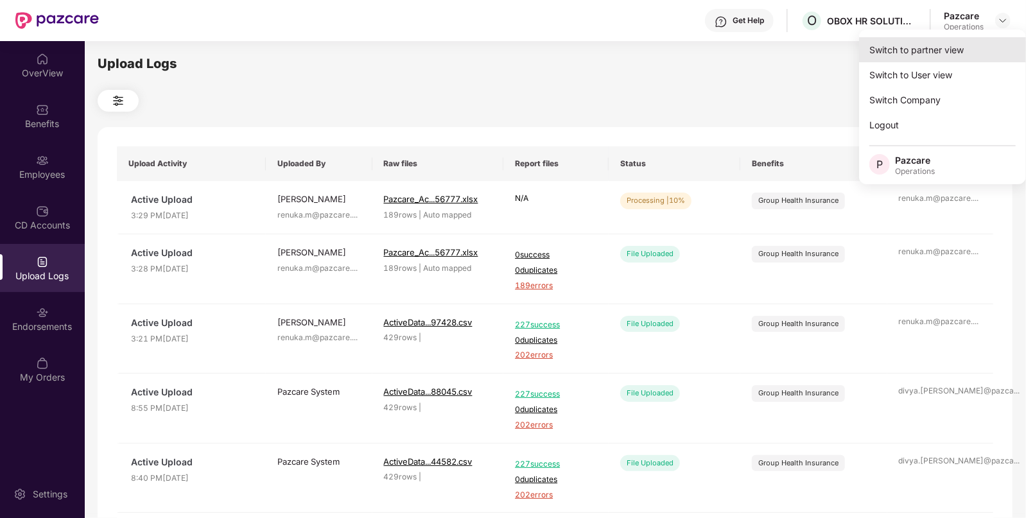
click at [940, 43] on div "Switch to partner view" at bounding box center [942, 49] width 167 height 25
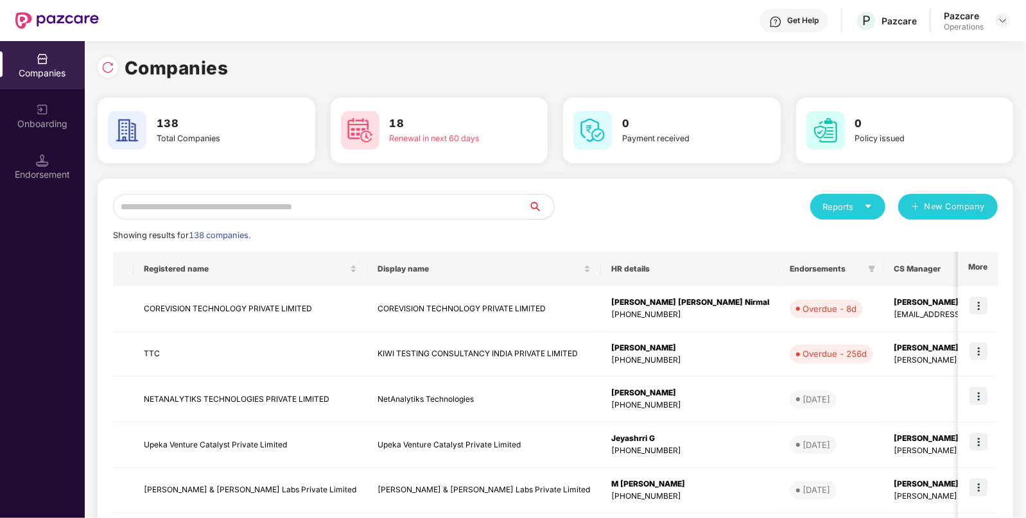
click at [359, 199] on input "text" at bounding box center [320, 207] width 415 height 26
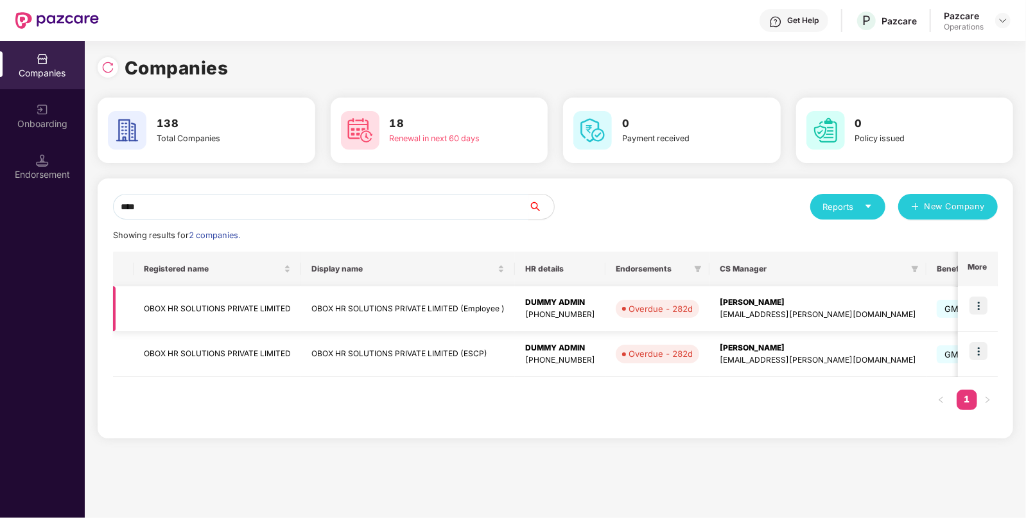
type input "****"
click at [369, 306] on td "OBOX HR SOLUTIONS PRIVATE LIMITED (Employee )" at bounding box center [408, 309] width 214 height 46
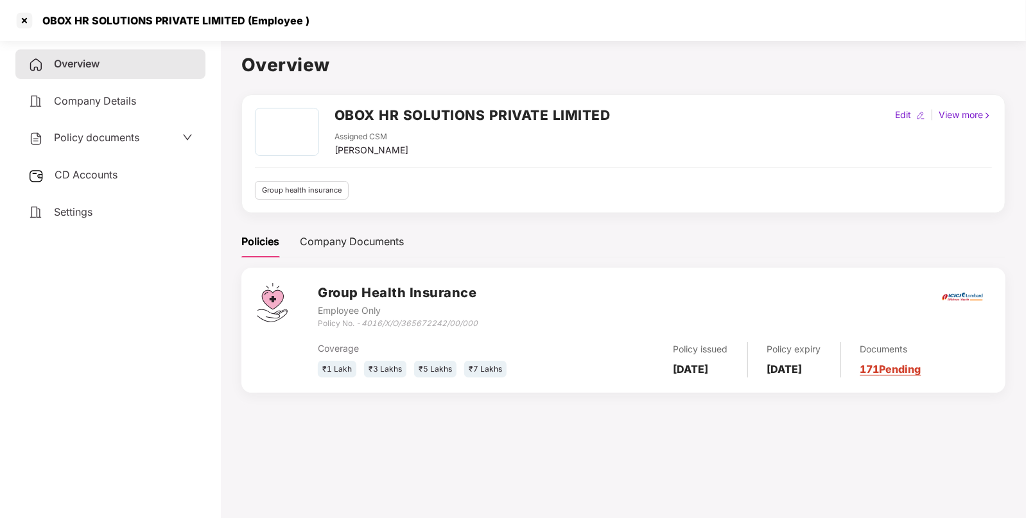
click at [89, 135] on span "Policy documents" at bounding box center [96, 137] width 85 height 13
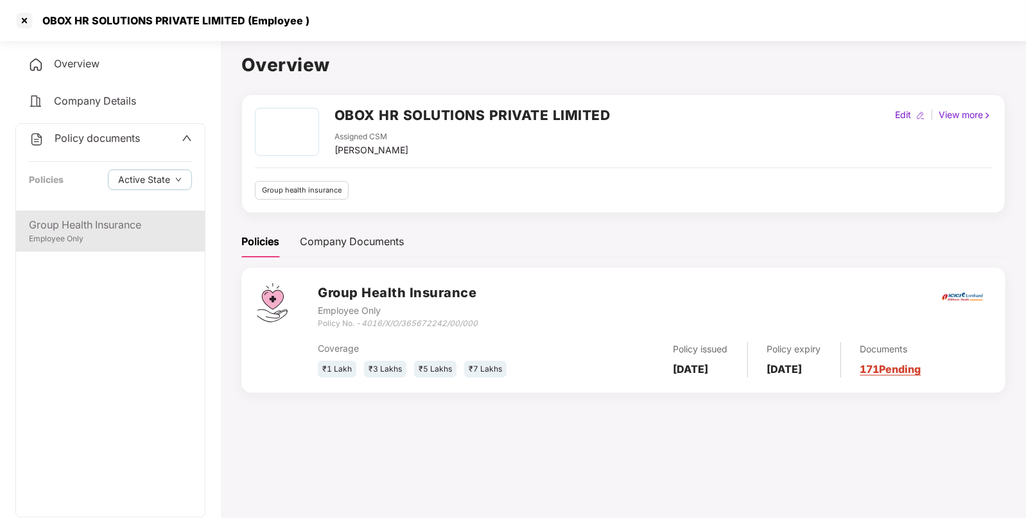
click at [92, 240] on div "Employee Only" at bounding box center [110, 239] width 163 height 12
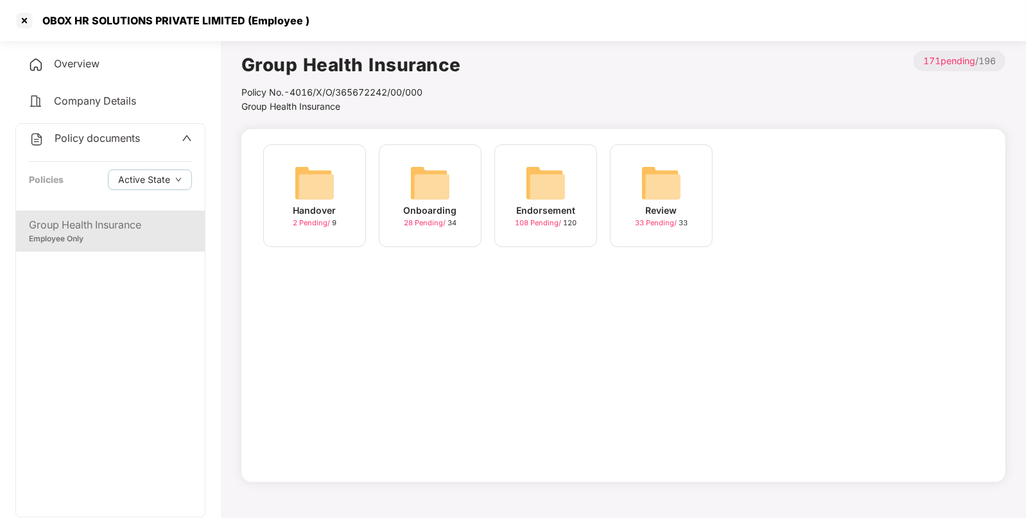
click at [560, 201] on img at bounding box center [545, 182] width 41 height 41
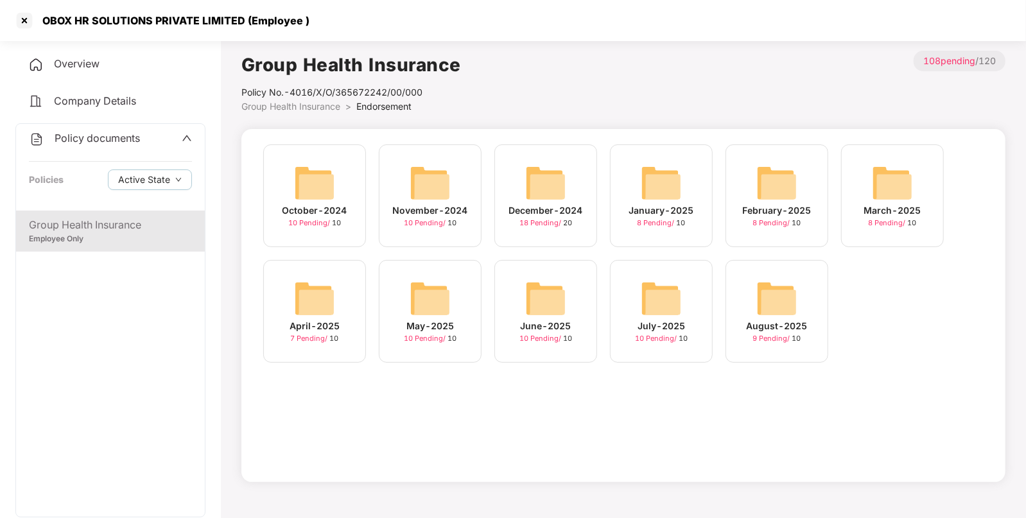
click at [785, 298] on img at bounding box center [776, 298] width 41 height 41
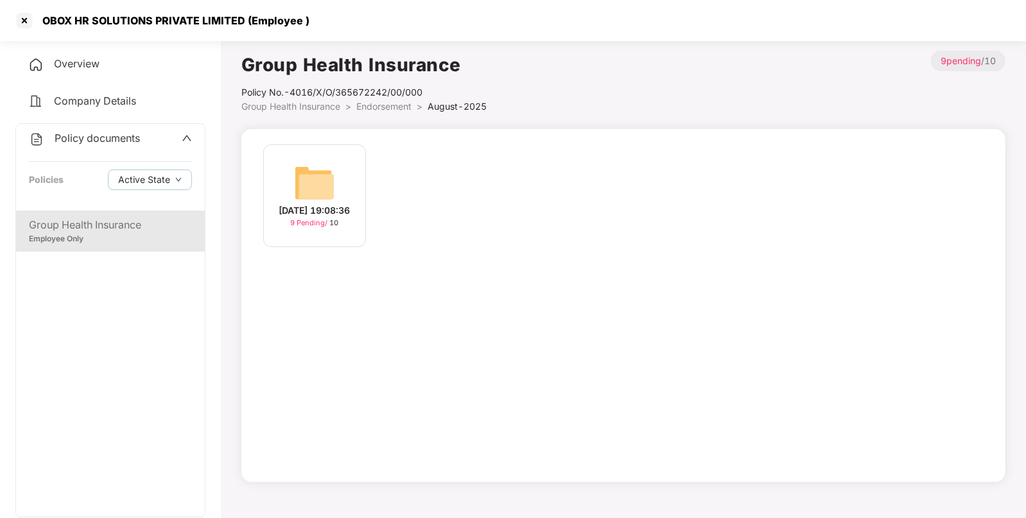
click at [339, 176] on div "[DATE] 19:08:36 9 Pending / 10" at bounding box center [314, 195] width 103 height 103
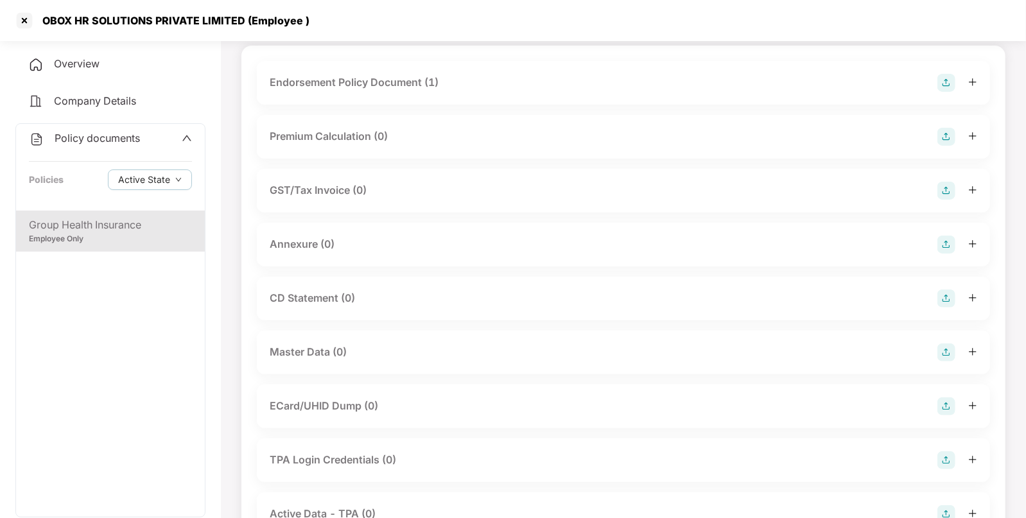
scroll to position [87, 0]
click at [951, 351] on img at bounding box center [946, 349] width 18 height 18
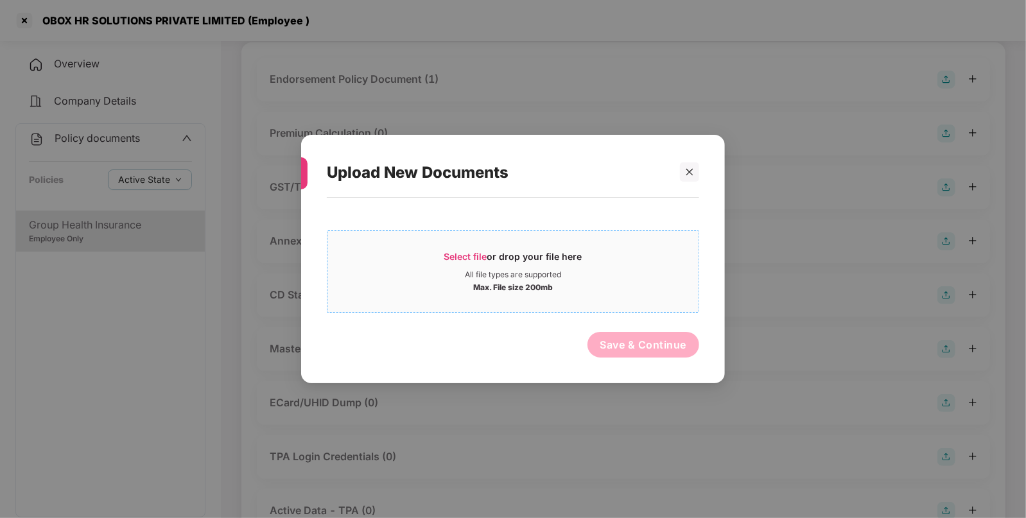
click at [469, 243] on span "Select file or drop your file here All file types are supported Max. File size …" at bounding box center [512, 272] width 371 height 62
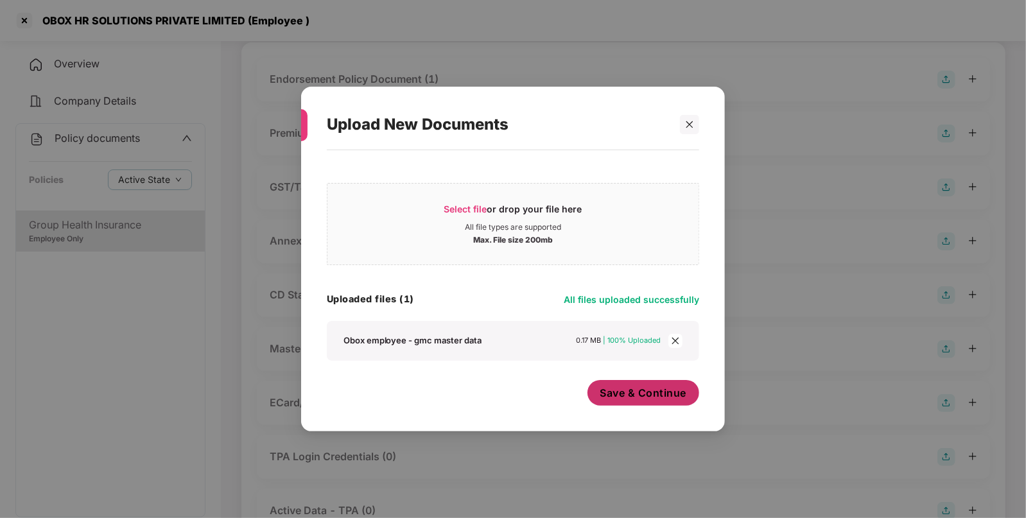
click at [652, 400] on span "Save & Continue" at bounding box center [643, 393] width 87 height 14
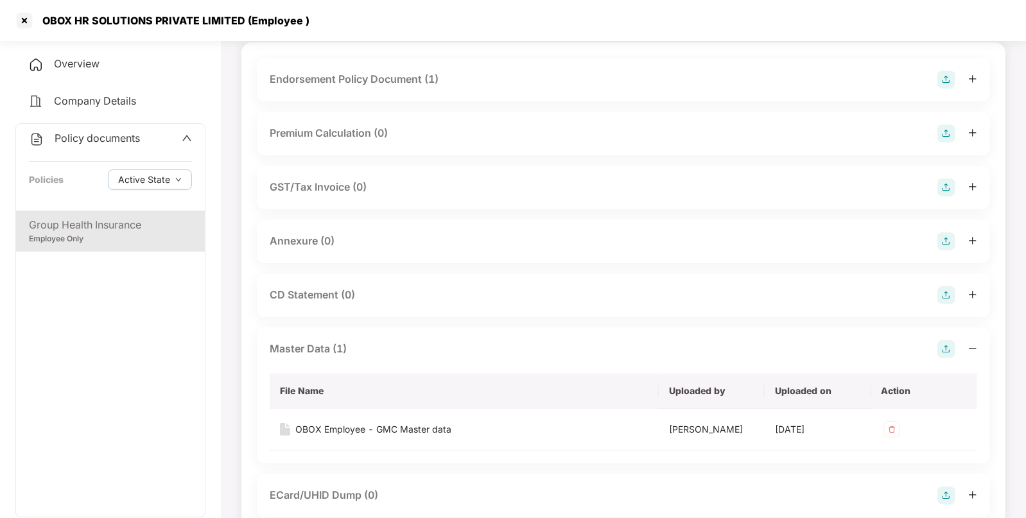
scroll to position [0, 0]
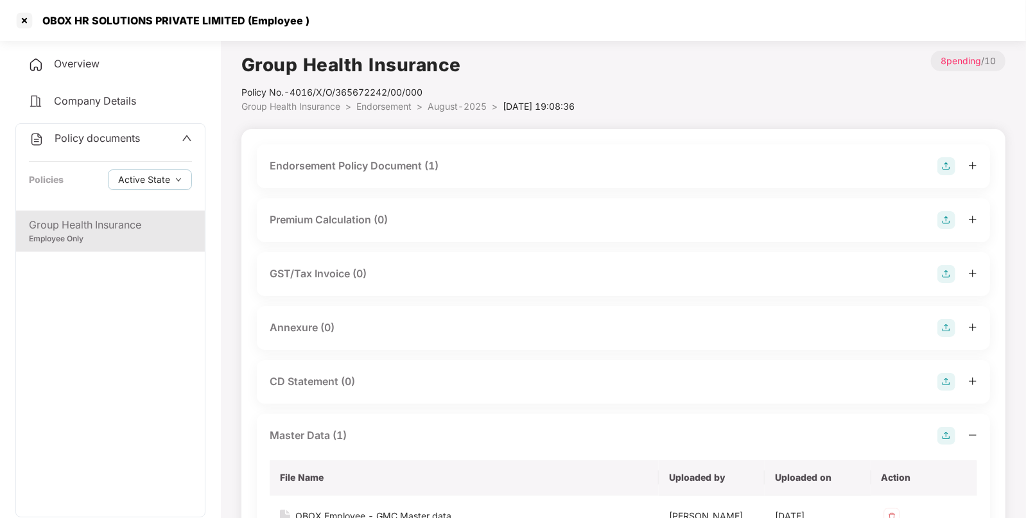
click at [399, 106] on span "Endorsement" at bounding box center [383, 106] width 55 height 11
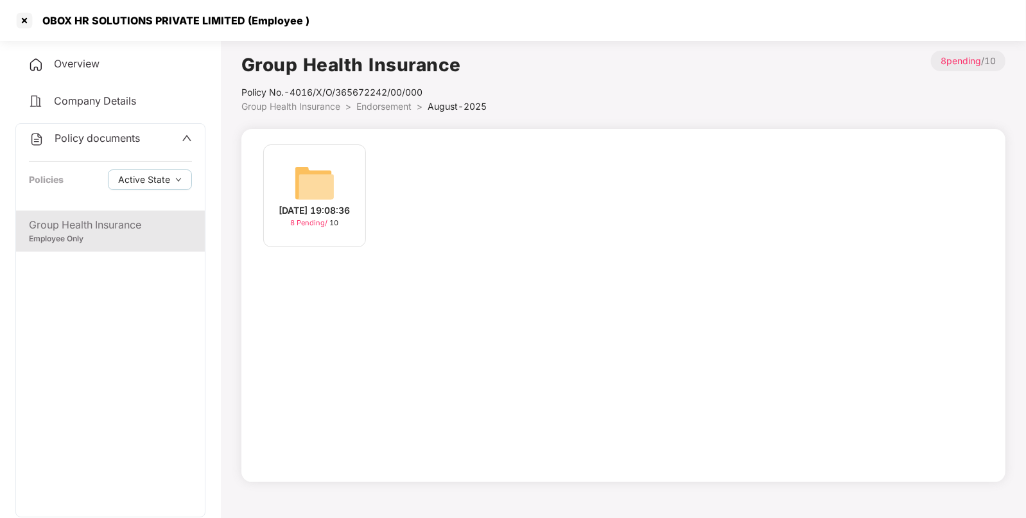
click at [383, 99] on li "Endorsement >" at bounding box center [391, 106] width 71 height 14
click at [390, 103] on span "Endorsement" at bounding box center [383, 106] width 55 height 11
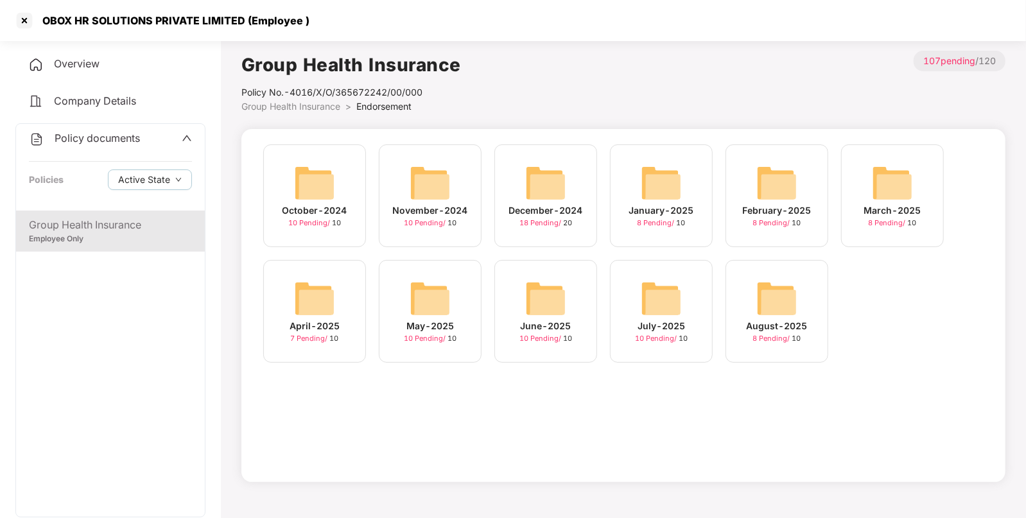
click at [678, 302] on img at bounding box center [660, 298] width 41 height 41
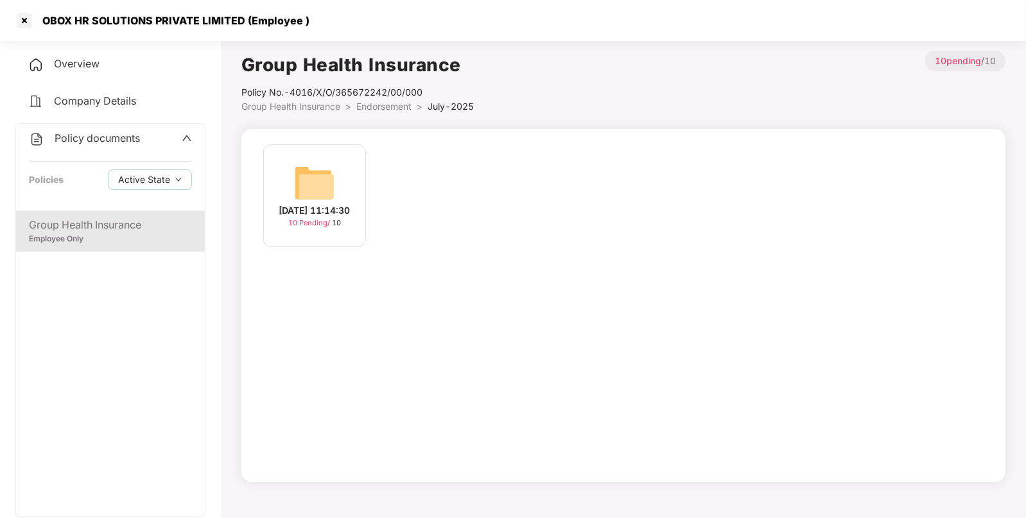
click at [304, 195] on img at bounding box center [314, 182] width 41 height 41
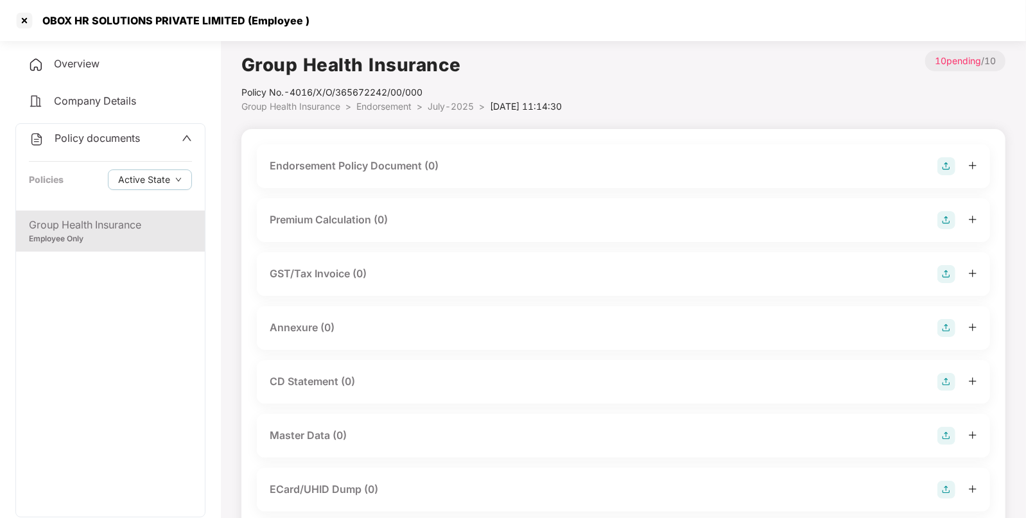
click at [939, 161] on img at bounding box center [946, 166] width 18 height 18
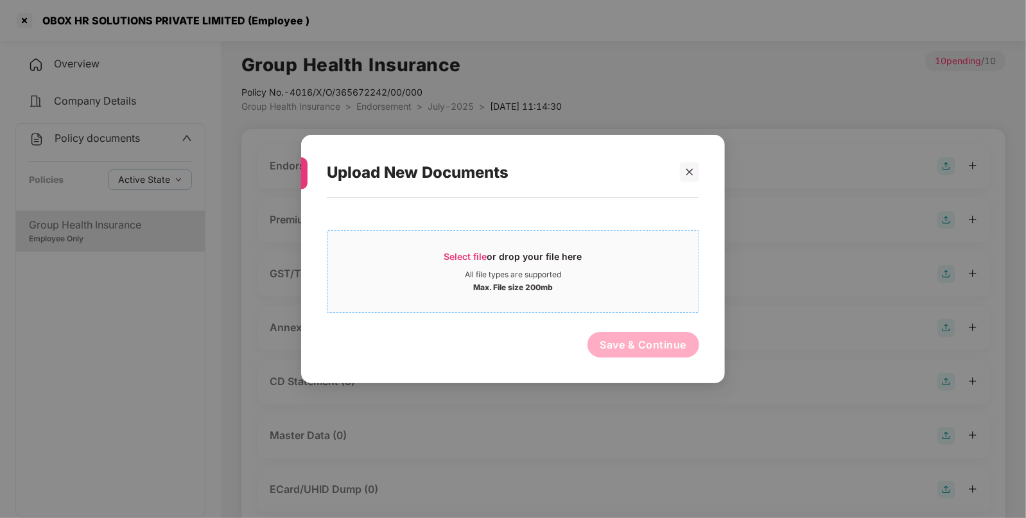
click at [459, 249] on span "Select file or drop your file here All file types are supported Max. File size …" at bounding box center [512, 272] width 371 height 62
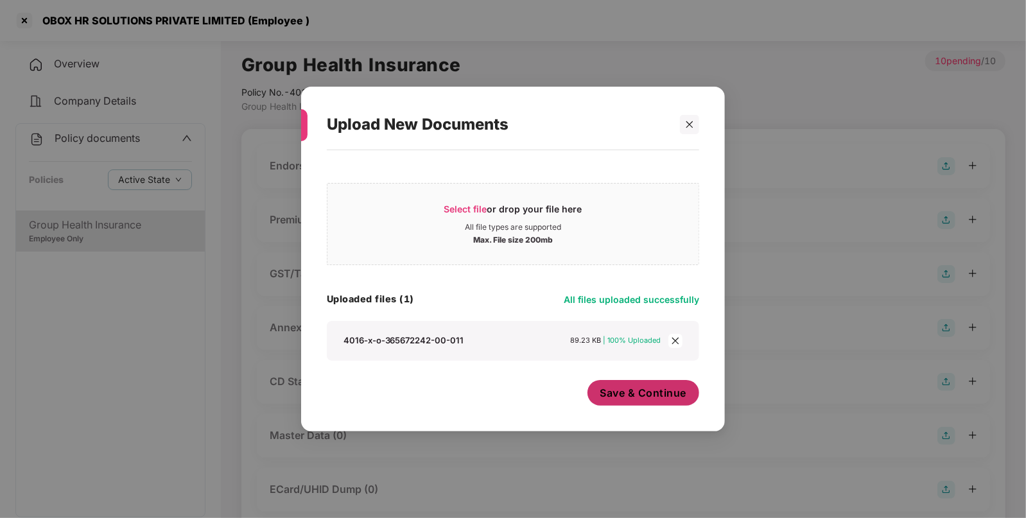
click at [639, 384] on button "Save & Continue" at bounding box center [643, 393] width 112 height 26
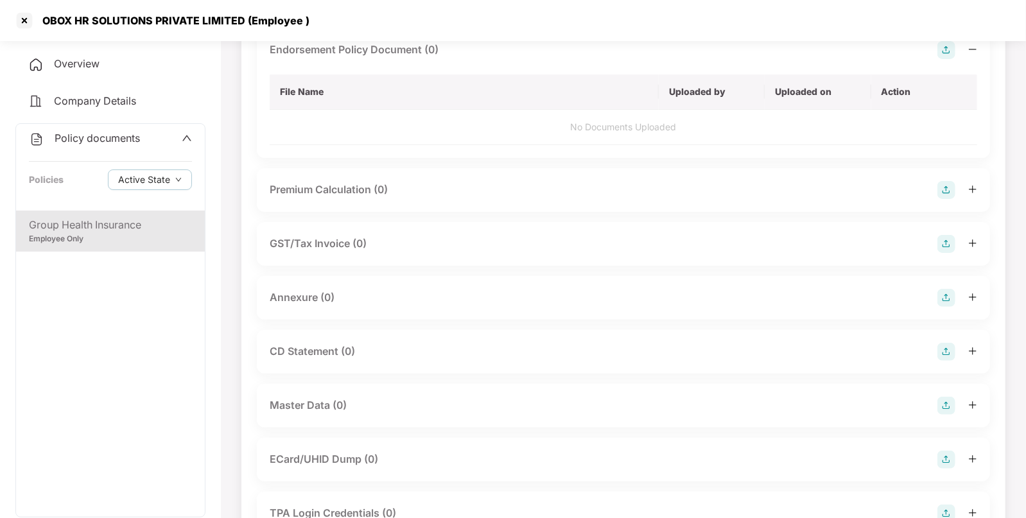
scroll to position [117, 0]
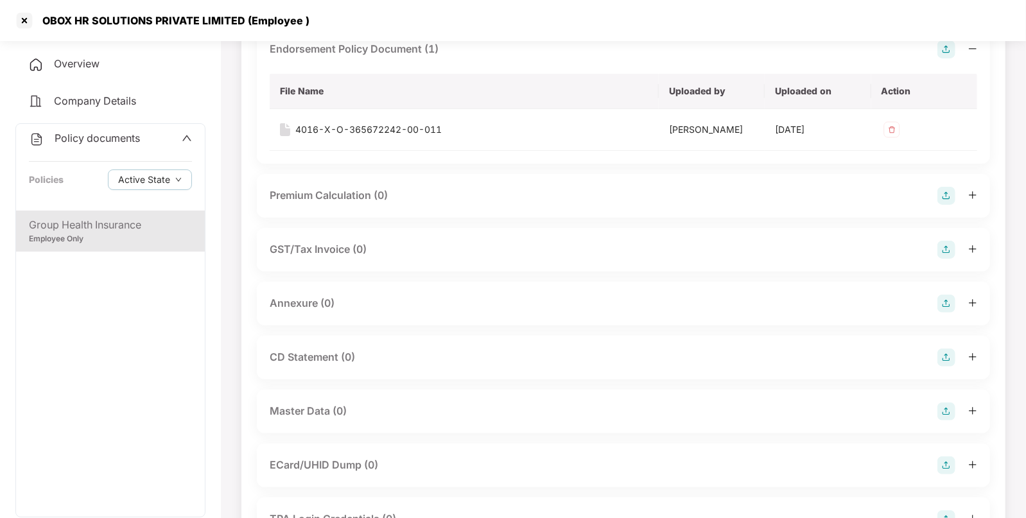
click at [941, 407] on img at bounding box center [946, 411] width 18 height 18
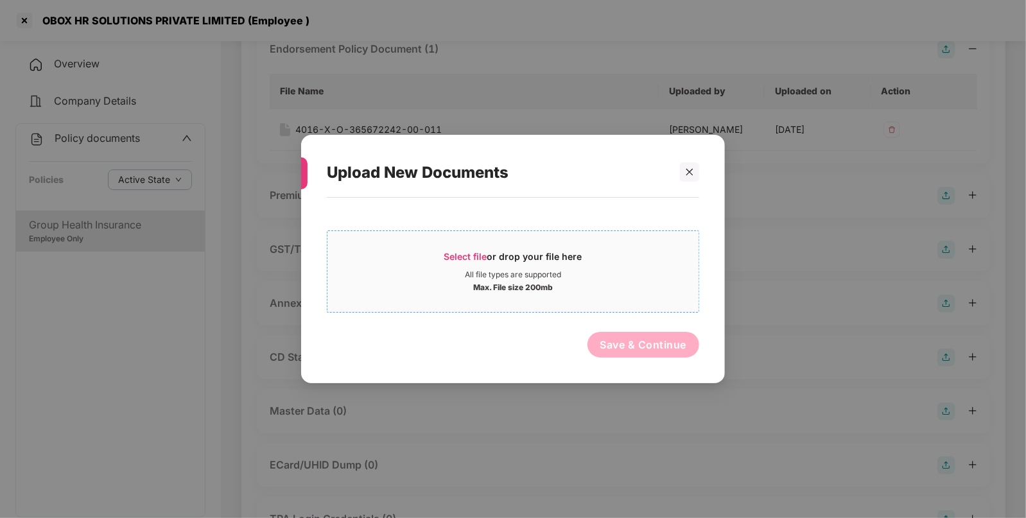
click at [442, 249] on span "Select file or drop your file here All file types are supported Max. File size …" at bounding box center [512, 272] width 371 height 62
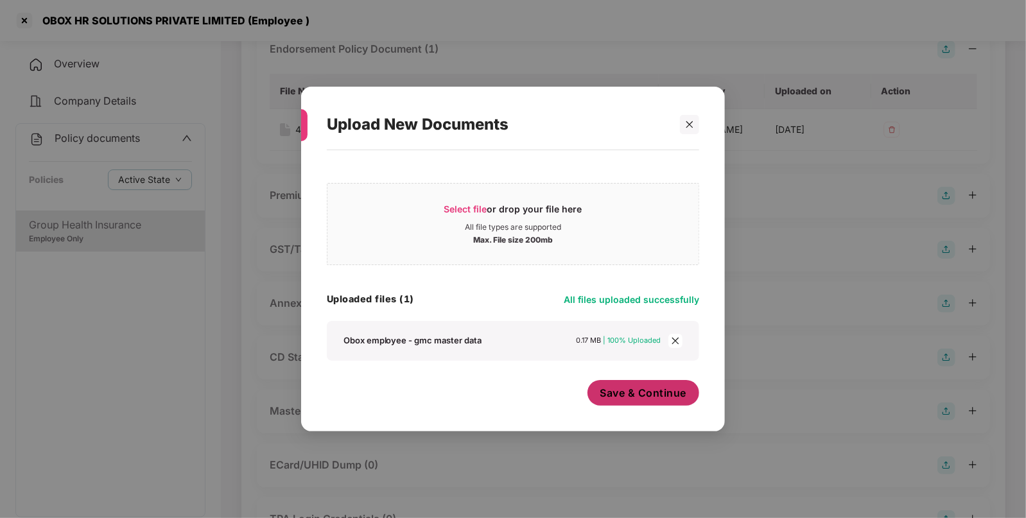
click at [650, 399] on span "Save & Continue" at bounding box center [643, 393] width 87 height 14
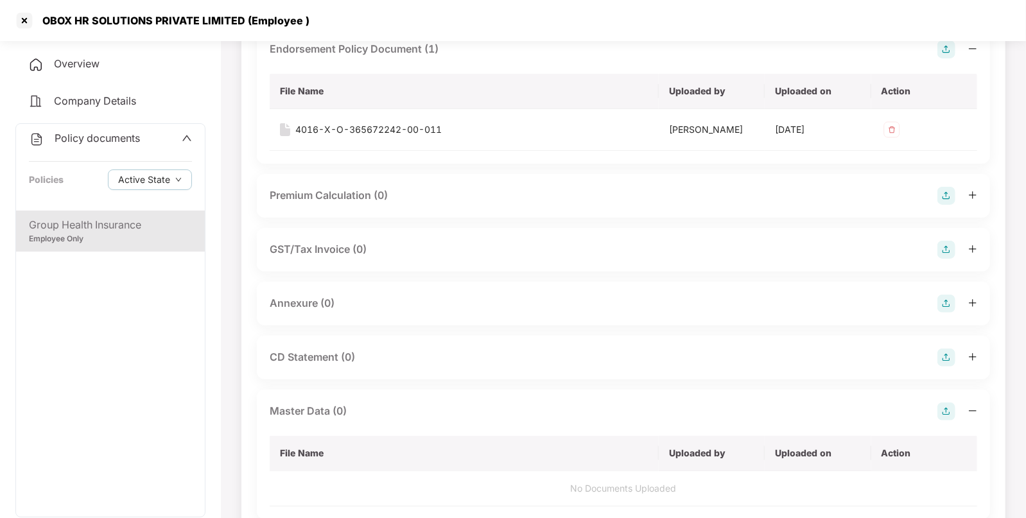
scroll to position [0, 0]
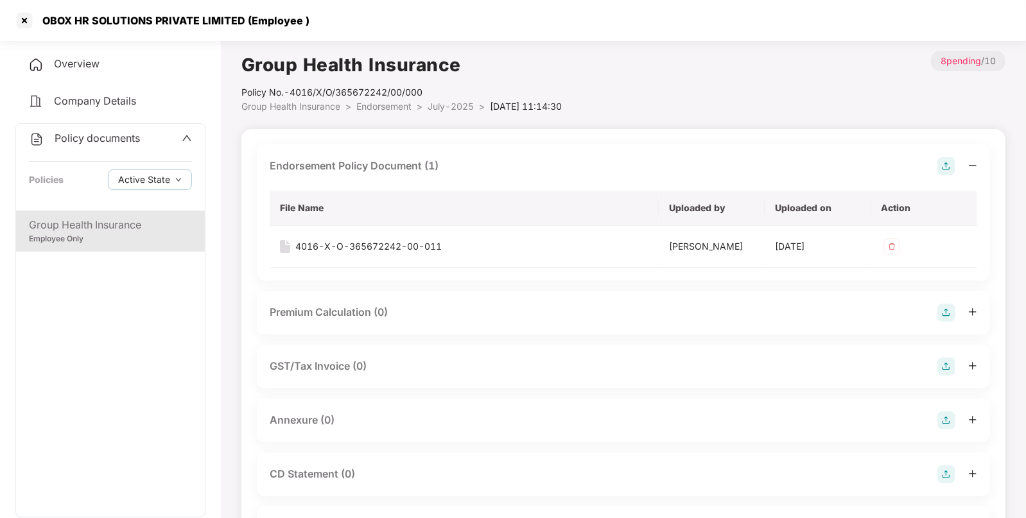
click at [445, 111] on span "July-2025" at bounding box center [450, 106] width 46 height 11
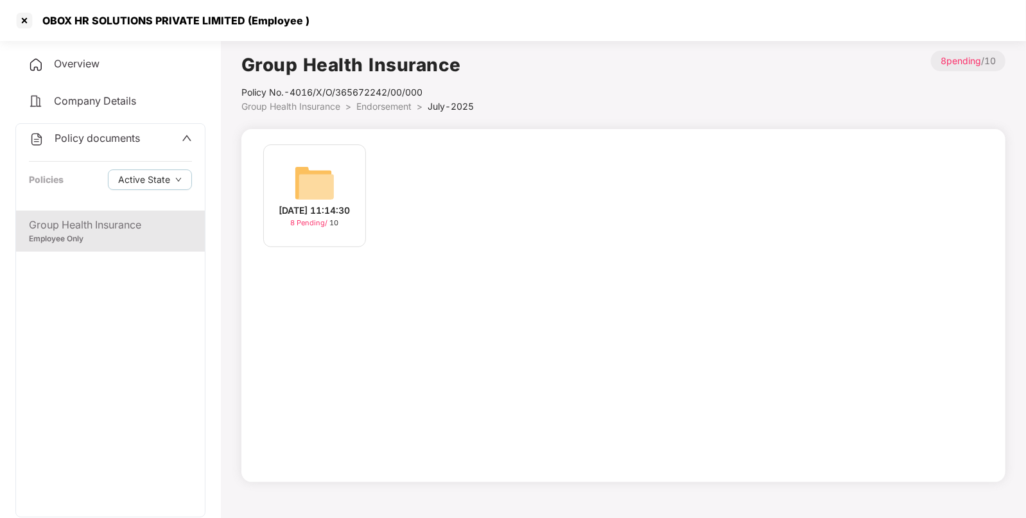
click at [402, 109] on span "Endorsement" at bounding box center [383, 106] width 55 height 11
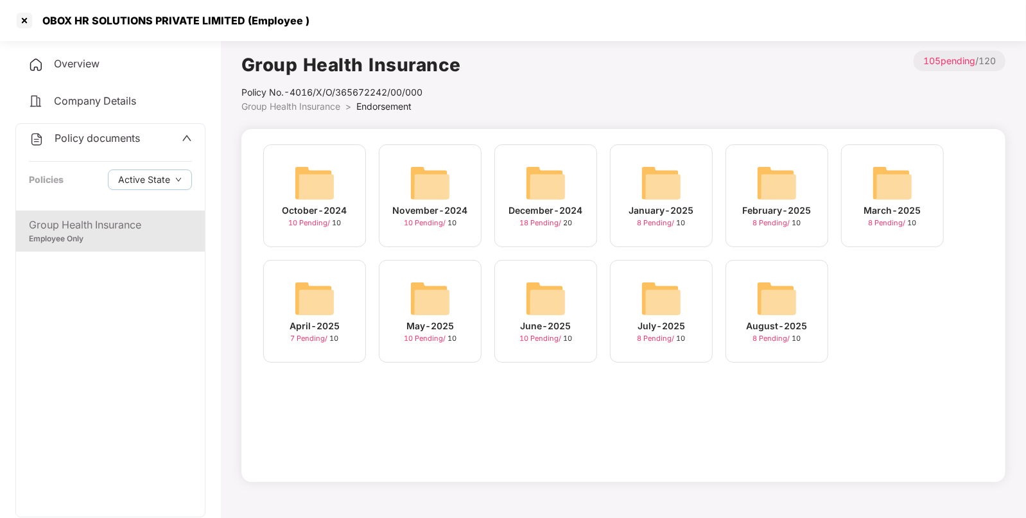
click at [529, 311] on img at bounding box center [545, 298] width 41 height 41
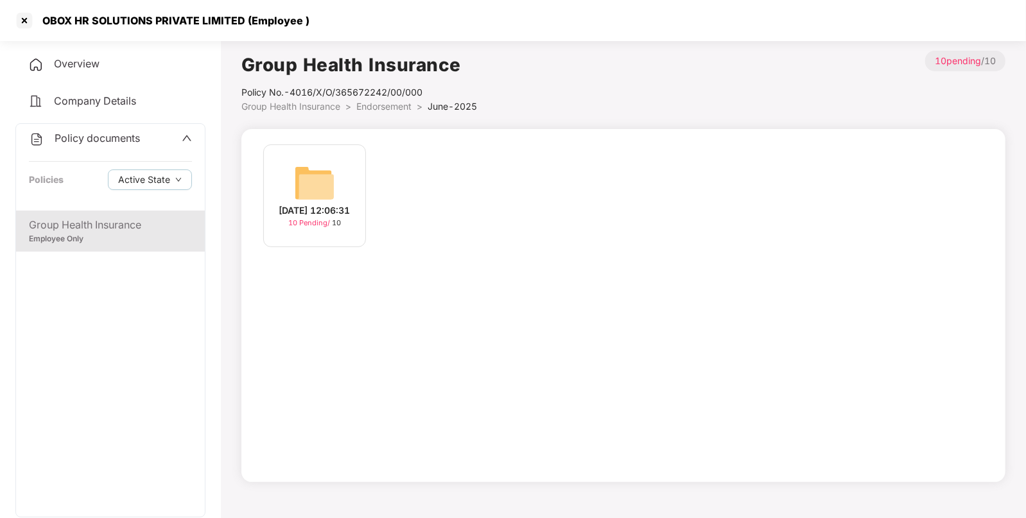
click at [361, 186] on div "[DATE] 12:06:31 10 Pending / 10" at bounding box center [314, 195] width 103 height 103
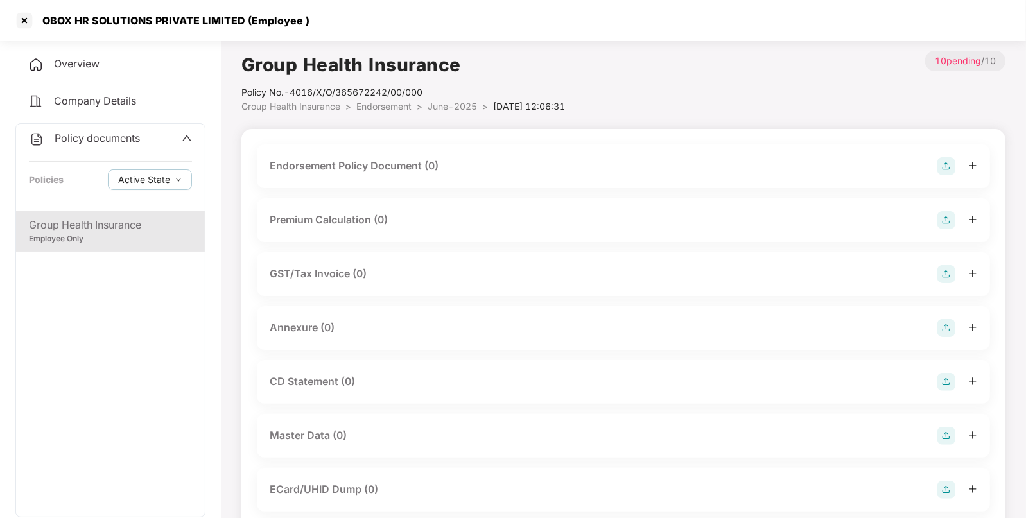
scroll to position [196, 0]
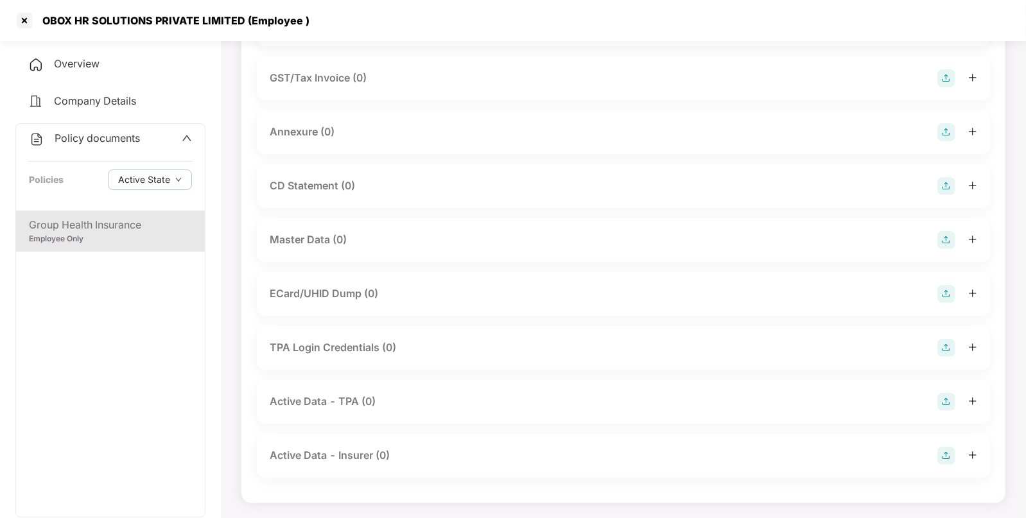
click at [945, 236] on img at bounding box center [946, 240] width 18 height 18
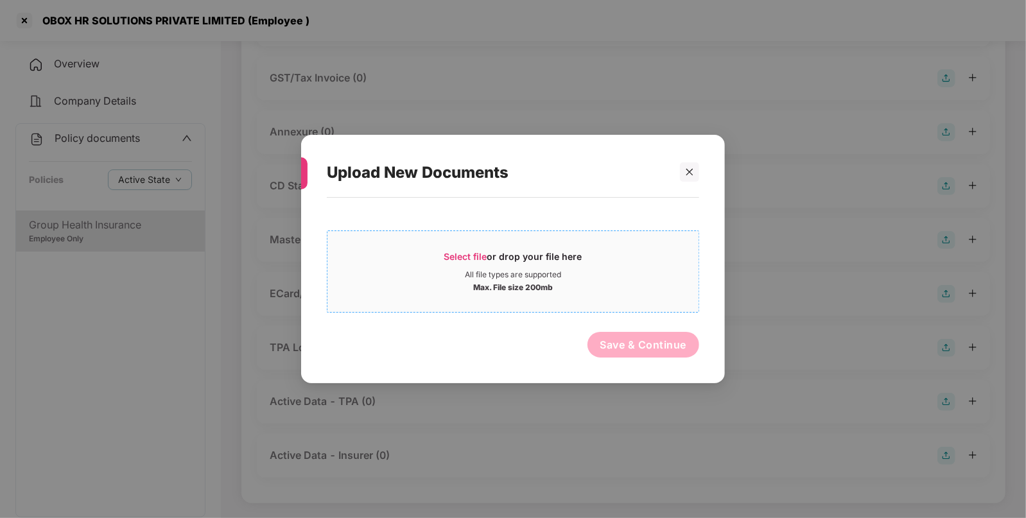
click at [457, 253] on span "Select file" at bounding box center [465, 256] width 43 height 11
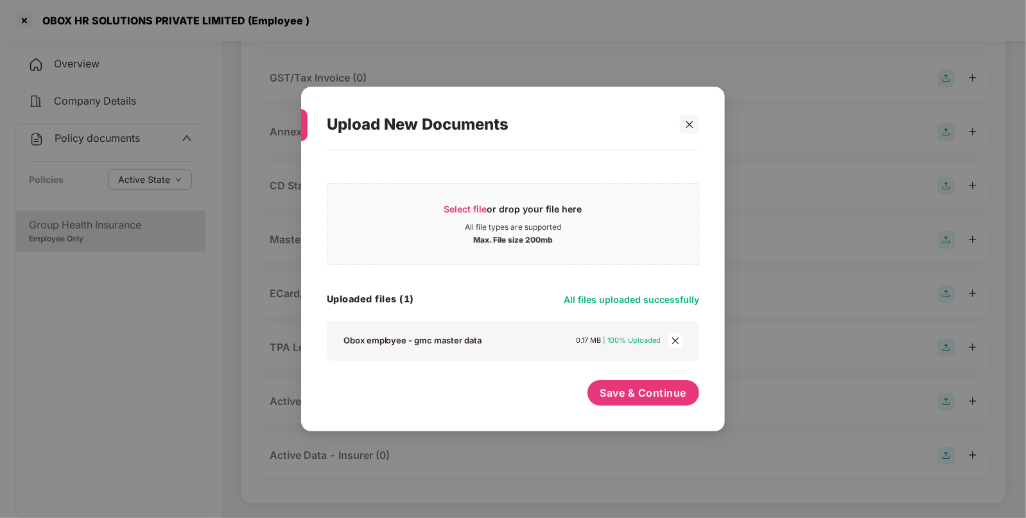
click at [669, 379] on div "Select file or drop your file here All file types are supported Max. File size …" at bounding box center [513, 284] width 372 height 255
click at [653, 393] on span "Save & Continue" at bounding box center [643, 393] width 87 height 14
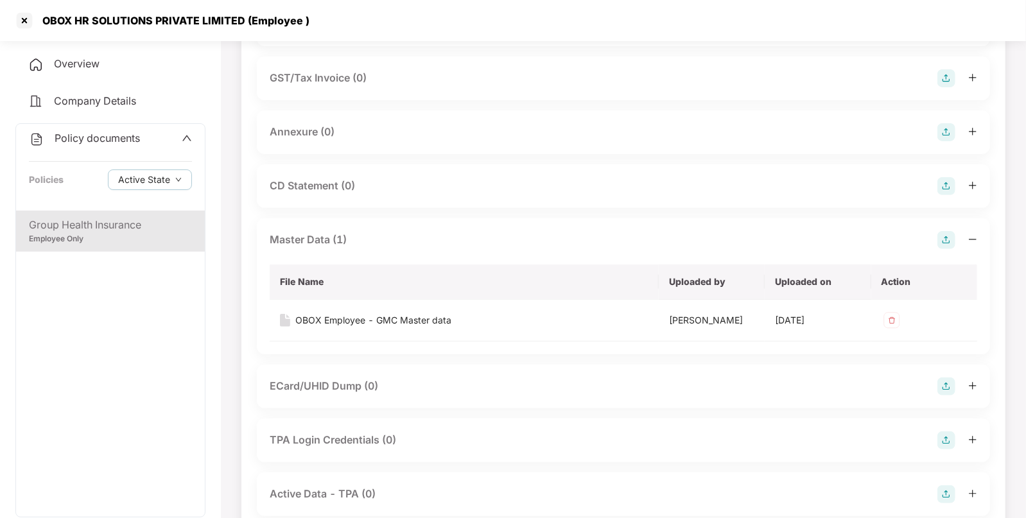
scroll to position [0, 0]
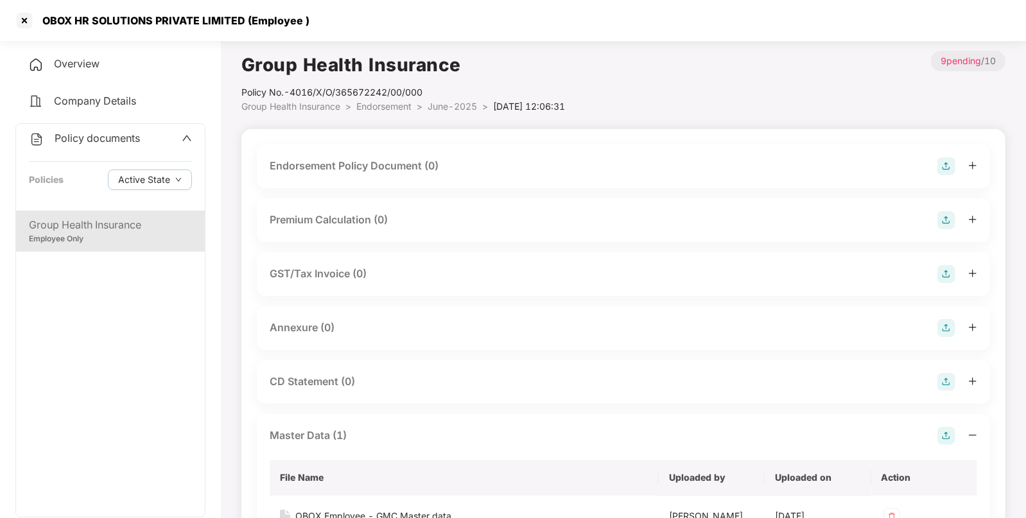
click at [950, 155] on div "Endorsement Policy Document (0)" at bounding box center [623, 166] width 733 height 44
click at [948, 160] on img at bounding box center [946, 166] width 18 height 18
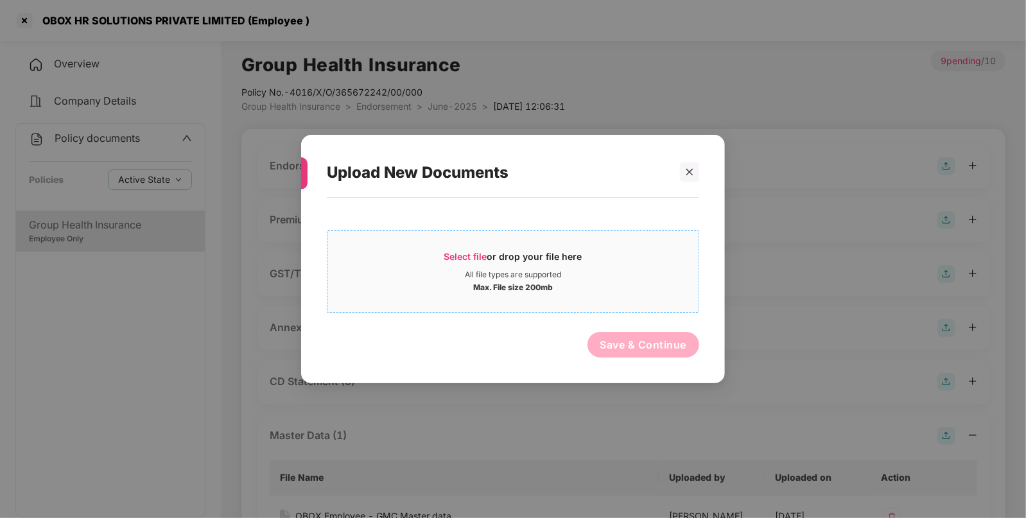
click at [478, 268] on div "Select file or drop your file here" at bounding box center [513, 259] width 138 height 19
click at [501, 255] on div "Select file or drop your file here" at bounding box center [513, 259] width 138 height 19
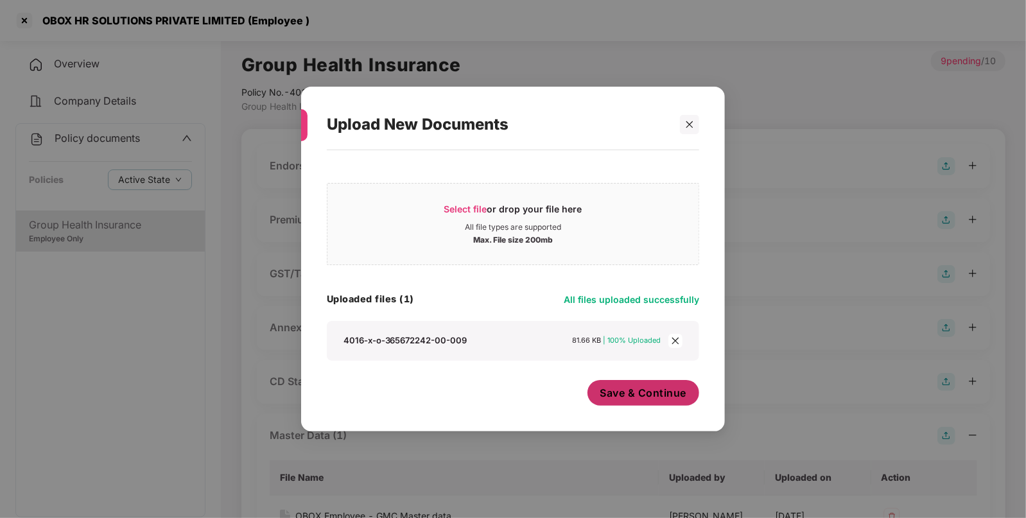
click at [660, 395] on span "Save & Continue" at bounding box center [643, 393] width 87 height 14
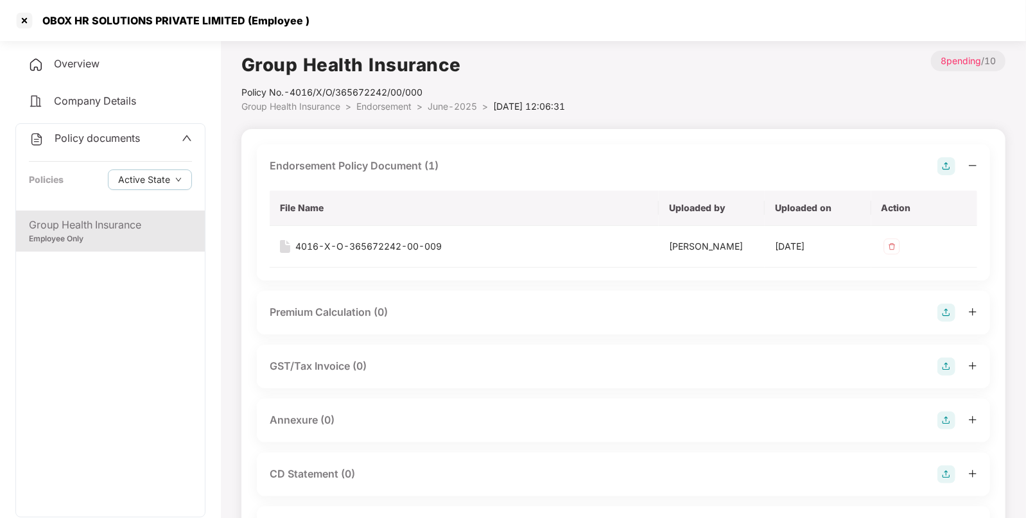
click at [402, 107] on span "Endorsement" at bounding box center [383, 106] width 55 height 11
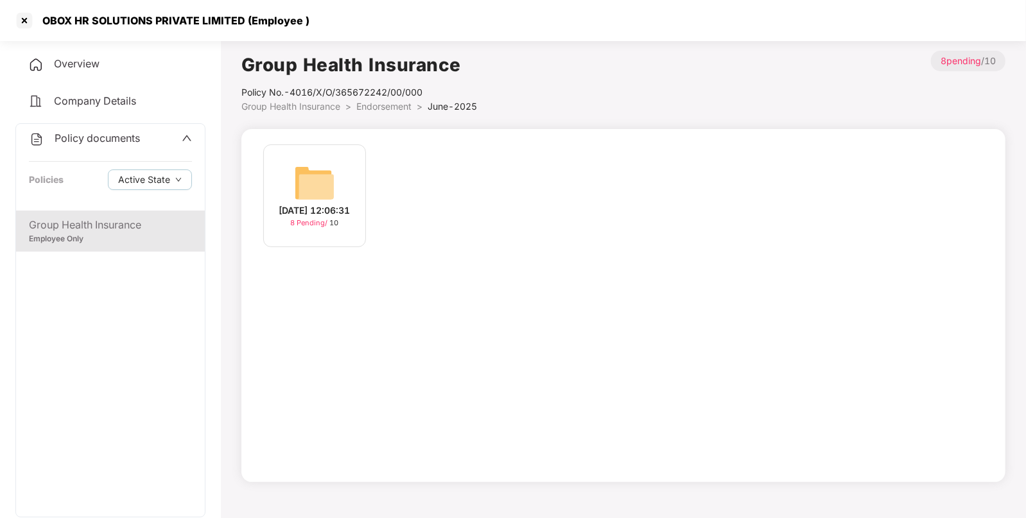
click at [384, 105] on span "Endorsement" at bounding box center [383, 106] width 55 height 11
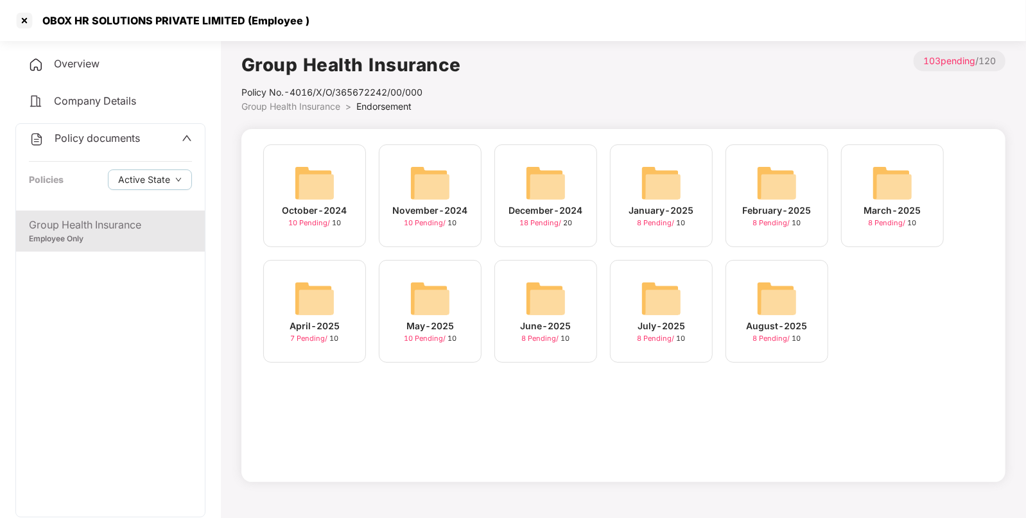
click at [440, 299] on img at bounding box center [429, 298] width 41 height 41
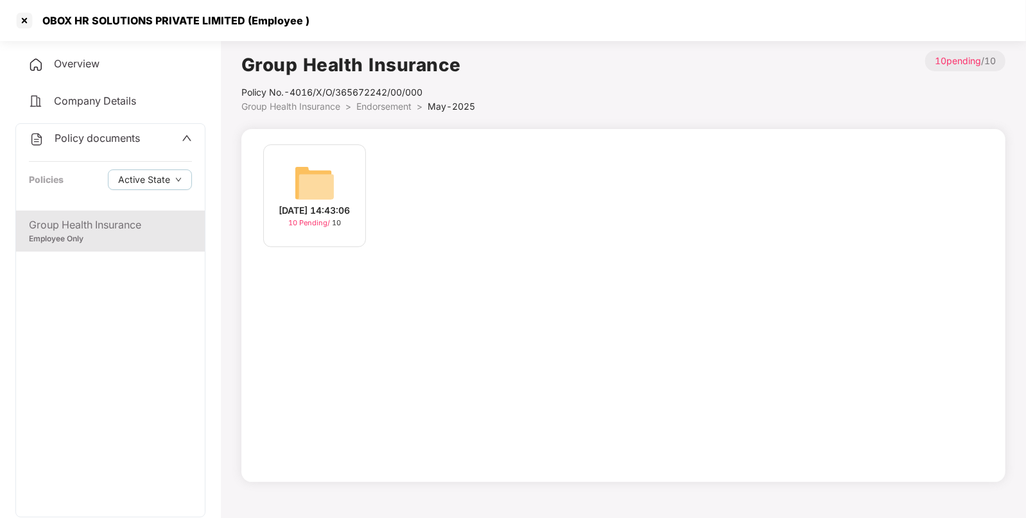
click at [379, 109] on span "Endorsement" at bounding box center [383, 106] width 55 height 11
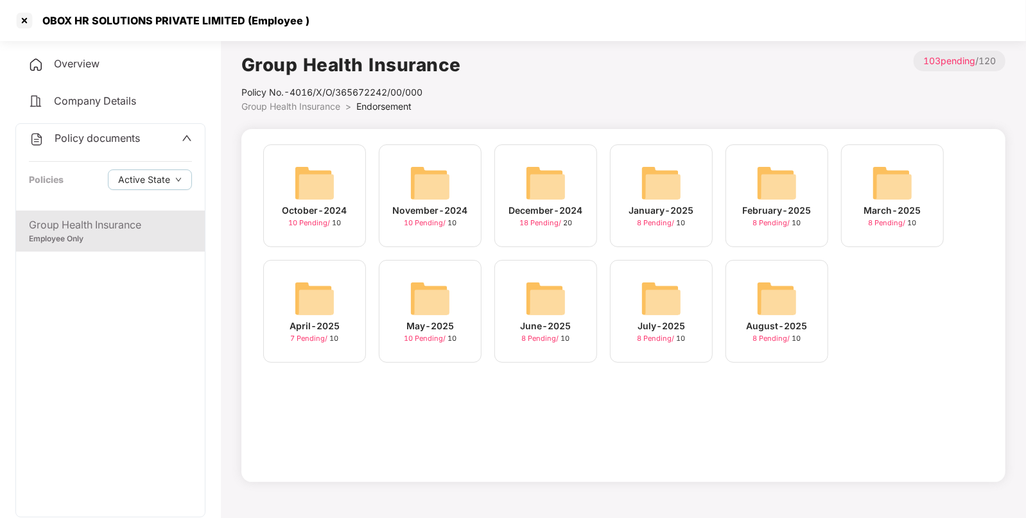
click at [782, 296] on img at bounding box center [776, 298] width 41 height 41
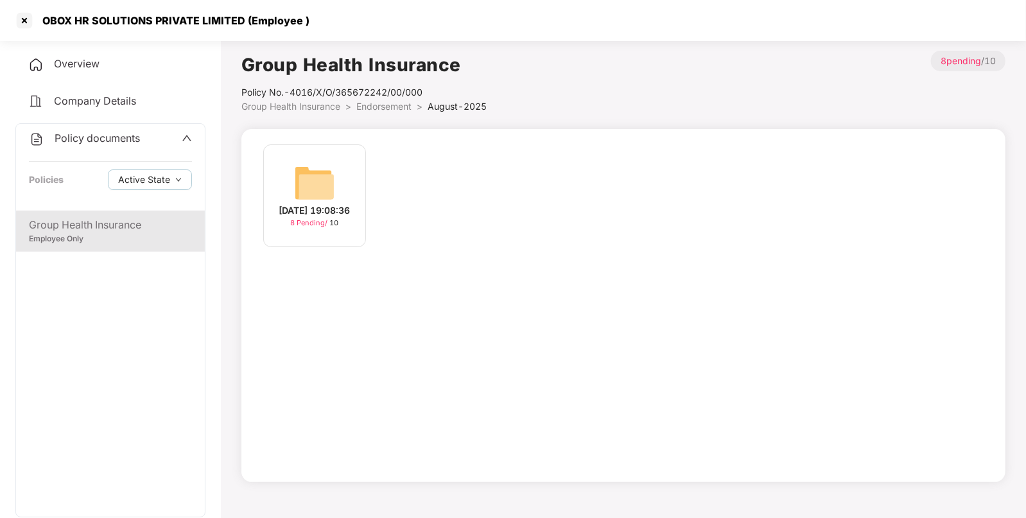
click at [323, 189] on img at bounding box center [314, 182] width 41 height 41
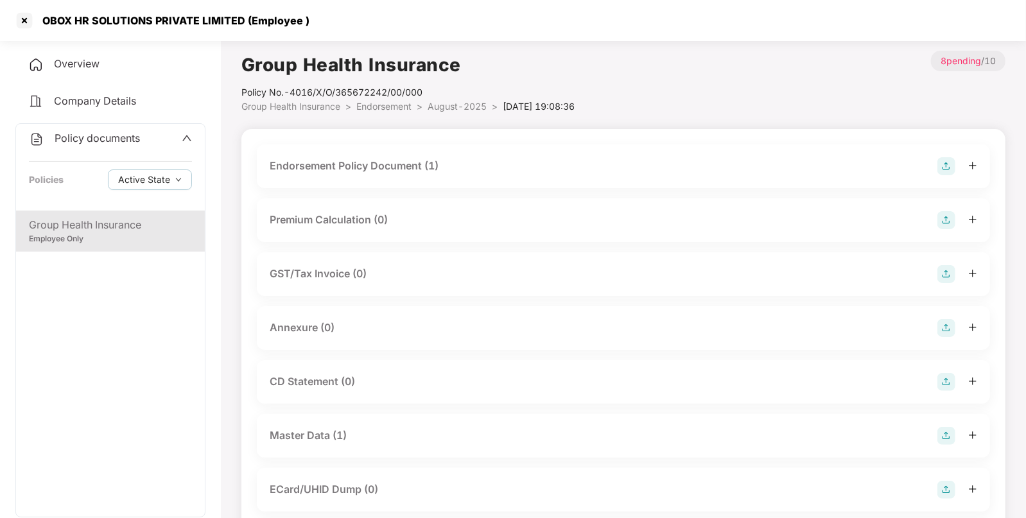
scroll to position [10, 0]
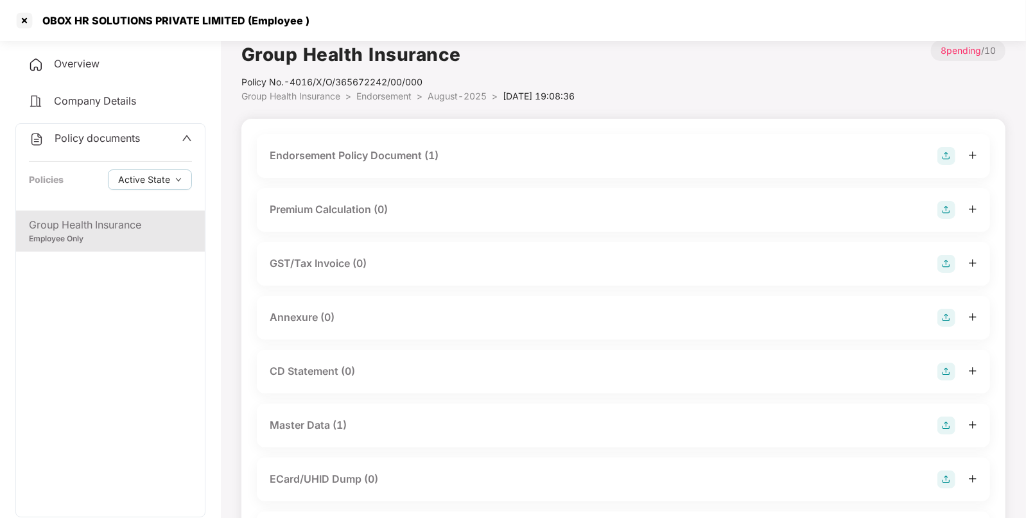
click at [937, 321] on img at bounding box center [946, 318] width 18 height 18
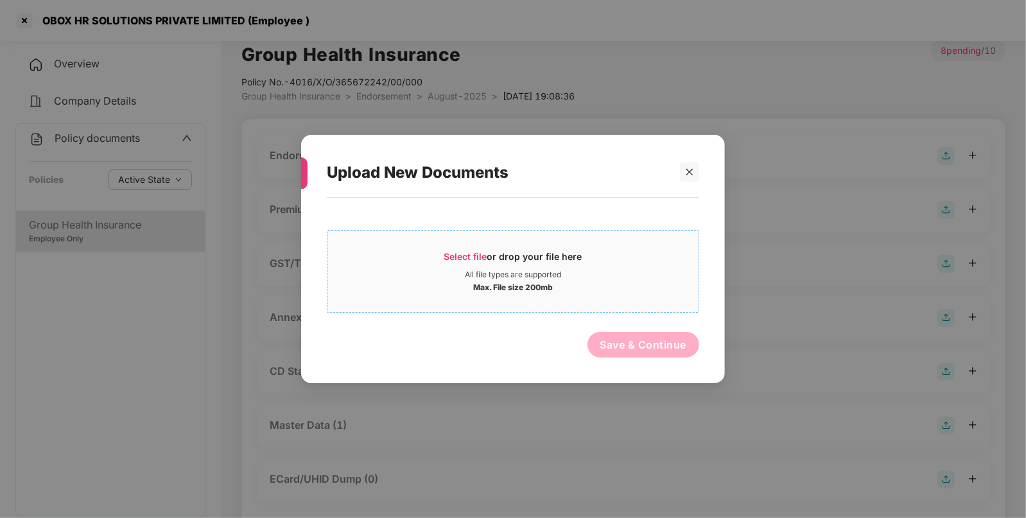
click at [488, 263] on div "Select file or drop your file here" at bounding box center [513, 259] width 138 height 19
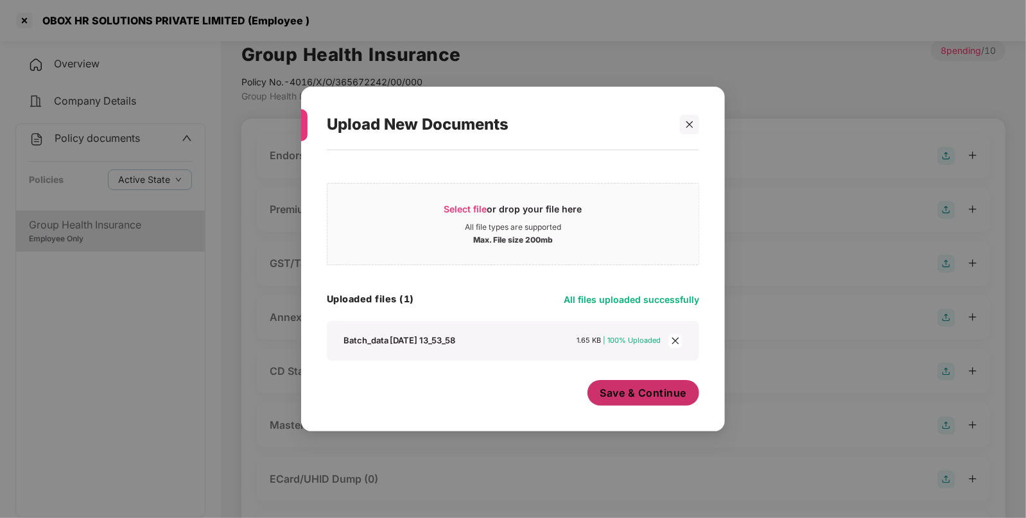
click at [662, 396] on span "Save & Continue" at bounding box center [643, 393] width 87 height 14
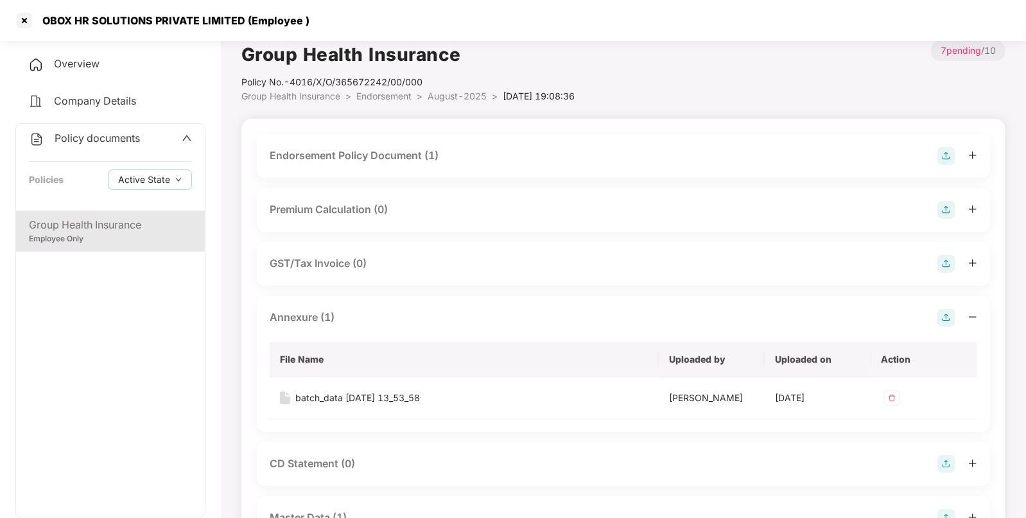
click at [388, 91] on span "Endorsement" at bounding box center [383, 95] width 55 height 11
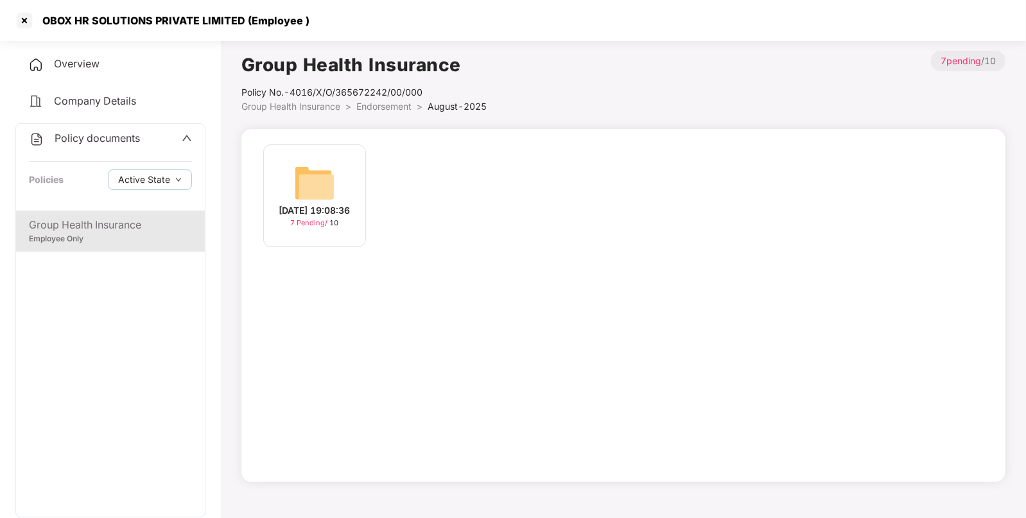
click at [387, 106] on span "Endorsement" at bounding box center [383, 106] width 55 height 11
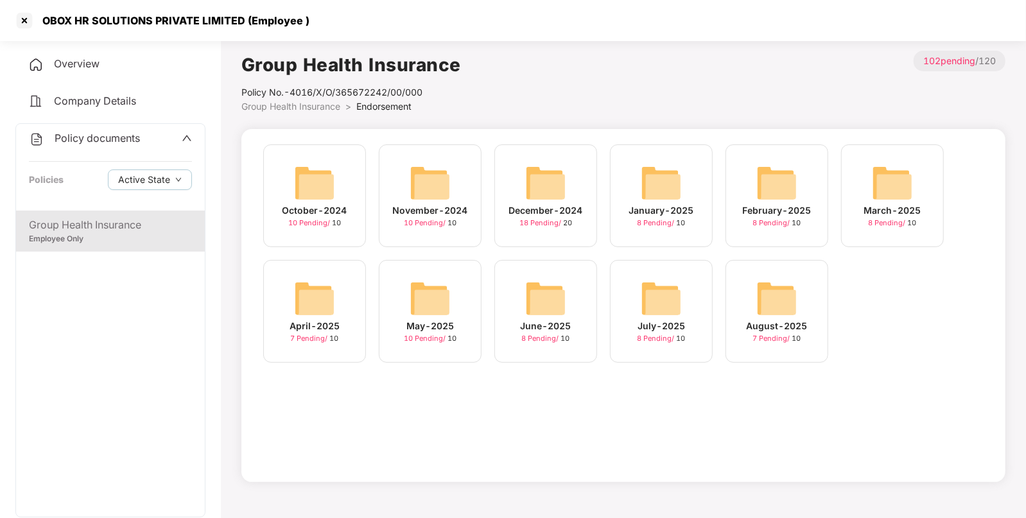
click at [653, 280] on img at bounding box center [660, 298] width 41 height 41
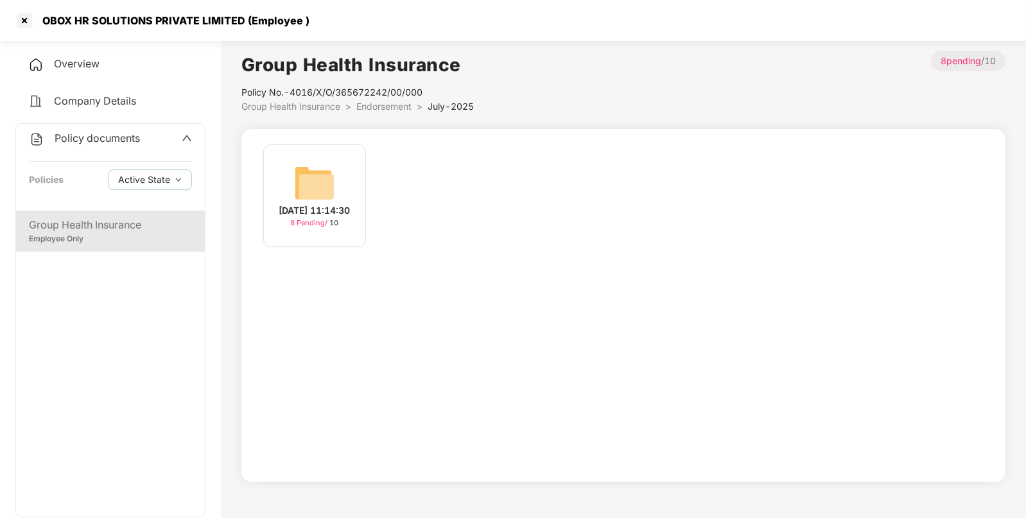
click at [309, 161] on div "[DATE] 11:14:30 8 Pending / 10" at bounding box center [314, 195] width 103 height 103
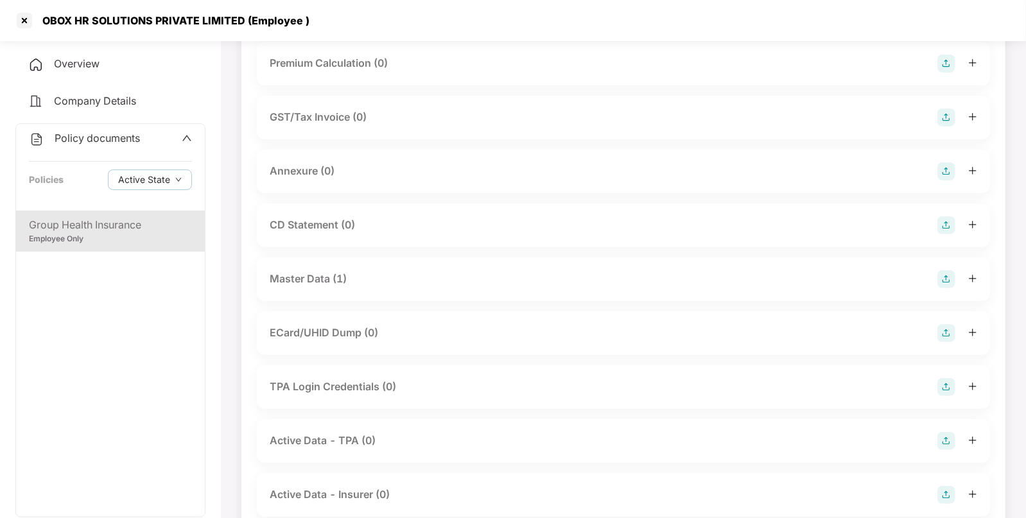
scroll to position [157, 0]
click at [947, 164] on img at bounding box center [946, 171] width 18 height 18
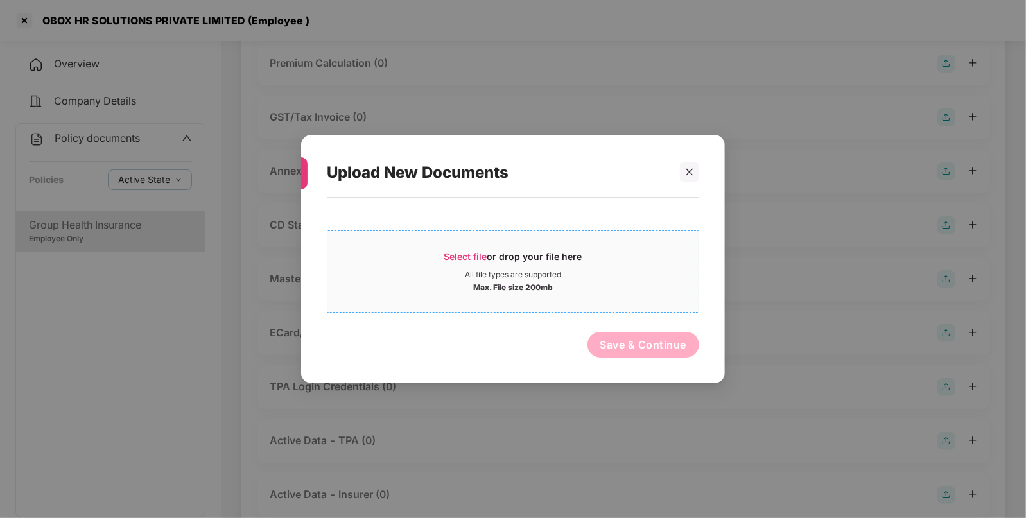
click at [475, 255] on span "Select file" at bounding box center [465, 256] width 43 height 11
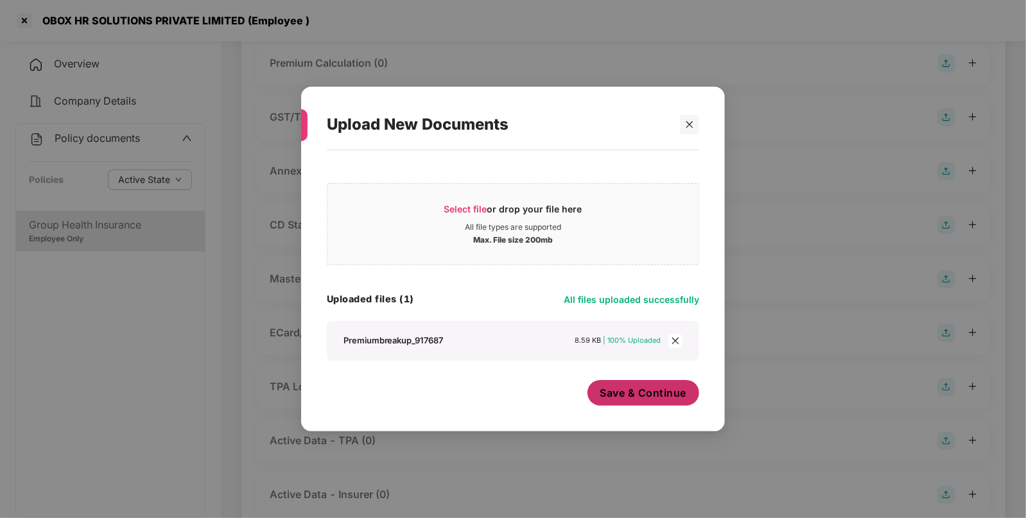
click at [661, 401] on button "Save & Continue" at bounding box center [643, 393] width 112 height 26
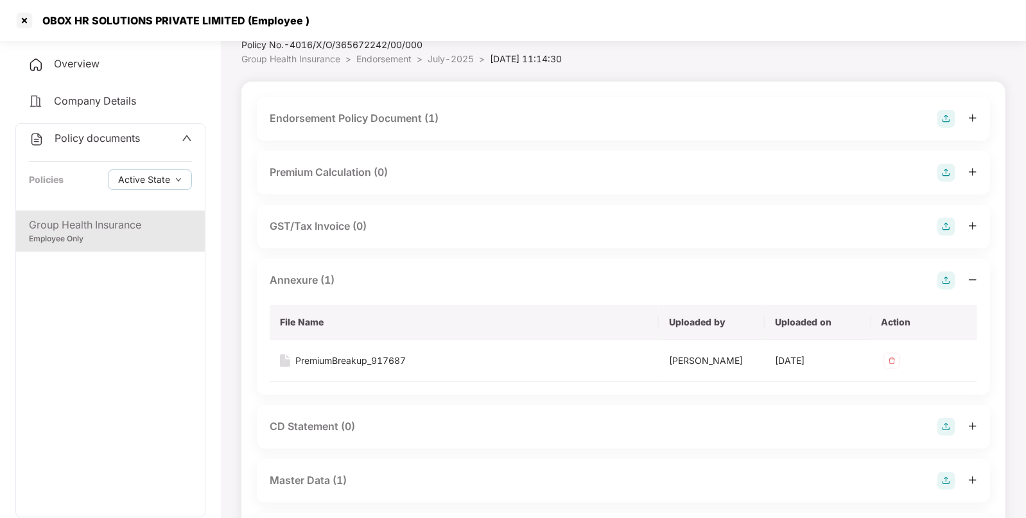
scroll to position [0, 0]
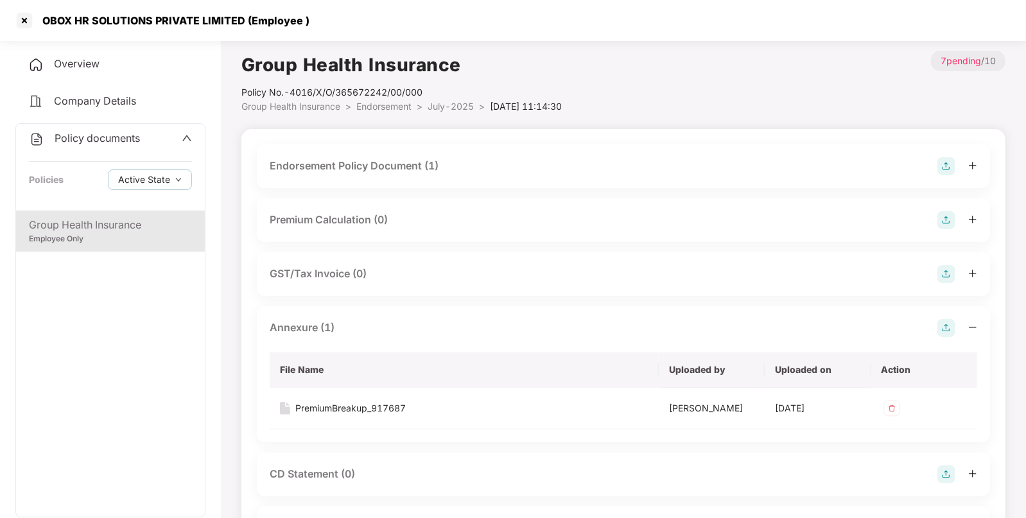
click at [387, 108] on span "Endorsement" at bounding box center [383, 106] width 55 height 11
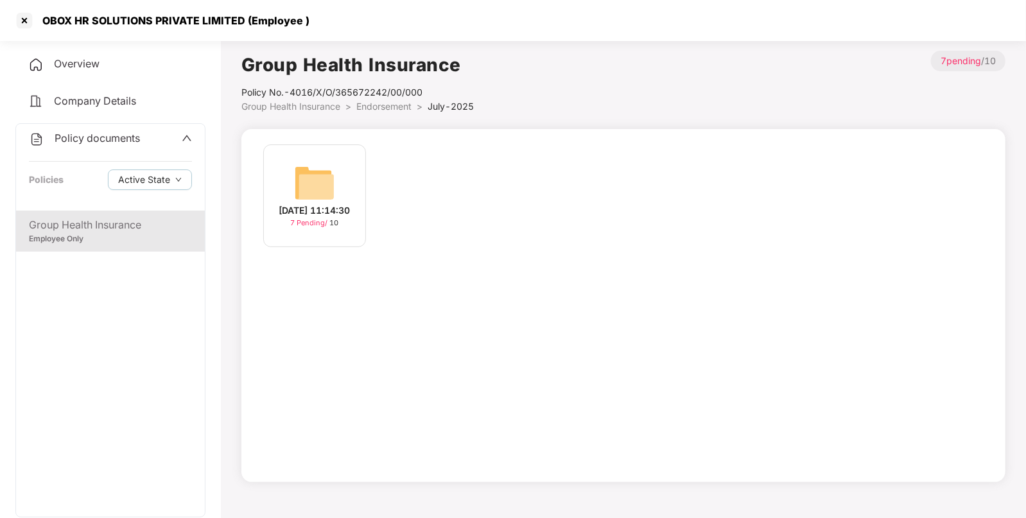
click at [389, 103] on span "Endorsement" at bounding box center [383, 106] width 55 height 11
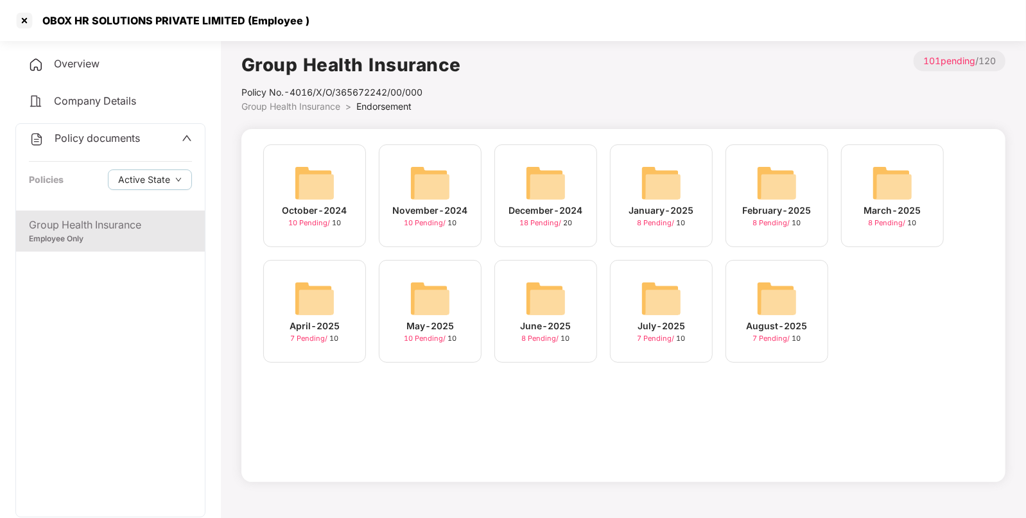
click at [554, 310] on img at bounding box center [545, 298] width 41 height 41
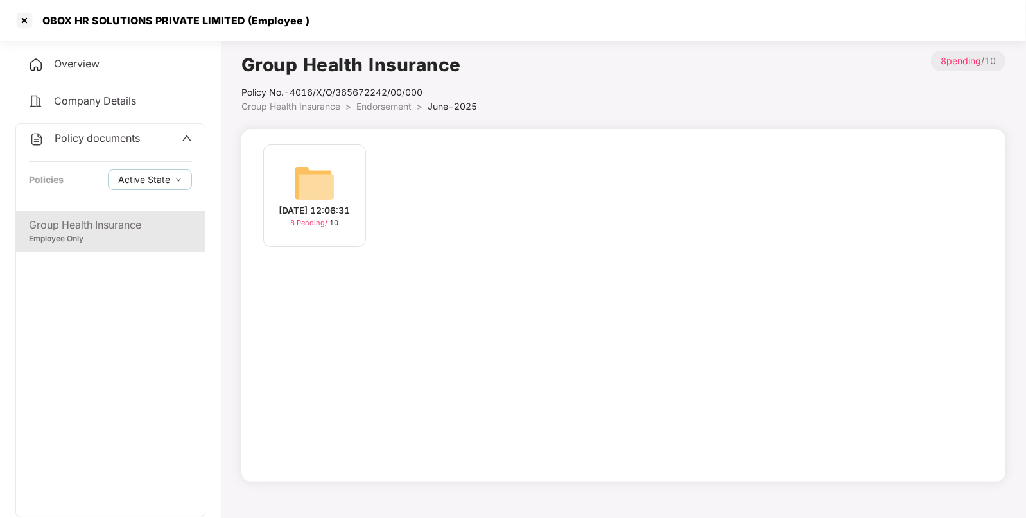
scroll to position [35, 0]
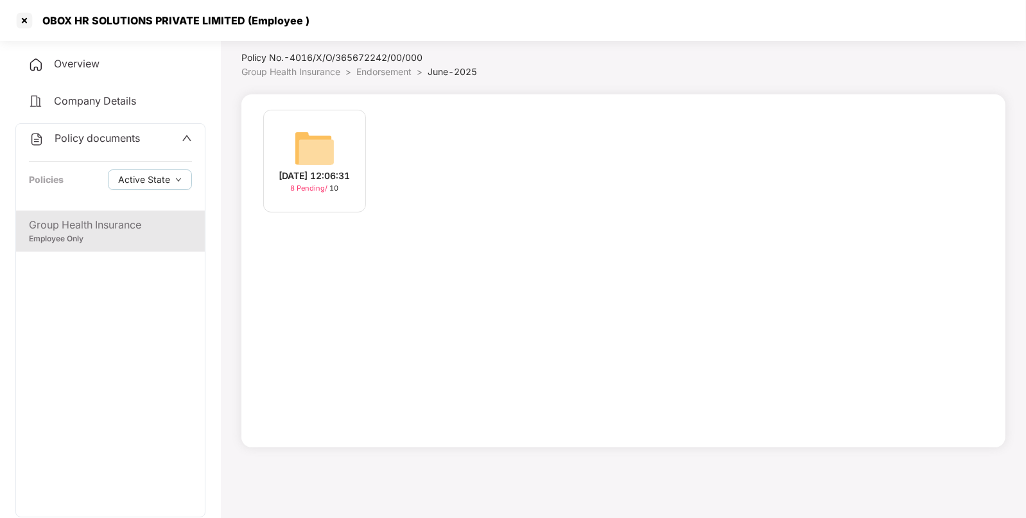
click at [324, 169] on div "[DATE] 12:06:31" at bounding box center [314, 176] width 71 height 14
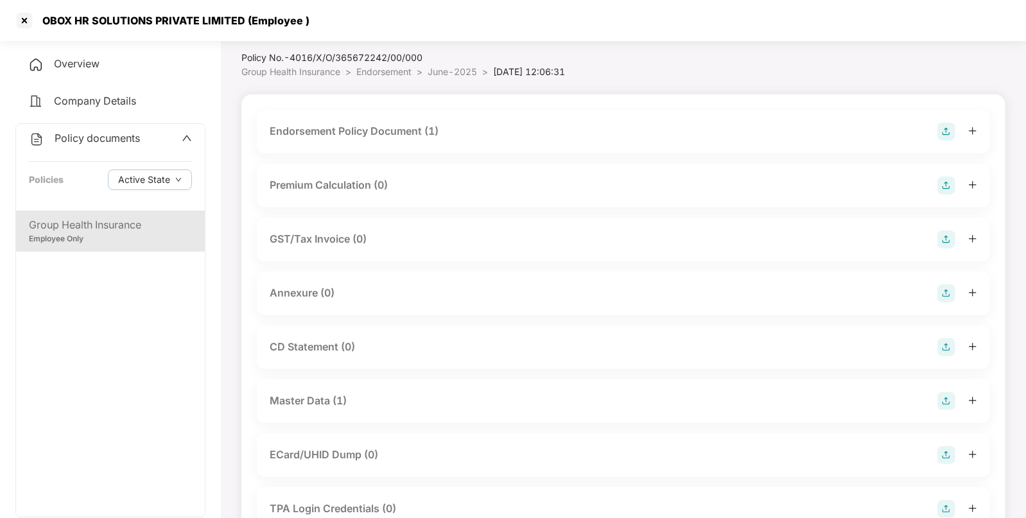
click at [945, 291] on img at bounding box center [946, 293] width 18 height 18
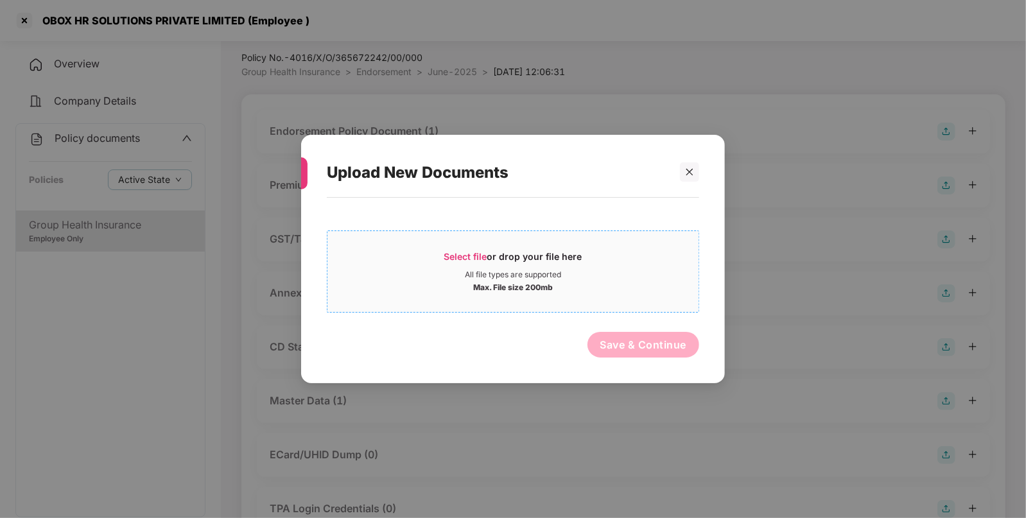
click at [472, 257] on span "Select file" at bounding box center [465, 256] width 43 height 11
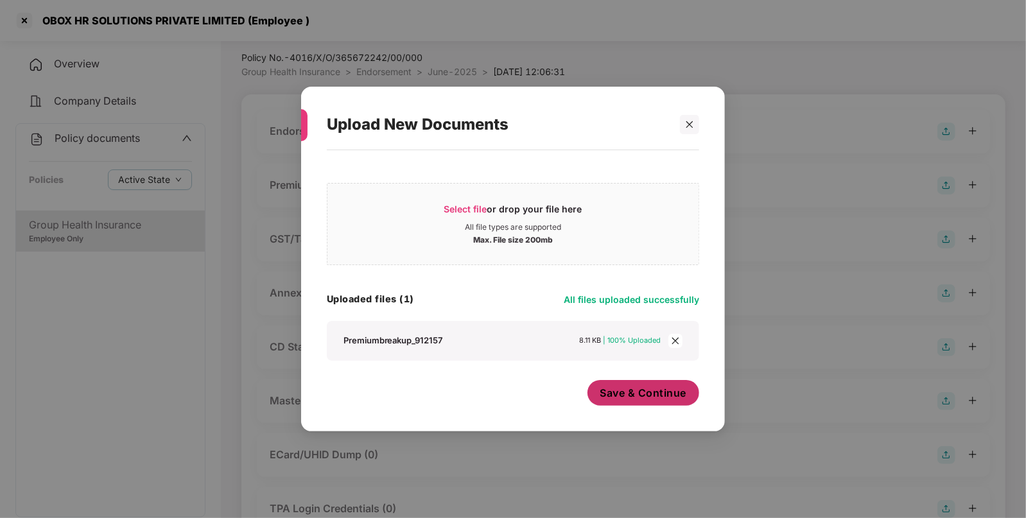
click at [637, 394] on span "Save & Continue" at bounding box center [643, 393] width 87 height 14
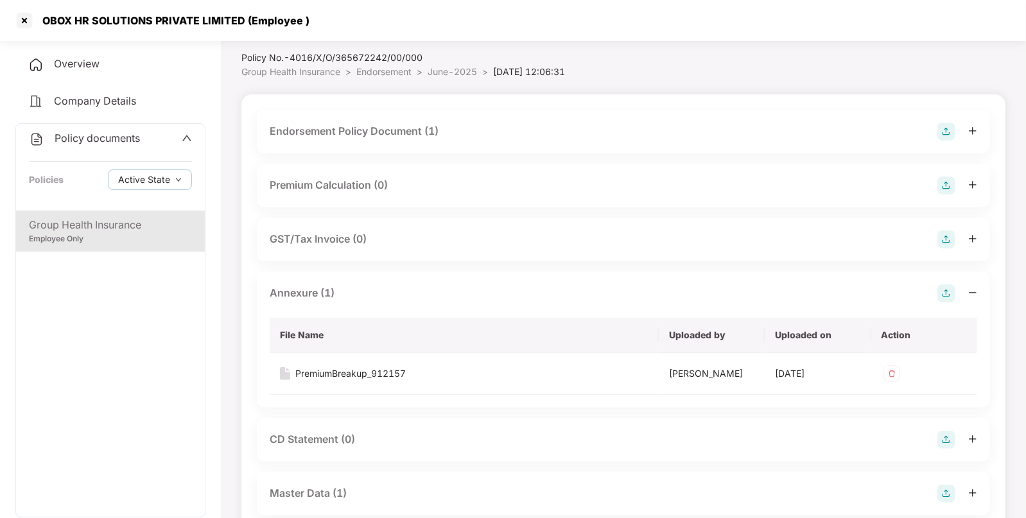
click at [398, 69] on span "Endorsement" at bounding box center [383, 71] width 55 height 11
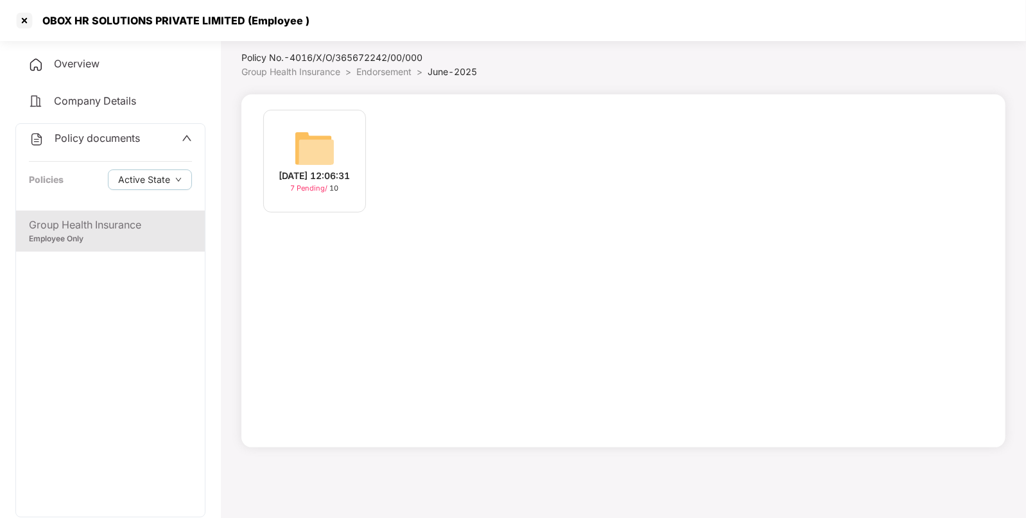
click at [379, 72] on span "Endorsement" at bounding box center [383, 71] width 55 height 11
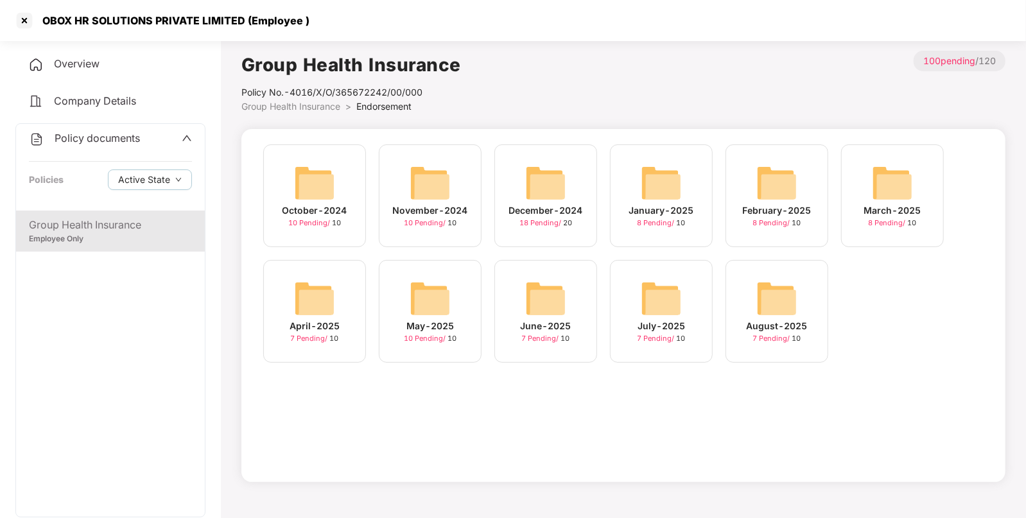
click at [267, 15] on div "OBOX HR SOLUTIONS PRIVATE LIMITED (Employee )" at bounding box center [172, 20] width 275 height 13
click at [440, 288] on img at bounding box center [429, 298] width 41 height 41
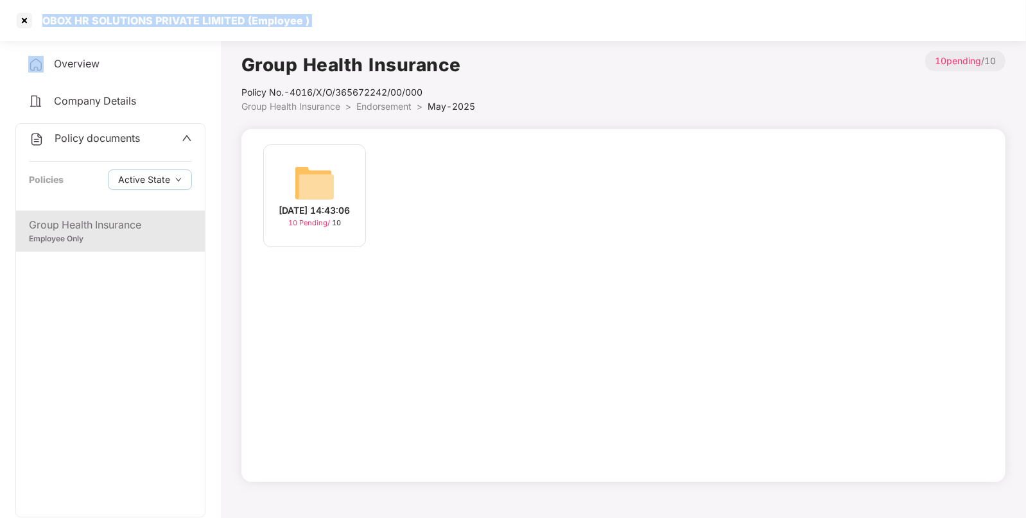
scroll to position [35, 0]
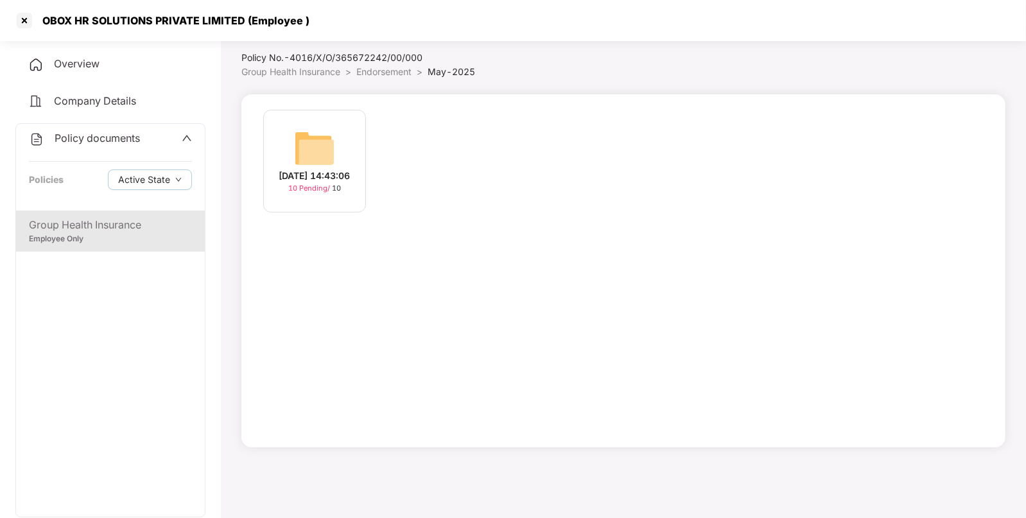
click at [336, 171] on div "[DATE] 14:43:06" at bounding box center [314, 176] width 71 height 14
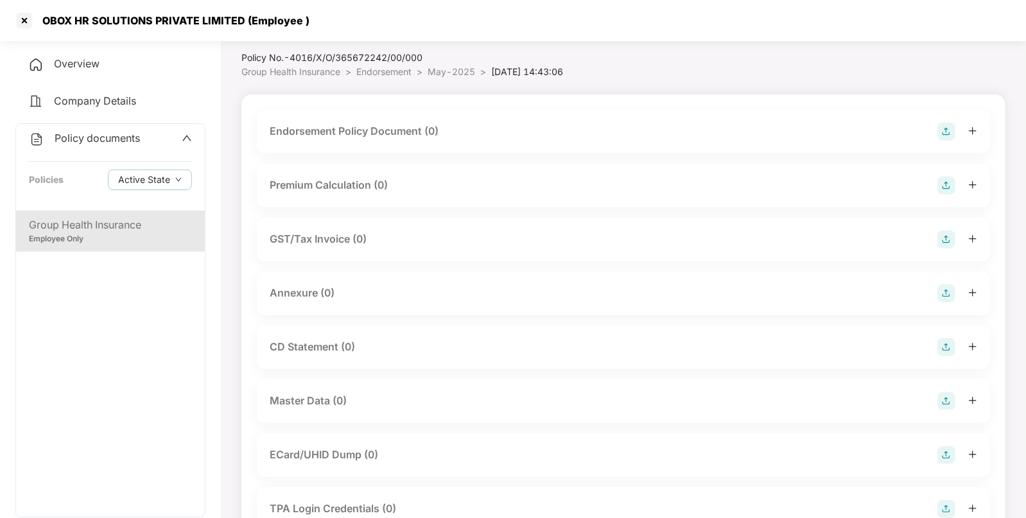
click at [947, 132] on img at bounding box center [946, 132] width 18 height 18
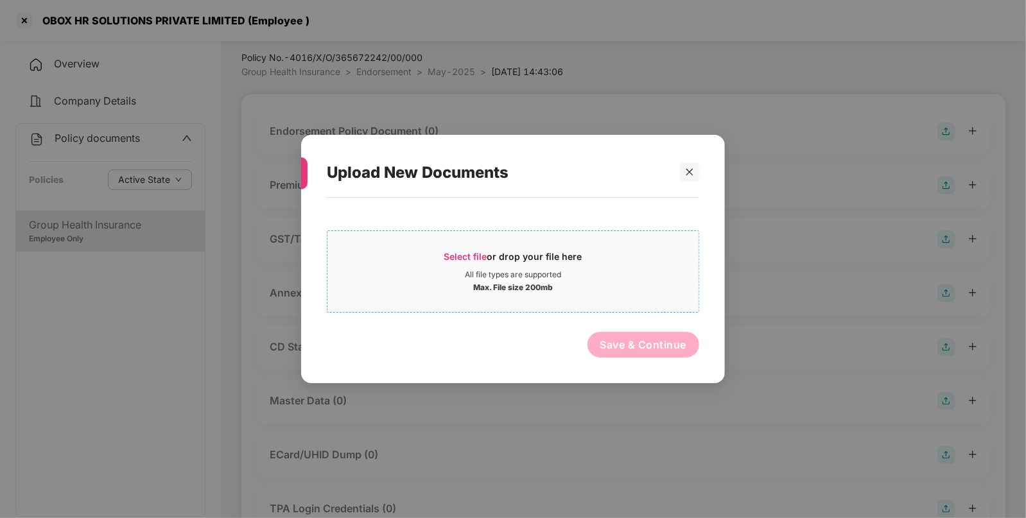
click at [478, 251] on span "Select file" at bounding box center [465, 256] width 43 height 11
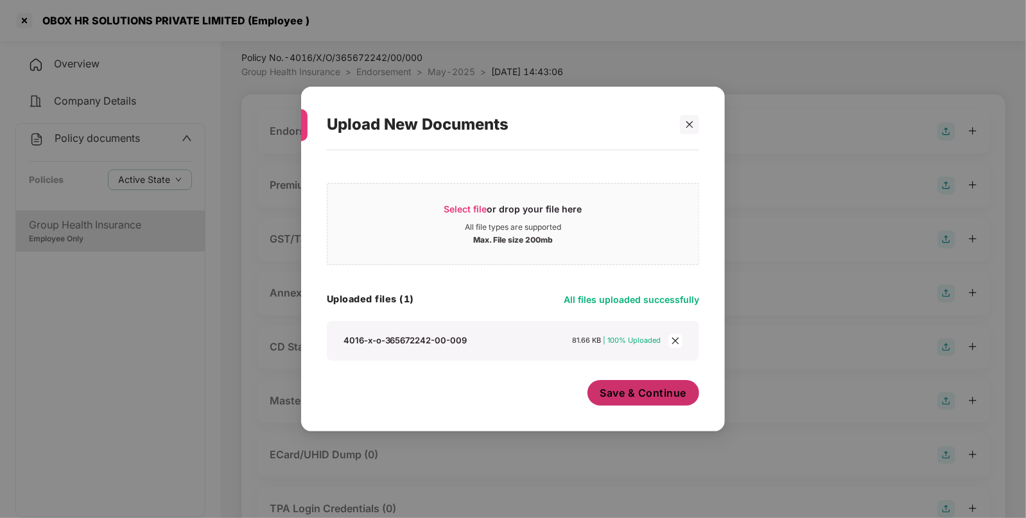
click at [649, 385] on button "Save & Continue" at bounding box center [643, 393] width 112 height 26
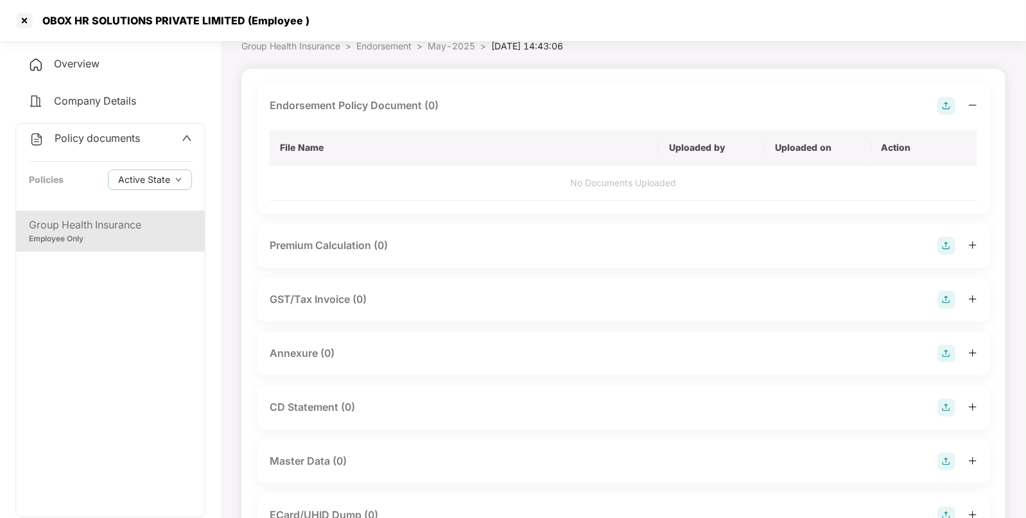
scroll to position [70, 0]
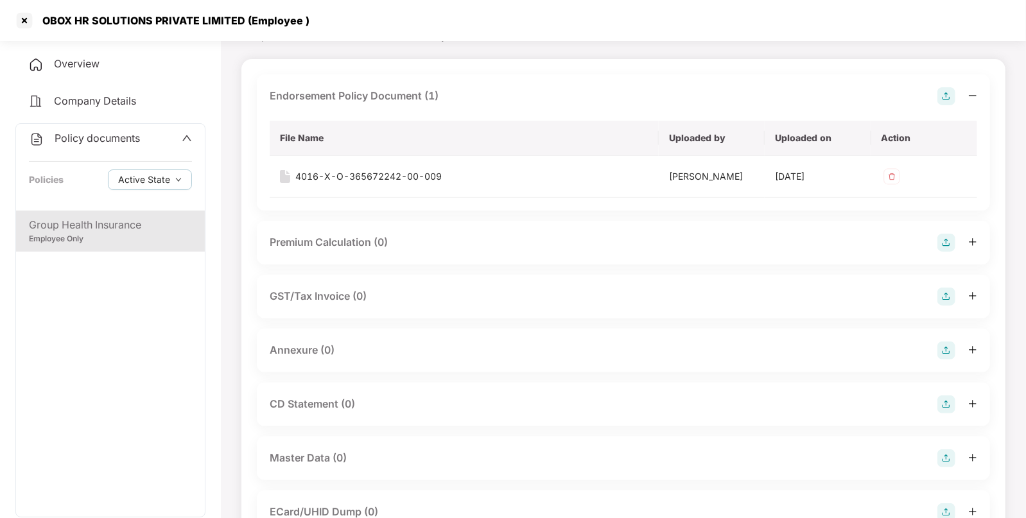
click at [941, 347] on img at bounding box center [946, 350] width 18 height 18
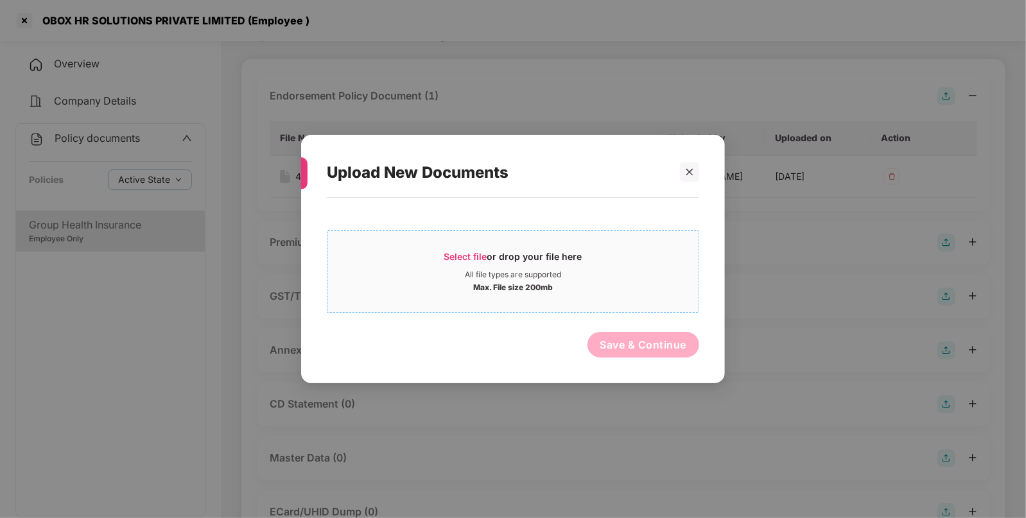
click at [458, 253] on span "Select file" at bounding box center [465, 256] width 43 height 11
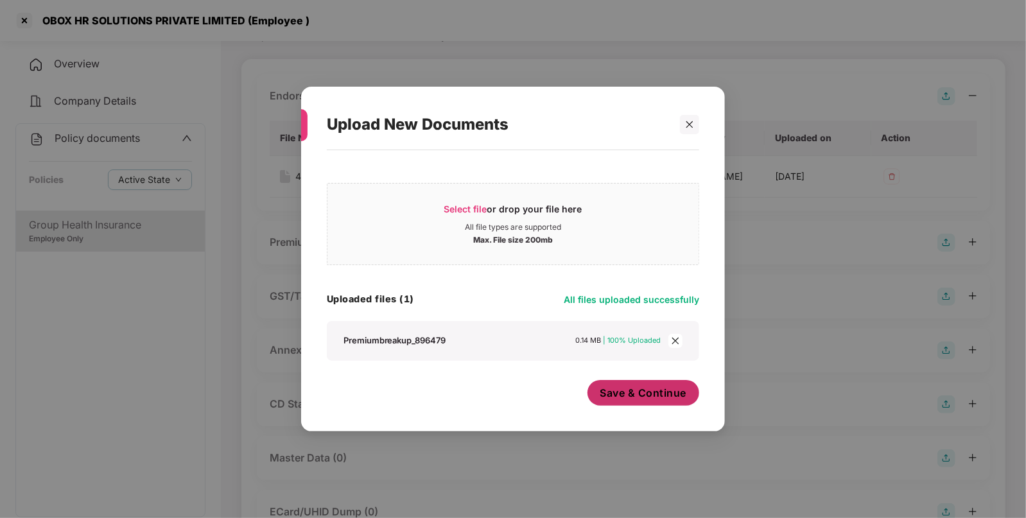
click at [644, 393] on span "Save & Continue" at bounding box center [643, 393] width 87 height 14
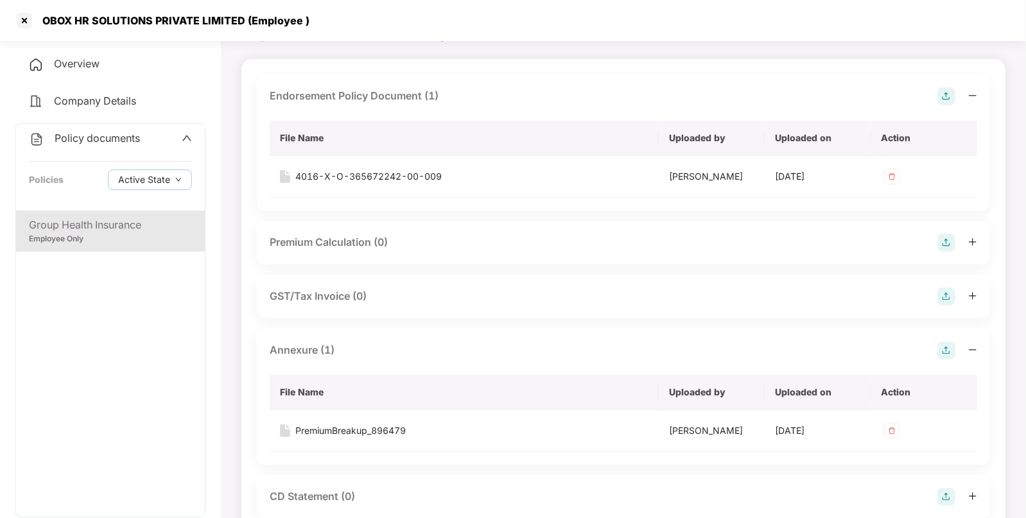
scroll to position [289, 0]
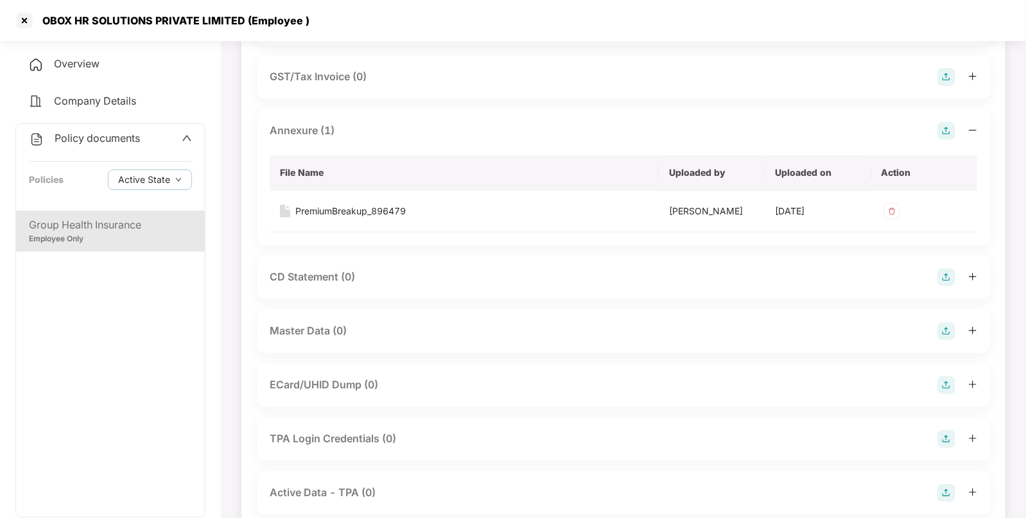
click at [940, 327] on img at bounding box center [946, 331] width 18 height 18
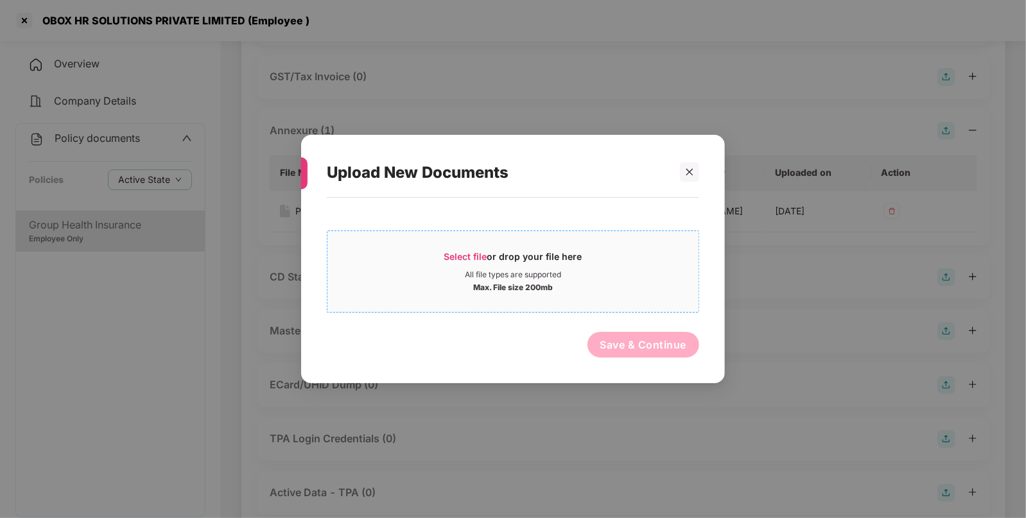
click at [474, 257] on span "Select file" at bounding box center [465, 256] width 43 height 11
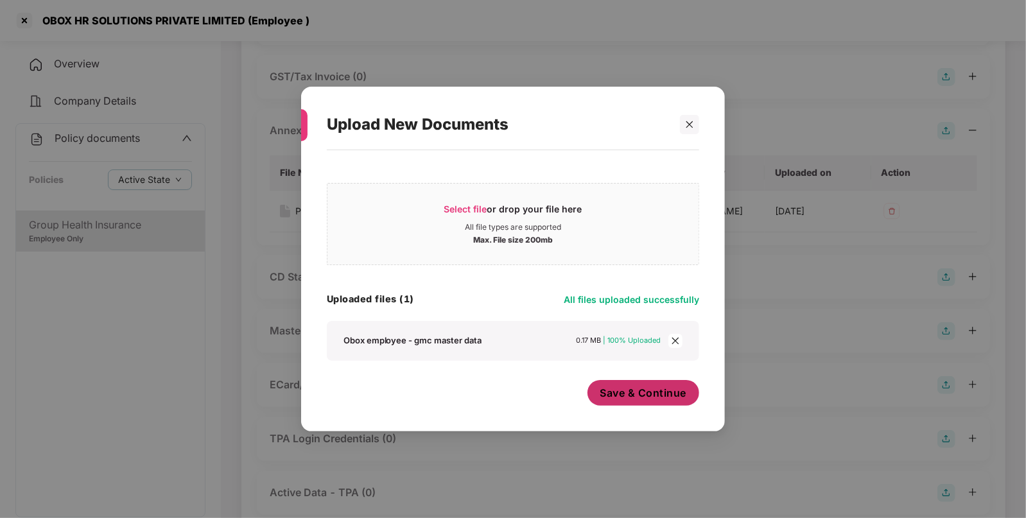
click at [629, 393] on span "Save & Continue" at bounding box center [643, 393] width 87 height 14
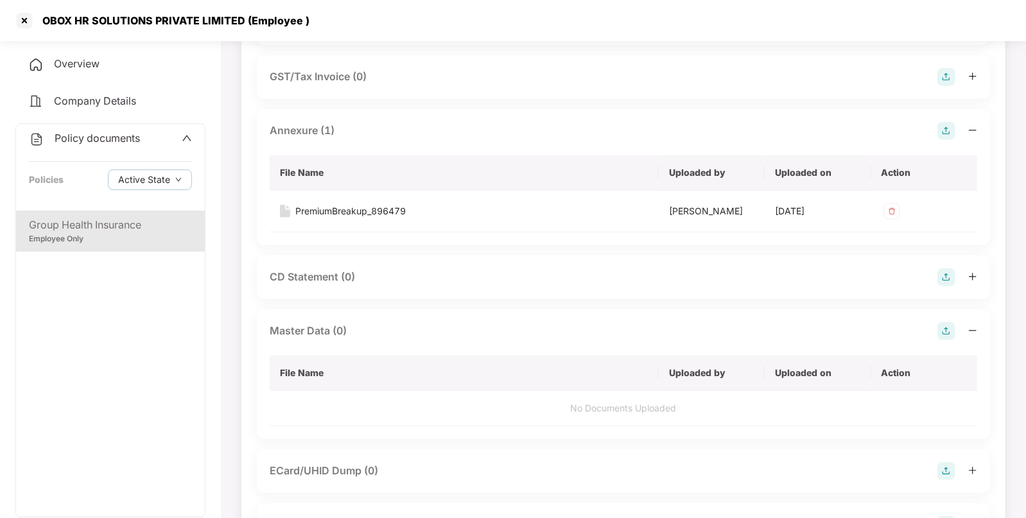
scroll to position [0, 0]
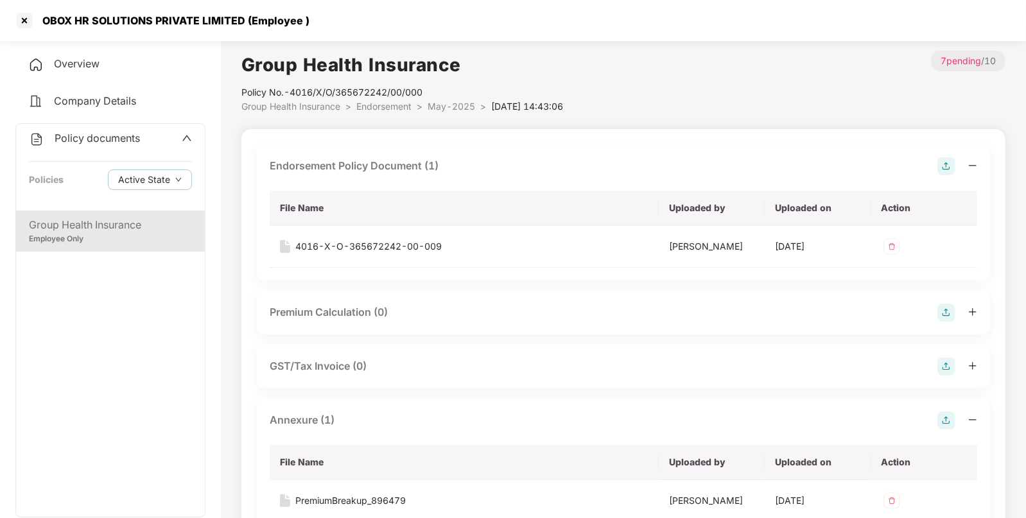
click at [451, 106] on span "May-2025" at bounding box center [450, 106] width 47 height 11
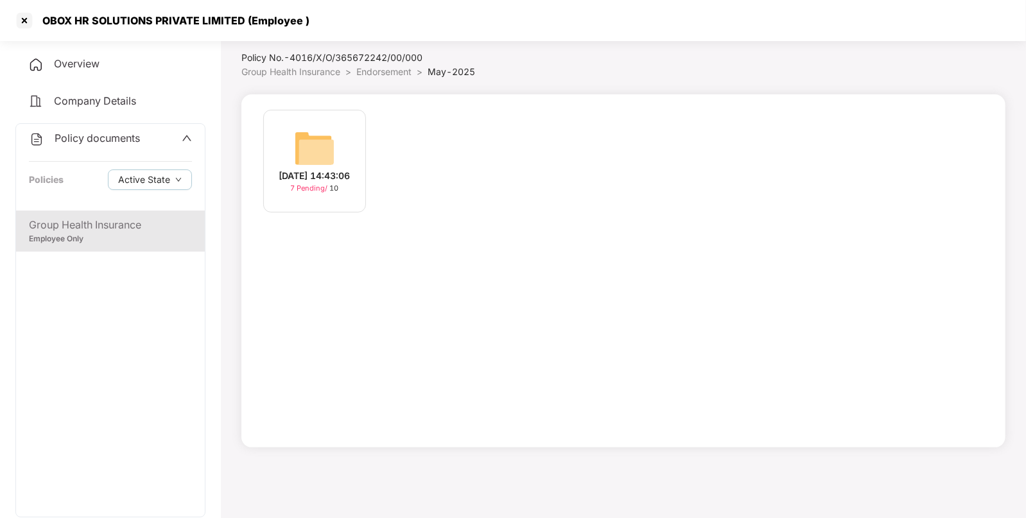
click at [391, 65] on li "Endorsement >" at bounding box center [391, 72] width 71 height 14
click at [376, 72] on span "Endorsement" at bounding box center [383, 71] width 55 height 11
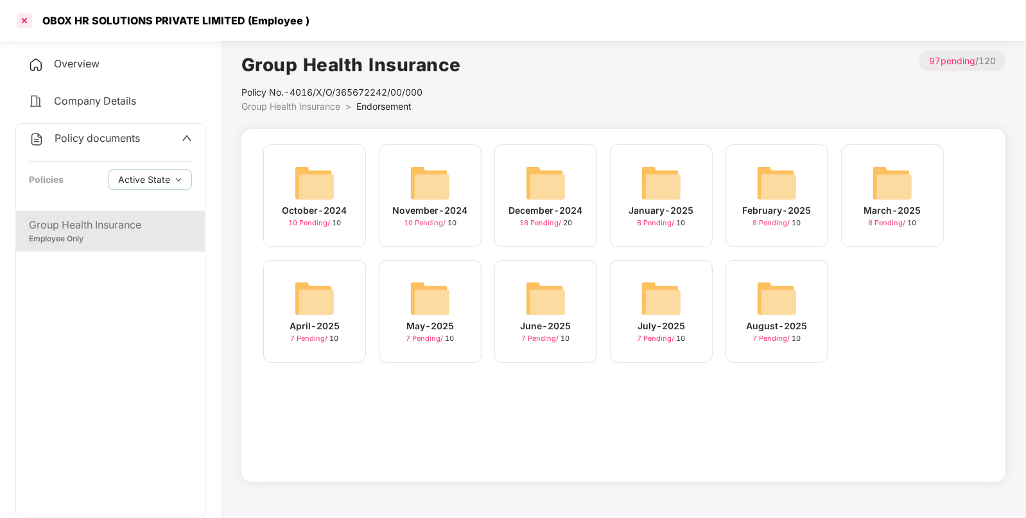
click at [26, 13] on div at bounding box center [24, 20] width 21 height 21
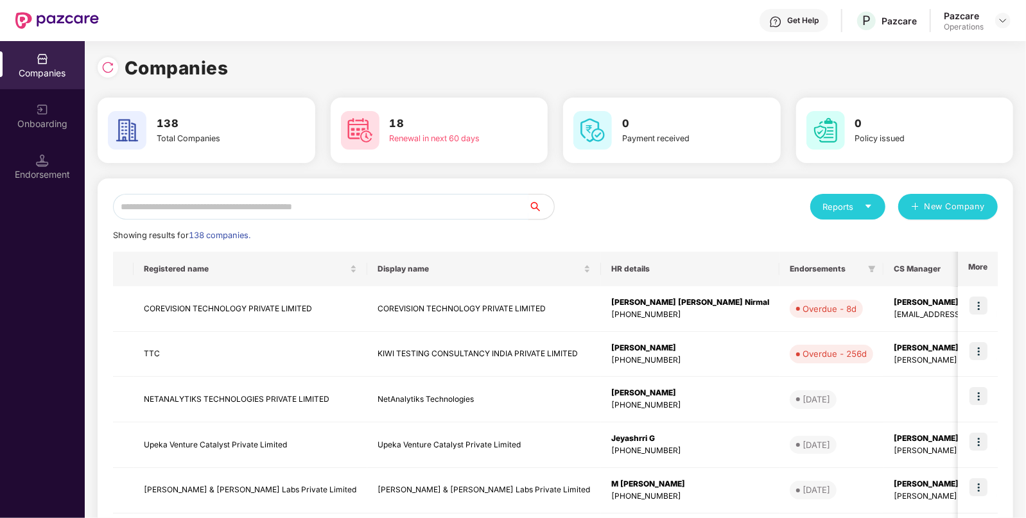
click at [339, 215] on input "text" at bounding box center [320, 207] width 415 height 26
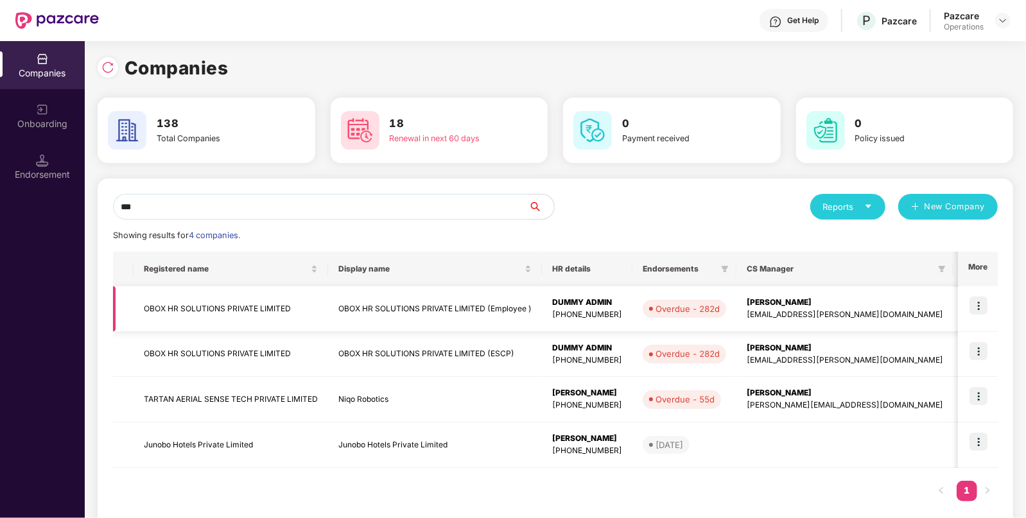
type input "***"
click at [975, 295] on td at bounding box center [977, 309] width 40 height 46
click at [982, 303] on img at bounding box center [978, 305] width 18 height 18
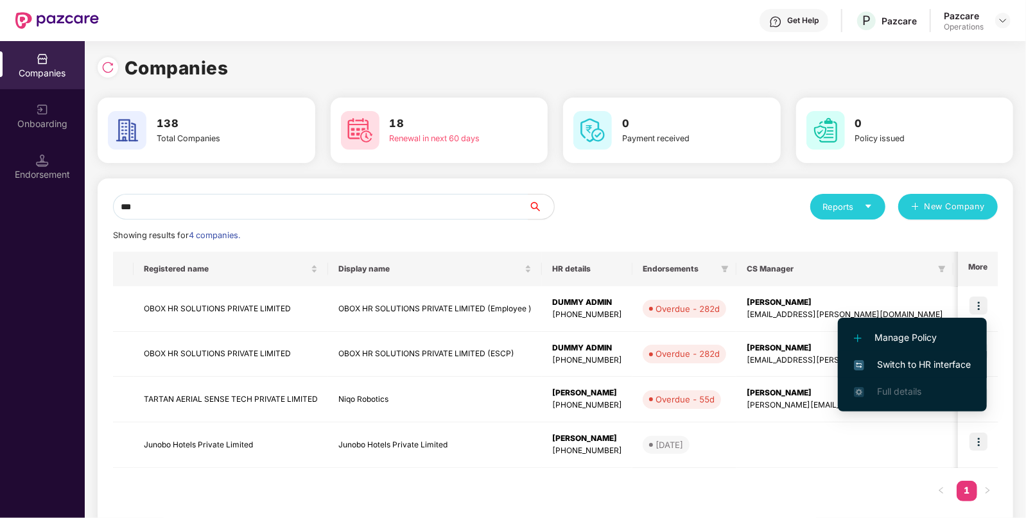
click at [905, 359] on span "Switch to HR interface" at bounding box center [912, 364] width 117 height 14
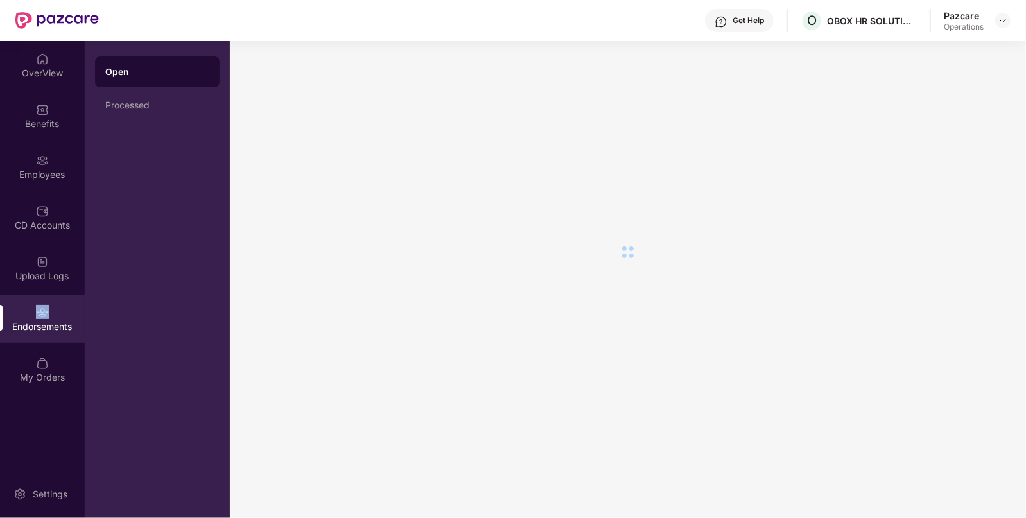
click at [50, 306] on div "Endorsements" at bounding box center [42, 319] width 85 height 48
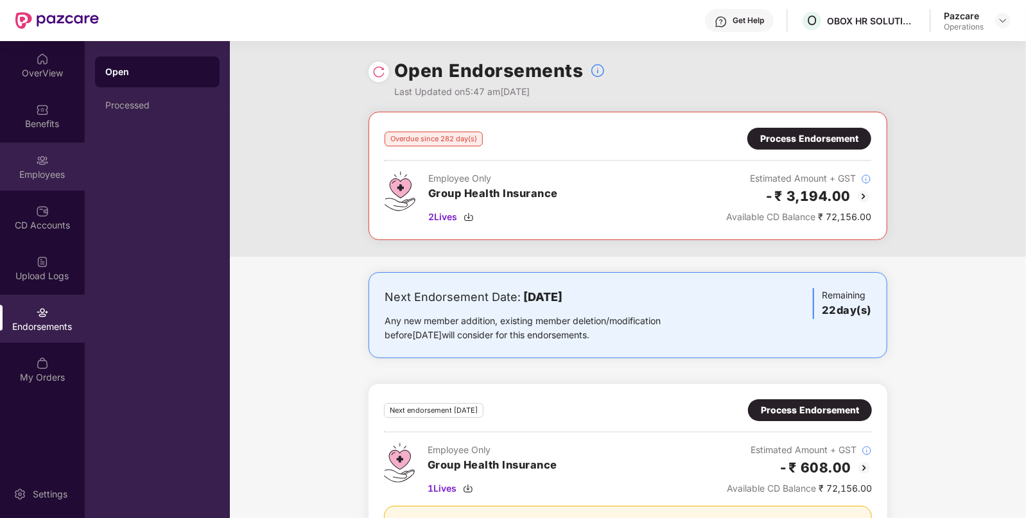
click at [42, 178] on div "Employees" at bounding box center [42, 174] width 85 height 13
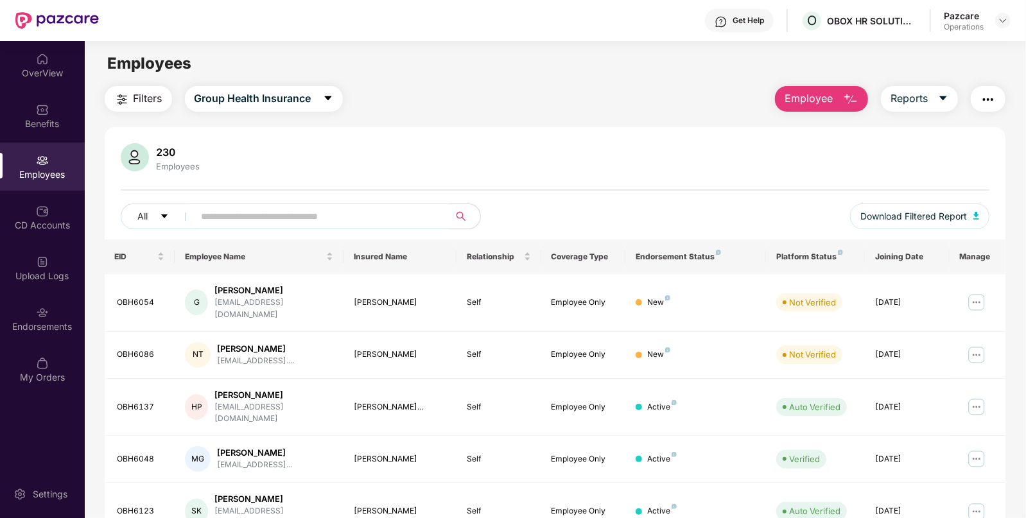
click at [109, 92] on button "Filters" at bounding box center [138, 99] width 67 height 26
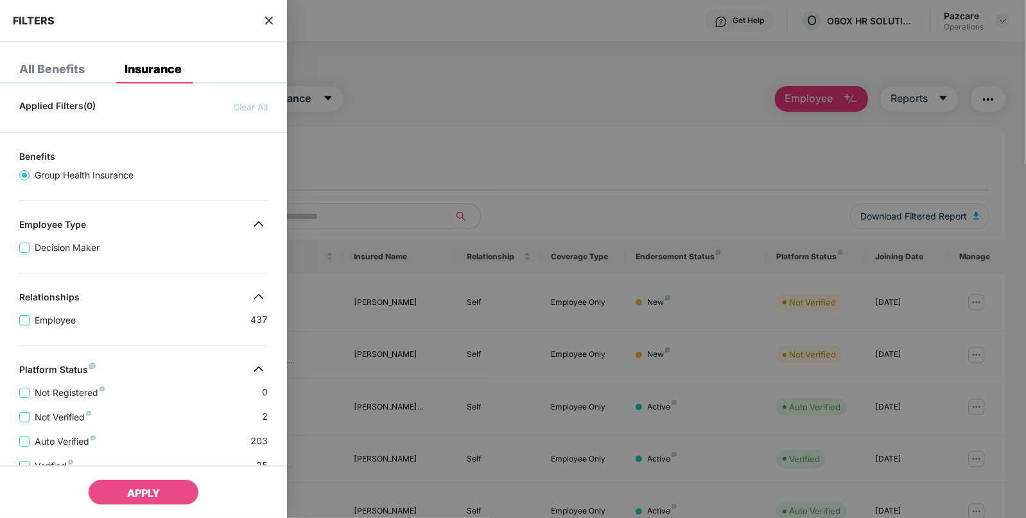
scroll to position [246, 0]
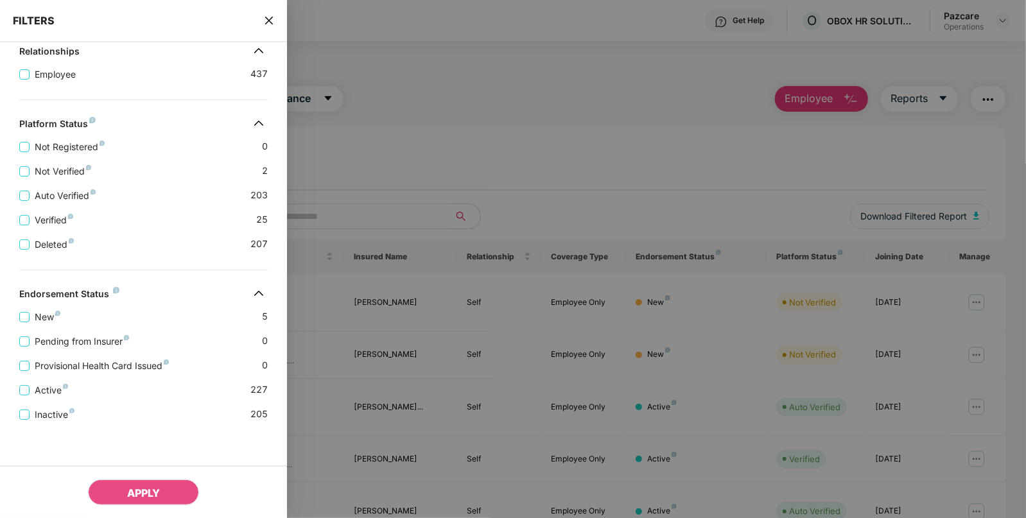
click at [272, 15] on icon "close" at bounding box center [269, 20] width 10 height 10
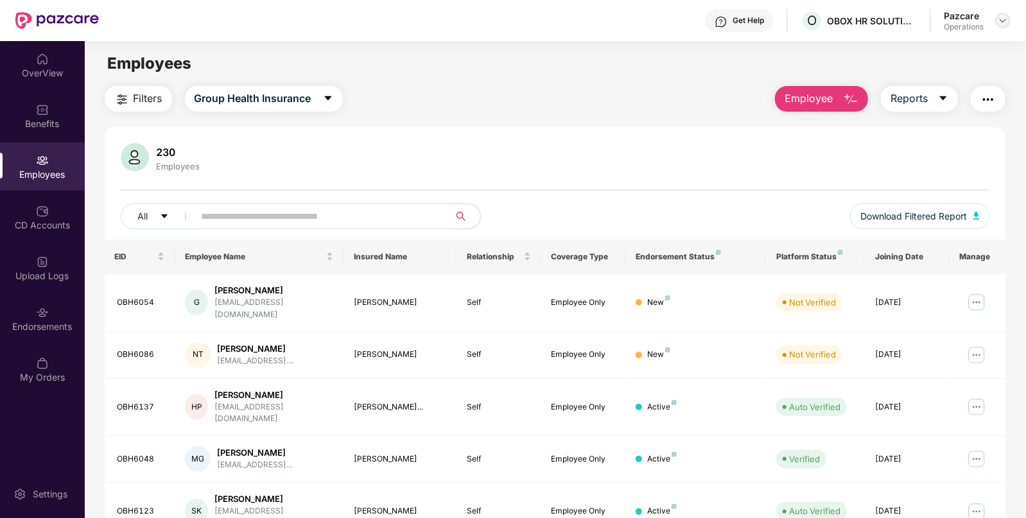
click at [1008, 24] on img at bounding box center [1002, 20] width 10 height 10
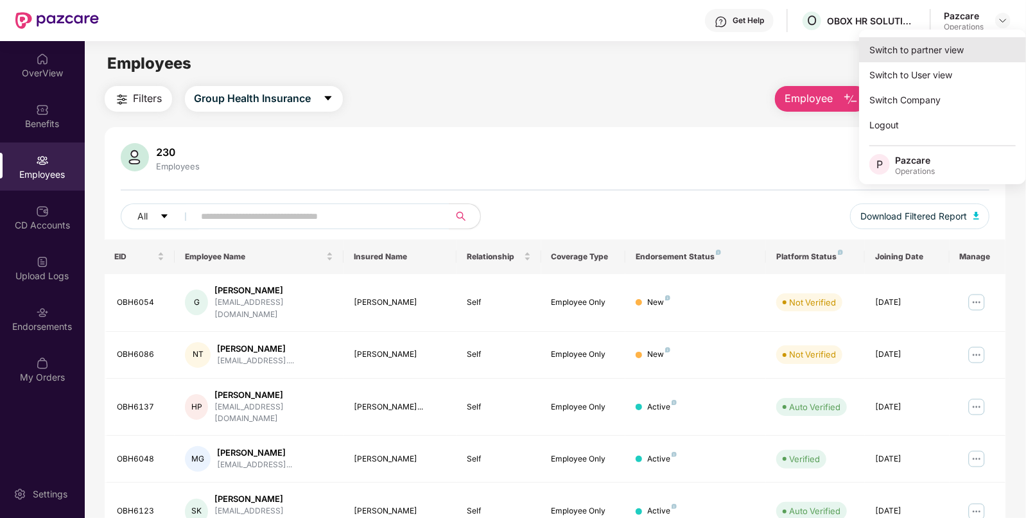
click at [938, 44] on div "Switch to partner view" at bounding box center [942, 49] width 167 height 25
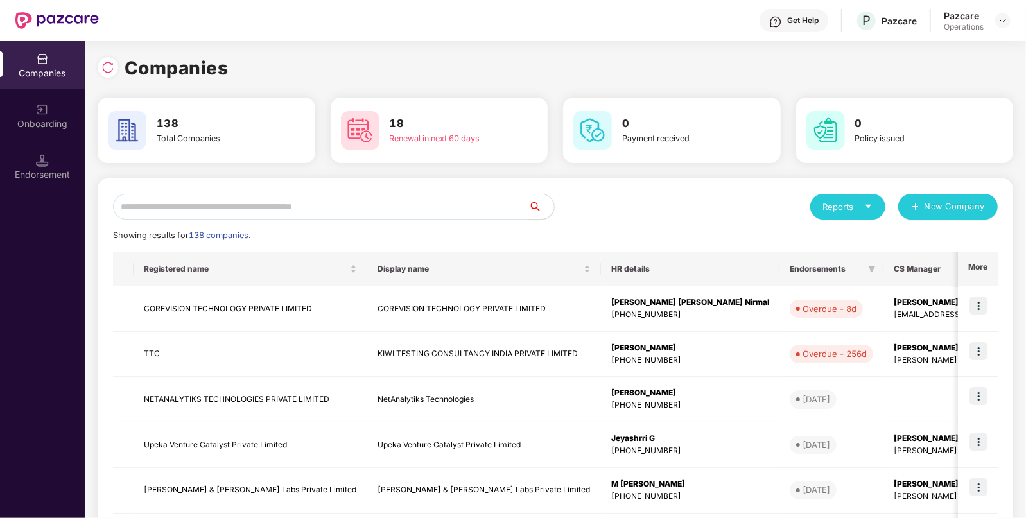
click at [415, 194] on input "text" at bounding box center [320, 207] width 415 height 26
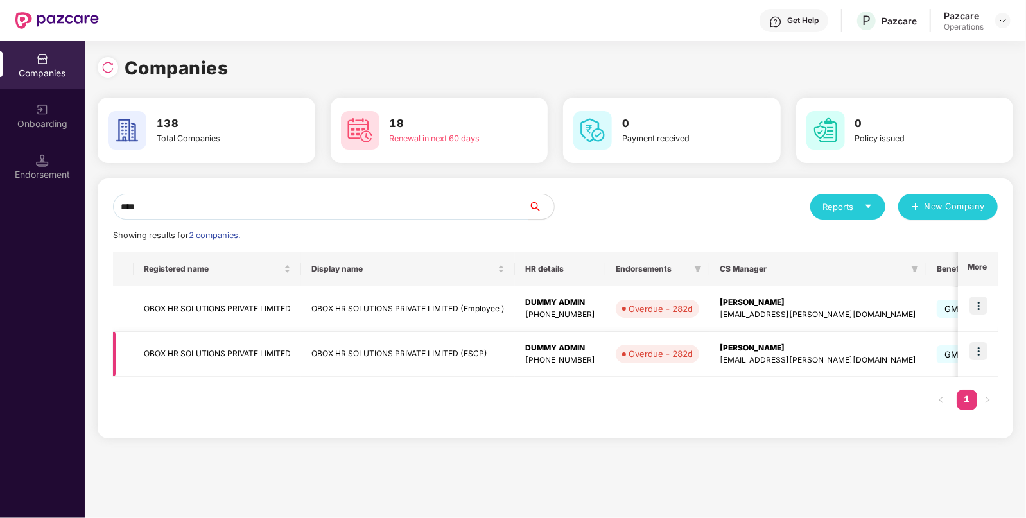
type input "****"
click at [978, 347] on img at bounding box center [978, 351] width 18 height 18
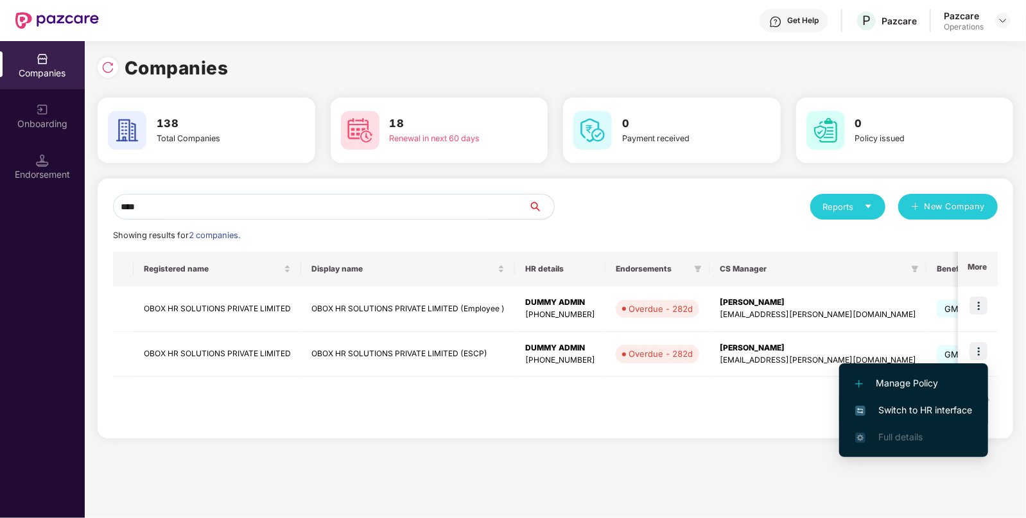
click at [902, 412] on span "Switch to HR interface" at bounding box center [913, 410] width 117 height 14
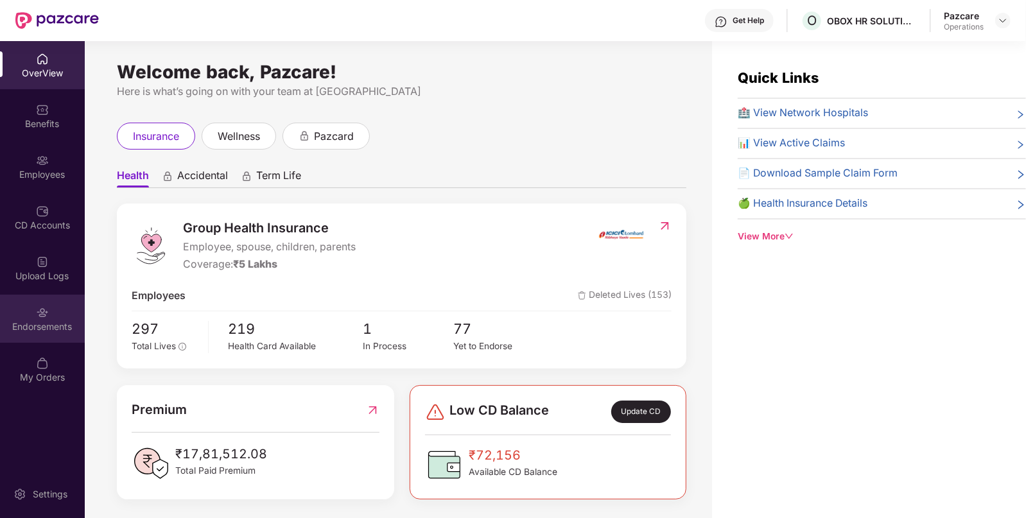
click at [42, 340] on div "Endorsements" at bounding box center [42, 319] width 85 height 48
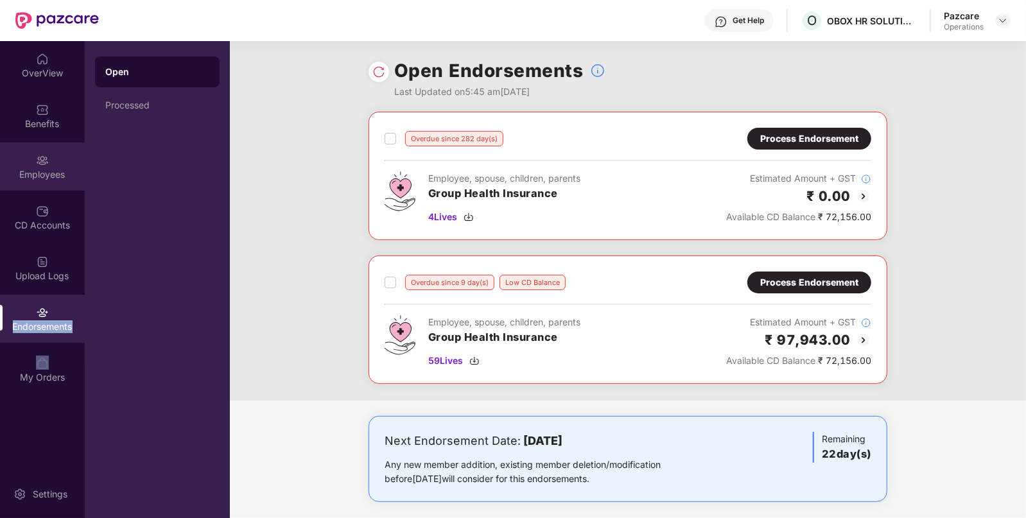
click at [40, 166] on img at bounding box center [42, 160] width 13 height 13
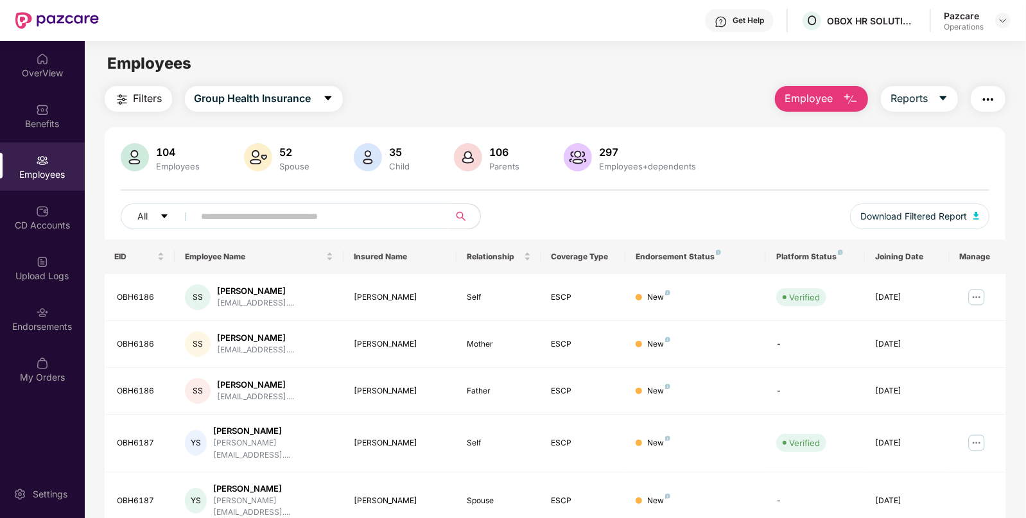
click at [131, 99] on button "Filters" at bounding box center [138, 99] width 67 height 26
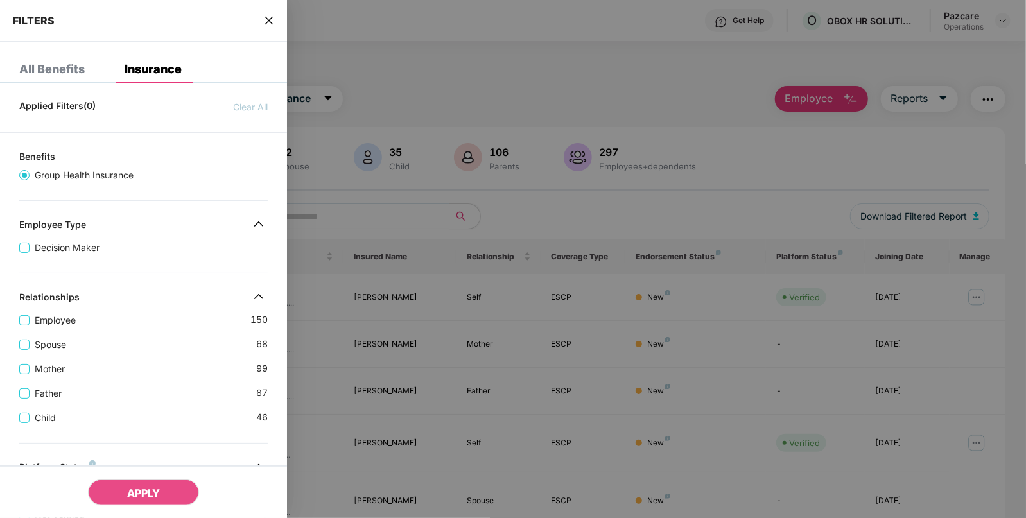
scroll to position [343, 0]
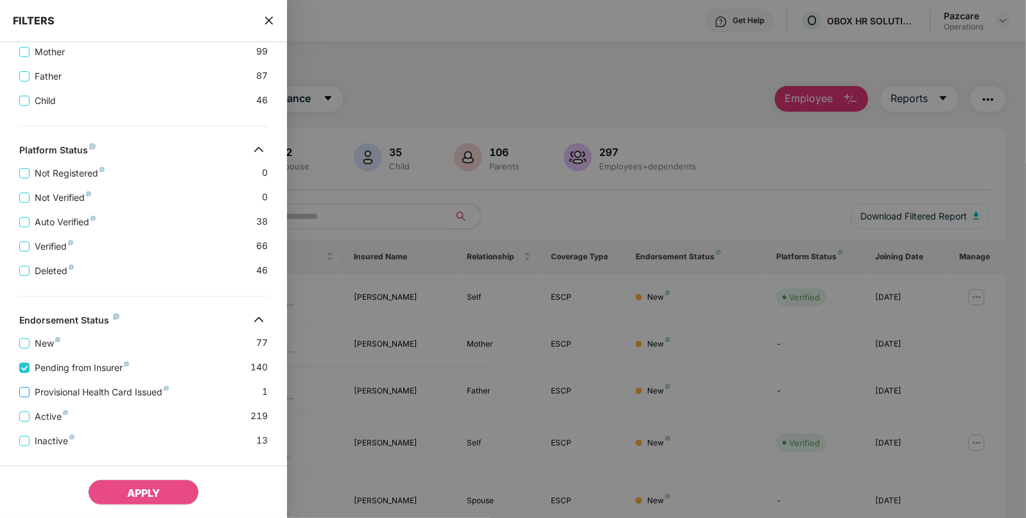
click at [22, 385] on label "Provisional Health Card Issued" at bounding box center [96, 392] width 155 height 14
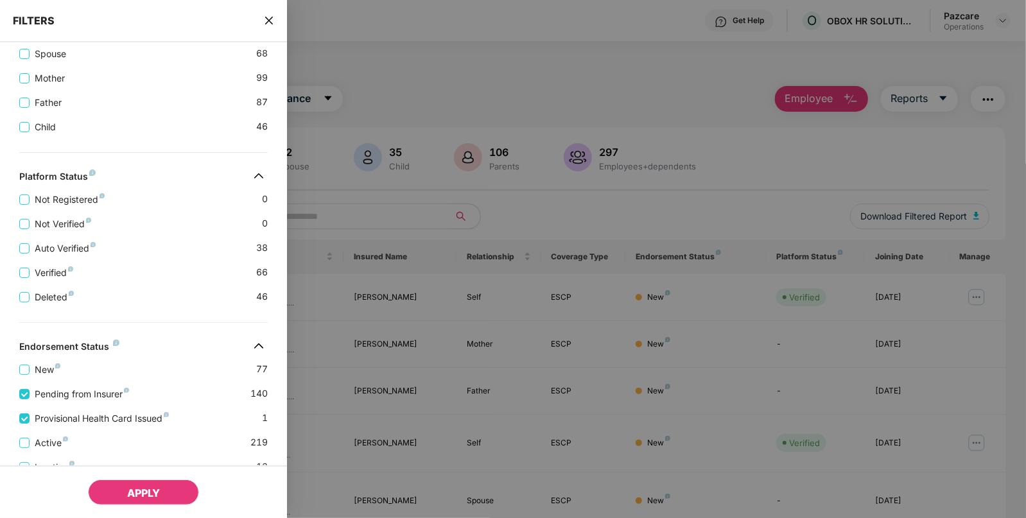
click at [124, 492] on button "APPLY" at bounding box center [143, 492] width 111 height 26
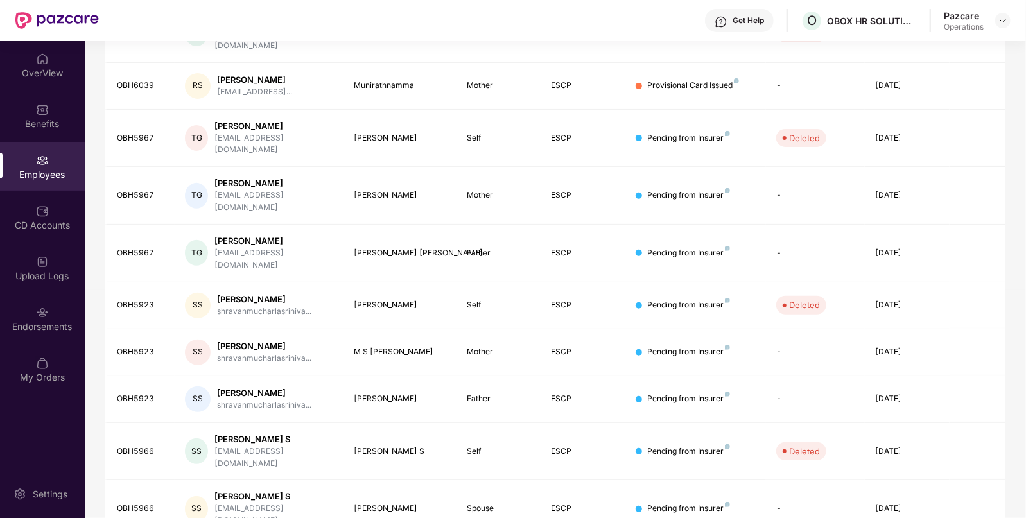
scroll to position [0, 0]
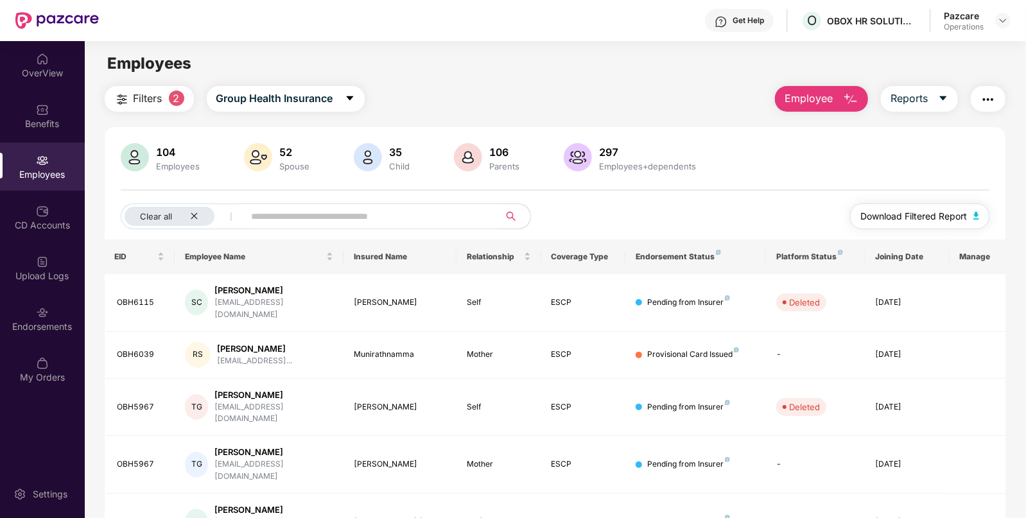
click at [972, 214] on button "Download Filtered Report" at bounding box center [920, 216] width 140 height 26
click at [45, 128] on div "Benefits" at bounding box center [42, 123] width 85 height 13
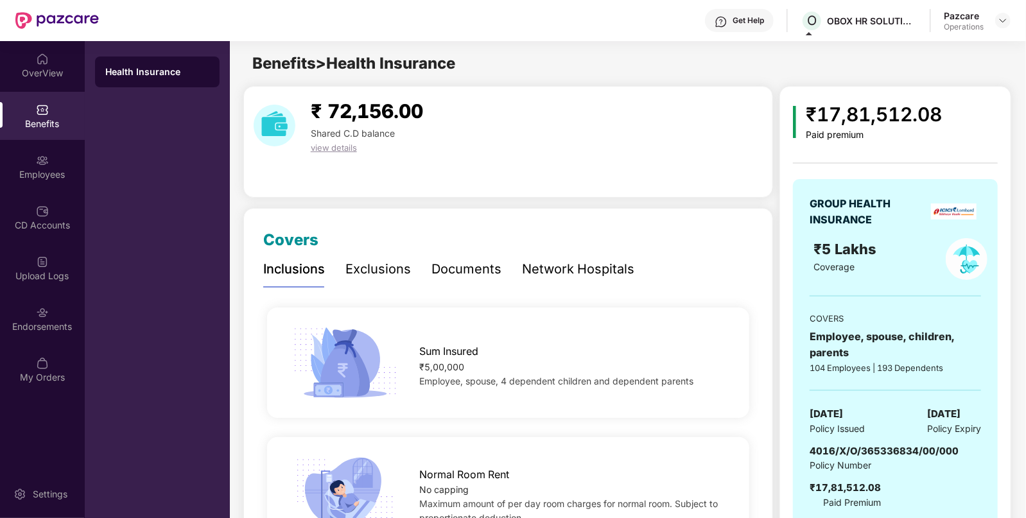
click at [843, 406] on span "[DATE]" at bounding box center [825, 413] width 33 height 15
copy span "[DATE]"
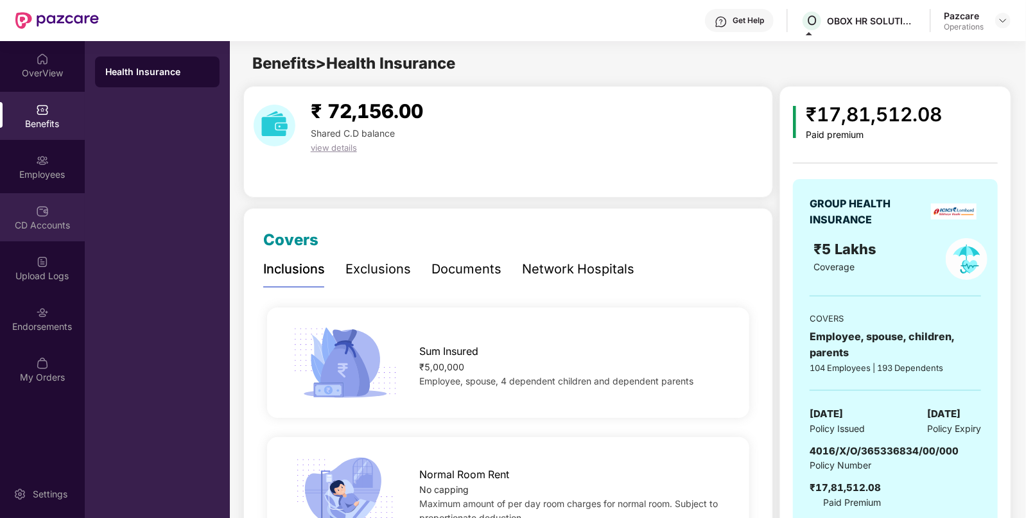
click at [38, 199] on div "CD Accounts" at bounding box center [42, 217] width 85 height 48
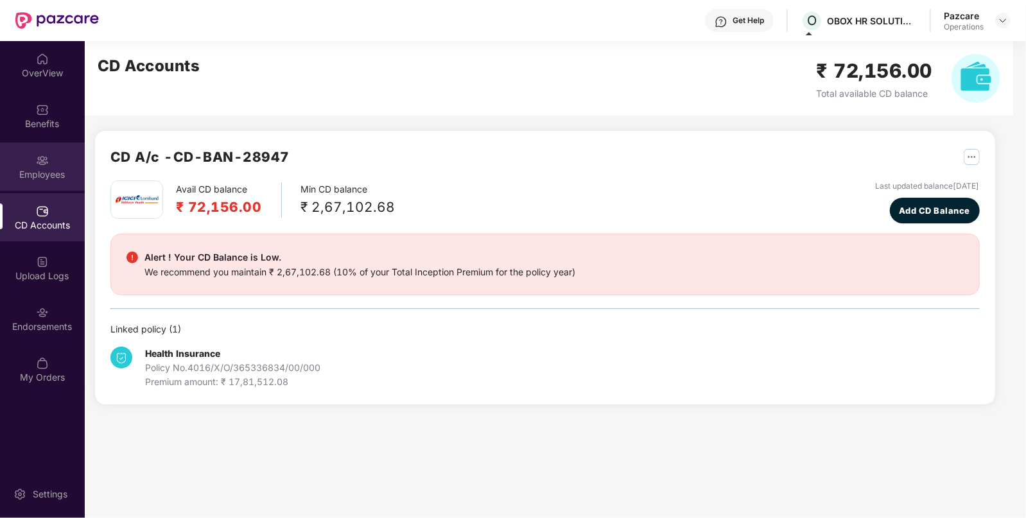
click at [39, 159] on img at bounding box center [42, 160] width 13 height 13
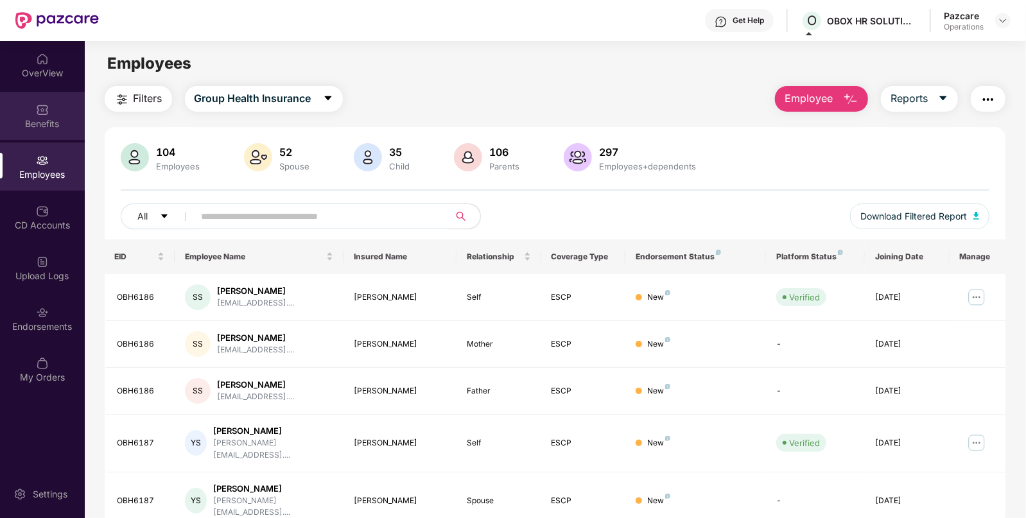
click at [51, 109] on div "Benefits" at bounding box center [42, 116] width 85 height 48
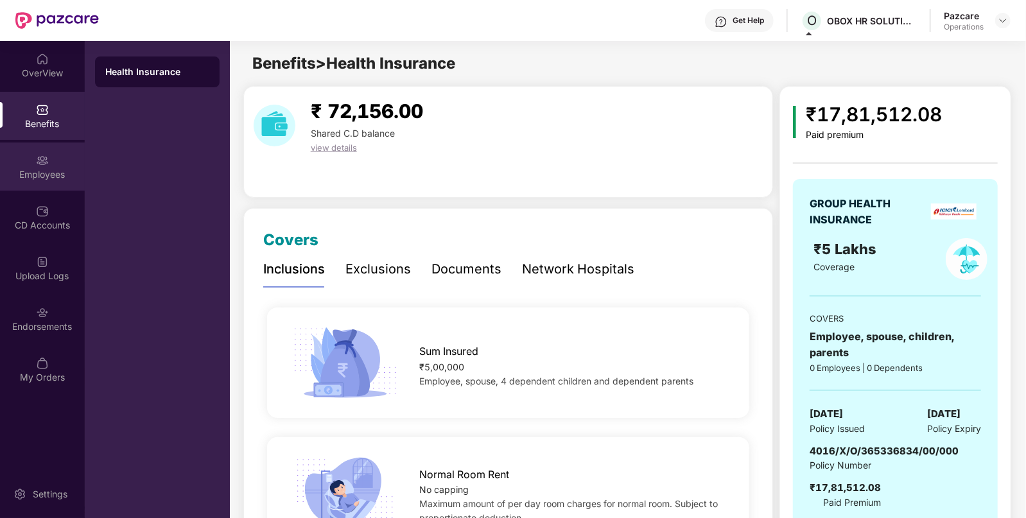
click at [55, 144] on div "Employees" at bounding box center [42, 166] width 85 height 48
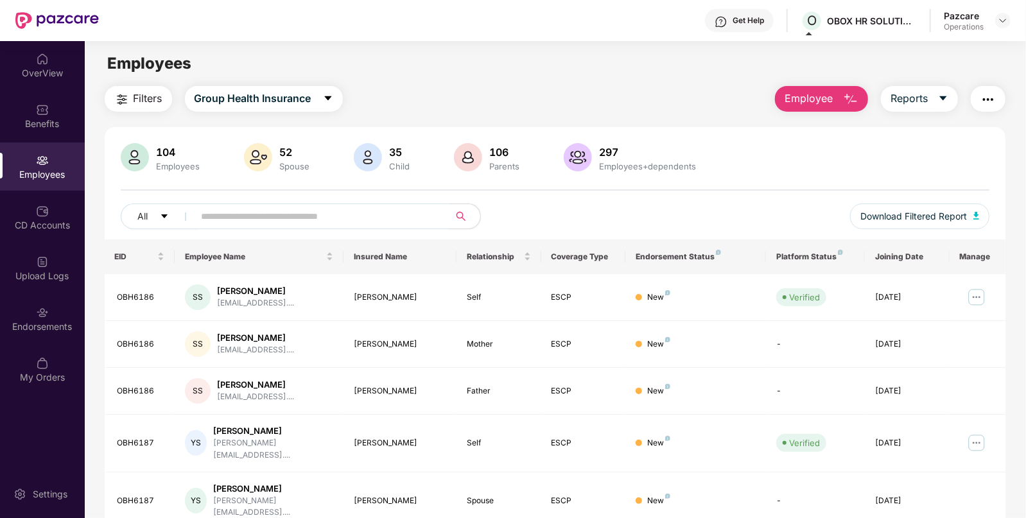
click at [988, 106] on img "button" at bounding box center [987, 99] width 15 height 15
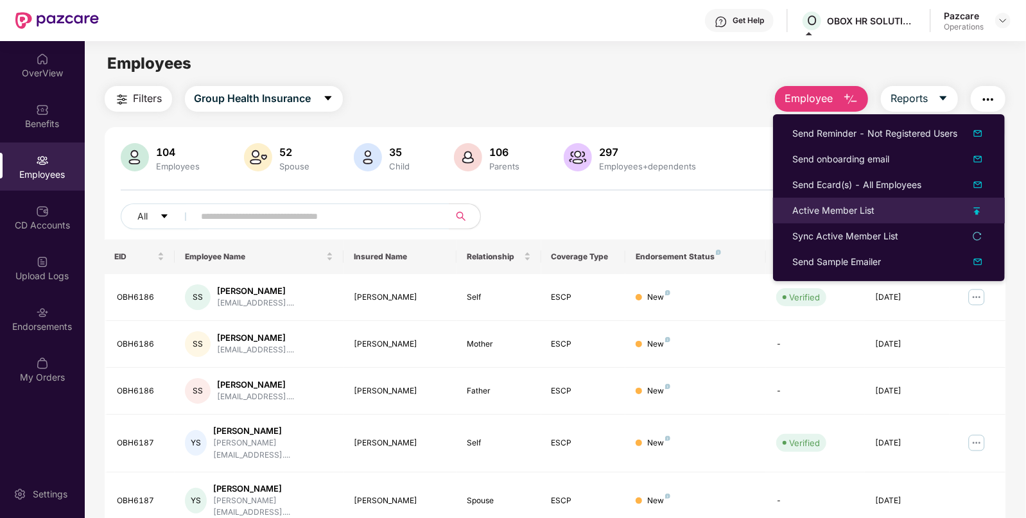
click at [817, 212] on div "Active Member List" at bounding box center [833, 210] width 82 height 14
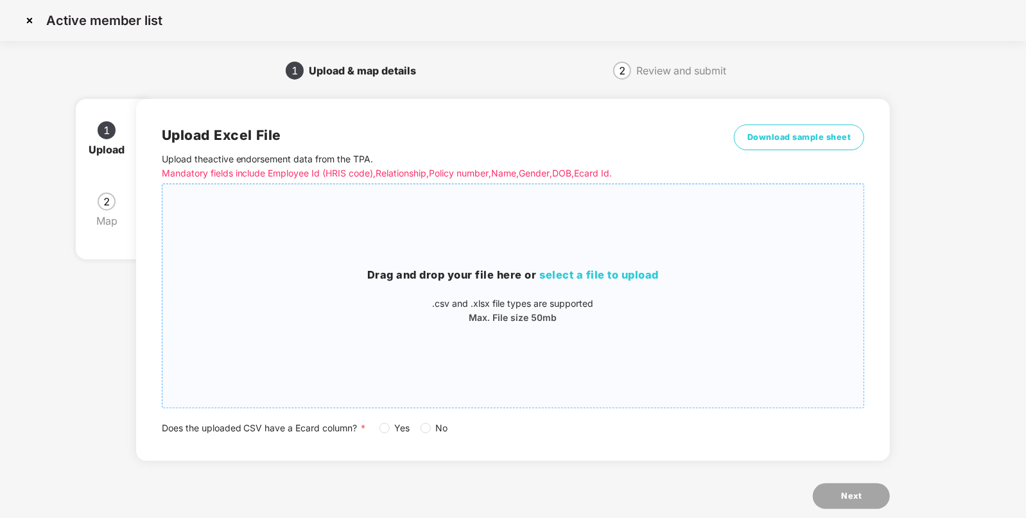
click at [655, 300] on p ".csv and .xlsx file types are supported" at bounding box center [512, 303] width 701 height 14
click at [780, 142] on span "Download sample sheet" at bounding box center [799, 137] width 104 height 13
click at [589, 277] on span "select a file to upload" at bounding box center [599, 274] width 119 height 13
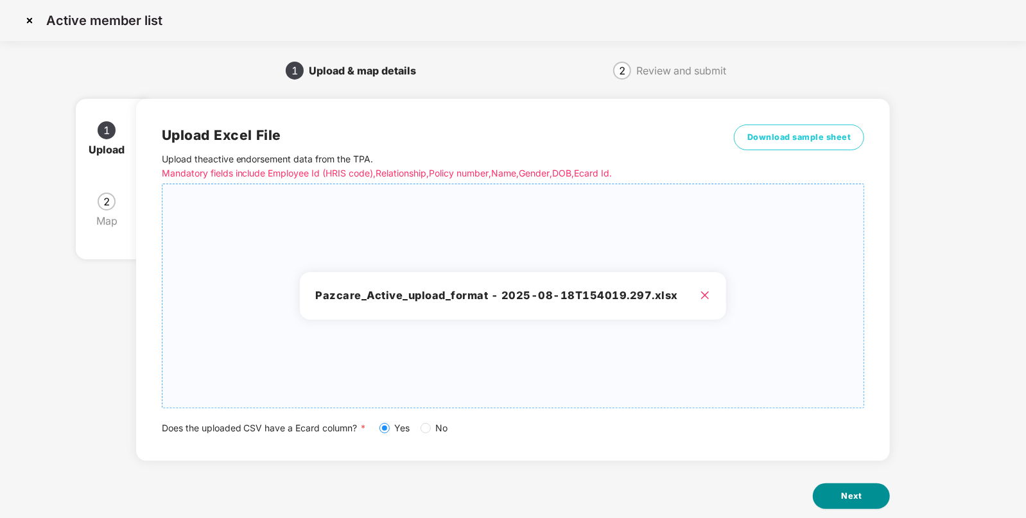
click at [853, 497] on span "Next" at bounding box center [851, 496] width 21 height 13
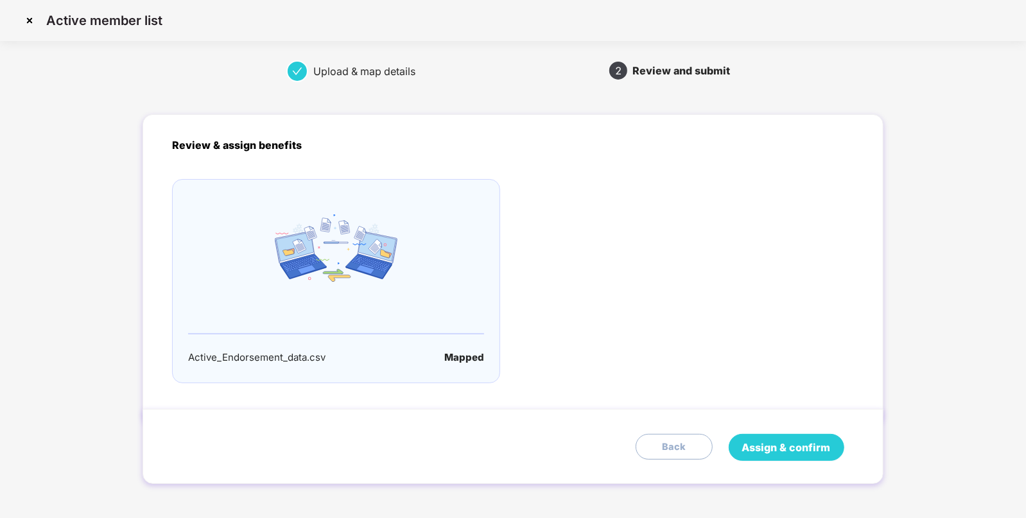
click at [796, 458] on button "Assign & confirm" at bounding box center [786, 447] width 116 height 27
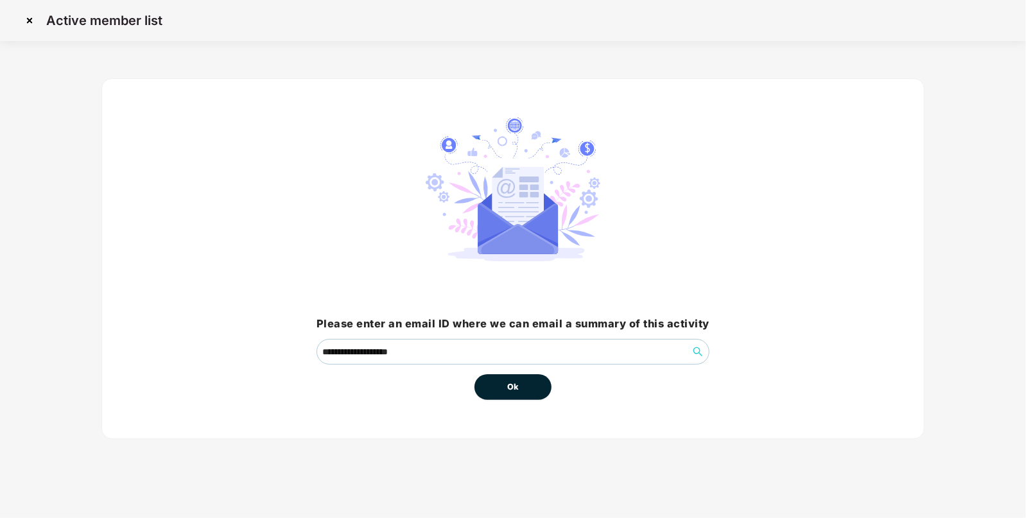
click at [514, 388] on span "Ok" at bounding box center [513, 387] width 12 height 13
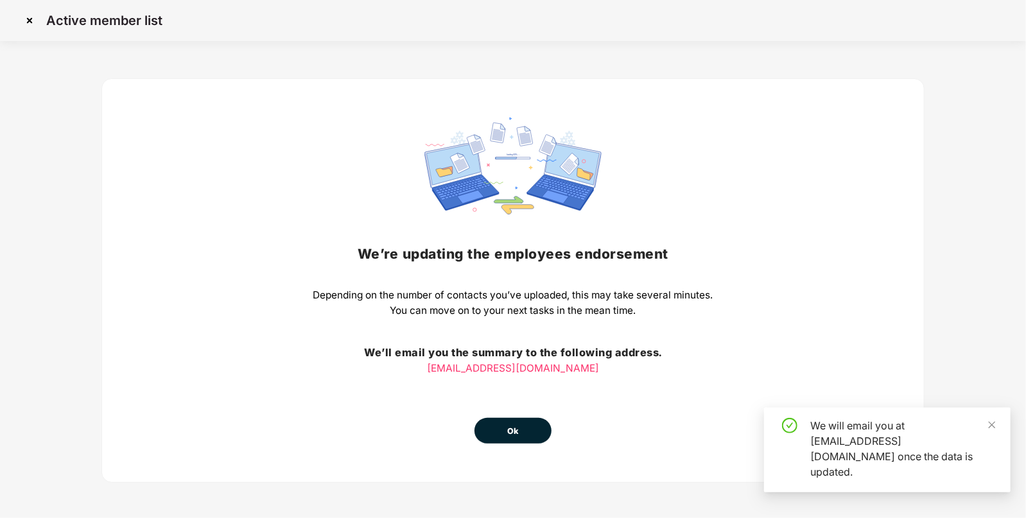
click at [525, 440] on button "Ok" at bounding box center [512, 431] width 77 height 26
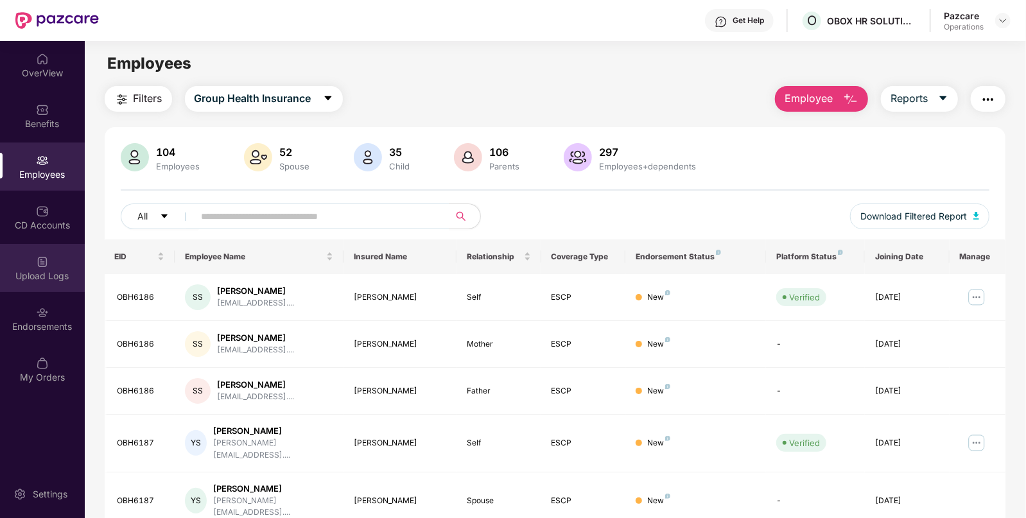
click at [15, 273] on div "Upload Logs" at bounding box center [42, 276] width 85 height 13
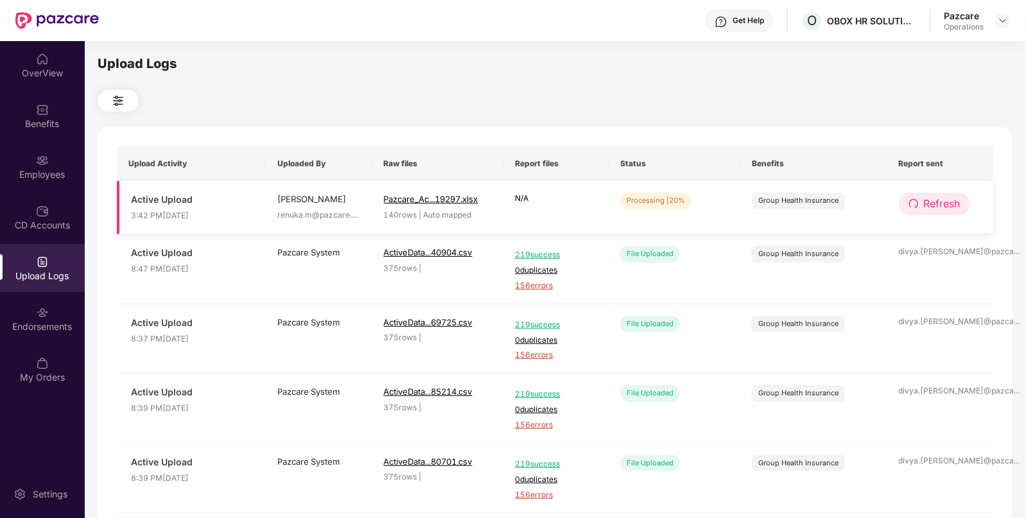
click at [942, 212] on button "Refresh" at bounding box center [933, 204] width 71 height 22
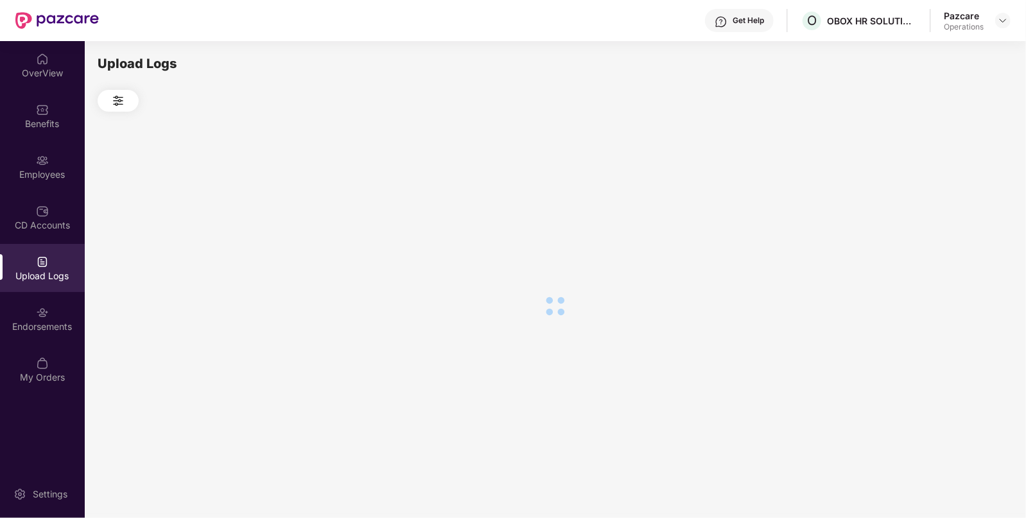
click at [942, 212] on div at bounding box center [555, 306] width 914 height 388
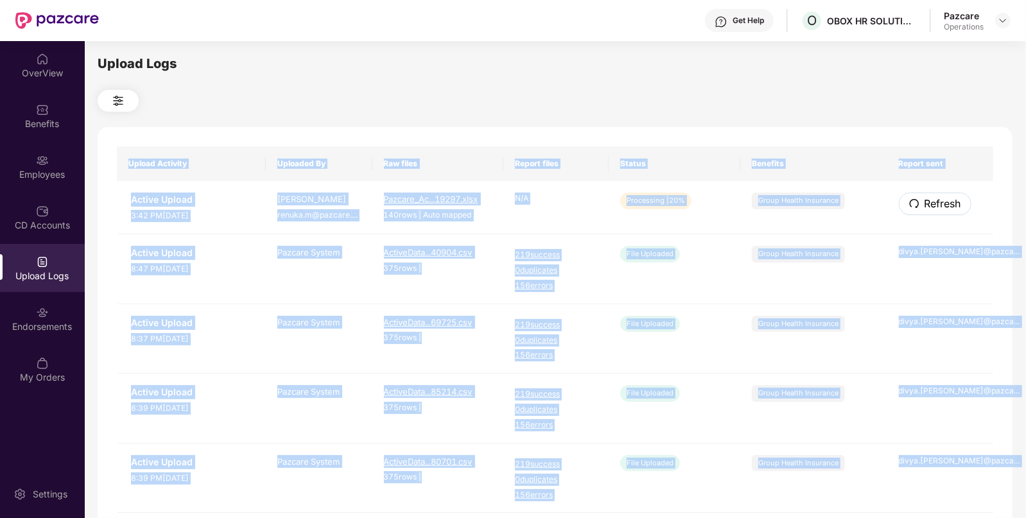
click at [942, 212] on button "Refresh" at bounding box center [934, 204] width 73 height 22
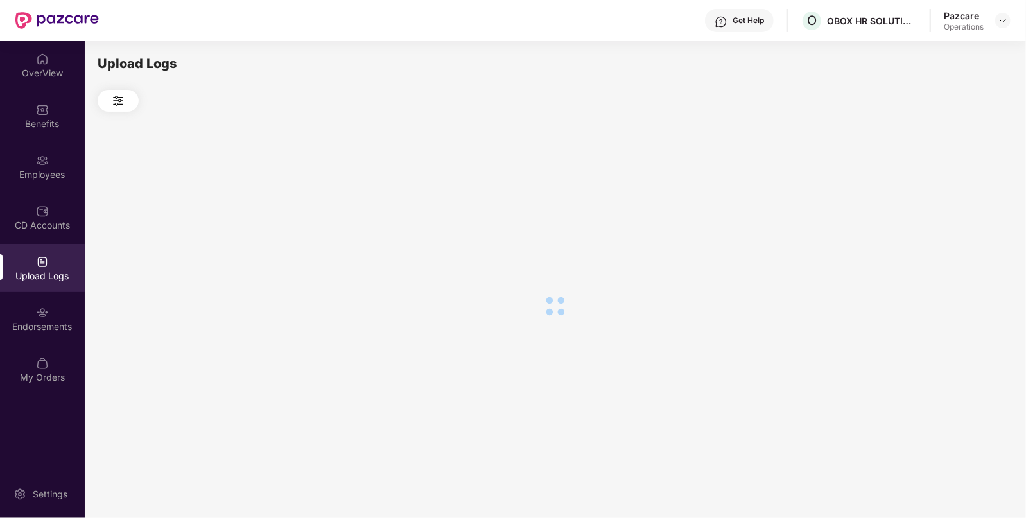
click at [942, 212] on div at bounding box center [555, 306] width 914 height 388
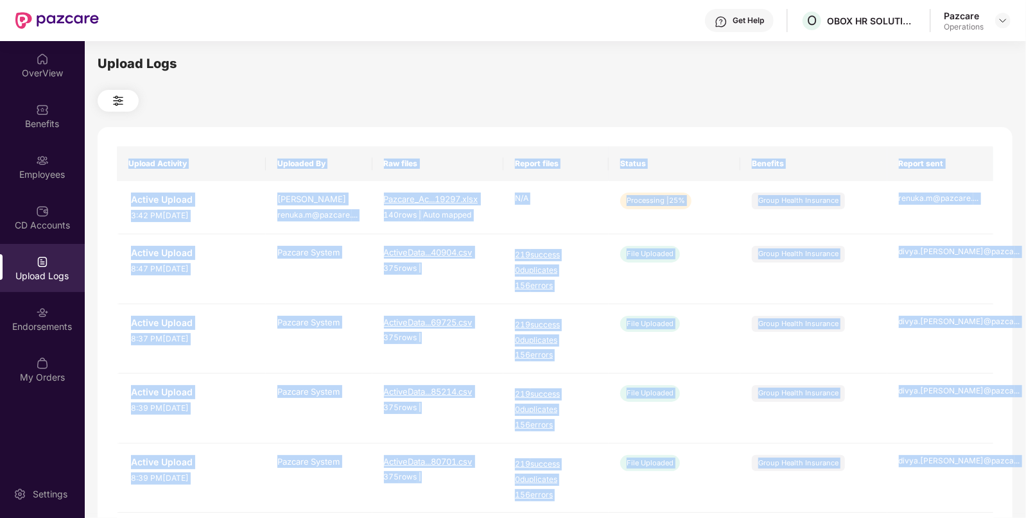
click at [831, 140] on div "Upload Activity Uploaded By Raw files Report files Status Benefits Report sent …" at bounding box center [555, 520] width 914 height 787
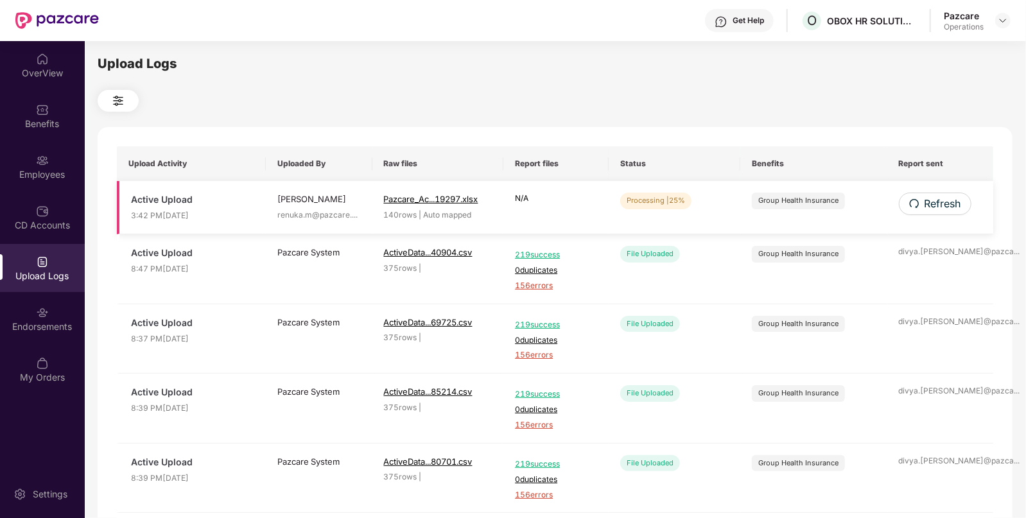
click at [930, 191] on td "Refresh" at bounding box center [940, 207] width 107 height 53
drag, startPoint x: 930, startPoint y: 191, endPoint x: 931, endPoint y: 211, distance: 20.5
click at [931, 211] on td "Refresh" at bounding box center [940, 207] width 107 height 53
click at [931, 211] on span "Refresh" at bounding box center [941, 204] width 37 height 16
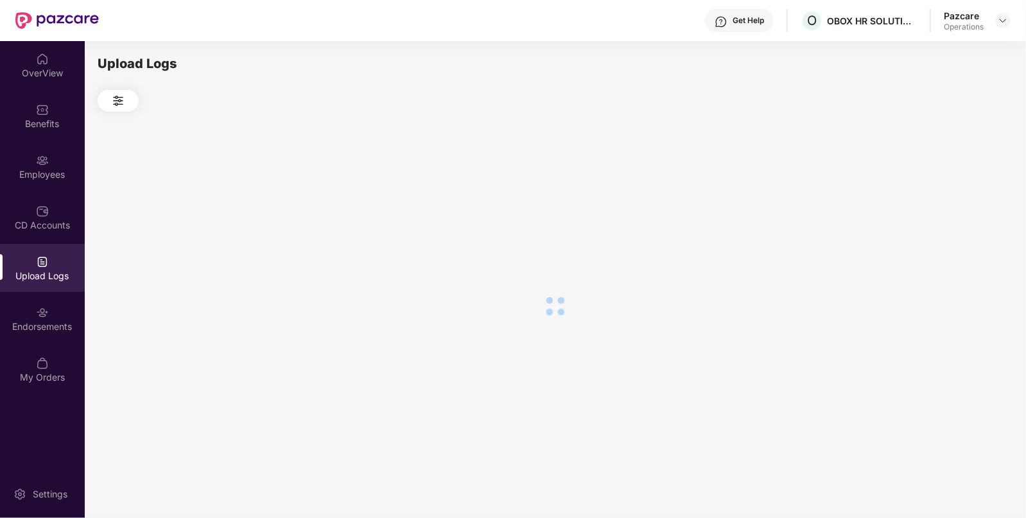
click at [931, 211] on div at bounding box center [555, 306] width 914 height 388
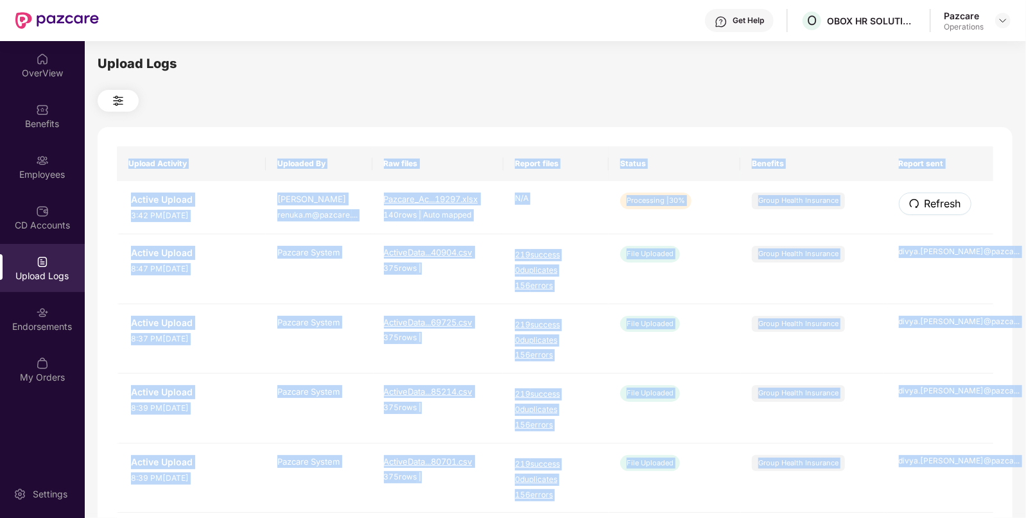
click at [931, 211] on span "Refresh" at bounding box center [942, 204] width 37 height 16
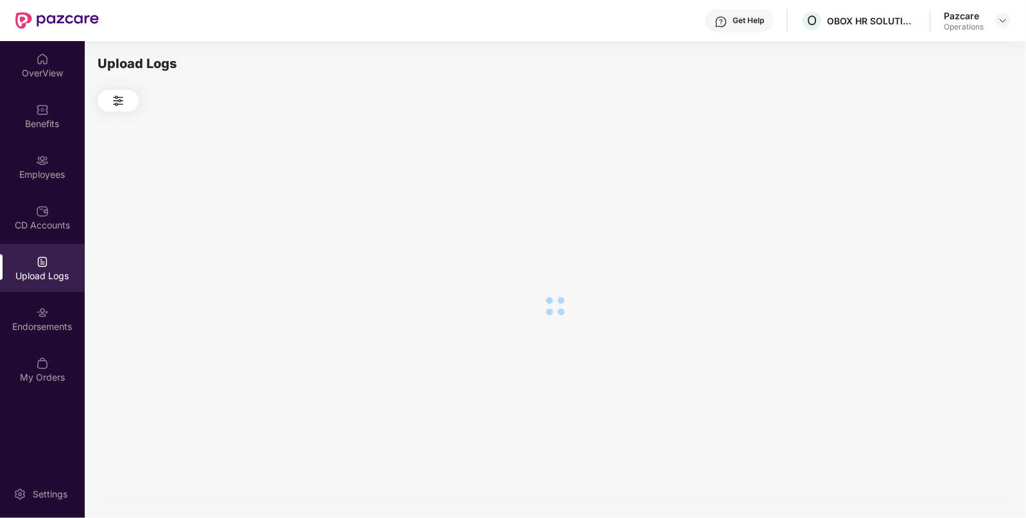
click at [931, 211] on div at bounding box center [555, 306] width 914 height 388
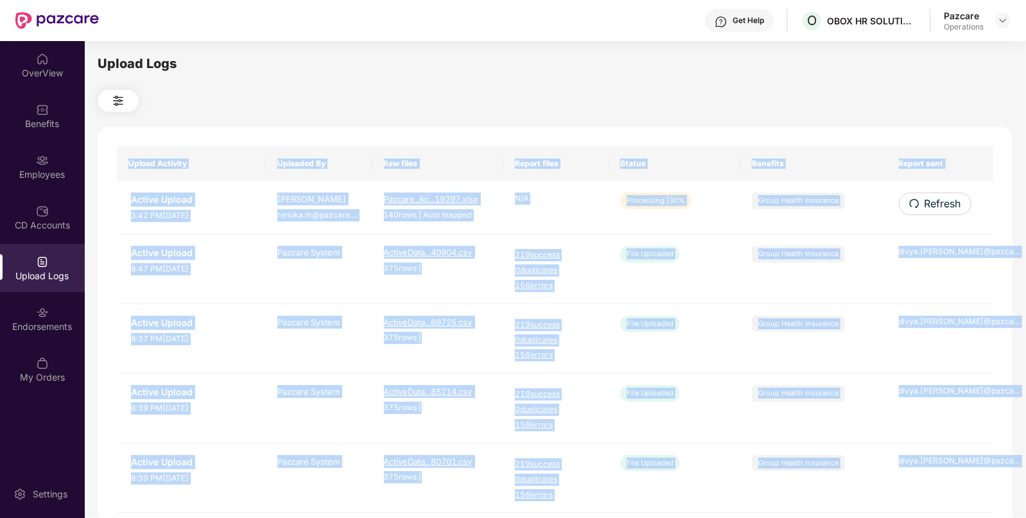
click at [931, 211] on span "Refresh" at bounding box center [942, 204] width 37 height 16
click at [741, 126] on div "Upload Logs Upload Activity Uploaded By Raw files Report files Status Benefits …" at bounding box center [555, 277] width 914 height 447
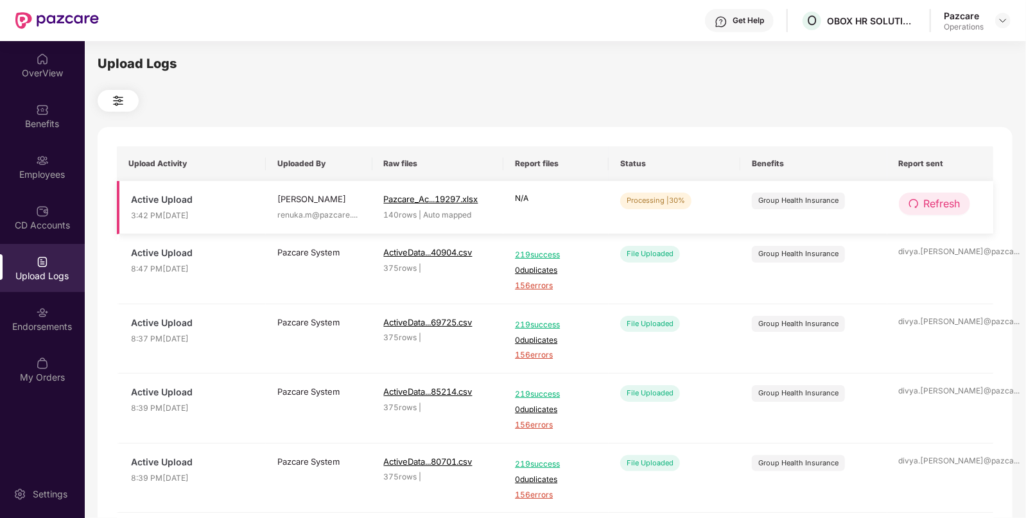
click at [952, 212] on button "Refresh" at bounding box center [933, 204] width 71 height 22
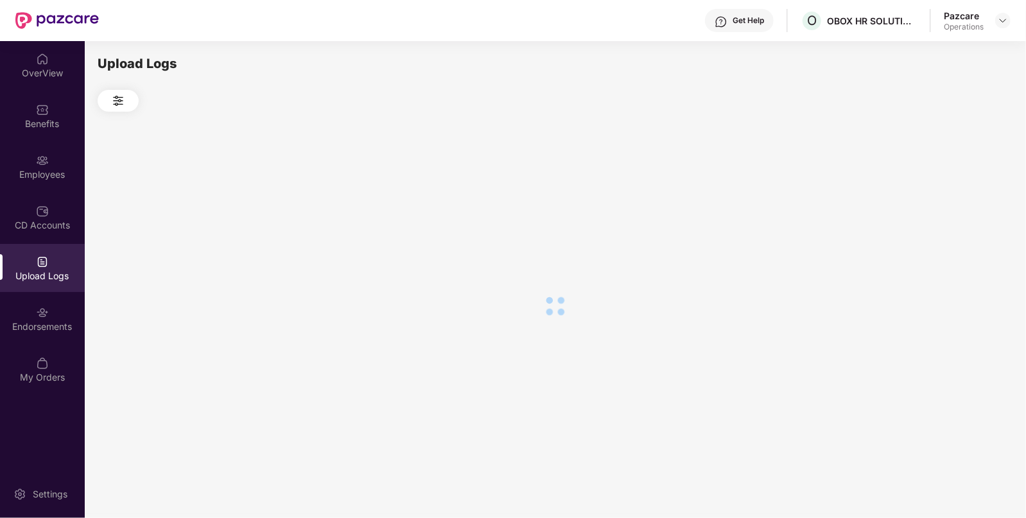
click at [952, 212] on div at bounding box center [555, 306] width 914 height 388
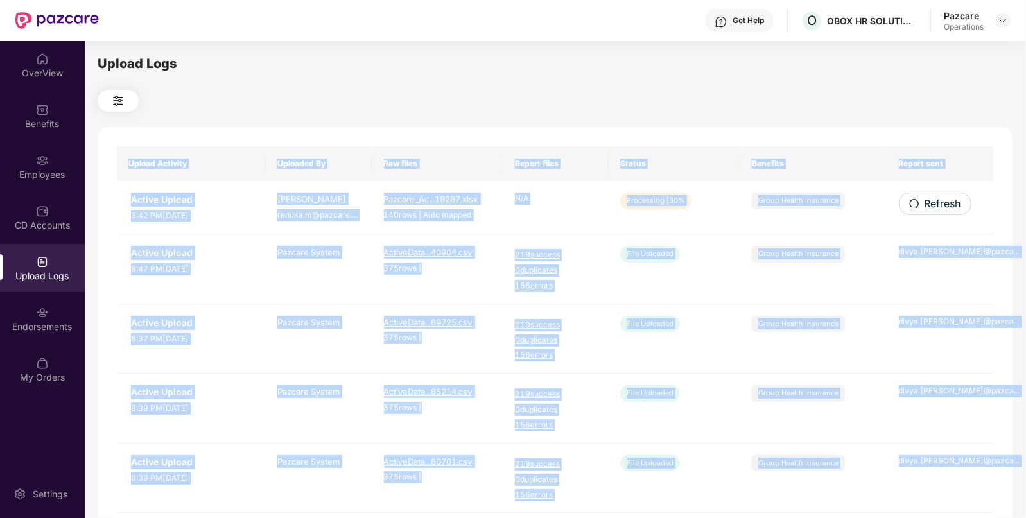
click at [952, 212] on button "Refresh" at bounding box center [934, 204] width 73 height 22
click at [925, 205] on span "Refresh" at bounding box center [941, 204] width 37 height 16
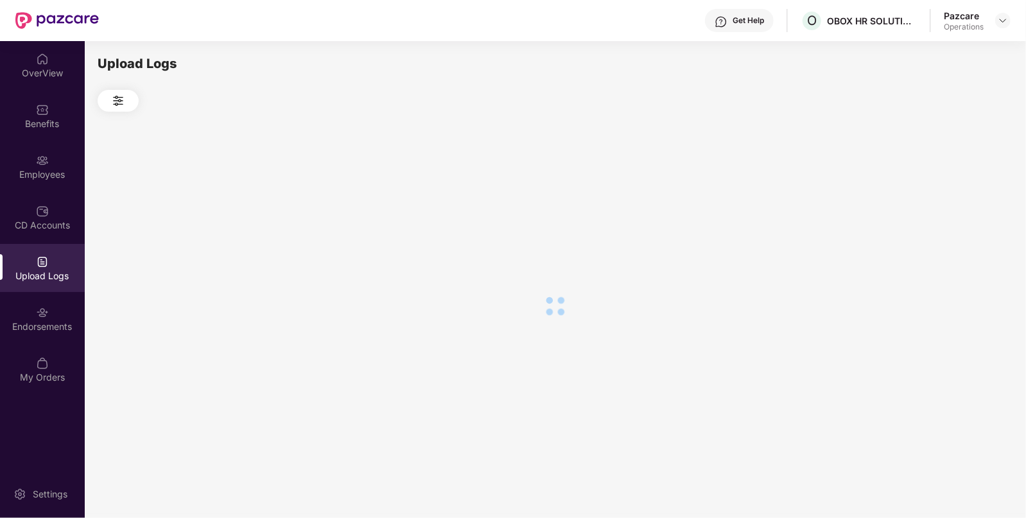
click at [925, 205] on div at bounding box center [555, 306] width 914 height 388
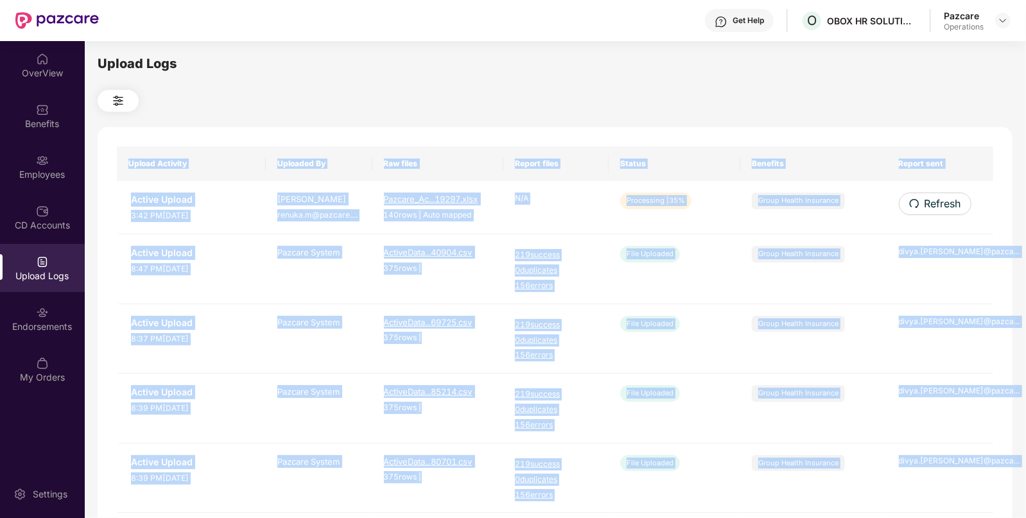
click at [925, 205] on div "Upload Activity Uploaded By Raw files Report files Status Benefits Report sent …" at bounding box center [555, 520] width 914 height 787
click at [925, 205] on span "Refresh" at bounding box center [941, 204] width 37 height 16
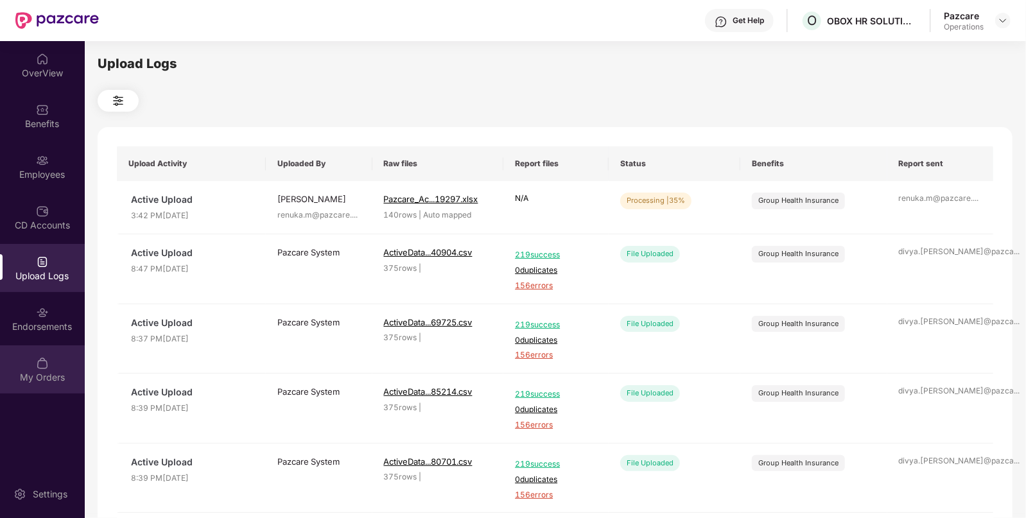
click at [24, 365] on div "My Orders" at bounding box center [42, 369] width 85 height 48
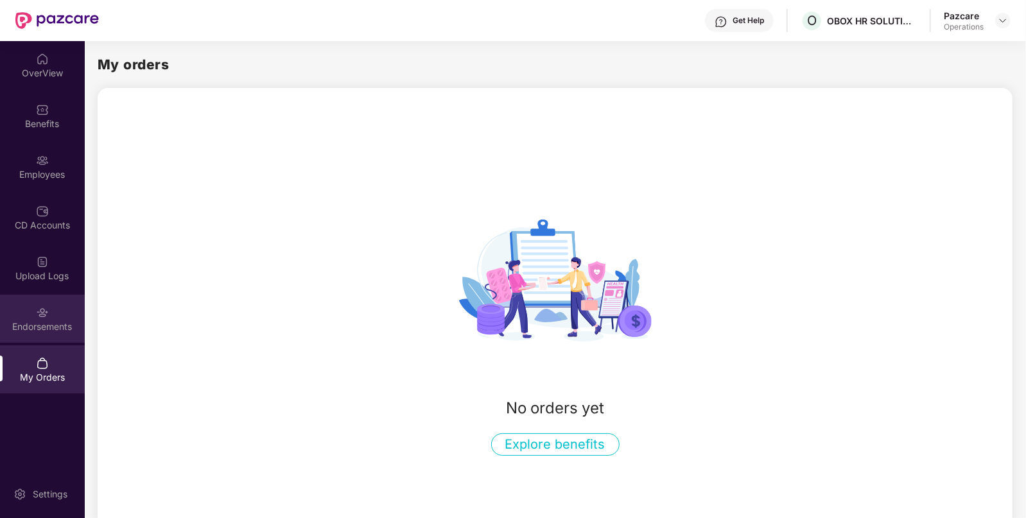
click at [30, 328] on div "Endorsements" at bounding box center [42, 326] width 85 height 13
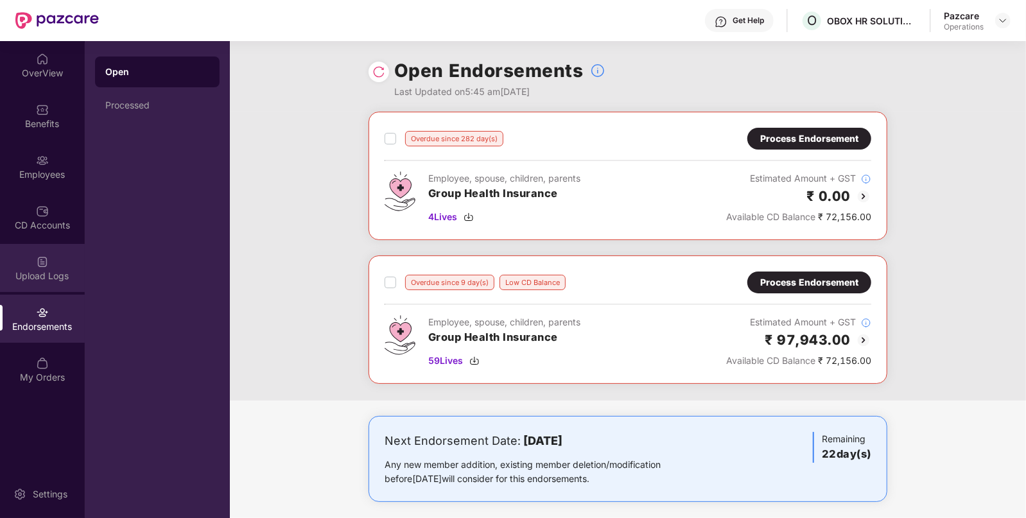
click at [52, 271] on div "Upload Logs" at bounding box center [42, 276] width 85 height 13
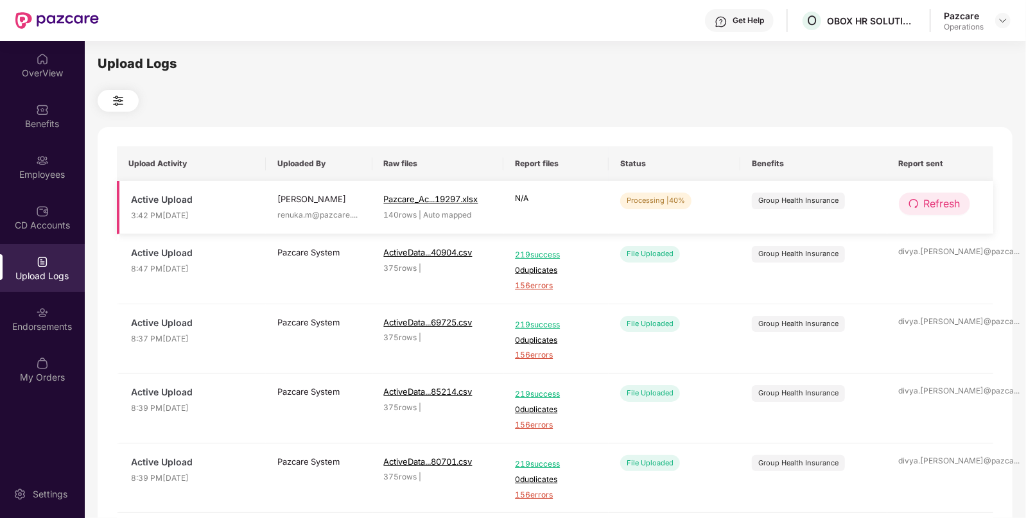
click at [908, 210] on button "Refresh" at bounding box center [933, 204] width 71 height 22
click at [908, 210] on button "Refresh" at bounding box center [934, 204] width 73 height 22
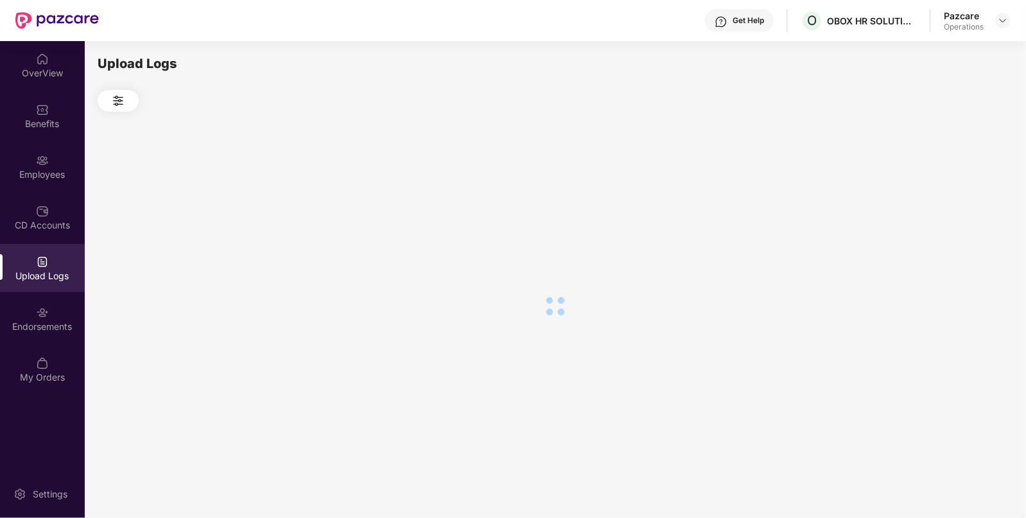
click at [908, 210] on div at bounding box center [555, 306] width 914 height 388
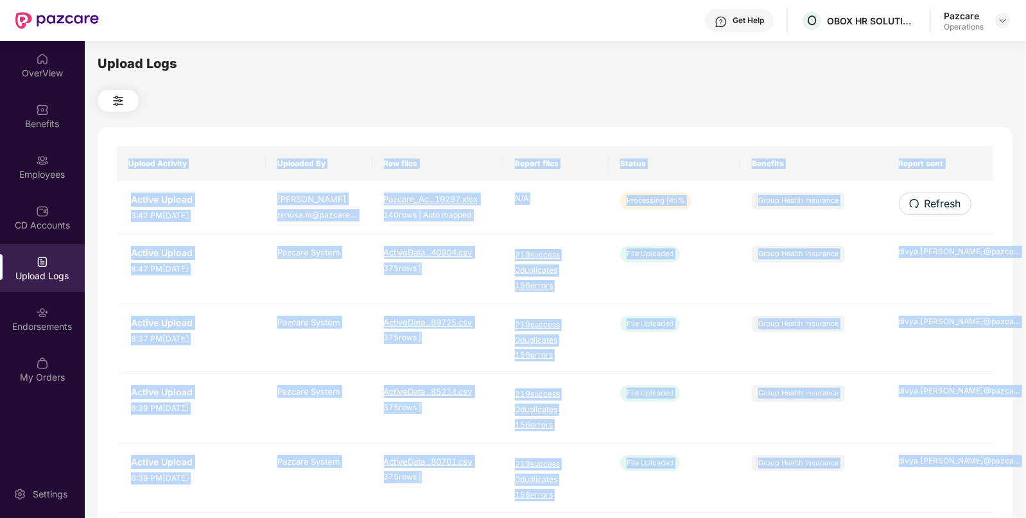
click at [908, 210] on button "Refresh" at bounding box center [934, 204] width 73 height 22
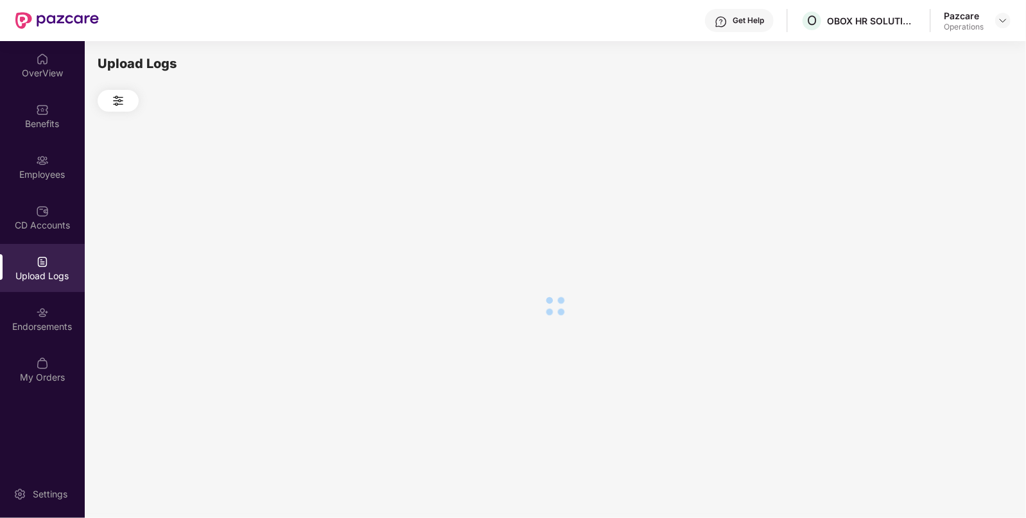
click at [908, 210] on div at bounding box center [555, 306] width 914 height 388
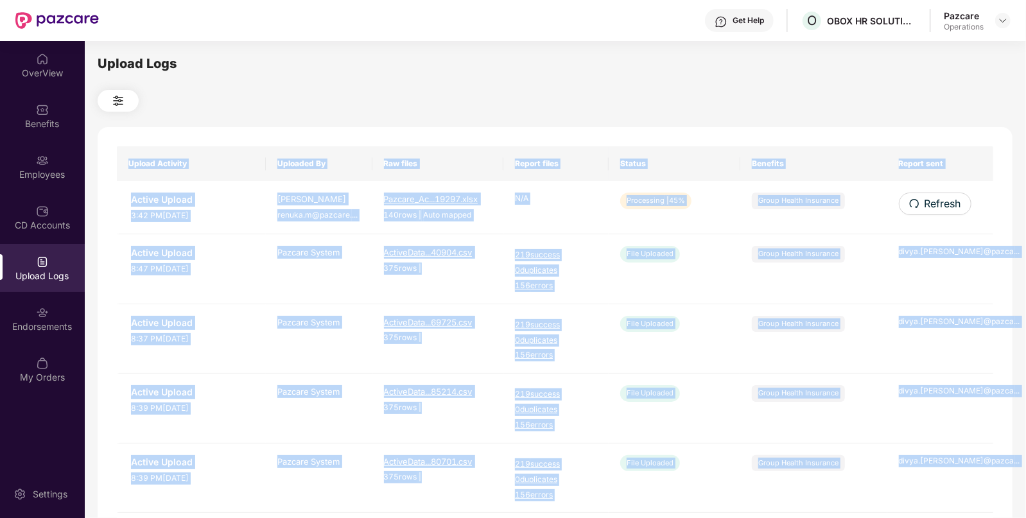
click at [908, 210] on button "Refresh" at bounding box center [934, 204] width 73 height 22
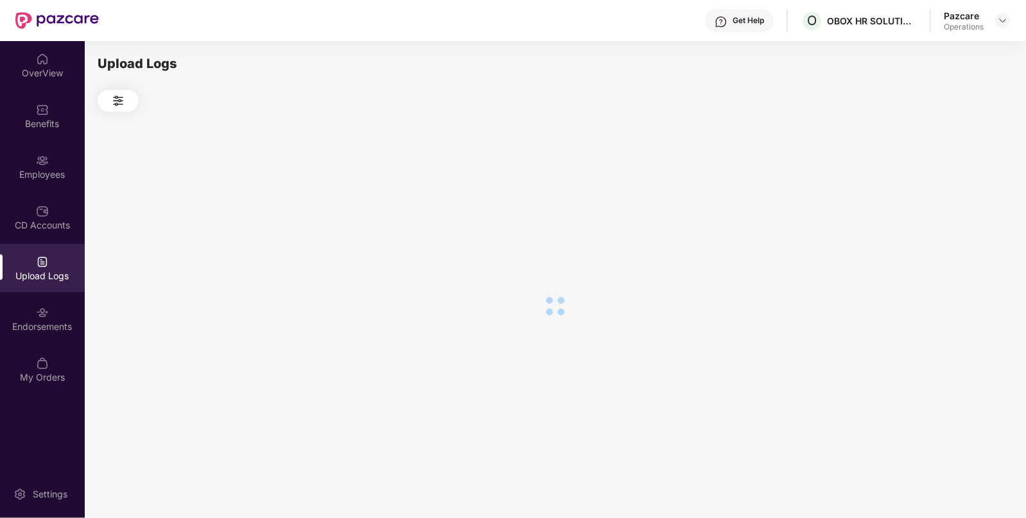
click at [908, 210] on div at bounding box center [555, 306] width 914 height 388
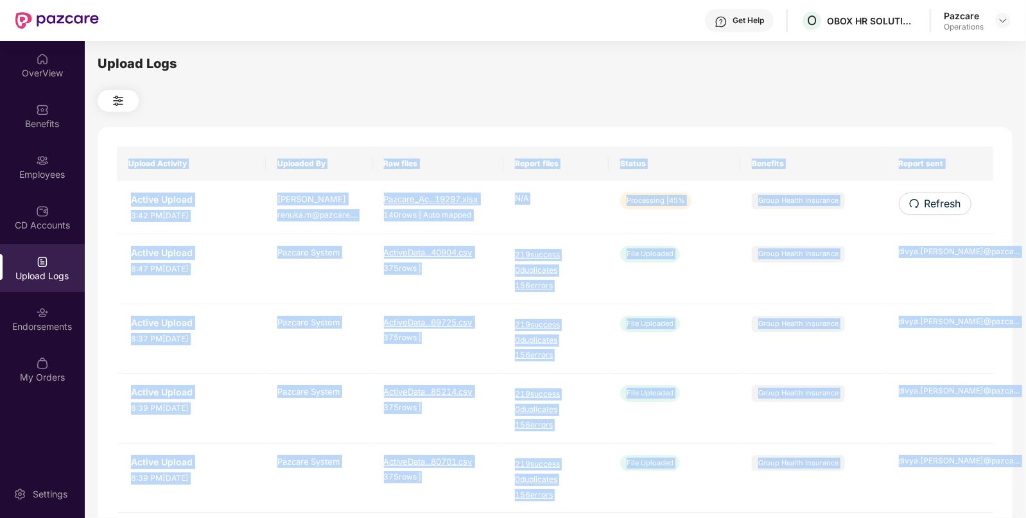
click at [908, 210] on button "Refresh" at bounding box center [934, 204] width 73 height 22
click at [908, 210] on div "Upload Activity Uploaded By Raw files Report files Status Benefits Report sent …" at bounding box center [555, 520] width 914 height 787
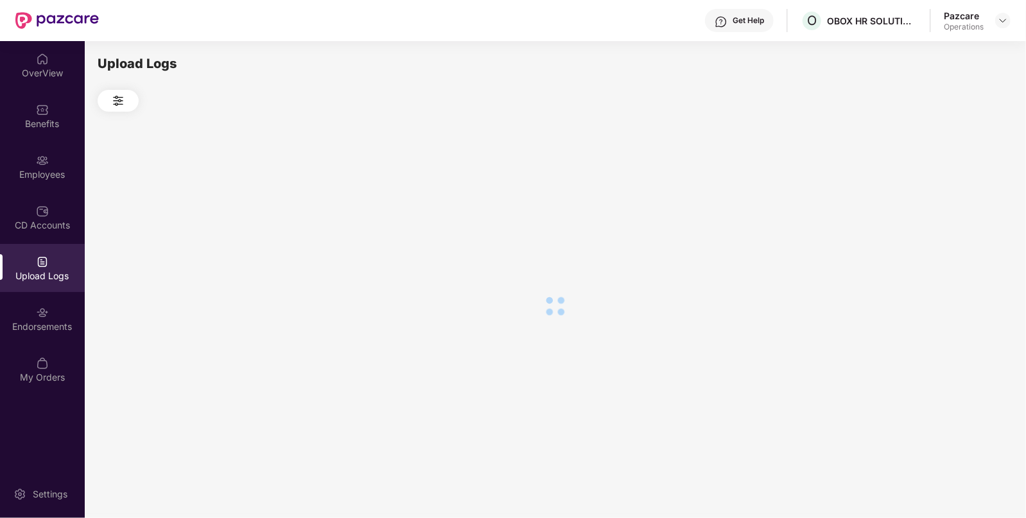
click at [908, 210] on div at bounding box center [555, 306] width 914 height 388
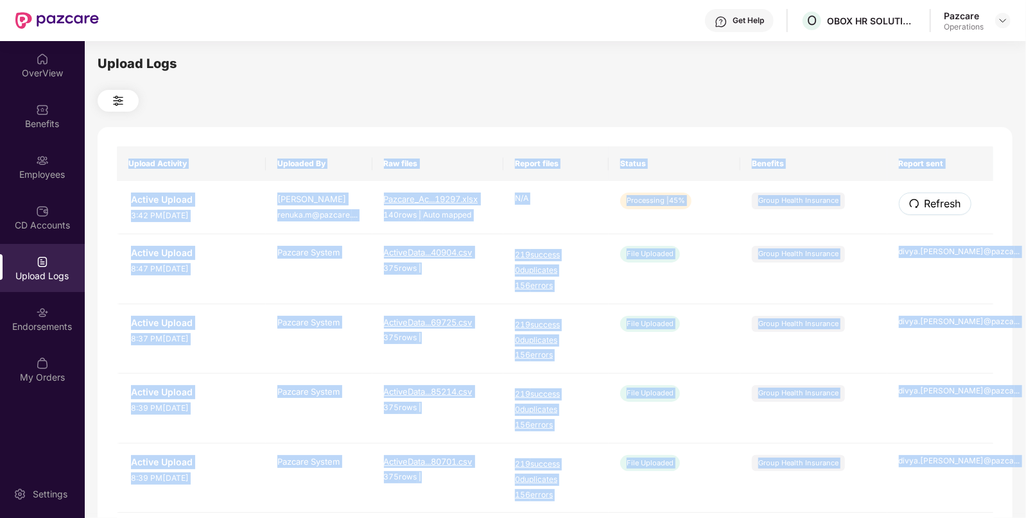
click at [908, 210] on button "Refresh" at bounding box center [934, 204] width 73 height 22
click at [908, 210] on div "Upload Activity Uploaded By Raw files Report files Status Benefits Report sent …" at bounding box center [555, 520] width 914 height 787
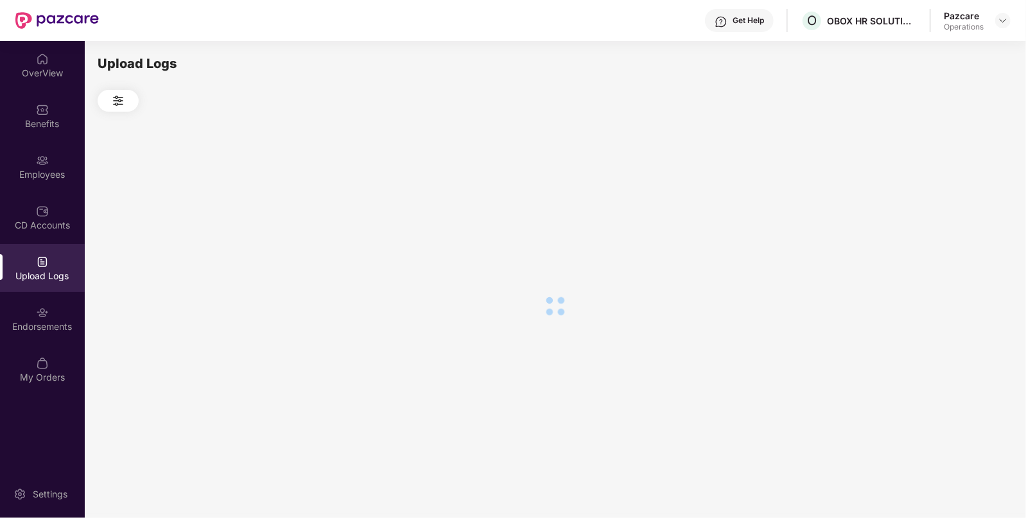
click at [908, 210] on div at bounding box center [555, 306] width 914 height 388
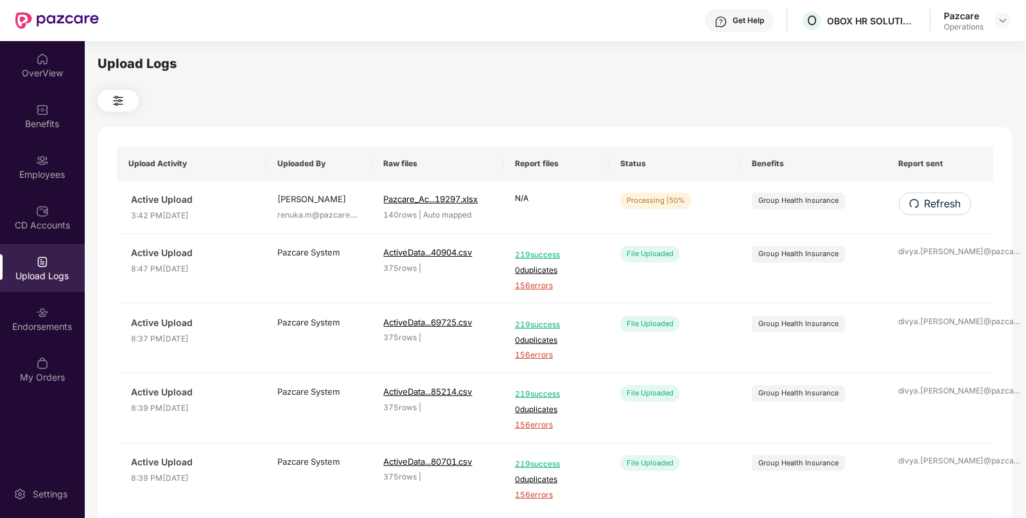
click at [908, 210] on button "Refresh" at bounding box center [934, 204] width 73 height 22
click at [931, 202] on span "Refresh" at bounding box center [941, 204] width 37 height 16
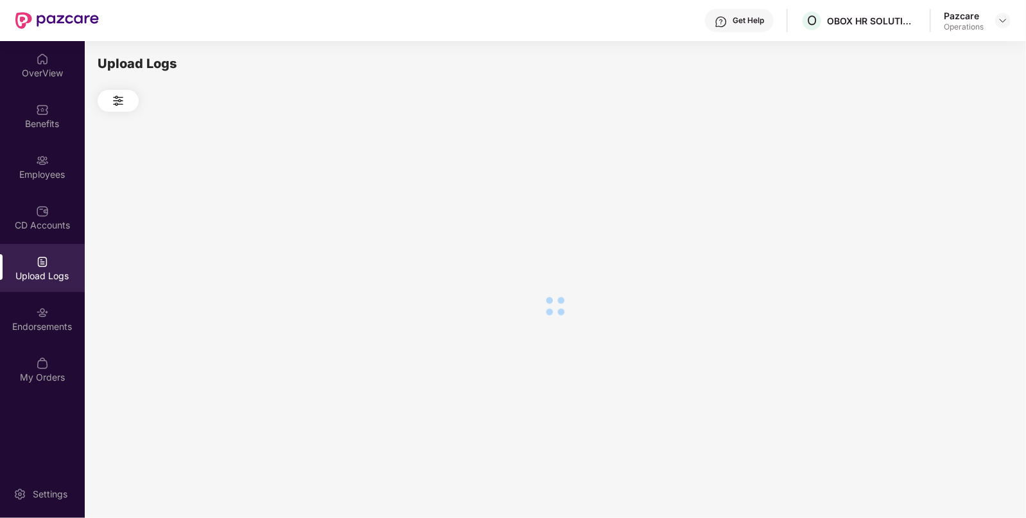
click at [931, 202] on div at bounding box center [555, 306] width 914 height 388
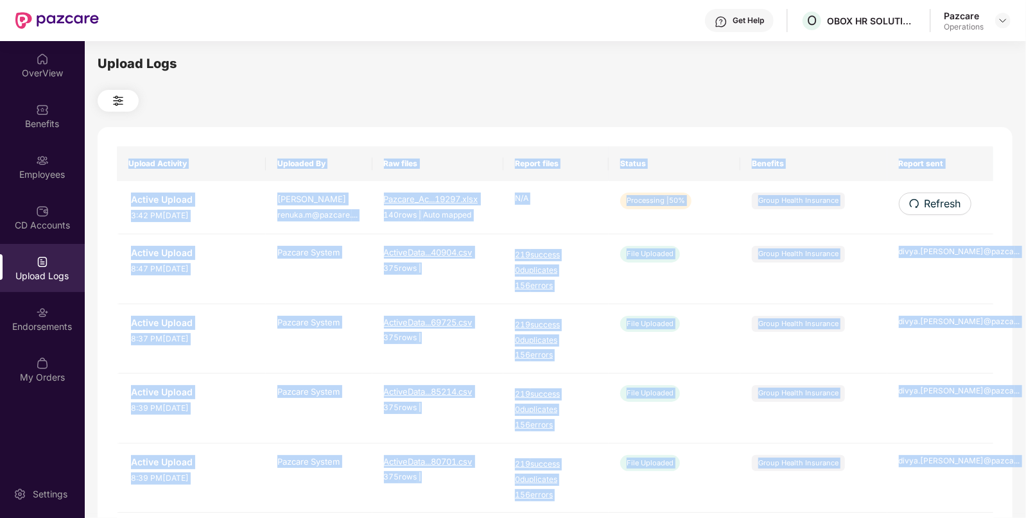
click at [931, 202] on span "Refresh" at bounding box center [942, 204] width 37 height 16
click at [931, 202] on div "Upload Activity Uploaded By Raw files Report files Status Benefits Report sent …" at bounding box center [555, 520] width 914 height 787
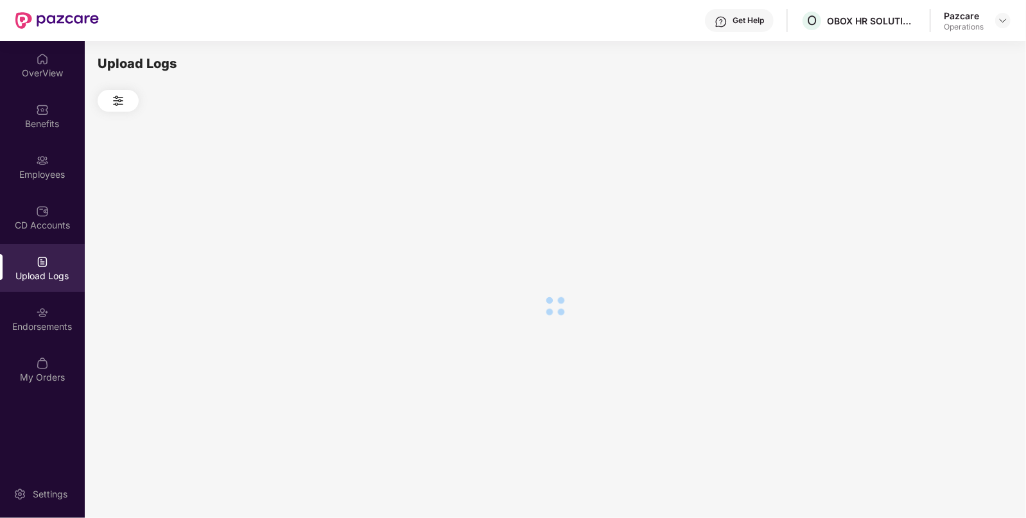
click at [931, 202] on div at bounding box center [555, 306] width 914 height 388
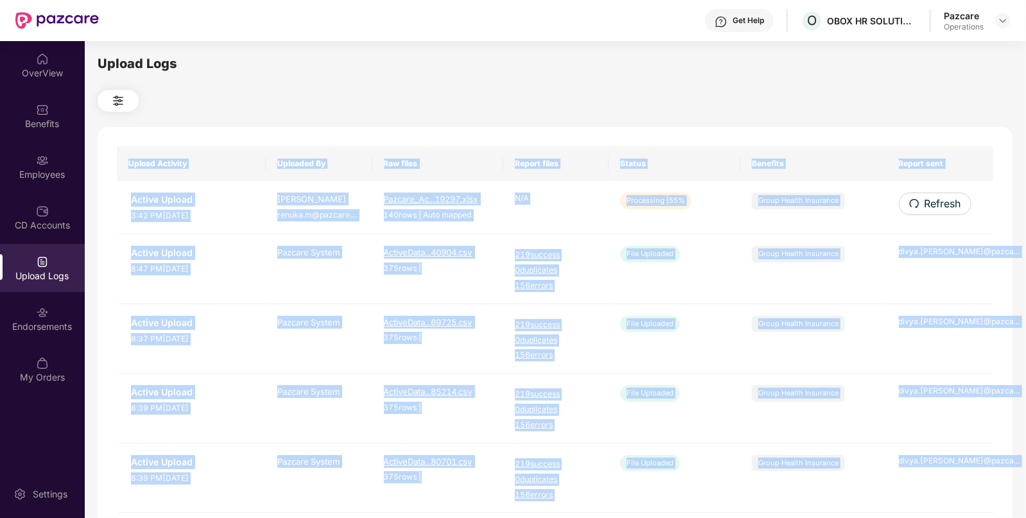
click at [931, 202] on span "Refresh" at bounding box center [942, 204] width 37 height 16
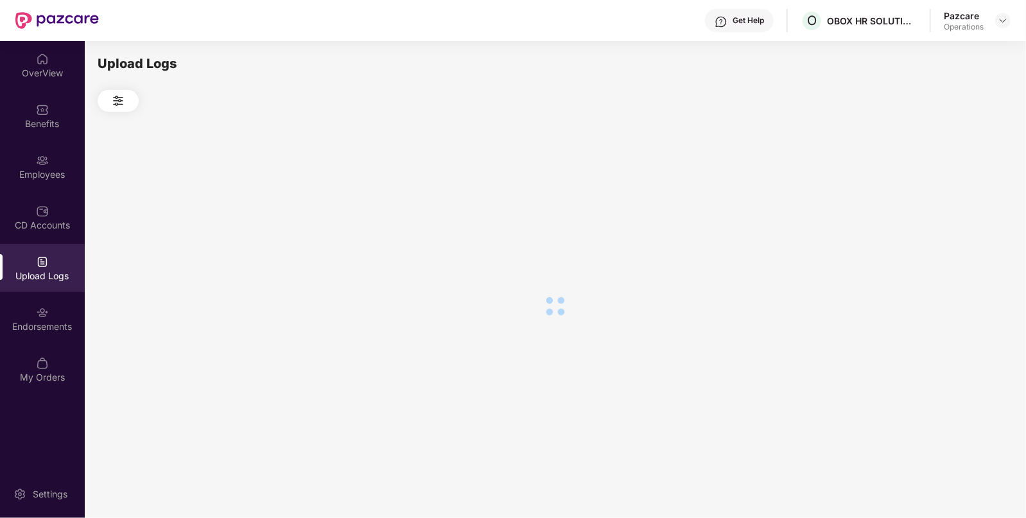
click at [931, 202] on div at bounding box center [555, 306] width 914 height 388
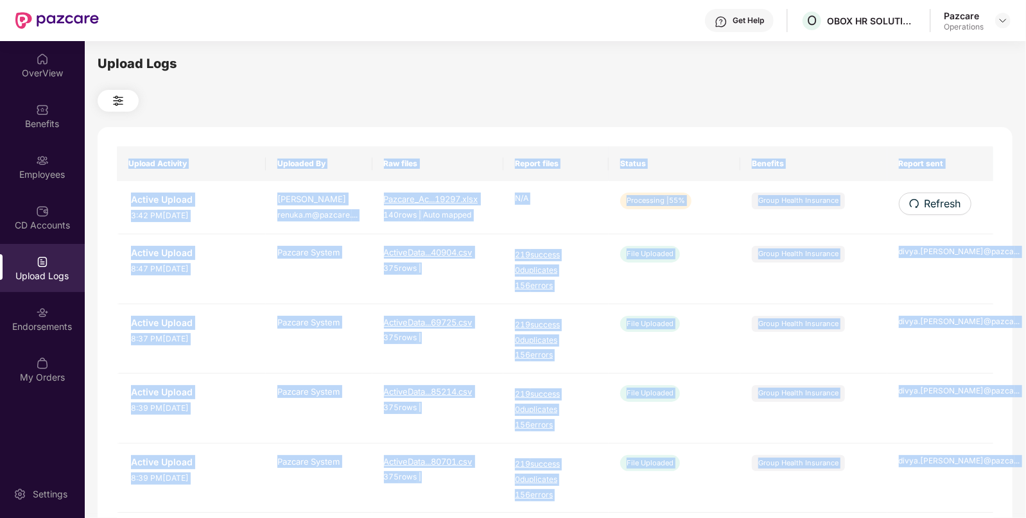
click at [931, 202] on div "Upload Activity Uploaded By Raw files Report files Status Benefits Report sent …" at bounding box center [555, 520] width 914 height 787
click at [931, 202] on span "Refresh" at bounding box center [941, 204] width 37 height 16
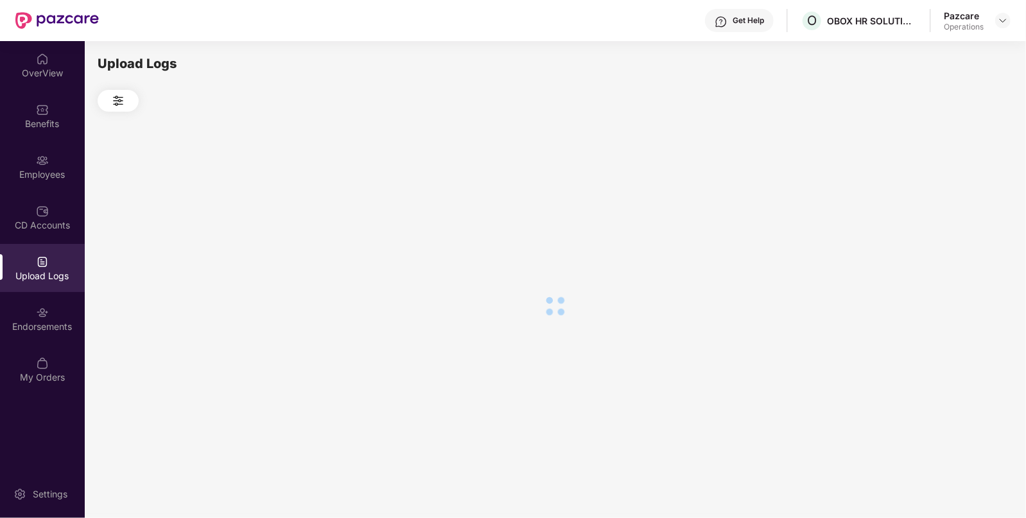
click at [931, 202] on div at bounding box center [555, 306] width 914 height 388
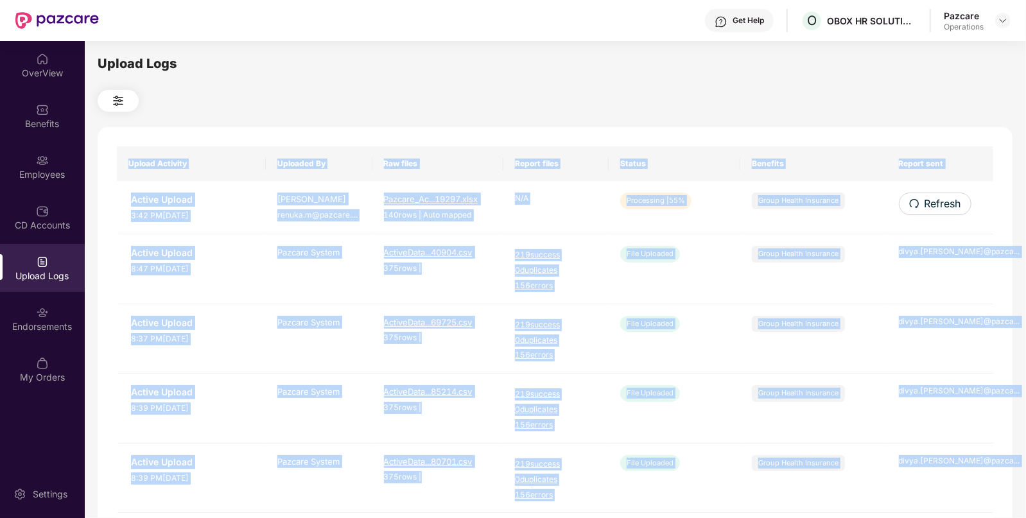
click at [931, 202] on span "Refresh" at bounding box center [942, 204] width 37 height 16
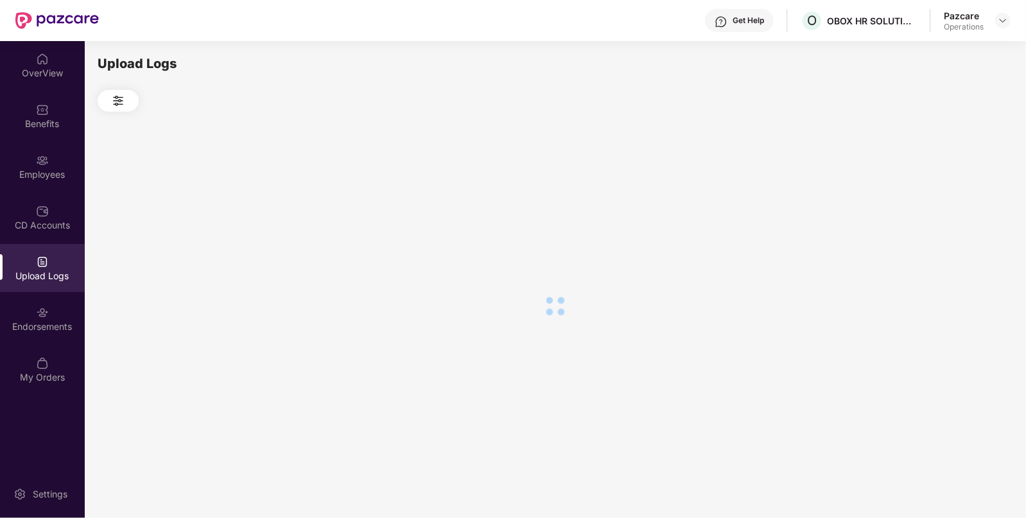
click at [931, 202] on div at bounding box center [555, 306] width 914 height 388
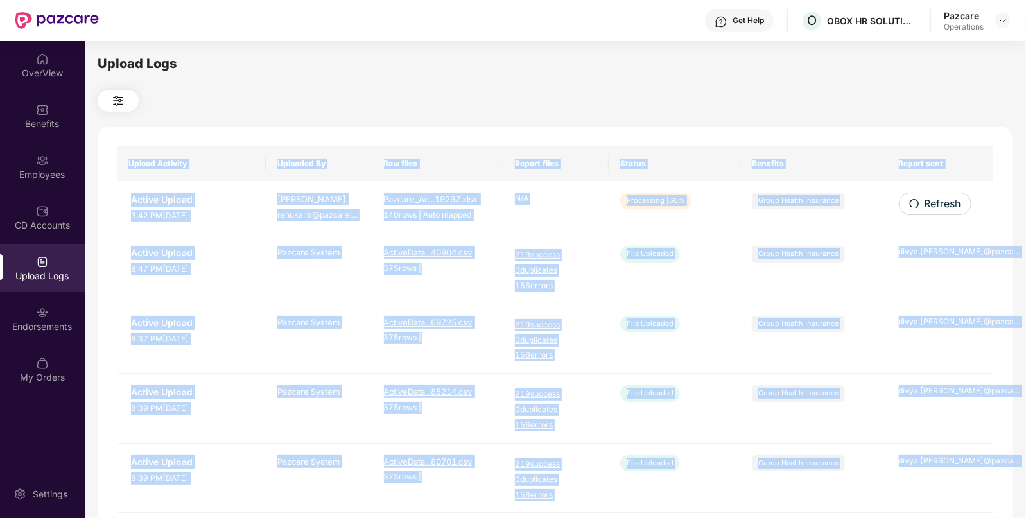
click at [931, 202] on span "Refresh" at bounding box center [942, 204] width 37 height 16
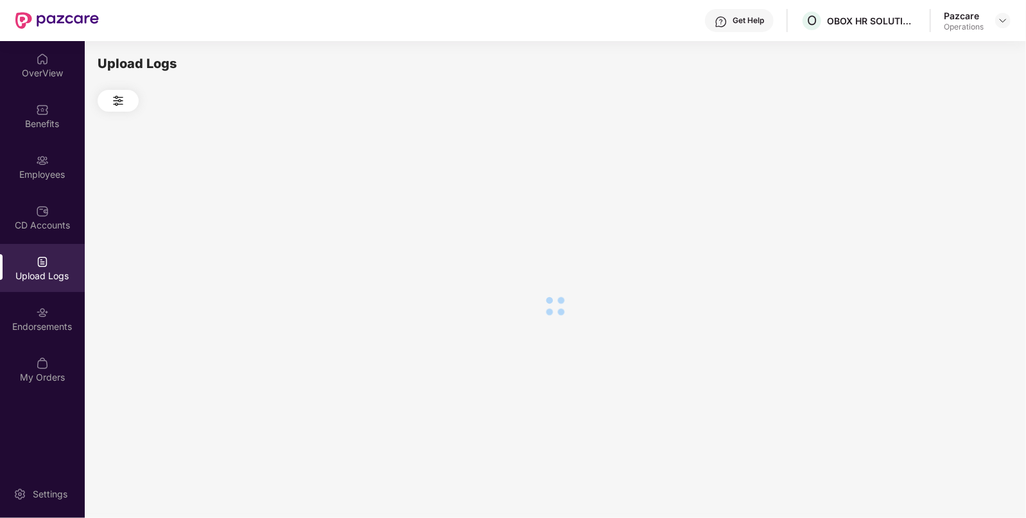
click at [931, 202] on div at bounding box center [555, 306] width 914 height 388
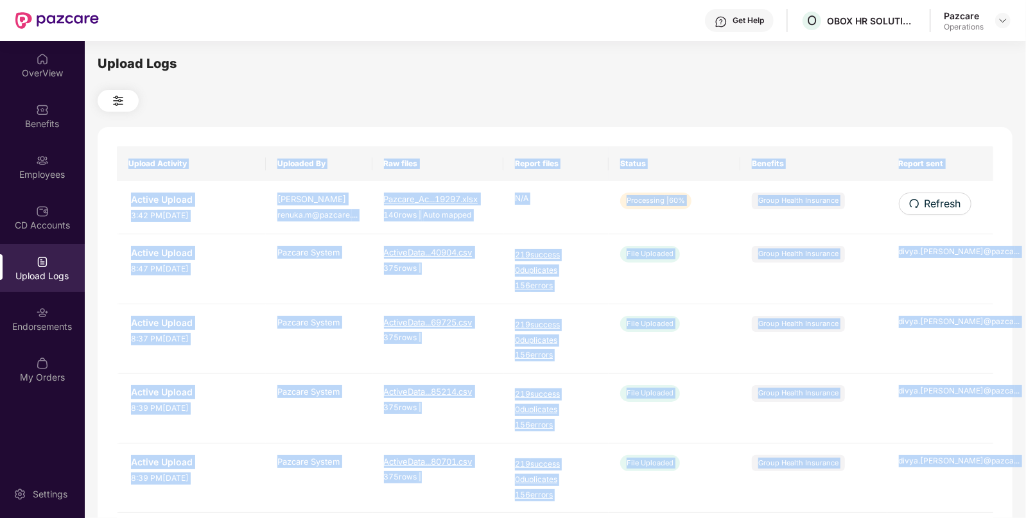
click at [931, 202] on span "Refresh" at bounding box center [942, 204] width 37 height 16
click at [931, 202] on div "Upload Activity Uploaded By Raw files Report files Status Benefits Report sent …" at bounding box center [555, 520] width 914 height 787
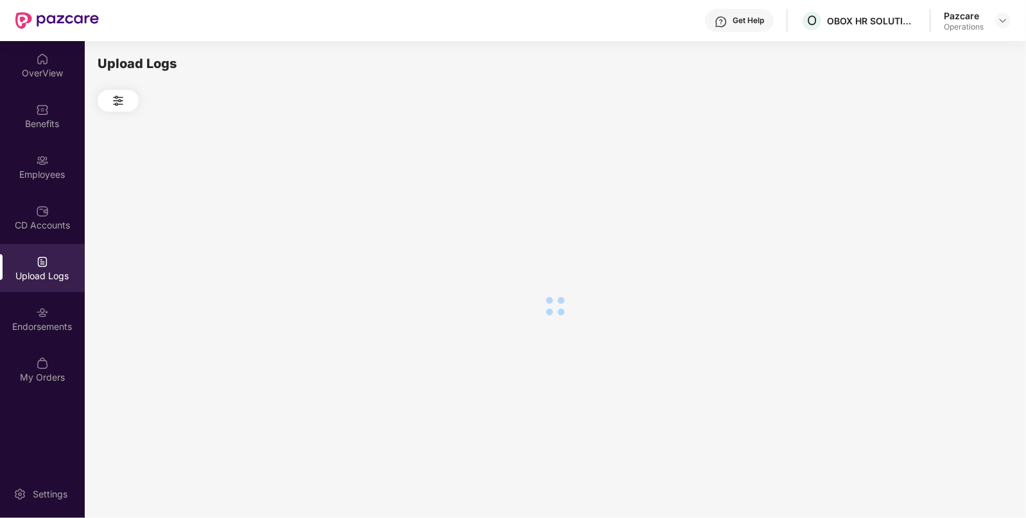
click at [931, 202] on div at bounding box center [555, 306] width 914 height 388
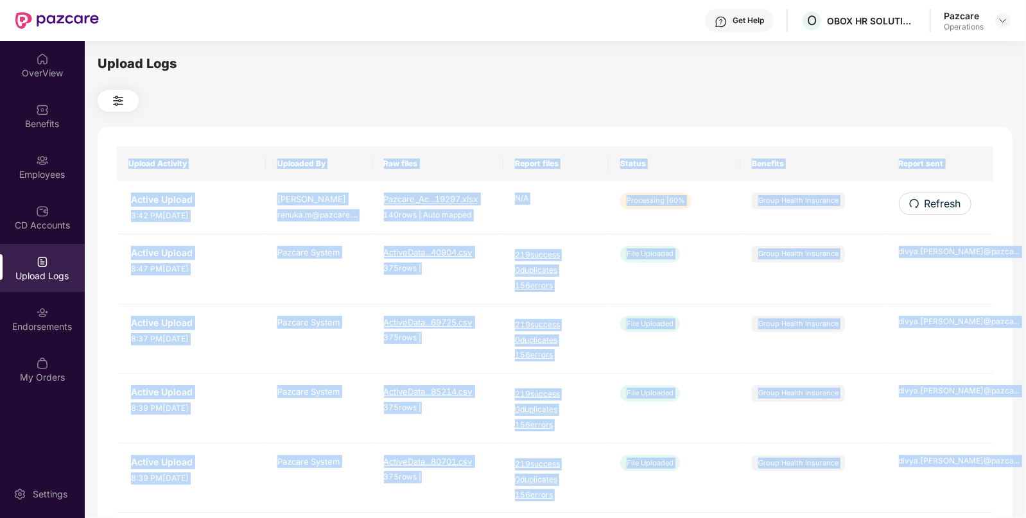
click at [931, 202] on span "Refresh" at bounding box center [942, 204] width 37 height 16
click at [931, 202] on div "Upload Activity Uploaded By Raw files Report files Status Benefits Report sent …" at bounding box center [555, 520] width 914 height 787
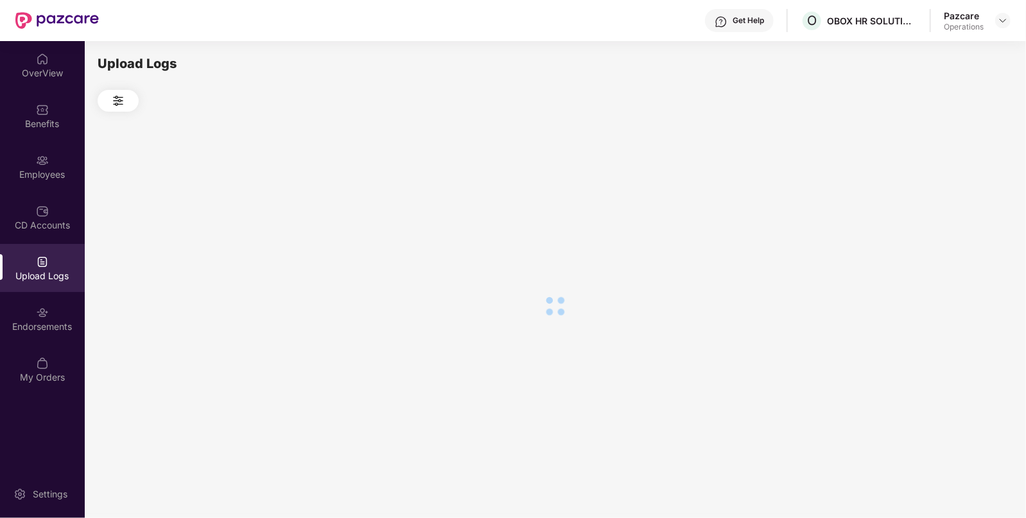
click at [931, 202] on div at bounding box center [555, 306] width 914 height 388
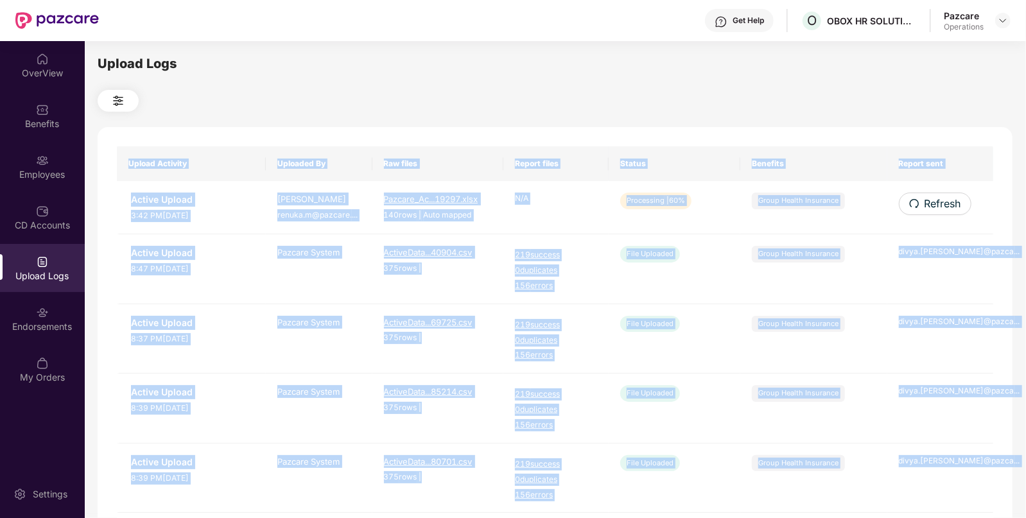
click at [931, 202] on span "Refresh" at bounding box center [942, 204] width 37 height 16
click at [931, 202] on div "Upload Activity Uploaded By Raw files Report files Status Benefits Report sent …" at bounding box center [555, 520] width 914 height 787
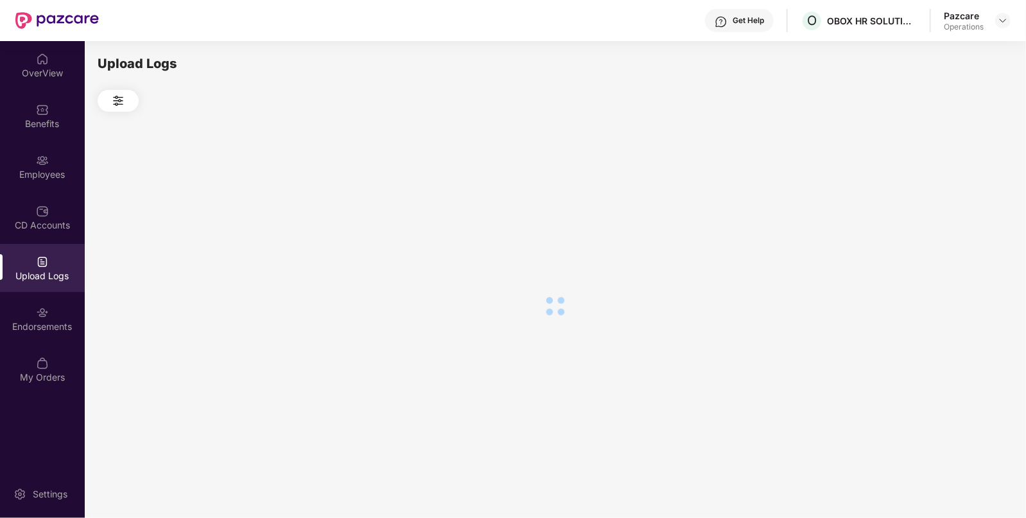
click at [931, 202] on div at bounding box center [555, 306] width 914 height 388
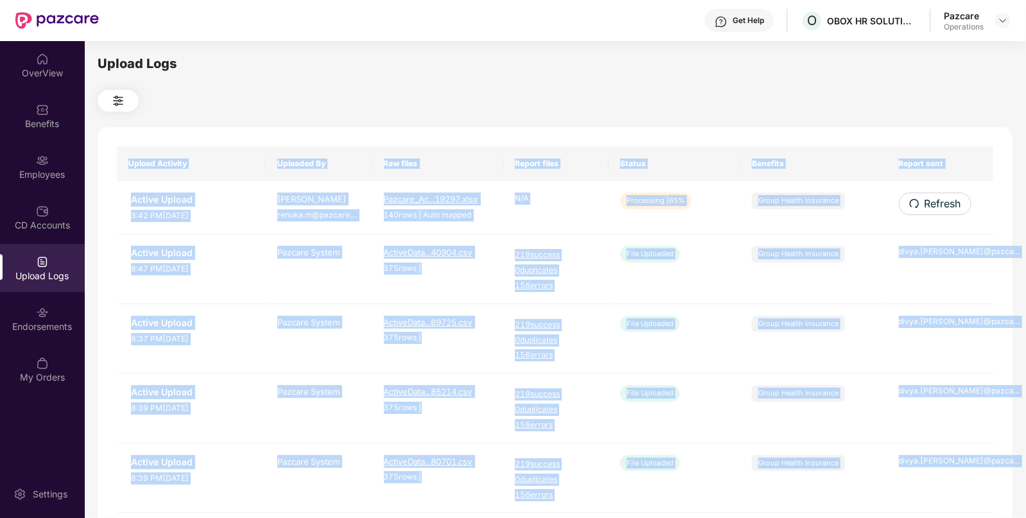
click at [931, 202] on div "Upload Activity Uploaded By Raw files Report files Status Benefits Report sent …" at bounding box center [555, 520] width 914 height 787
click at [931, 202] on span "Refresh" at bounding box center [941, 204] width 37 height 16
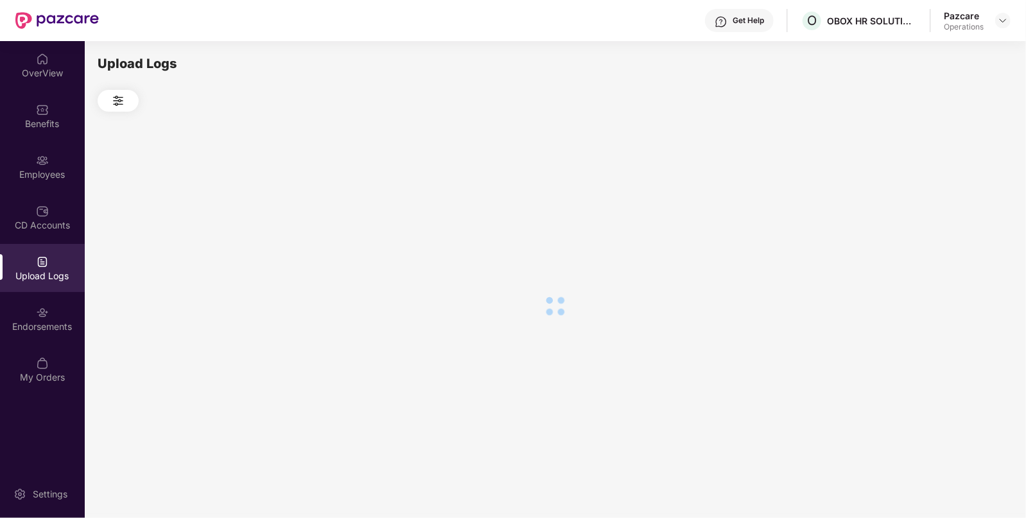
click at [931, 202] on div at bounding box center [555, 306] width 914 height 388
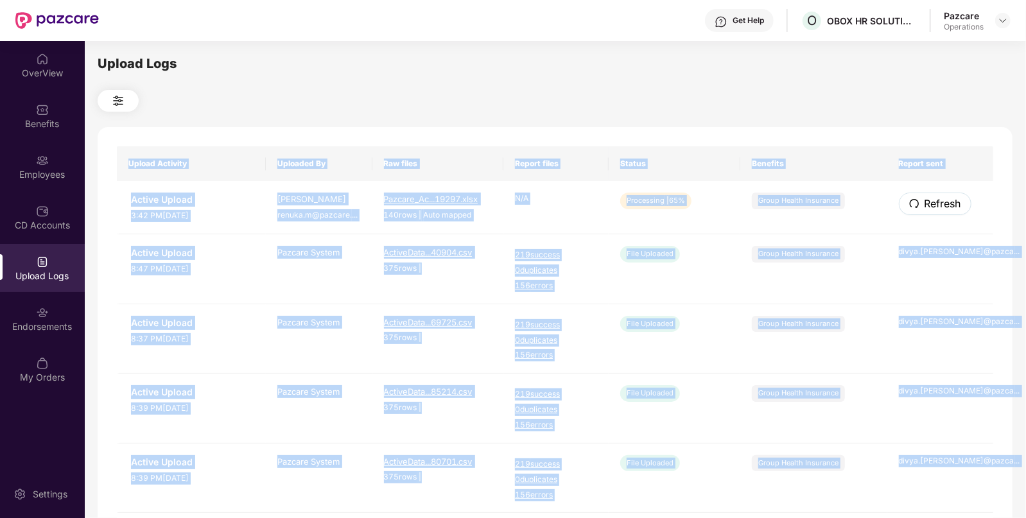
click at [931, 202] on span "Refresh" at bounding box center [942, 204] width 37 height 16
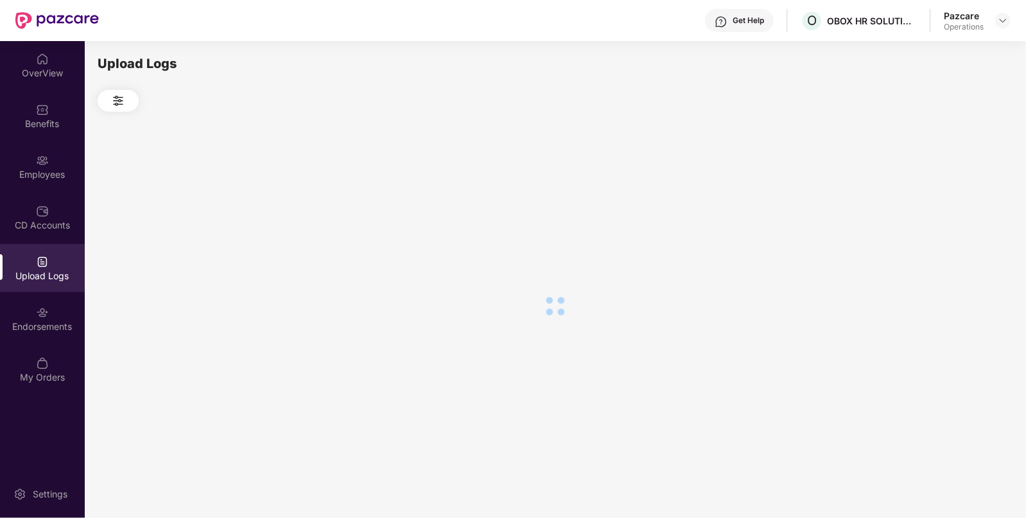
click at [931, 202] on div at bounding box center [555, 306] width 914 height 388
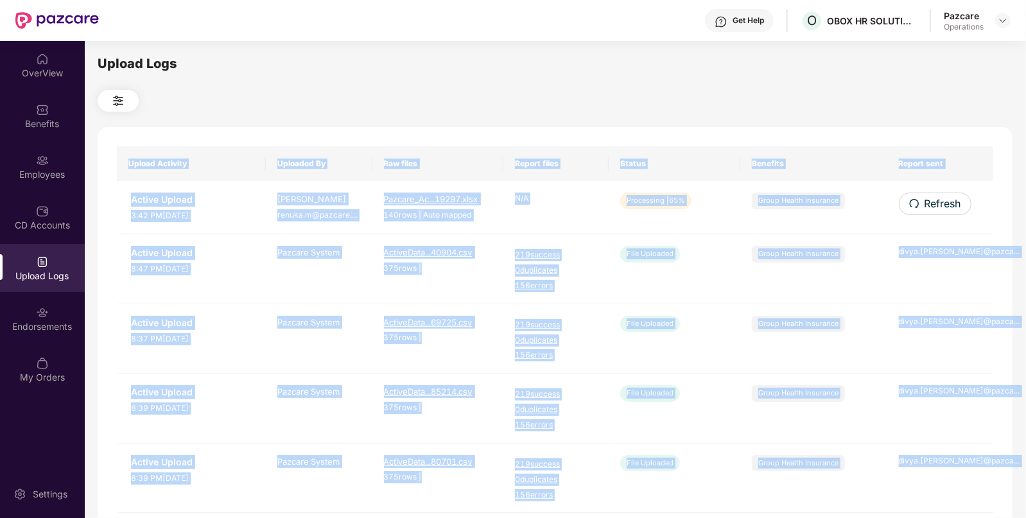
click at [931, 202] on span "Refresh" at bounding box center [942, 204] width 37 height 16
click at [931, 202] on div "Upload Activity Uploaded By Raw files Report files Status Benefits Report sent …" at bounding box center [555, 520] width 914 height 787
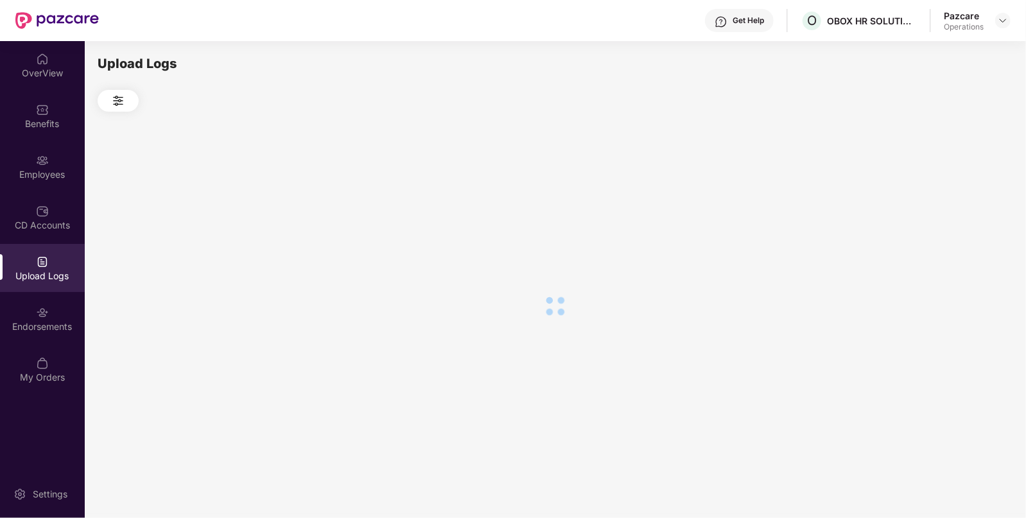
click at [931, 202] on div at bounding box center [555, 306] width 914 height 388
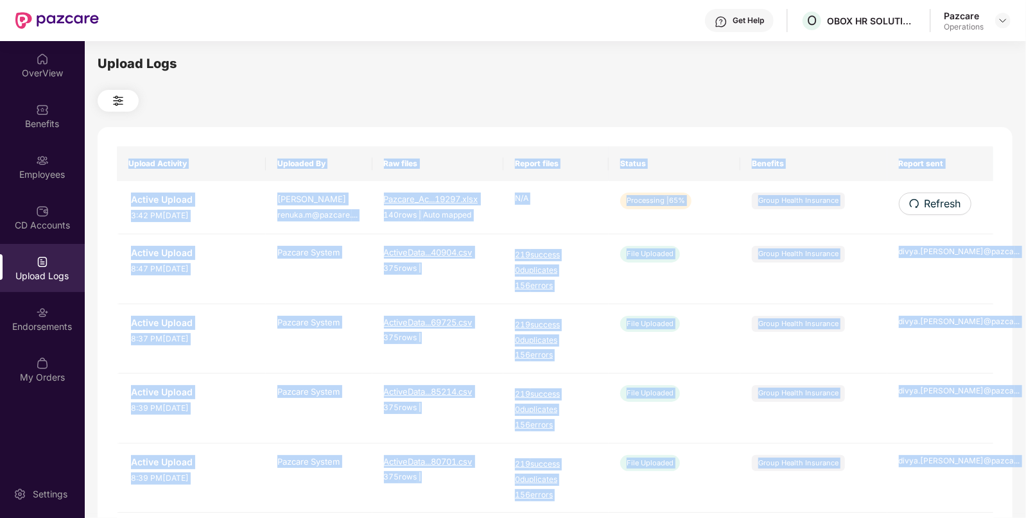
click at [931, 202] on span "Refresh" at bounding box center [942, 204] width 37 height 16
click at [931, 202] on div "Upload Activity Uploaded By Raw files Report files Status Benefits Report sent …" at bounding box center [555, 520] width 914 height 787
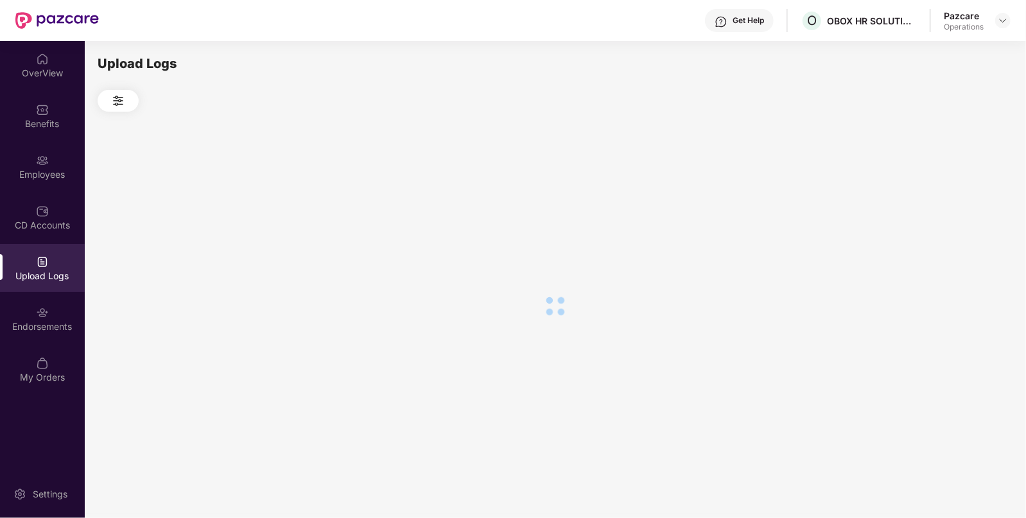
click at [931, 202] on div at bounding box center [555, 306] width 914 height 388
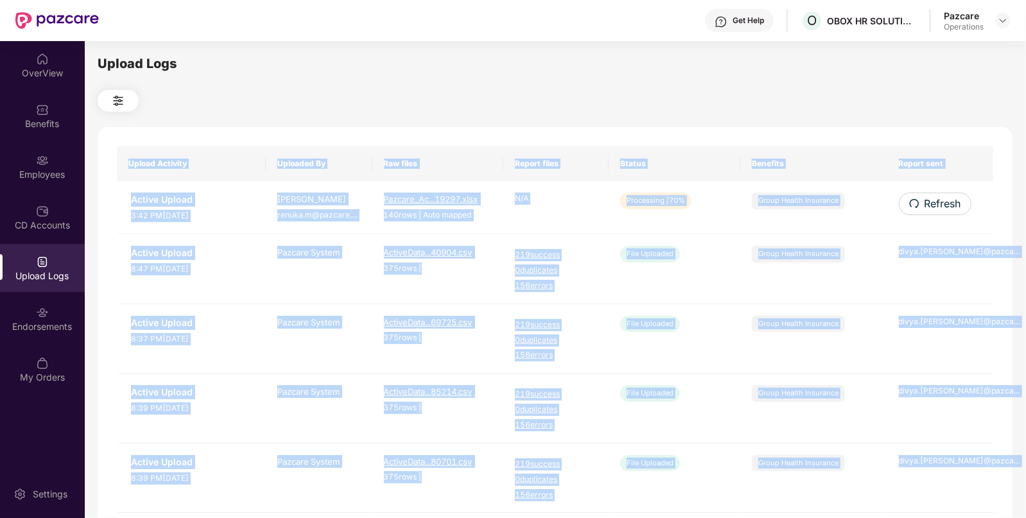
click at [931, 202] on span "Refresh" at bounding box center [942, 204] width 37 height 16
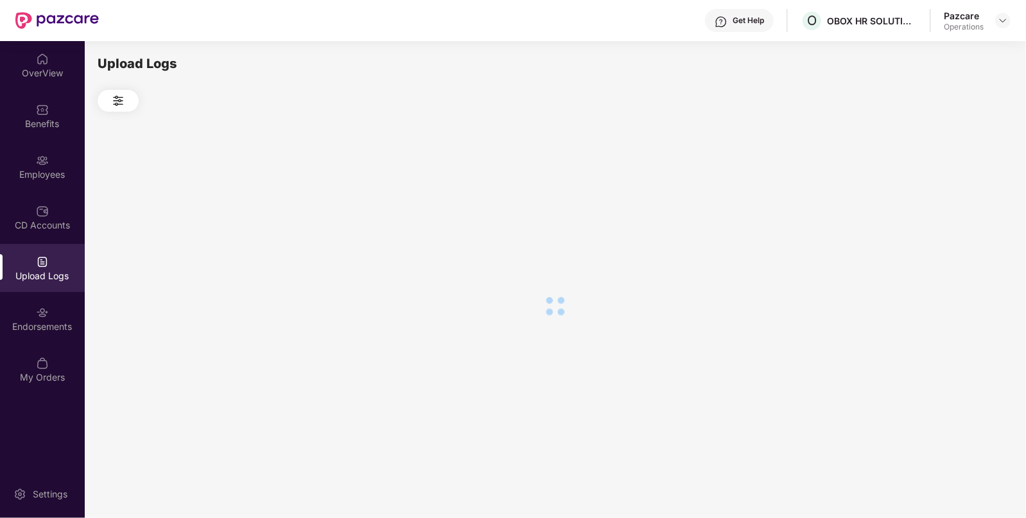
click at [931, 202] on div at bounding box center [555, 306] width 914 height 388
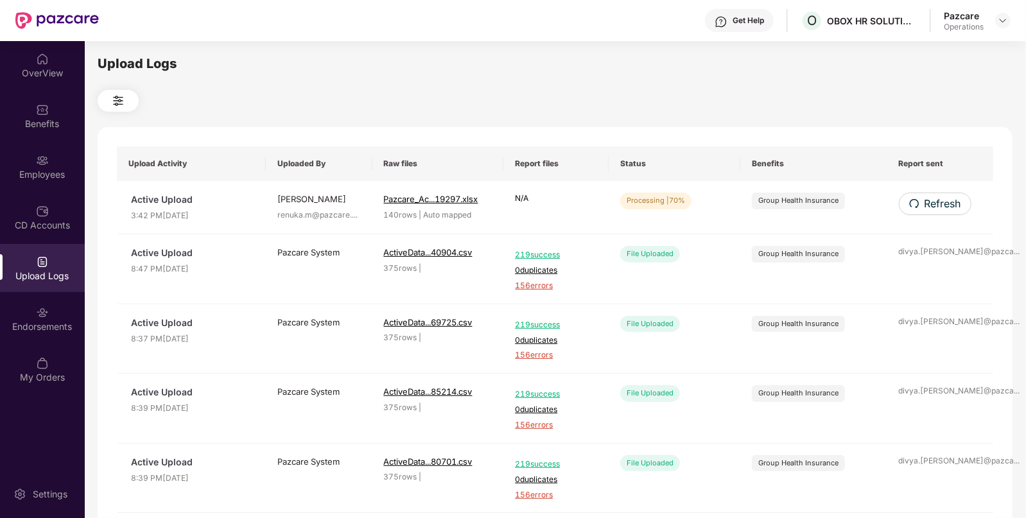
click at [931, 202] on span "Refresh" at bounding box center [942, 204] width 37 height 16
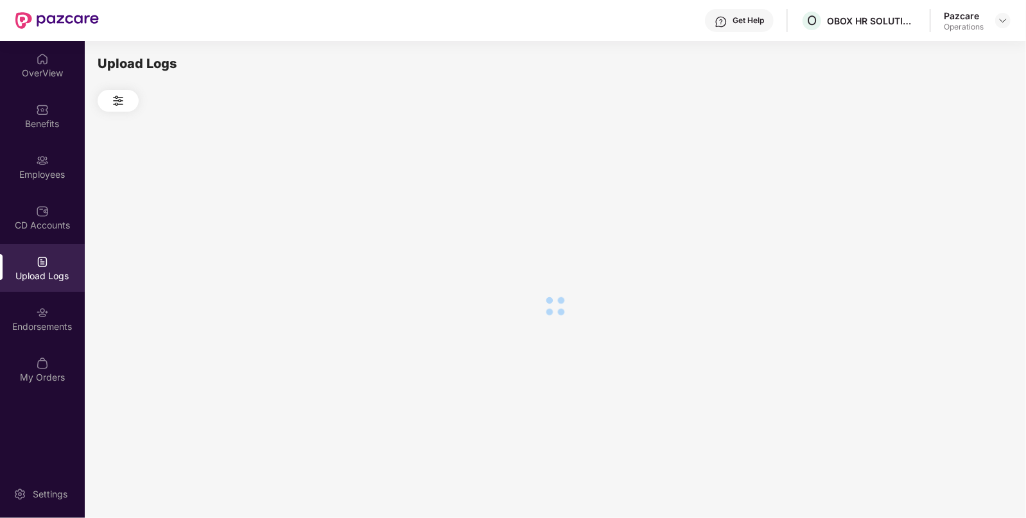
click at [931, 202] on div at bounding box center [555, 306] width 914 height 388
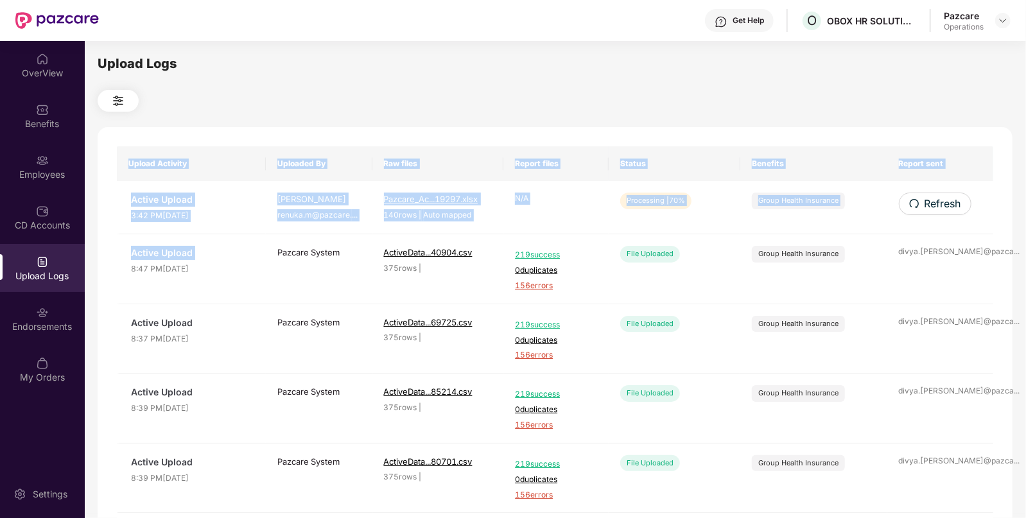
click at [931, 202] on div "Upload Activity Uploaded By Raw files Report files Status Benefits Report sent …" at bounding box center [555, 520] width 914 height 787
click at [931, 202] on span "Refresh" at bounding box center [942, 204] width 37 height 16
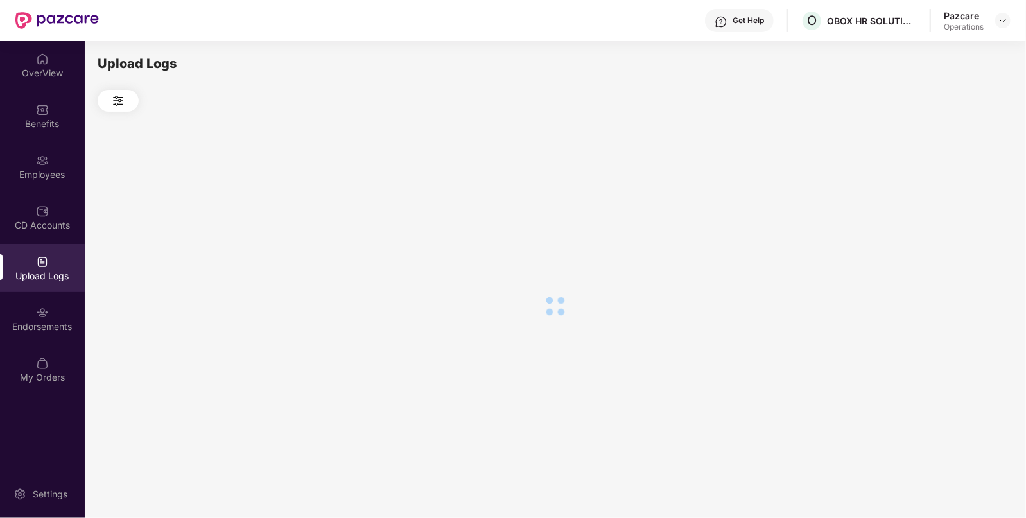
click at [931, 202] on div at bounding box center [555, 306] width 914 height 388
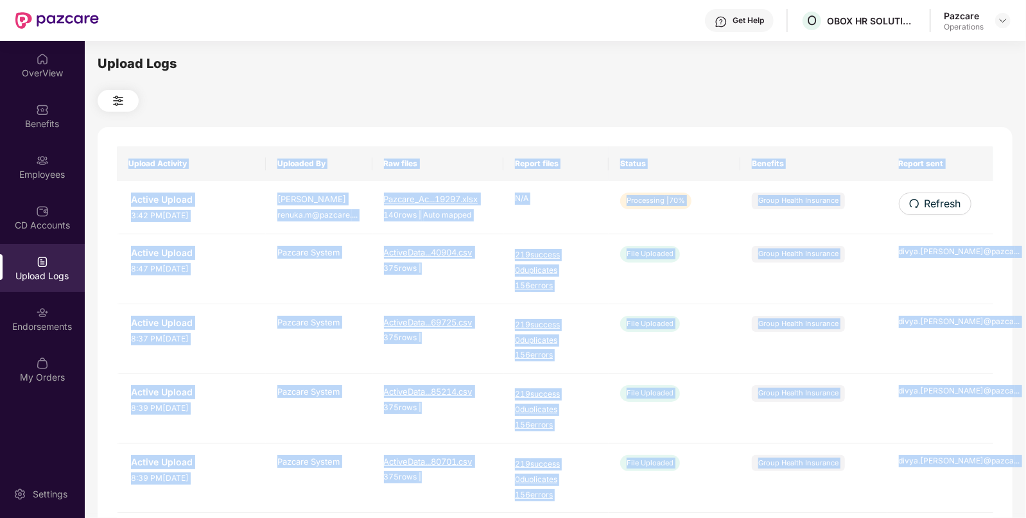
click at [931, 202] on span "Refresh" at bounding box center [942, 204] width 37 height 16
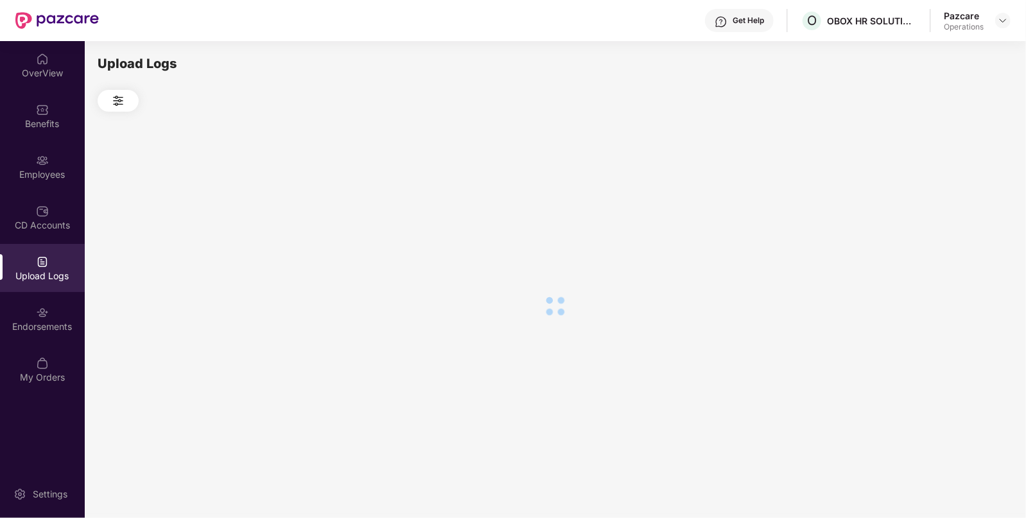
click at [931, 202] on div at bounding box center [555, 306] width 914 height 388
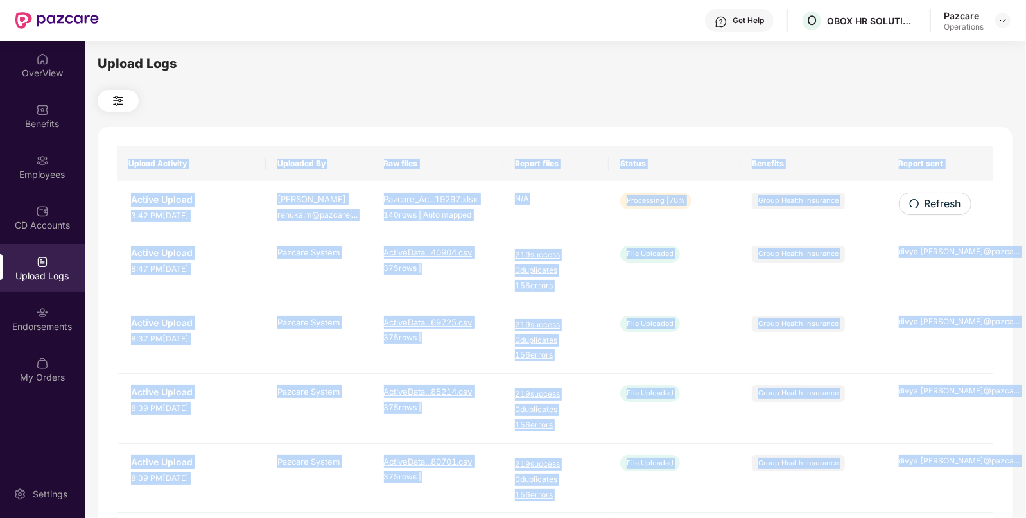
click at [931, 202] on span "Refresh" at bounding box center [942, 204] width 37 height 16
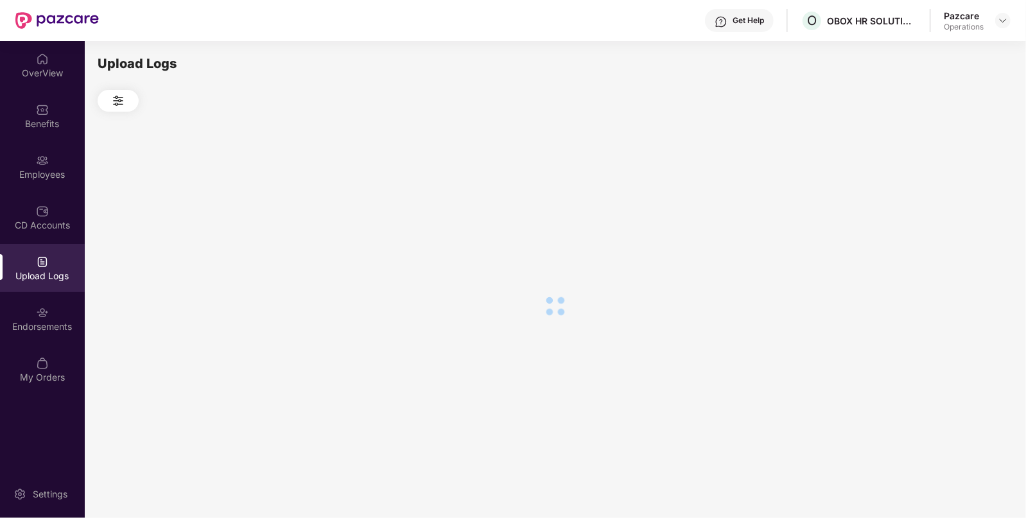
click at [931, 202] on div at bounding box center [555, 306] width 914 height 388
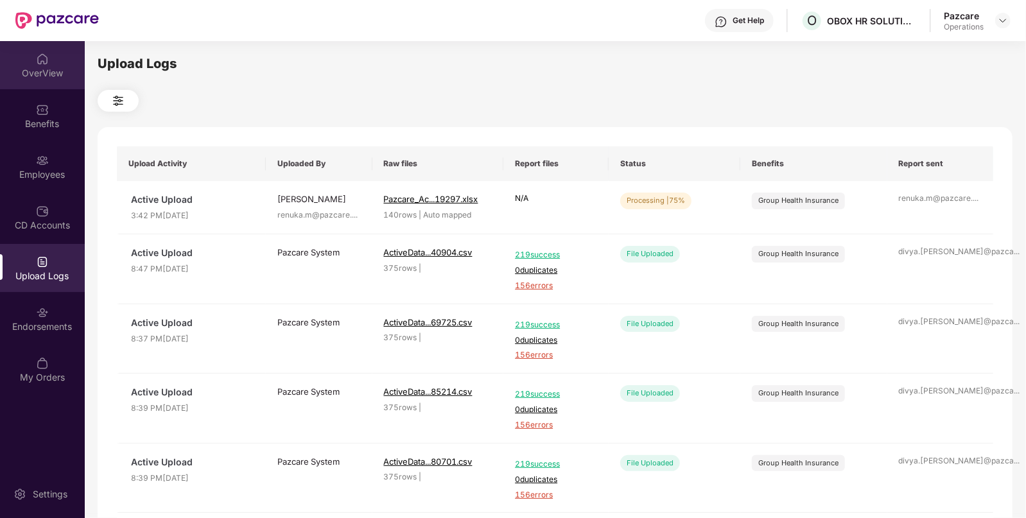
click at [69, 87] on div "OverView" at bounding box center [42, 65] width 85 height 48
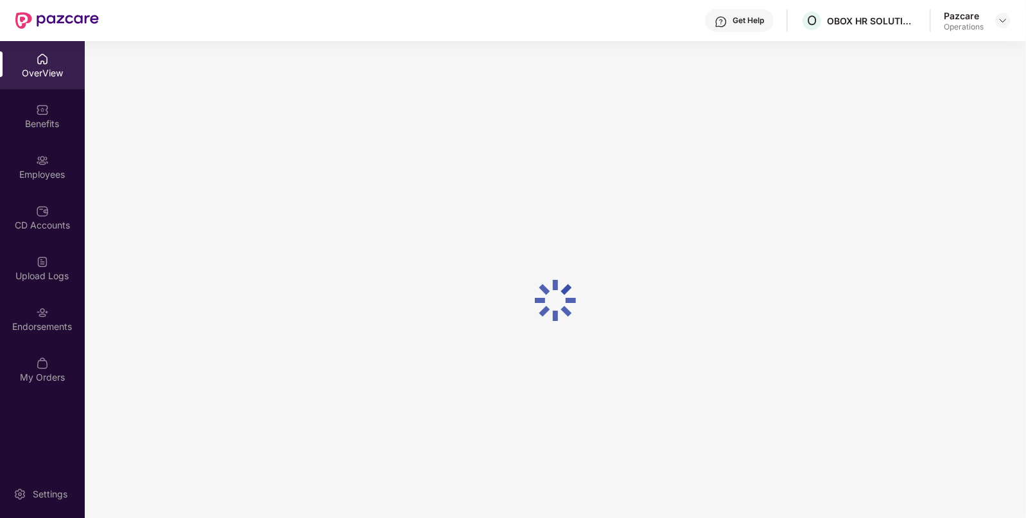
click at [58, 110] on div "Benefits" at bounding box center [42, 116] width 85 height 48
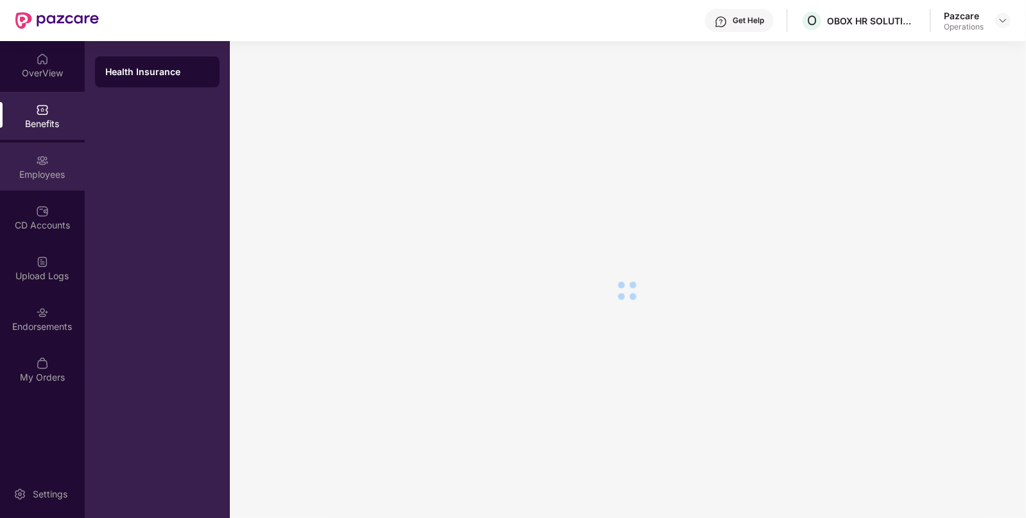
click at [48, 189] on div "Employees" at bounding box center [42, 166] width 85 height 48
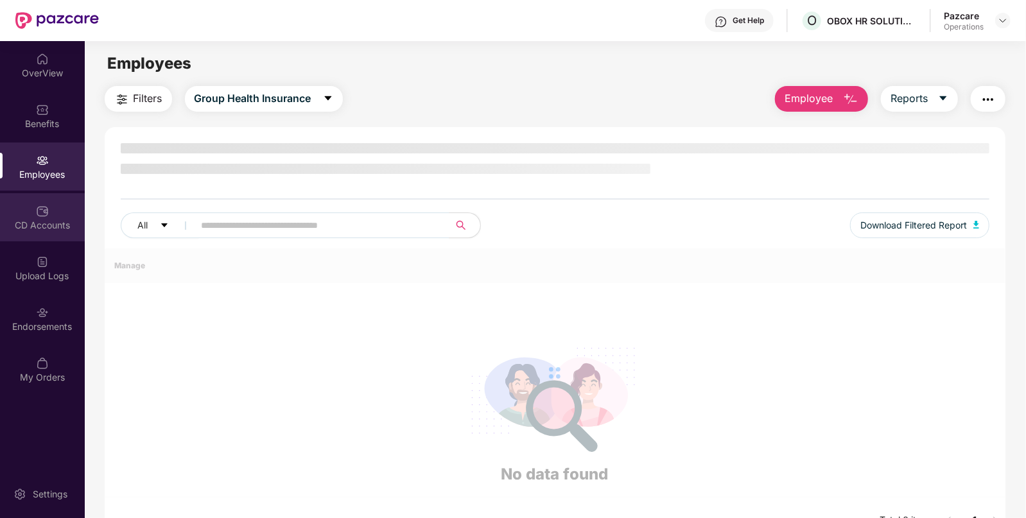
click at [51, 225] on div "CD Accounts" at bounding box center [42, 225] width 85 height 13
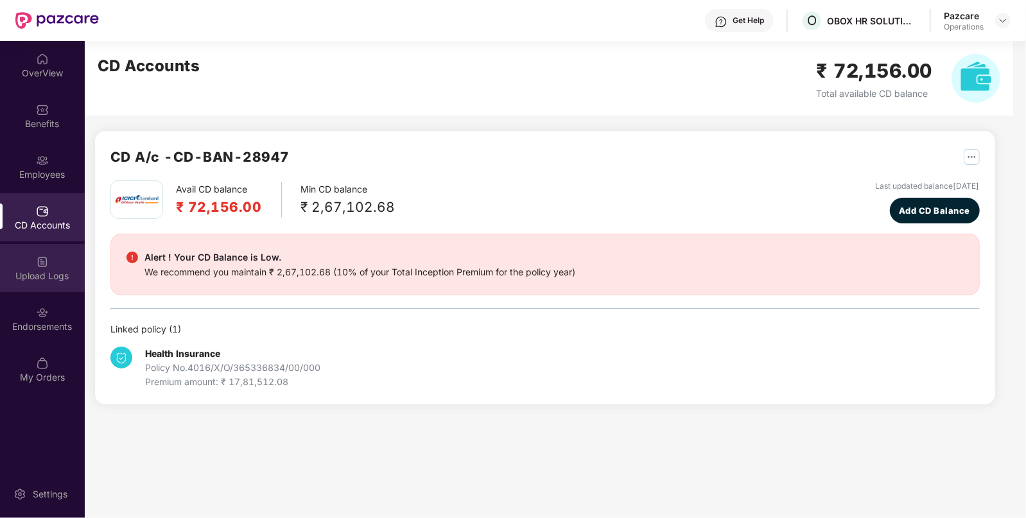
click at [51, 248] on div "Upload Logs" at bounding box center [42, 268] width 85 height 48
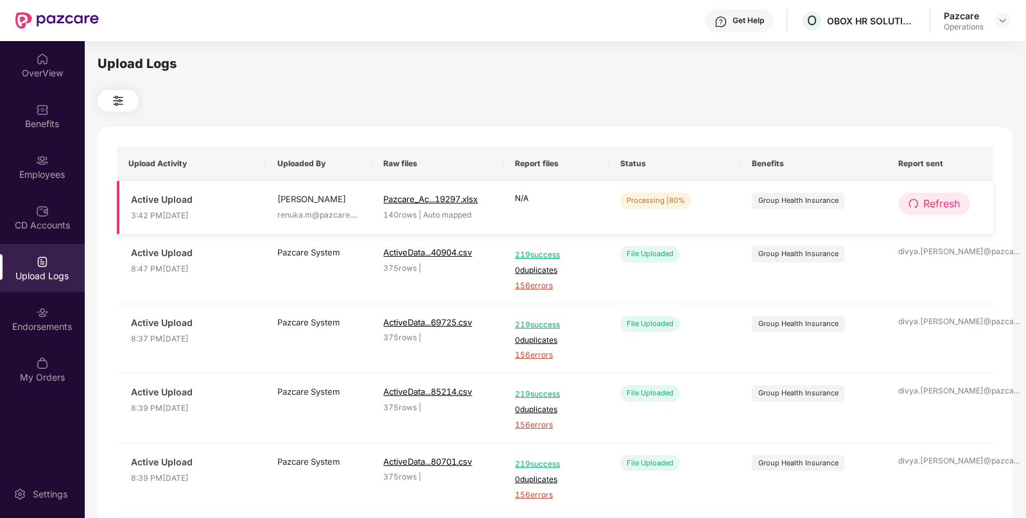
click at [940, 194] on button "Refresh" at bounding box center [933, 204] width 71 height 22
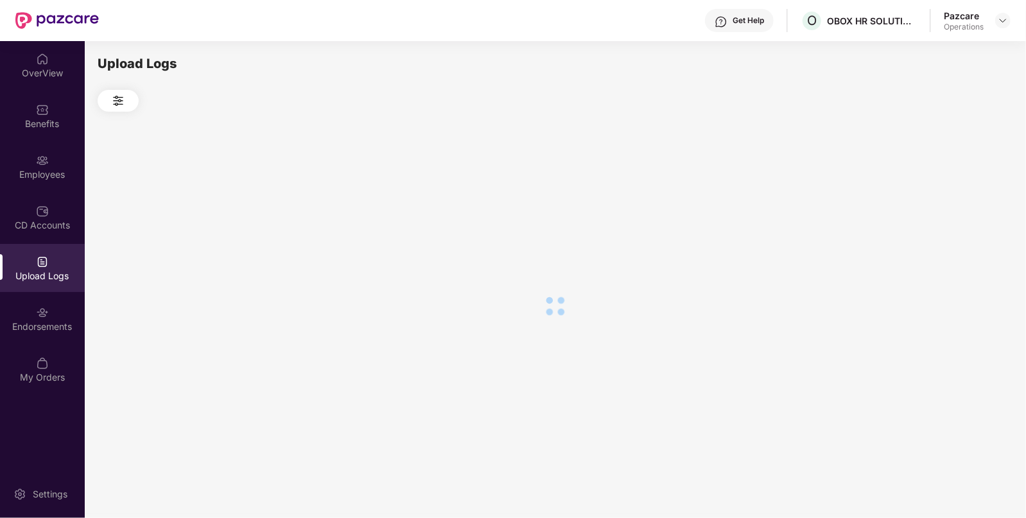
click at [940, 194] on div at bounding box center [555, 306] width 914 height 388
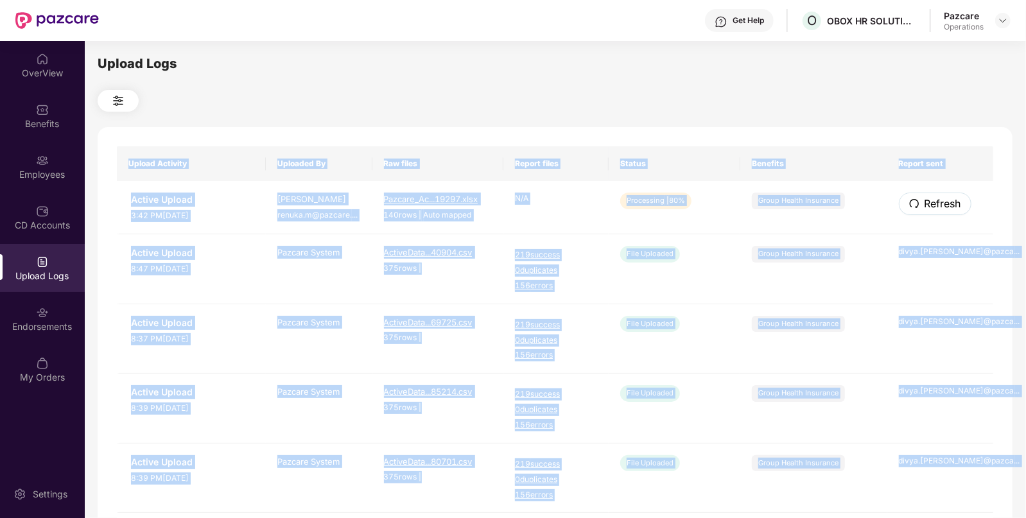
click at [940, 194] on button "Refresh" at bounding box center [934, 204] width 73 height 22
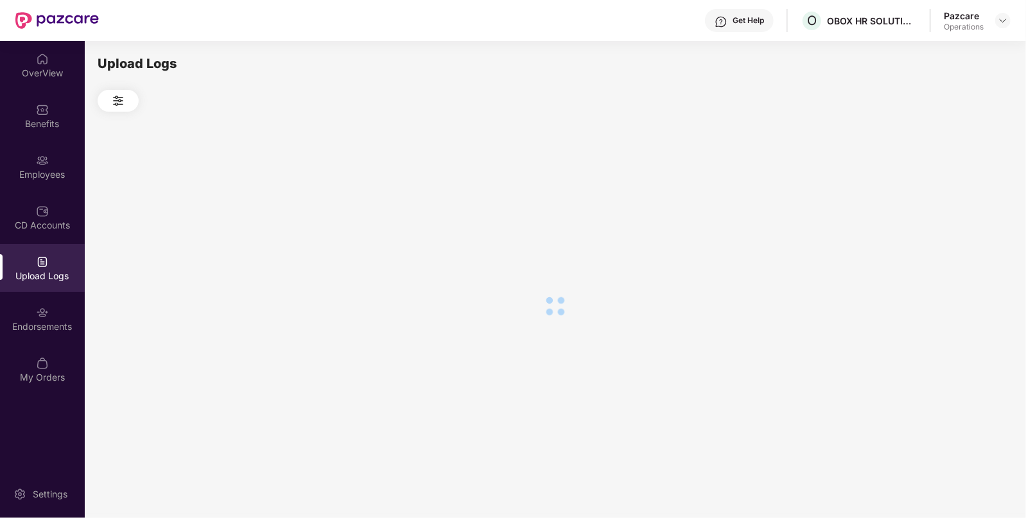
click at [940, 194] on div at bounding box center [555, 306] width 914 height 388
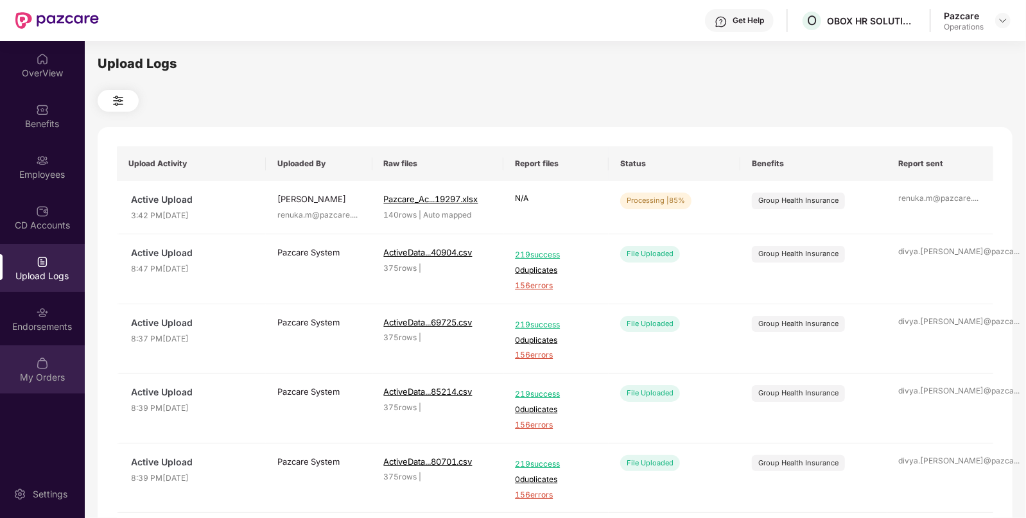
click at [54, 365] on div "My Orders" at bounding box center [42, 369] width 85 height 48
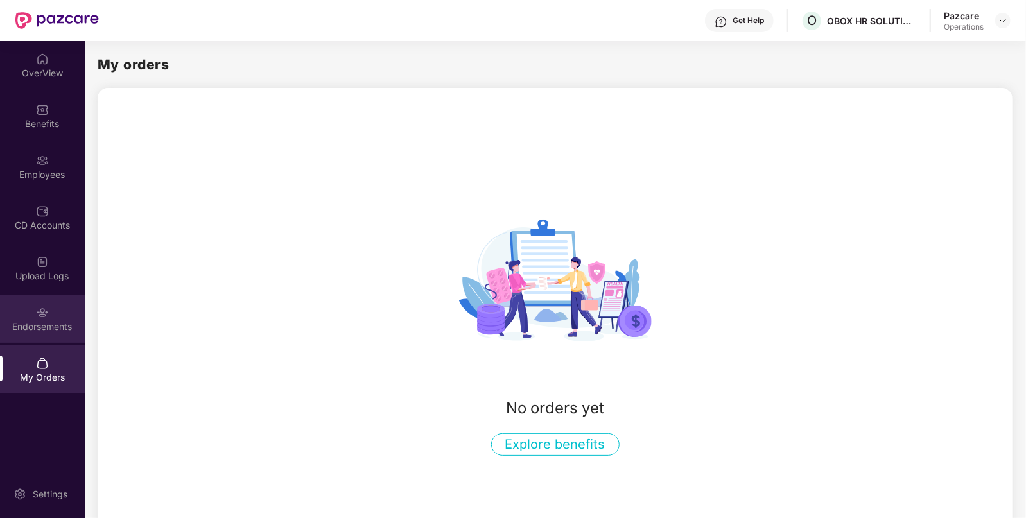
click at [49, 327] on div "Endorsements" at bounding box center [42, 326] width 85 height 13
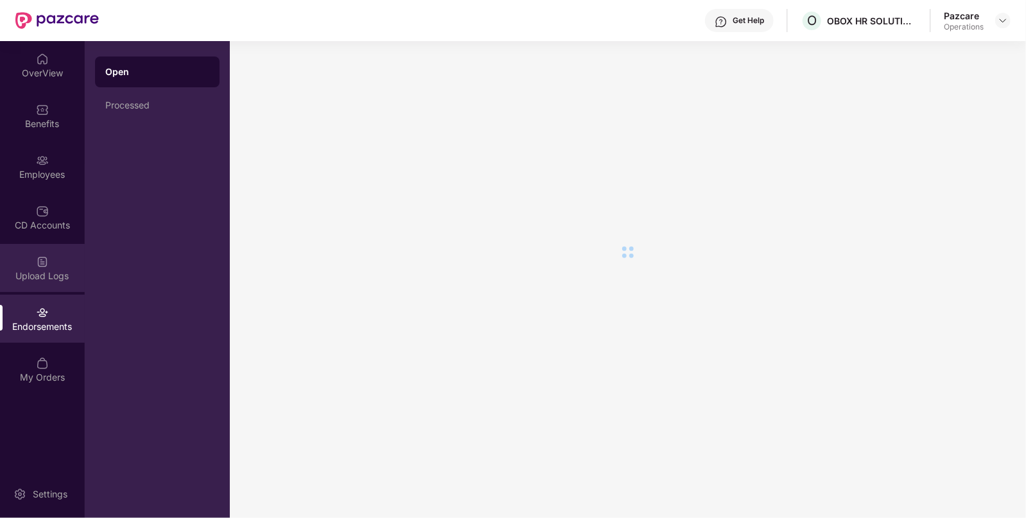
click at [48, 279] on div "Upload Logs" at bounding box center [42, 276] width 85 height 13
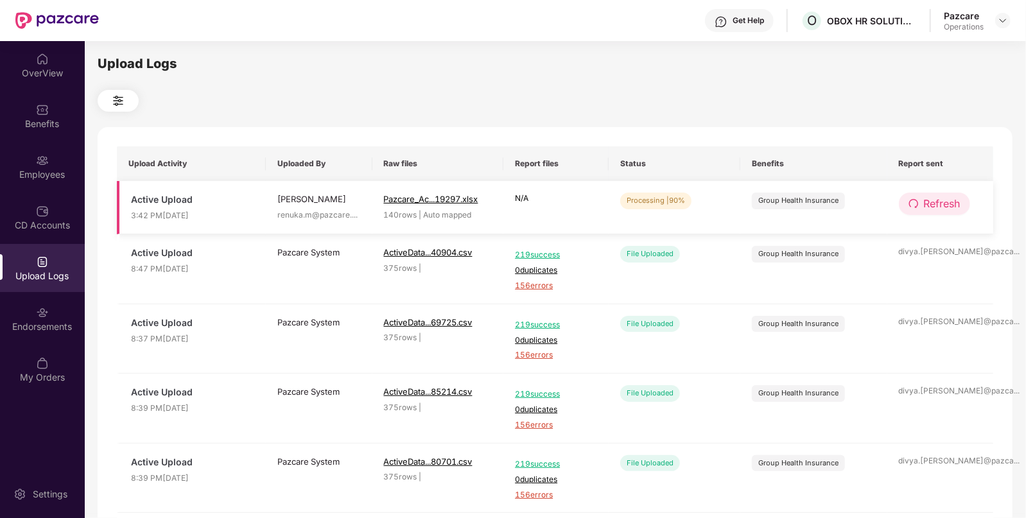
click at [950, 207] on span "Refresh" at bounding box center [941, 204] width 37 height 16
click at [950, 207] on span "Refresh" at bounding box center [942, 204] width 37 height 16
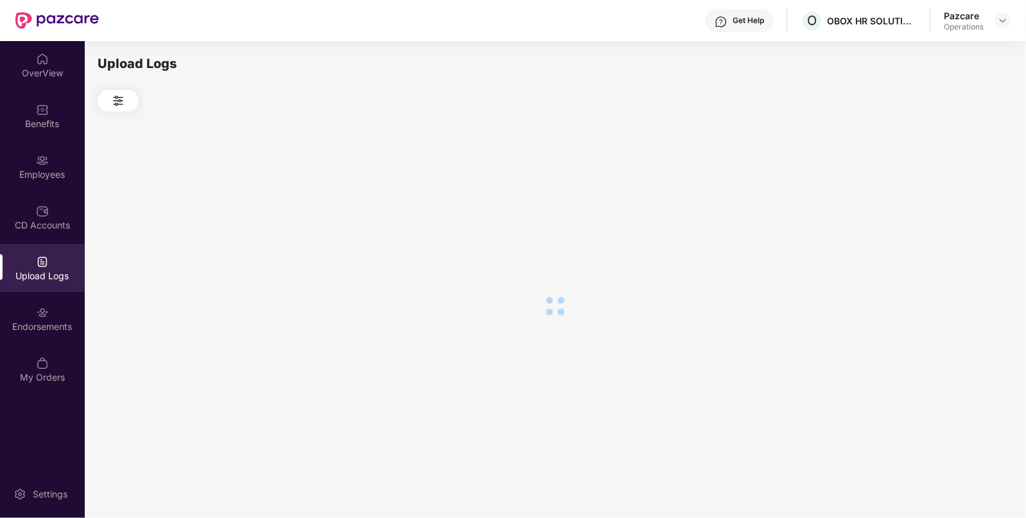
click at [950, 207] on div at bounding box center [555, 306] width 914 height 388
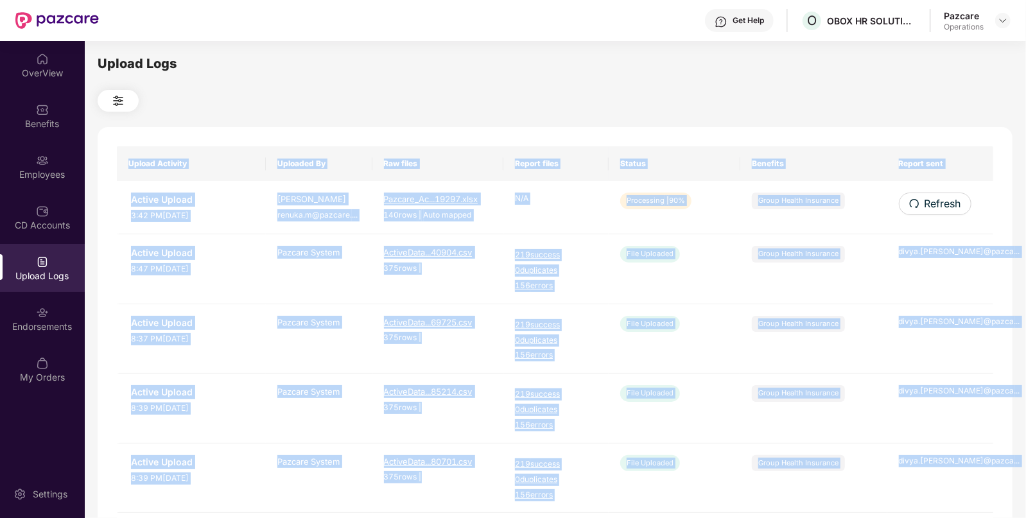
click at [950, 207] on span "Refresh" at bounding box center [942, 204] width 37 height 16
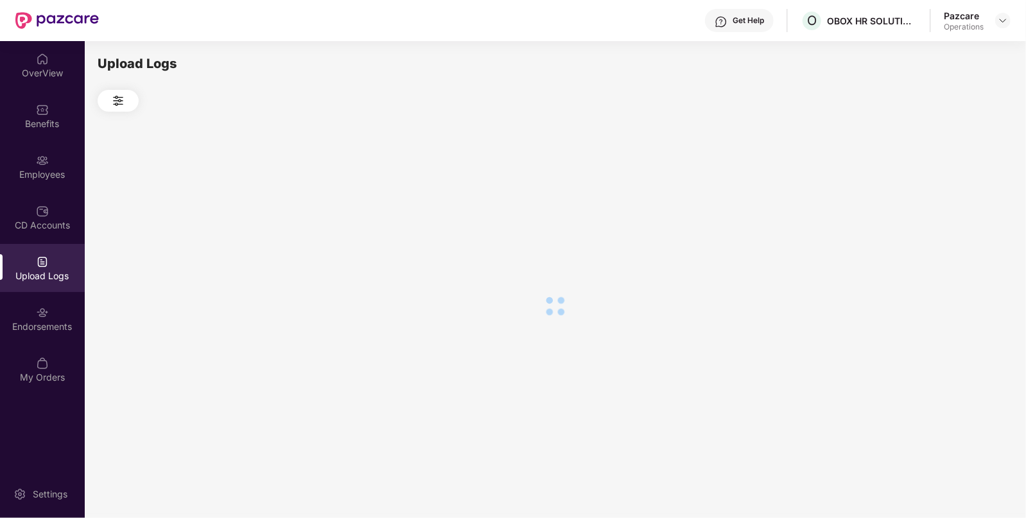
click at [950, 207] on div at bounding box center [555, 306] width 914 height 388
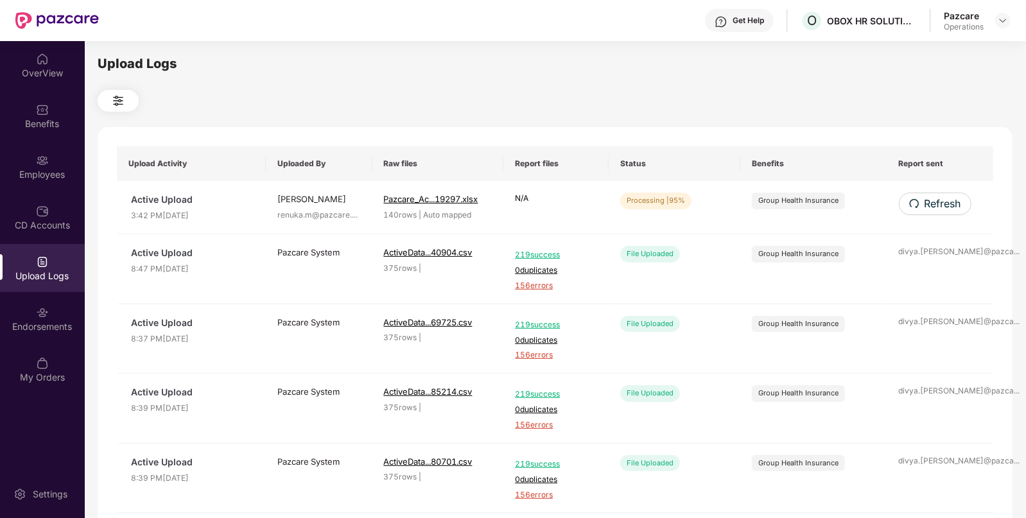
click at [950, 207] on span "Refresh" at bounding box center [942, 204] width 37 height 16
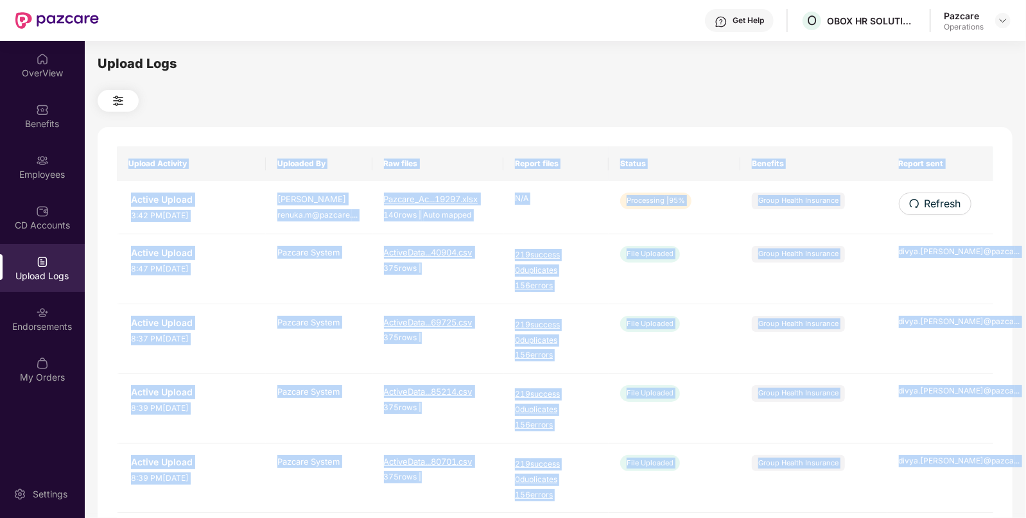
click at [950, 207] on div "Upload Activity Uploaded By Raw files Report files Status Benefits Report sent …" at bounding box center [555, 520] width 914 height 787
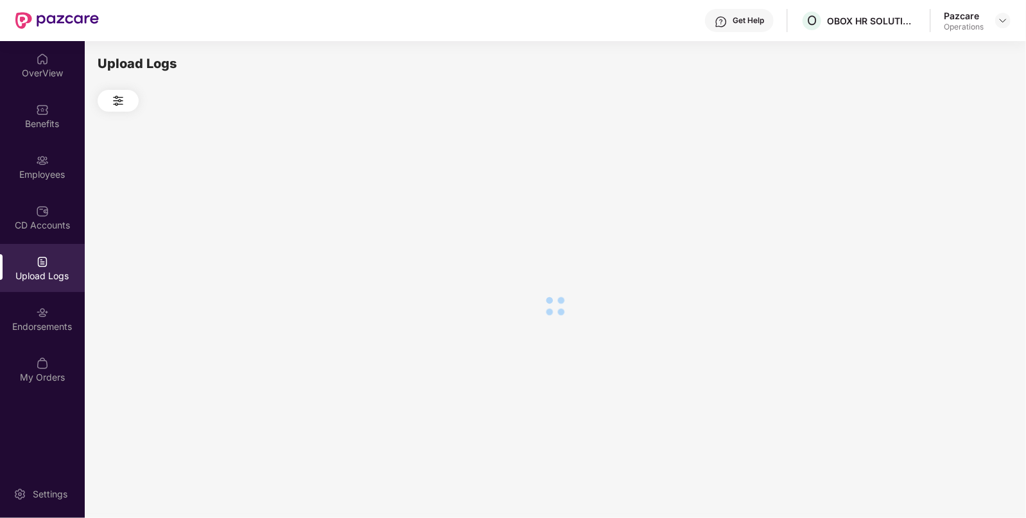
click at [950, 207] on div at bounding box center [555, 306] width 914 height 388
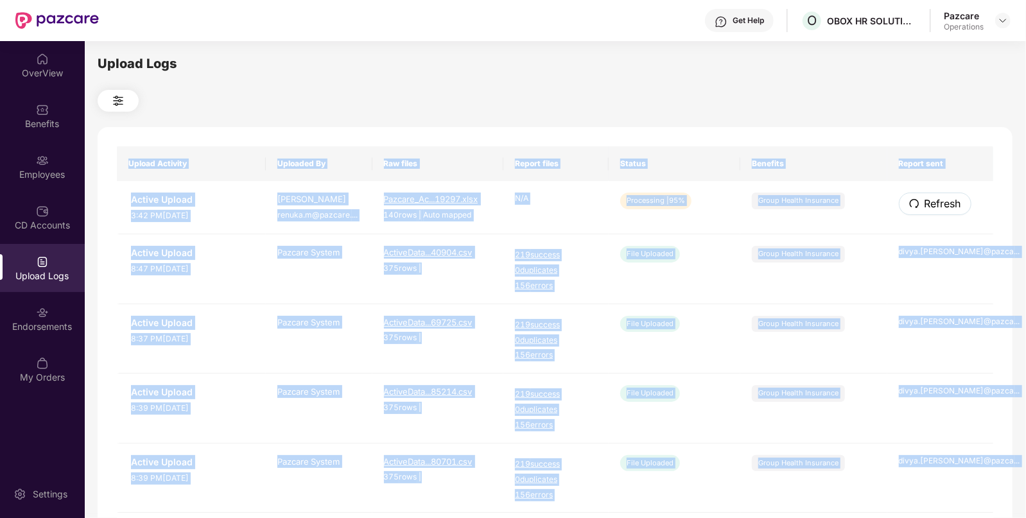
click at [950, 207] on span "Refresh" at bounding box center [942, 204] width 37 height 16
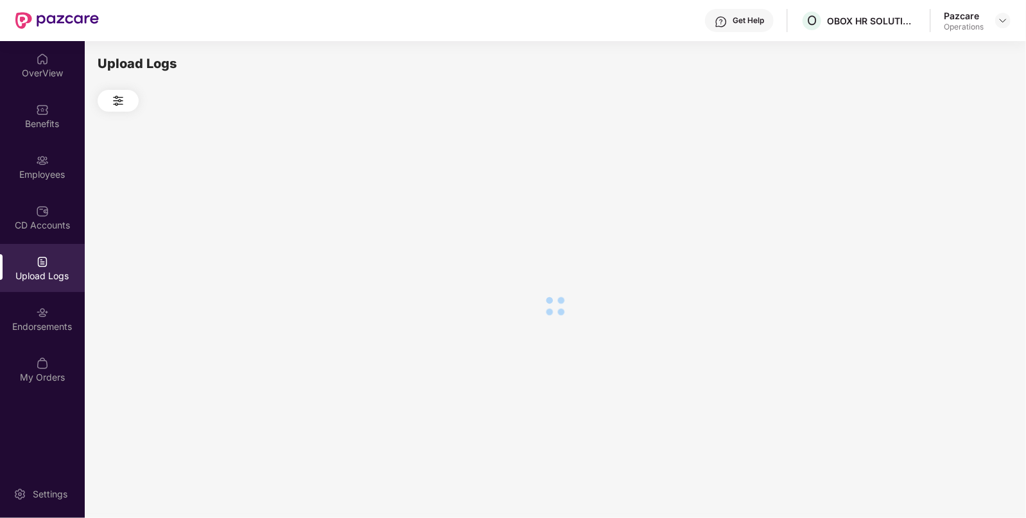
click at [950, 207] on div at bounding box center [555, 306] width 914 height 388
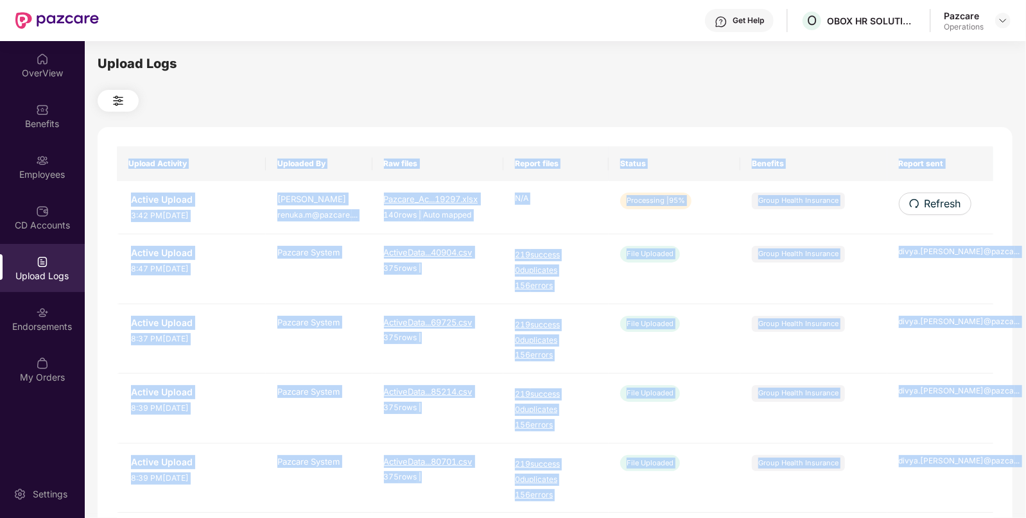
click at [950, 207] on div "Upload Activity Uploaded By Raw files Report files Status Benefits Report sent …" at bounding box center [555, 520] width 914 height 787
click at [950, 207] on span "Refresh" at bounding box center [941, 204] width 37 height 16
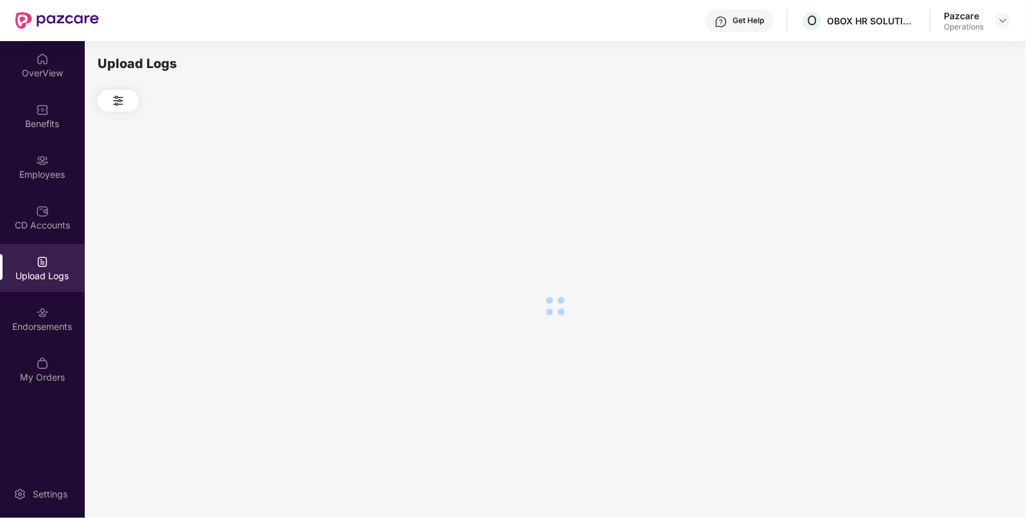
click at [950, 207] on div at bounding box center [555, 306] width 914 height 388
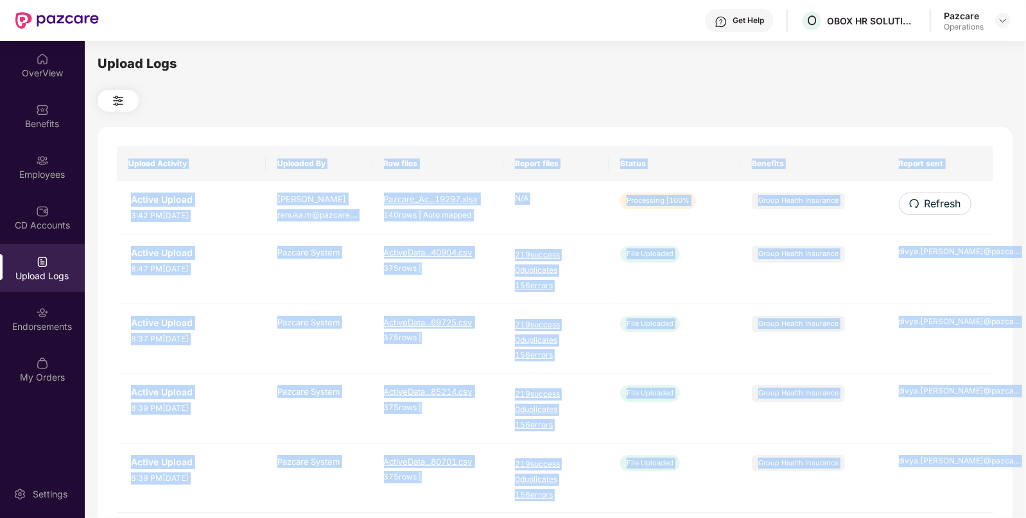
click at [950, 207] on span "Refresh" at bounding box center [942, 204] width 37 height 16
click at [950, 207] on div "Upload Activity Uploaded By Raw files Report files Status Benefits Report sent …" at bounding box center [555, 520] width 914 height 787
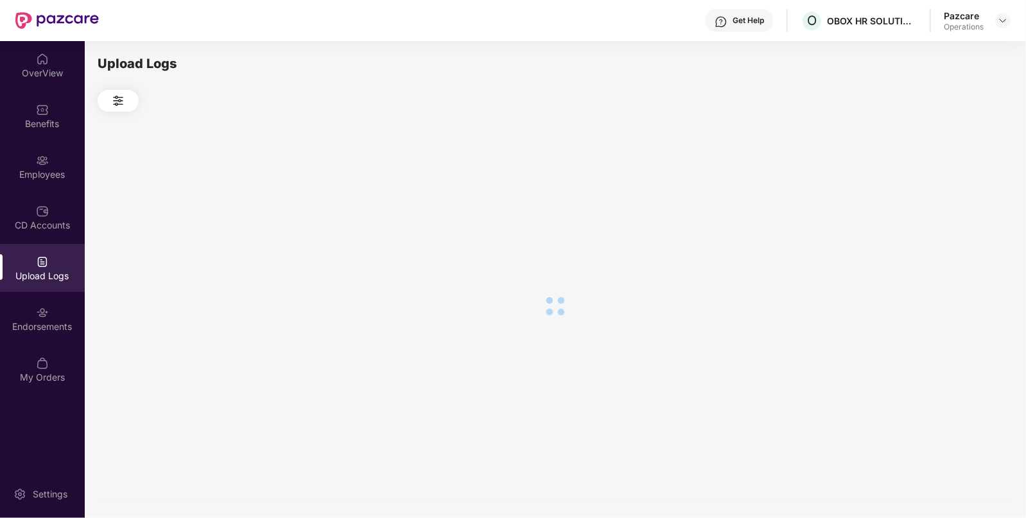
click at [950, 207] on div at bounding box center [555, 306] width 914 height 388
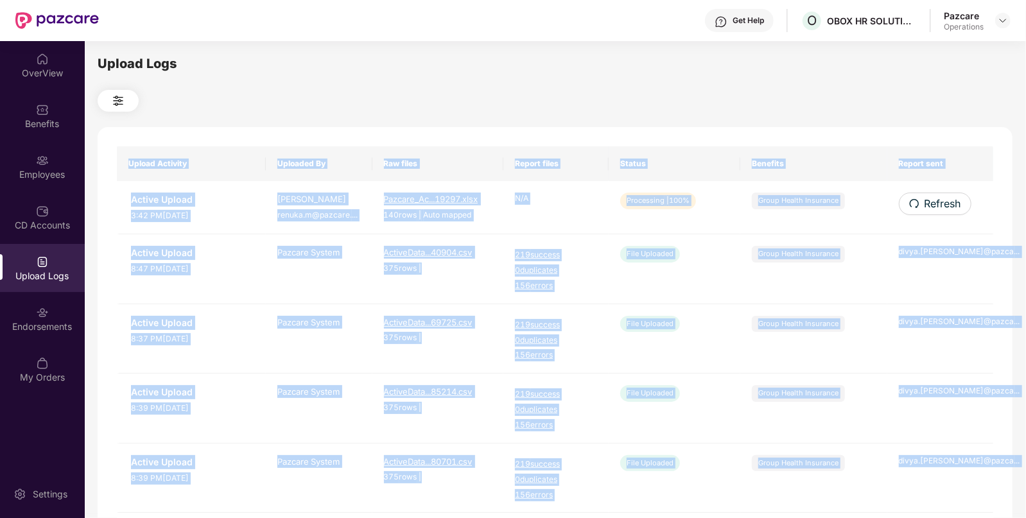
click at [950, 207] on span "Refresh" at bounding box center [942, 204] width 37 height 16
click at [950, 207] on div "Upload Activity Uploaded By Raw files Report files Status Benefits Report sent …" at bounding box center [555, 520] width 914 height 787
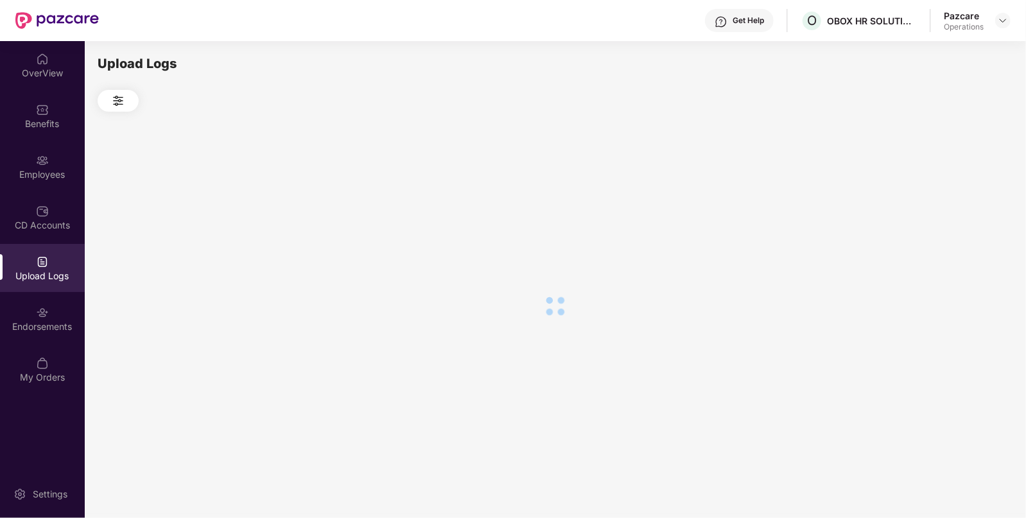
click at [950, 207] on div at bounding box center [555, 306] width 914 height 388
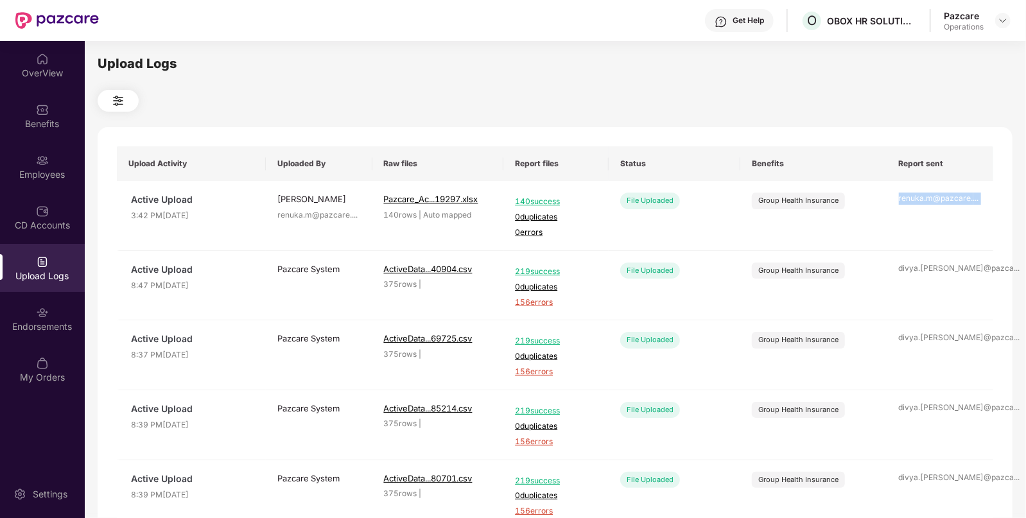
click at [950, 207] on td "renuka.m@pazcare. ..." at bounding box center [940, 216] width 107 height 70
click at [995, 19] on div at bounding box center [1002, 20] width 15 height 15
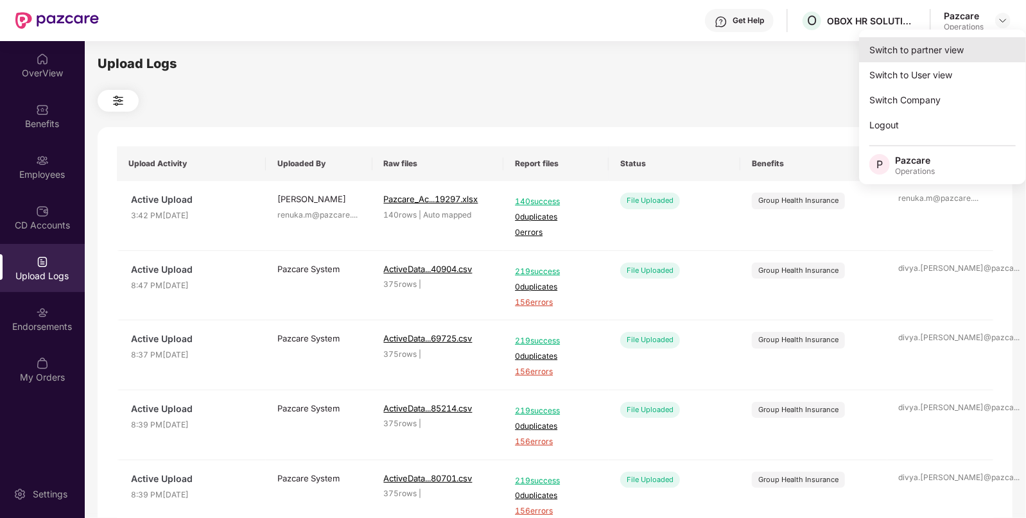
click at [959, 51] on div "Switch to partner view" at bounding box center [942, 49] width 167 height 25
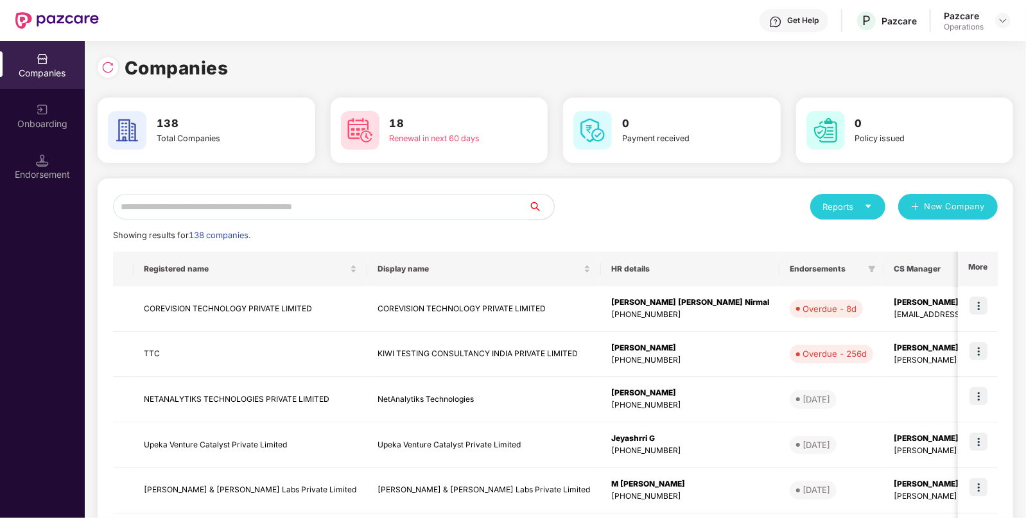
click at [236, 212] on input "text" at bounding box center [320, 207] width 415 height 26
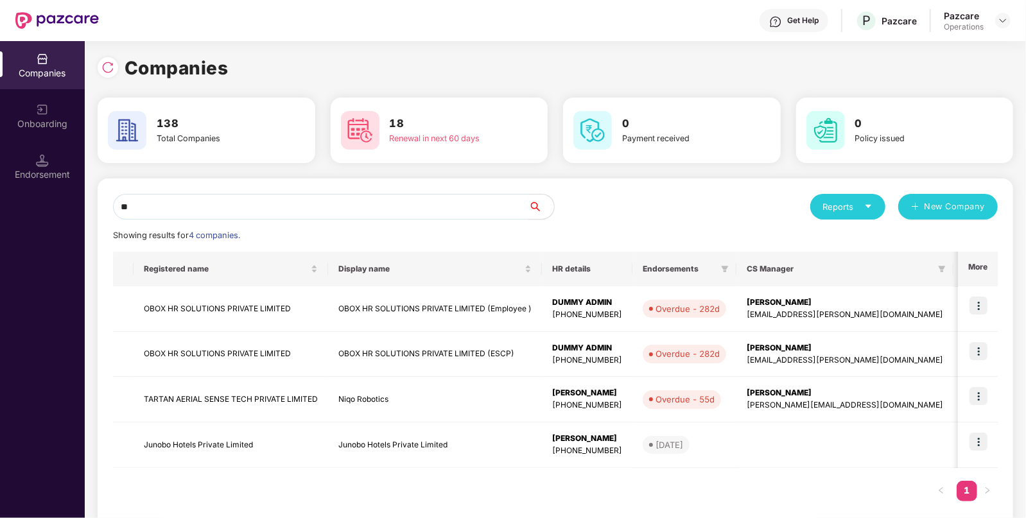
type input "*"
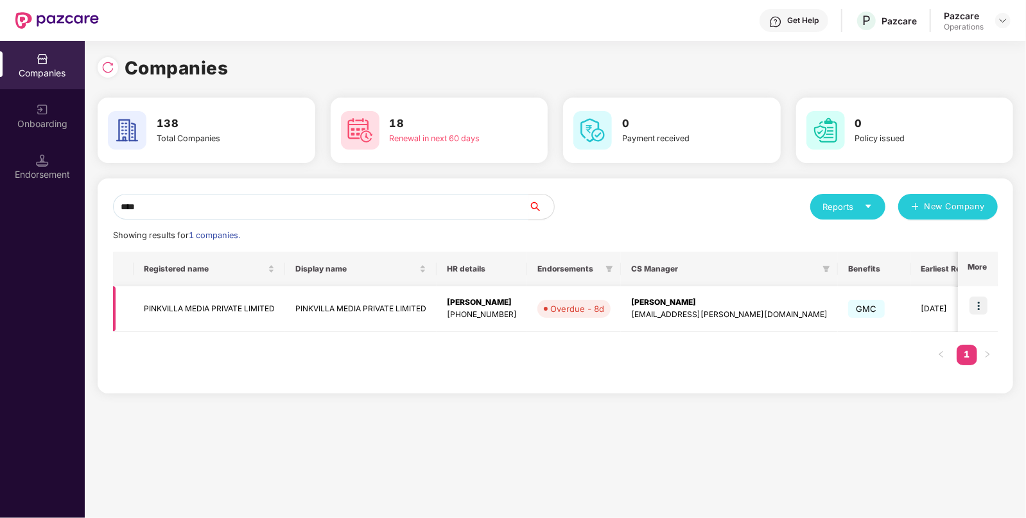
type input "****"
click at [977, 308] on img at bounding box center [978, 305] width 18 height 18
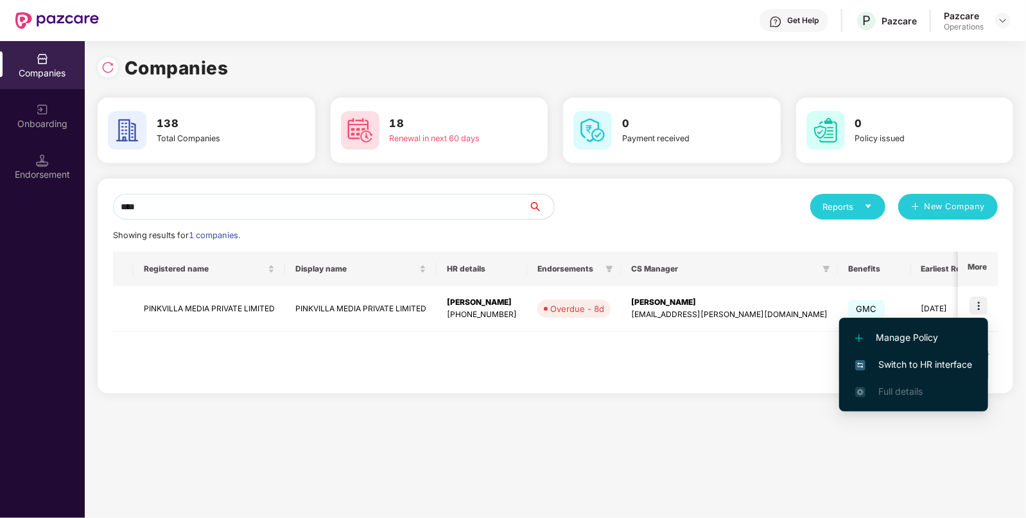
click at [900, 368] on span "Switch to HR interface" at bounding box center [913, 364] width 117 height 14
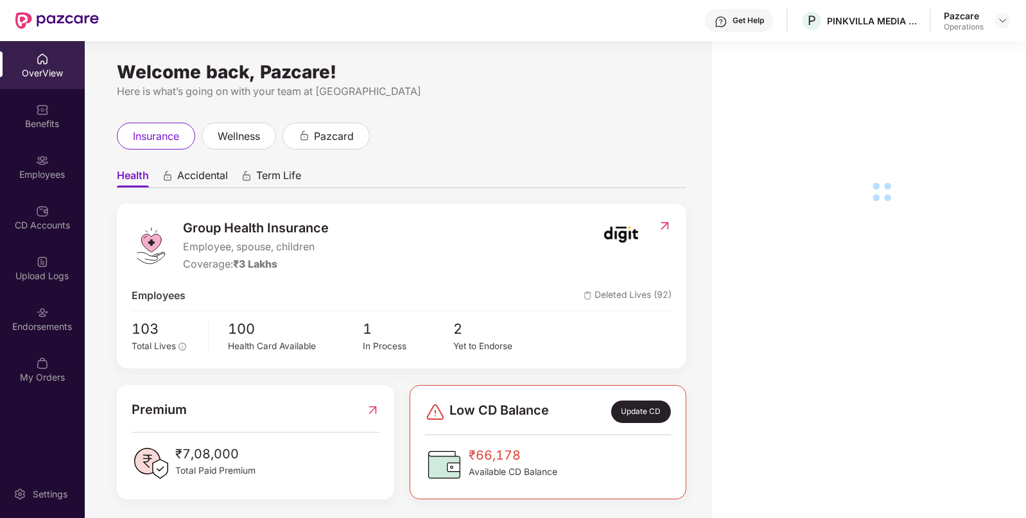
click at [29, 334] on div "Endorsements" at bounding box center [42, 319] width 85 height 48
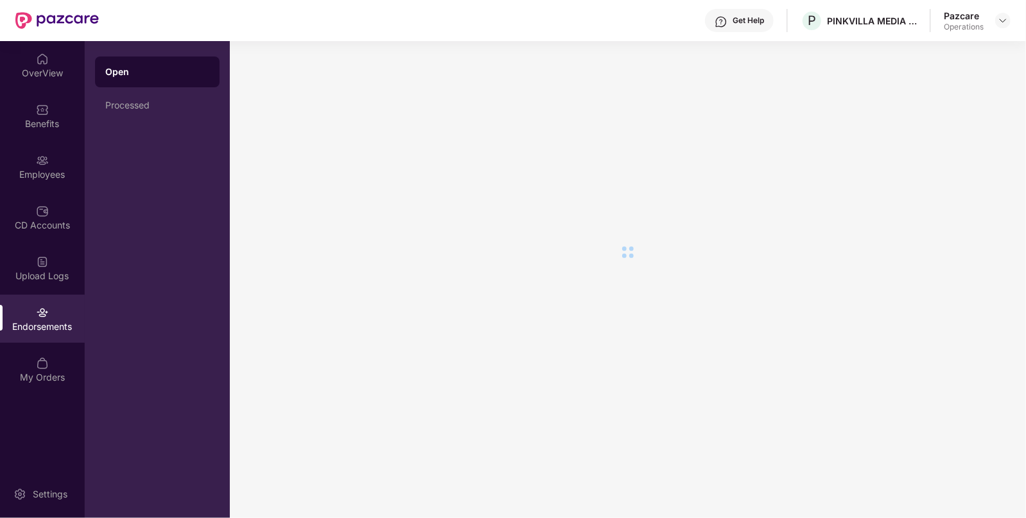
click at [29, 334] on div "Endorsements" at bounding box center [42, 319] width 85 height 48
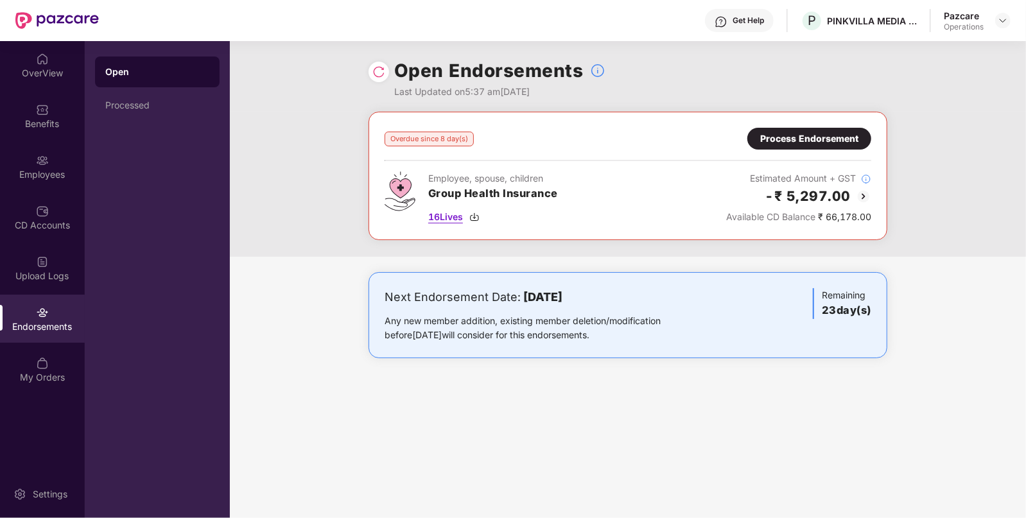
click at [477, 216] on img at bounding box center [474, 217] width 10 height 10
click at [829, 150] on div "Overdue since 8 day(s) Process Endorsement Employee, spouse, children Group Hea…" at bounding box center [627, 176] width 486 height 96
click at [837, 130] on div "Process Endorsement" at bounding box center [809, 139] width 124 height 22
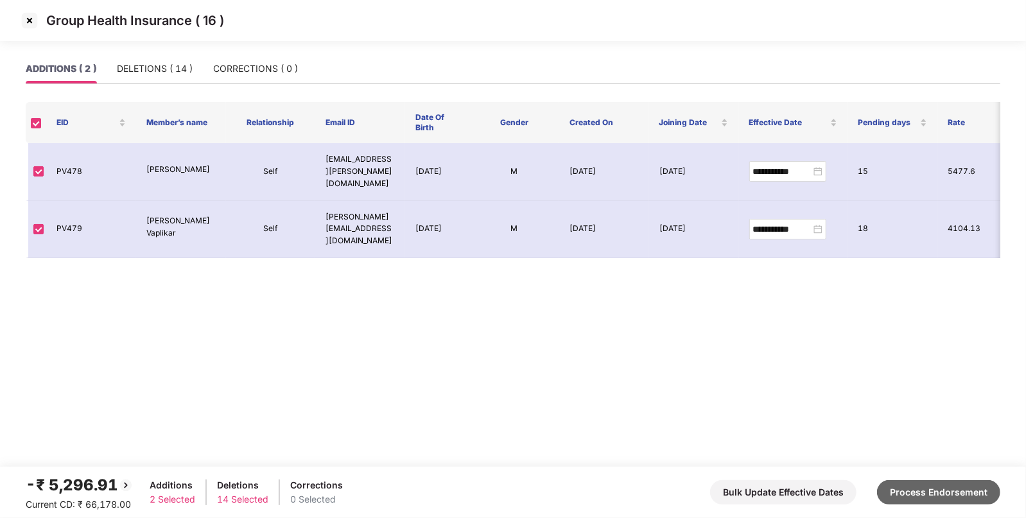
click at [914, 491] on button "Process Endorsement" at bounding box center [938, 492] width 123 height 24
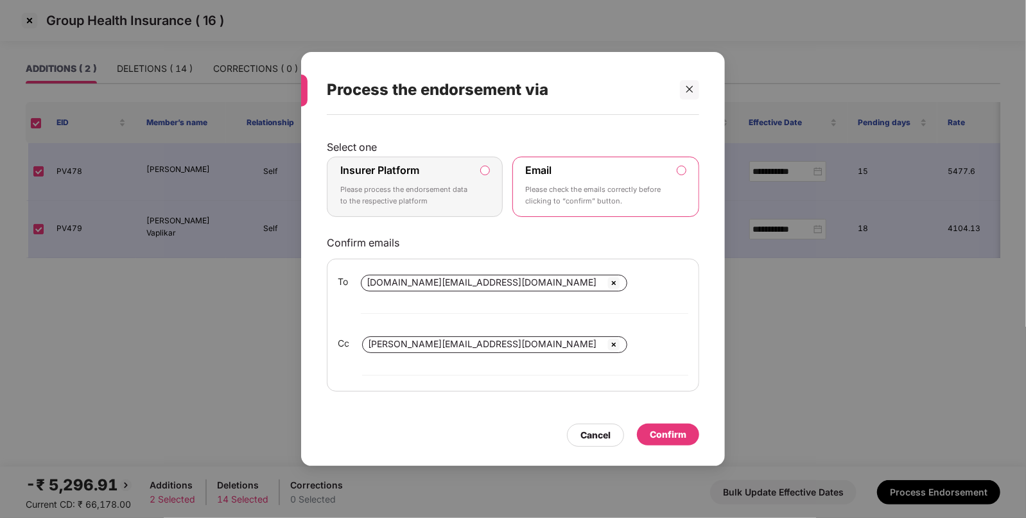
click at [486, 198] on label "Insurer Platform Please process the endorsement data to the respective platform" at bounding box center [415, 187] width 176 height 60
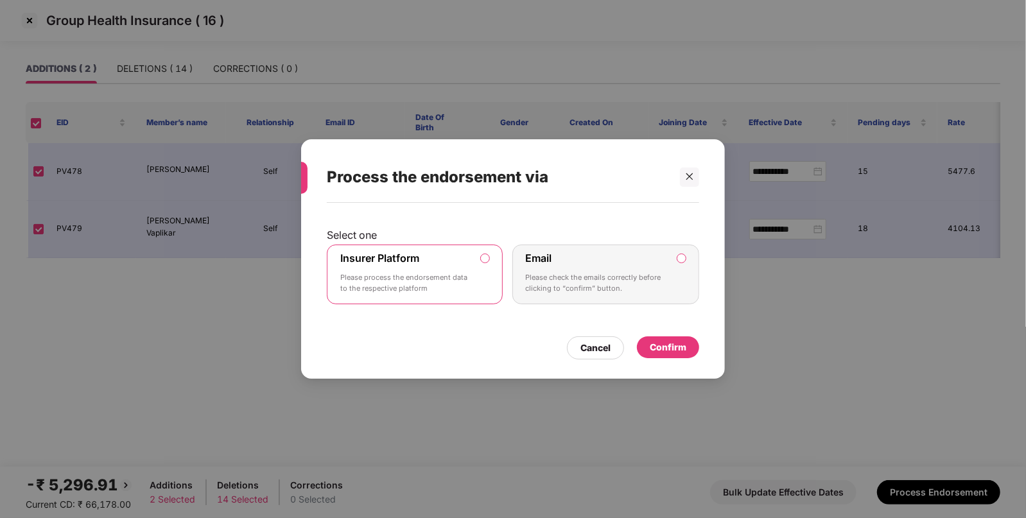
click at [665, 339] on div "Confirm" at bounding box center [668, 347] width 62 height 22
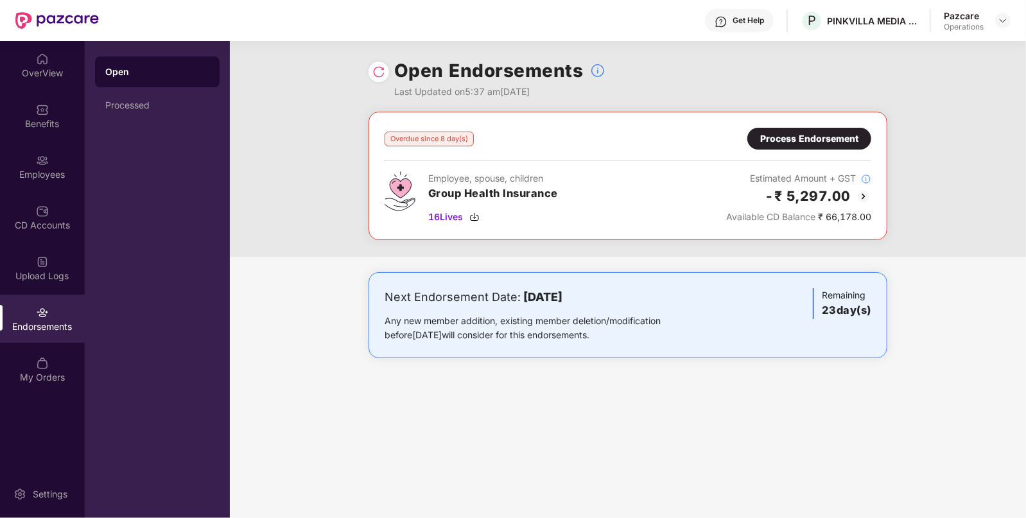
click at [366, 71] on div "Open Endorsements Last Updated on 5:37 am[DATE]" at bounding box center [628, 76] width 796 height 71
click at [379, 73] on img at bounding box center [378, 71] width 13 height 13
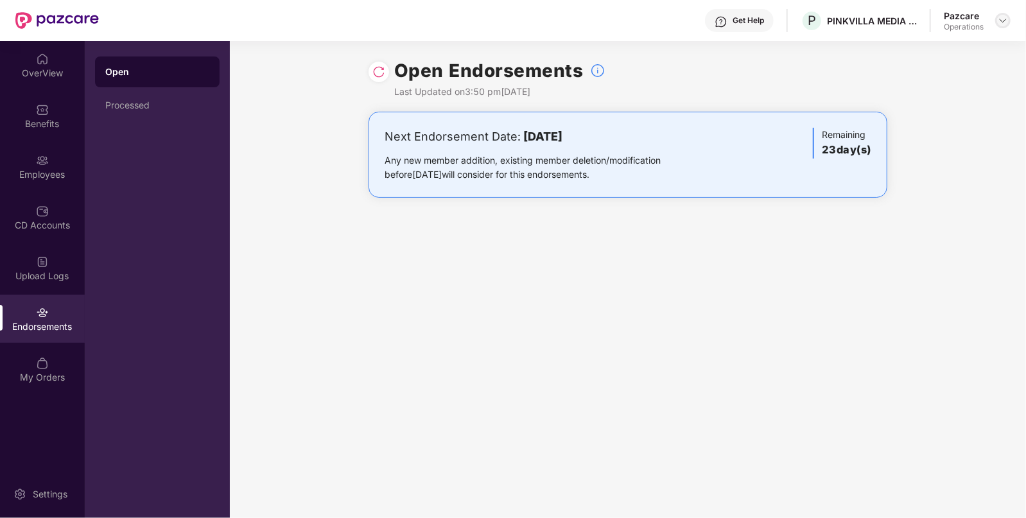
click at [1004, 25] on img at bounding box center [1002, 20] width 10 height 10
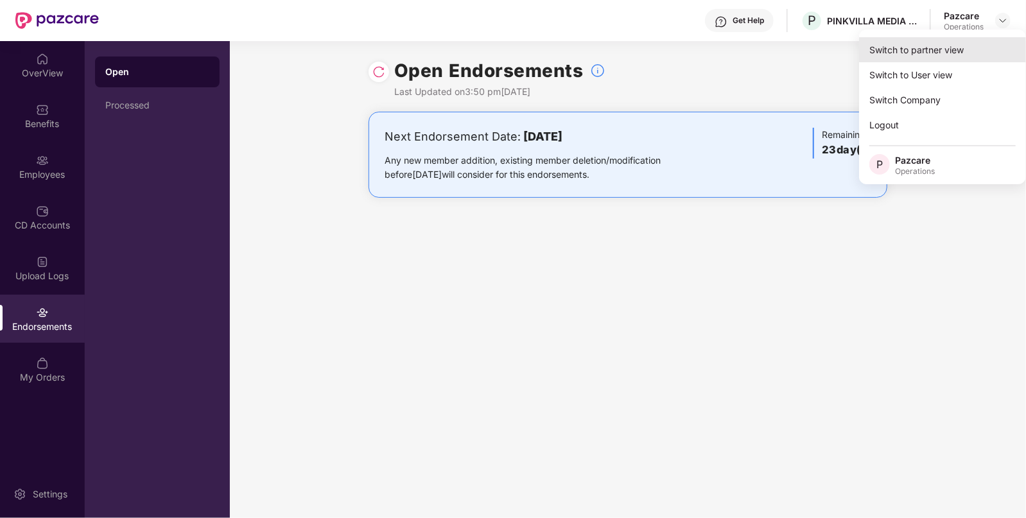
click at [952, 42] on div "Switch to partner view" at bounding box center [942, 49] width 167 height 25
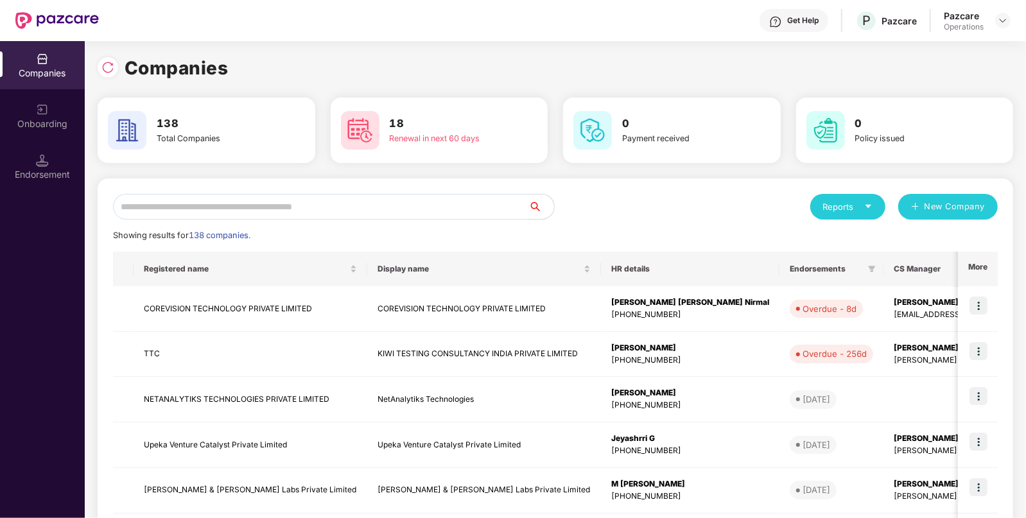
click at [365, 199] on input "text" at bounding box center [320, 207] width 415 height 26
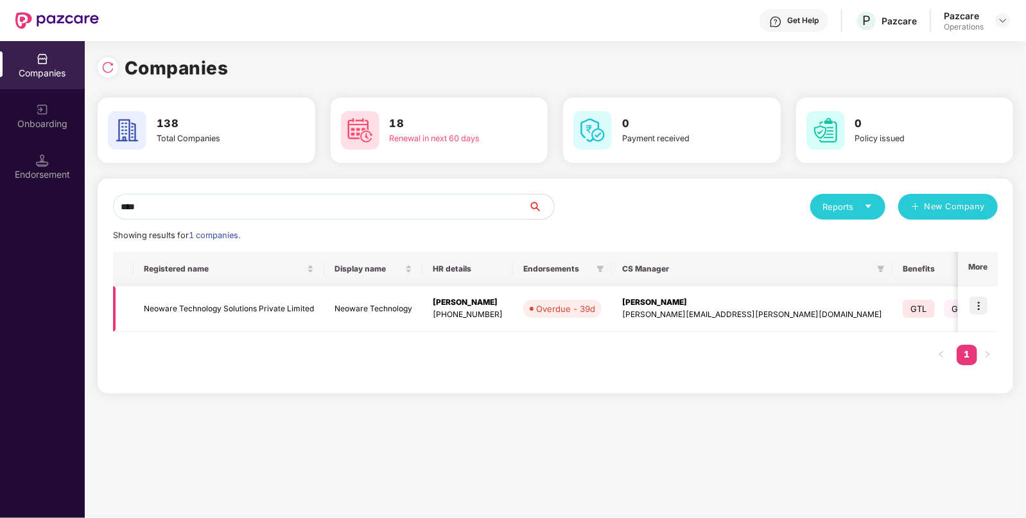
type input "****"
click at [417, 304] on td "Neoware Technology" at bounding box center [373, 309] width 98 height 46
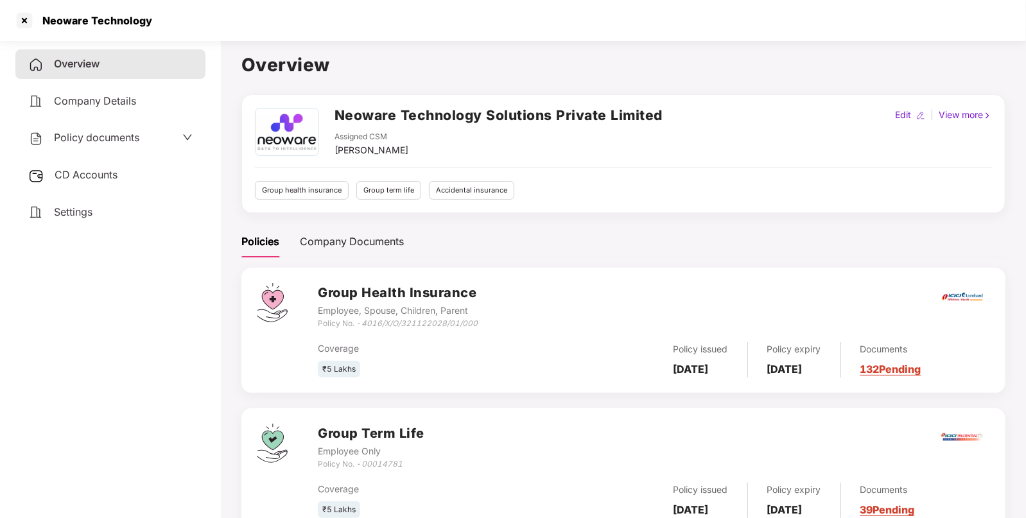
click at [103, 179] on span "CD Accounts" at bounding box center [86, 174] width 63 height 13
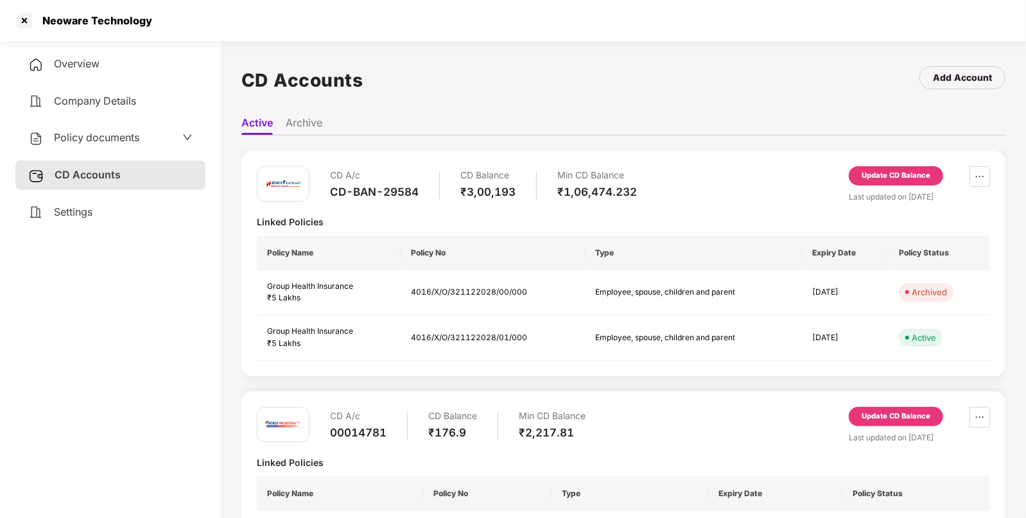
click at [401, 185] on div "CD-BAN-29584" at bounding box center [374, 192] width 89 height 14
copy div "CD-BAN-29584"
click at [22, 22] on div at bounding box center [24, 20] width 21 height 21
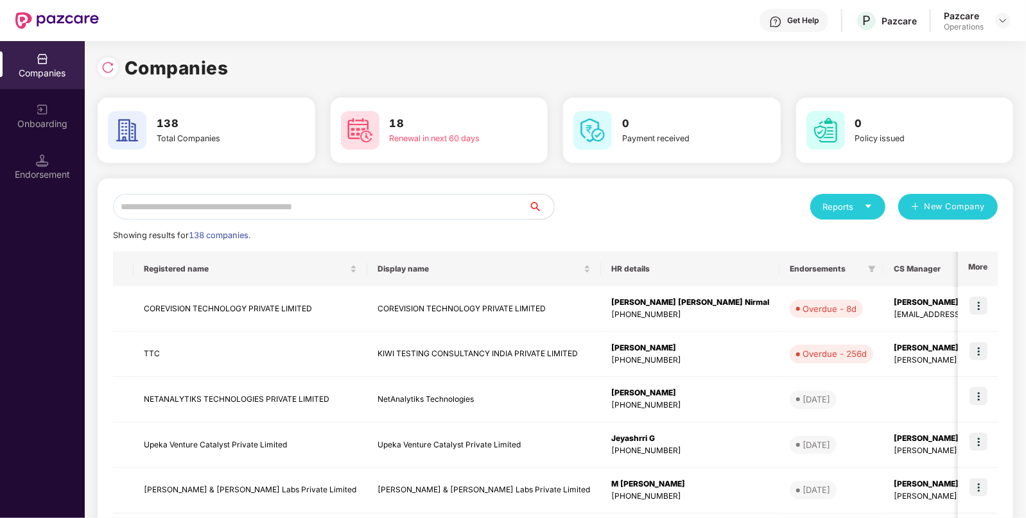
click at [270, 198] on input "text" at bounding box center [320, 207] width 415 height 26
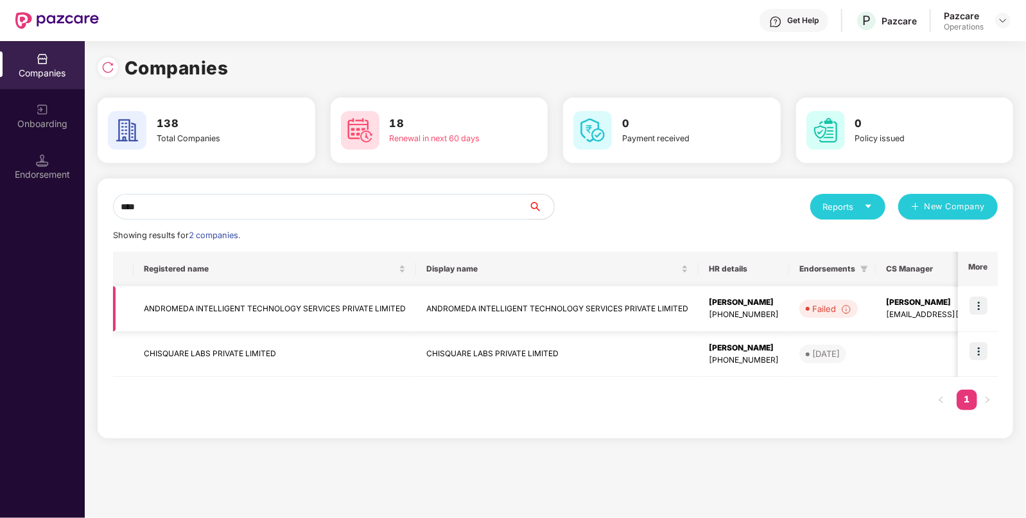
type input "****"
click at [977, 303] on img at bounding box center [978, 305] width 18 height 18
click at [67, 176] on div "Endorsement" at bounding box center [42, 174] width 85 height 13
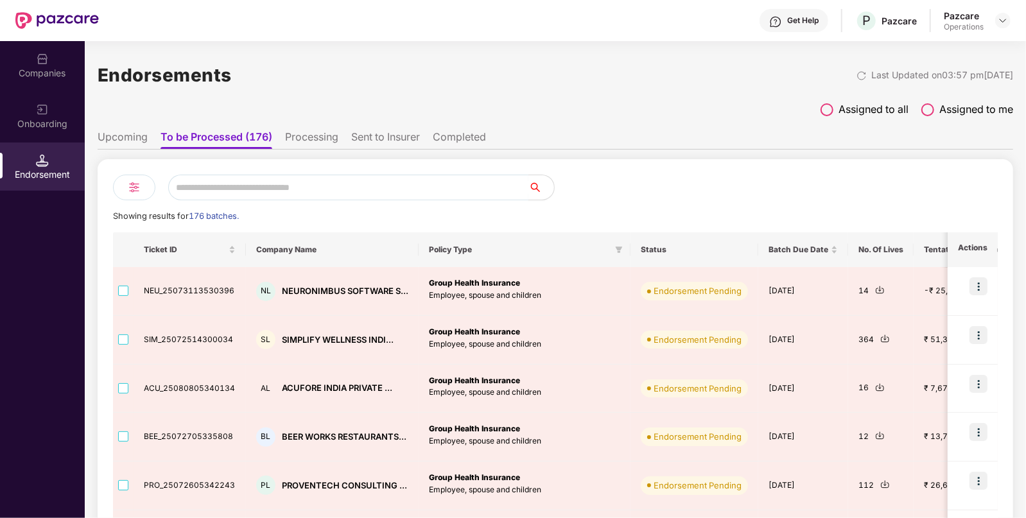
click at [292, 181] on input "text" at bounding box center [348, 188] width 360 height 26
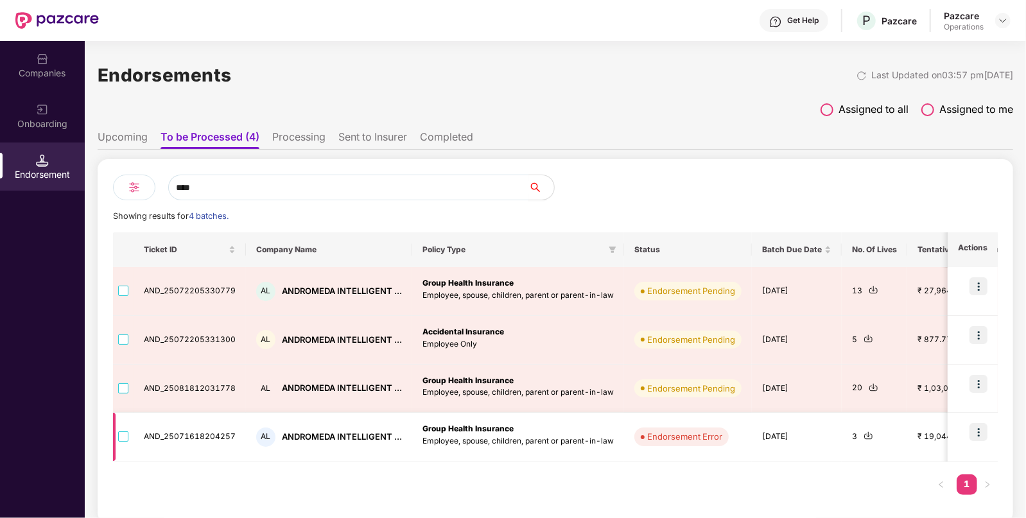
type input "****"
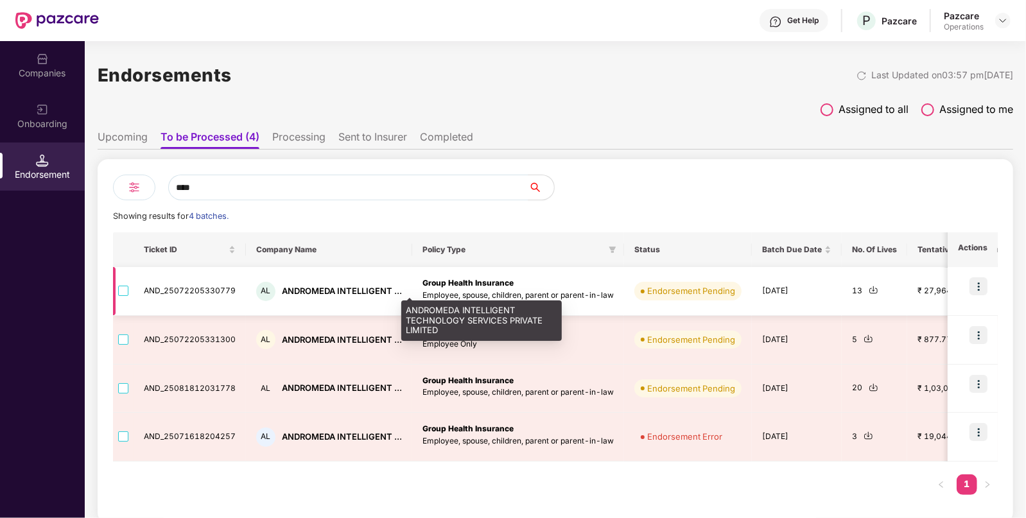
click at [302, 293] on div "ANDROMEDA INTELLIGENT ..." at bounding box center [342, 291] width 120 height 12
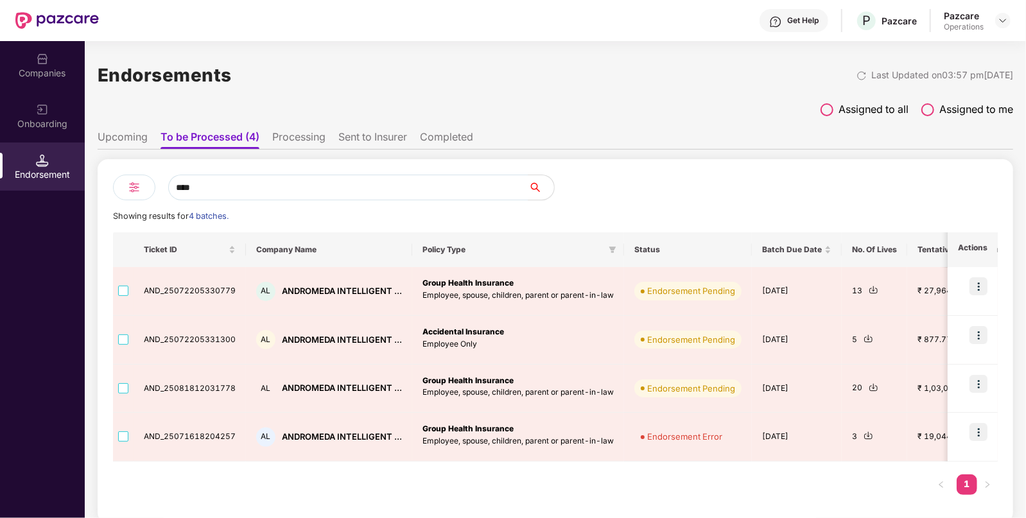
click at [39, 71] on div "Companies" at bounding box center [42, 73] width 85 height 13
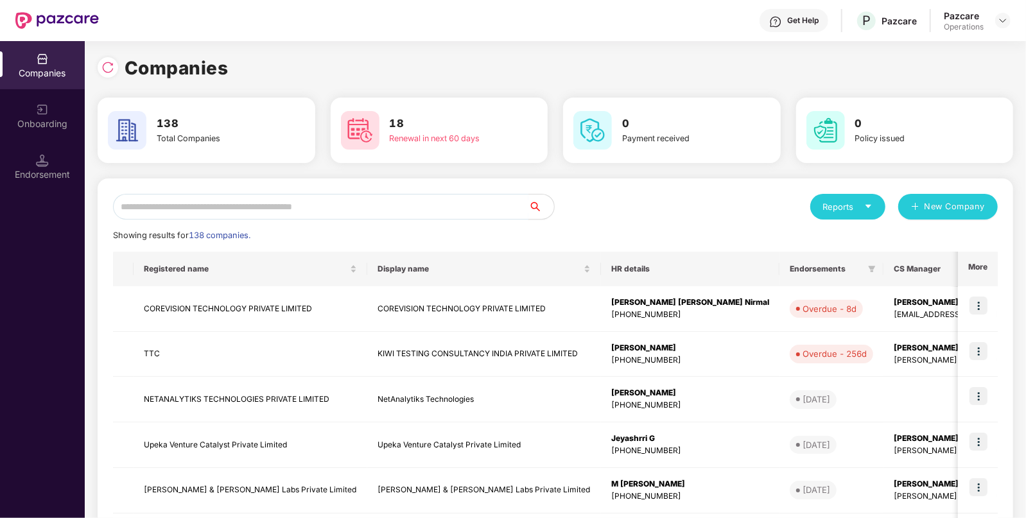
click at [230, 209] on input "text" at bounding box center [320, 207] width 415 height 26
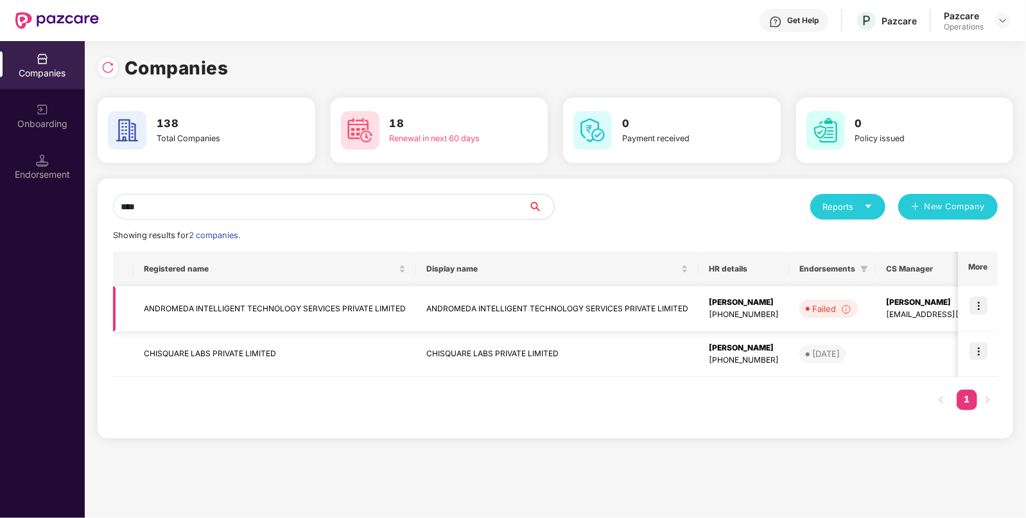
type input "****"
click at [301, 301] on td "ANDROMEDA INTELLIGENT TECHNOLOGY SERVICES PRIVATE LIMITED" at bounding box center [274, 309] width 282 height 46
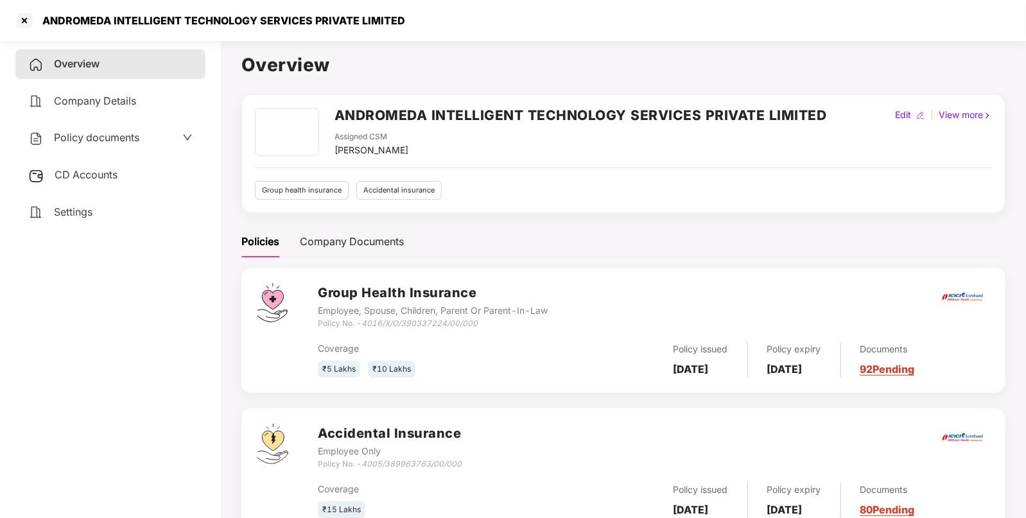
click at [517, 103] on div "ANDROMEDA INTELLIGENT TECHNOLOGY SERVICES PRIVATE LIMITED Assigned CSM [PERSON_…" at bounding box center [623, 153] width 764 height 119
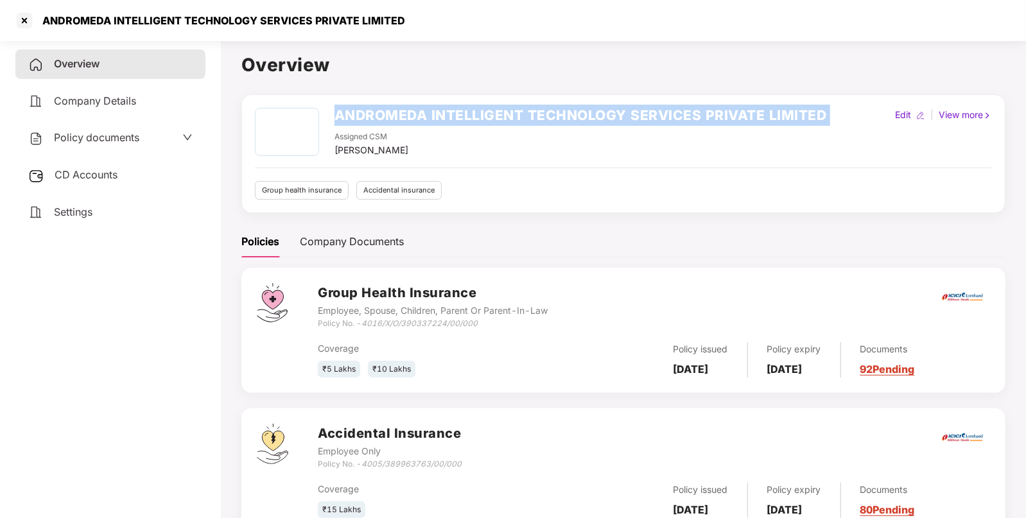
click at [517, 103] on div "ANDROMEDA INTELLIGENT TECHNOLOGY SERVICES PRIVATE LIMITED Assigned CSM [PERSON_…" at bounding box center [623, 153] width 764 height 119
copy h2 "ANDROMEDA INTELLIGENT TECHNOLOGY SERVICES PRIVATE LIMITED"
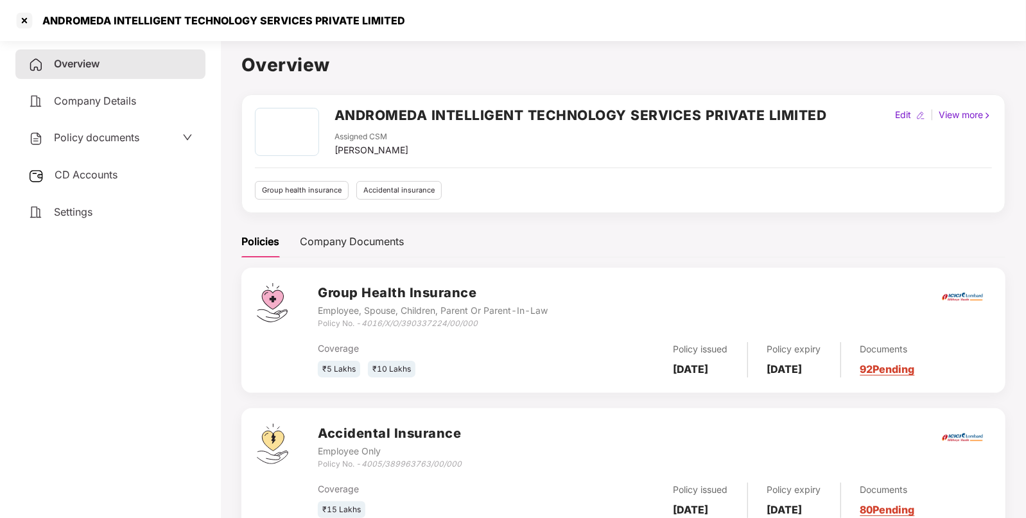
click at [397, 318] on icon "4016/X/O/390337224/00/000" at bounding box center [419, 323] width 116 height 10
click at [24, 13] on div at bounding box center [24, 20] width 21 height 21
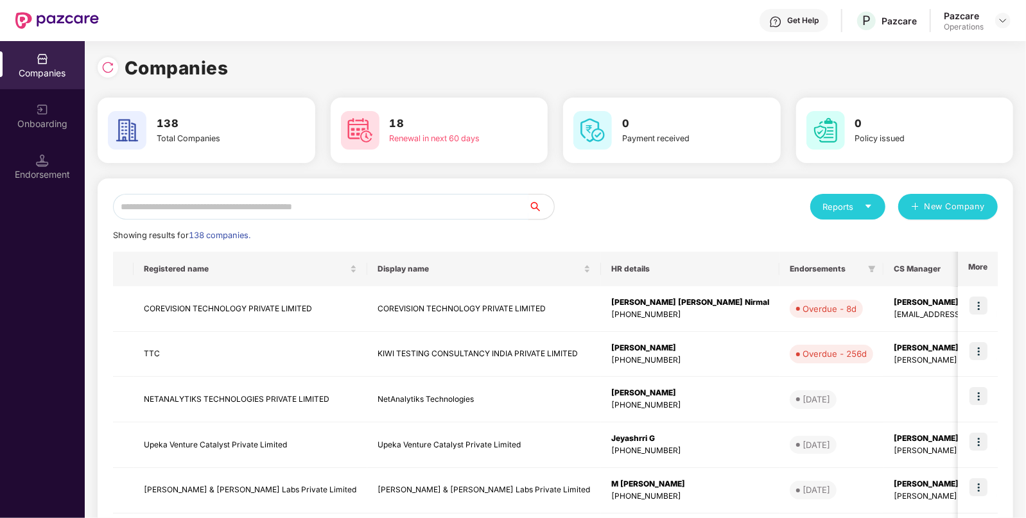
click at [324, 208] on input "text" at bounding box center [320, 207] width 415 height 26
paste input "******"
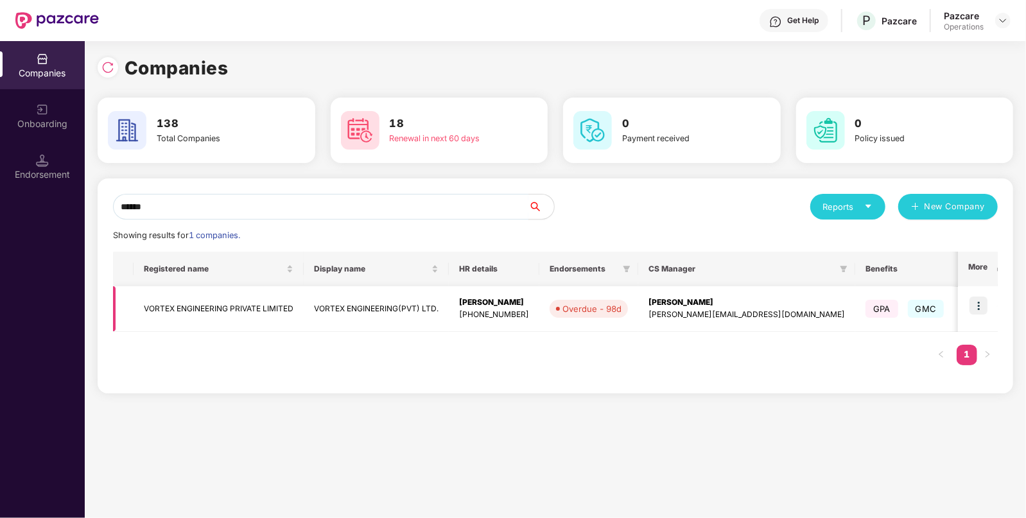
type input "******"
click at [982, 304] on img at bounding box center [978, 305] width 18 height 18
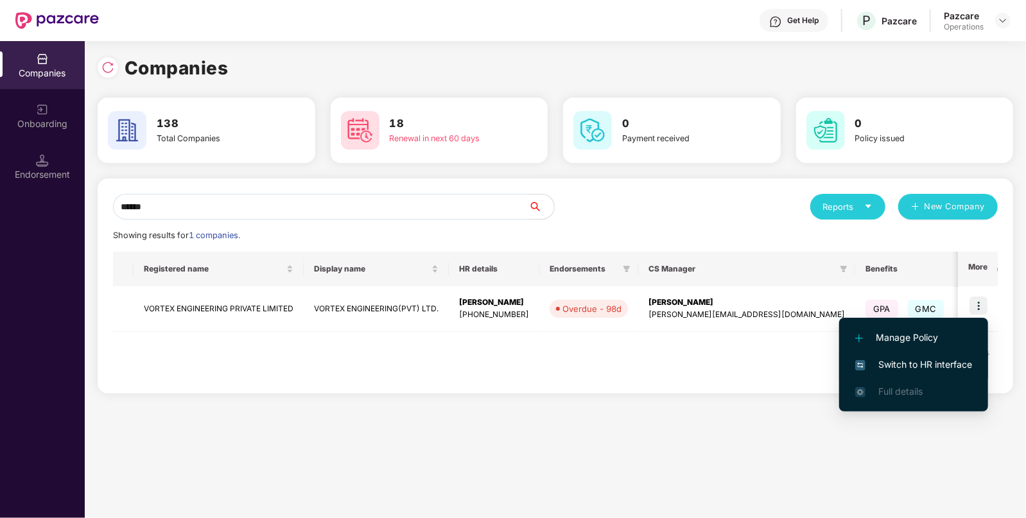
click at [908, 363] on span "Switch to HR interface" at bounding box center [913, 364] width 117 height 14
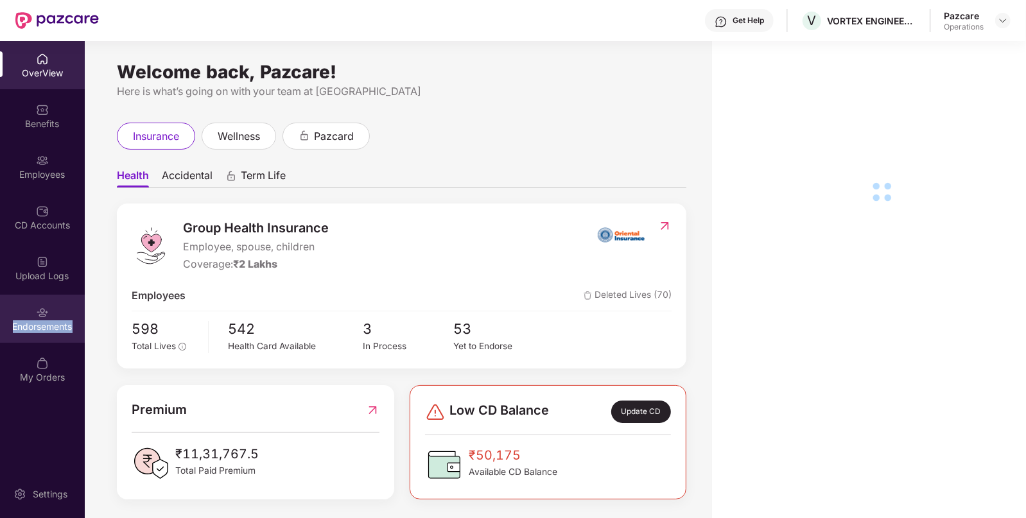
click at [49, 328] on div "Endorsements" at bounding box center [42, 326] width 85 height 13
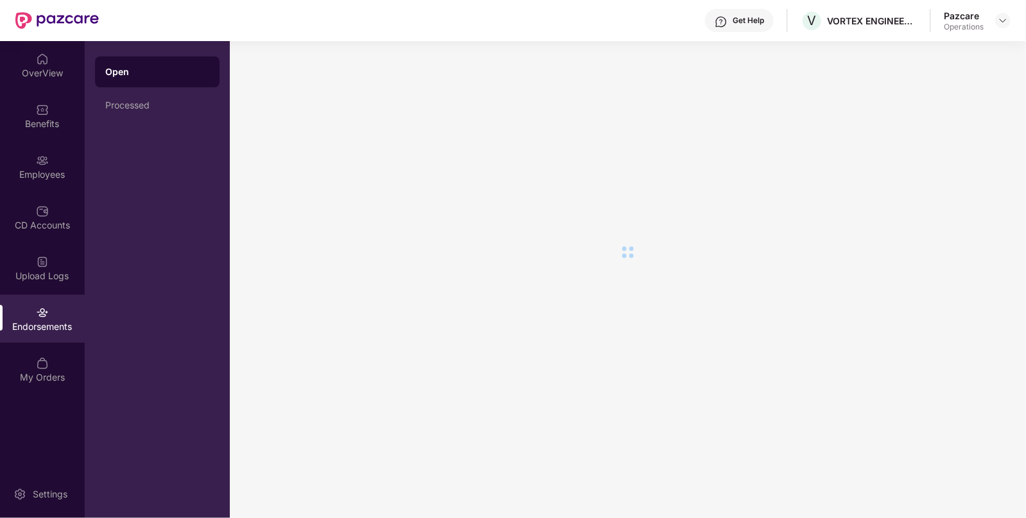
click at [49, 328] on div "Endorsements" at bounding box center [42, 326] width 85 height 13
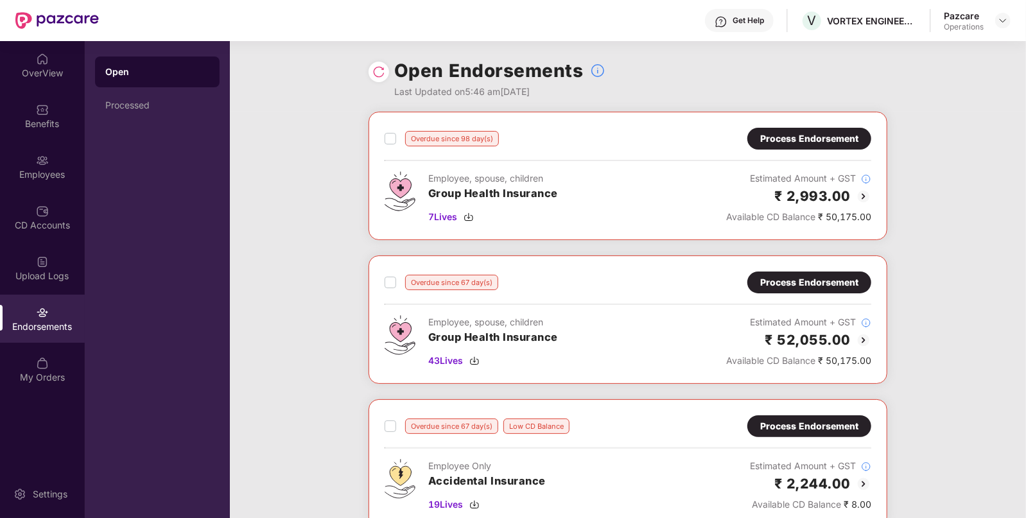
click at [388, 145] on label at bounding box center [390, 138] width 12 height 15
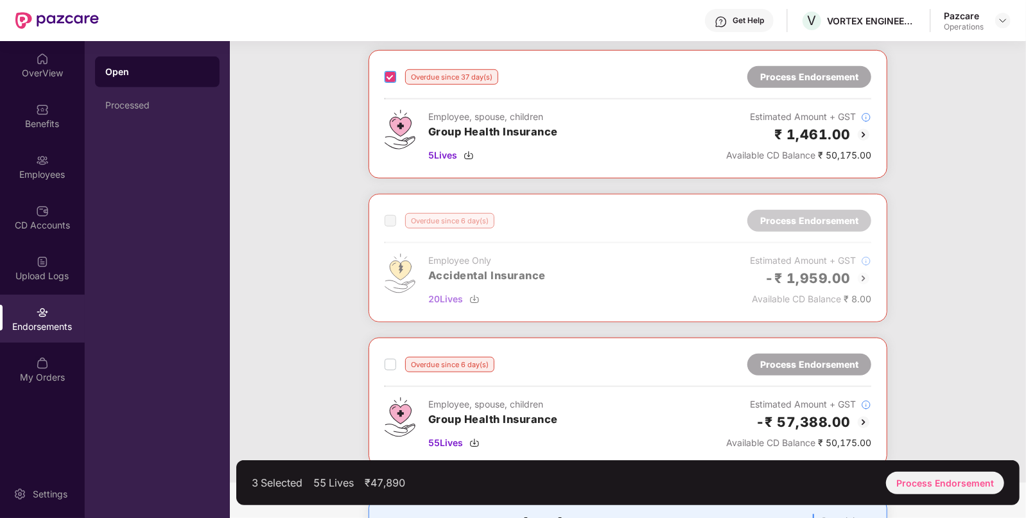
scroll to position [725, 0]
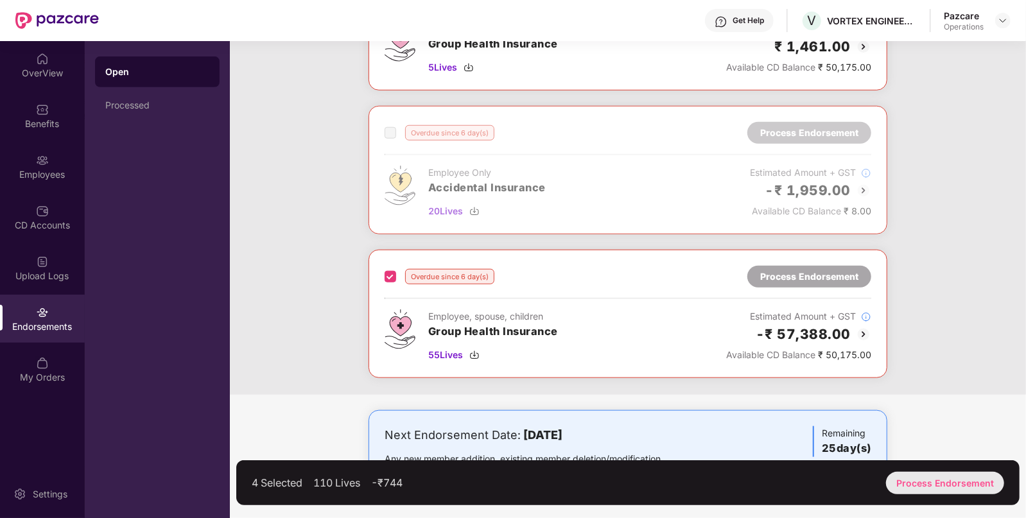
click at [941, 483] on div "Process Endorsement" at bounding box center [945, 483] width 118 height 22
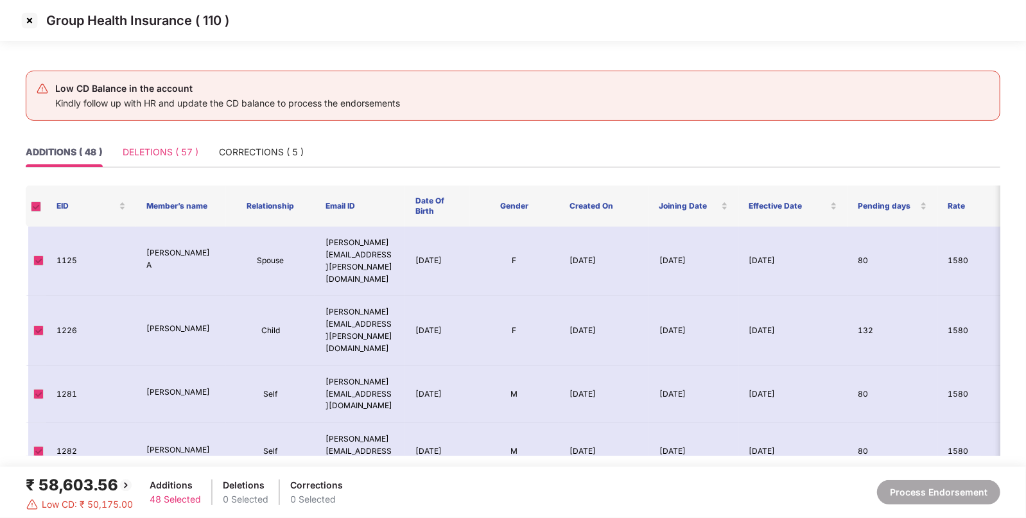
click at [169, 164] on div "DELETIONS ( 57 )" at bounding box center [161, 152] width 76 height 30
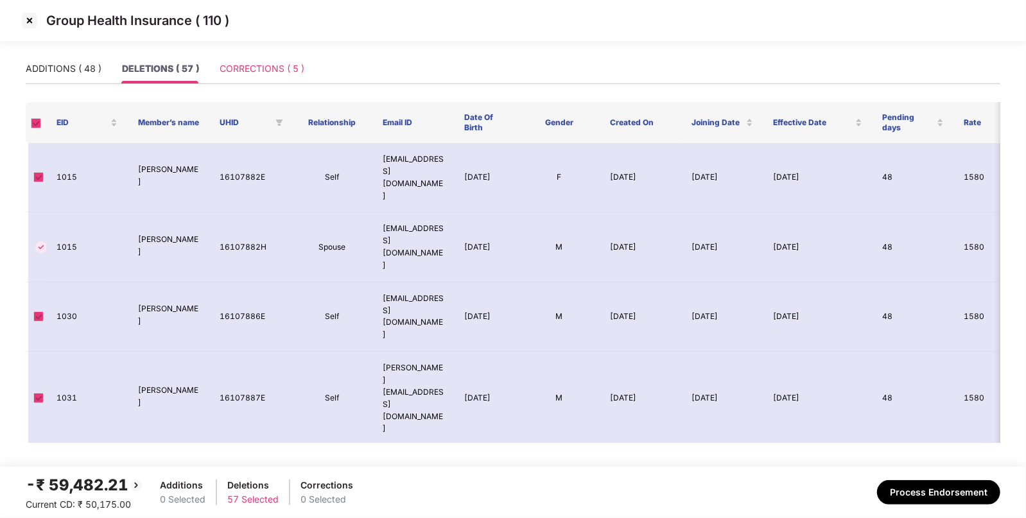
click at [261, 78] on div "CORRECTIONS ( 5 )" at bounding box center [261, 69] width 85 height 30
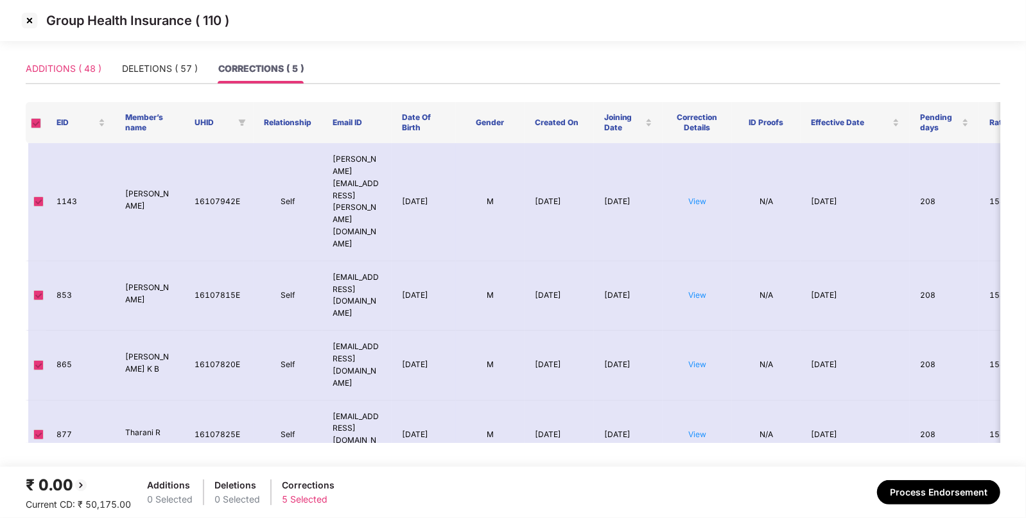
click at [79, 60] on div "ADDITIONS ( 48 )" at bounding box center [64, 69] width 76 height 30
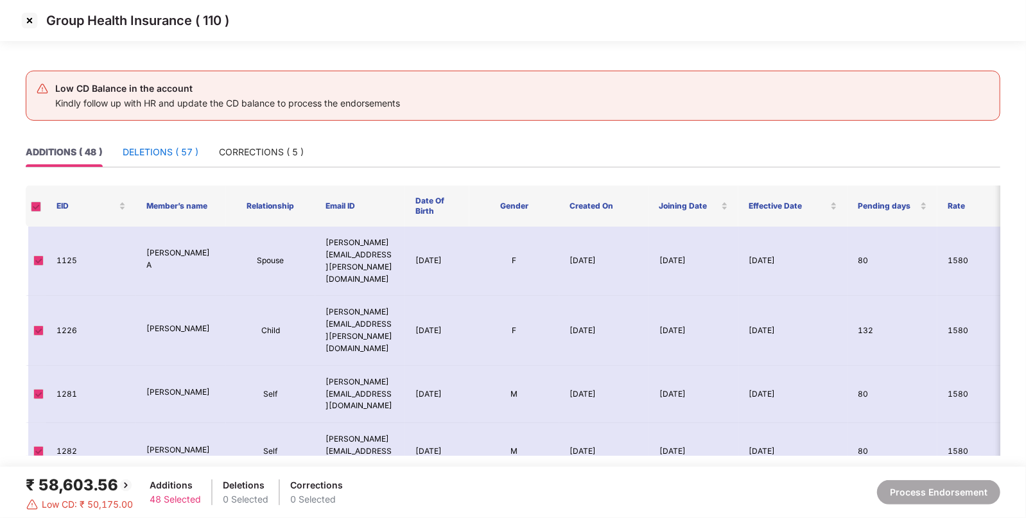
click at [141, 152] on div "DELETIONS ( 57 )" at bounding box center [161, 152] width 76 height 14
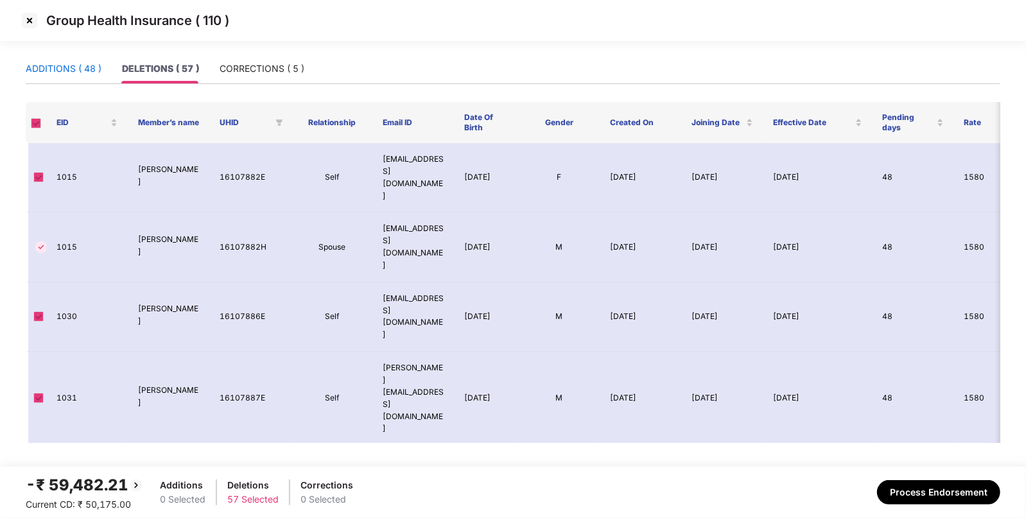
click at [94, 74] on div "ADDITIONS ( 48 )" at bounding box center [64, 69] width 76 height 14
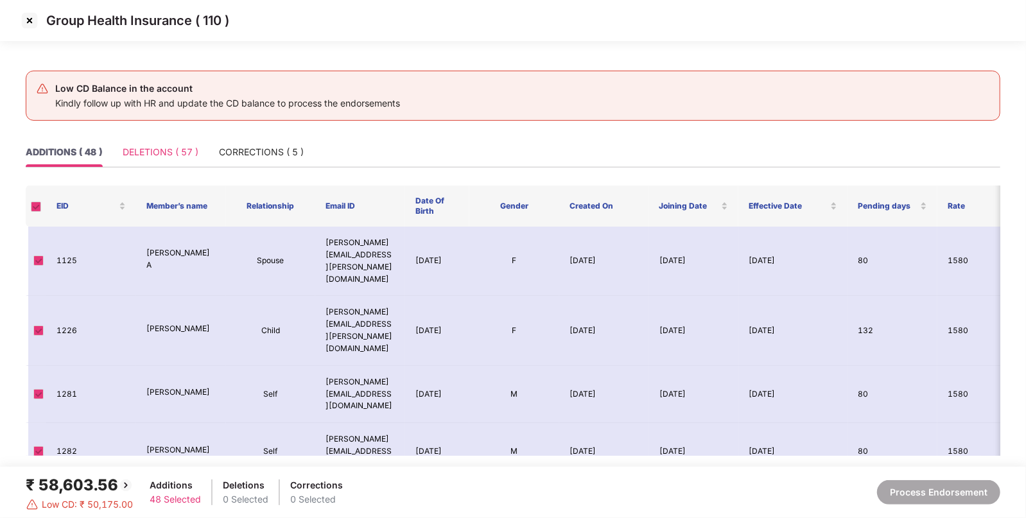
click at [164, 141] on div "DELETIONS ( 57 )" at bounding box center [161, 152] width 76 height 30
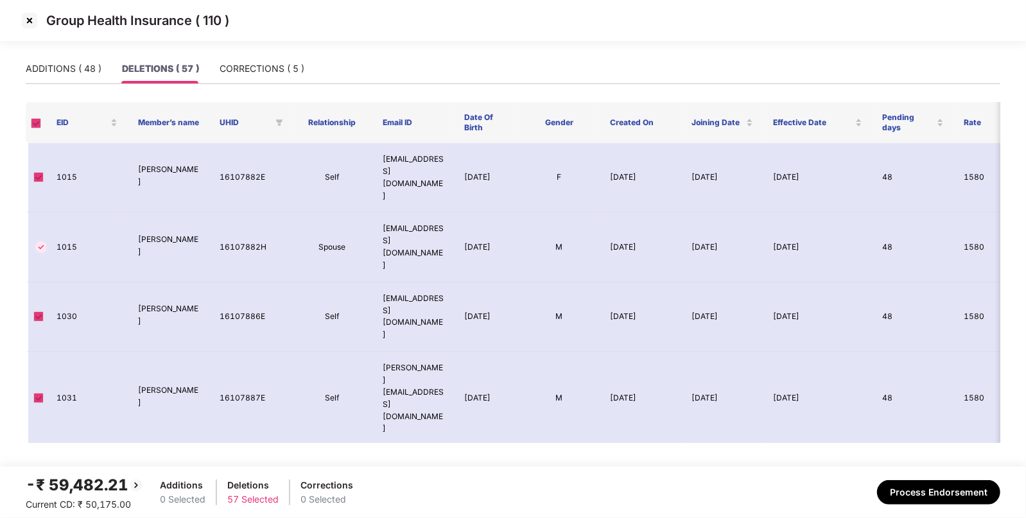
click at [26, 20] on img at bounding box center [29, 20] width 21 height 21
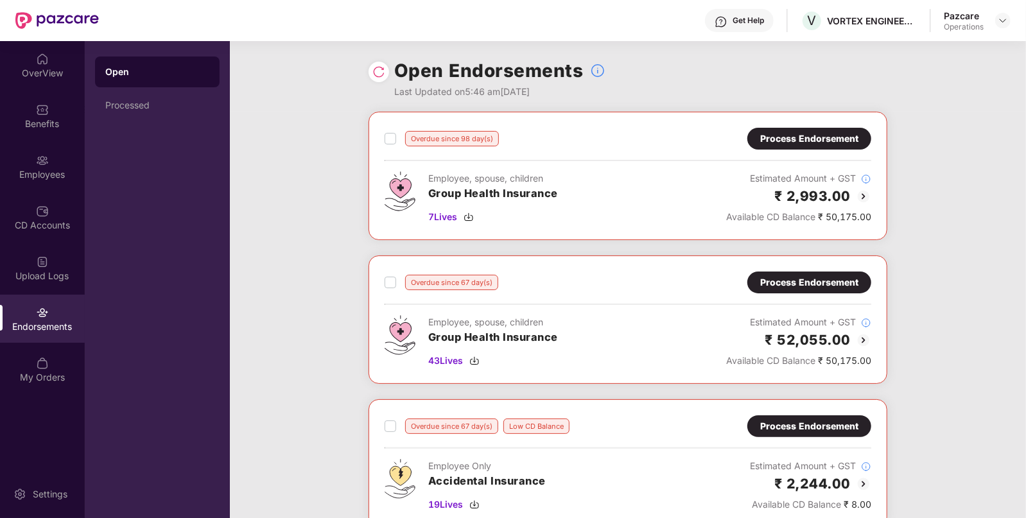
click at [775, 143] on div "Process Endorsement" at bounding box center [809, 139] width 98 height 14
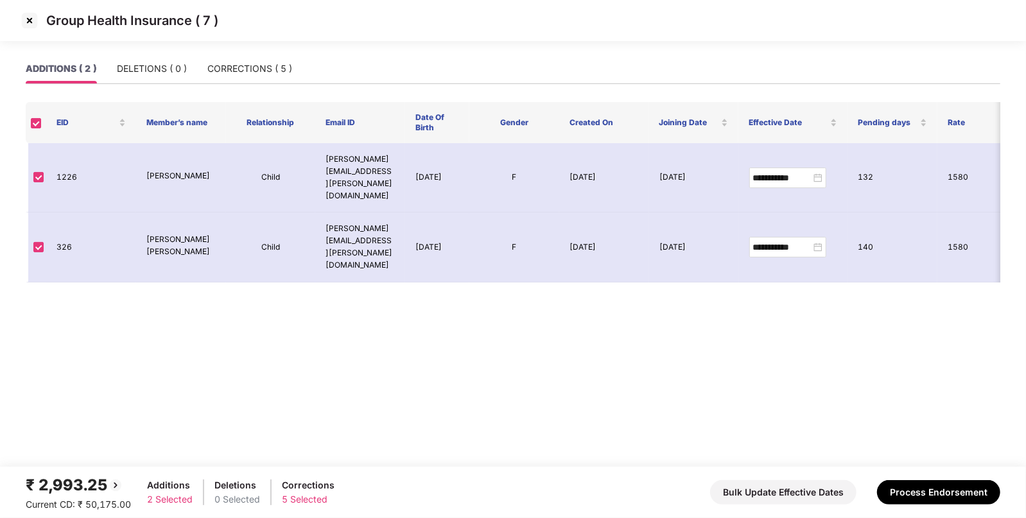
click at [22, 10] on img at bounding box center [29, 20] width 21 height 21
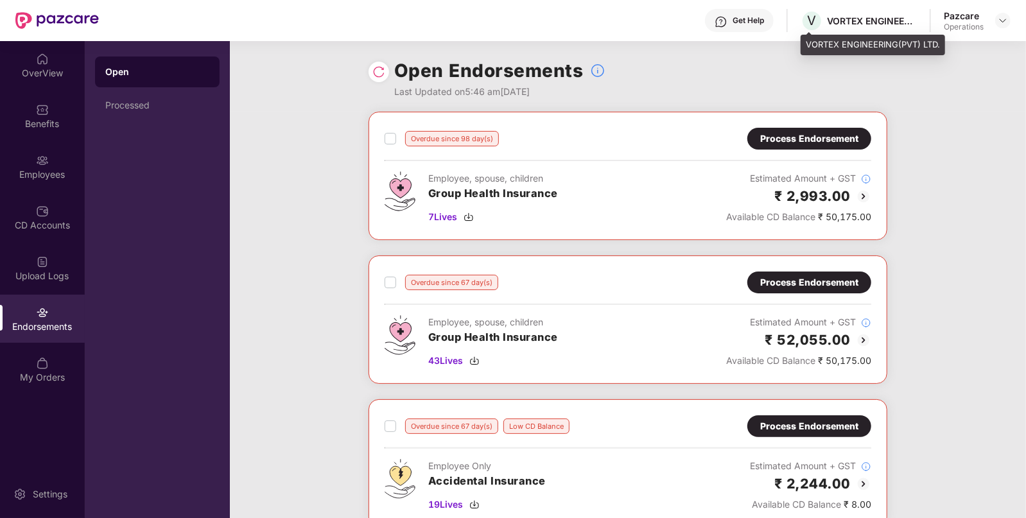
click at [843, 22] on div "VORTEX ENGINEERING(PVT) LTD." at bounding box center [872, 21] width 90 height 12
click at [833, 283] on div "Process Endorsement" at bounding box center [809, 282] width 98 height 14
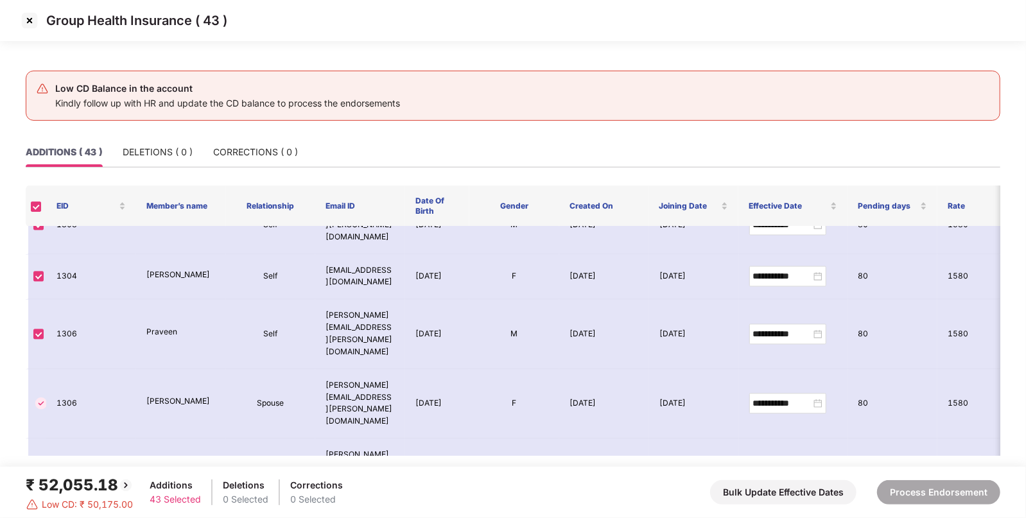
scroll to position [1860, 0]
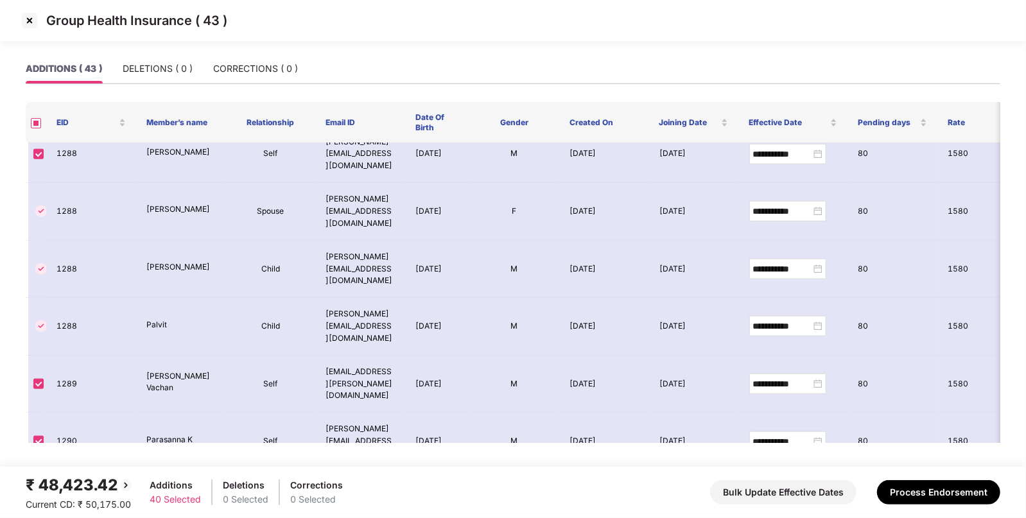
scroll to position [0, 0]
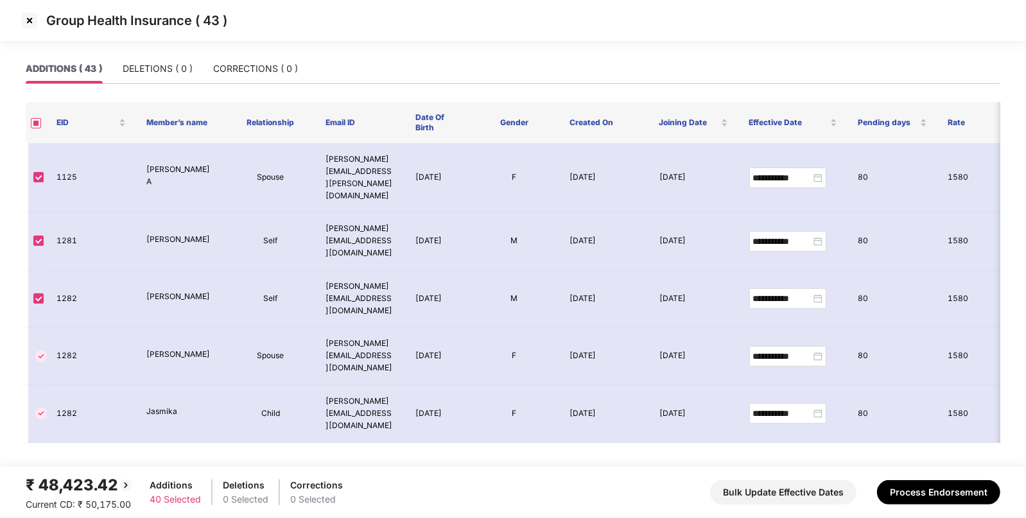
click at [28, 14] on img at bounding box center [29, 20] width 21 height 21
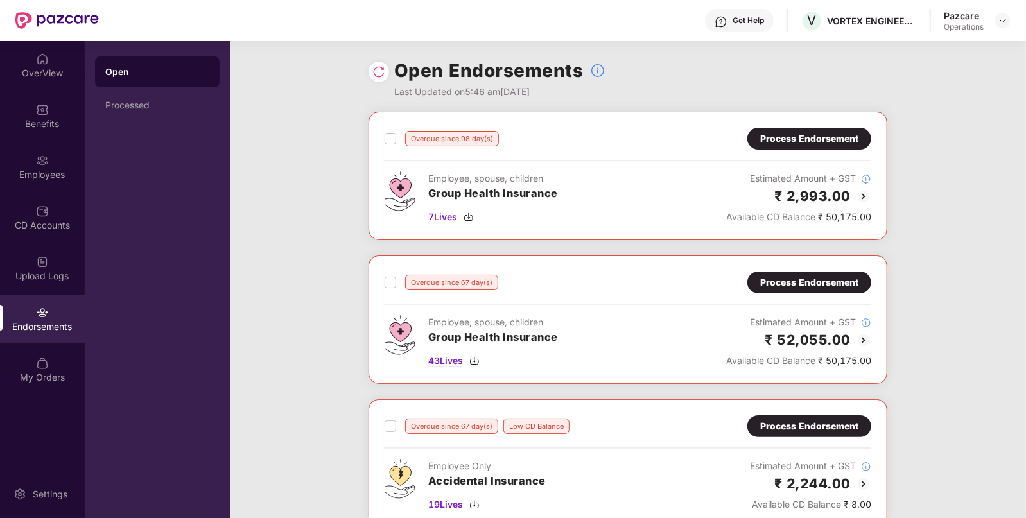
click at [475, 363] on img at bounding box center [474, 361] width 10 height 10
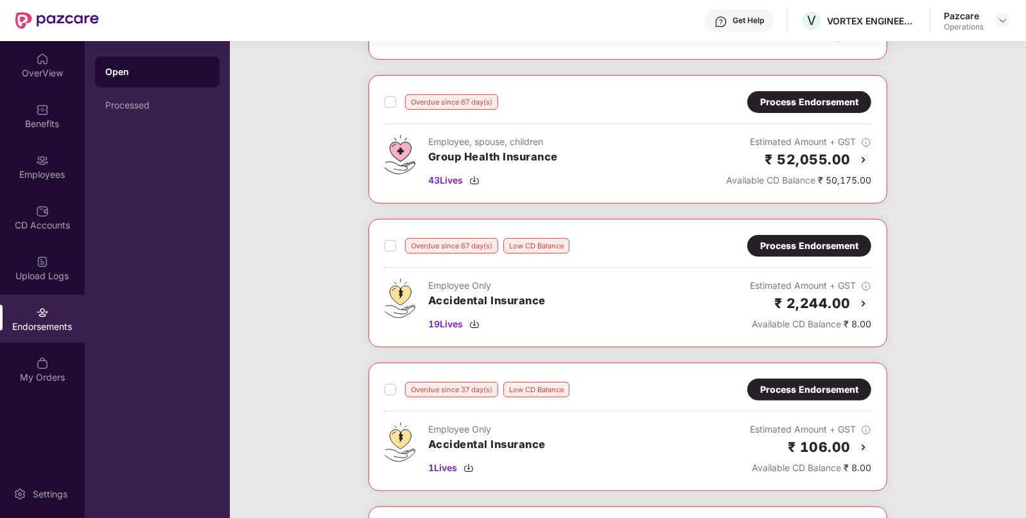
scroll to position [183, 0]
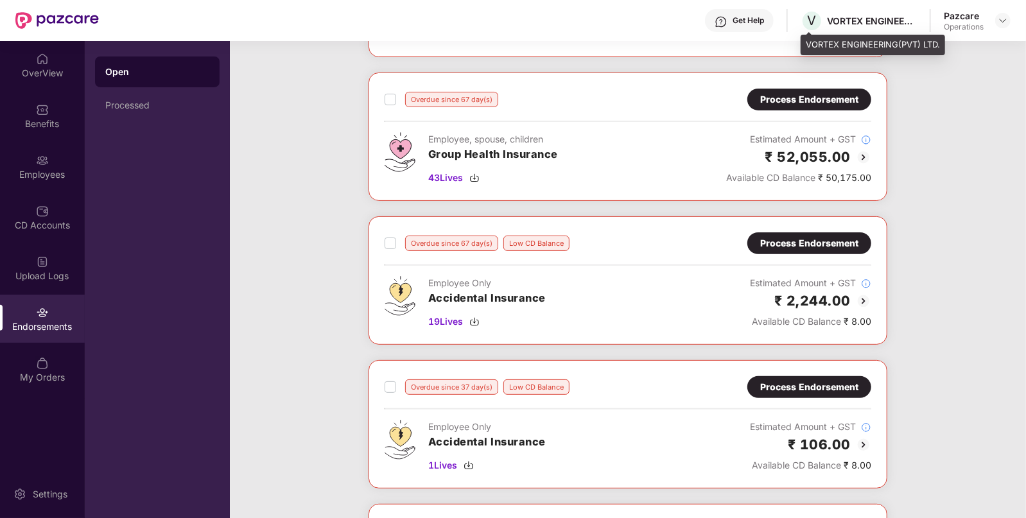
click at [850, 10] on div "V VORTEX ENGINEERING(PVT) LTD." at bounding box center [858, 21] width 116 height 22
click at [841, 17] on div "VORTEX ENGINEERING(PVT) LTD." at bounding box center [872, 21] width 90 height 12
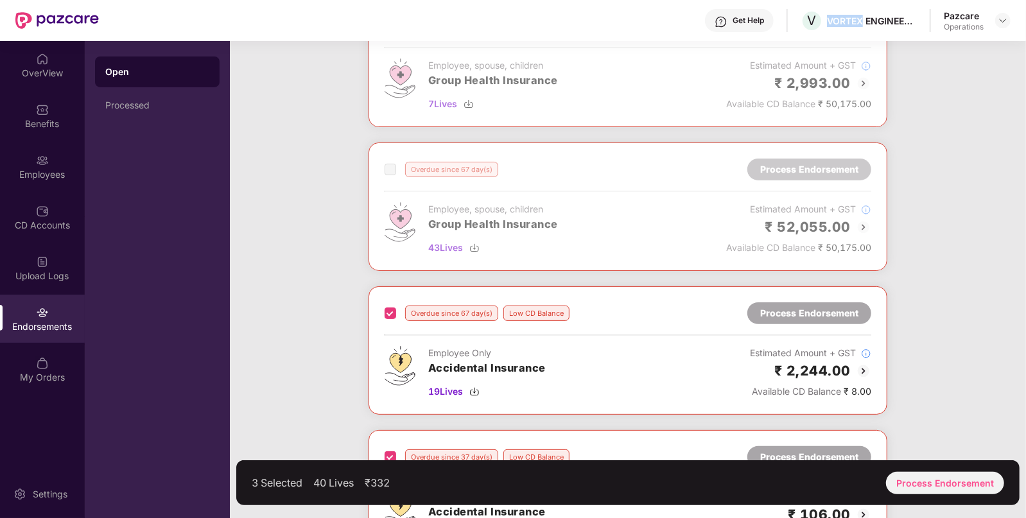
scroll to position [0, 0]
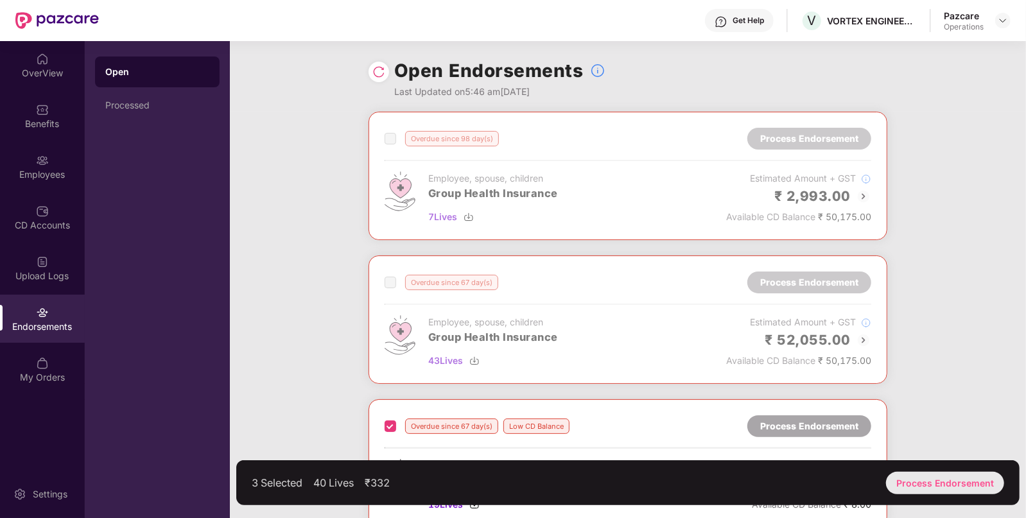
click at [922, 485] on div "Process Endorsement" at bounding box center [945, 483] width 118 height 22
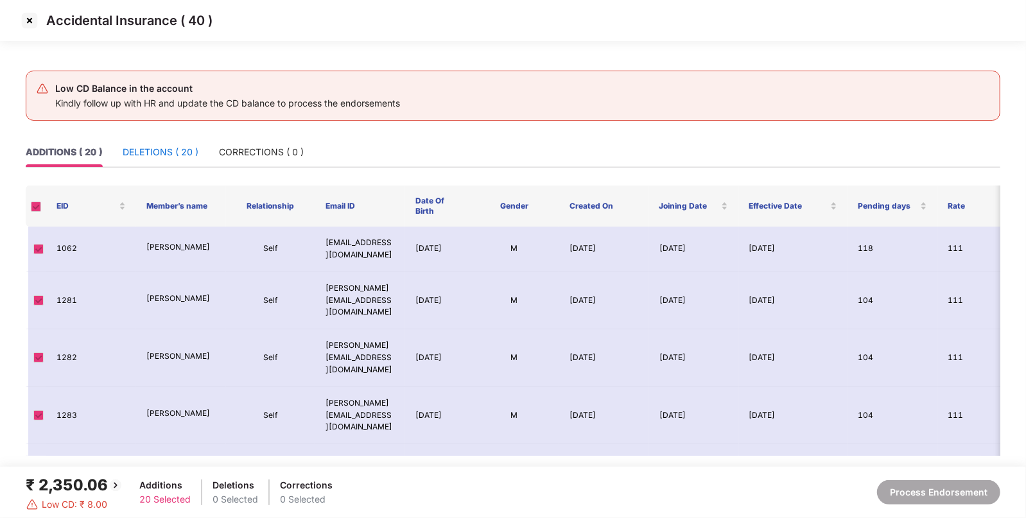
click at [151, 154] on div "DELETIONS ( 20 )" at bounding box center [161, 152] width 76 height 14
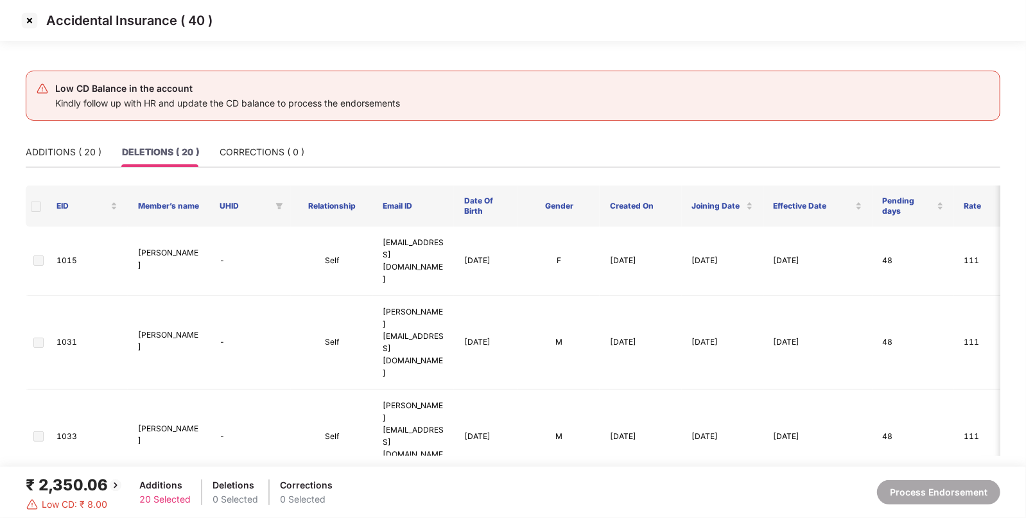
click at [35, 204] on span at bounding box center [36, 207] width 10 height 10
click at [83, 157] on div "ADDITIONS ( 20 )" at bounding box center [64, 152] width 76 height 14
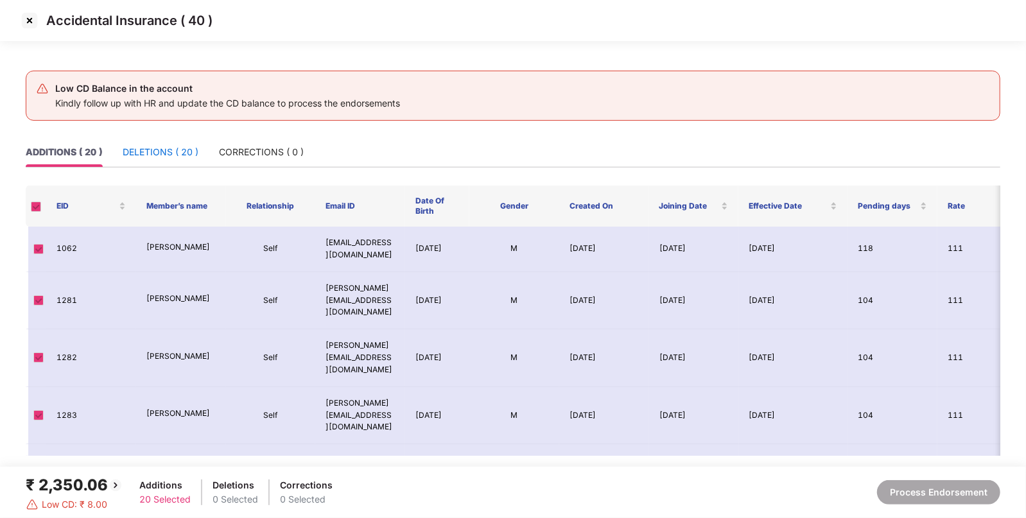
click at [159, 155] on div "DELETIONS ( 20 )" at bounding box center [161, 152] width 76 height 14
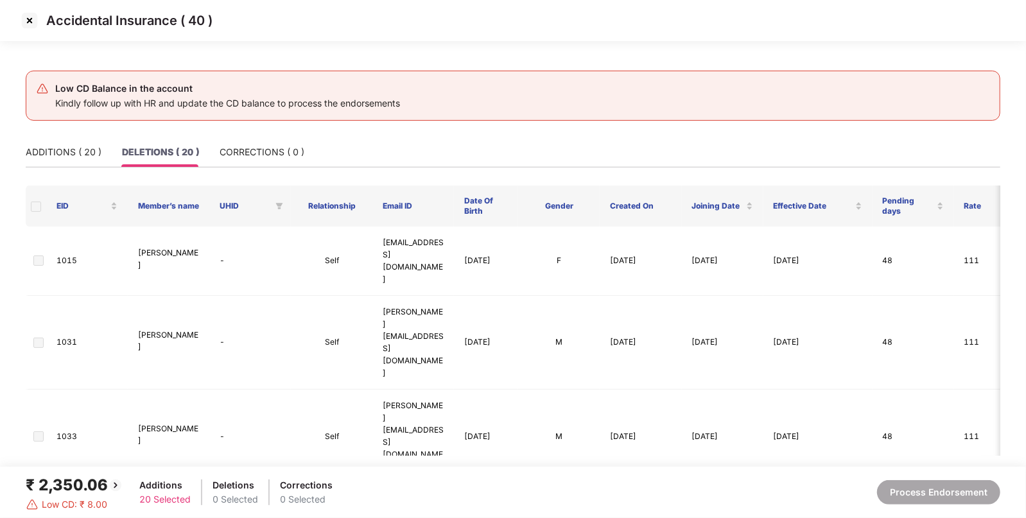
click at [31, 20] on img at bounding box center [29, 20] width 21 height 21
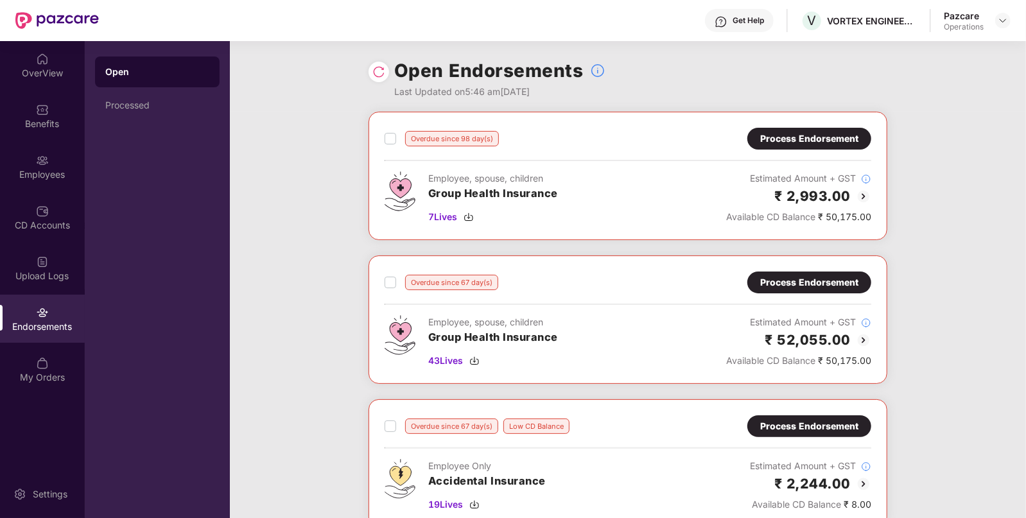
scroll to position [725, 0]
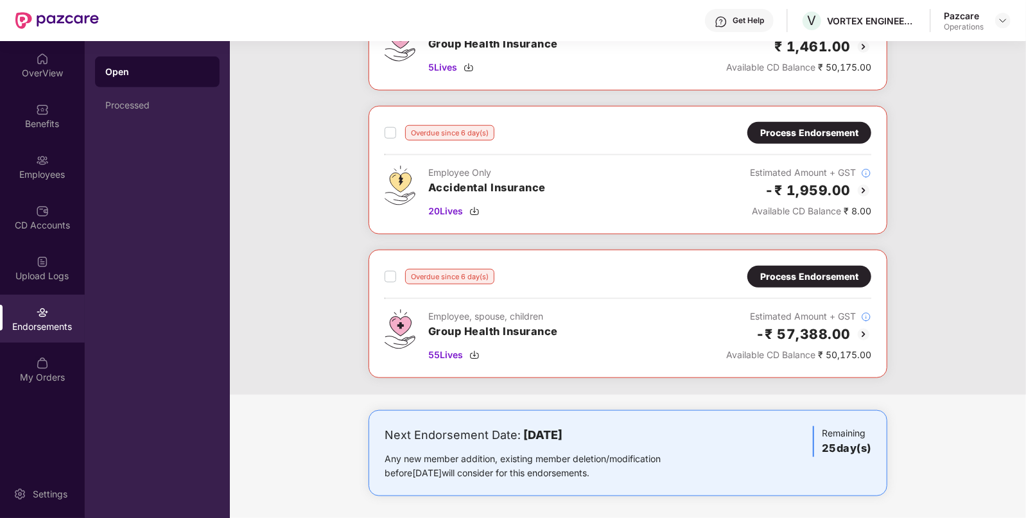
click at [802, 134] on div "Process Endorsement" at bounding box center [809, 133] width 98 height 14
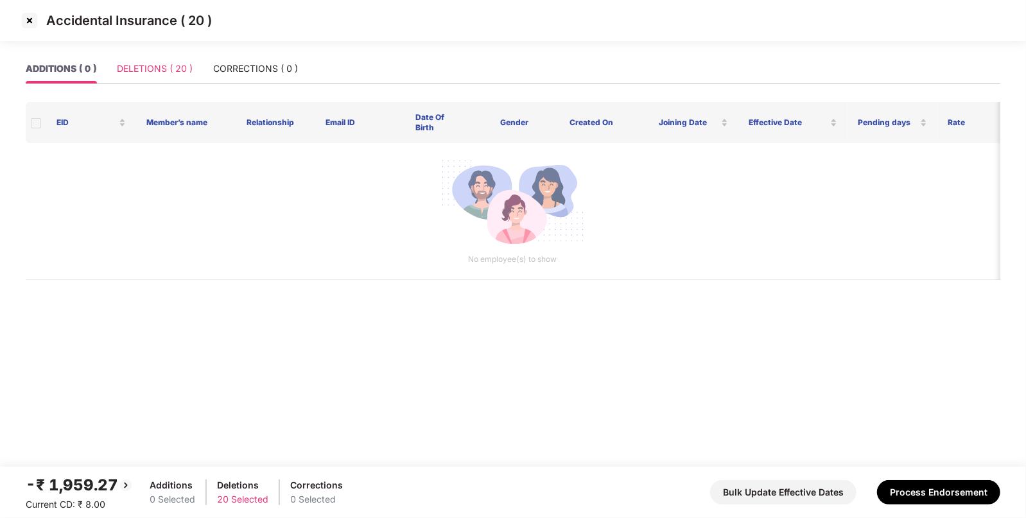
click at [173, 80] on div "DELETIONS ( 20 )" at bounding box center [155, 69] width 76 height 30
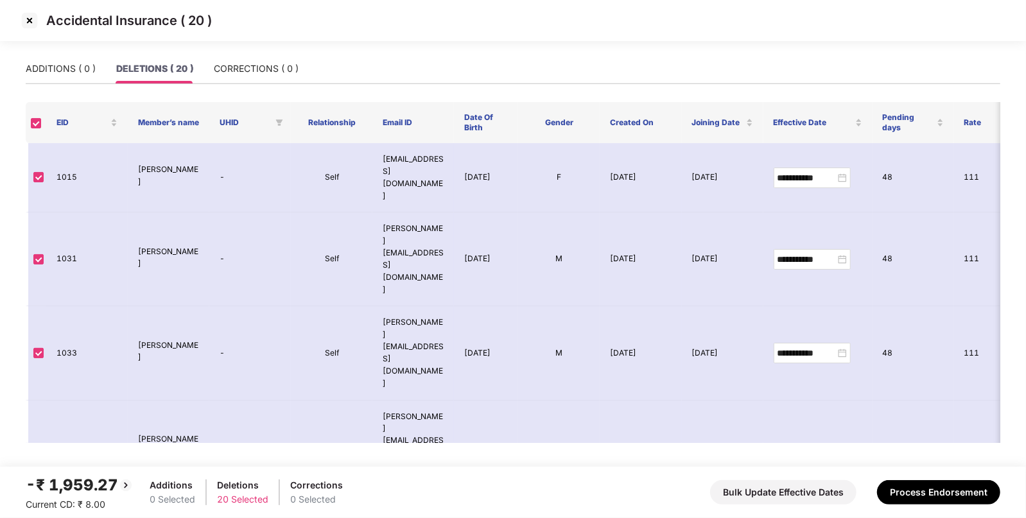
click at [21, 22] on img at bounding box center [29, 20] width 21 height 21
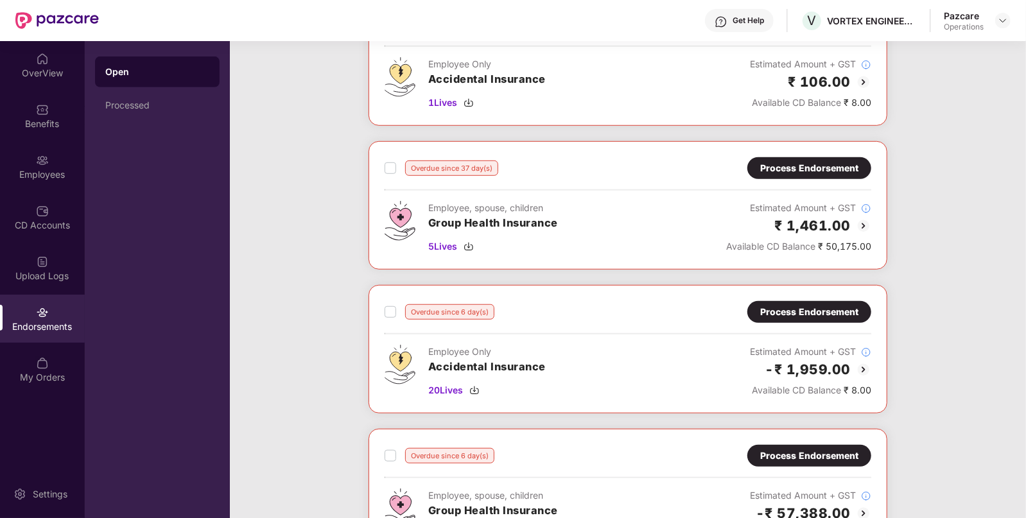
scroll to position [551, 0]
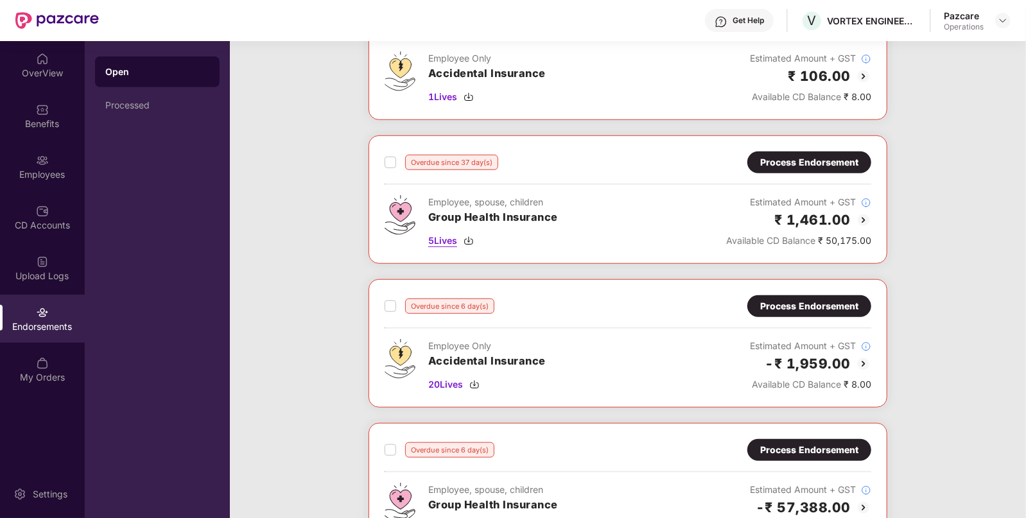
click at [474, 236] on img at bounding box center [468, 241] width 10 height 10
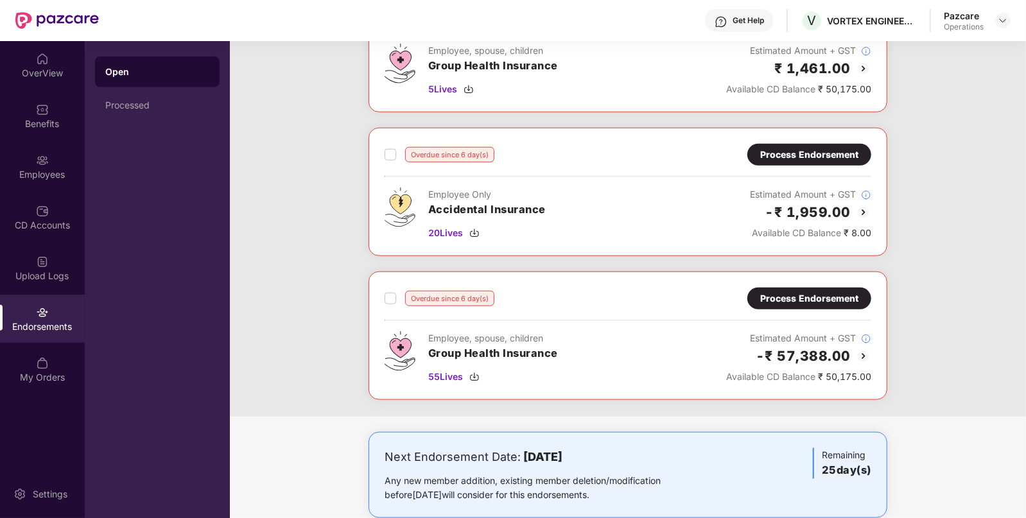
scroll to position [713, 0]
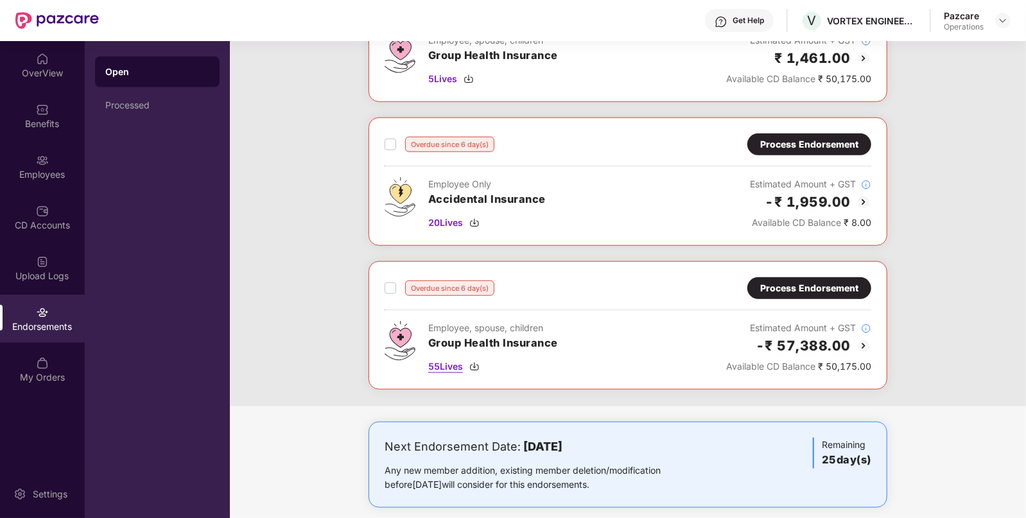
click at [478, 361] on img at bounding box center [474, 366] width 10 height 10
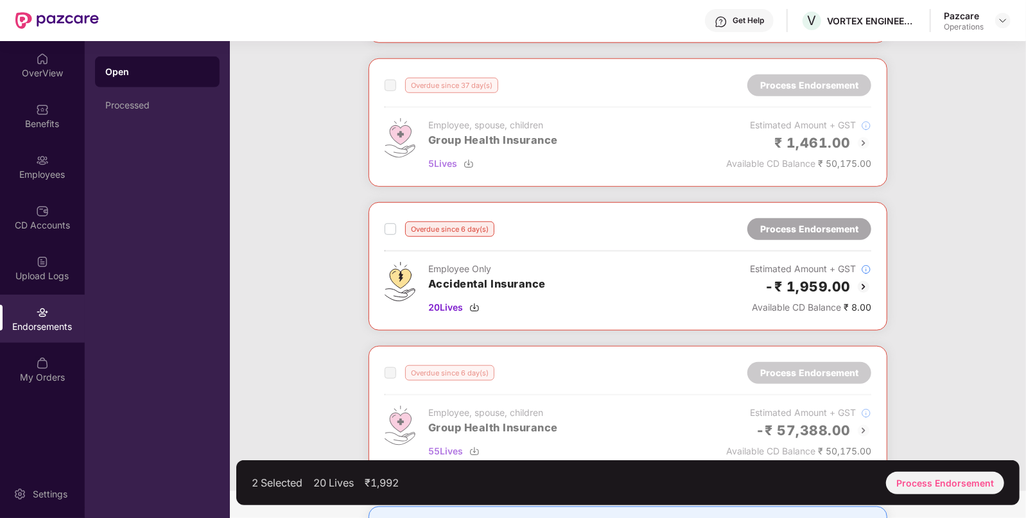
scroll to position [633, 0]
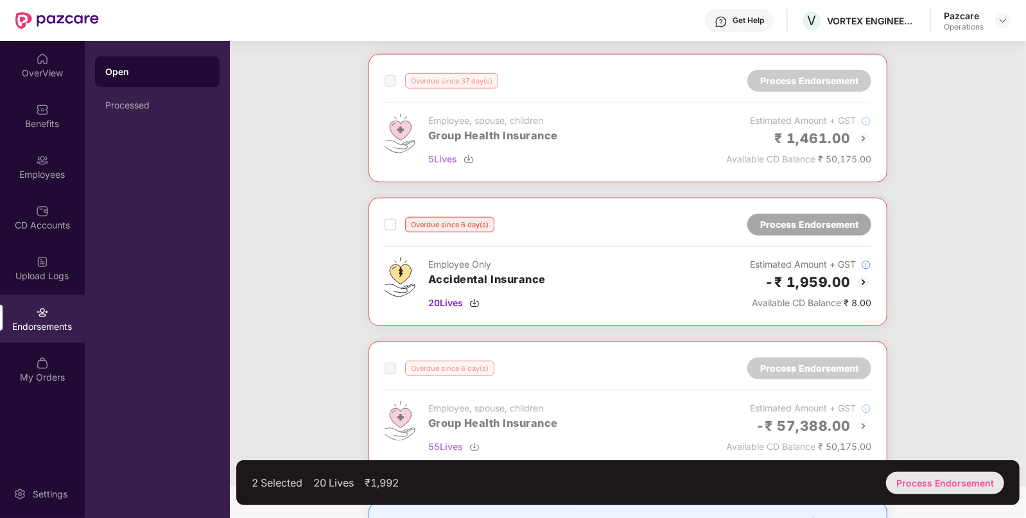
click at [940, 481] on div "Process Endorsement" at bounding box center [945, 483] width 118 height 22
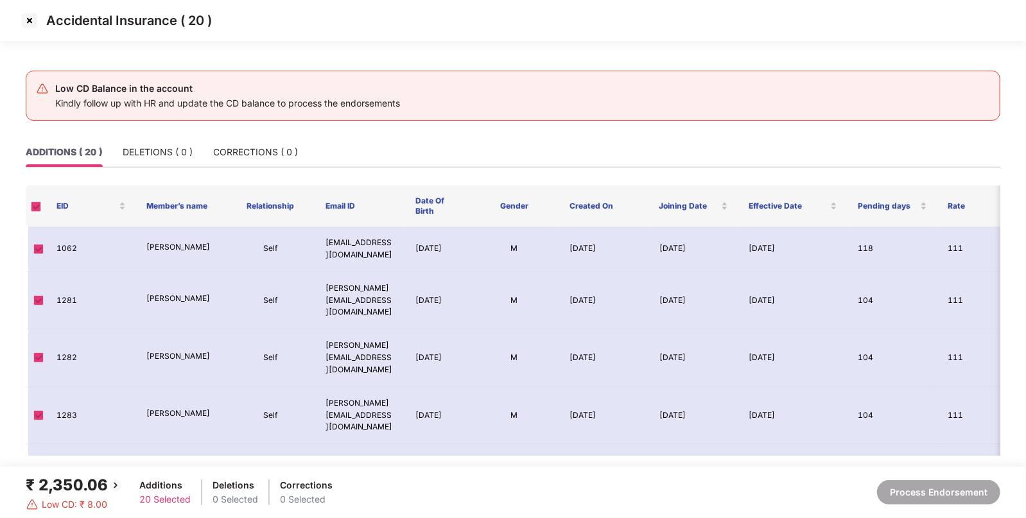
click at [27, 17] on img at bounding box center [29, 20] width 21 height 21
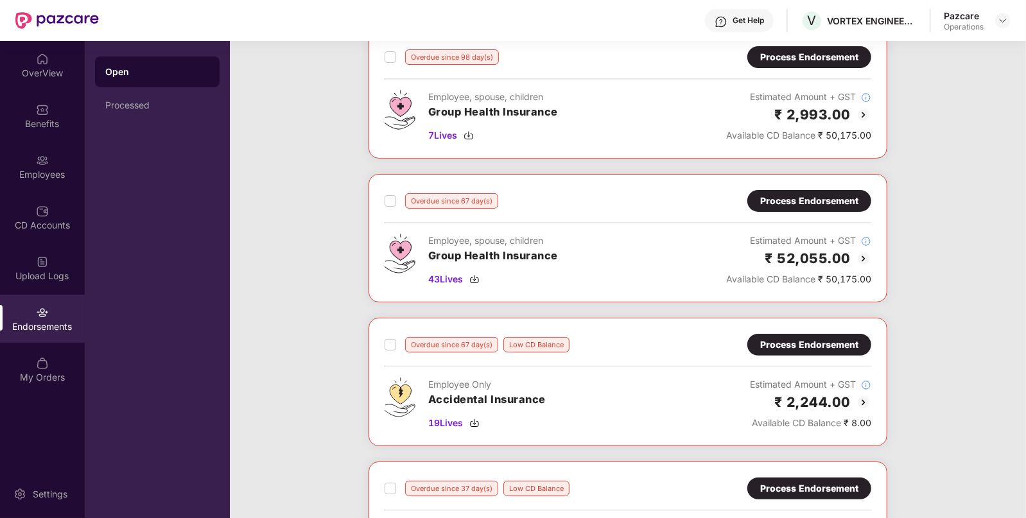
scroll to position [101, 0]
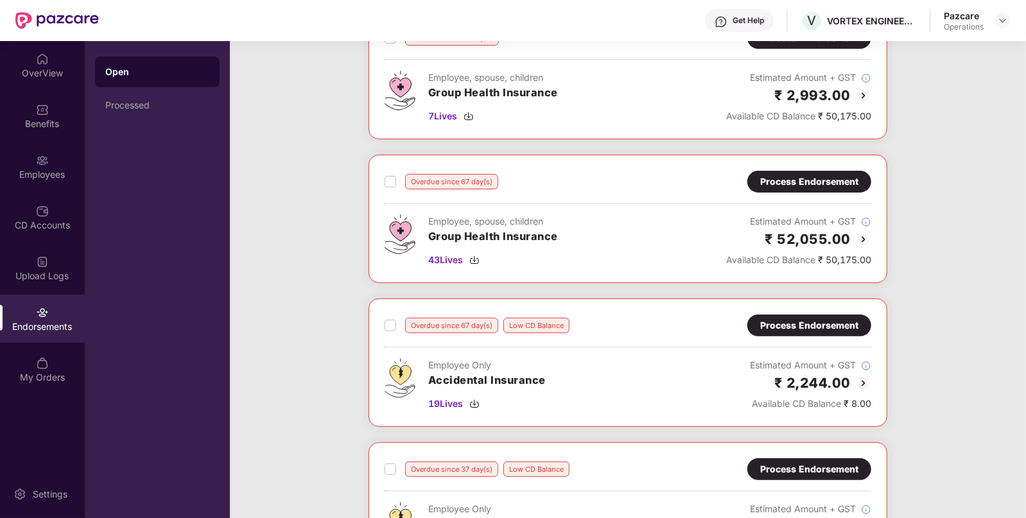
click at [791, 325] on div "Process Endorsement" at bounding box center [809, 325] width 98 height 14
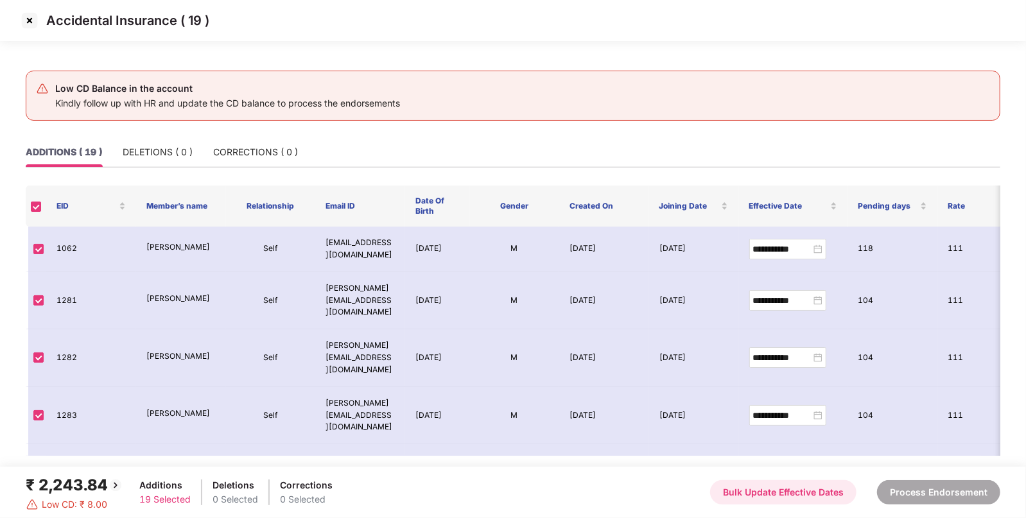
click at [762, 495] on button "Bulk Update Effective Dates" at bounding box center [783, 492] width 146 height 24
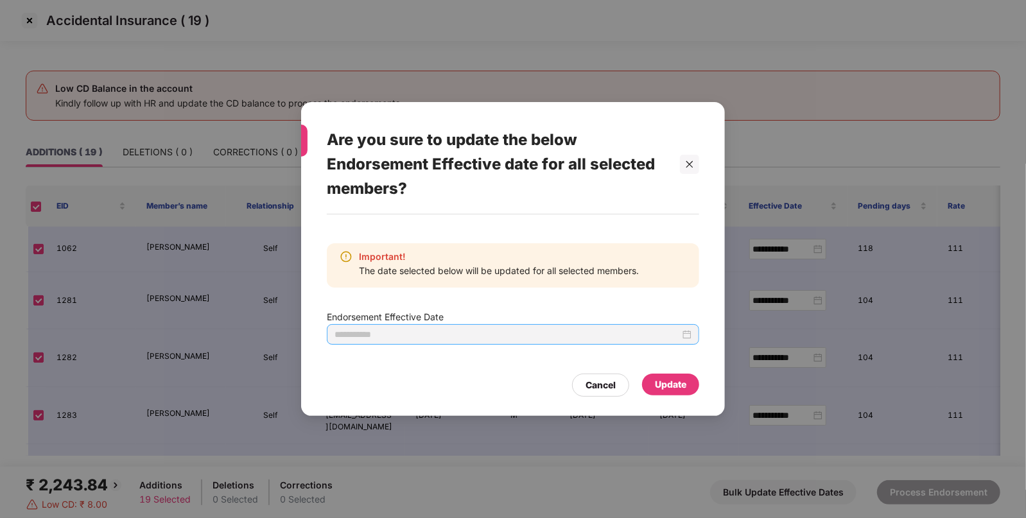
click at [691, 339] on div at bounding box center [512, 334] width 357 height 14
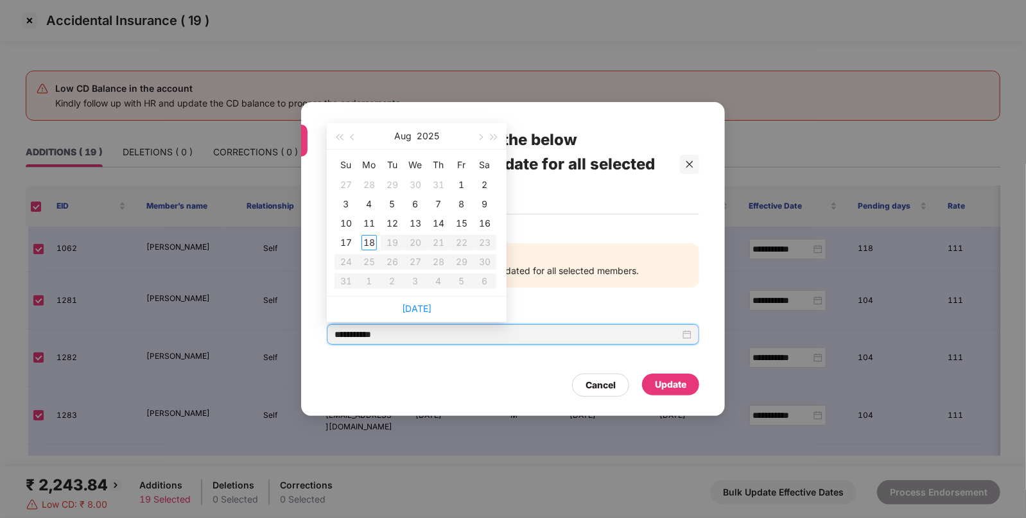
type input "**********"
click at [356, 140] on button "button" at bounding box center [353, 136] width 14 height 26
type input "**********"
click at [472, 184] on td "4" at bounding box center [461, 184] width 23 height 19
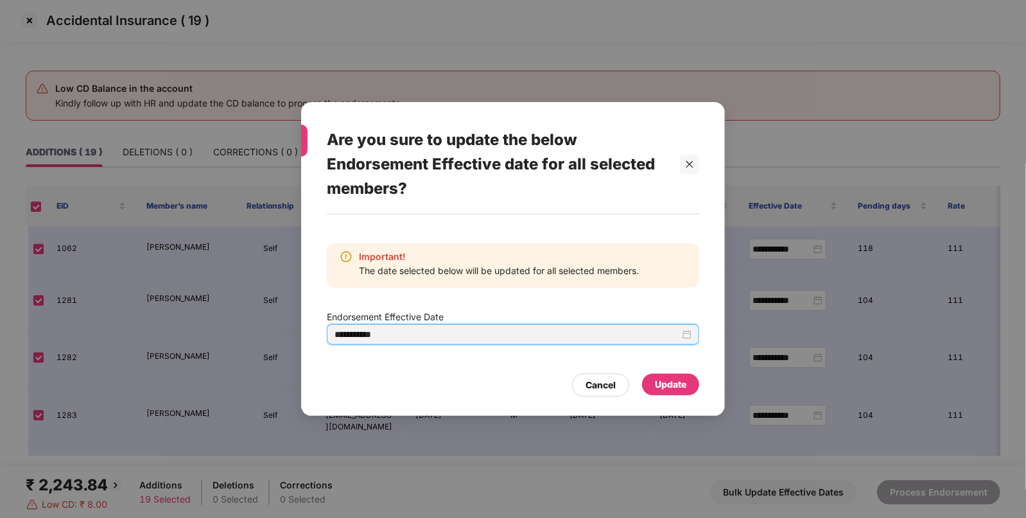
click at [667, 383] on div "Update" at bounding box center [670, 384] width 31 height 14
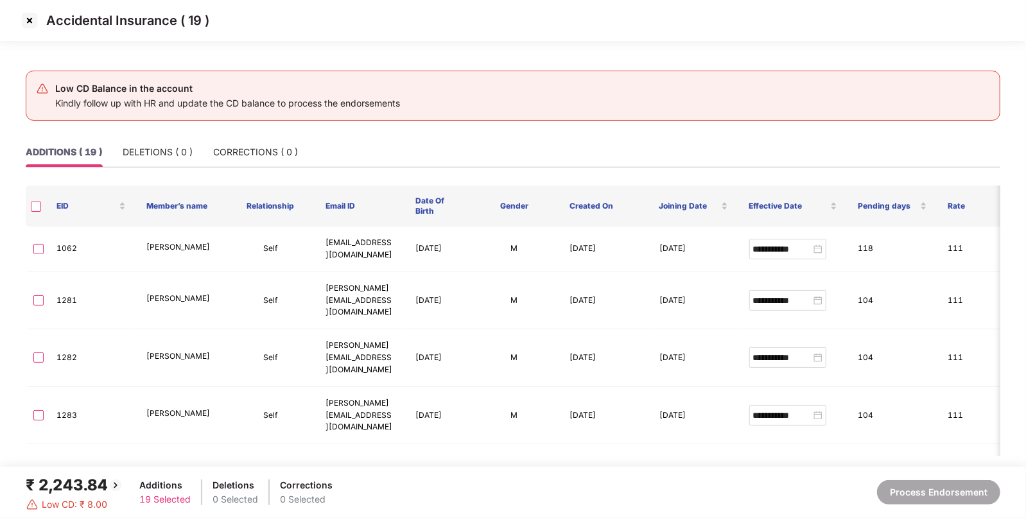
type input "**********"
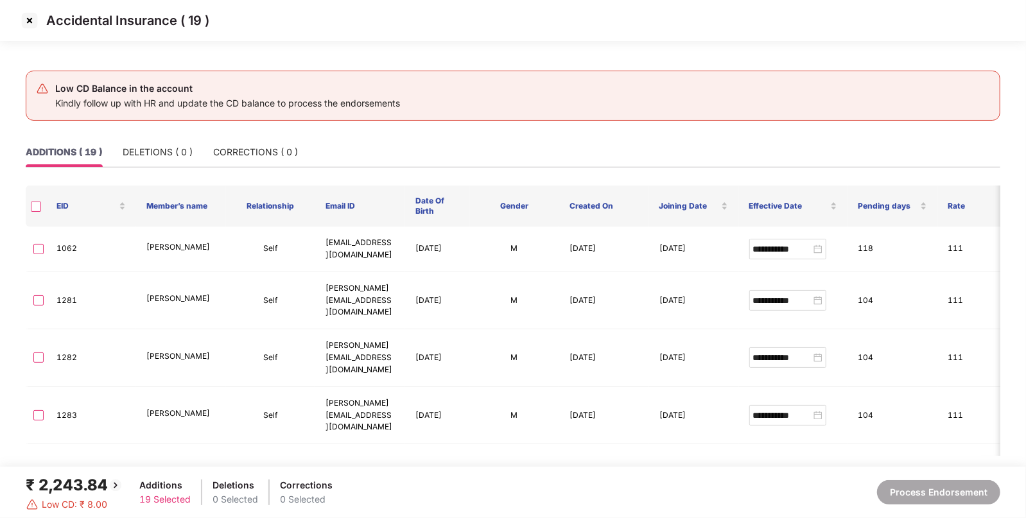
type input "**********"
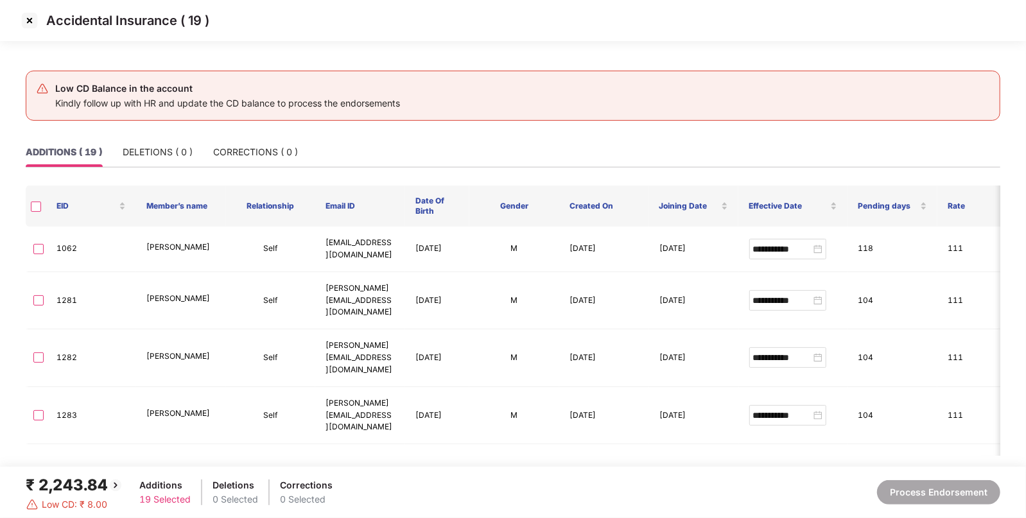
type input "**********"
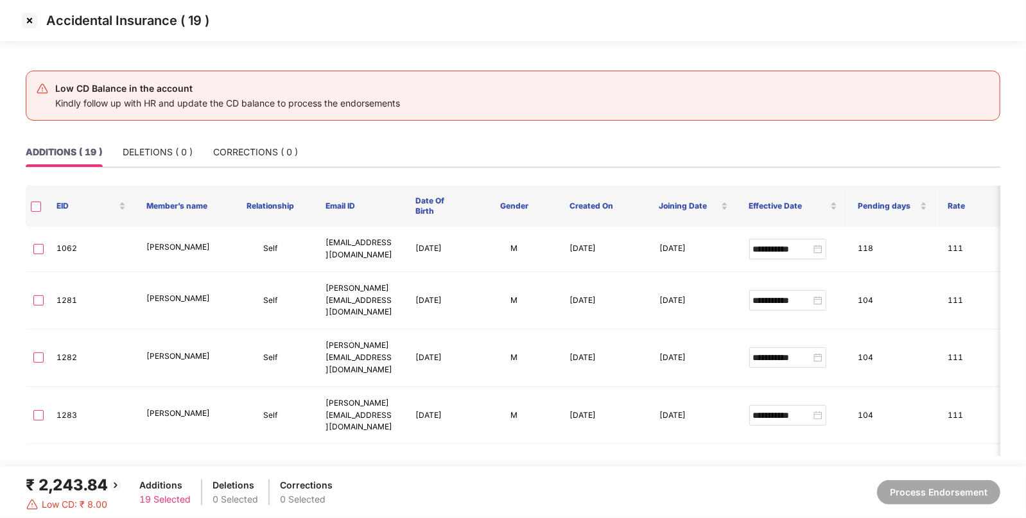
type input "**********"
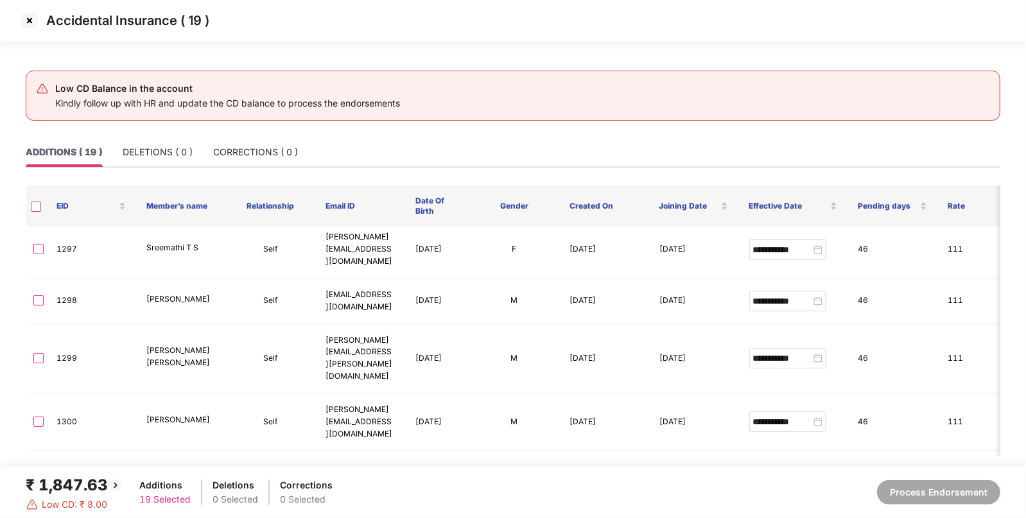
scroll to position [686, 0]
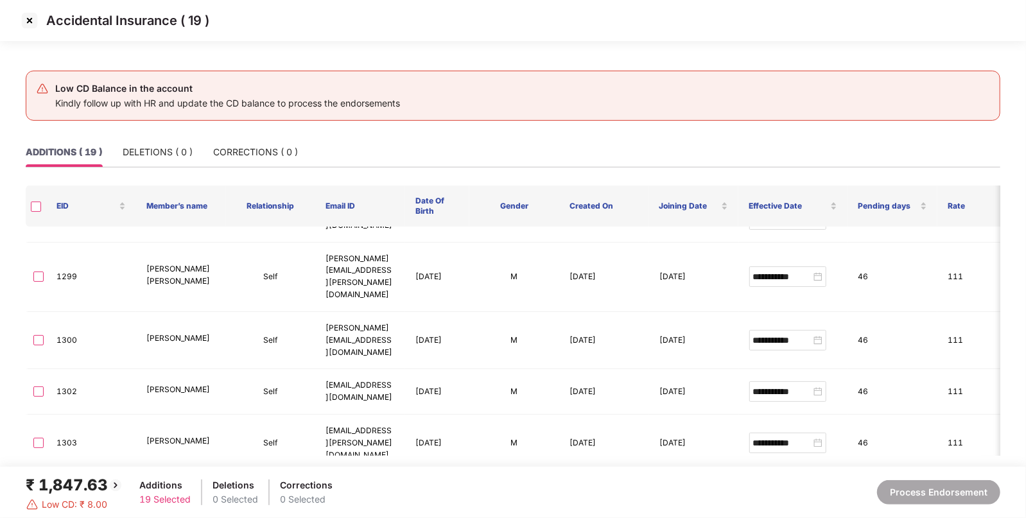
click at [32, 200] on label at bounding box center [36, 206] width 10 height 12
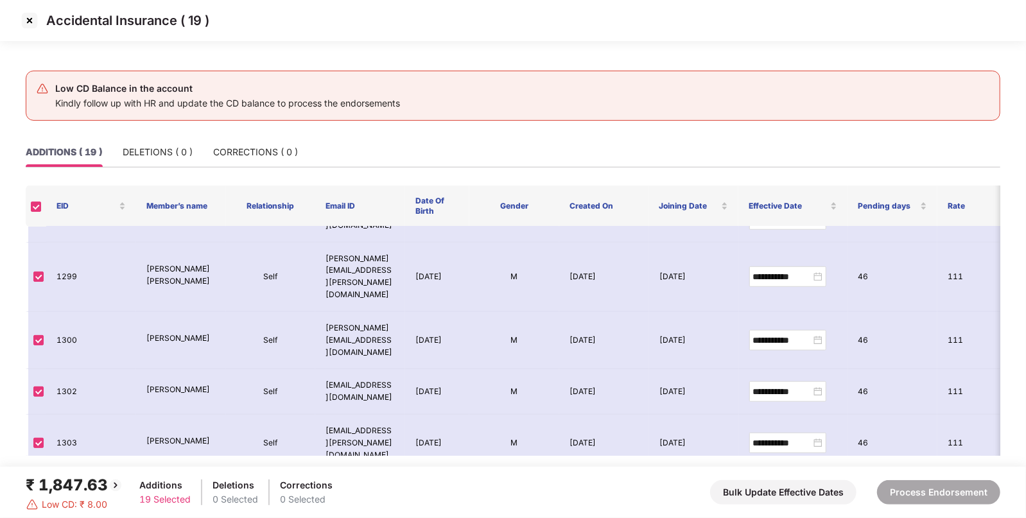
click at [35, 18] on img at bounding box center [29, 20] width 21 height 21
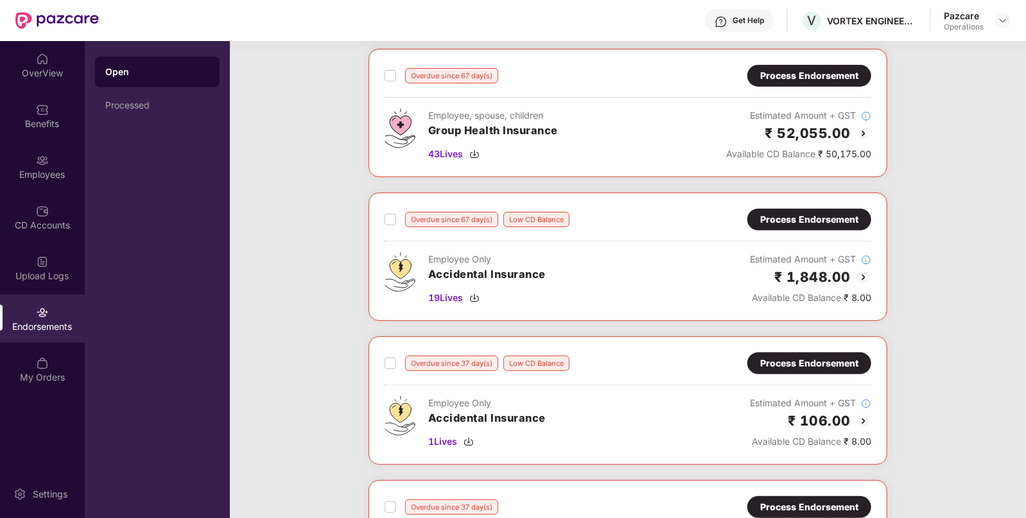
scroll to position [221, 0]
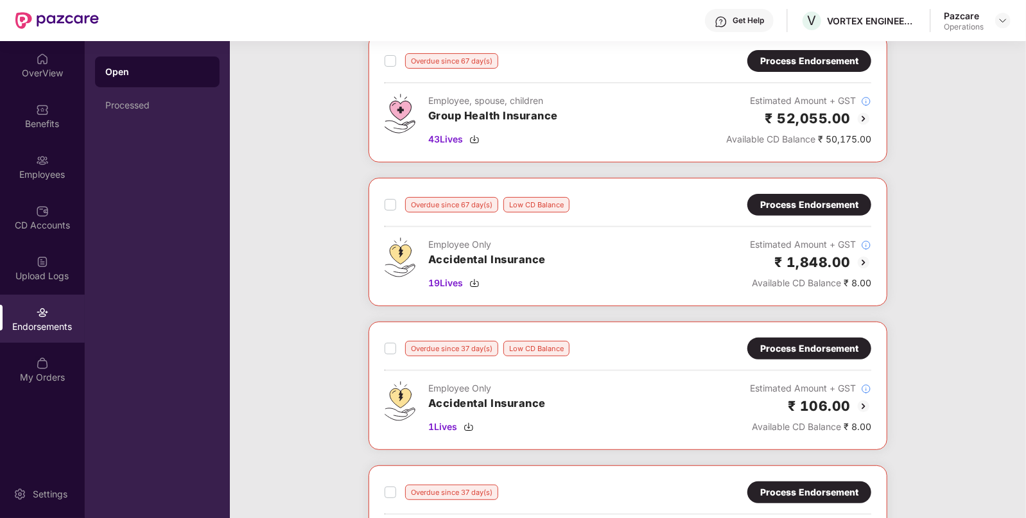
click at [830, 351] on div "Process Endorsement" at bounding box center [809, 348] width 98 height 14
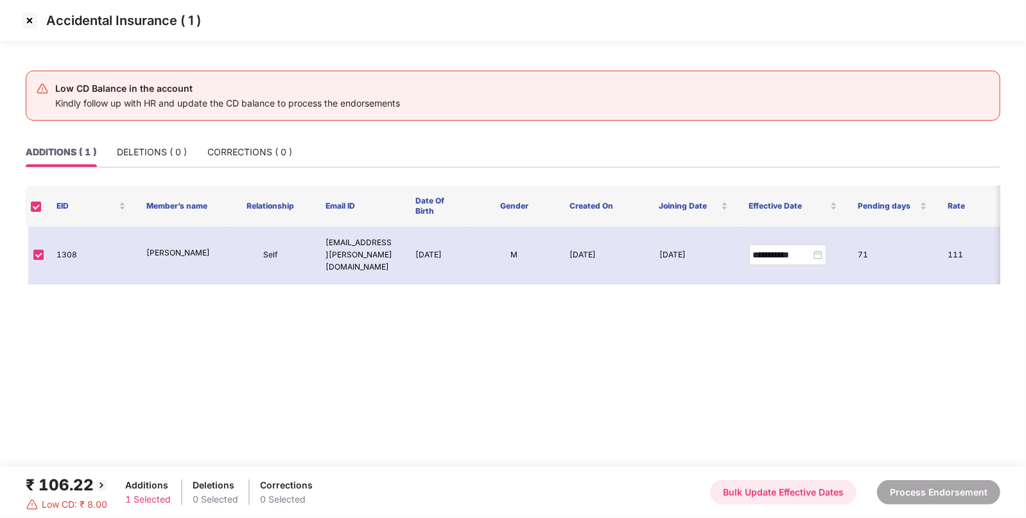
click at [759, 484] on button "Bulk Update Effective Dates" at bounding box center [783, 492] width 146 height 24
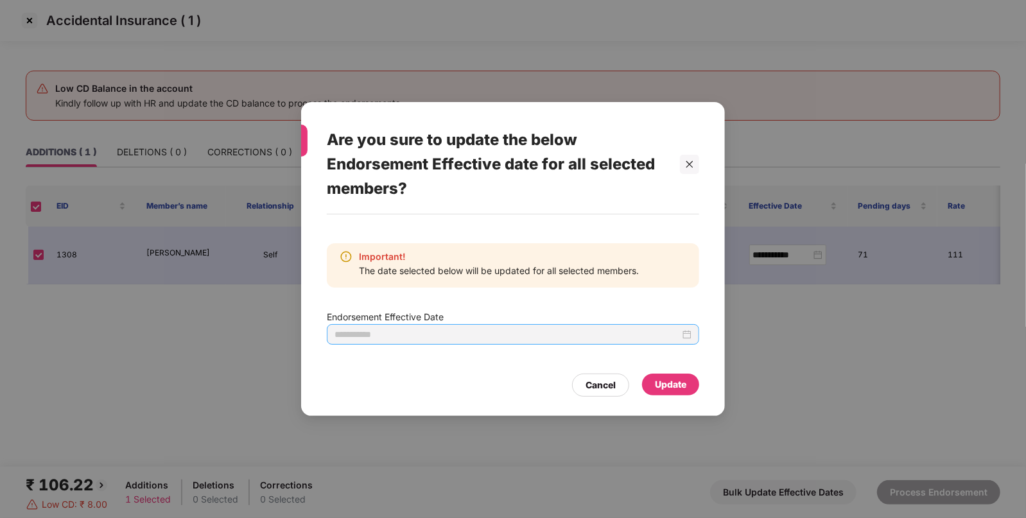
click at [689, 339] on div at bounding box center [512, 334] width 357 height 14
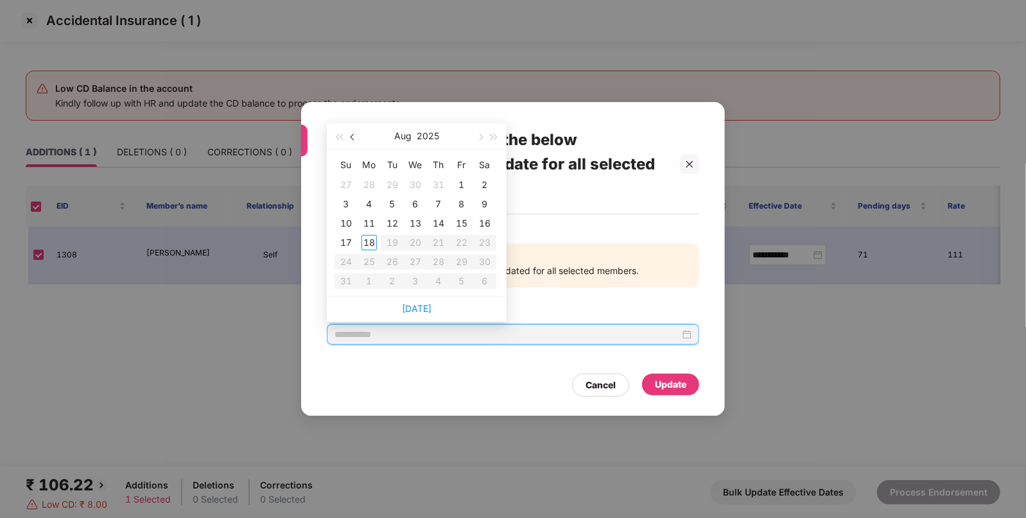
click at [351, 136] on span "button" at bounding box center [353, 137] width 6 height 6
type input "**********"
click at [459, 186] on div "4" at bounding box center [461, 184] width 15 height 15
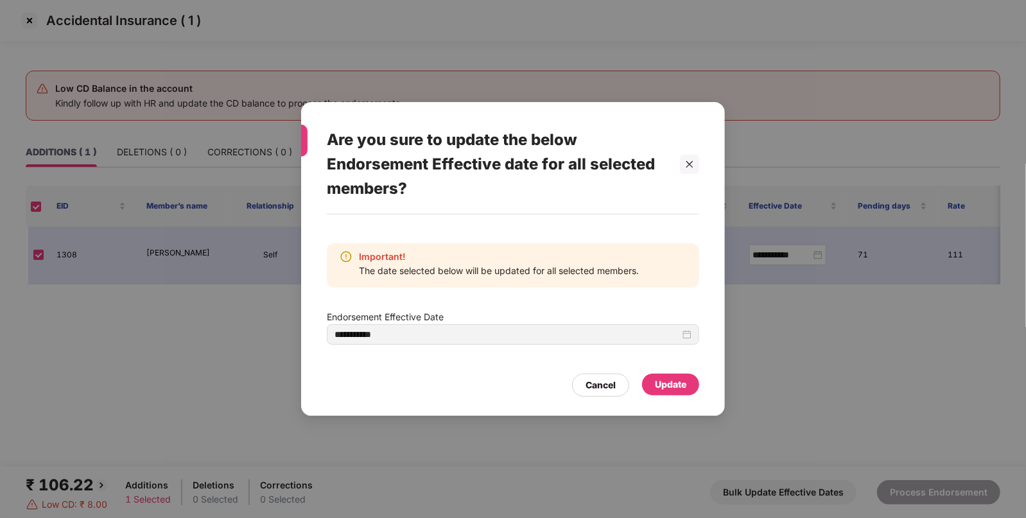
click at [653, 381] on div "Update" at bounding box center [670, 384] width 57 height 22
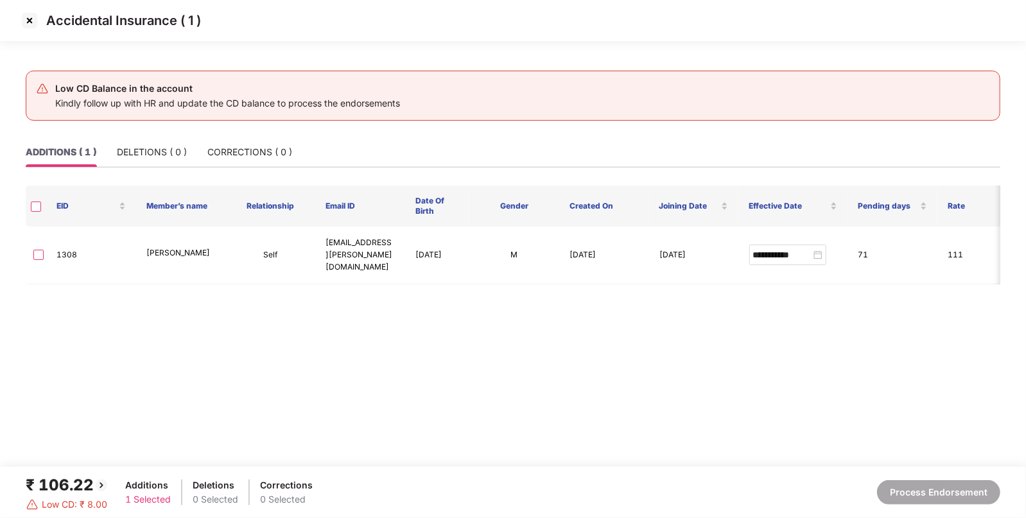
type input "**********"
click at [26, 29] on img at bounding box center [29, 20] width 21 height 21
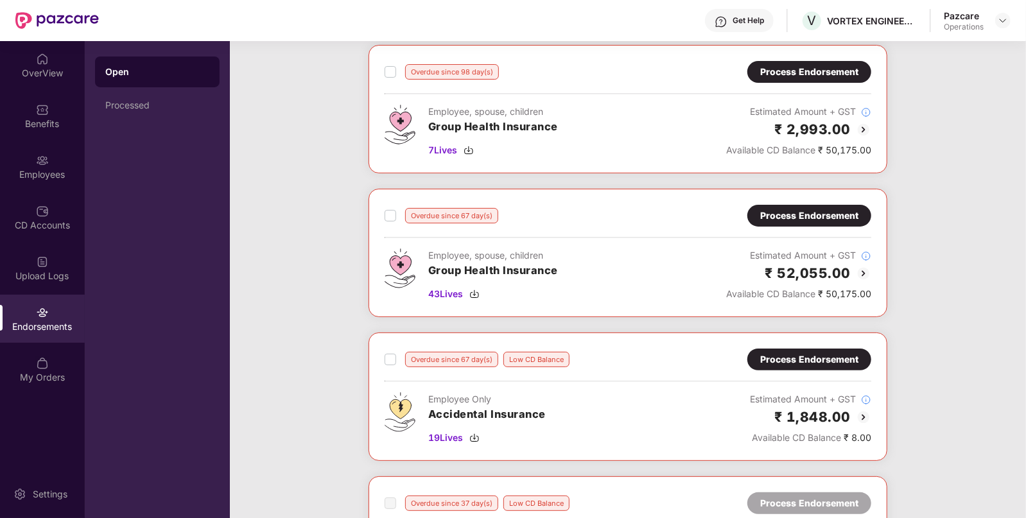
scroll to position [65, 0]
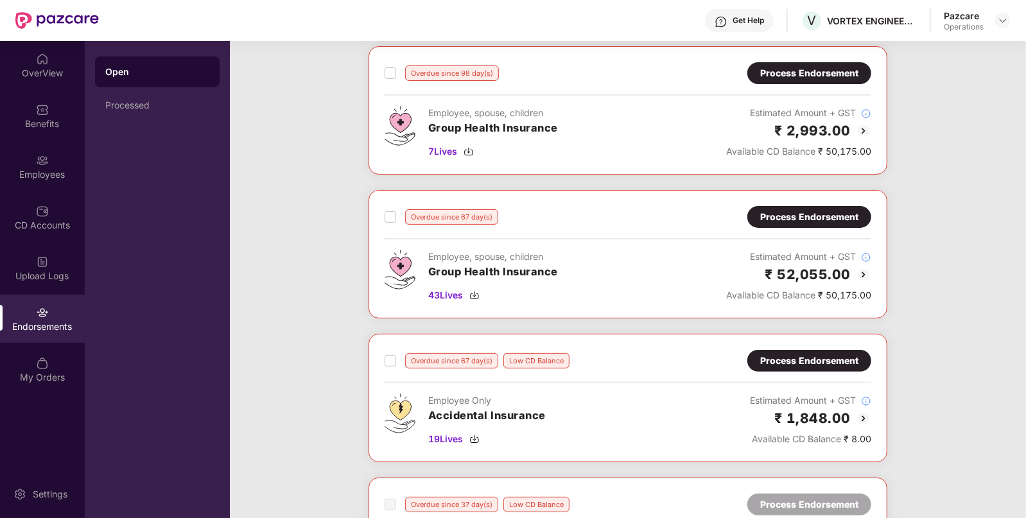
click at [767, 221] on div "Process Endorsement" at bounding box center [809, 217] width 98 height 14
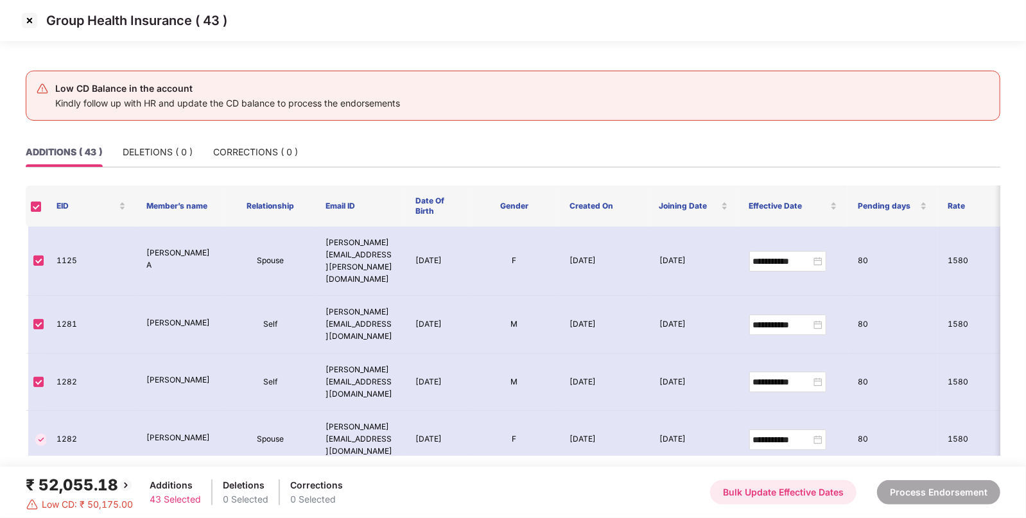
click at [780, 485] on button "Bulk Update Effective Dates" at bounding box center [783, 492] width 146 height 24
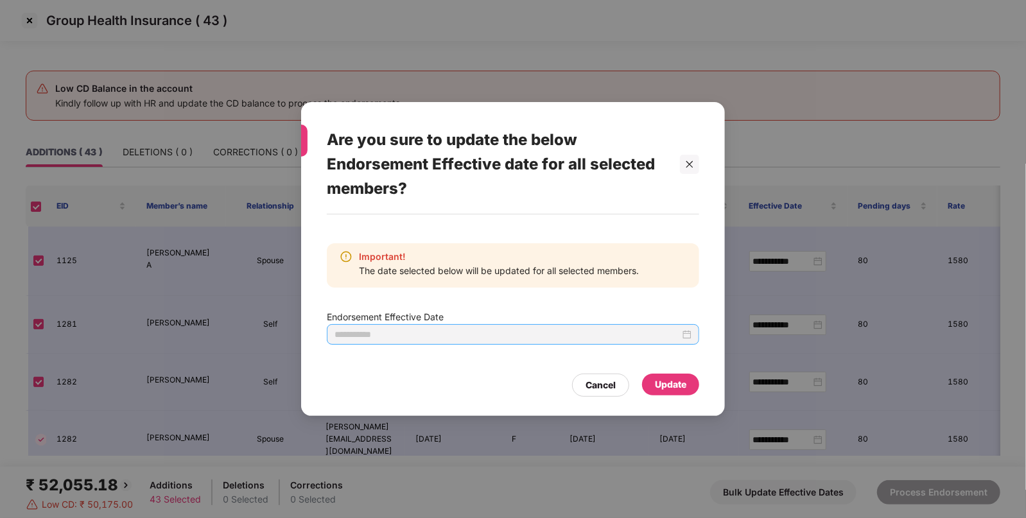
click at [693, 340] on div at bounding box center [513, 334] width 372 height 21
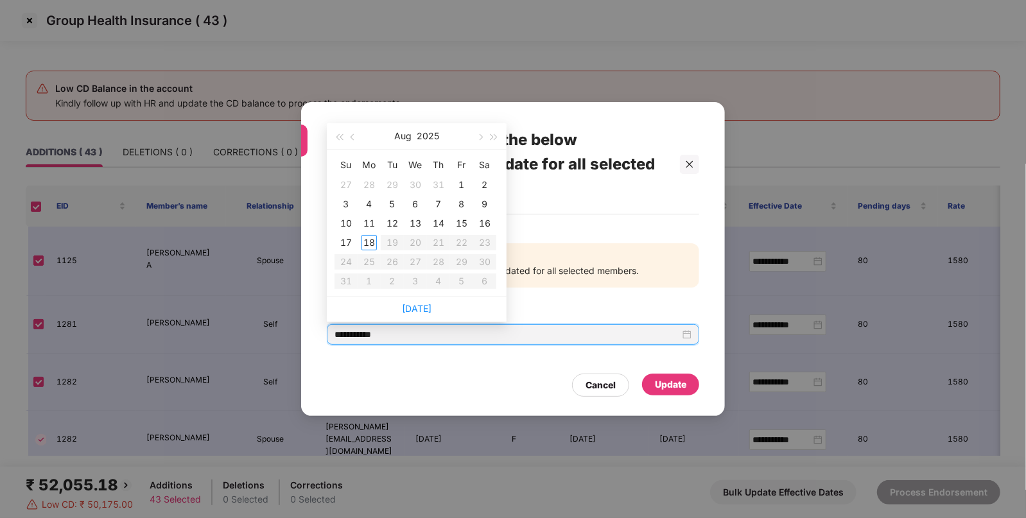
type input "**********"
click at [357, 135] on button "button" at bounding box center [353, 136] width 14 height 26
type input "**********"
click at [456, 184] on div "4" at bounding box center [461, 184] width 15 height 15
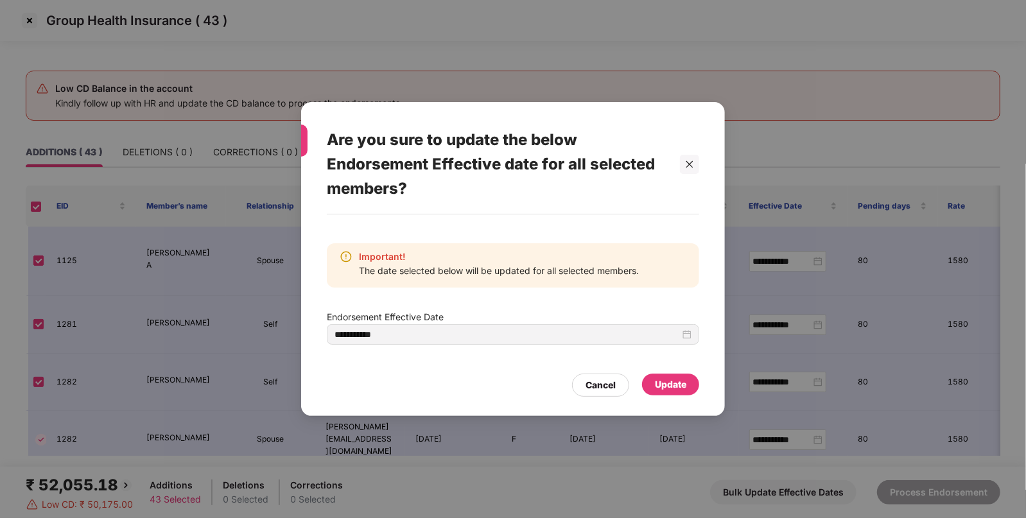
click at [664, 383] on div "Update" at bounding box center [670, 384] width 31 height 14
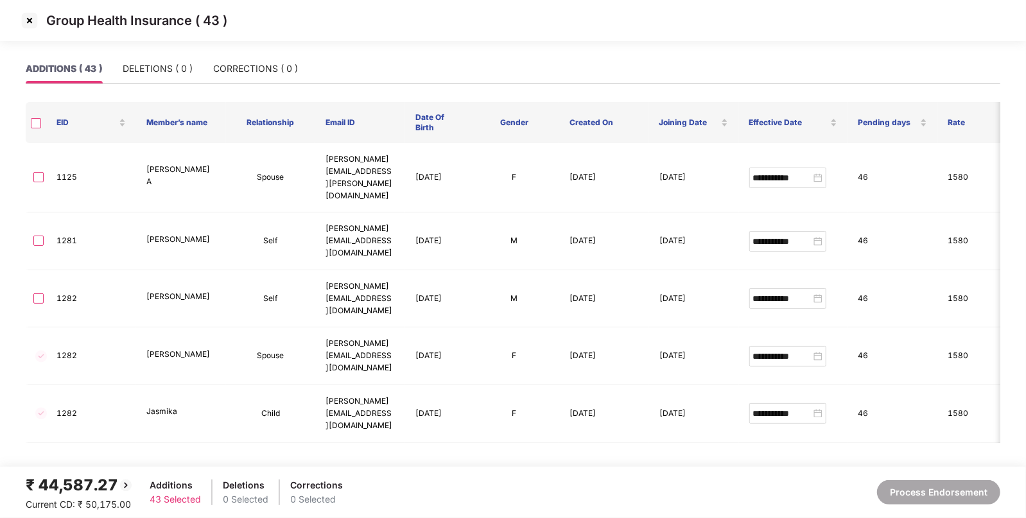
type input "**********"
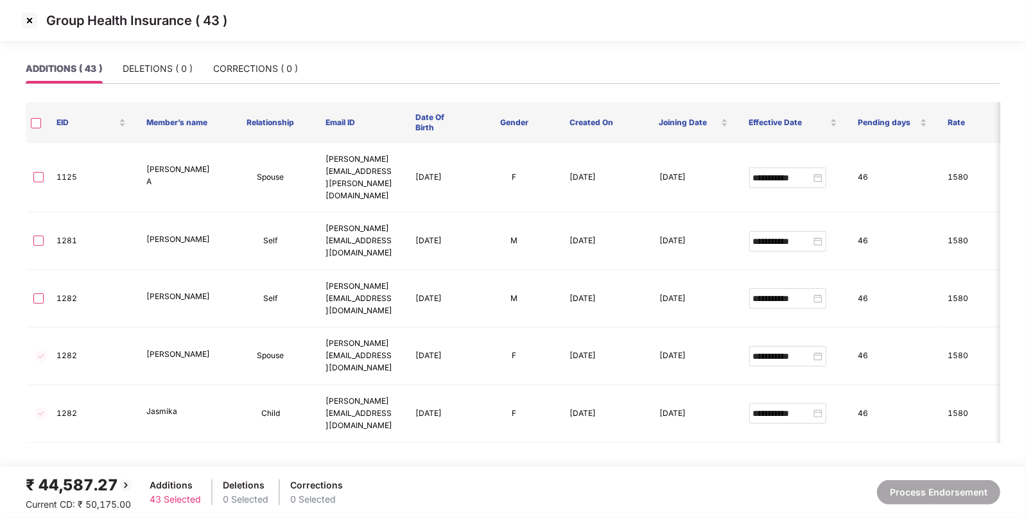
type input "**********"
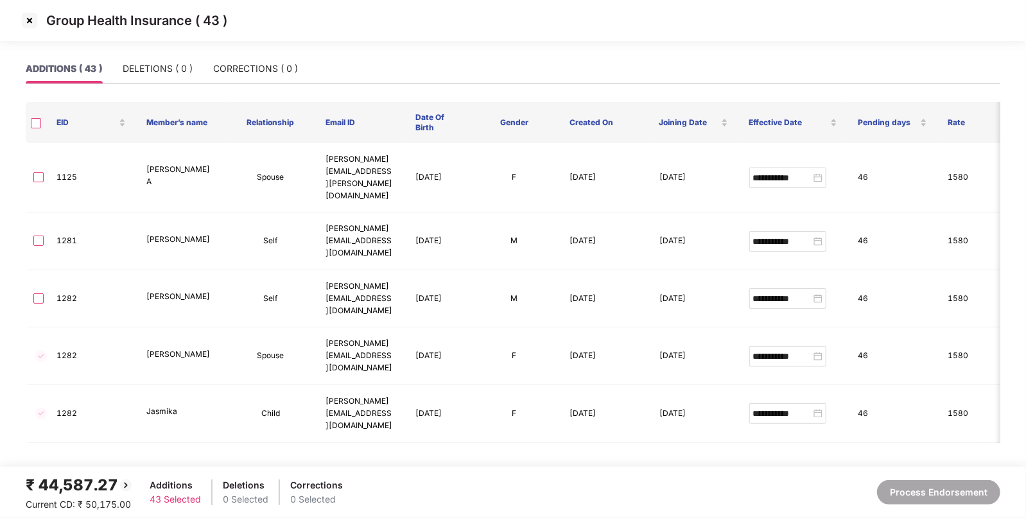
type input "**********"
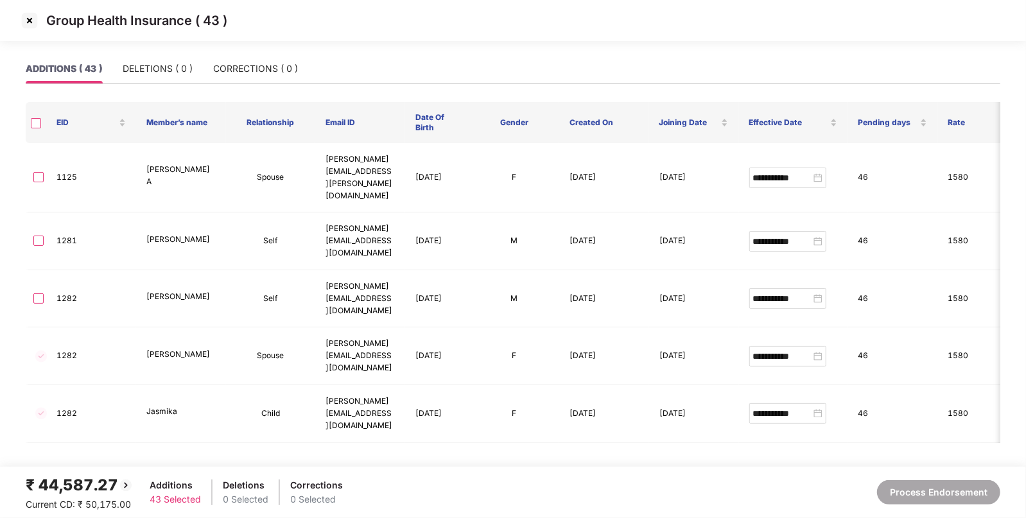
type input "**********"
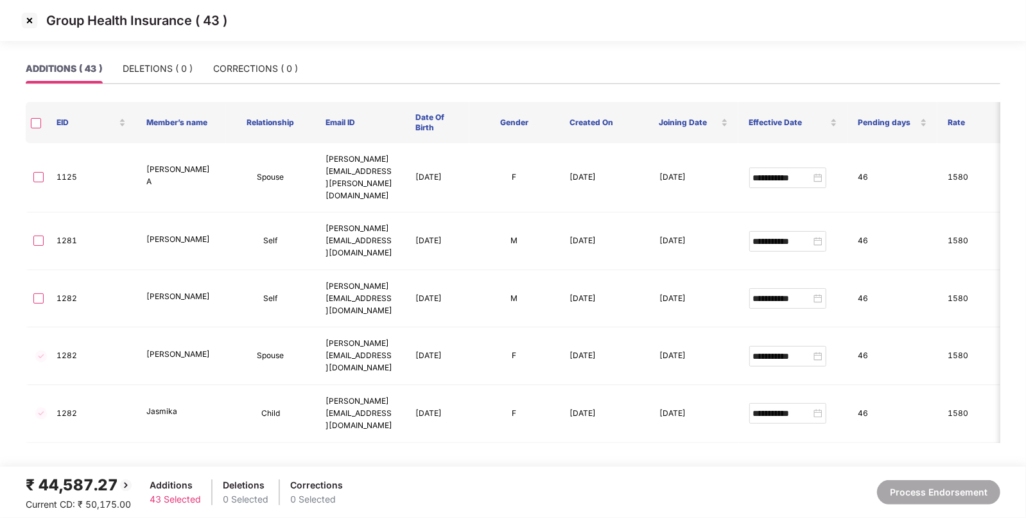
type input "**********"
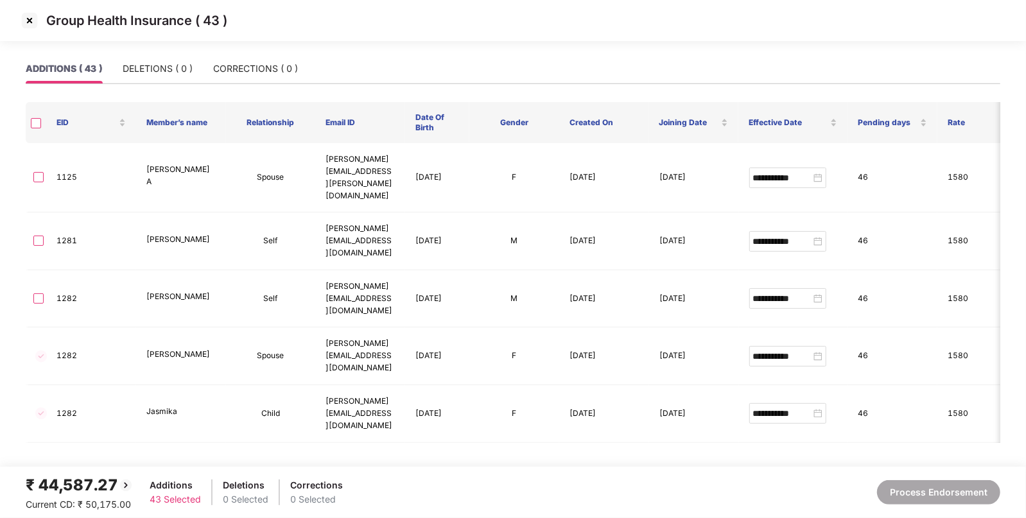
type input "**********"
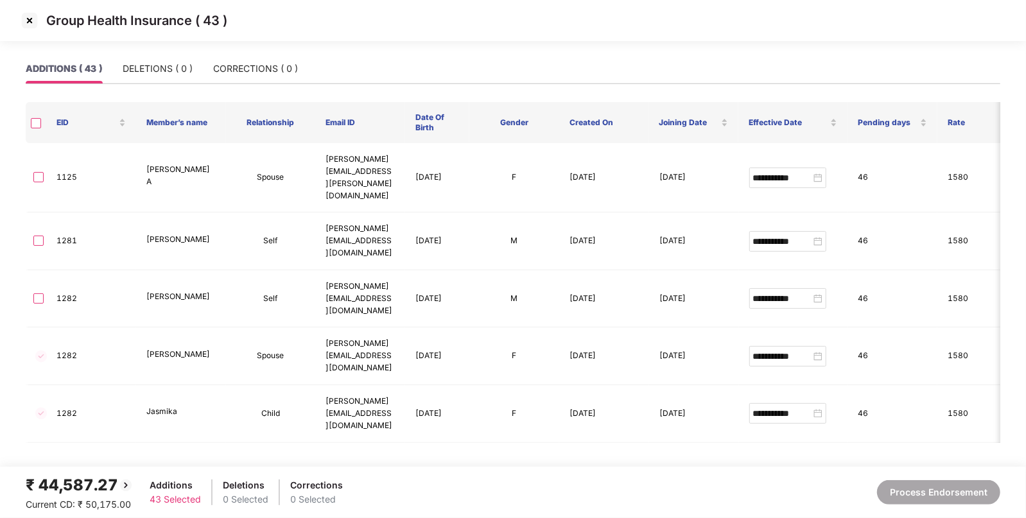
type input "**********"
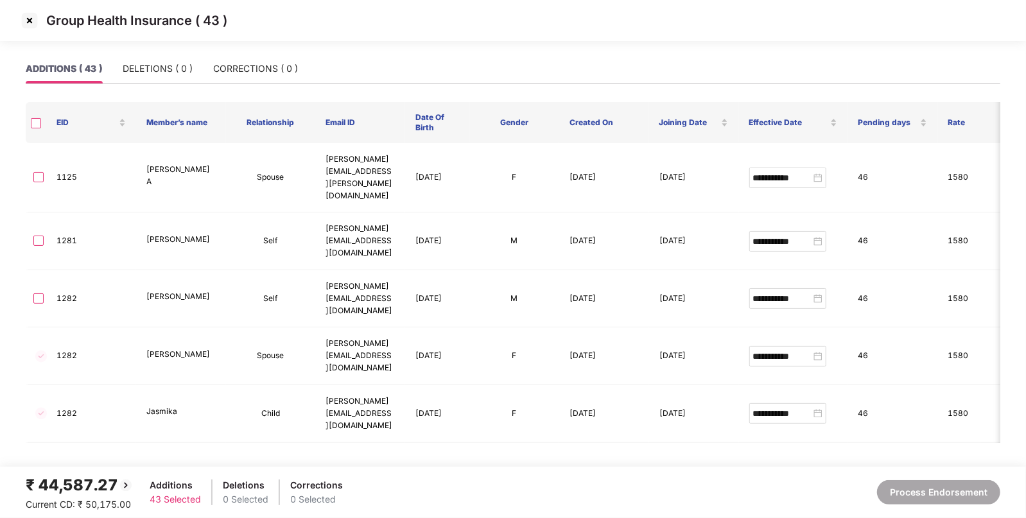
type input "**********"
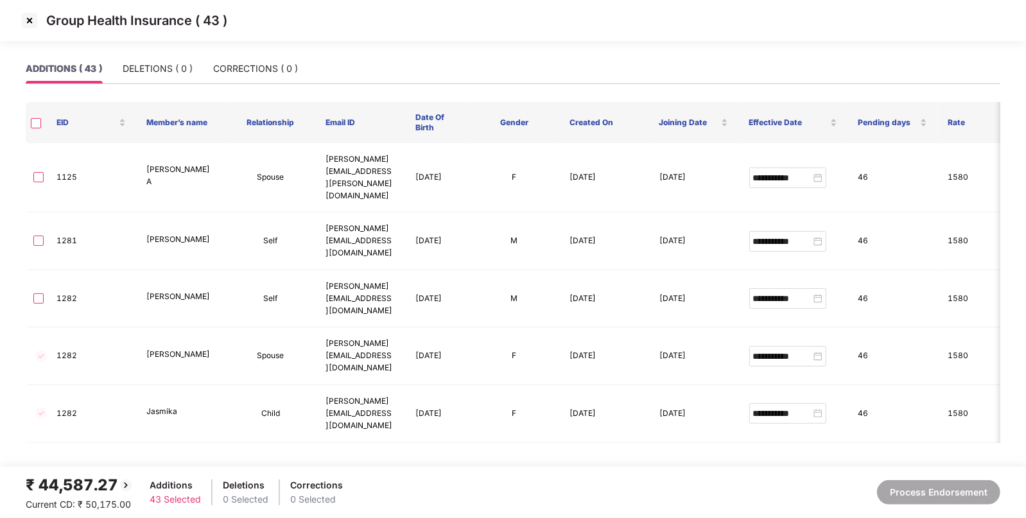
type input "**********"
click at [26, 18] on img at bounding box center [29, 20] width 21 height 21
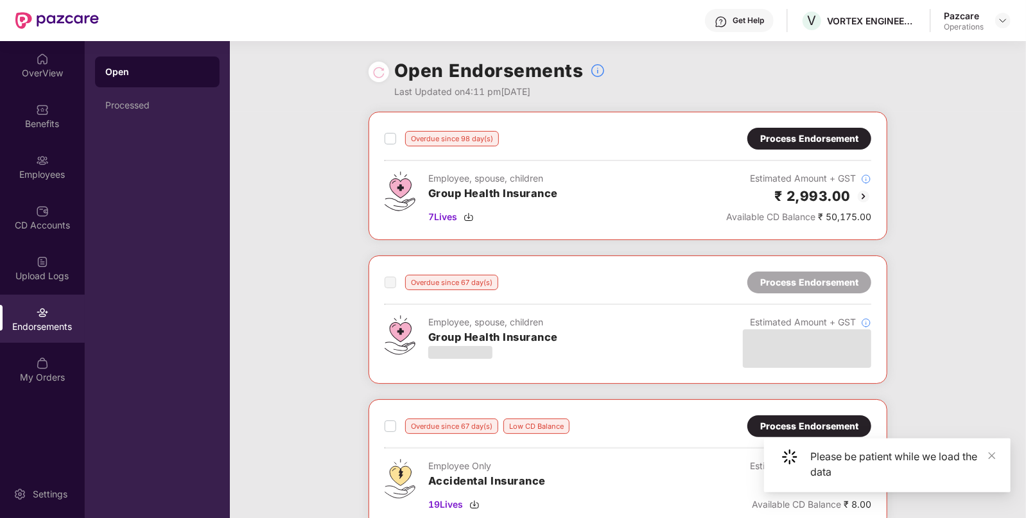
click at [640, 203] on div "Employee, spouse, children Group Health Insurance 7 Lives Estimated Amount + GS…" at bounding box center [627, 197] width 486 height 53
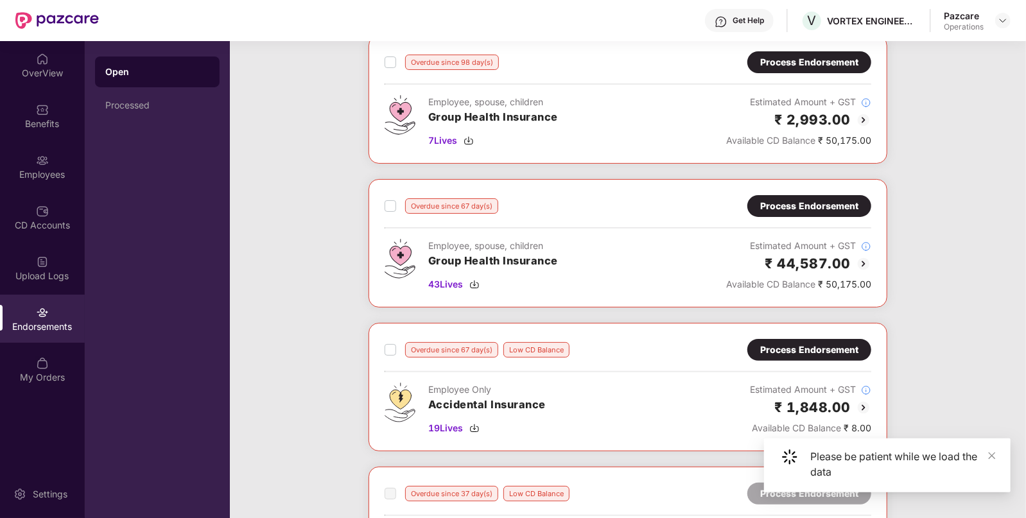
scroll to position [0, 0]
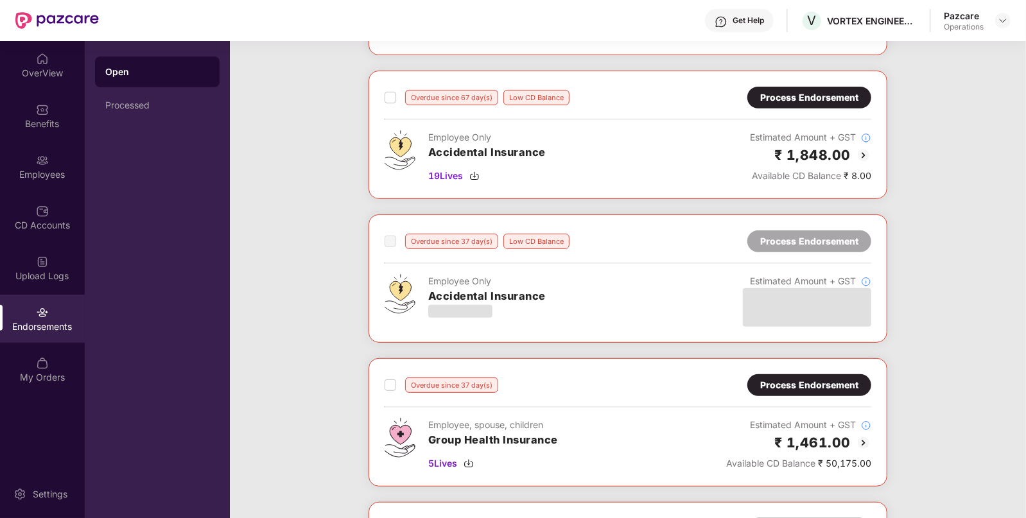
scroll to position [379, 0]
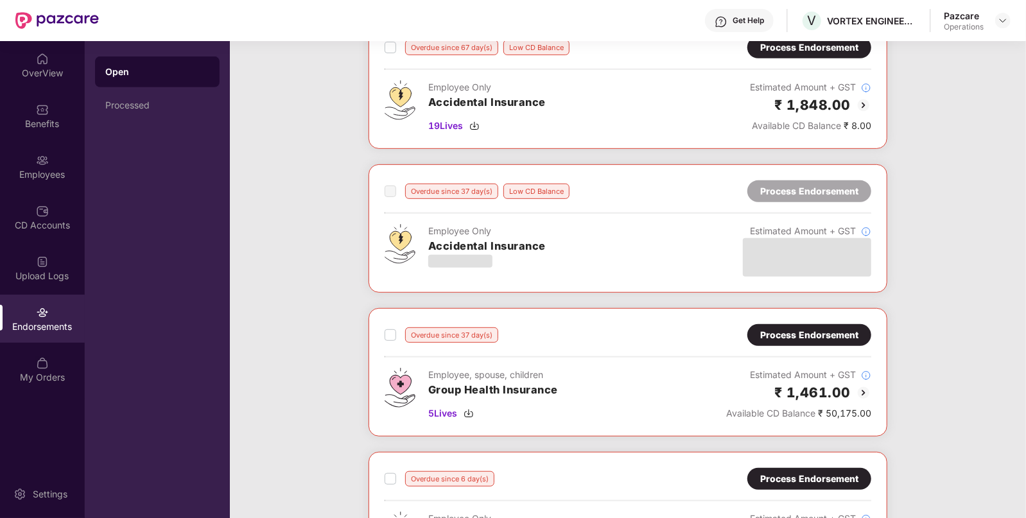
click at [828, 339] on div "Process Endorsement" at bounding box center [809, 335] width 98 height 14
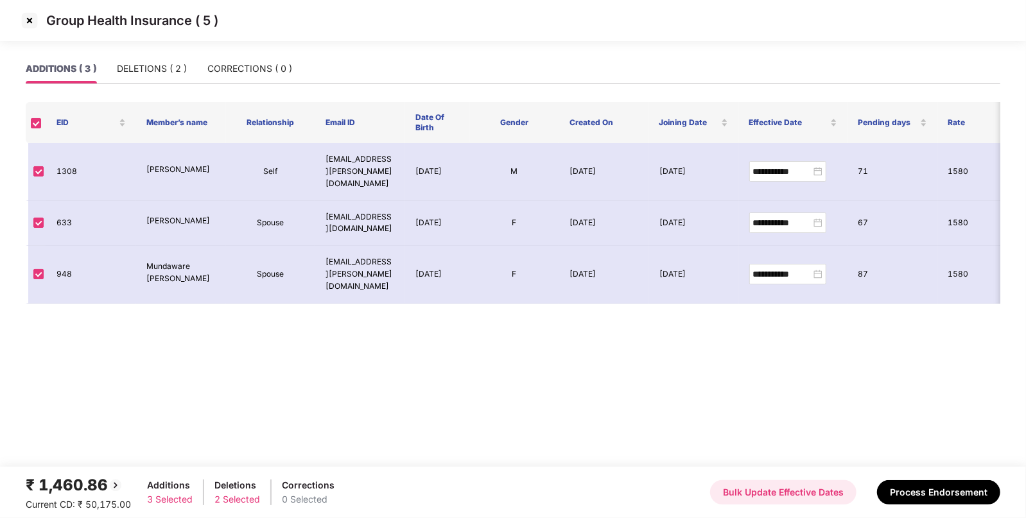
click at [770, 494] on button "Bulk Update Effective Dates" at bounding box center [783, 492] width 146 height 24
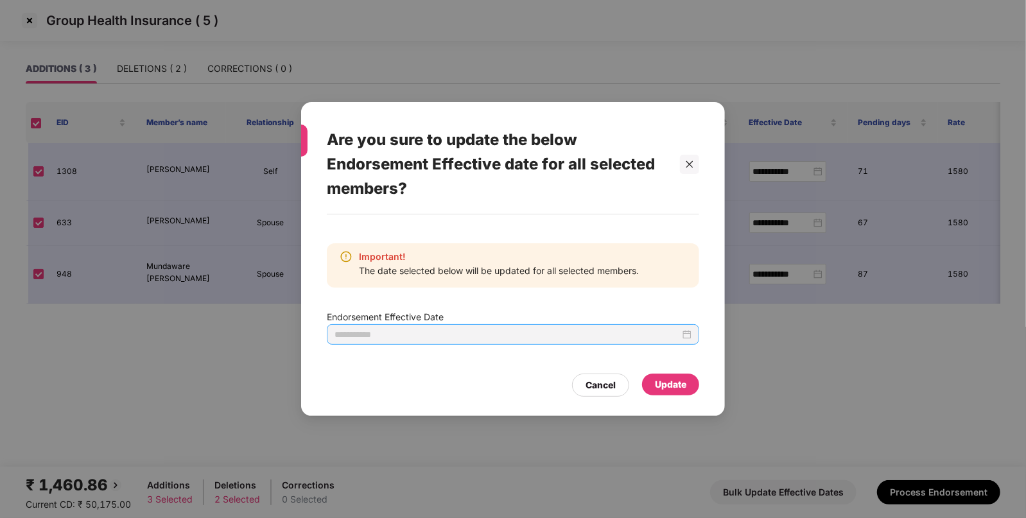
click at [684, 338] on div at bounding box center [512, 334] width 357 height 14
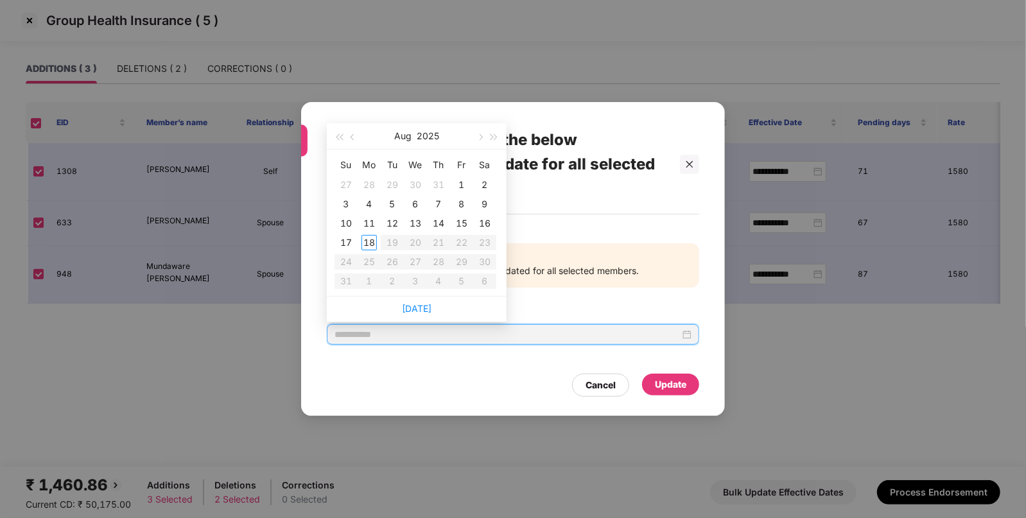
type input "**********"
click at [359, 141] on button "button" at bounding box center [353, 136] width 14 height 26
type input "**********"
click at [465, 193] on td "4" at bounding box center [461, 184] width 23 height 19
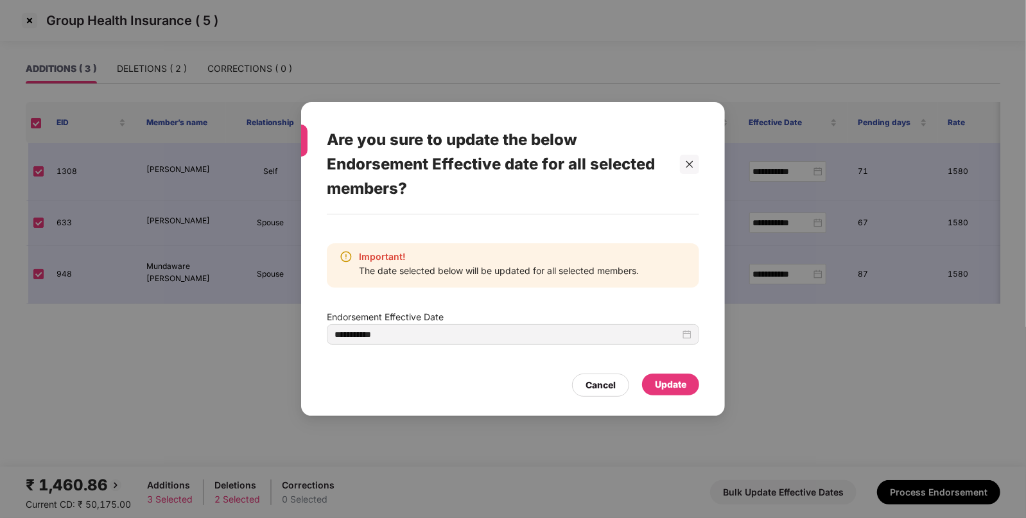
click at [658, 379] on div "Update" at bounding box center [670, 384] width 31 height 14
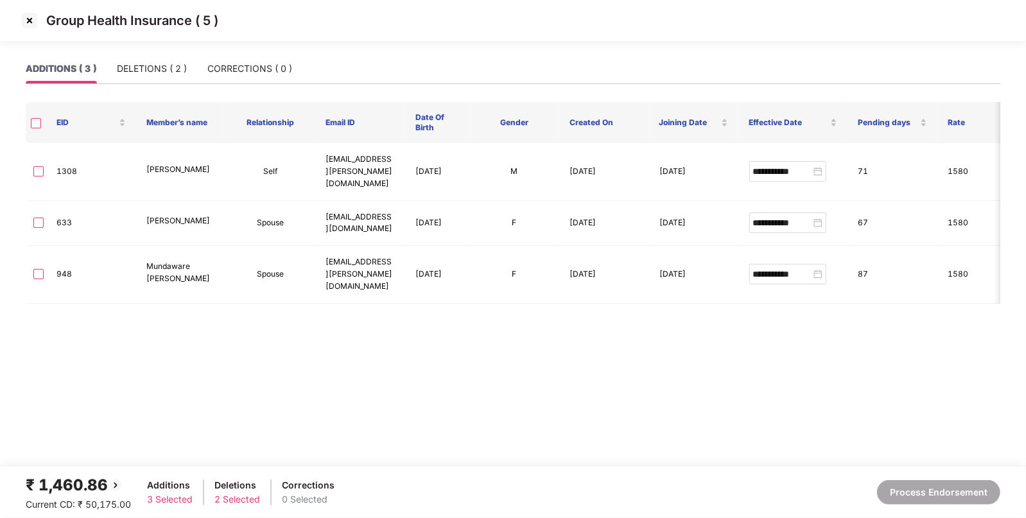
type input "**********"
click at [26, 19] on img at bounding box center [29, 20] width 21 height 21
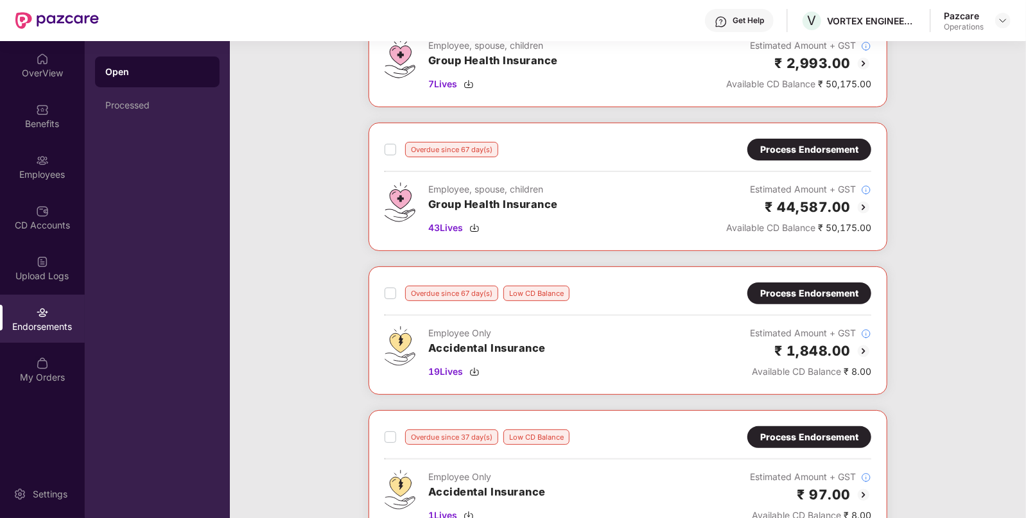
scroll to position [131, 0]
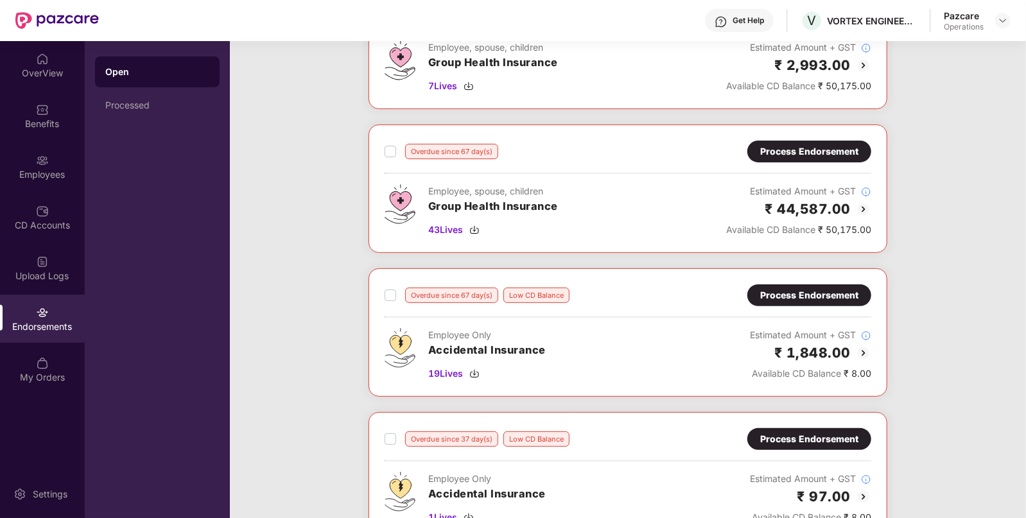
click at [390, 144] on label at bounding box center [390, 151] width 12 height 15
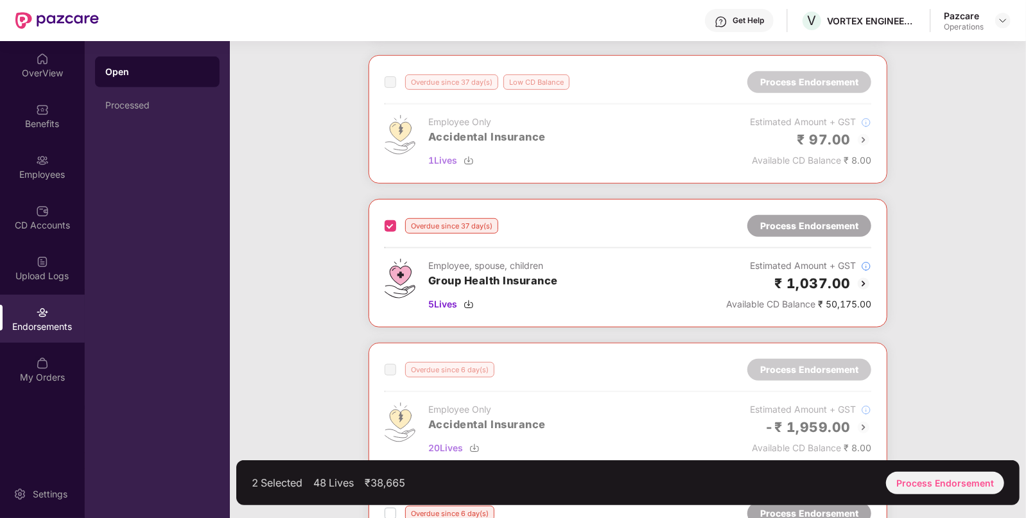
scroll to position [725, 0]
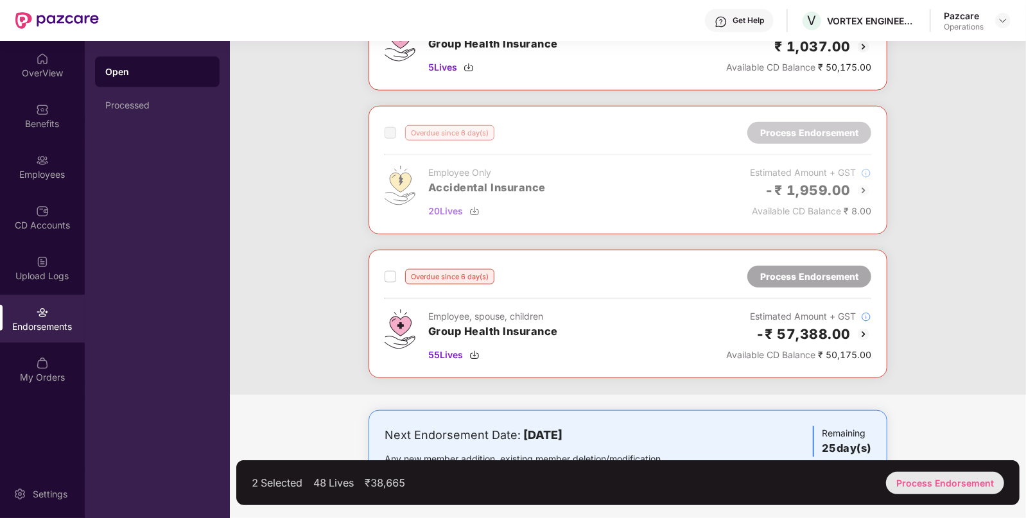
click at [957, 481] on div "Process Endorsement" at bounding box center [945, 483] width 118 height 22
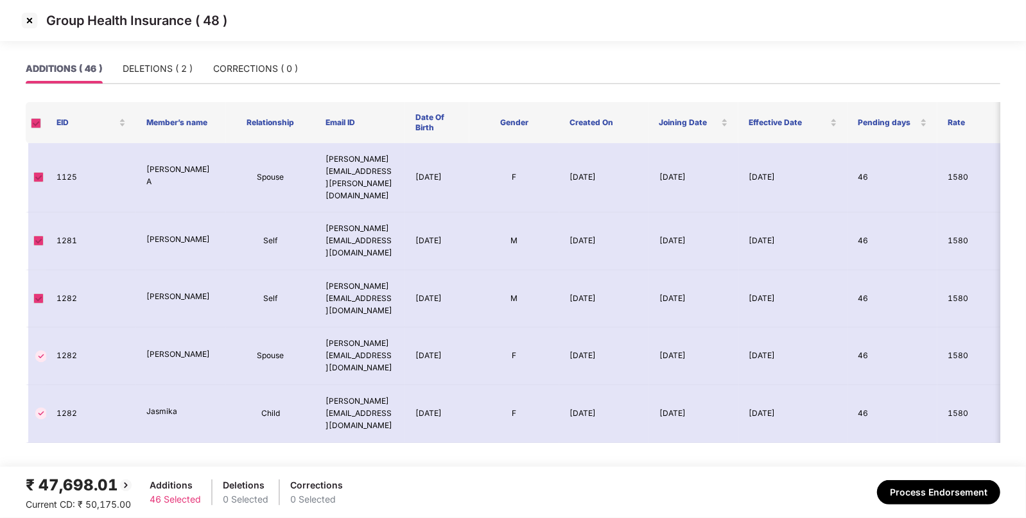
click at [33, 17] on img at bounding box center [29, 20] width 21 height 21
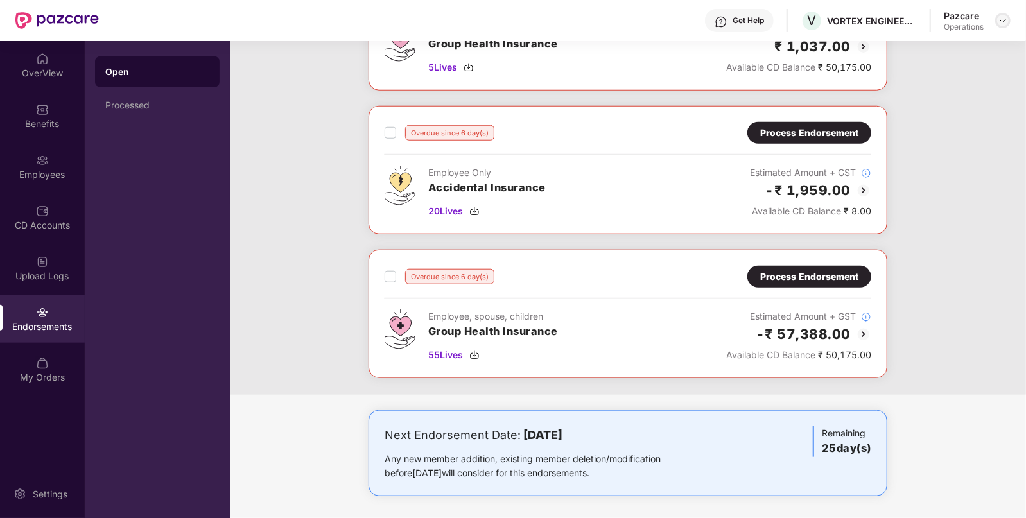
click at [1003, 25] on img at bounding box center [1002, 20] width 10 height 10
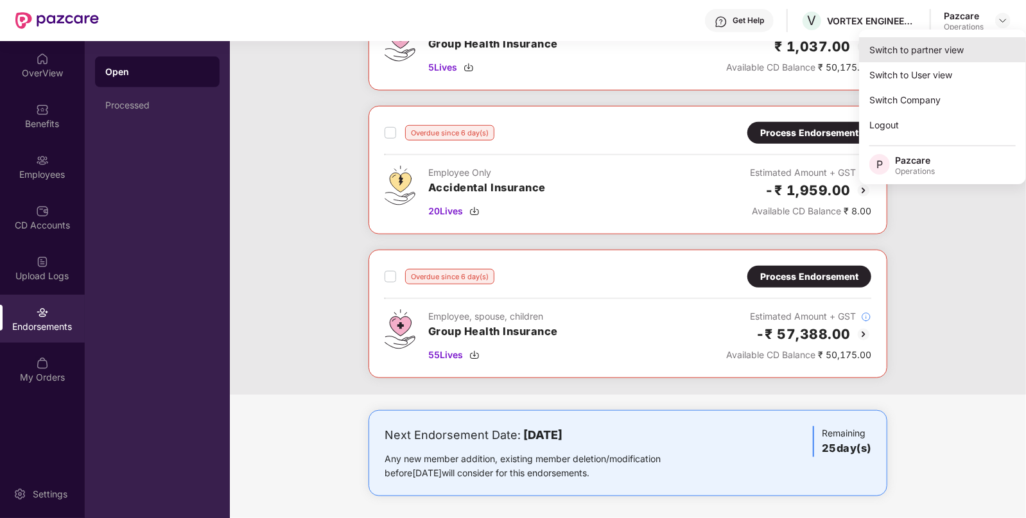
click at [898, 58] on div "Switch to partner view" at bounding box center [942, 49] width 167 height 25
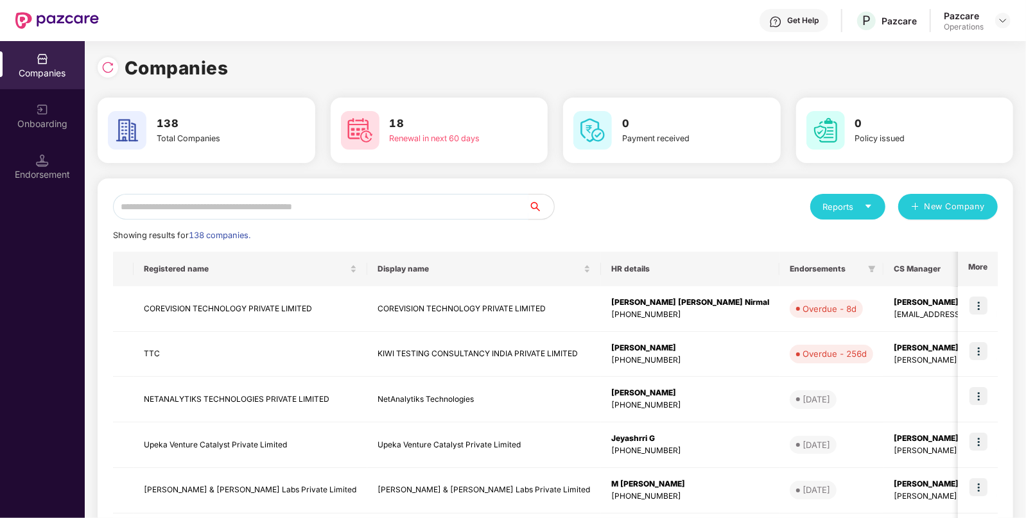
click at [314, 205] on input "text" at bounding box center [320, 207] width 415 height 26
paste input "******"
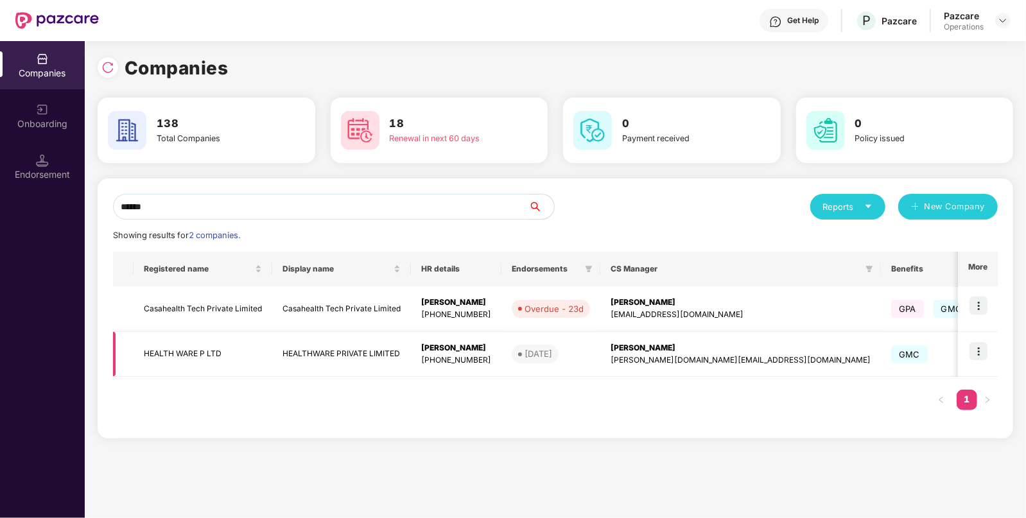
type input "******"
click at [975, 352] on img at bounding box center [978, 351] width 18 height 18
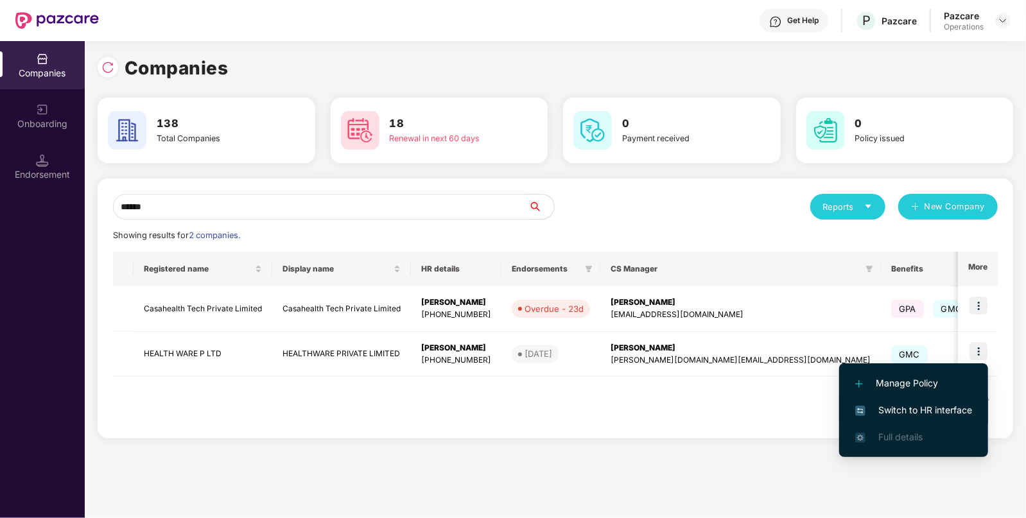
click at [888, 409] on span "Switch to HR interface" at bounding box center [913, 410] width 117 height 14
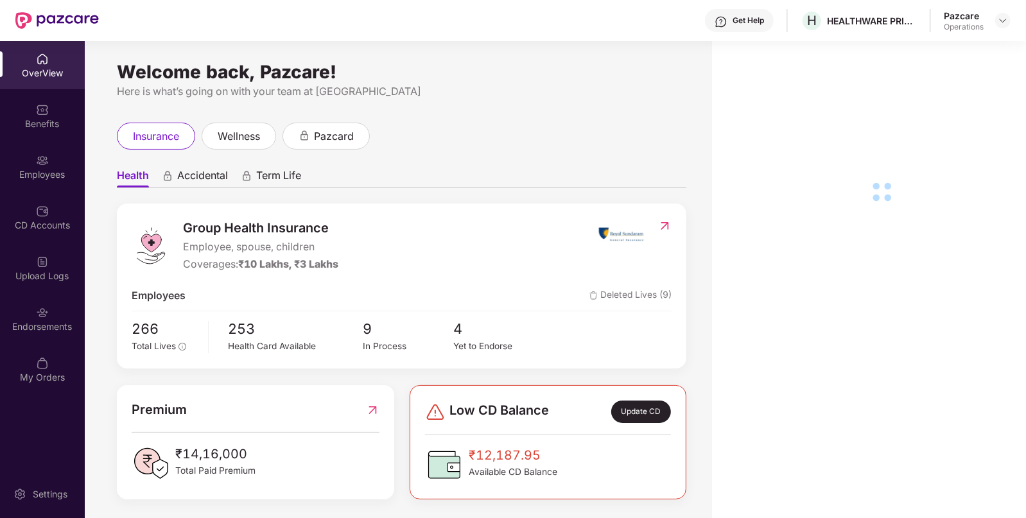
click at [49, 324] on div "Endorsements" at bounding box center [42, 326] width 85 height 13
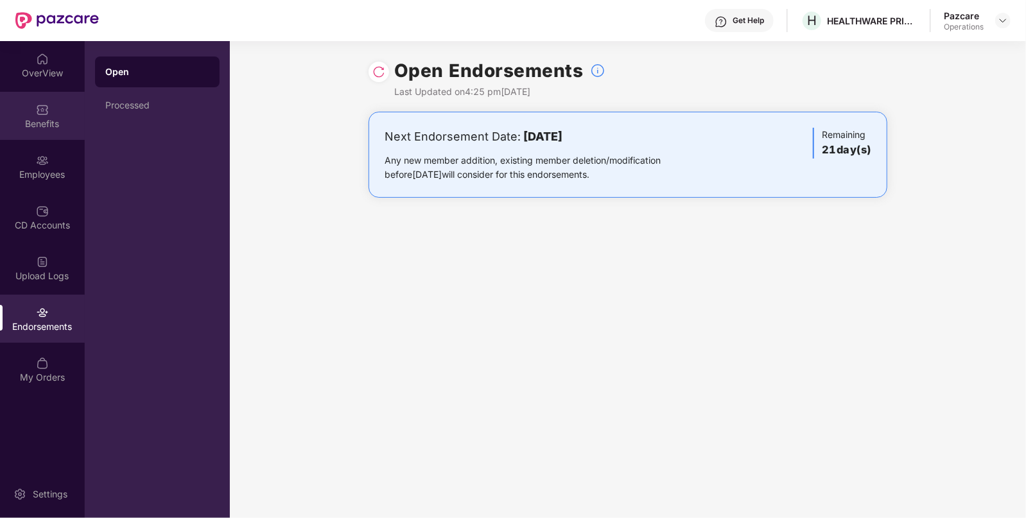
click at [37, 131] on div "Benefits" at bounding box center [42, 116] width 85 height 48
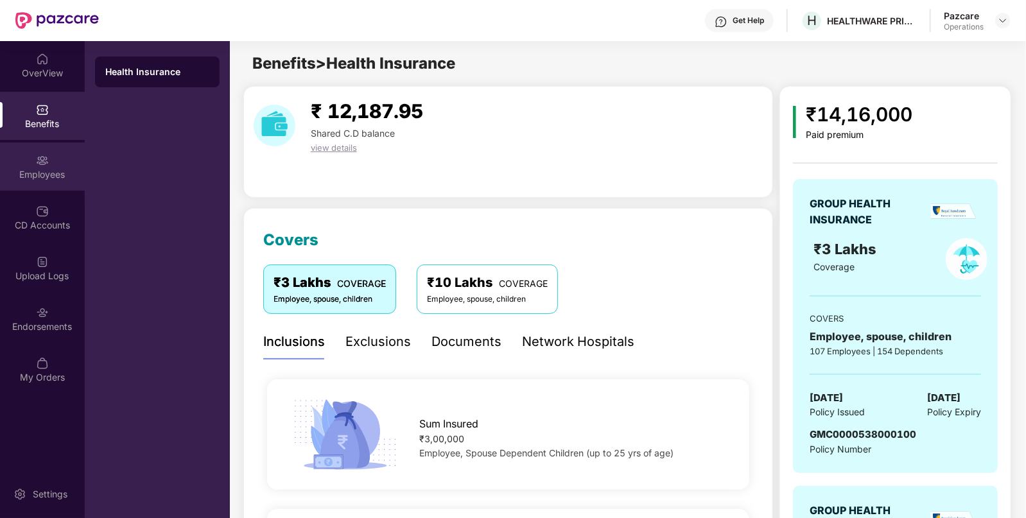
click at [45, 175] on div "Employees" at bounding box center [42, 174] width 85 height 13
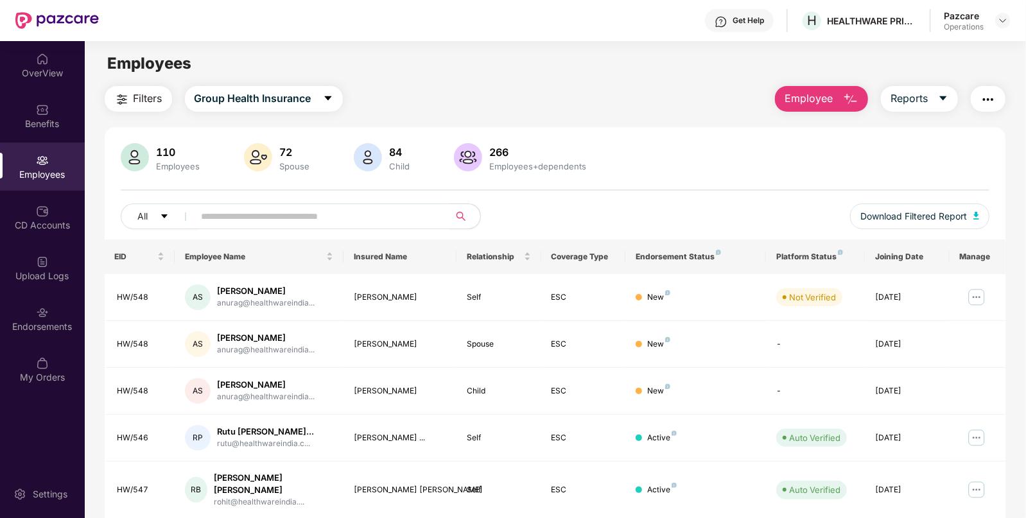
click at [241, 218] on input "text" at bounding box center [317, 216] width 230 height 19
paste input "******"
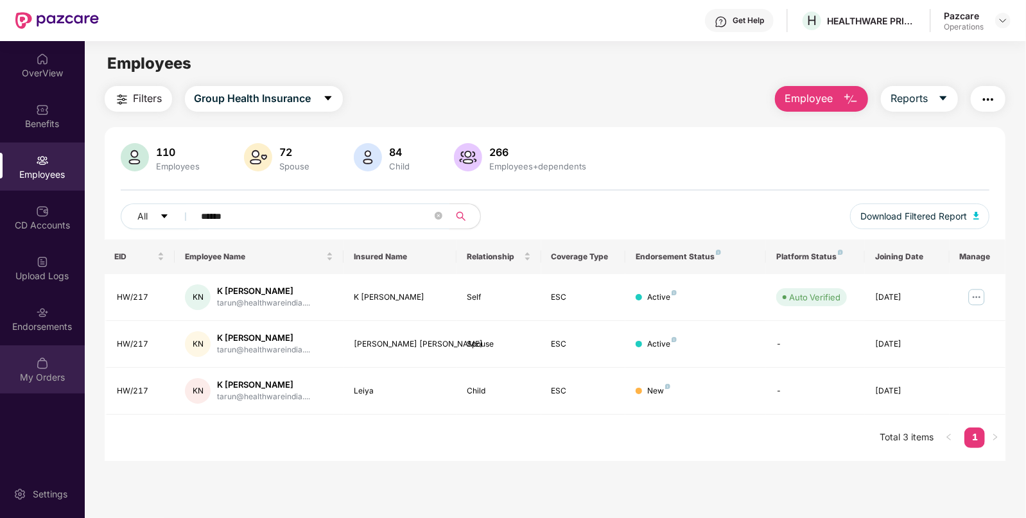
type input "******"
click at [52, 365] on div "My Orders" at bounding box center [42, 369] width 85 height 48
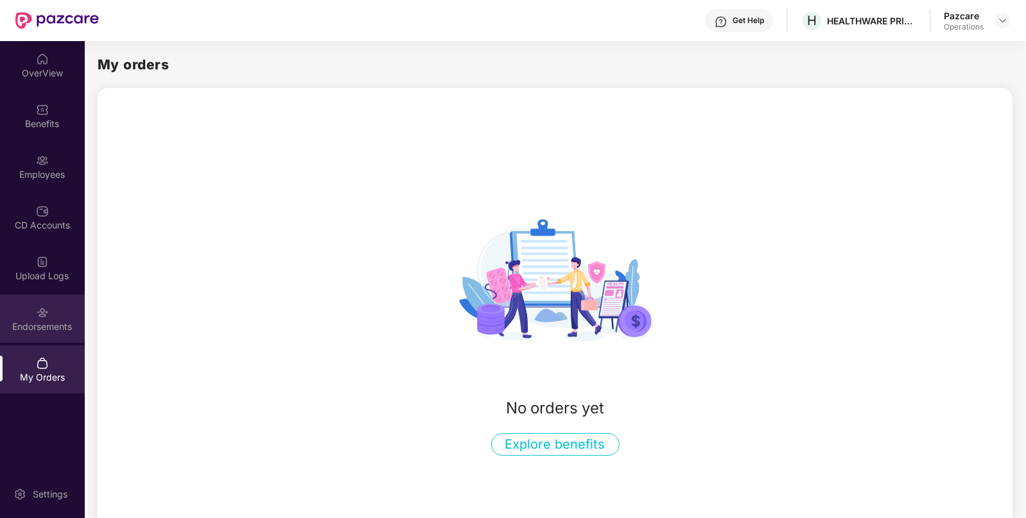
click at [42, 330] on div "Endorsements" at bounding box center [42, 326] width 85 height 13
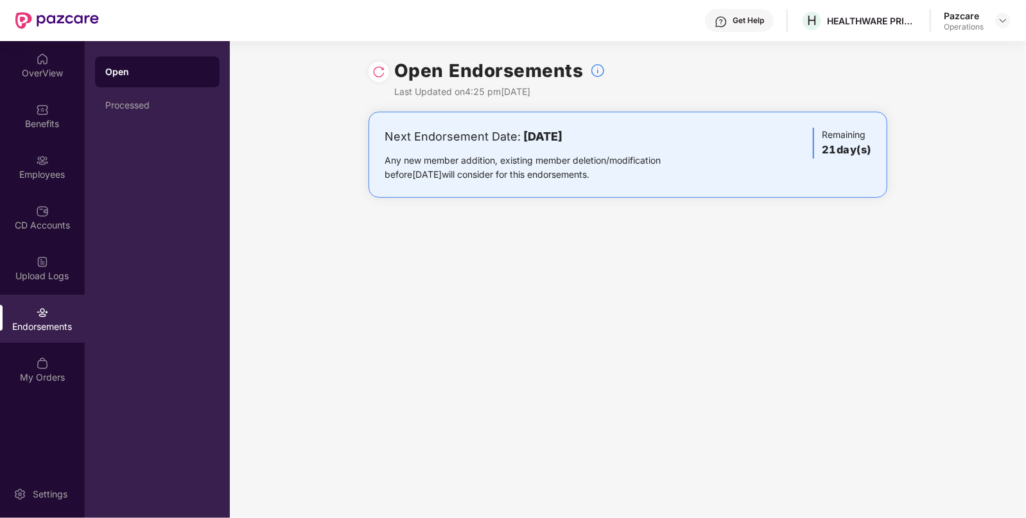
click at [385, 74] on div at bounding box center [378, 72] width 21 height 21
click at [384, 74] on img at bounding box center [378, 71] width 13 height 13
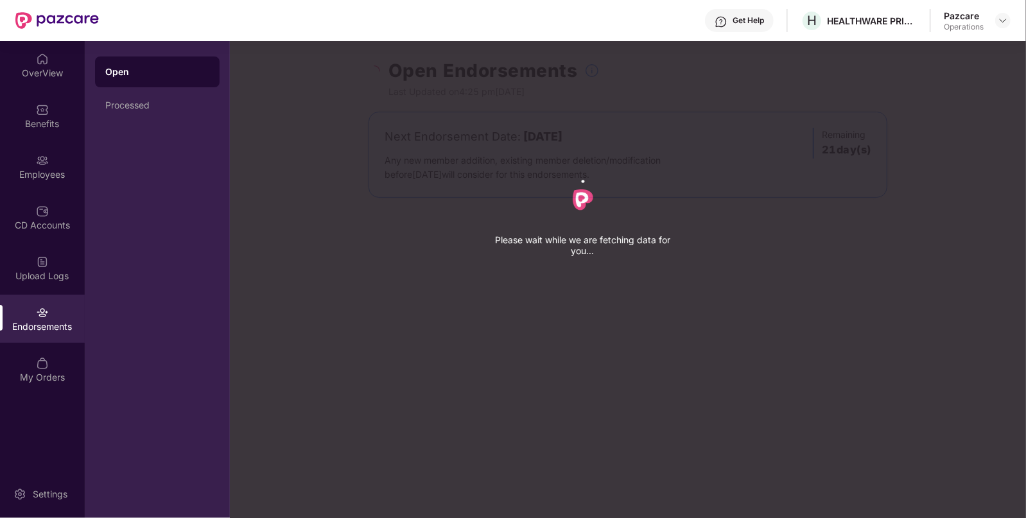
click at [384, 74] on div "Please wait while we are fetching data for you..." at bounding box center [743, 259] width 1026 height 518
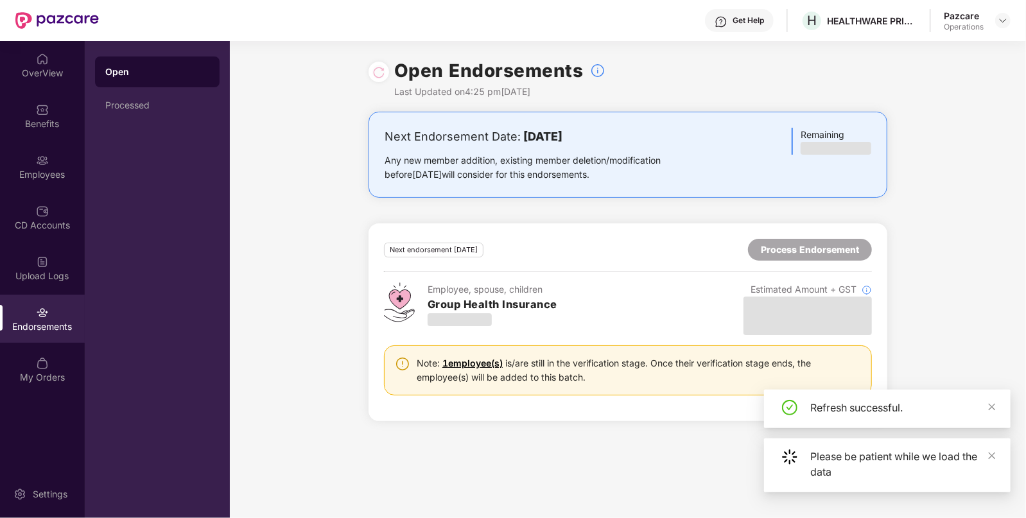
click at [686, 256] on div "Next endorsement [DATE] Process Endorsement" at bounding box center [628, 250] width 488 height 22
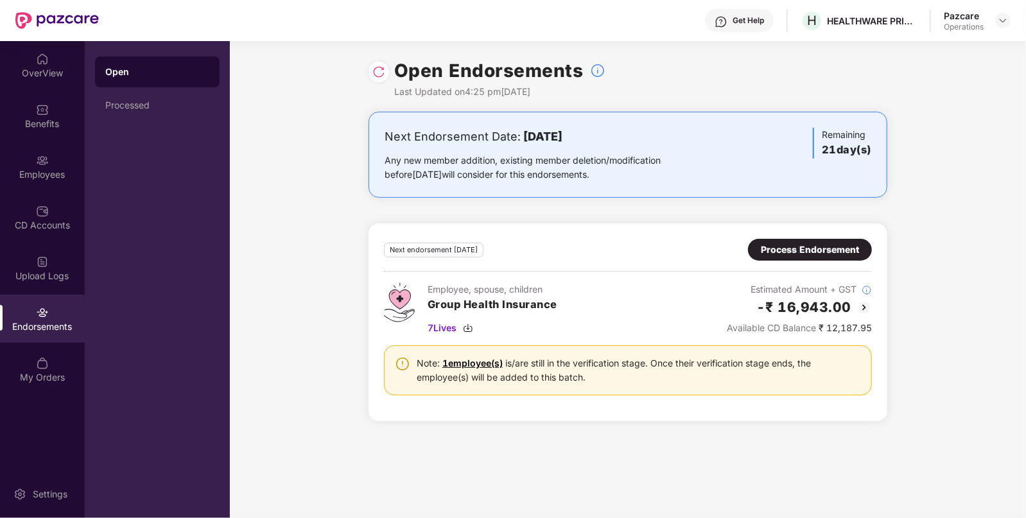
click at [812, 248] on div "Process Endorsement" at bounding box center [809, 250] width 98 height 14
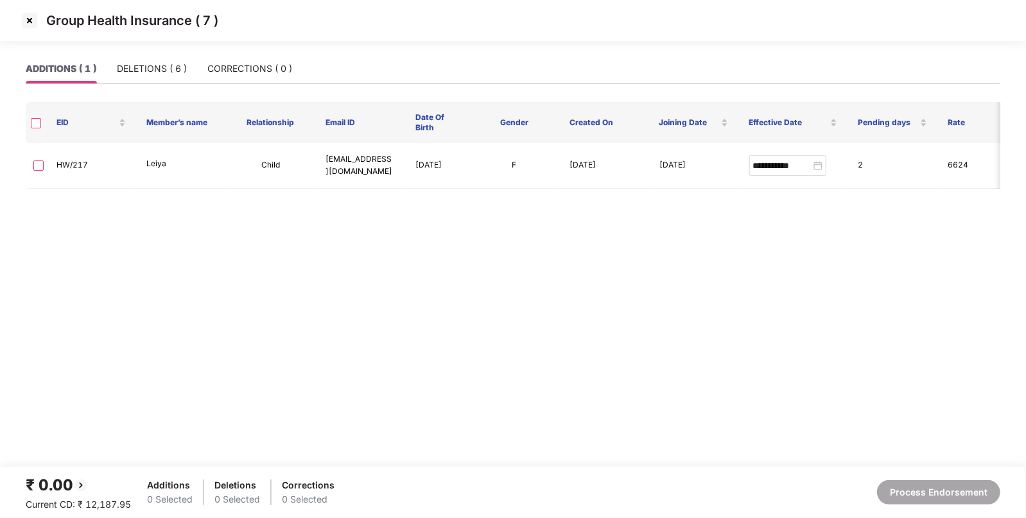
click at [20, 10] on img at bounding box center [29, 20] width 21 height 21
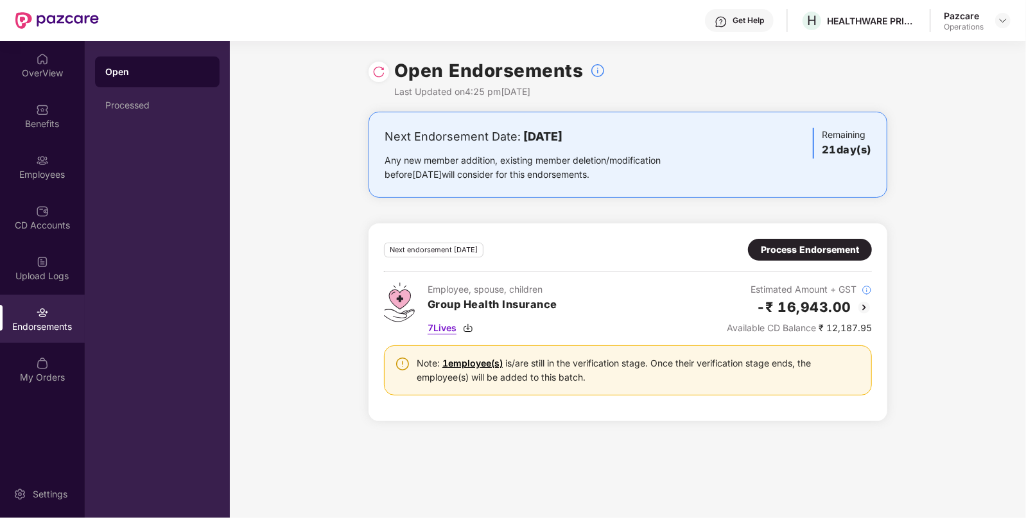
click at [468, 323] on img at bounding box center [468, 328] width 10 height 10
click at [68, 110] on div "Benefits" at bounding box center [42, 116] width 85 height 48
